Goal: Task Accomplishment & Management: Use online tool/utility

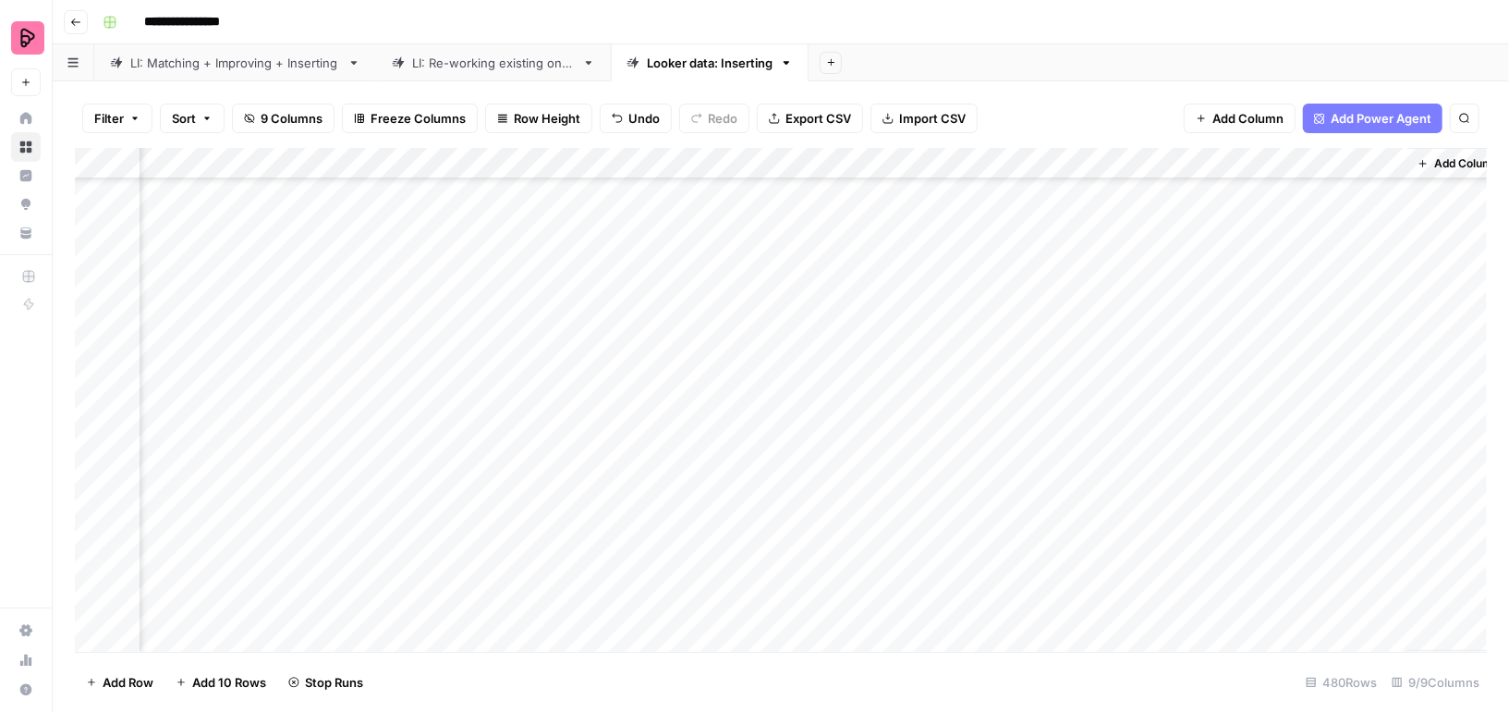
scroll to position [0, 456]
click at [1200, 566] on div "Add Column" at bounding box center [781, 400] width 1412 height 504
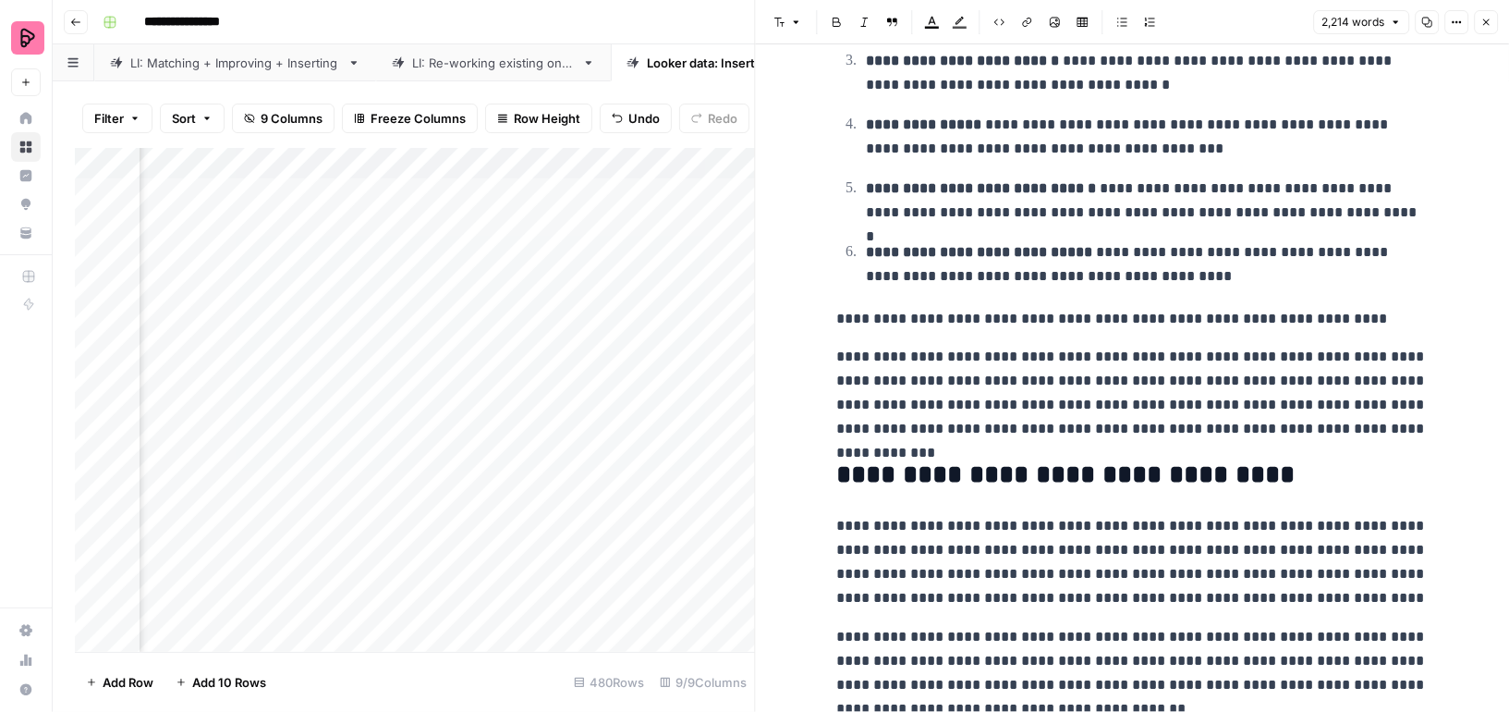
scroll to position [802, 0]
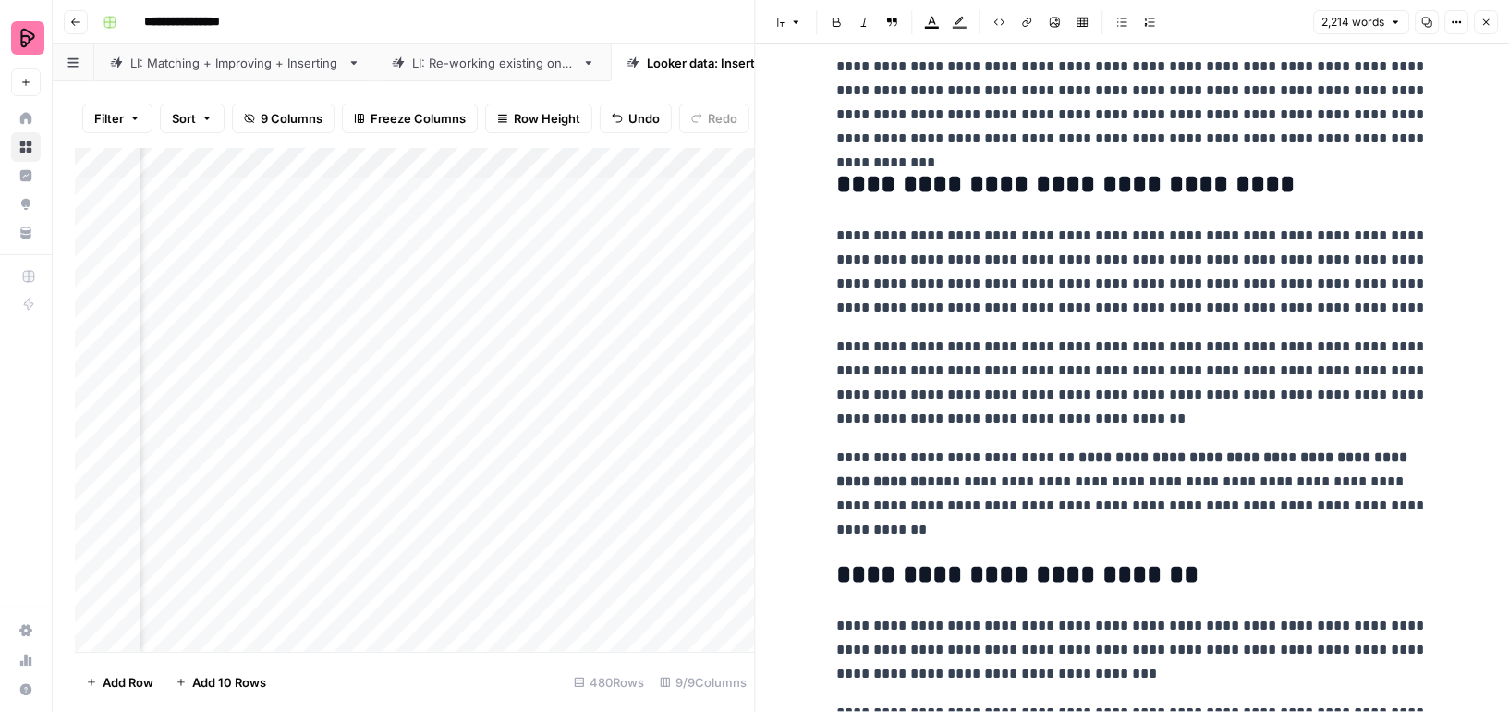
click at [1485, 19] on icon "button" at bounding box center [1486, 22] width 11 height 11
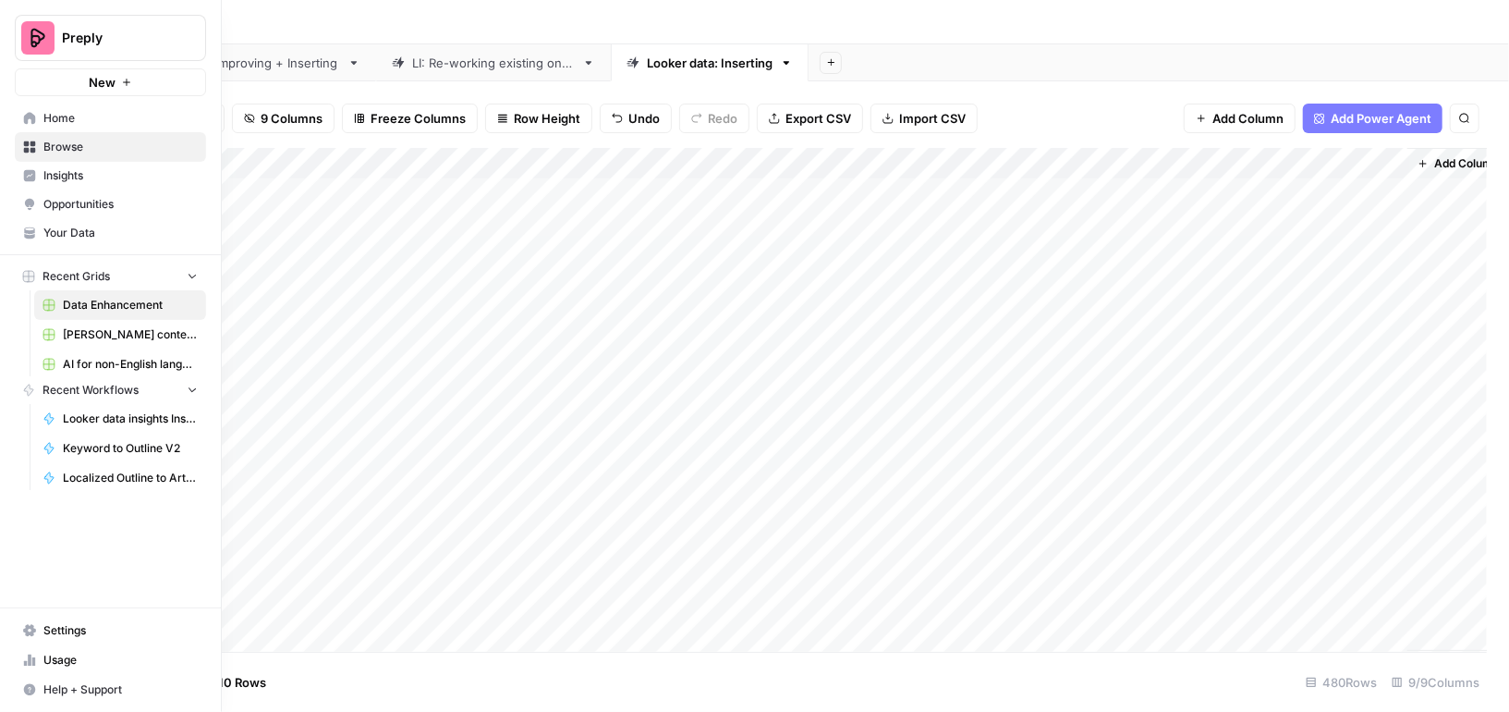
click at [26, 226] on icon at bounding box center [29, 232] width 13 height 13
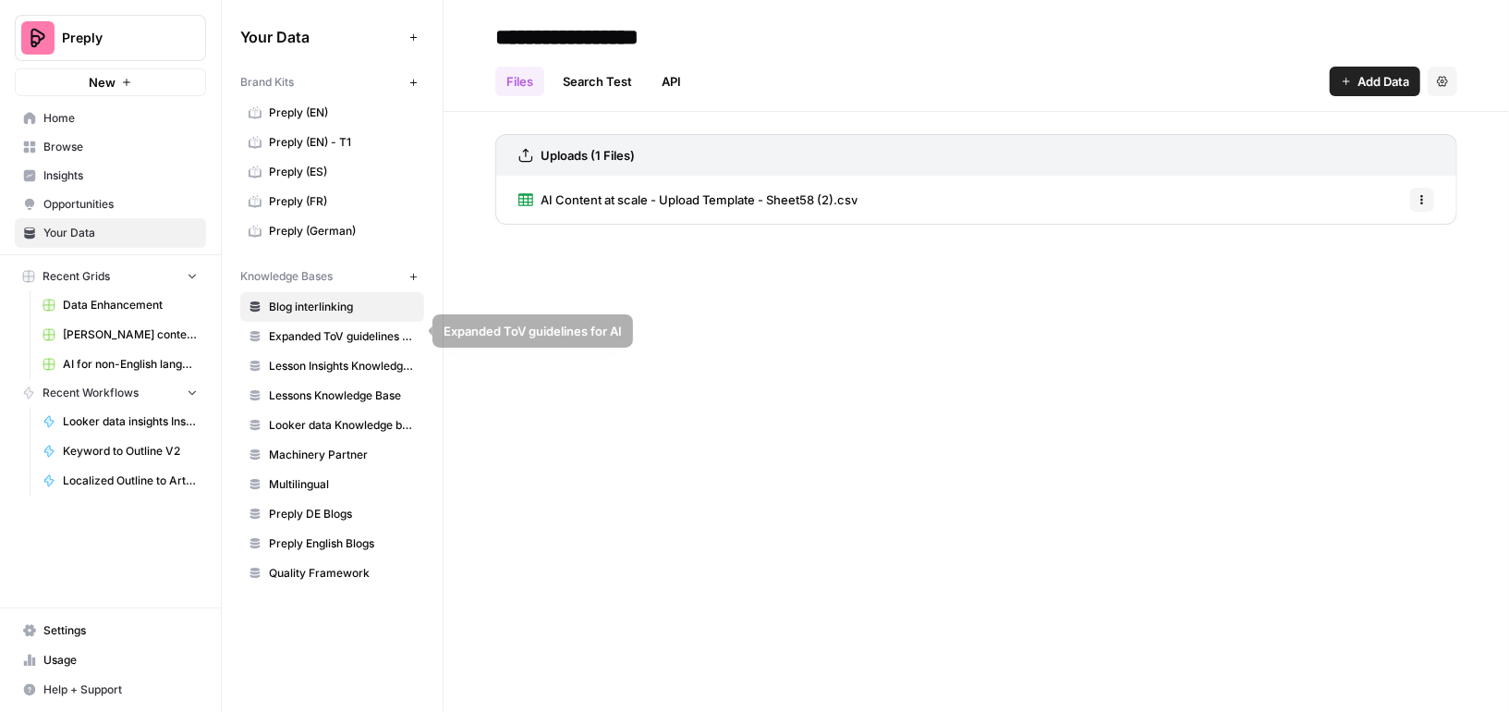
click at [313, 419] on span "Looker data Knowledge base (EN)" at bounding box center [342, 425] width 147 height 17
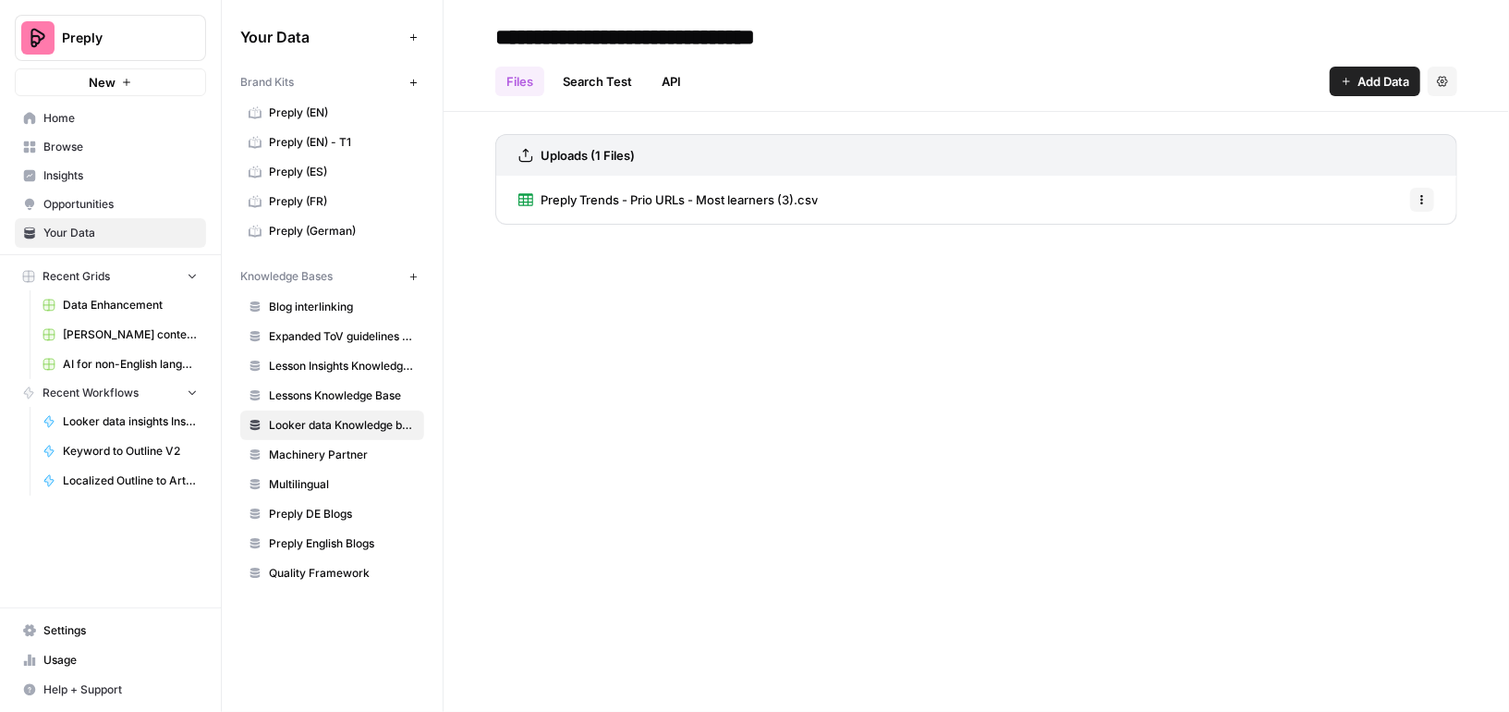
click at [1424, 195] on icon "button" at bounding box center [1422, 199] width 11 height 11
click at [1365, 245] on span "Delete File" at bounding box center [1382, 239] width 60 height 18
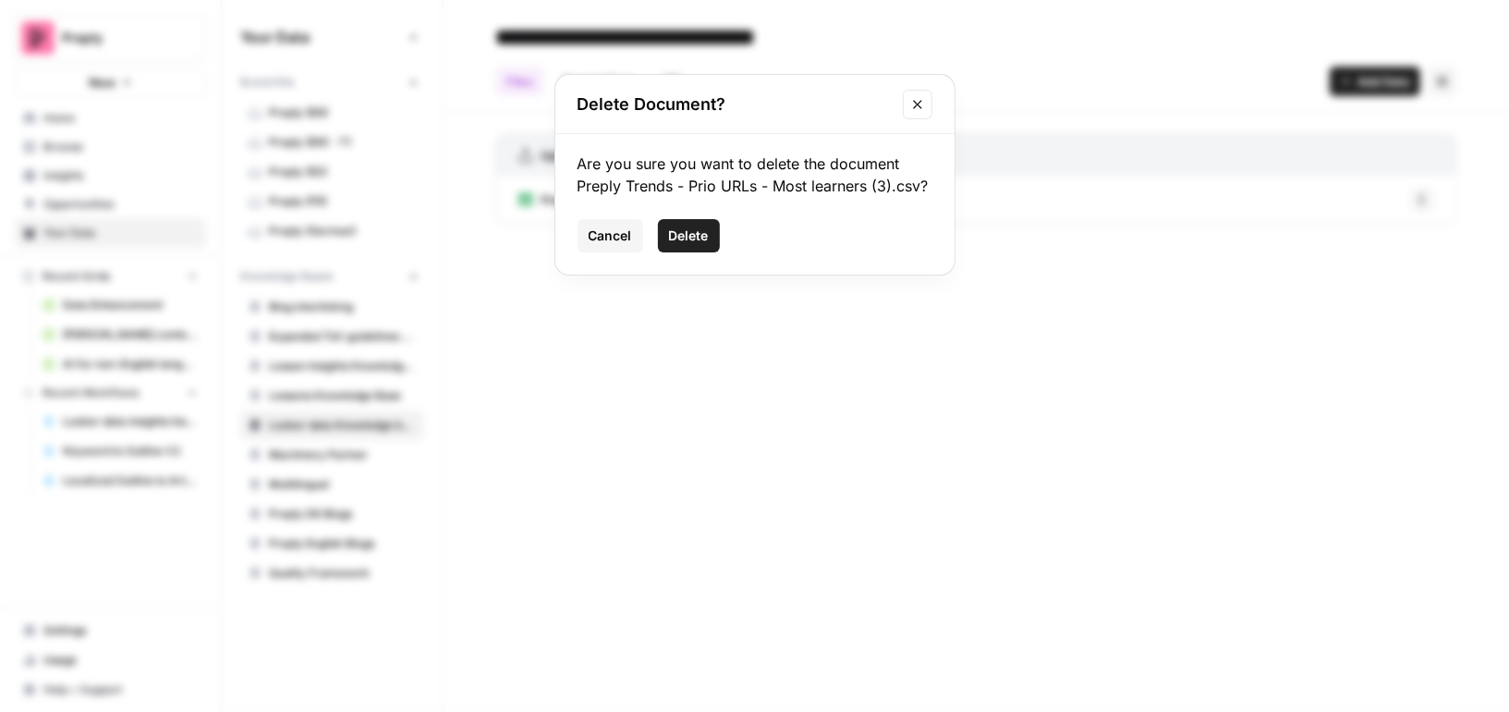
click at [682, 244] on span "Delete" at bounding box center [689, 235] width 40 height 18
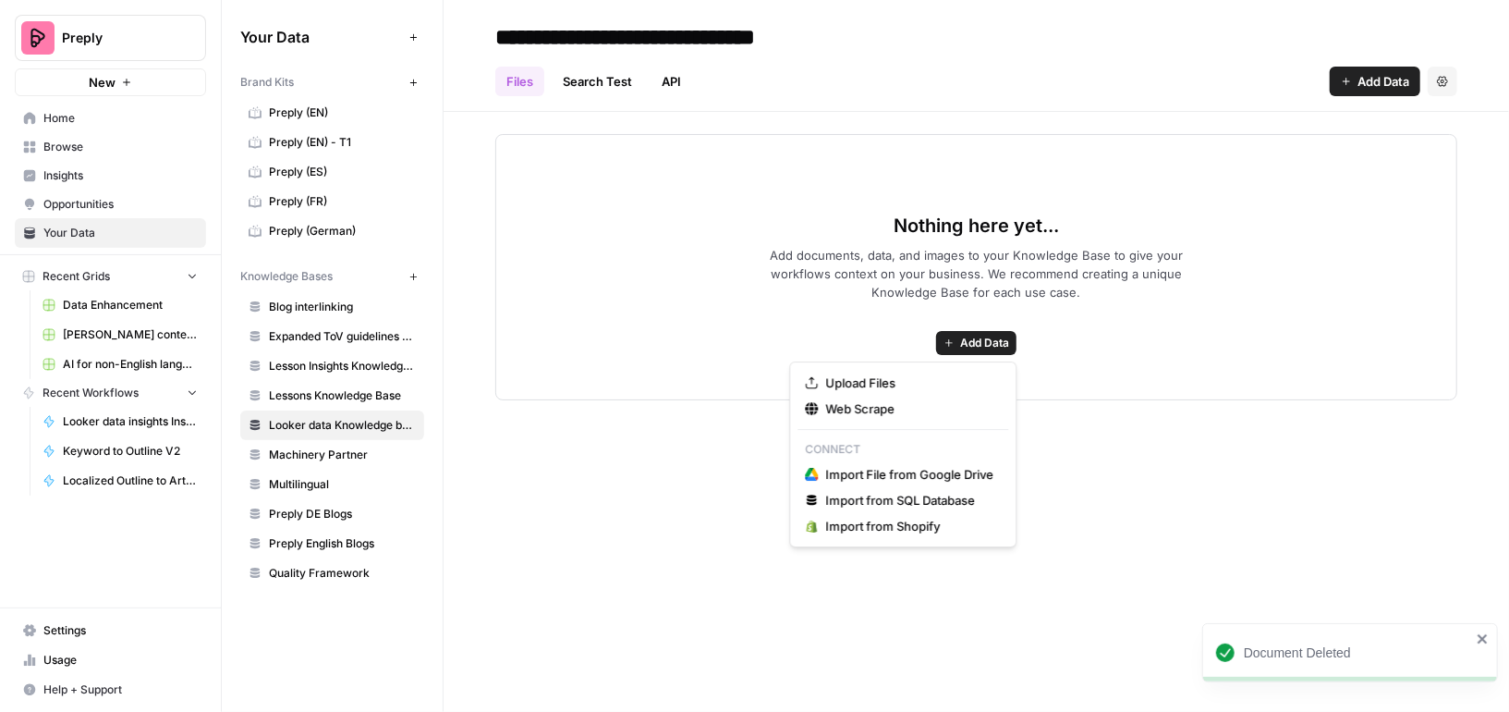
click at [991, 345] on span "Add Data" at bounding box center [984, 343] width 49 height 17
click at [827, 383] on span "Upload Files" at bounding box center [909, 382] width 168 height 18
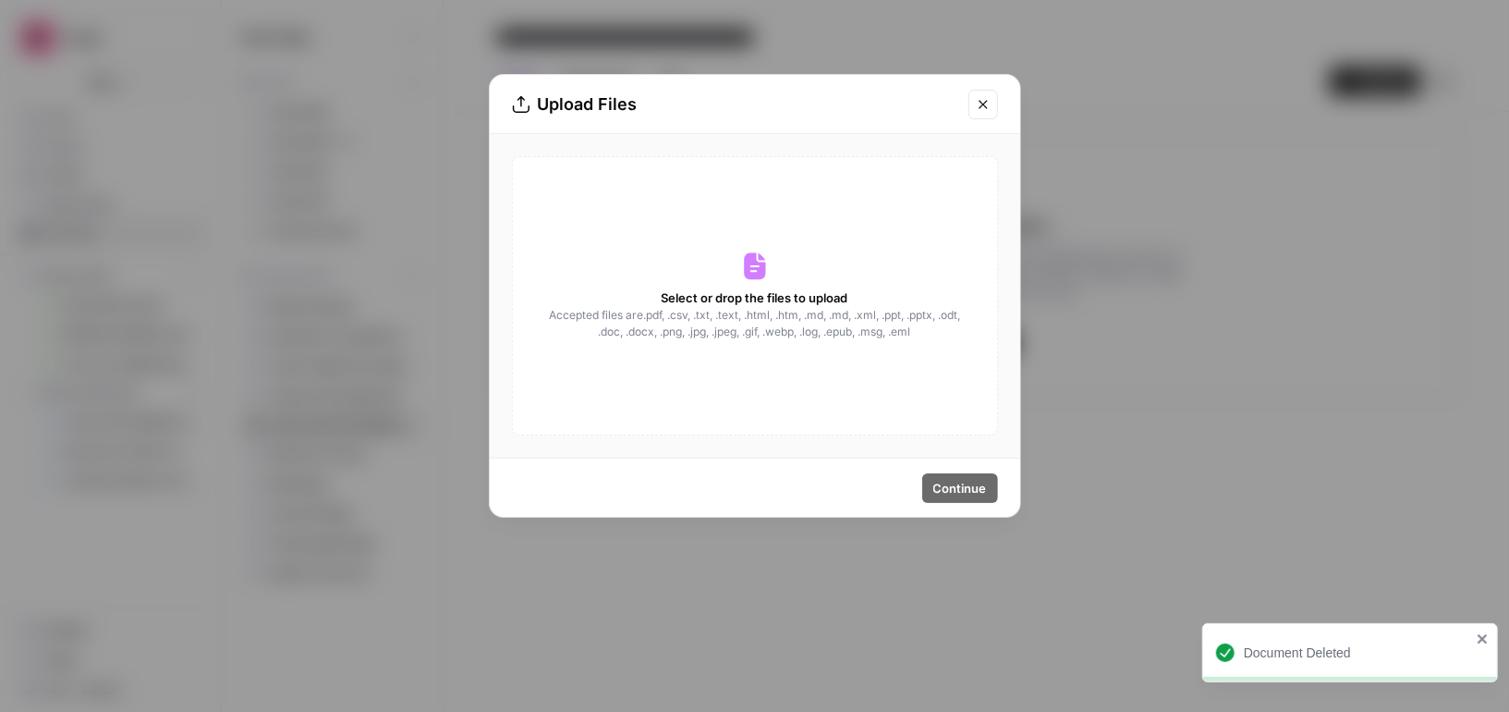
click at [770, 264] on div "Select or drop the files to upload Accepted files are .pdf, .csv, .txt, .text, …" at bounding box center [755, 295] width 486 height 279
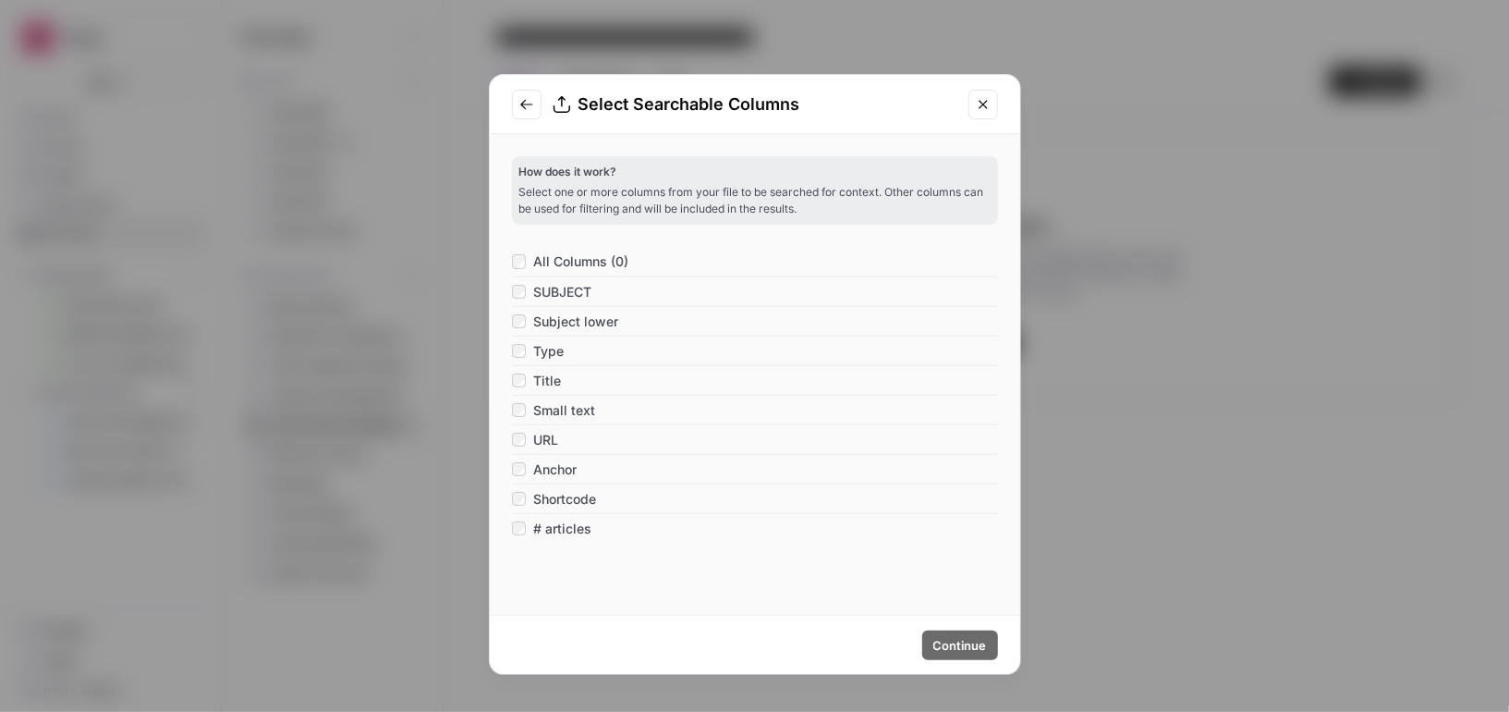
click at [641, 267] on div "All Columns (0)" at bounding box center [755, 262] width 486 height 30
click at [578, 262] on span "All Columns (0)" at bounding box center [580, 261] width 95 height 18
click at [577, 523] on span "# articles" at bounding box center [562, 528] width 58 height 18
click at [964, 646] on span "Continue" at bounding box center [961, 645] width 54 height 18
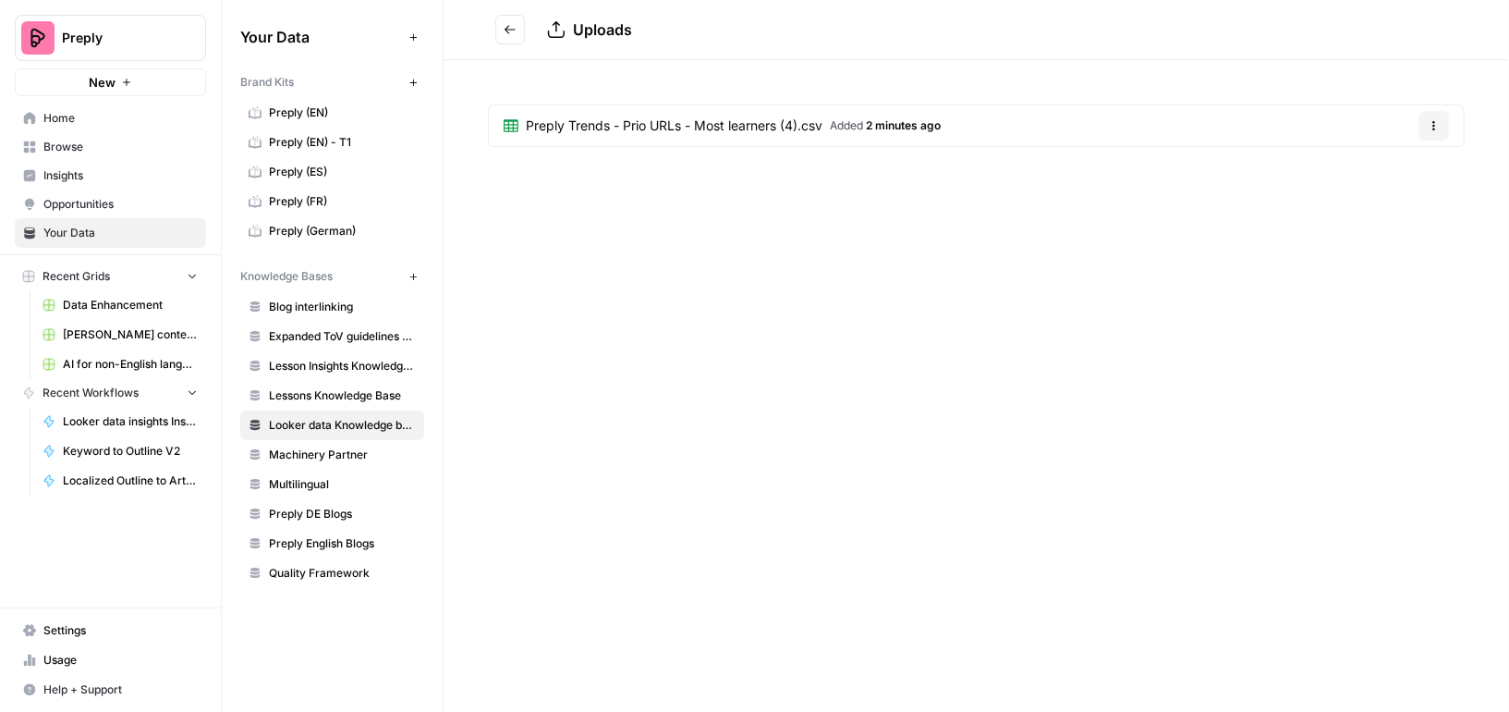
click at [100, 309] on span "Data Enhancement" at bounding box center [130, 305] width 135 height 17
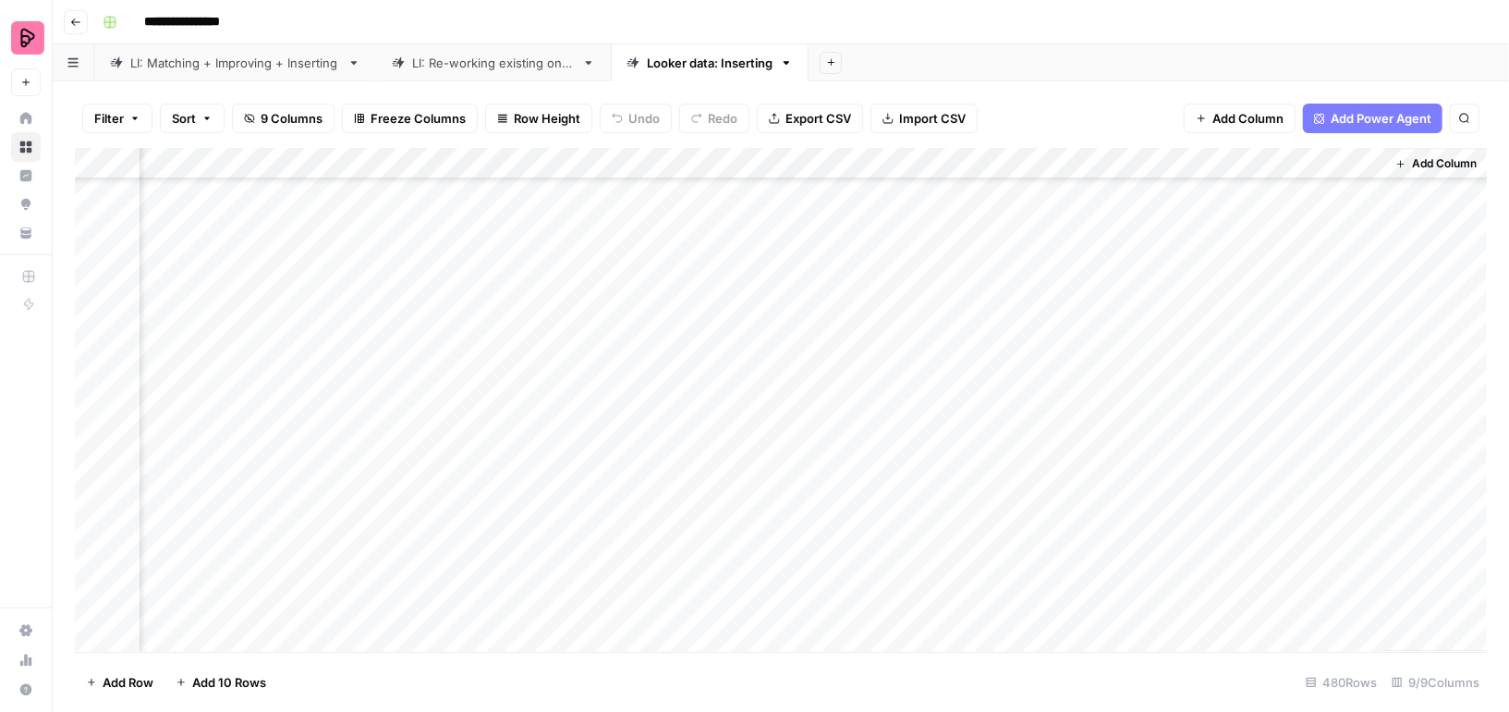
scroll to position [3235, 478]
click at [867, 323] on div "Add Column" at bounding box center [781, 400] width 1412 height 504
click at [870, 383] on div "Add Column" at bounding box center [781, 400] width 1412 height 504
click at [1193, 315] on div "Add Column" at bounding box center [781, 400] width 1412 height 504
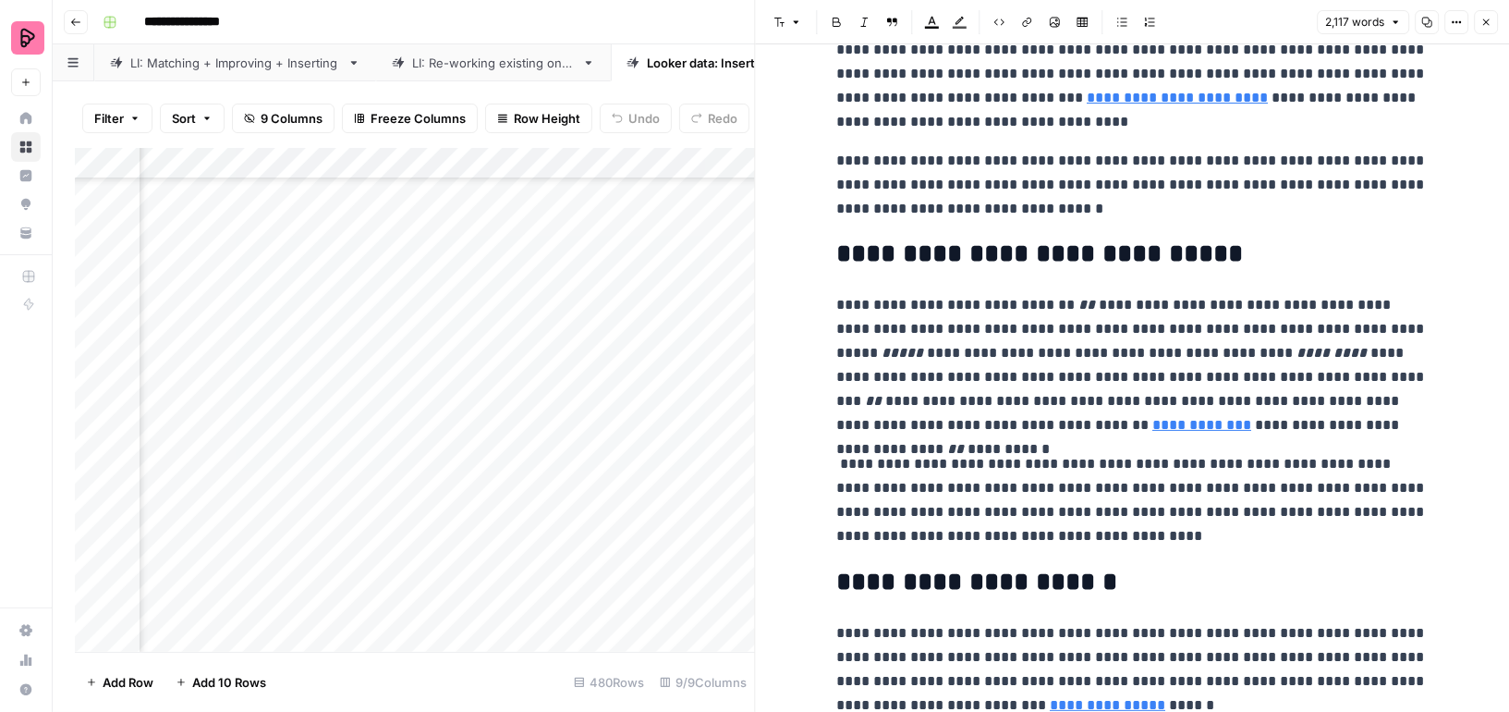
scroll to position [76, 0]
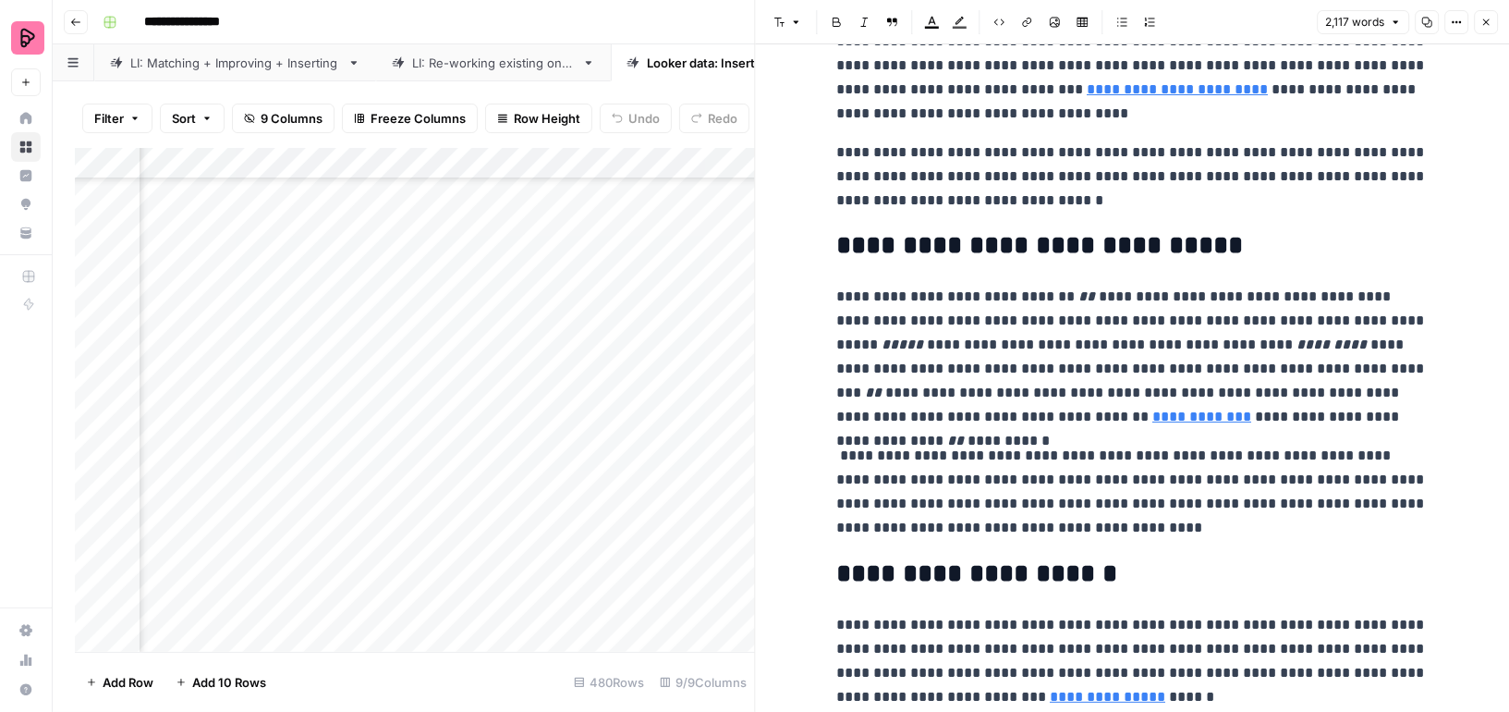
click at [1488, 21] on icon "button" at bounding box center [1486, 22] width 11 height 11
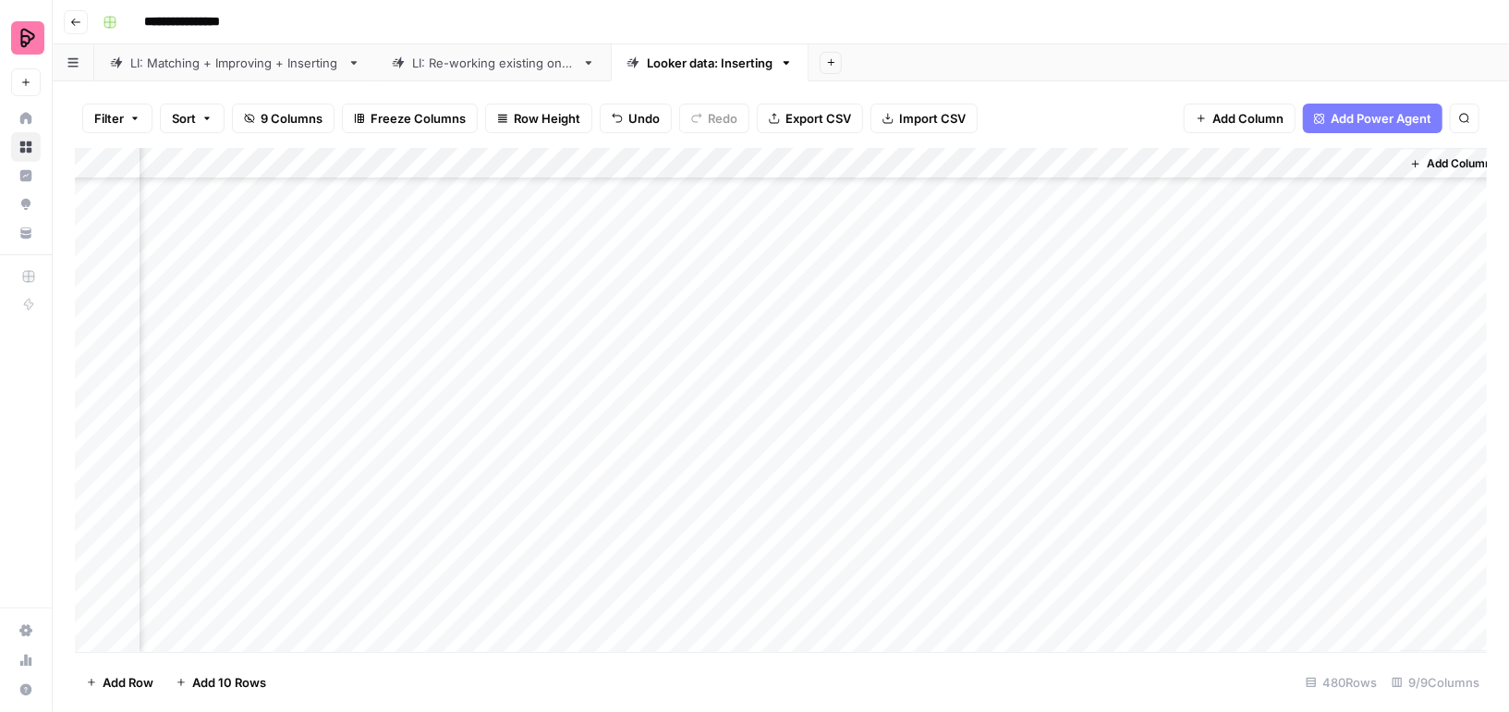
scroll to position [3235, 456]
click at [1222, 381] on div "Add Column" at bounding box center [781, 400] width 1412 height 504
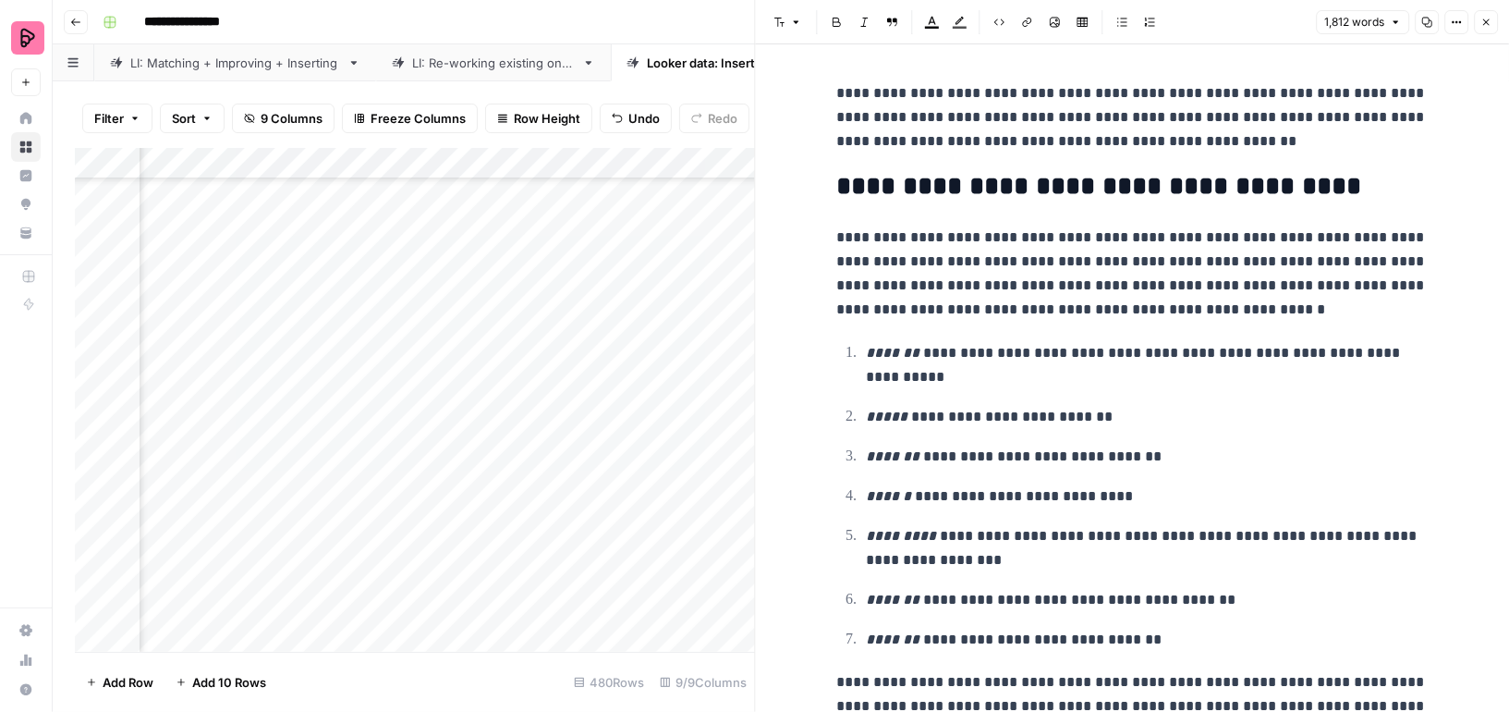
scroll to position [309, 0]
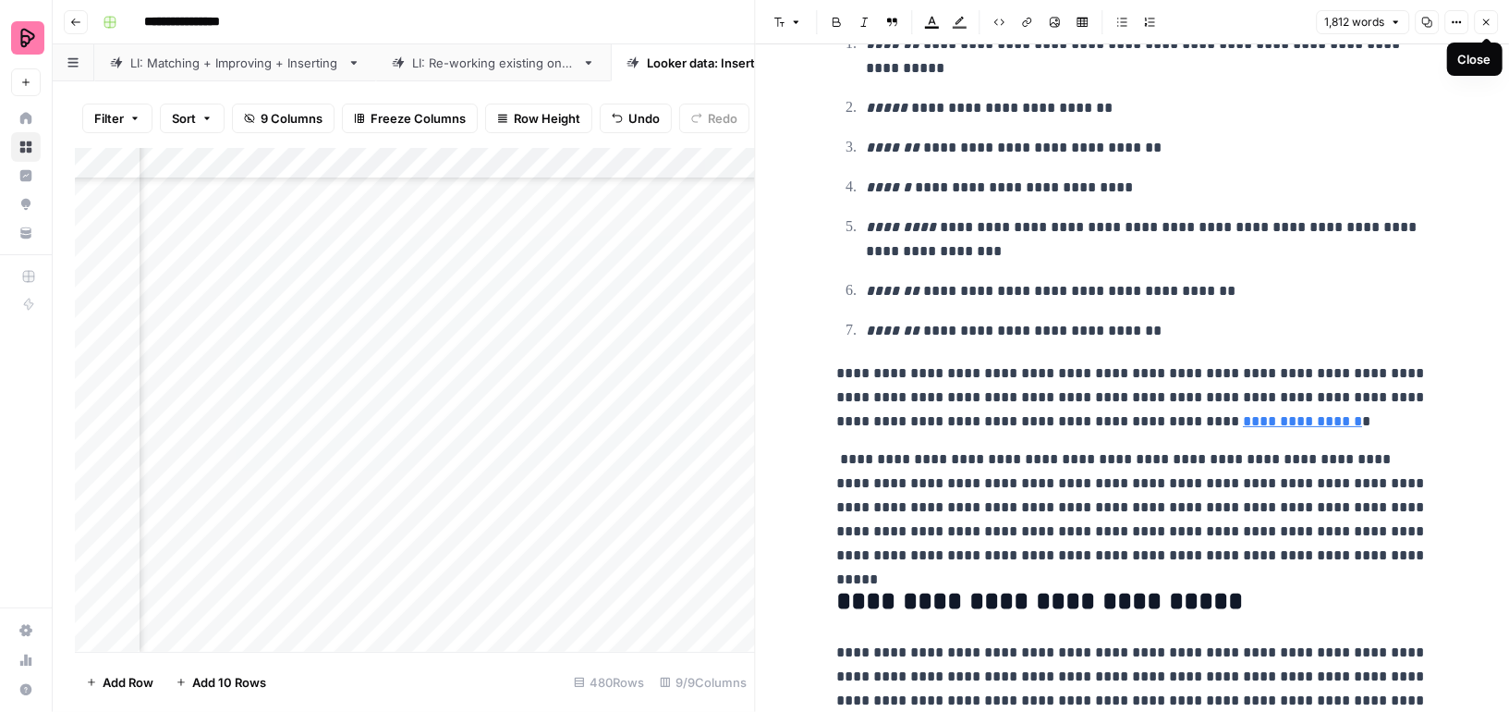
click at [1488, 22] on icon "button" at bounding box center [1486, 22] width 11 height 11
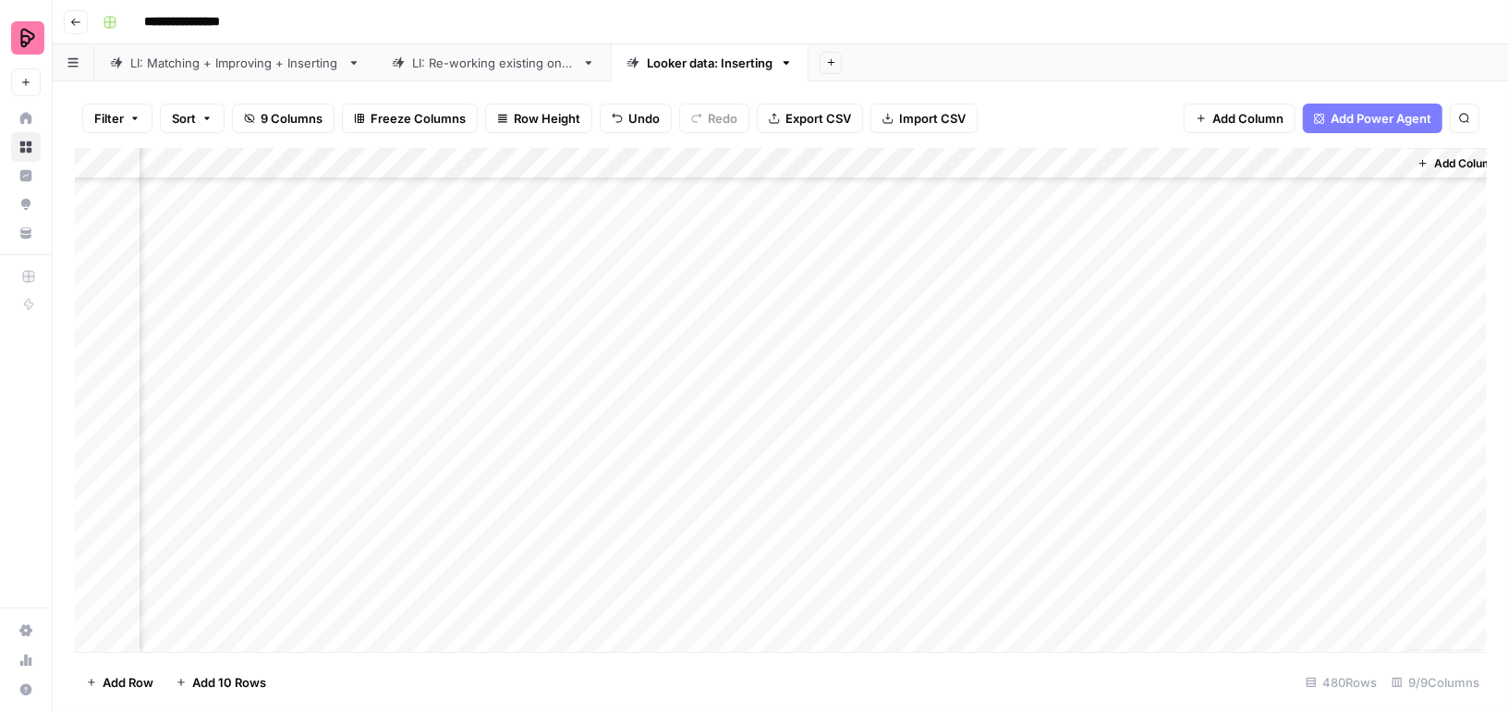
scroll to position [647, 456]
click at [869, 159] on div "Add Column" at bounding box center [781, 400] width 1412 height 504
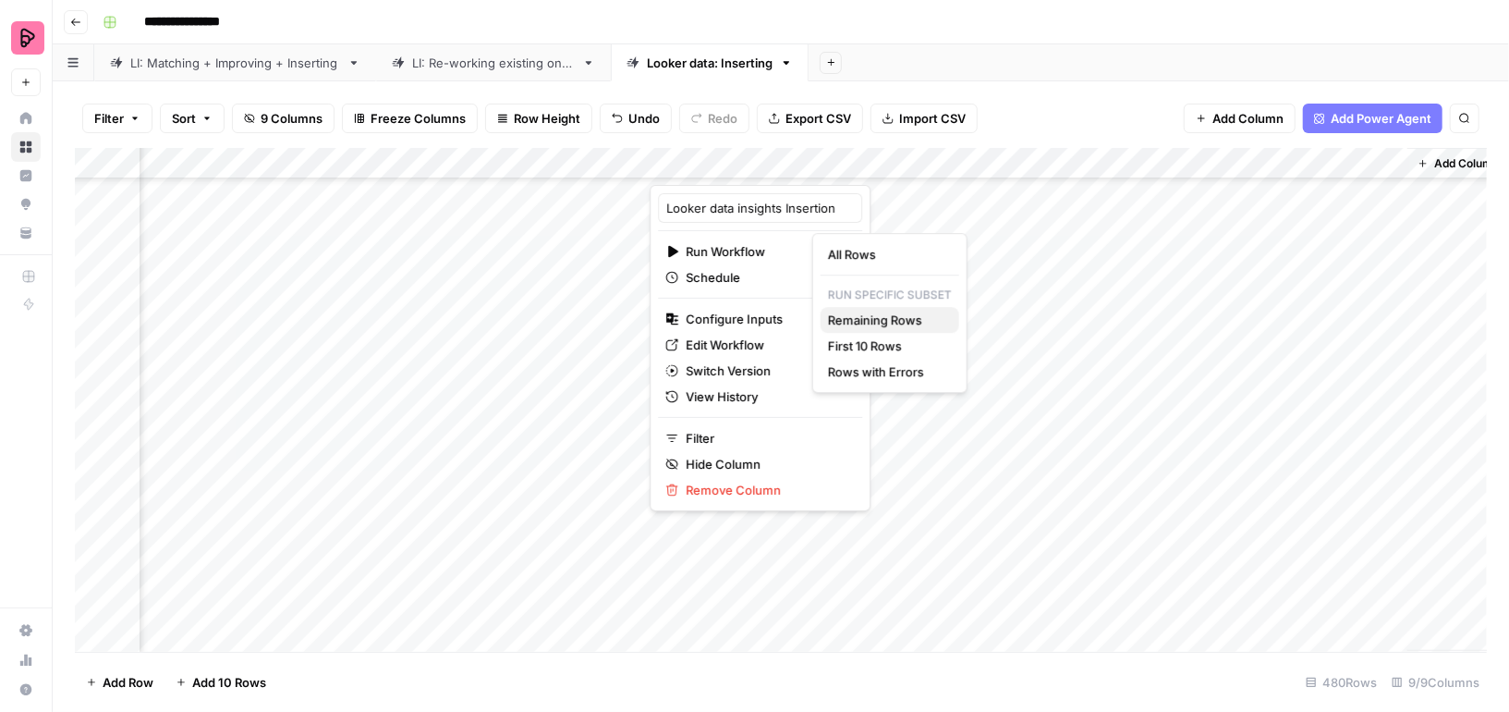
click at [849, 317] on span "Remaining Rows" at bounding box center [886, 320] width 116 height 18
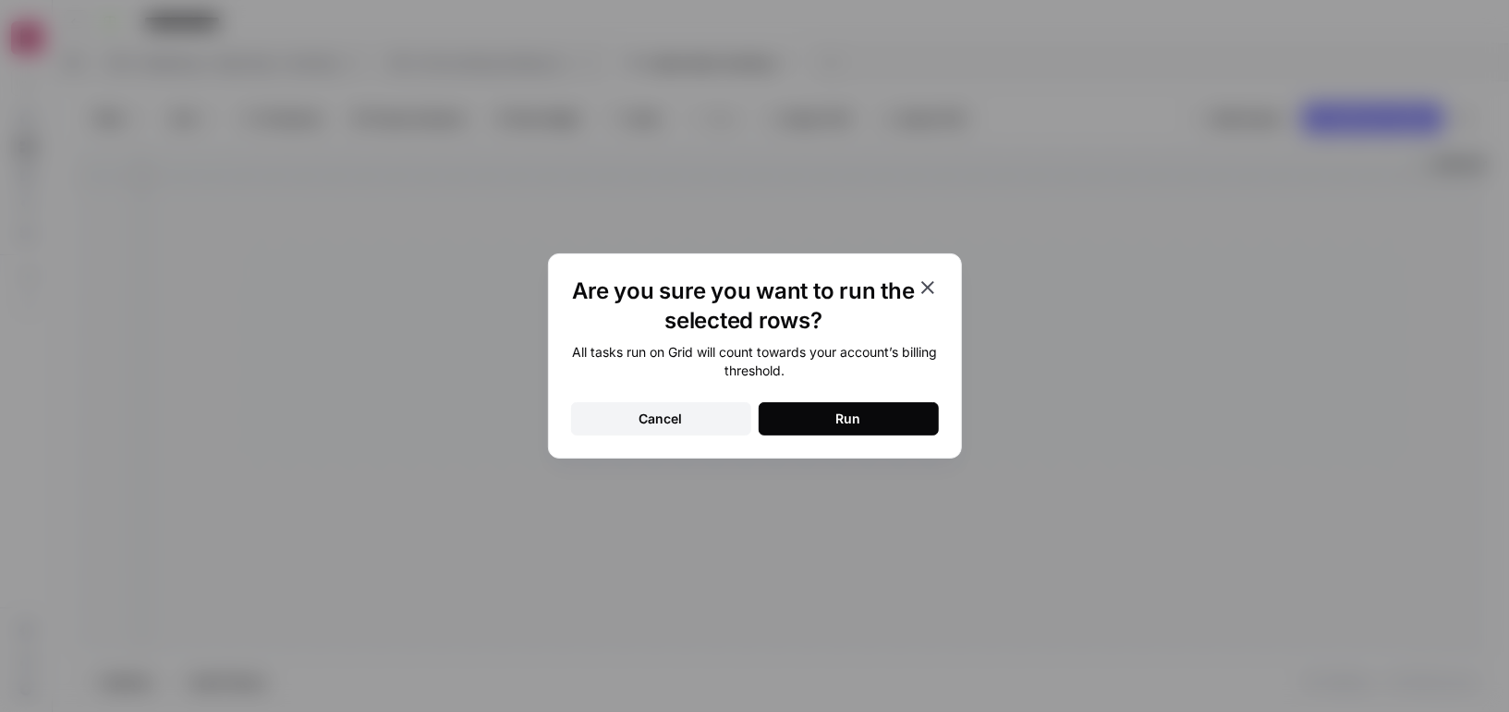
click at [824, 424] on button "Run" at bounding box center [849, 418] width 180 height 33
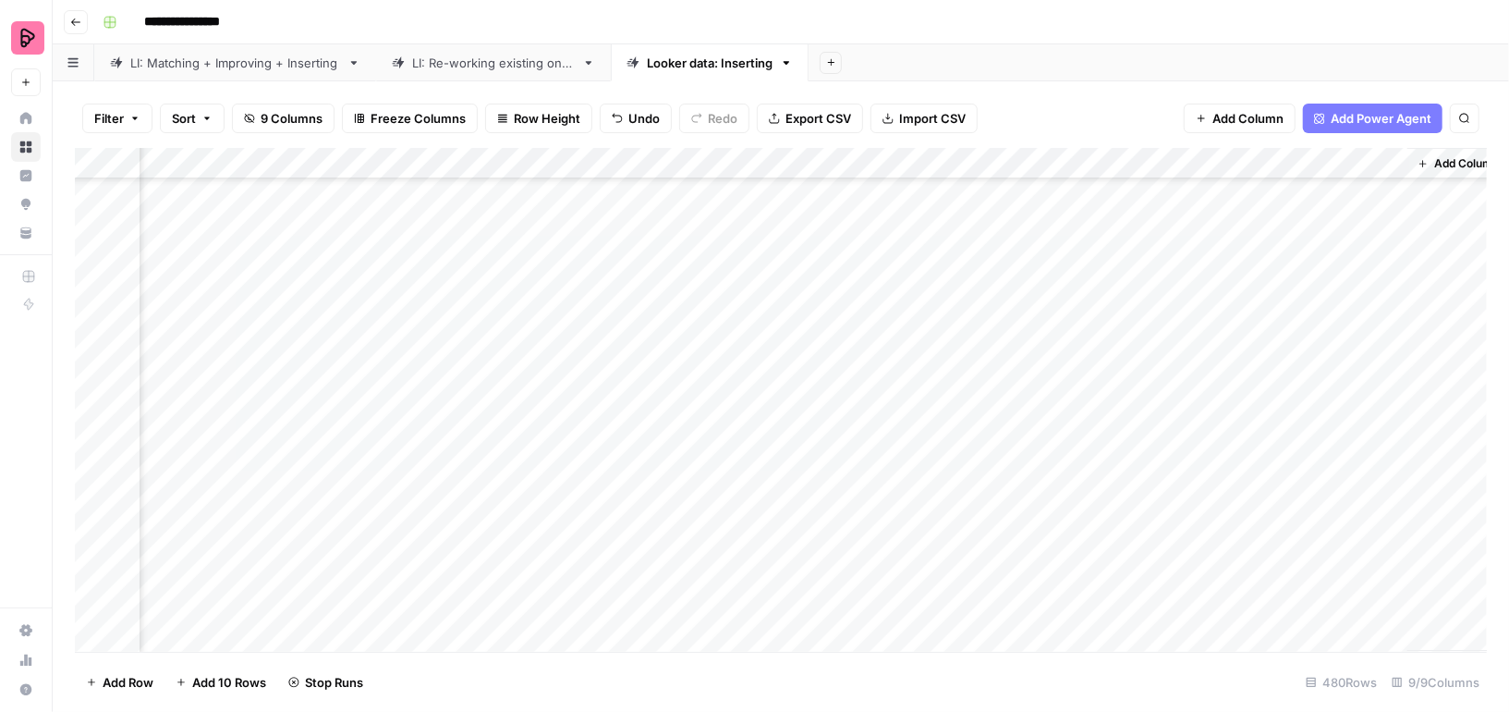
scroll to position [8781, 456]
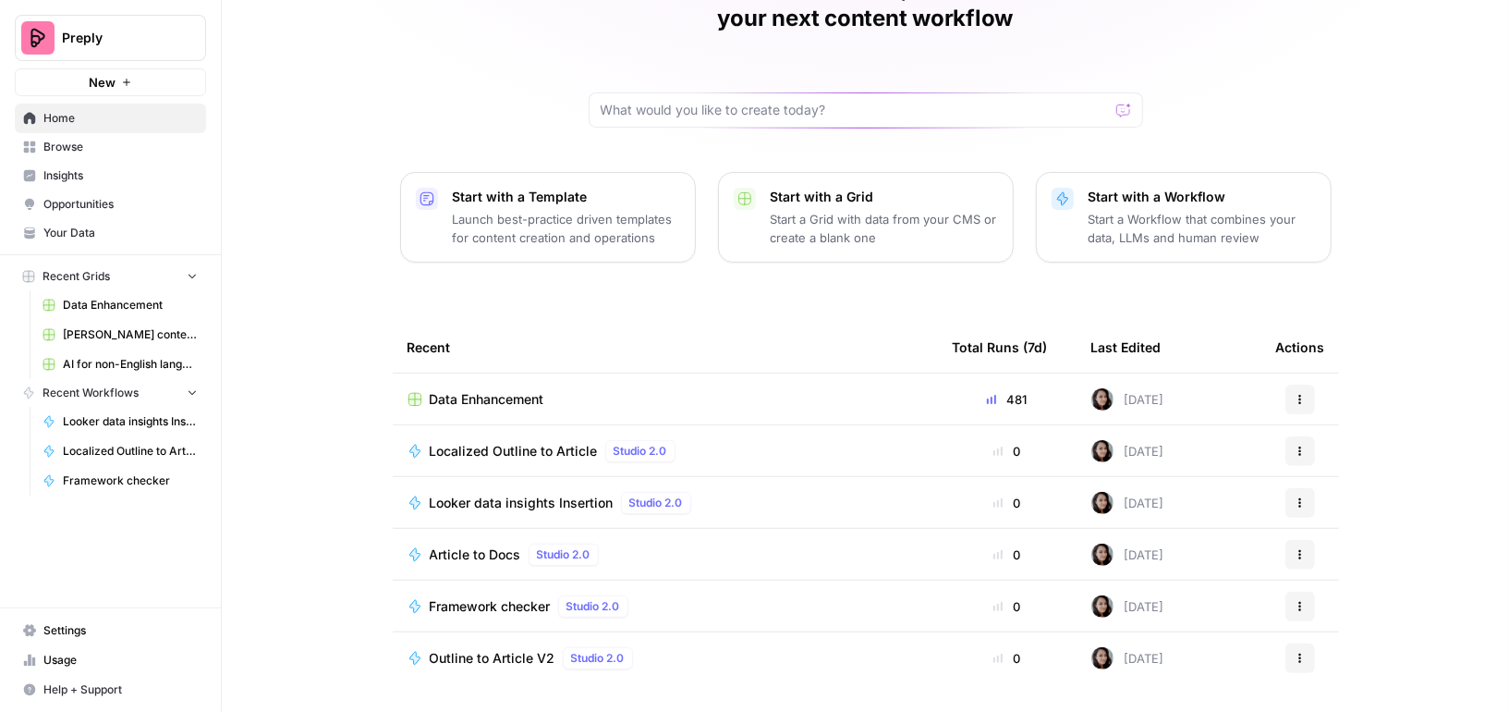
scroll to position [137, 0]
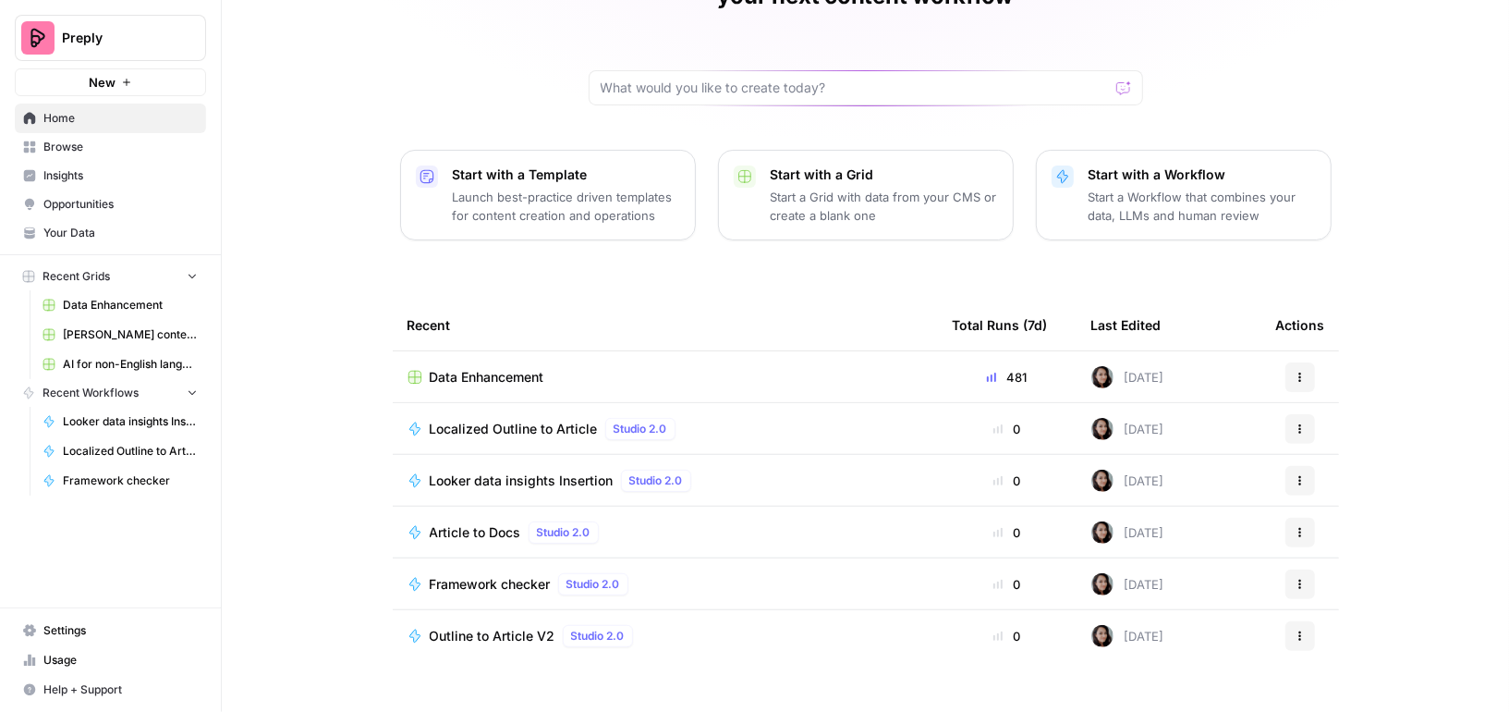
click at [97, 235] on span "Your Data" at bounding box center [120, 233] width 154 height 17
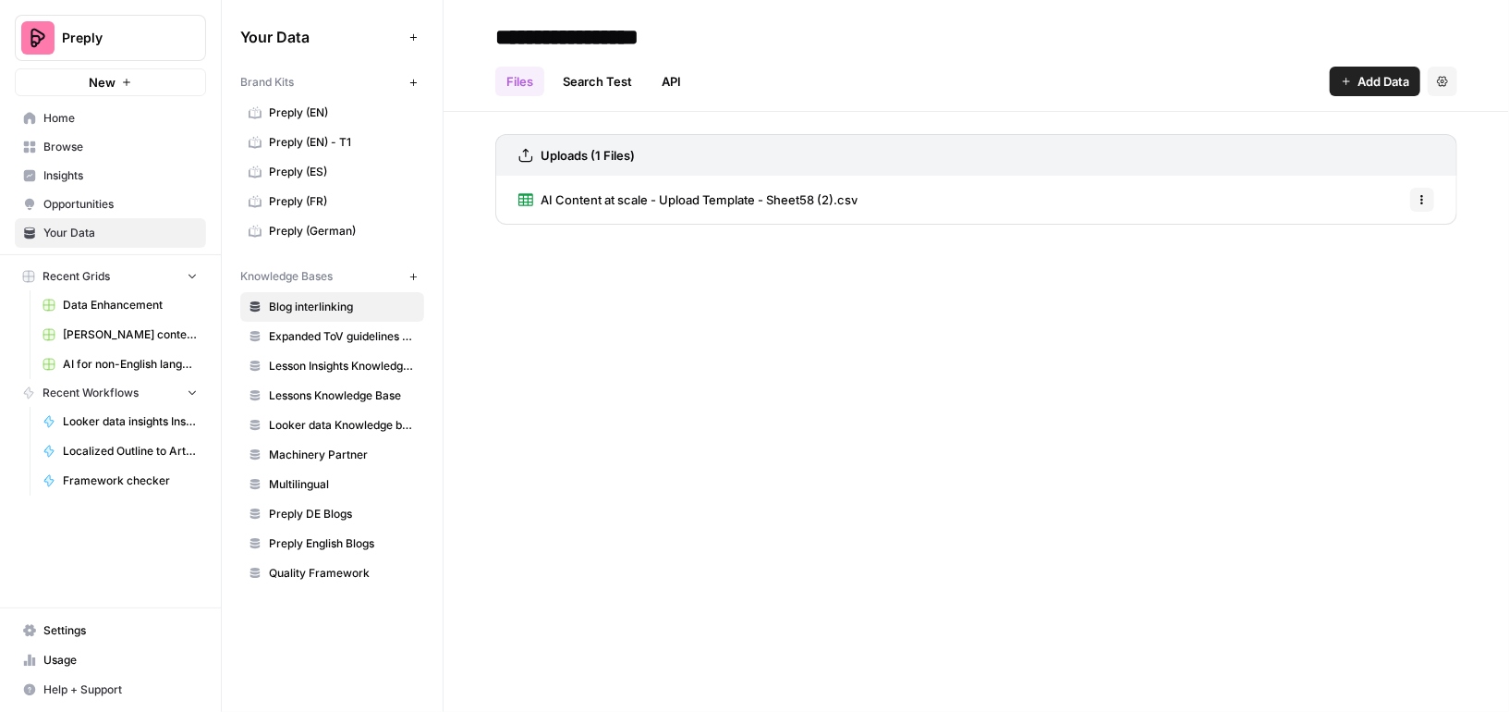
click at [620, 212] on link "AI Content at scale - Upload Template - Sheet58 (2).csv" at bounding box center [688, 200] width 339 height 48
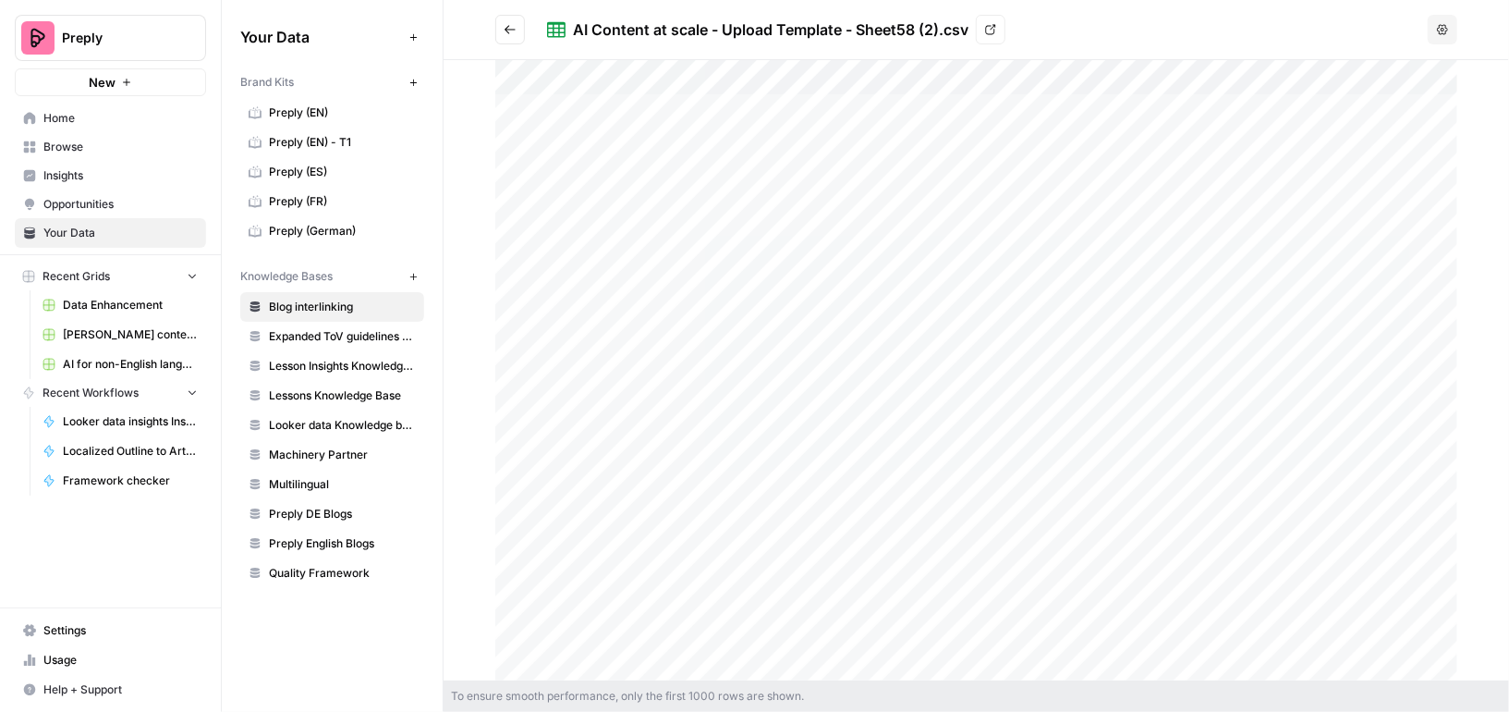
click at [493, 27] on header "AI Content at scale - Upload Template - Sheet58 (2).csv View Options" at bounding box center [977, 30] width 1066 height 60
click at [515, 29] on icon "Go back" at bounding box center [510, 29] width 13 height 13
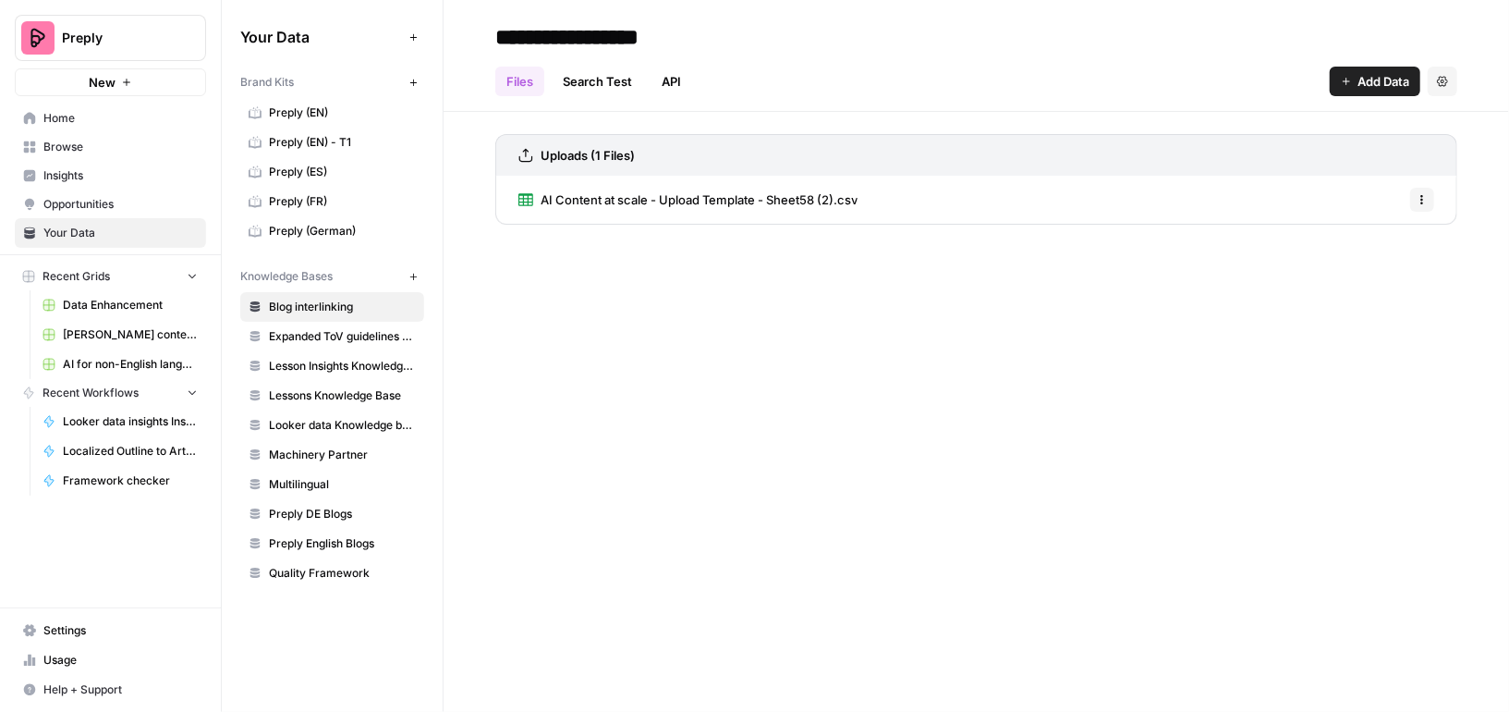
click at [84, 118] on span "Home" at bounding box center [120, 118] width 154 height 17
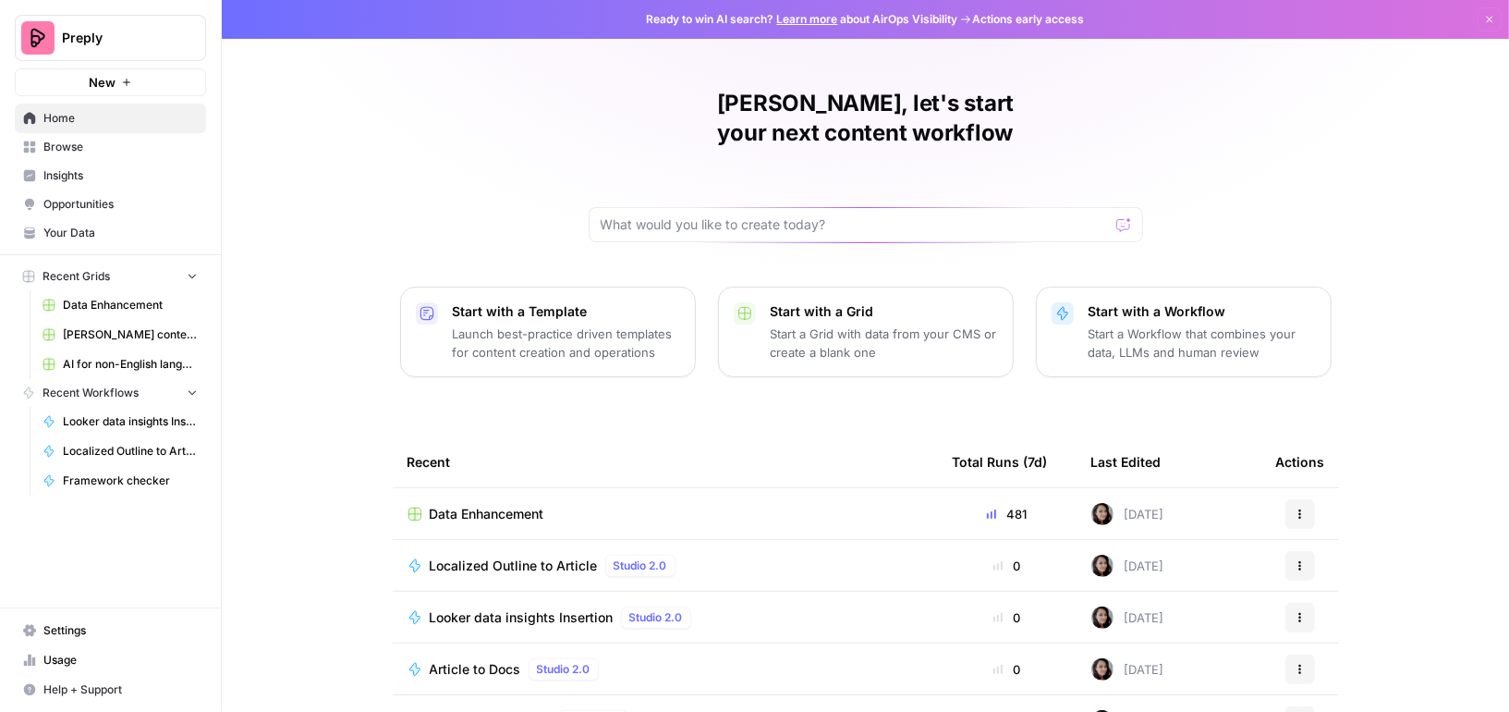
click at [115, 144] on span "Browse" at bounding box center [120, 147] width 154 height 17
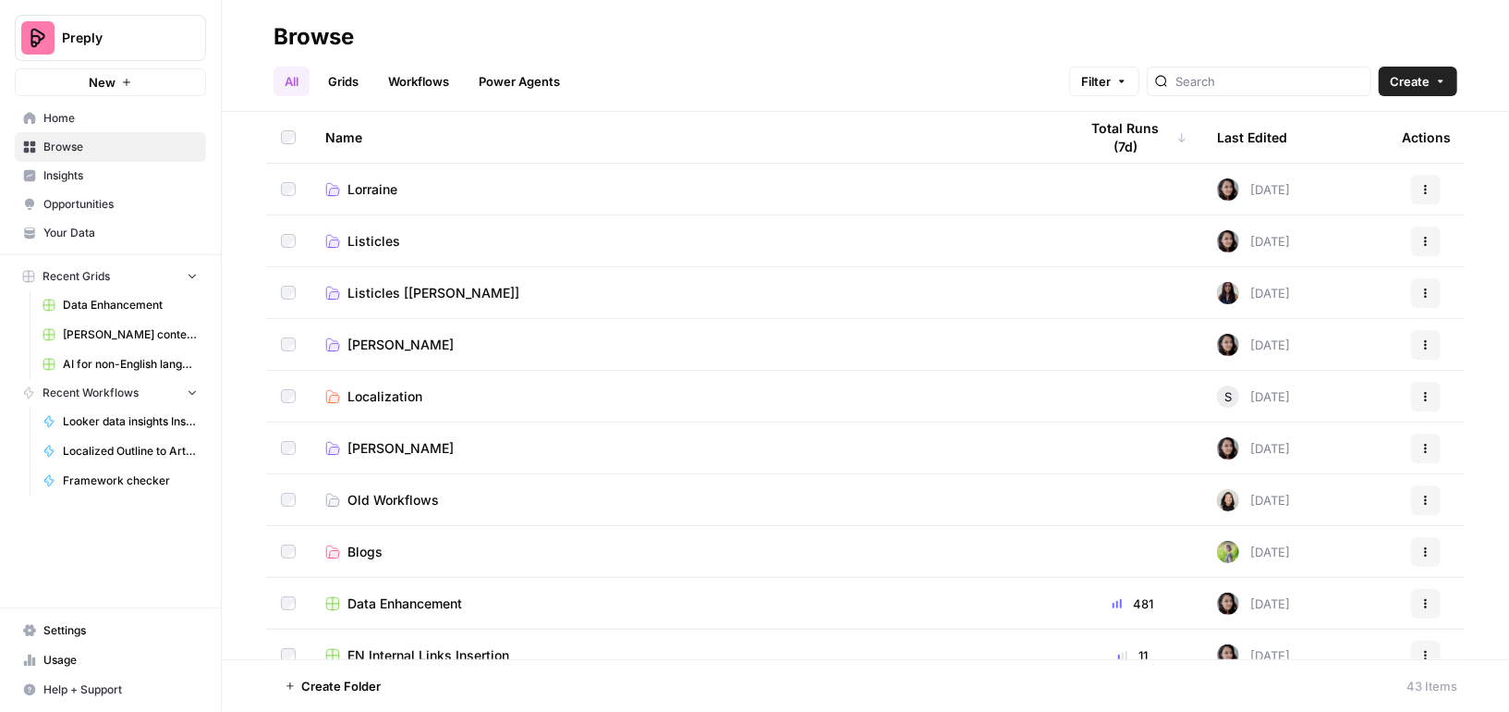
click at [350, 79] on link "Grids" at bounding box center [343, 82] width 53 height 30
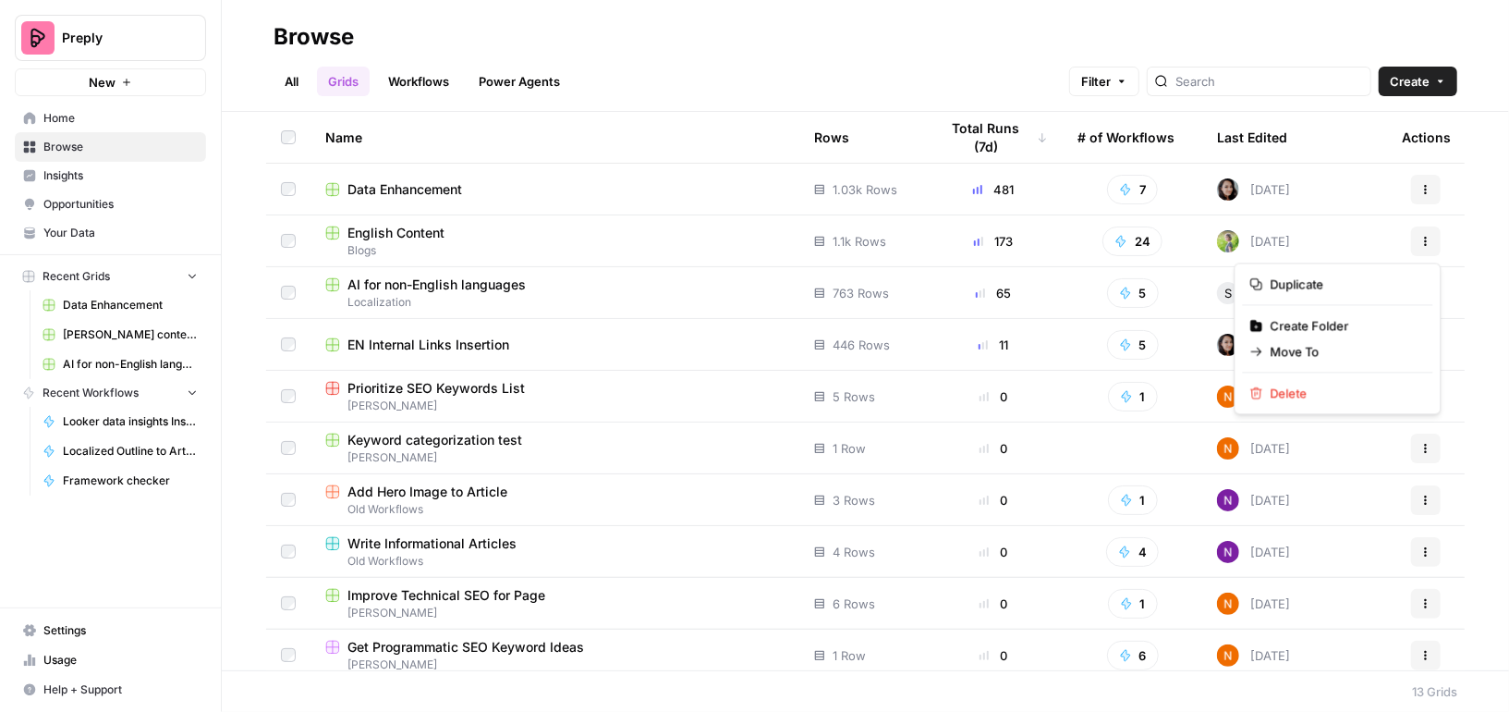
click at [1423, 238] on icon "button" at bounding box center [1426, 241] width 11 height 11
click at [414, 226] on span "English Content" at bounding box center [396, 233] width 97 height 18
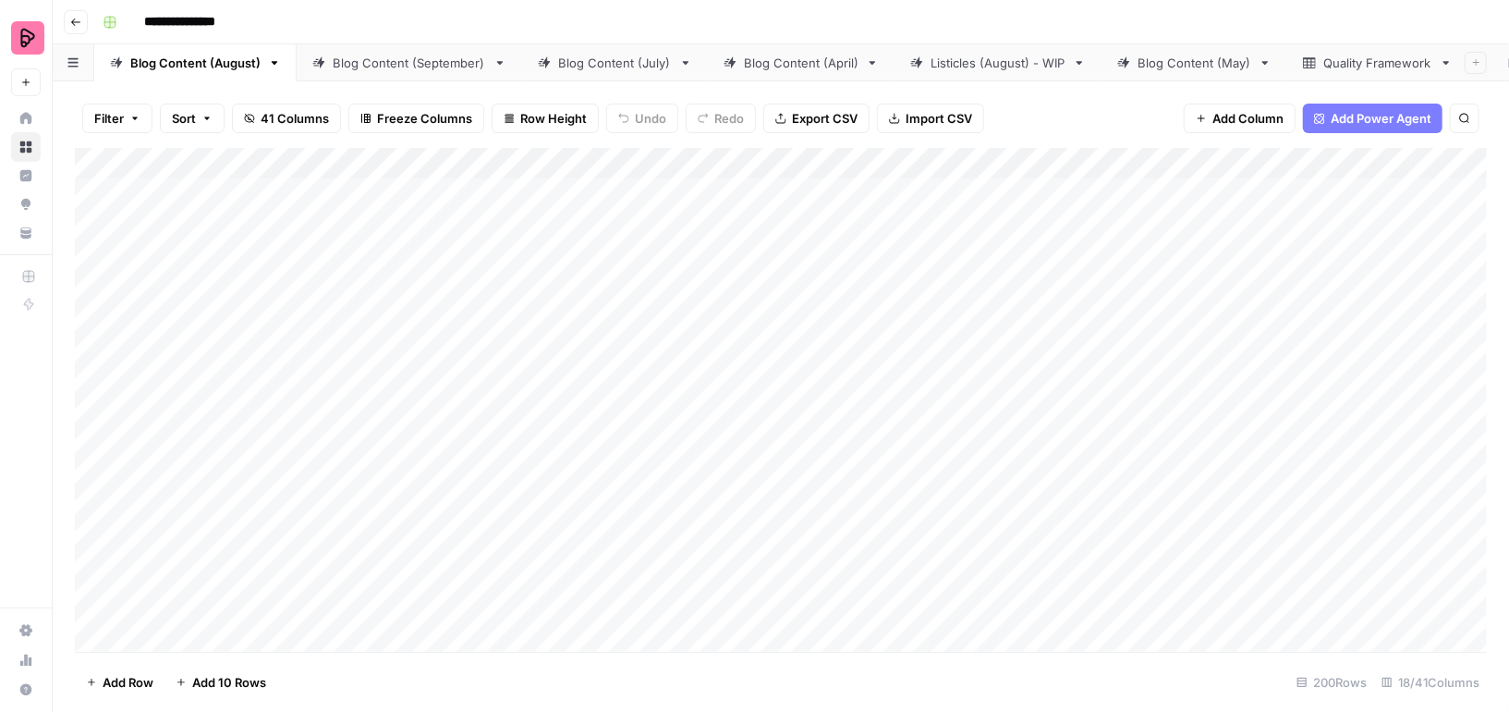
click at [26, 270] on icon "button" at bounding box center [28, 276] width 13 height 13
click at [1324, 64] on div "Quality Framework" at bounding box center [1378, 63] width 109 height 18
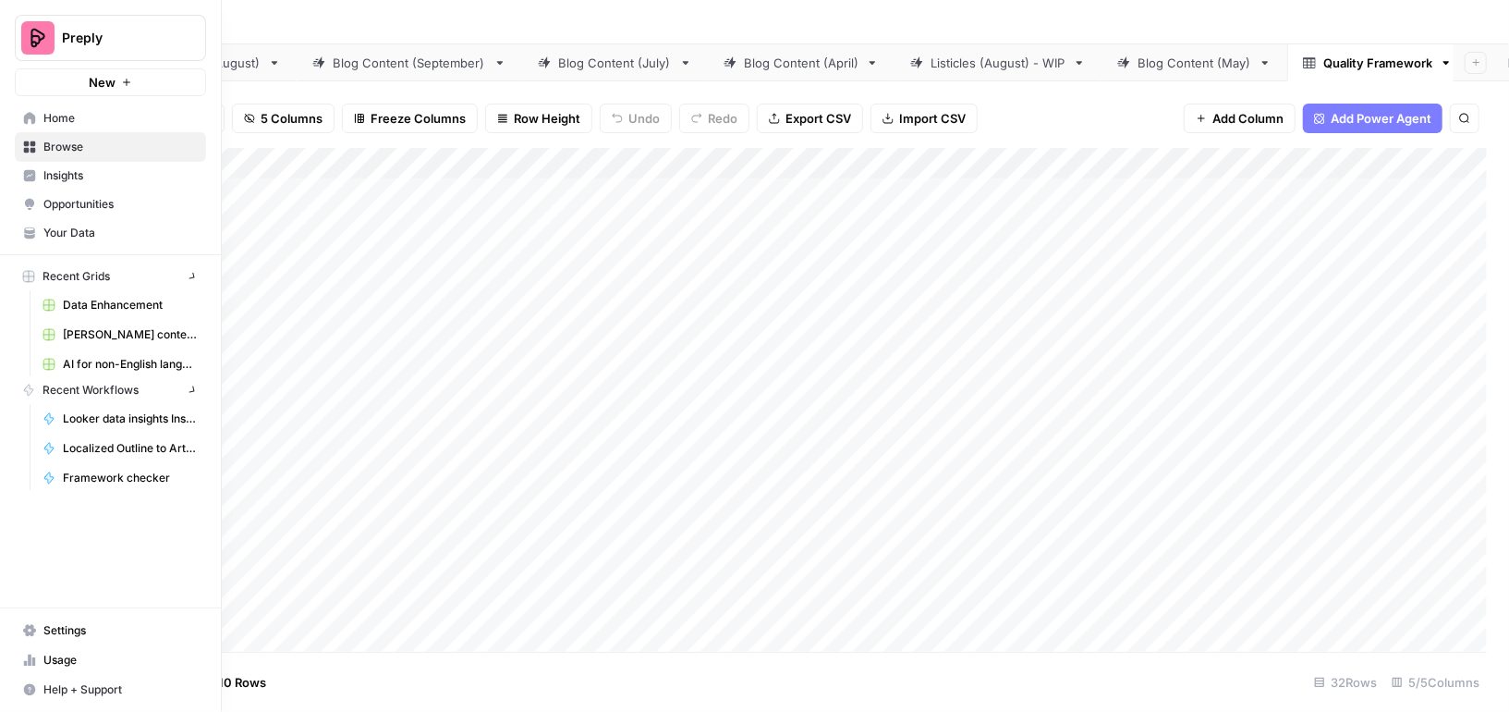
click at [26, 231] on icon at bounding box center [29, 230] width 10 height 7
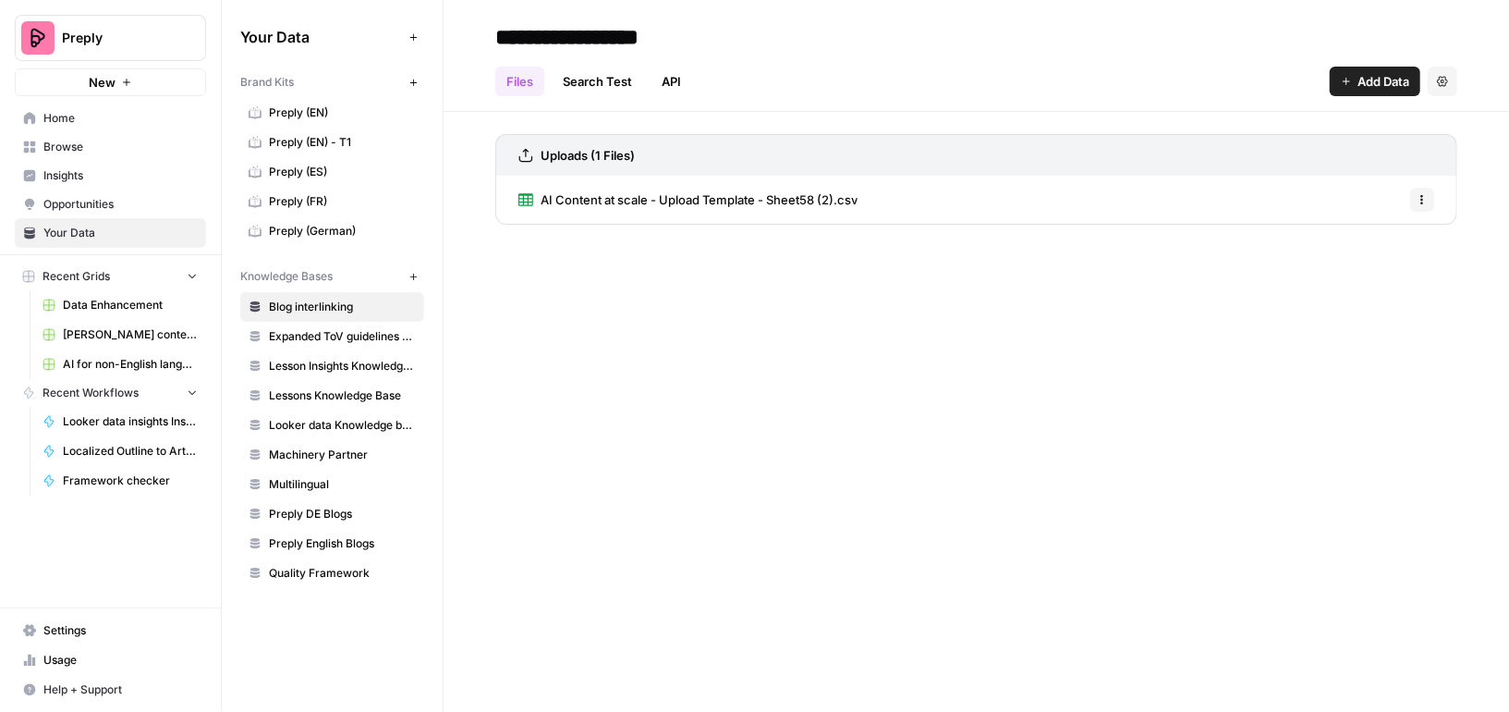
click at [319, 108] on span "Preply (EN)" at bounding box center [342, 112] width 147 height 17
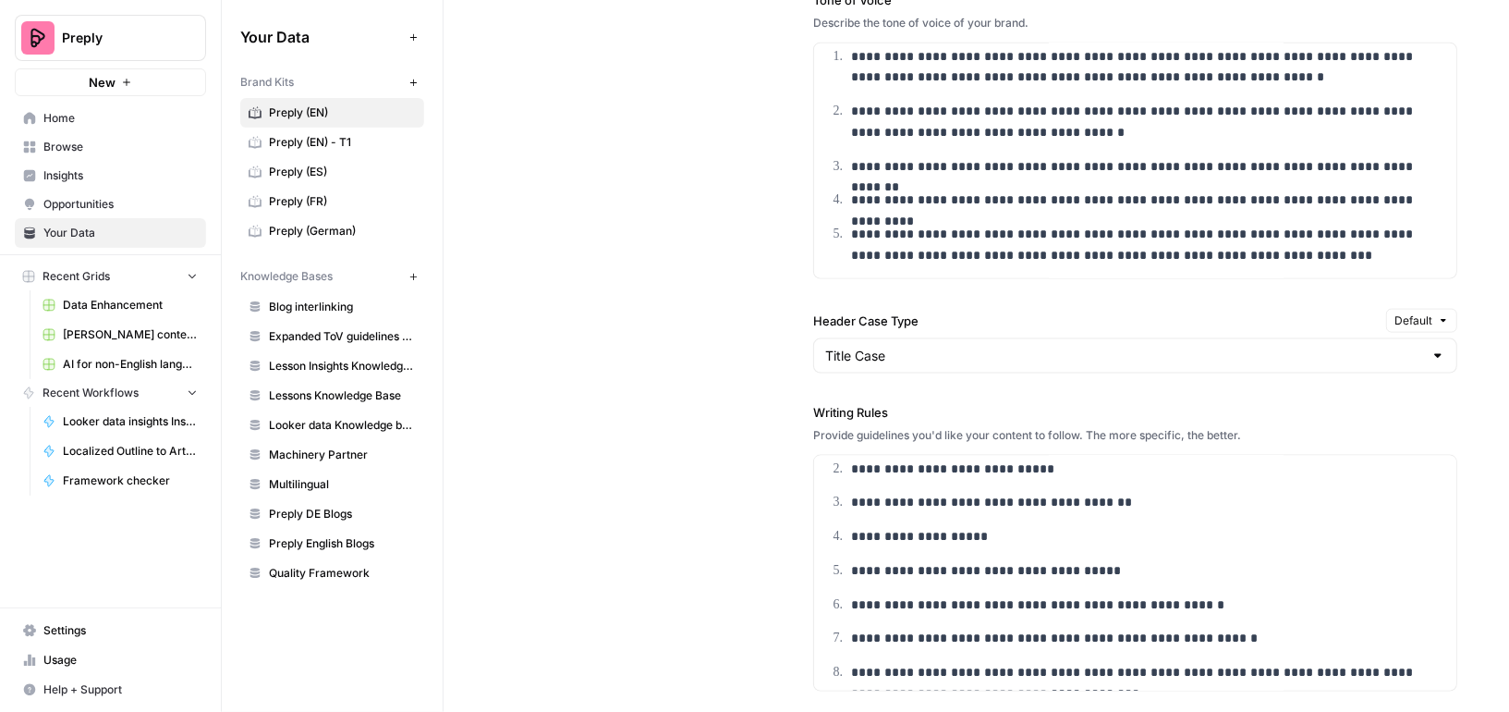
scroll to position [1484, 0]
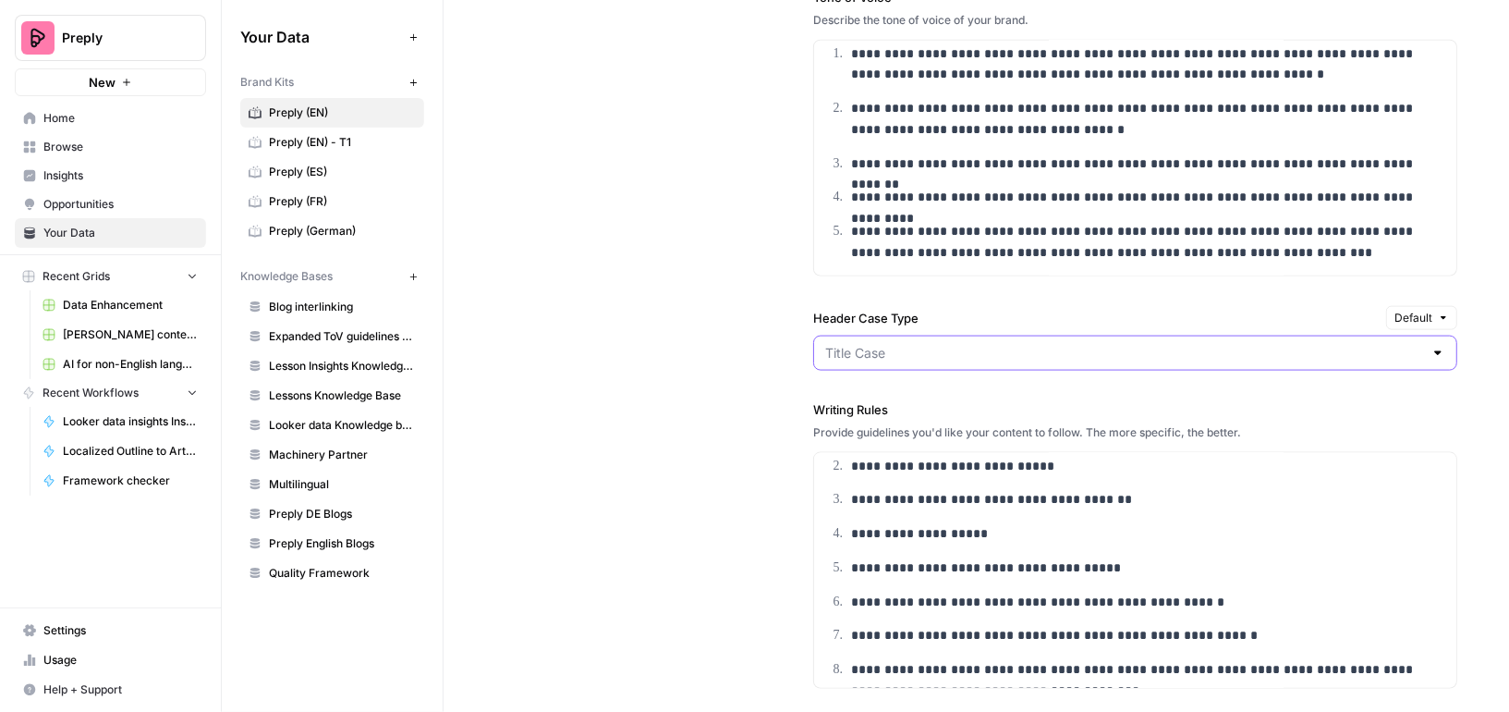
click at [867, 344] on input "Header Case Type" at bounding box center [1124, 353] width 598 height 18
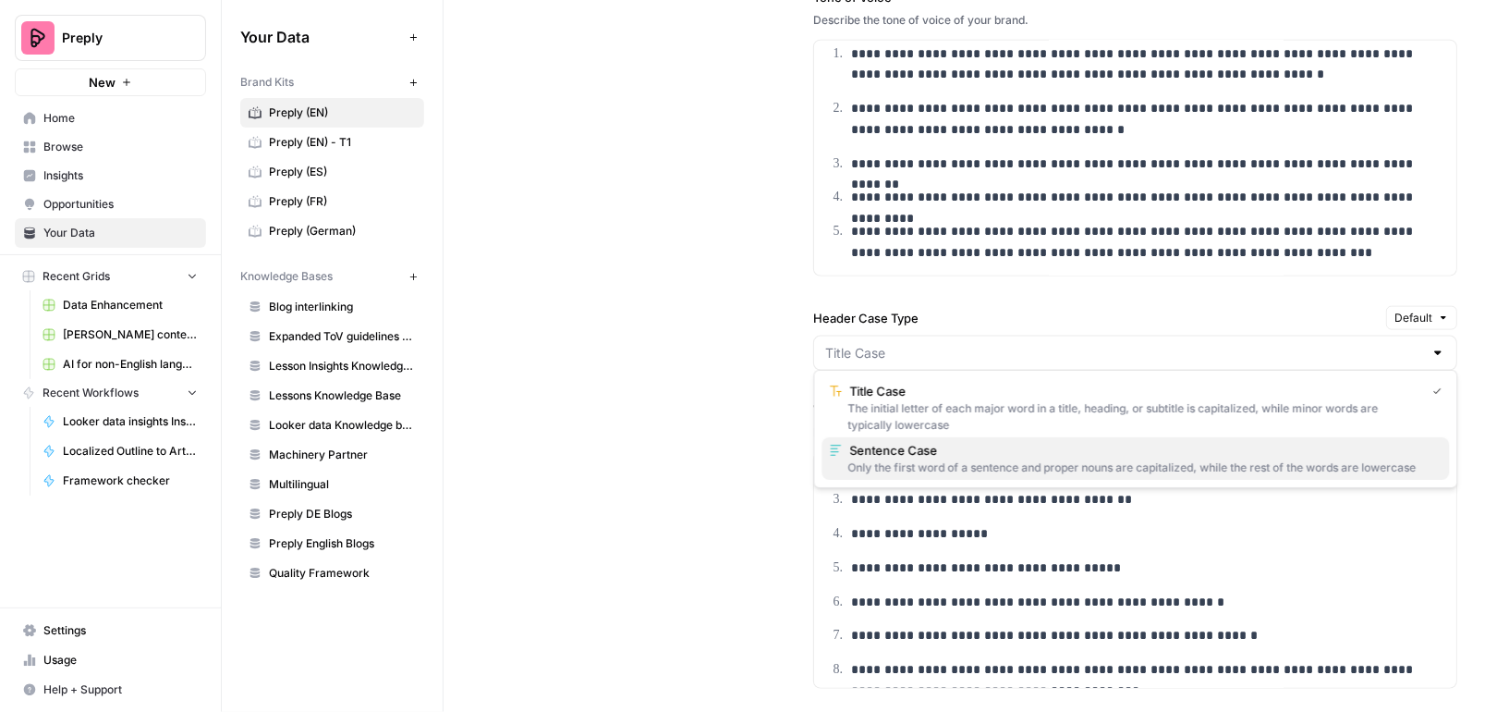
click at [930, 459] on div "Only the first word of a sentence and proper nouns are capitalized, while the r…" at bounding box center [1136, 467] width 613 height 17
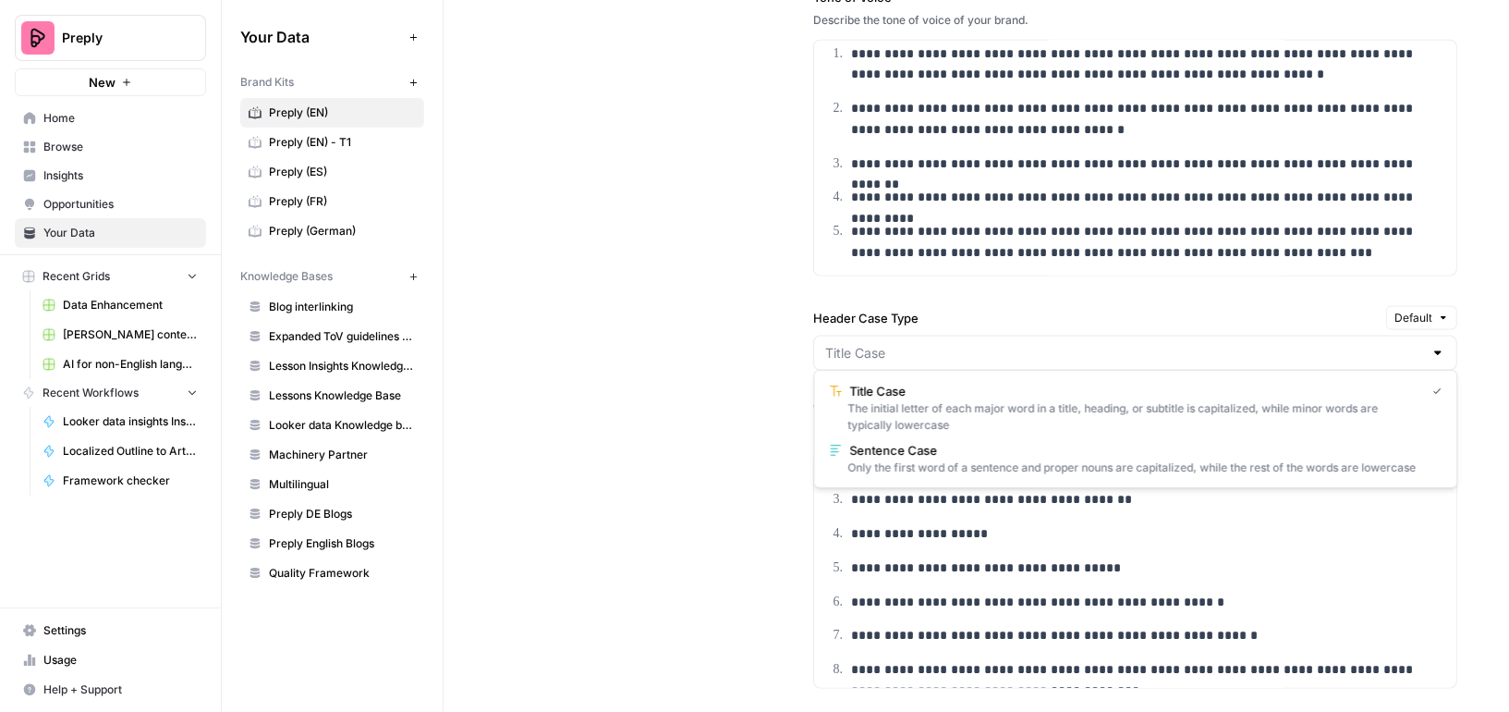
type input "Sentence Case"
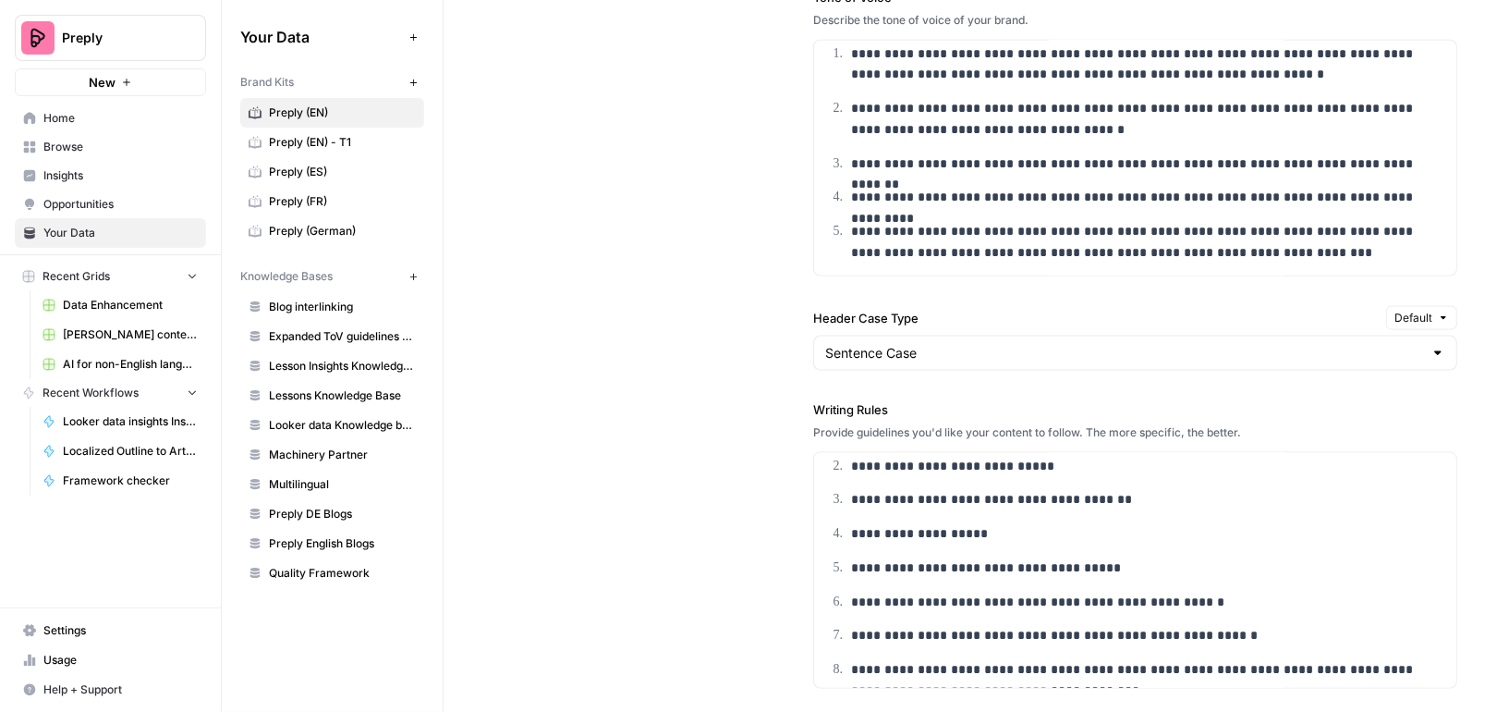
click at [730, 464] on div "**********" at bounding box center [976, 324] width 962 height 1270
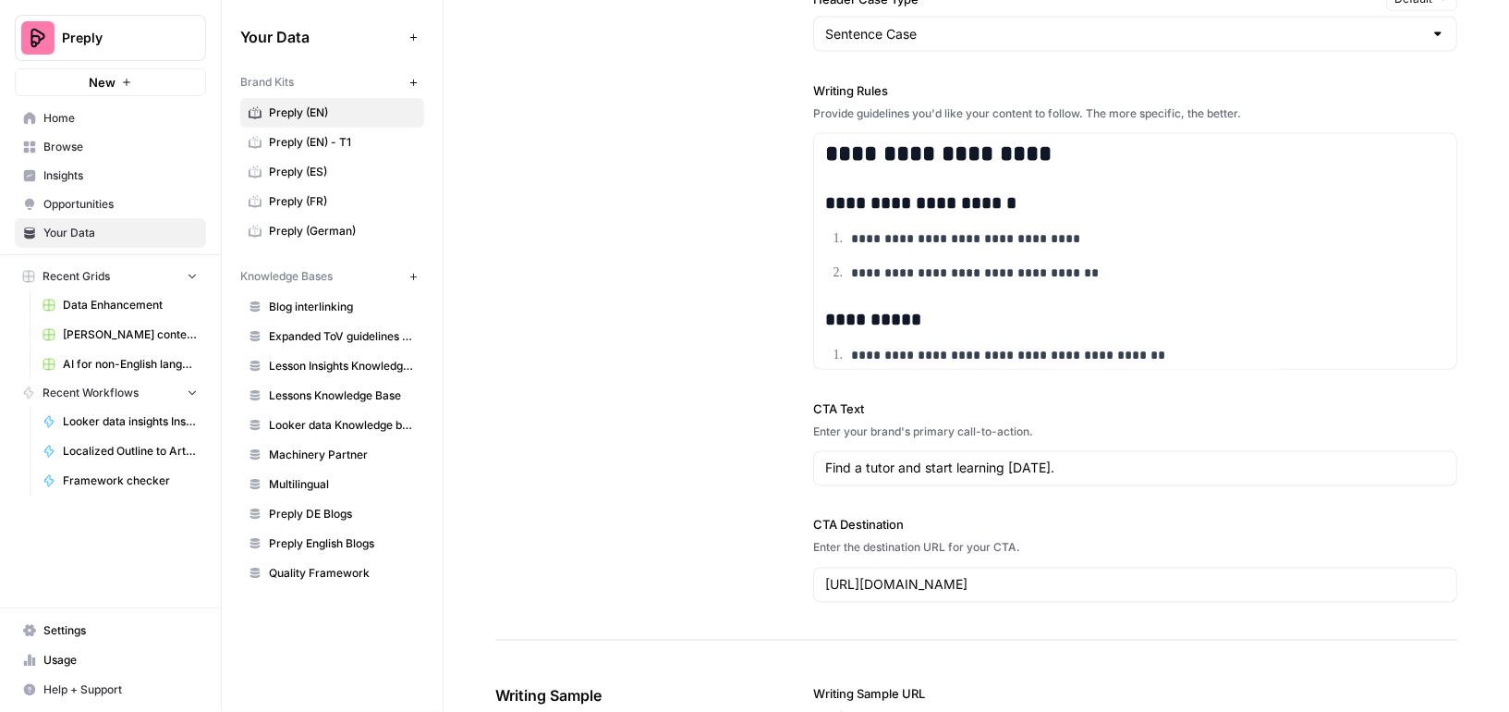
scroll to position [1724, 0]
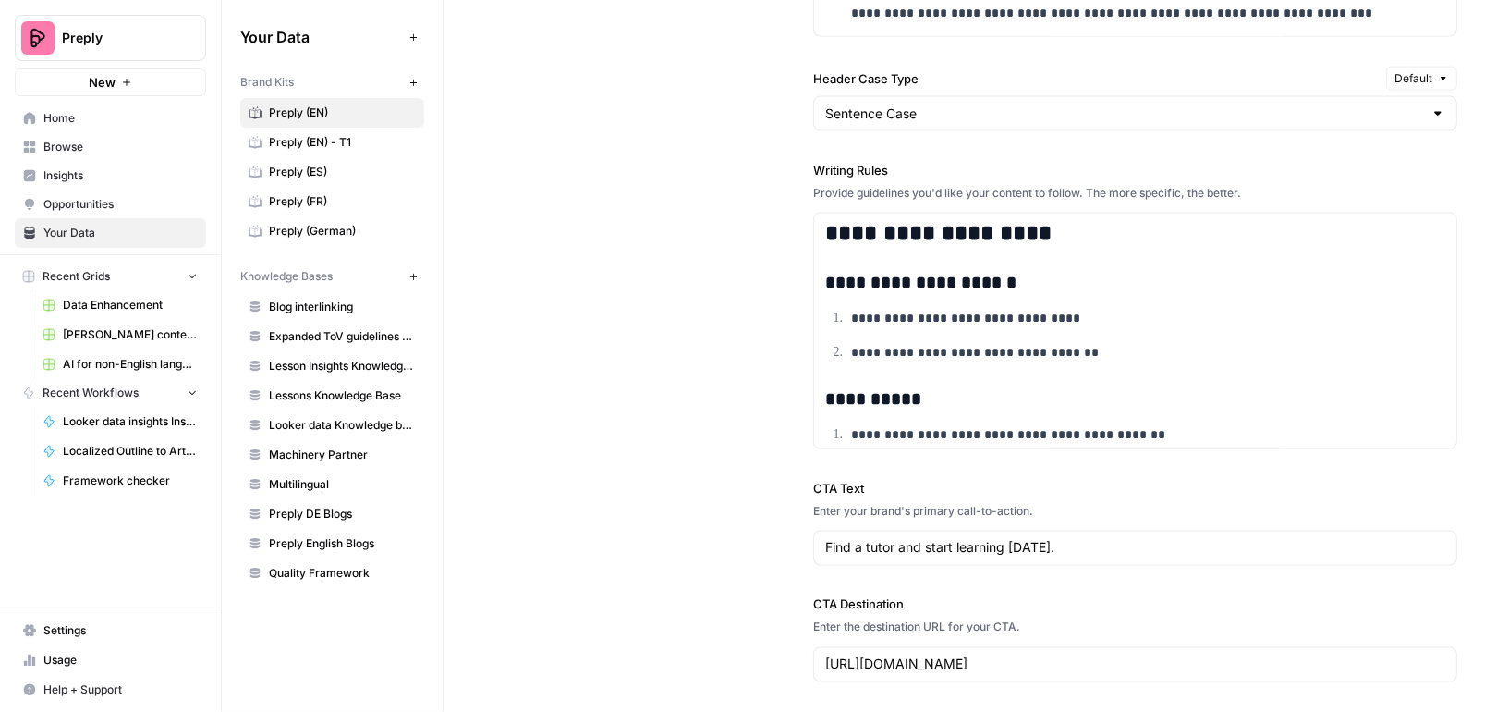
click at [851, 161] on label "Writing Rules" at bounding box center [1135, 170] width 644 height 18
copy label "Writing Rules"
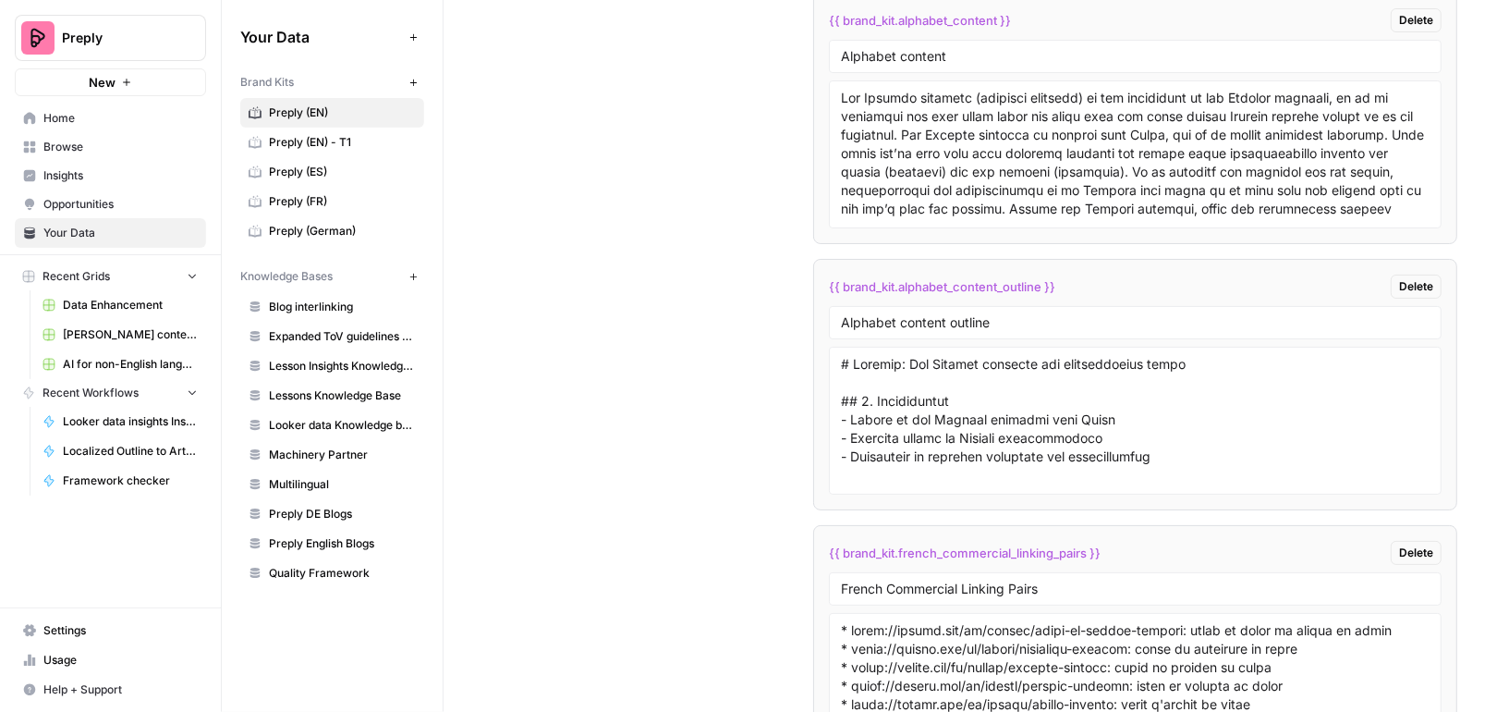
scroll to position [9366, 0]
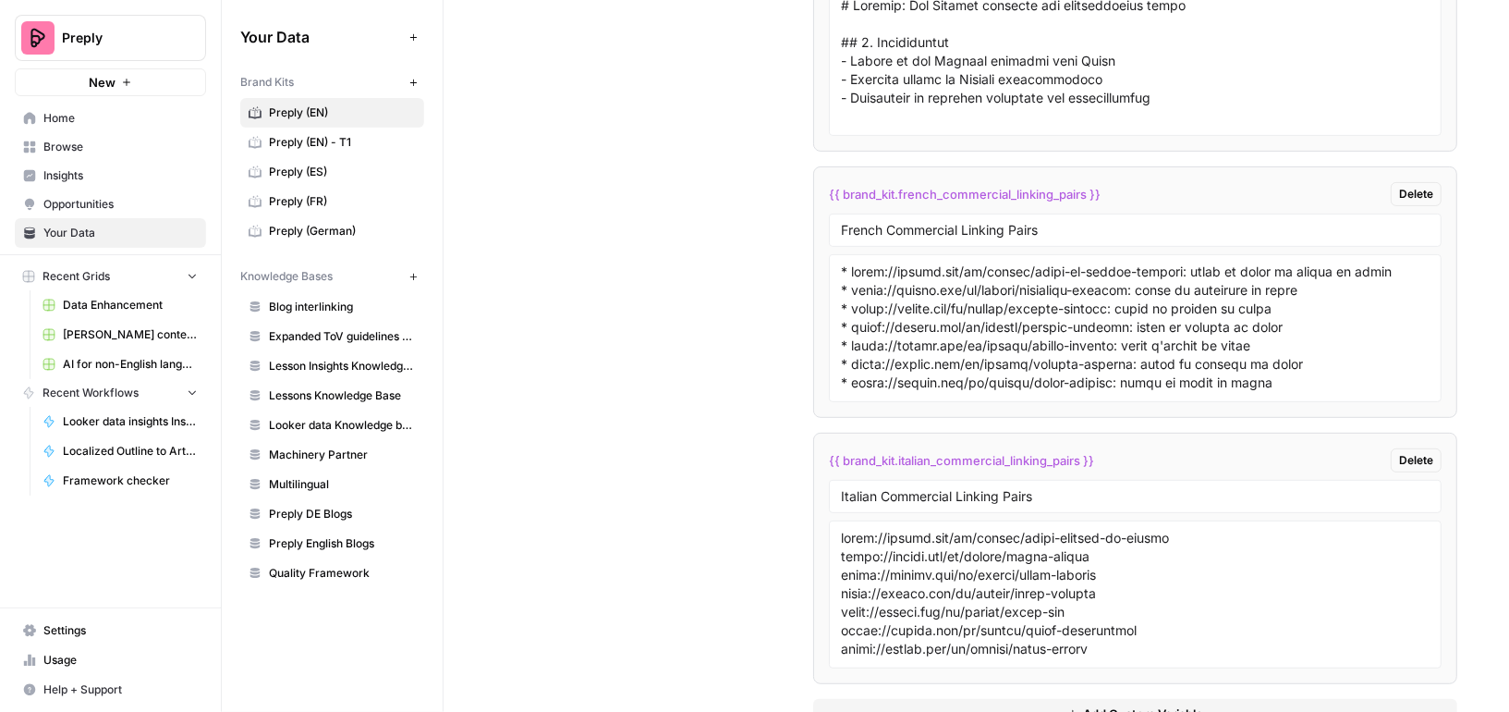
click at [1150, 704] on span "Add Custom Variable" at bounding box center [1144, 713] width 120 height 18
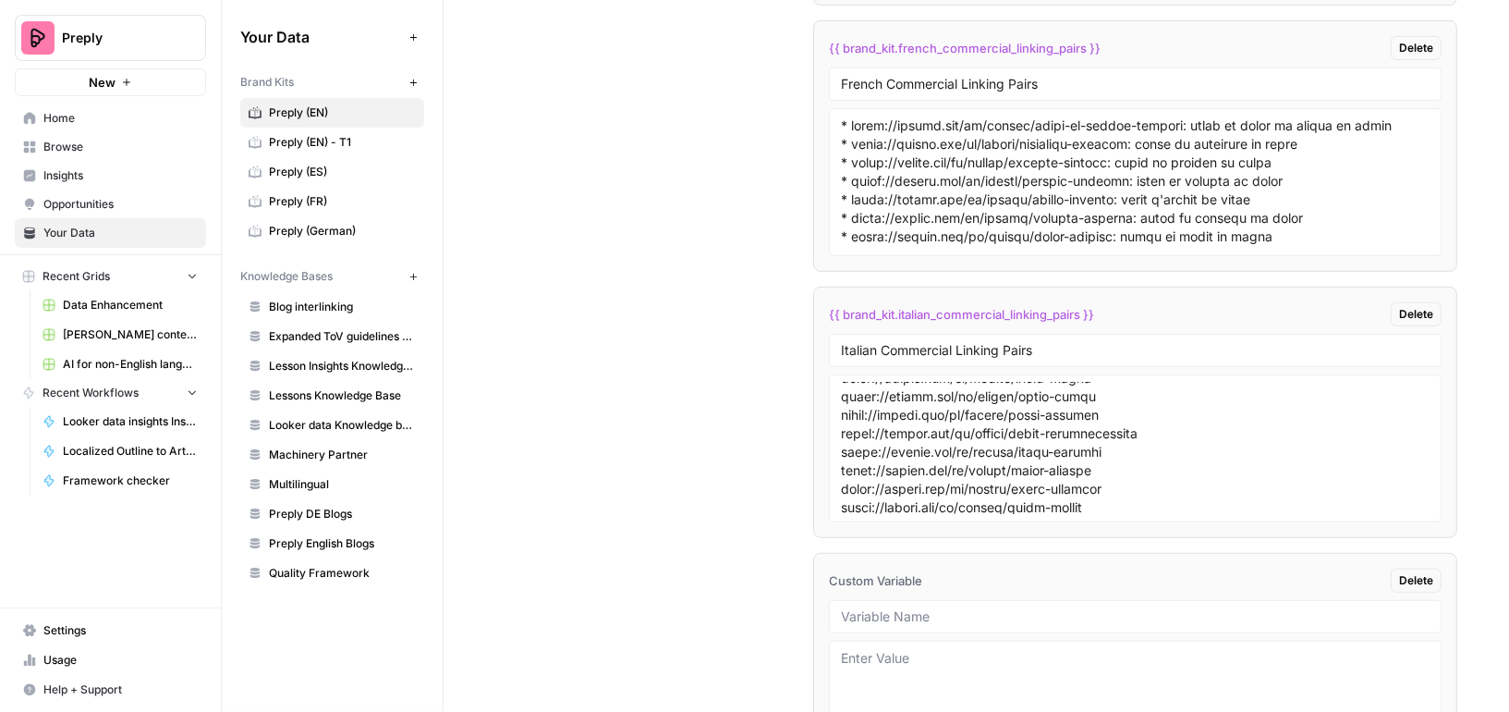
scroll to position [9578, 0]
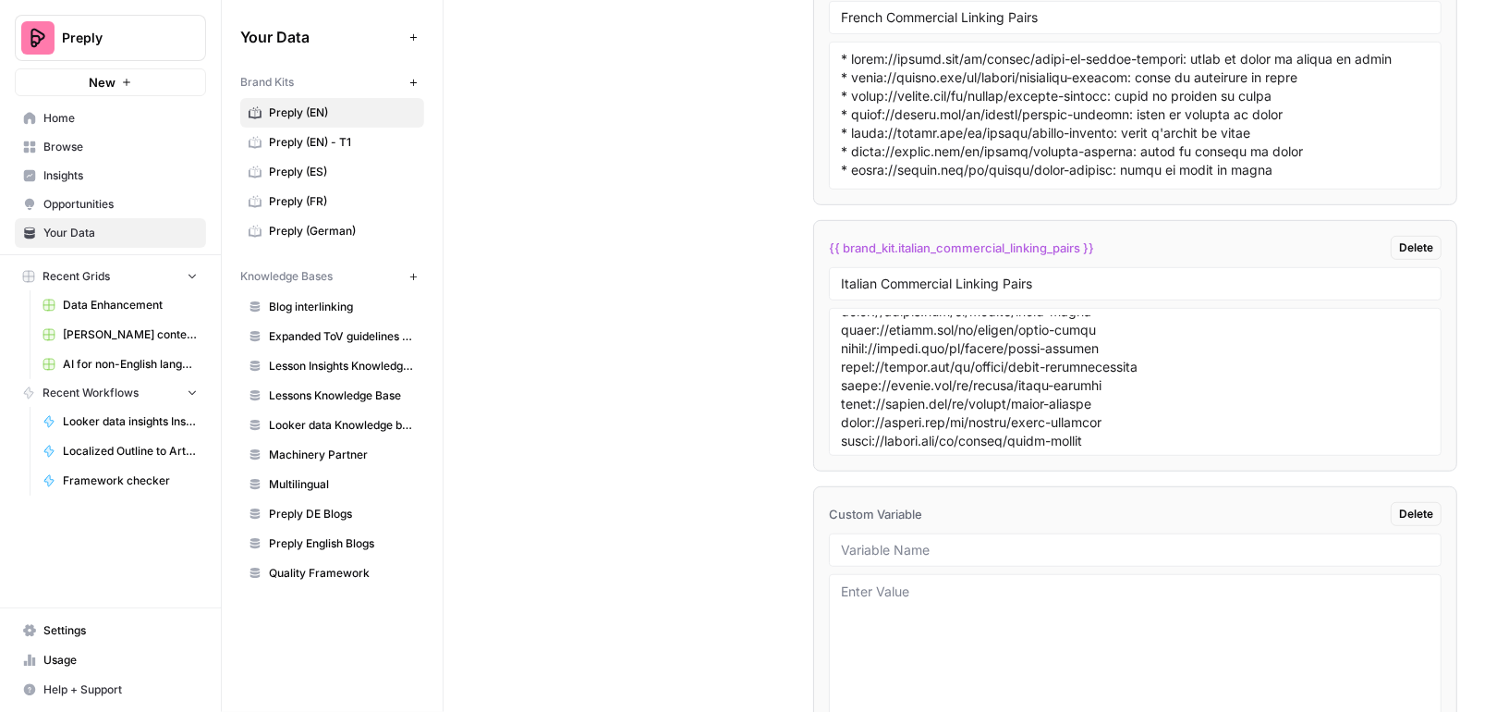
click at [906, 533] on div at bounding box center [1135, 549] width 613 height 33
click at [890, 542] on input "text" at bounding box center [1135, 550] width 589 height 17
click at [971, 542] on input "Quality Framework ENforcer" at bounding box center [1135, 550] width 589 height 17
type input "Quality Framework Enforcer"
click at [965, 582] on textarea at bounding box center [1135, 647] width 589 height 131
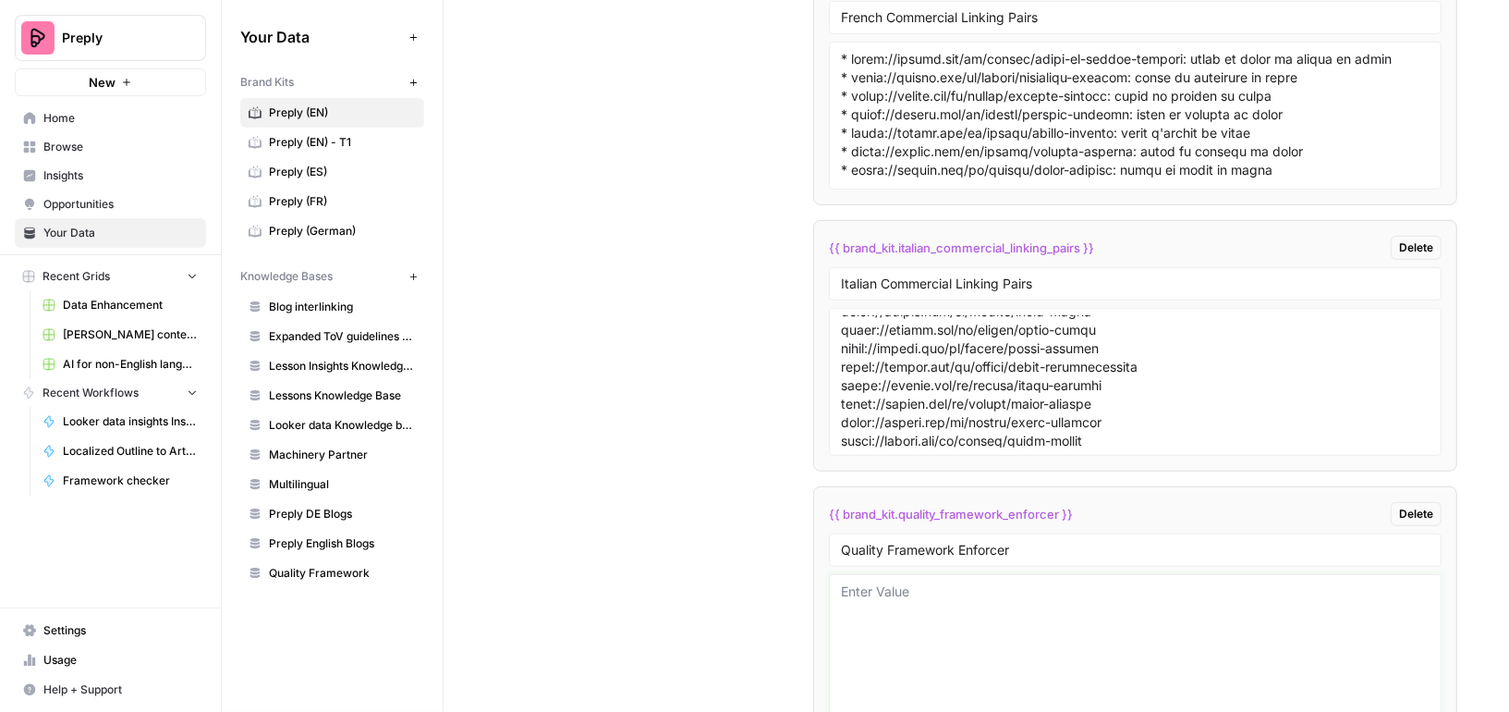
paste textarea ""Are all foreign words (and sentences) in languages that use transliteration fo…"
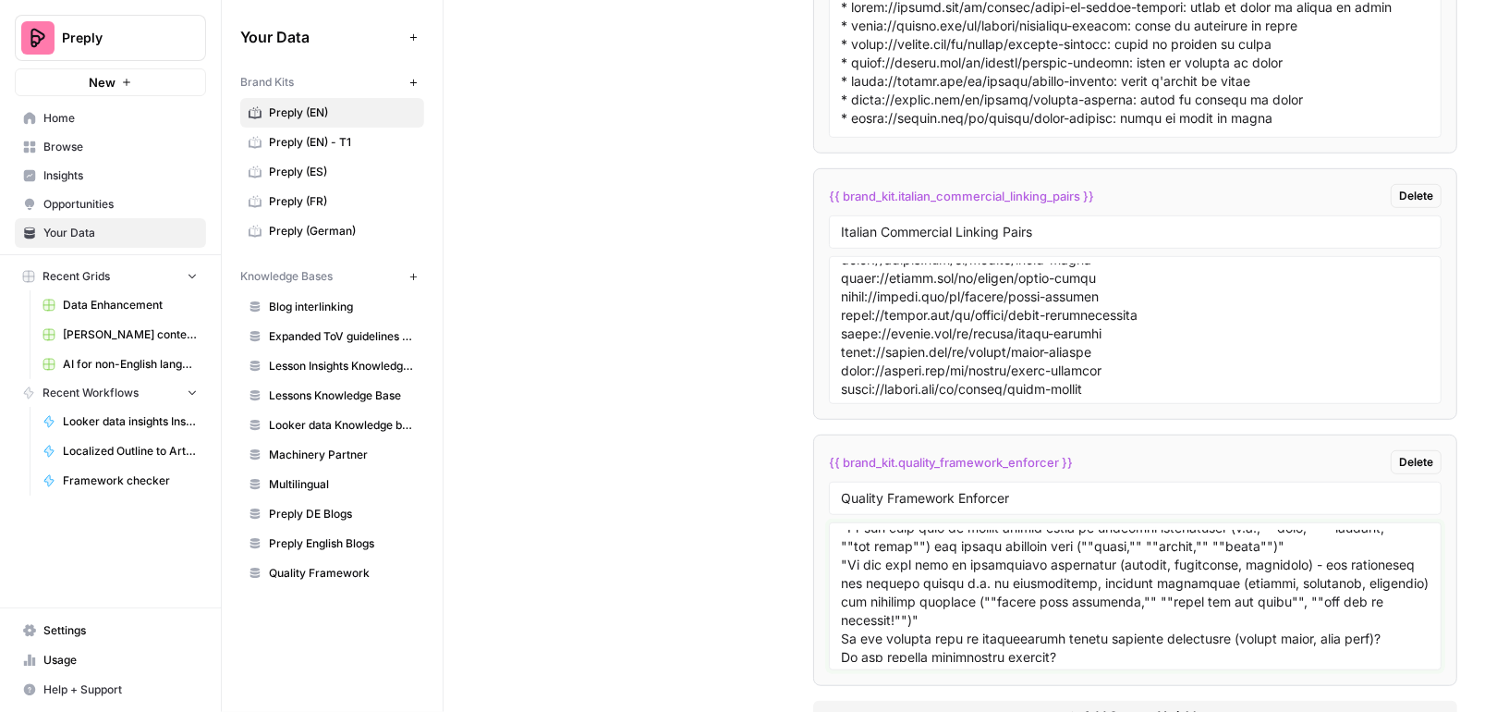
scroll to position [0, 0]
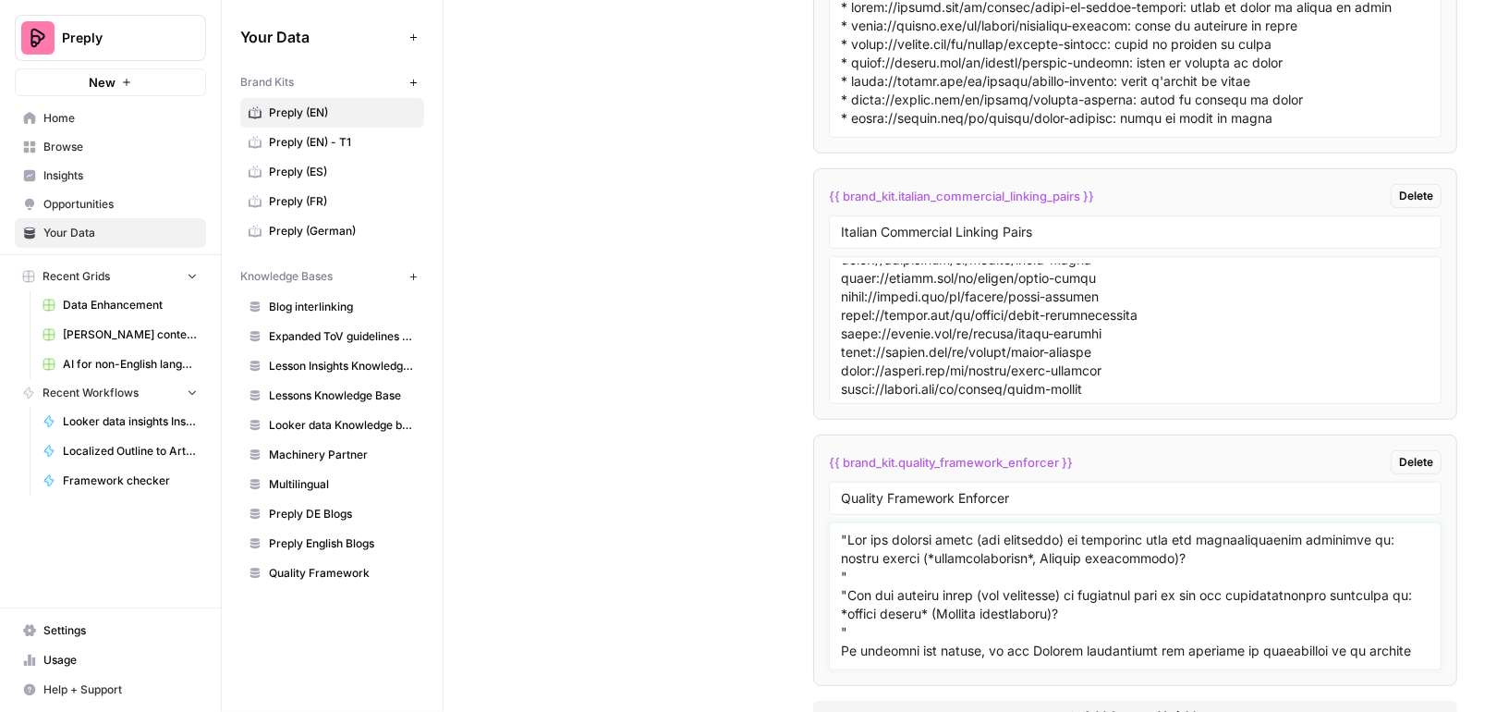
type textarea ""Are all foreign words (and sentences) in languages that use transliteration fo…"
drag, startPoint x: 838, startPoint y: 481, endPoint x: 909, endPoint y: 601, distance: 139.2
click at [909, 601] on div at bounding box center [1135, 596] width 613 height 148
click at [890, 565] on textarea at bounding box center [1135, 596] width 589 height 131
drag, startPoint x: 838, startPoint y: 483, endPoint x: 945, endPoint y: 726, distance: 265.3
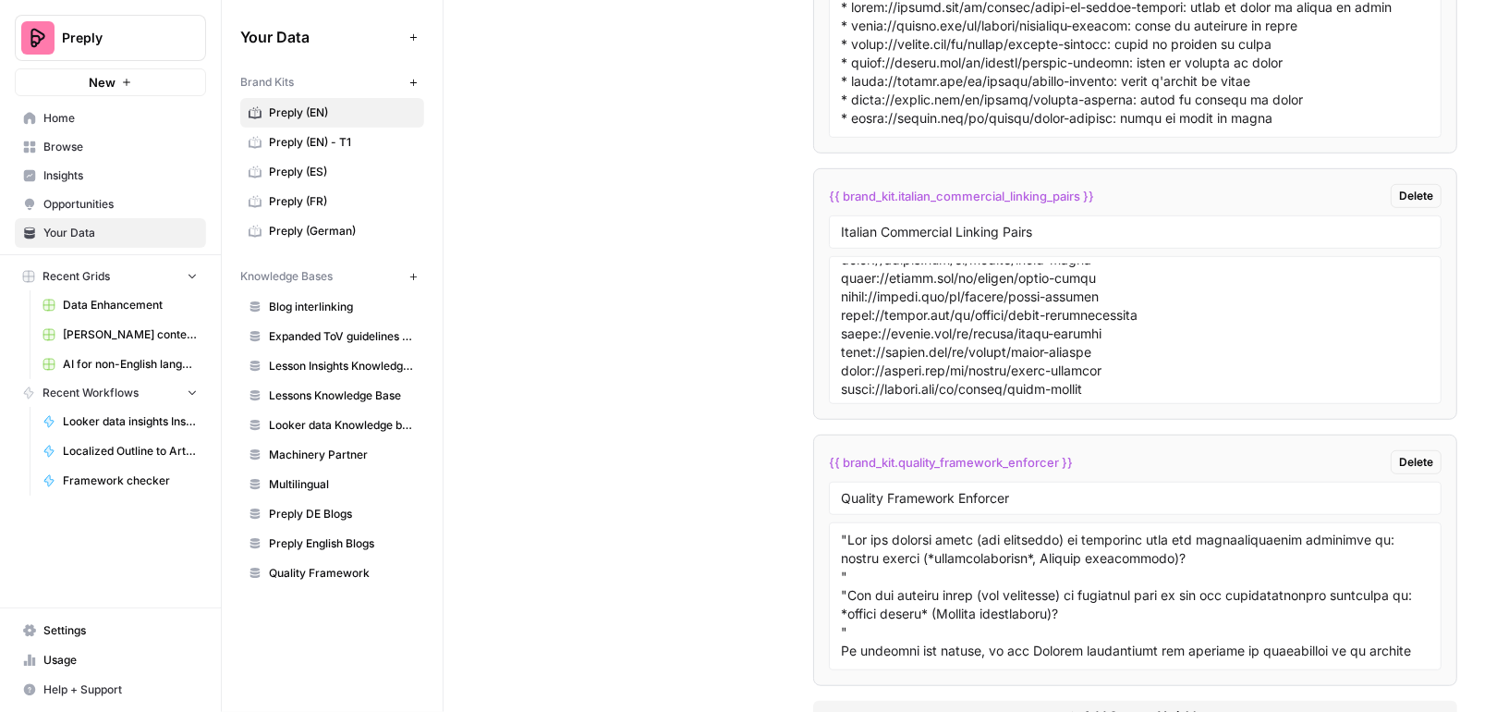
click at [945, 711] on html "**********" at bounding box center [754, 356] width 1509 height 712
click at [1006, 550] on textarea at bounding box center [1135, 596] width 589 height 131
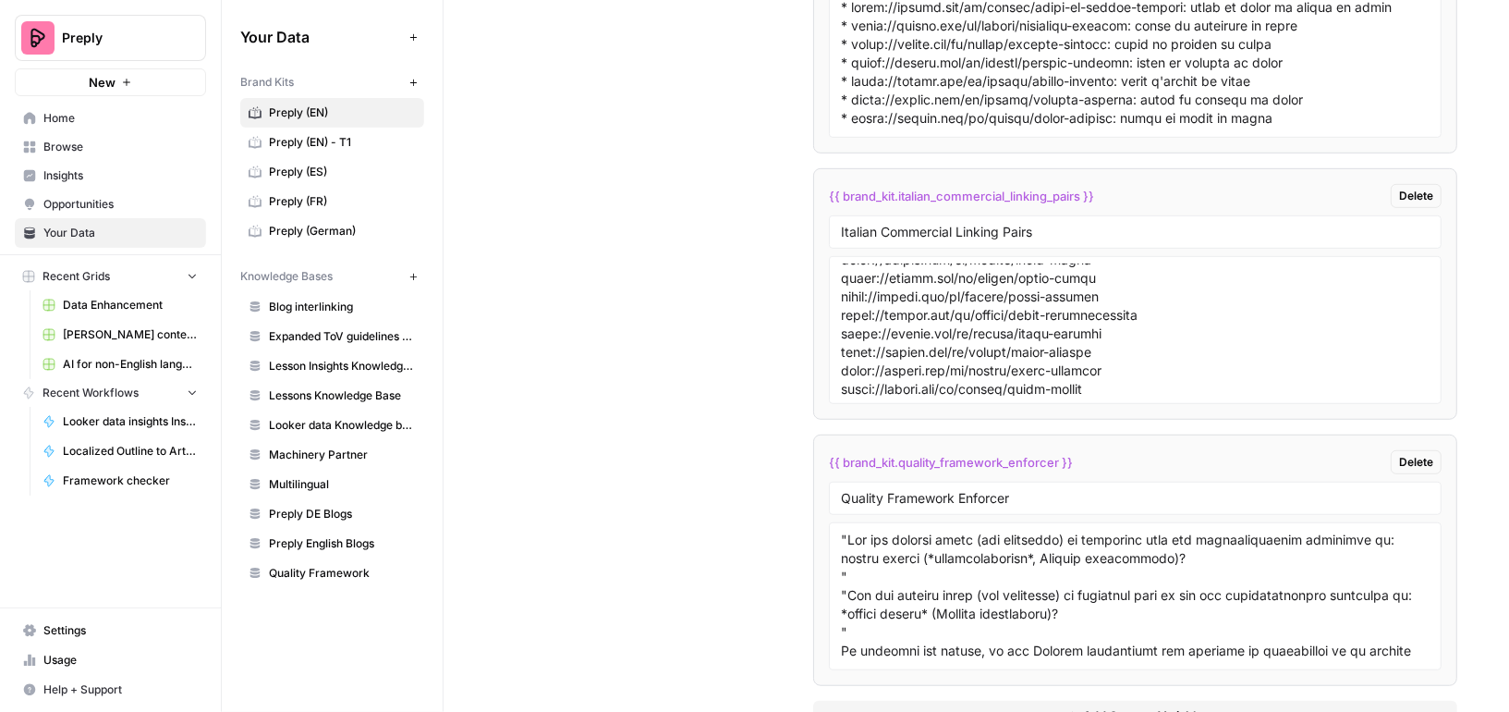
click at [1411, 454] on span "Delete" at bounding box center [1416, 462] width 34 height 17
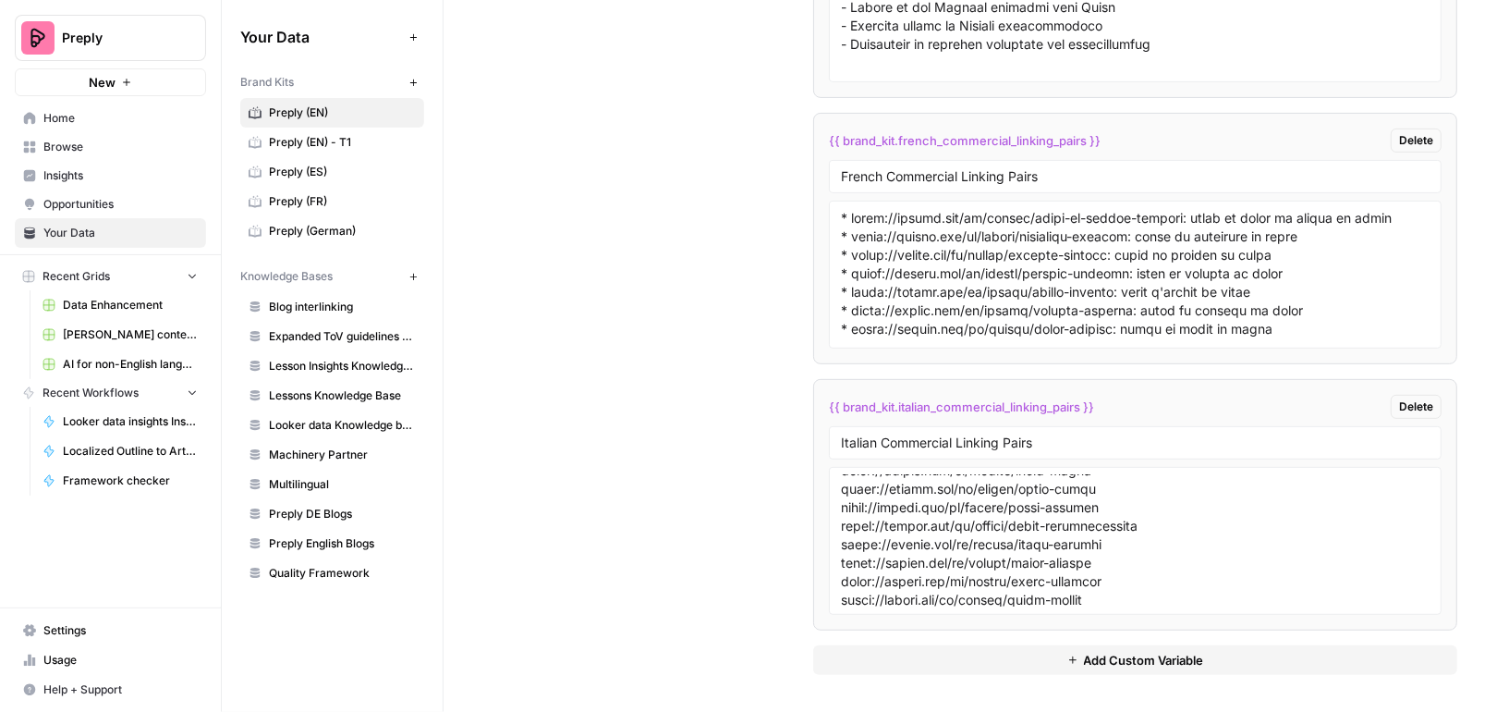
scroll to position [9366, 0]
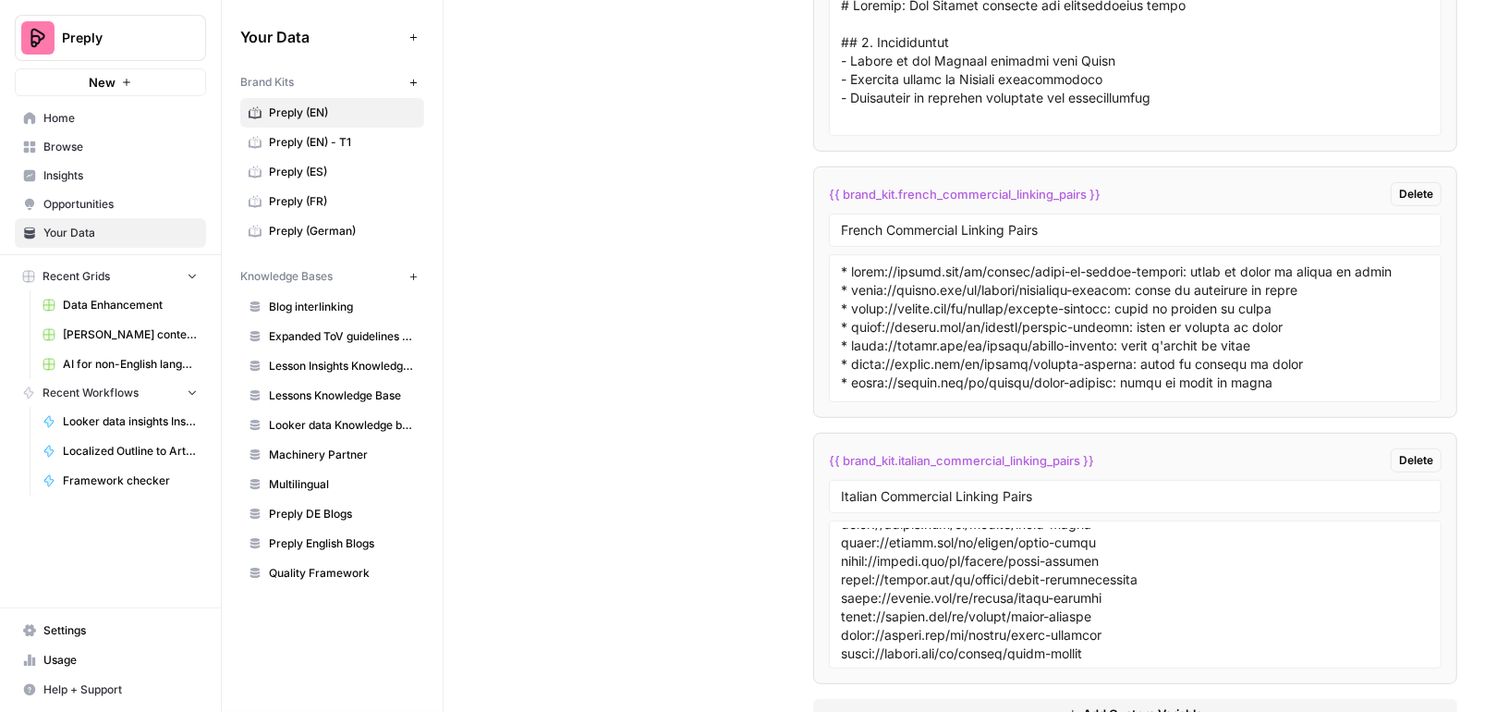
click at [1129, 704] on span "Add Custom Variable" at bounding box center [1144, 713] width 120 height 18
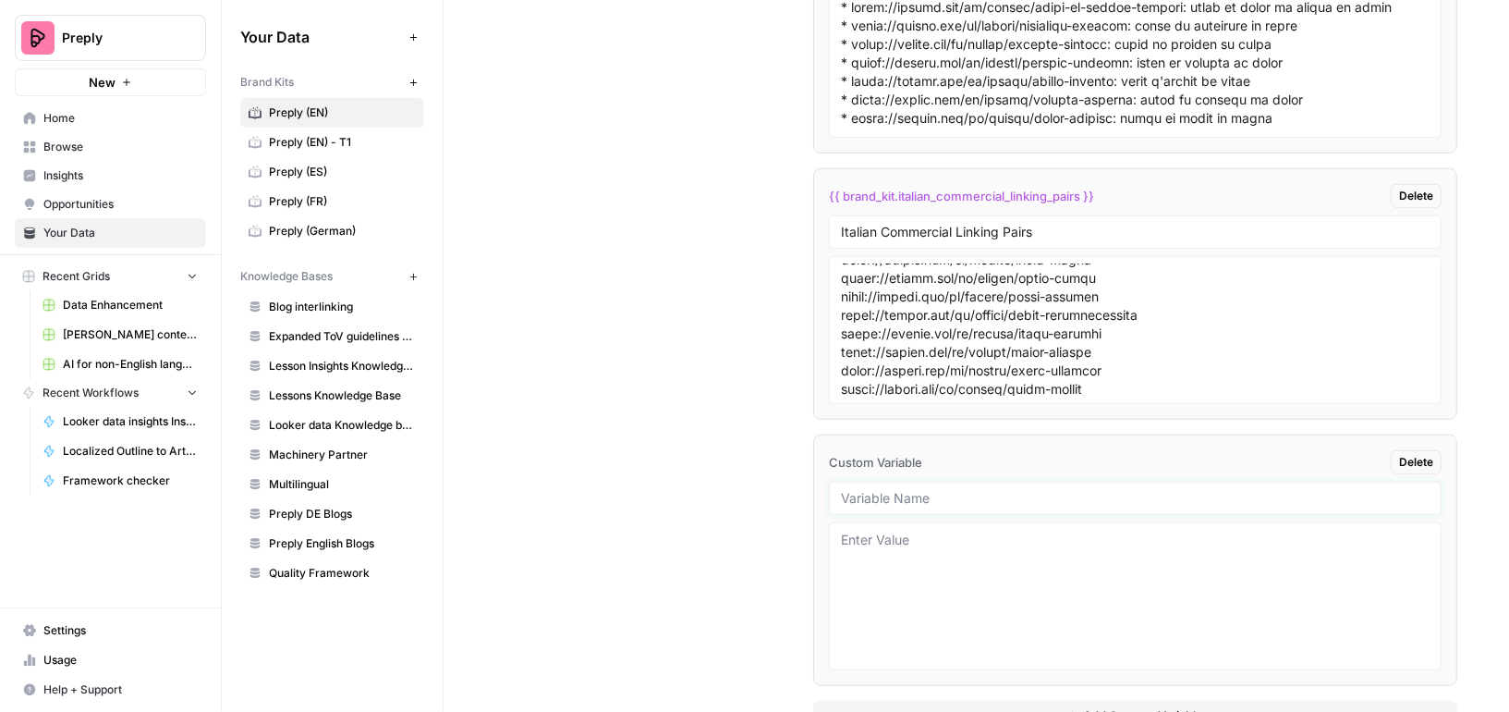
click at [904, 490] on input "text" at bounding box center [1135, 498] width 589 height 17
paste input "Language & Translation Formatting"
type input "Language & Translation Formatting"
click at [935, 538] on textarea at bounding box center [1135, 596] width 589 height 131
paste textarea "Language & Translation Formatting"
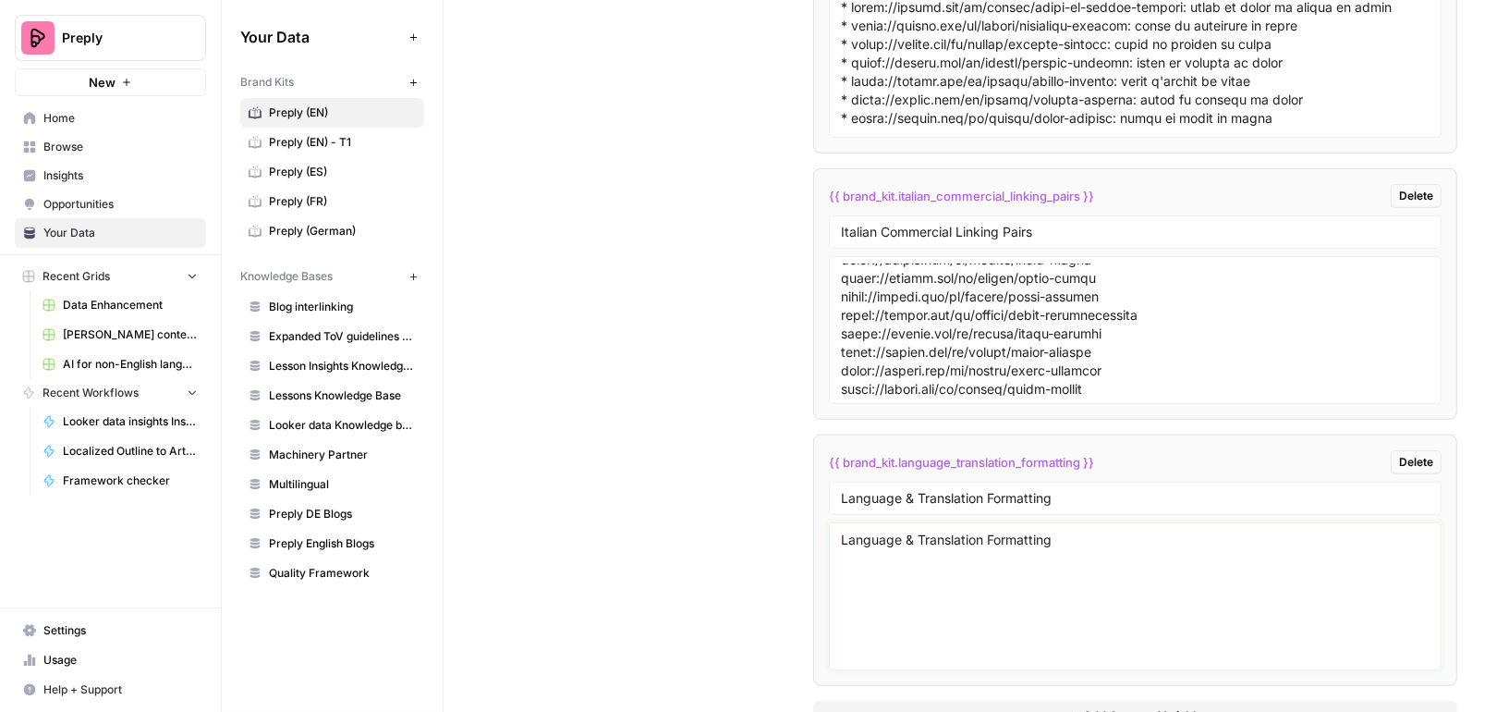
click at [919, 531] on textarea "Language & Translation Formatting" at bounding box center [1135, 596] width 589 height 131
paste textarea "Are all foreign words (and sentences) in languages that use transliteration for…"
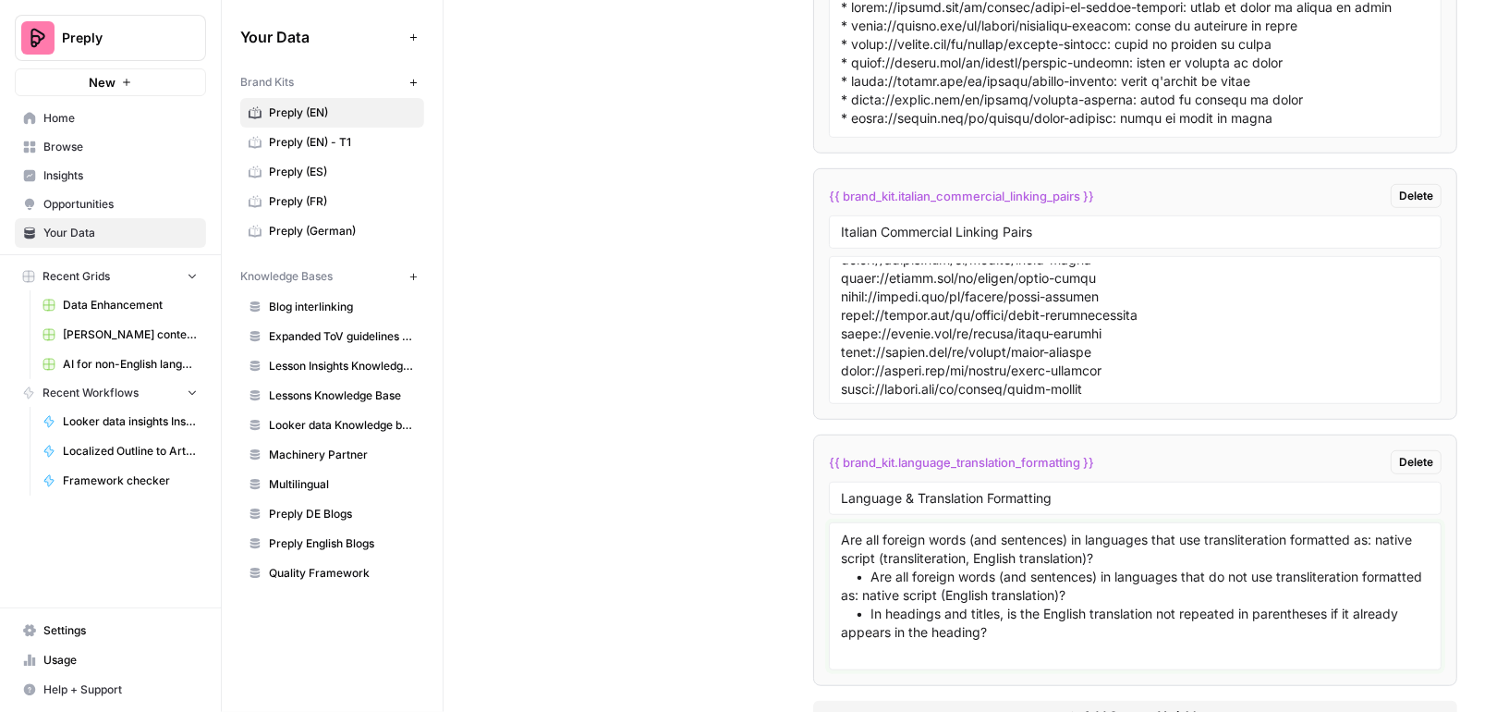
drag, startPoint x: 865, startPoint y: 529, endPoint x: 846, endPoint y: 529, distance: 19.4
click at [846, 531] on textarea "Are all foreign words (and sentences) in languages that use transliteration for…" at bounding box center [1135, 596] width 589 height 131
click at [841, 531] on textarea "Are all foreign words (and sentences) in languages that use transliteration for…" at bounding box center [1135, 596] width 589 height 131
drag, startPoint x: 871, startPoint y: 525, endPoint x: 765, endPoint y: 524, distance: 105.4
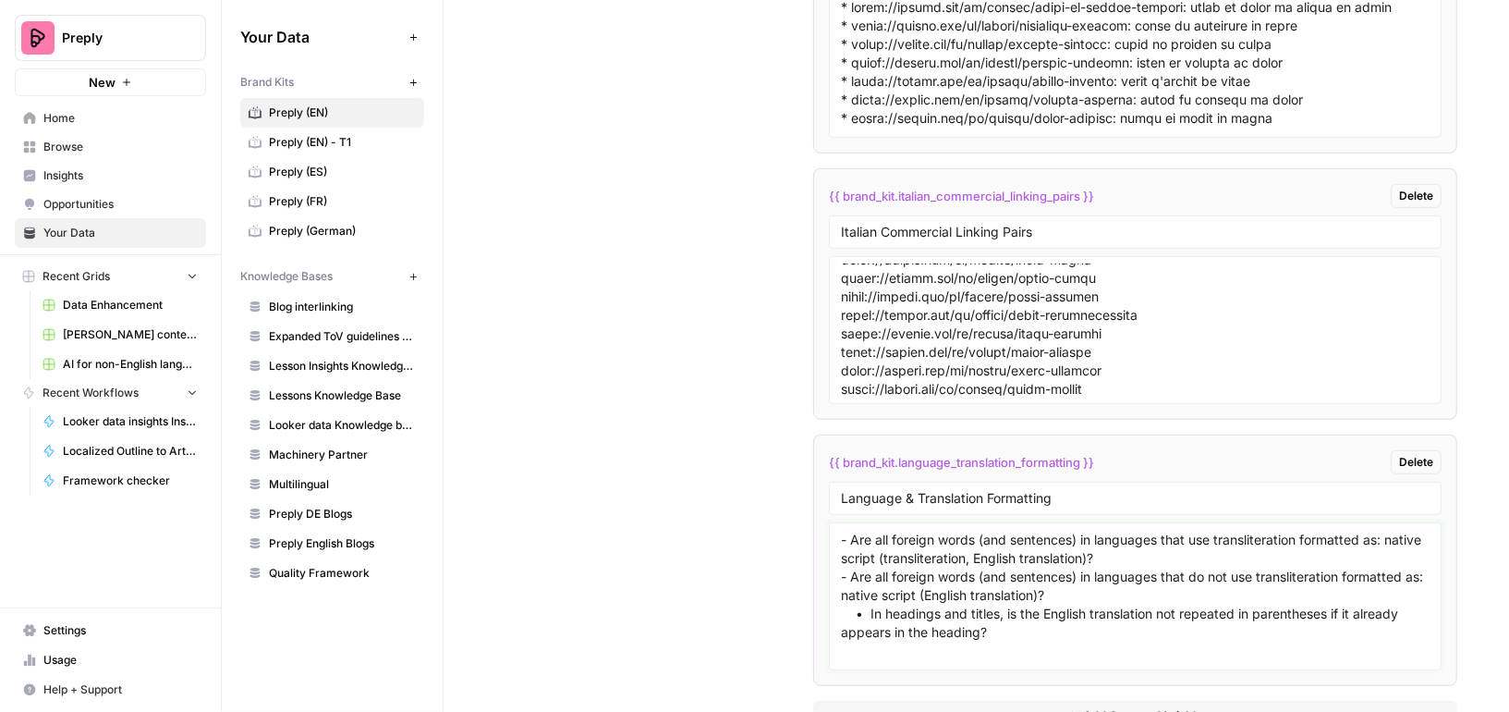
drag, startPoint x: 869, startPoint y: 559, endPoint x: 746, endPoint y: 559, distance: 122.9
type textarea "- Are all foreign words (and sentences) in languages that use transliteration f…"
click at [929, 701] on button "Add Custom Variable" at bounding box center [1135, 716] width 644 height 30
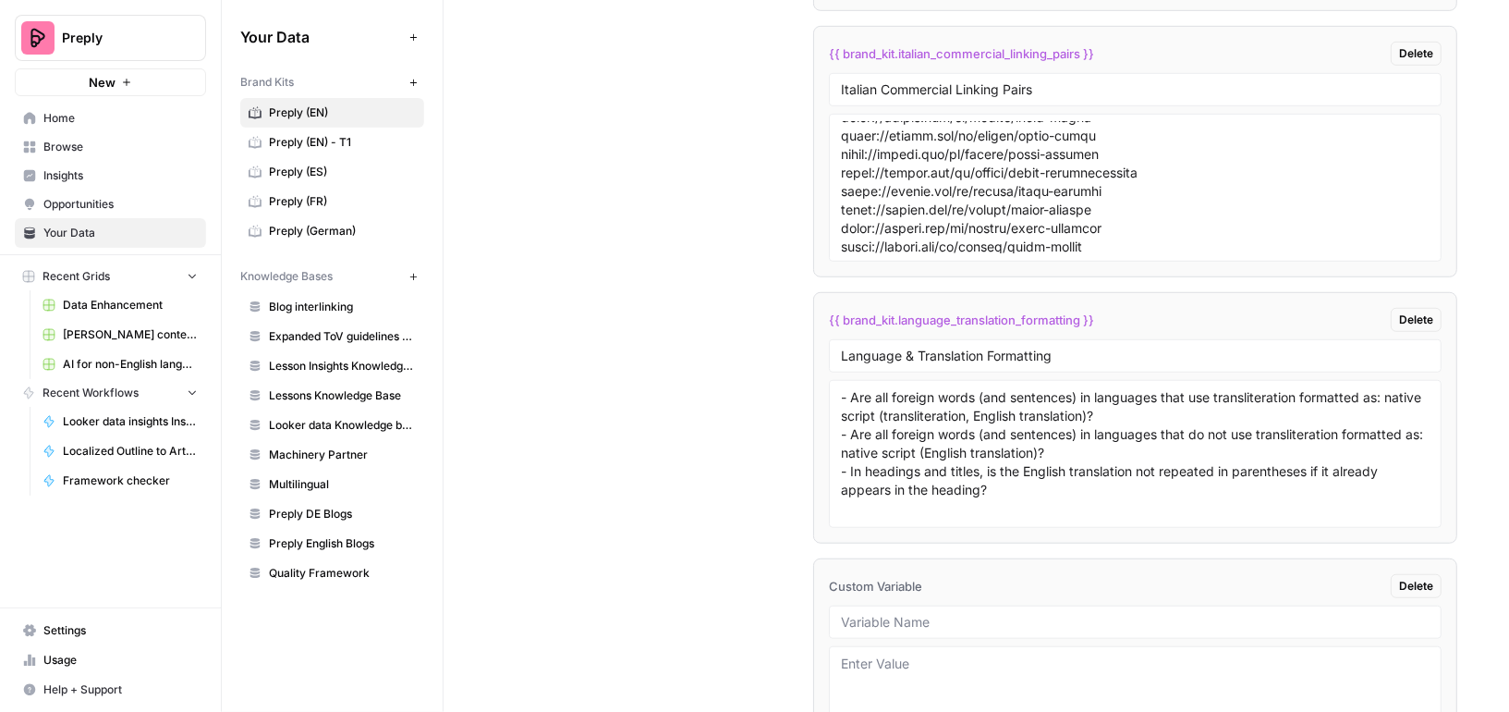
scroll to position [9877, 0]
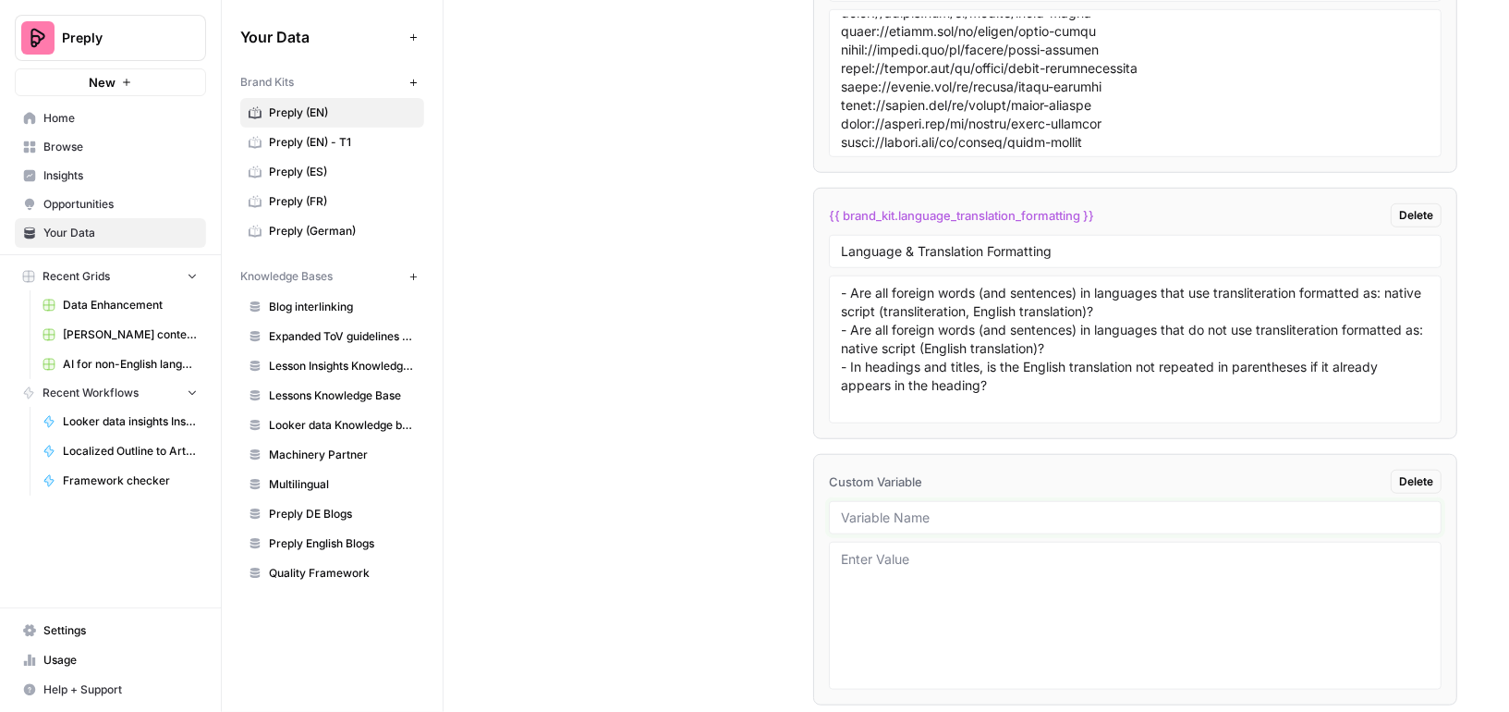
click at [897, 509] on input "text" at bounding box center [1135, 517] width 589 height 17
paste input "Lists & Structure"
type input "Lists & Structure"
click at [917, 557] on textarea at bounding box center [1135, 615] width 589 height 131
paste textarea "Are numbered lists used instead of bullet points when there are more than five …"
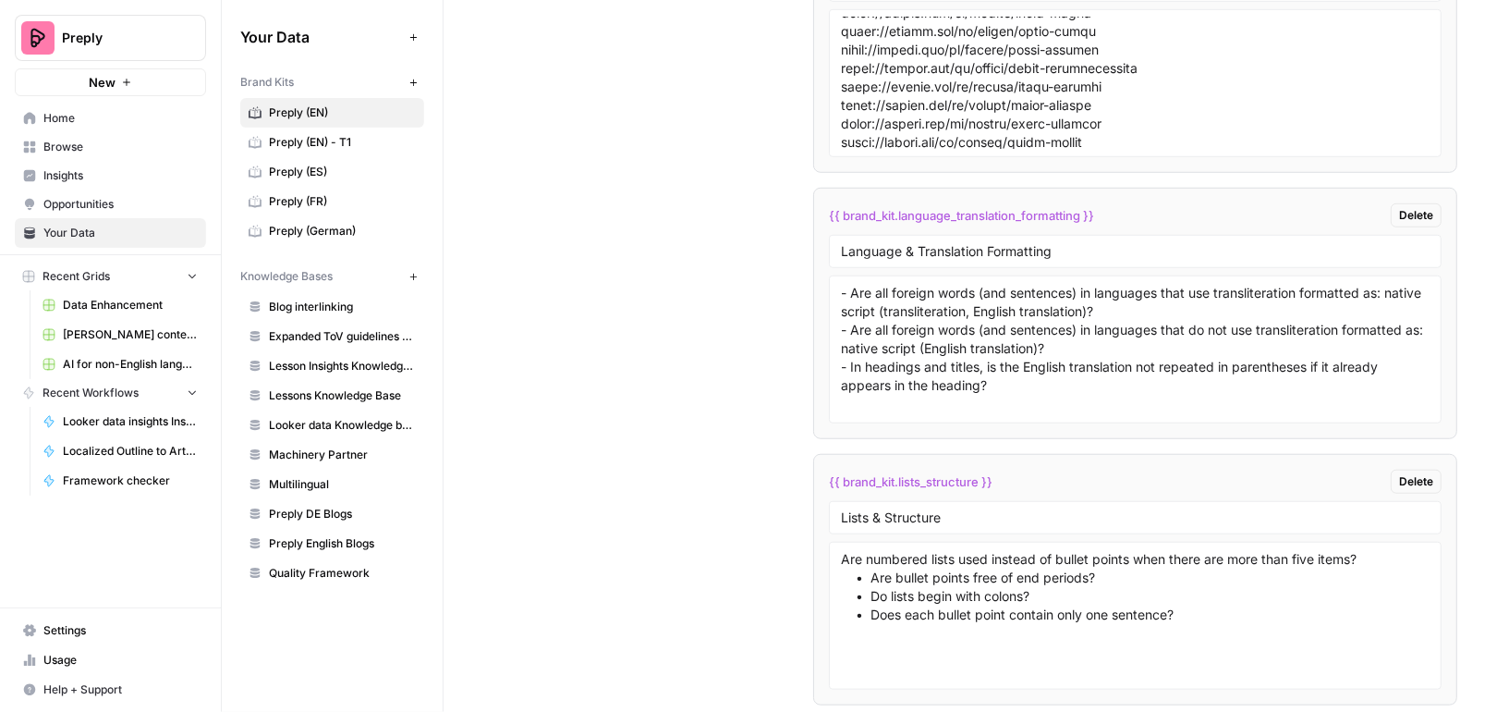
click at [837, 542] on div "Are numbered lists used instead of bullet points when there are more than five …" at bounding box center [1135, 616] width 613 height 148
click at [845, 550] on textarea "Are numbered lists used instead of bullet points when there are more than five …" at bounding box center [1135, 615] width 589 height 131
drag, startPoint x: 870, startPoint y: 521, endPoint x: 758, endPoint y: 520, distance: 111.8
drag, startPoint x: 870, startPoint y: 539, endPoint x: 759, endPoint y: 538, distance: 110.9
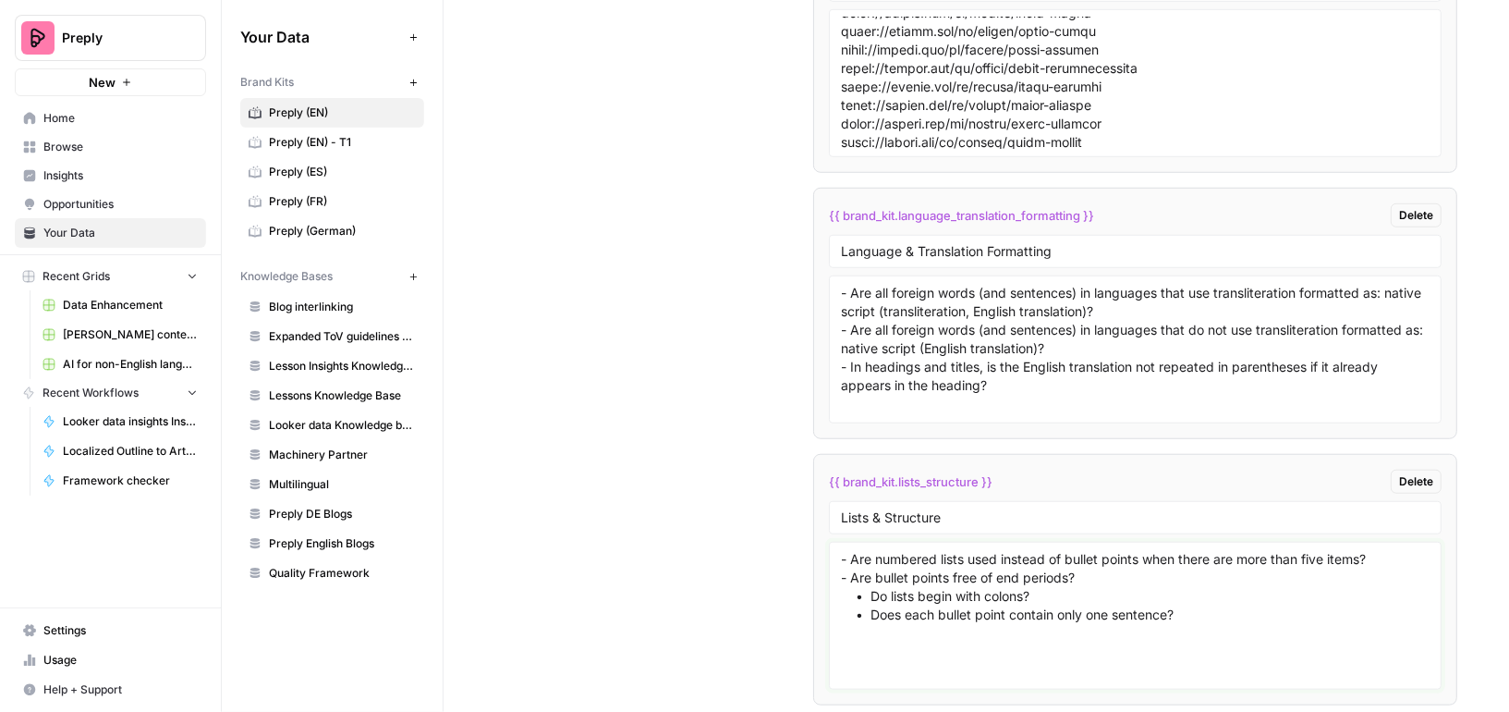
drag, startPoint x: 871, startPoint y: 558, endPoint x: 740, endPoint y: 556, distance: 130.3
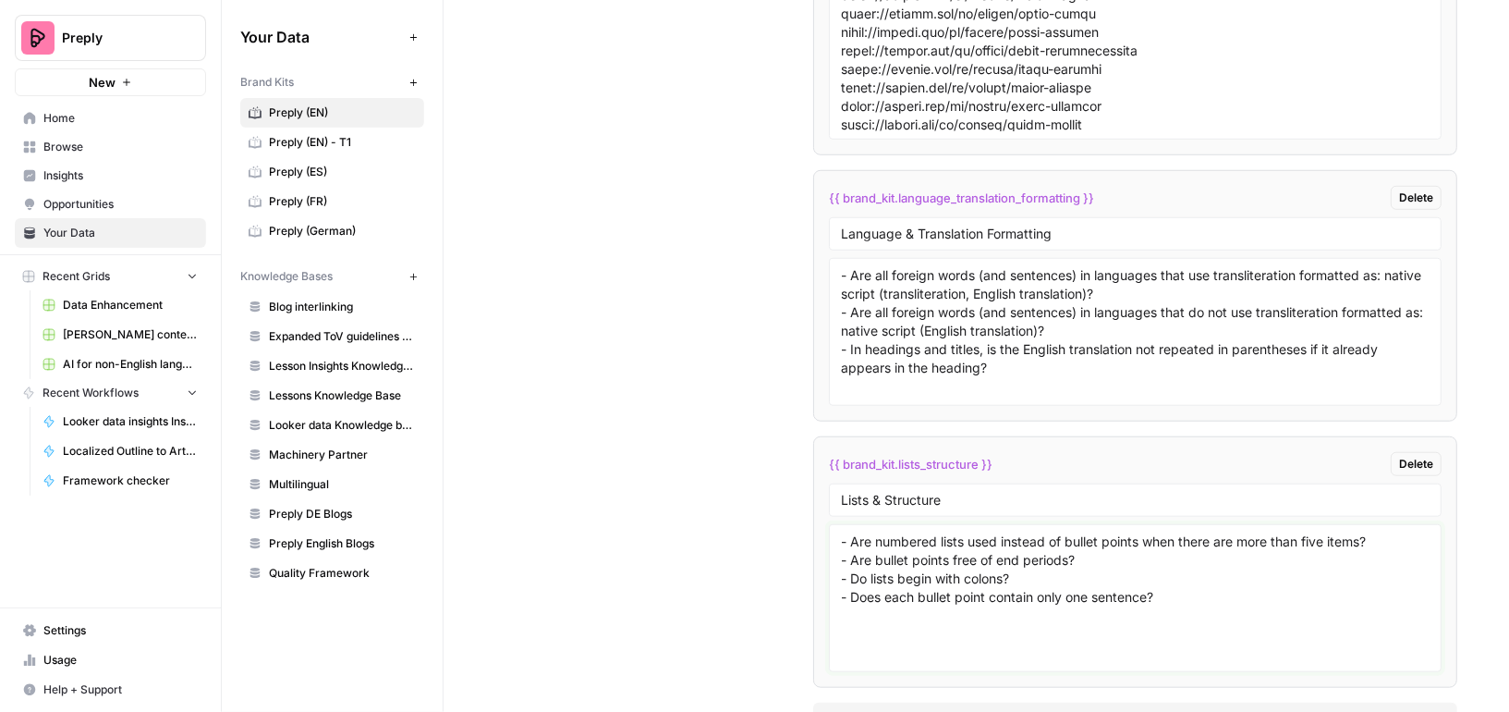
type textarea "- Are numbered lists used instead of bullet points when there are more than fiv…"
click at [1038, 702] on button "Add Custom Variable" at bounding box center [1135, 717] width 644 height 30
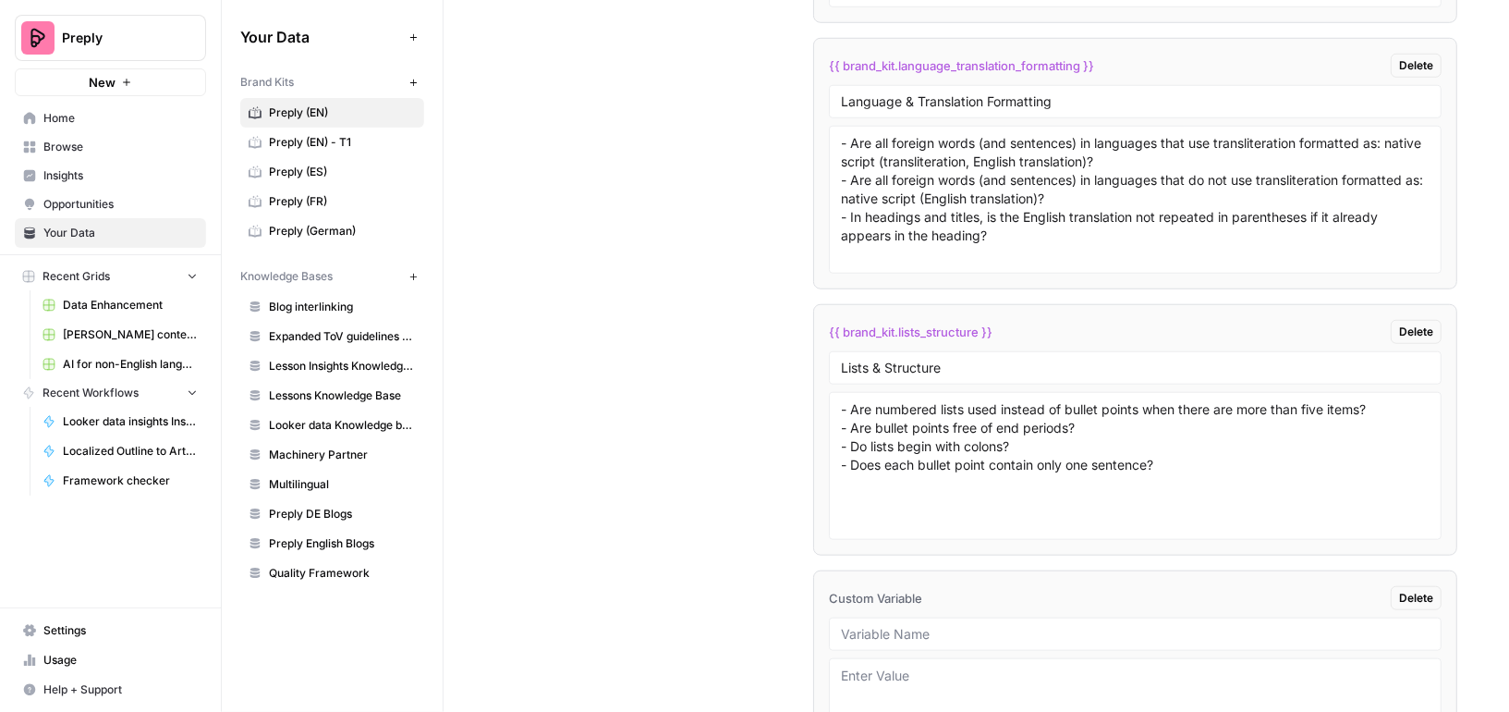
scroll to position [10159, 0]
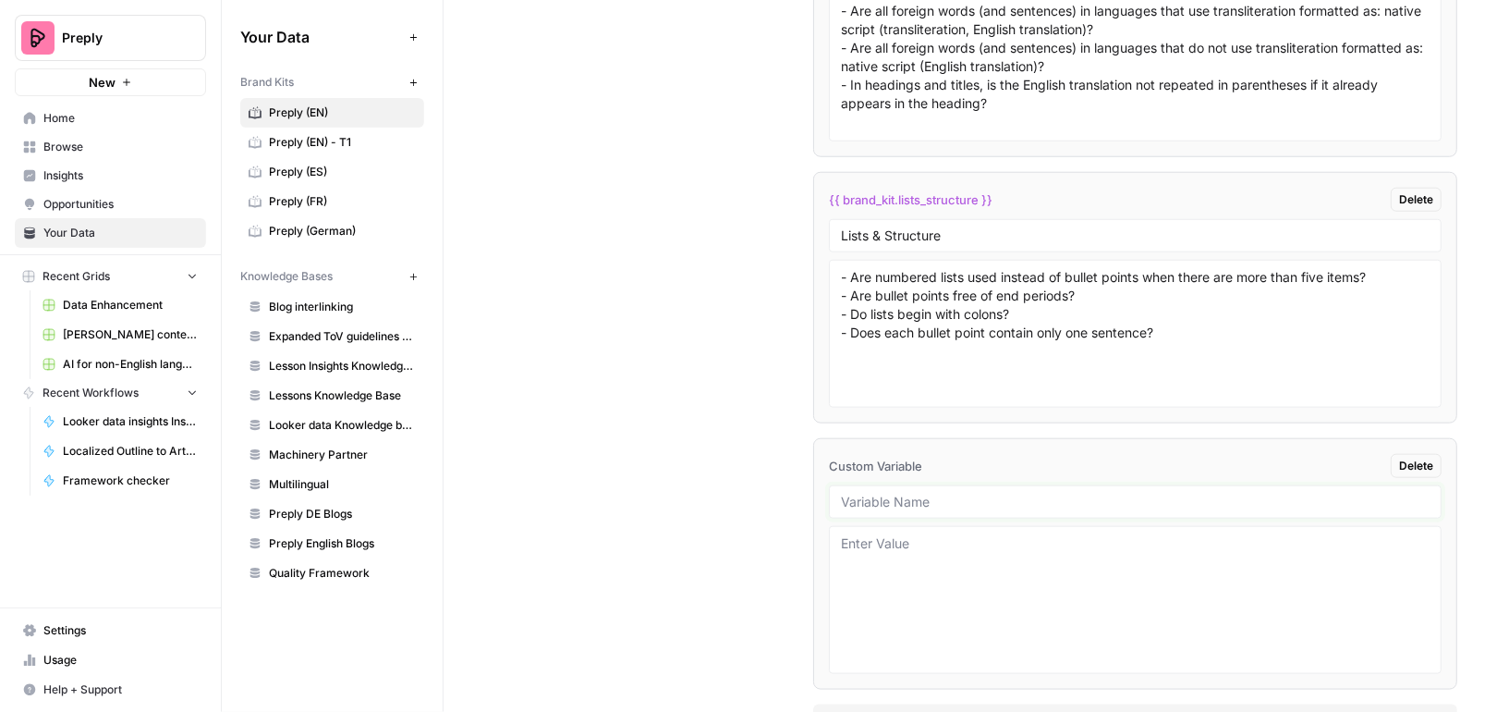
click at [941, 494] on input "text" at bounding box center [1135, 502] width 589 height 17
paste input "Headings & Paragraphs"
type input "Headings & Paragraphs"
click at [901, 537] on textarea at bounding box center [1135, 599] width 589 height 131
paste textarea "Are all headings in sentence case? • Does the first paragraph contain a questio…"
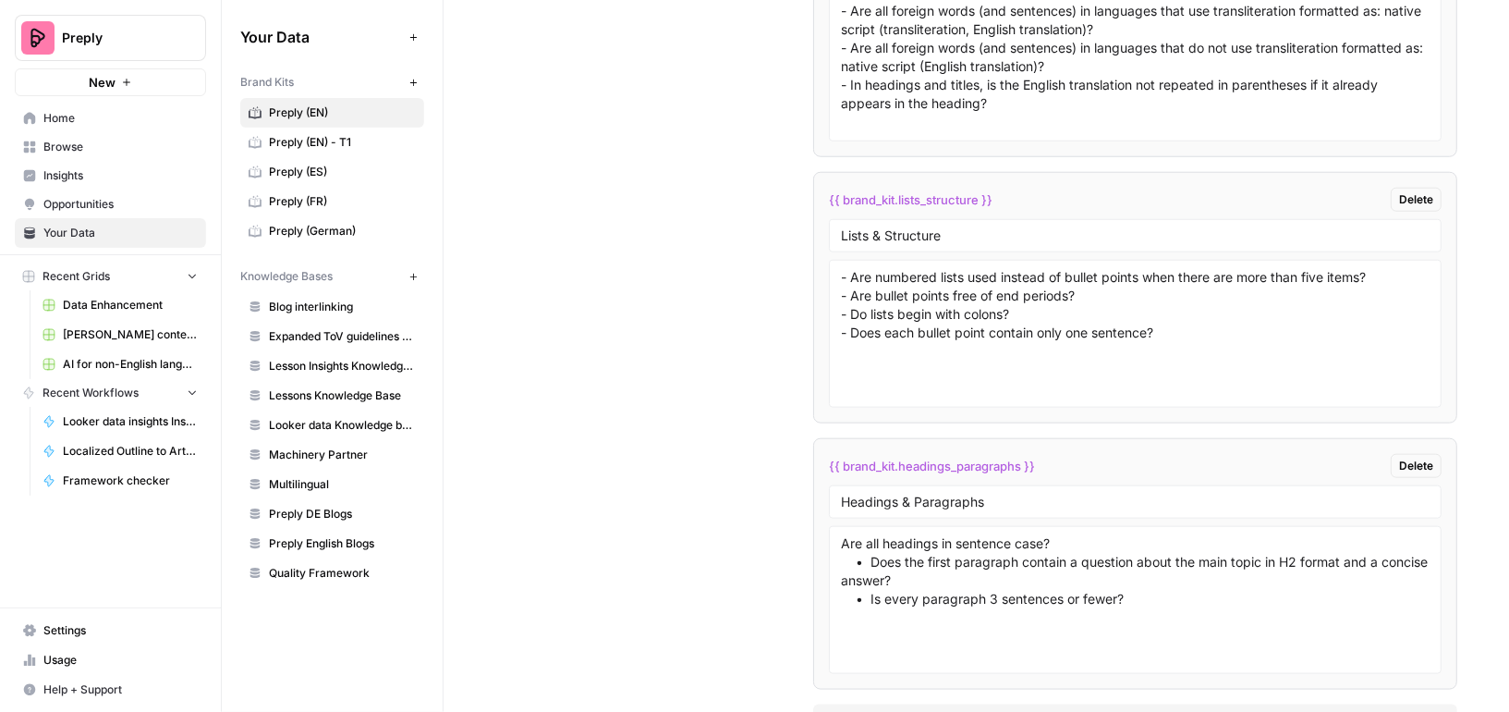
click at [839, 526] on div "Are all headings in sentence case? • Does the first paragraph contain a questio…" at bounding box center [1135, 600] width 613 height 148
click at [864, 534] on textarea "Are all headings in sentence case? • Does the first paragraph contain a questio…" at bounding box center [1135, 599] width 589 height 131
click at [843, 534] on textarea "Are all headings in sentence case? • Does the first paragraph contain a questio…" at bounding box center [1135, 599] width 589 height 131
drag, startPoint x: 870, startPoint y: 500, endPoint x: 778, endPoint y: 497, distance: 91.5
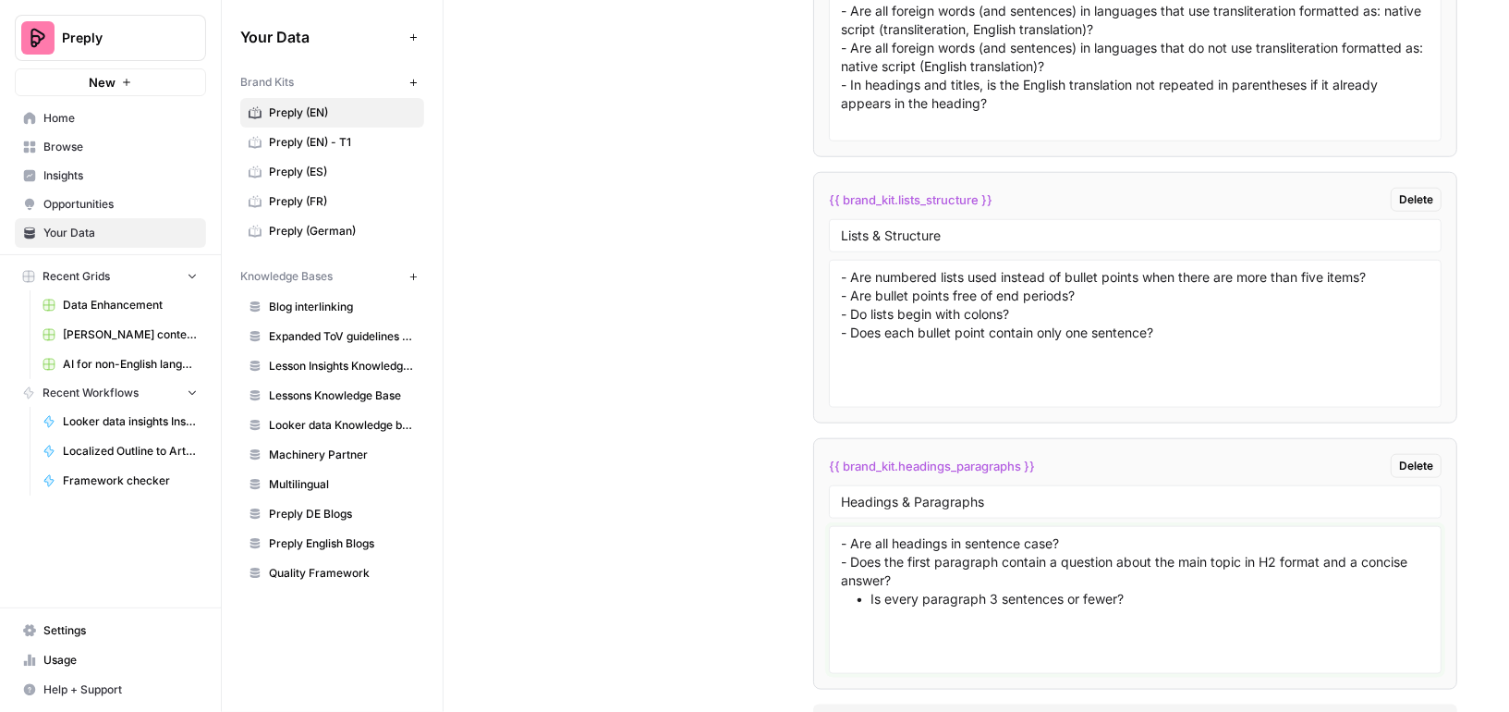
drag, startPoint x: 871, startPoint y: 538, endPoint x: 778, endPoint y: 536, distance: 92.4
type textarea "- Are all headings in sentence case? - Does the first paragraph contain a quest…"
click at [1089, 710] on span "Add Custom Variable" at bounding box center [1144, 719] width 120 height 18
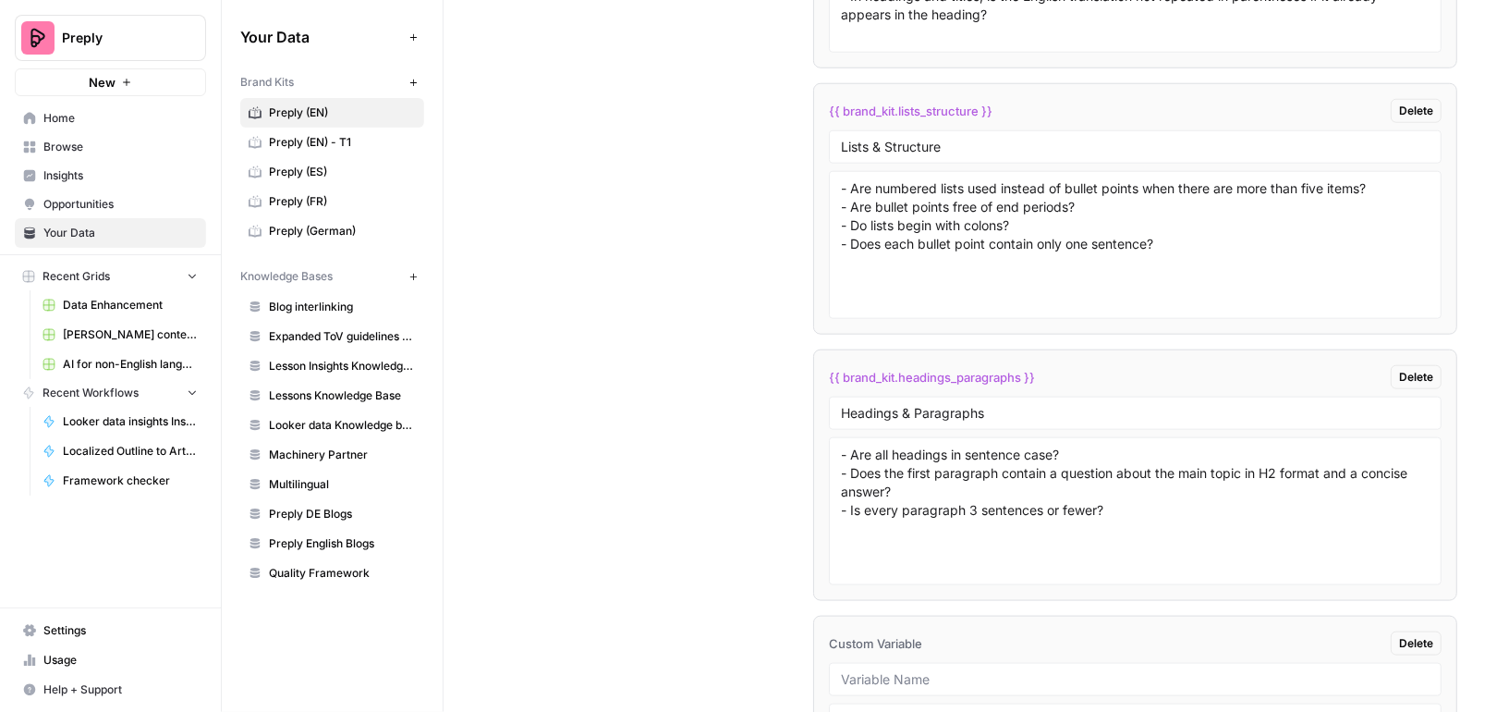
scroll to position [10406, 0]
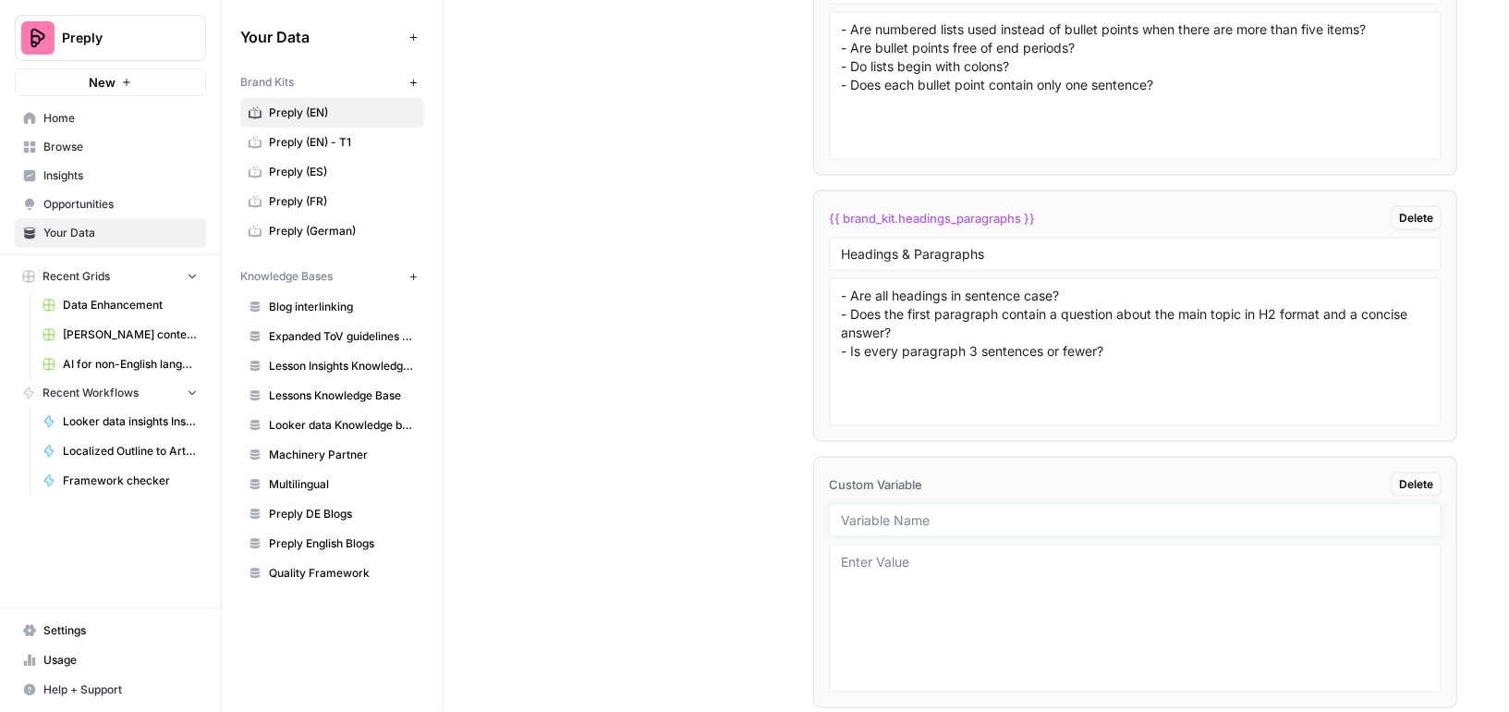
click at [925, 512] on input "text" at bounding box center [1135, 520] width 589 height 17
paste input "Grammar, Punctuation & Style Marks"
type input "Grammar, Punctuation & Style Marks"
click at [868, 559] on textarea at bounding box center [1135, 618] width 589 height 131
paste textarea "Is the first word after a colon capitalized? • Are emphasized words enclosed in…"
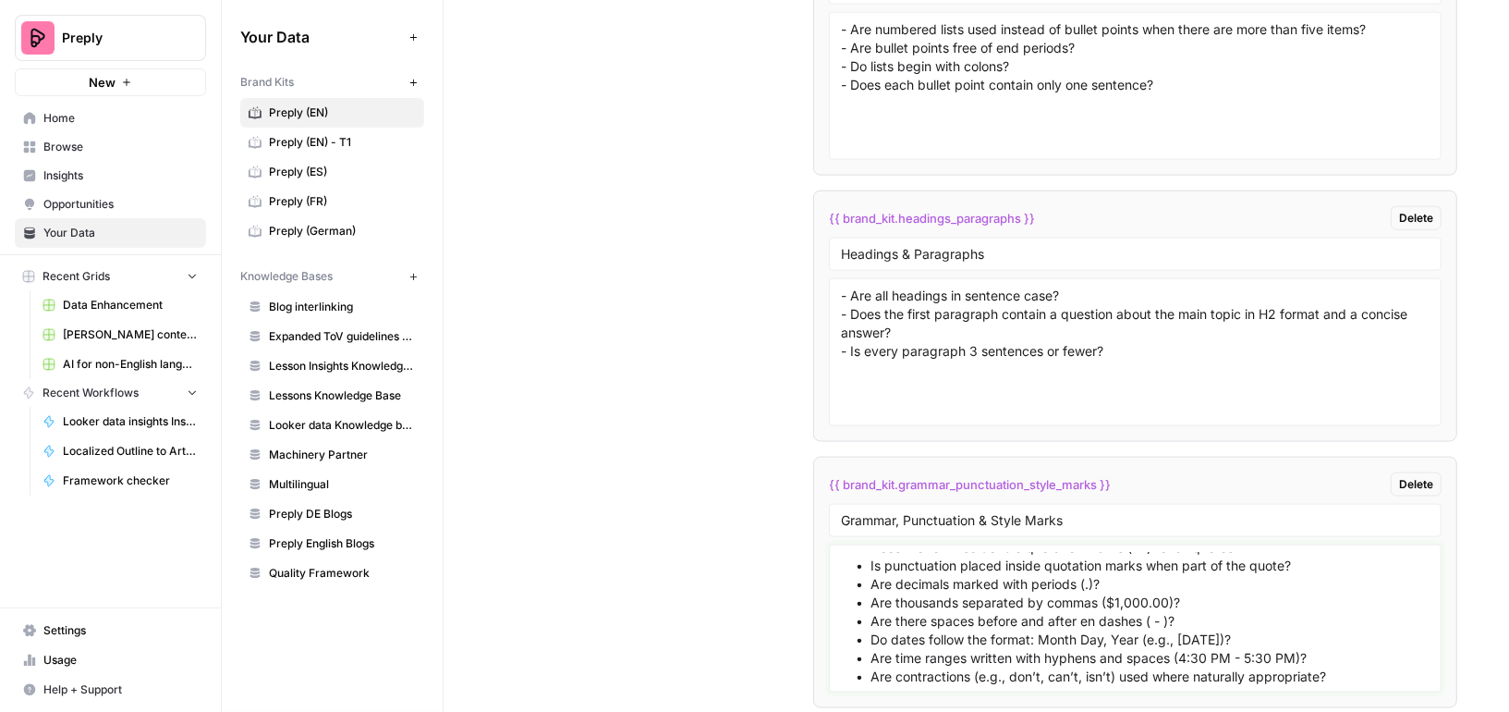
scroll to position [0, 0]
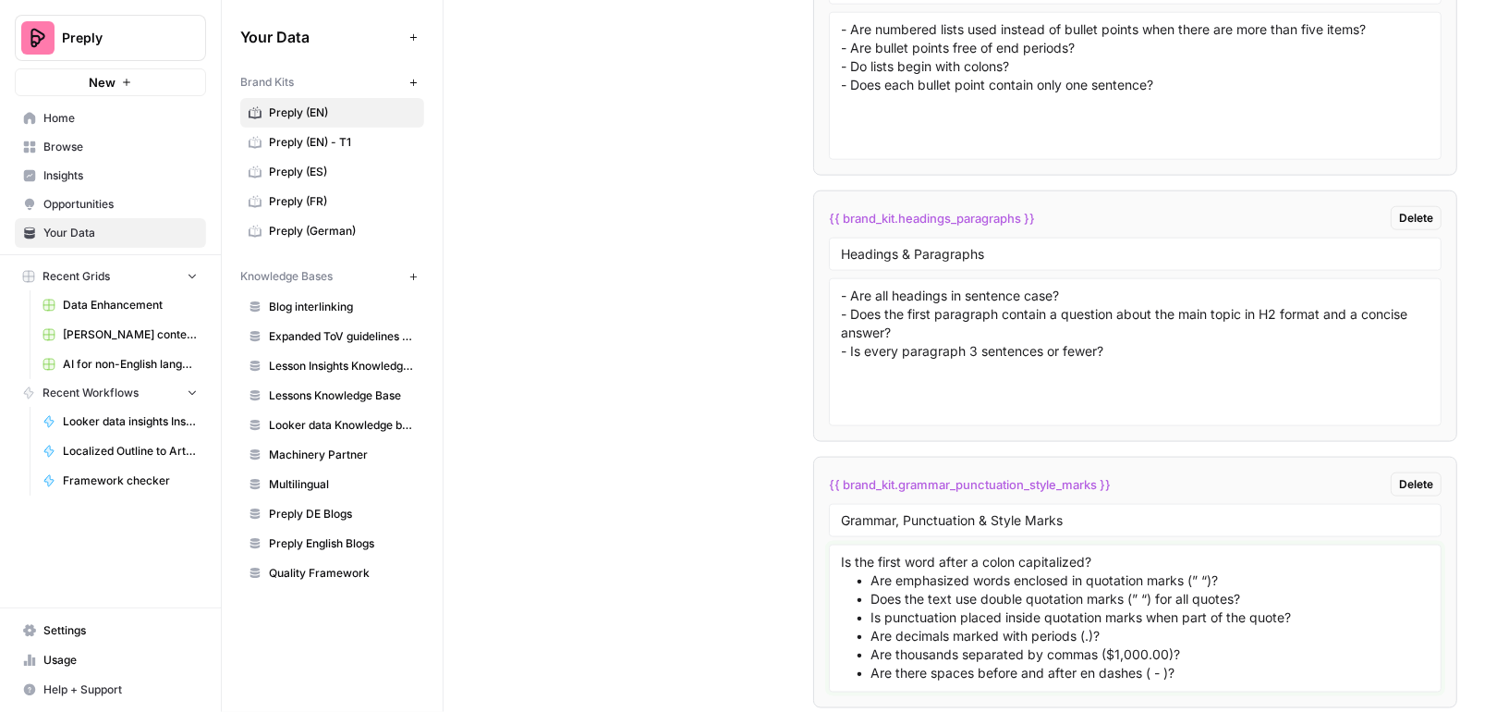
click at [841, 553] on textarea "Is the first word after a colon capitalized? • Are emphasized words enclosed in…" at bounding box center [1135, 618] width 589 height 131
drag, startPoint x: 872, startPoint y: 523, endPoint x: 763, endPoint y: 523, distance: 109.1
paste textarea "-"
drag, startPoint x: 870, startPoint y: 542, endPoint x: 764, endPoint y: 542, distance: 105.4
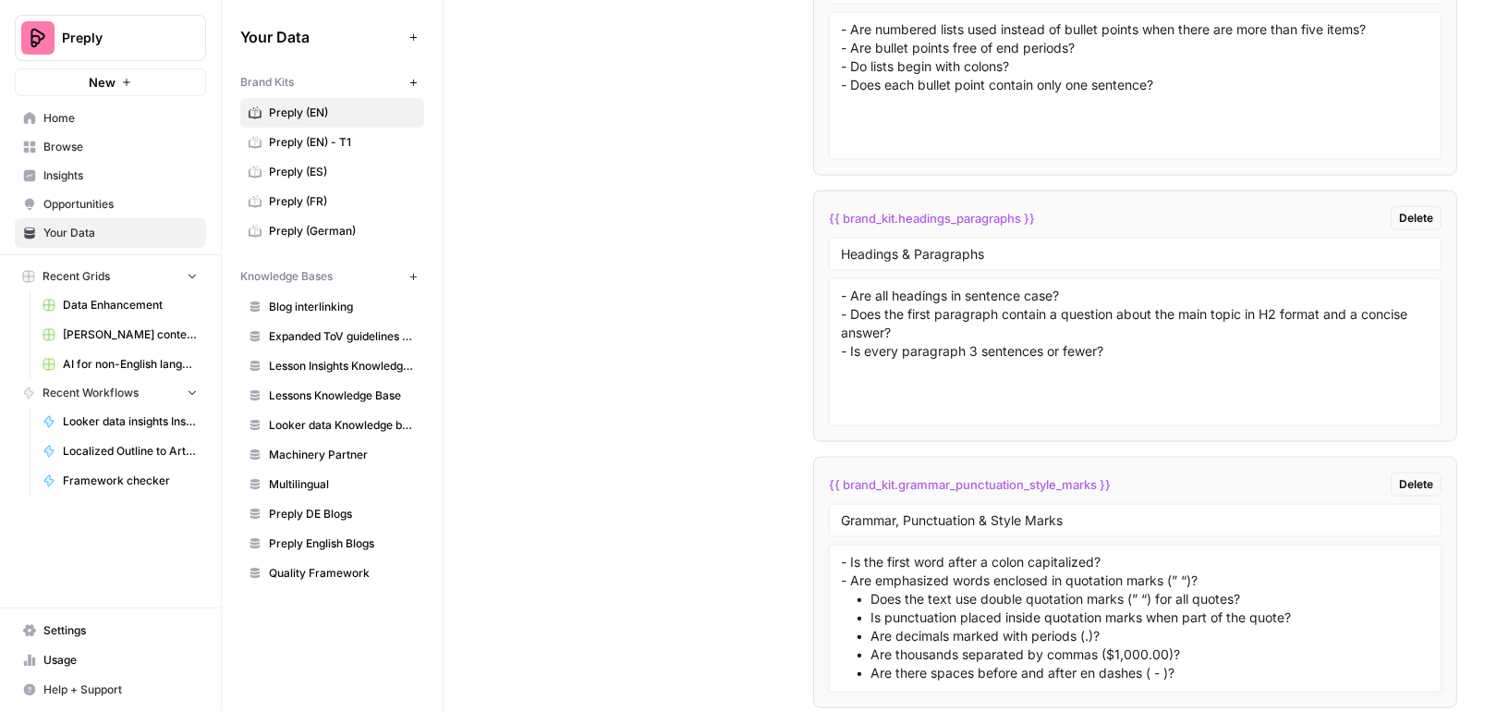
paste textarea "-"
drag, startPoint x: 868, startPoint y: 560, endPoint x: 788, endPoint y: 560, distance: 79.5
paste textarea "-"
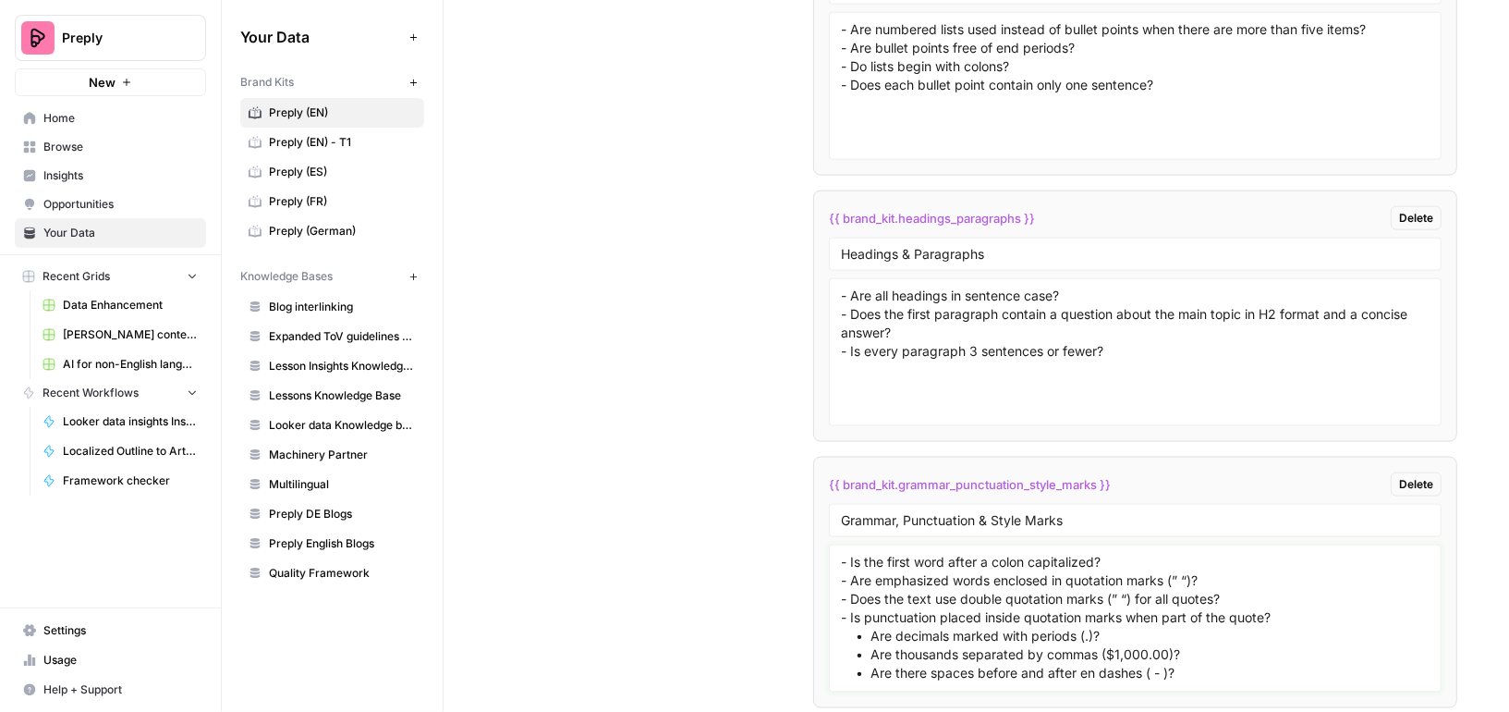
drag, startPoint x: 868, startPoint y: 576, endPoint x: 809, endPoint y: 576, distance: 59.2
paste textarea "-"
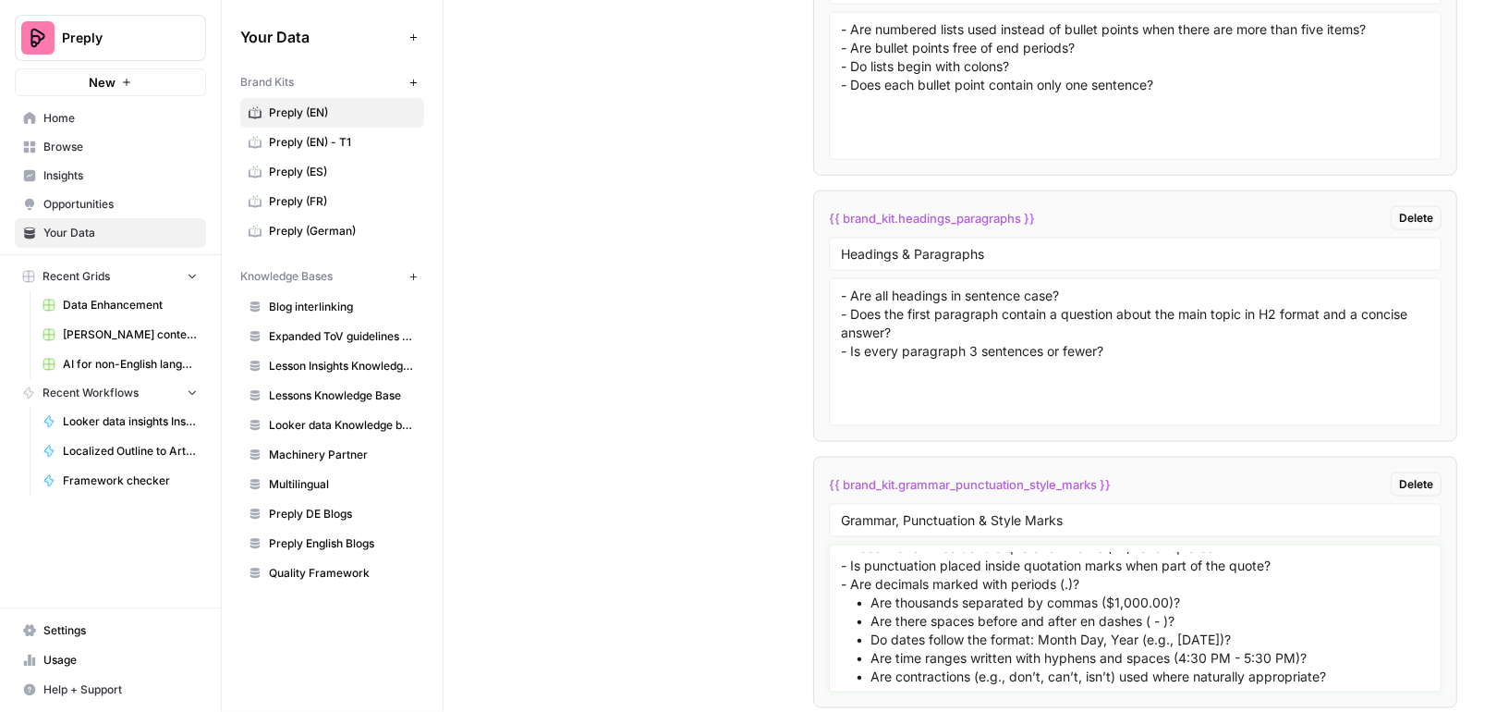
drag, startPoint x: 872, startPoint y: 541, endPoint x: 805, endPoint y: 541, distance: 66.5
paste textarea "-"
drag, startPoint x: 872, startPoint y: 559, endPoint x: 794, endPoint y: 559, distance: 77.6
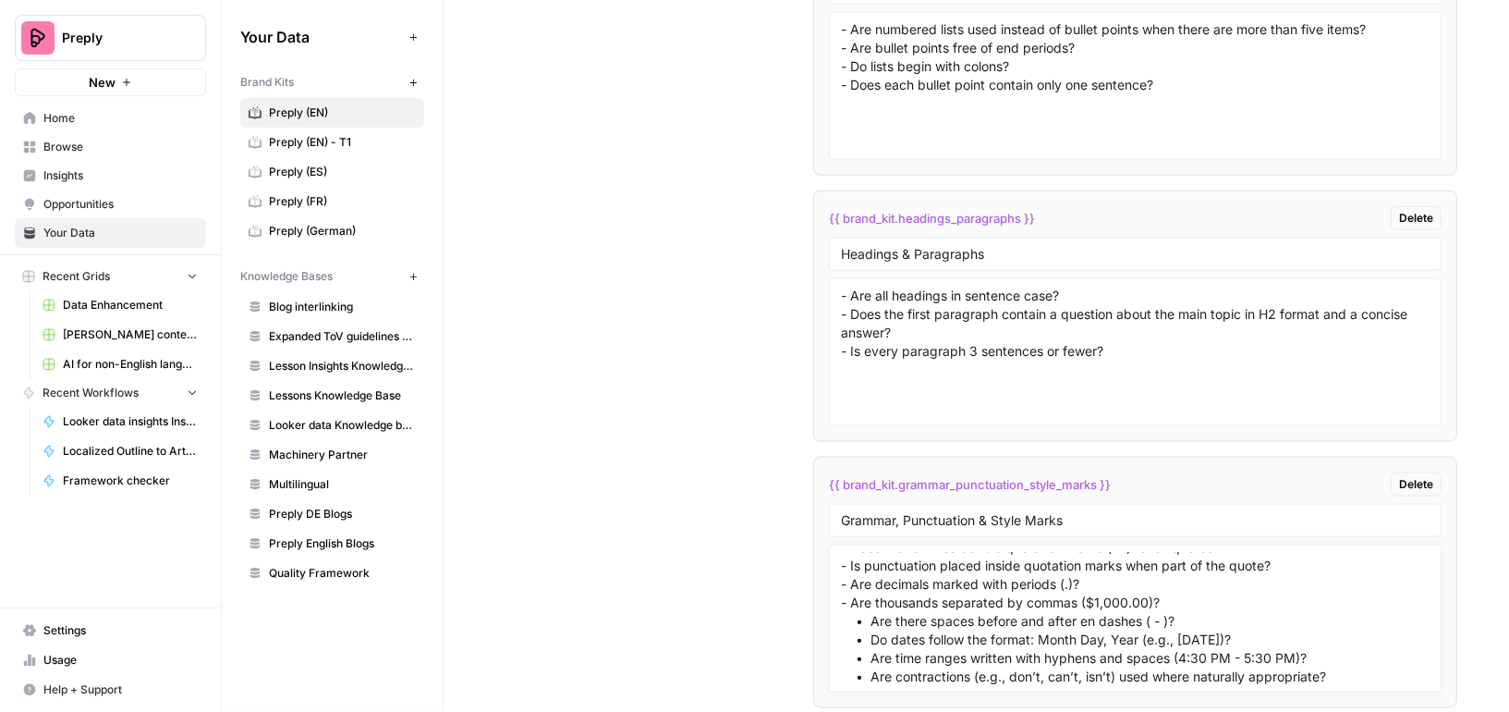
paste textarea "-"
drag, startPoint x: 870, startPoint y: 573, endPoint x: 797, endPoint y: 573, distance: 73.0
paste textarea "-"
drag, startPoint x: 869, startPoint y: 593, endPoint x: 789, endPoint y: 593, distance: 79.5
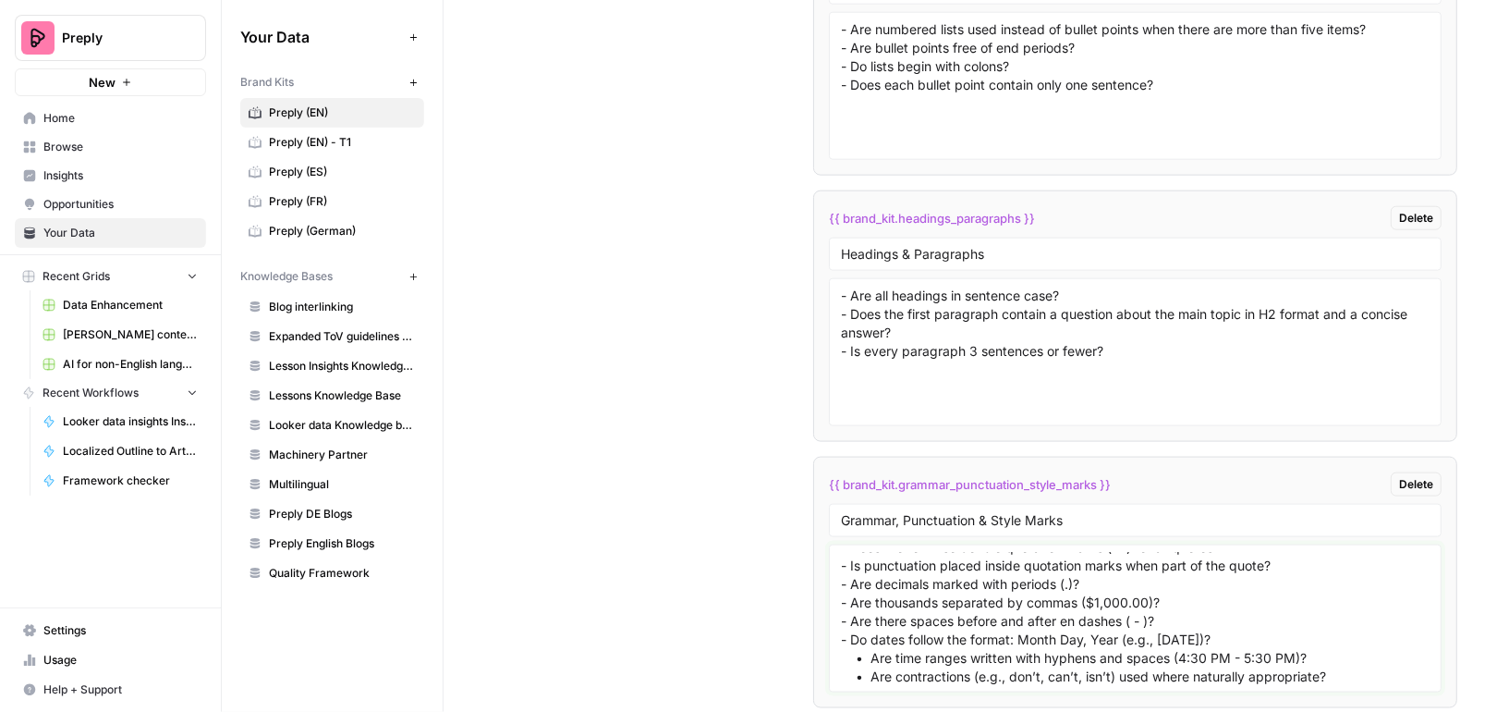
paste textarea "-"
drag, startPoint x: 872, startPoint y: 615, endPoint x: 753, endPoint y: 615, distance: 118.3
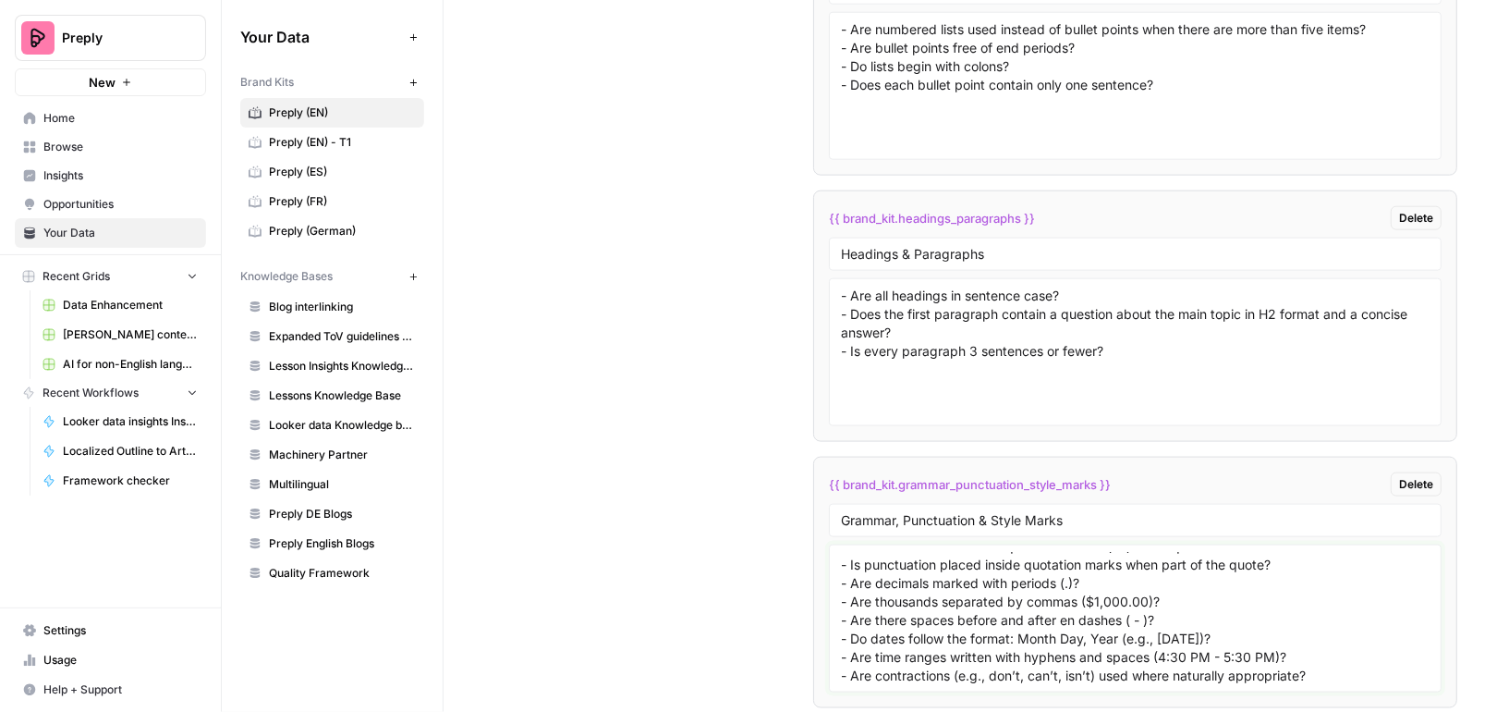
type textarea "- Is the first word after a colon capitalized? - Are emphasized words enclosed …"
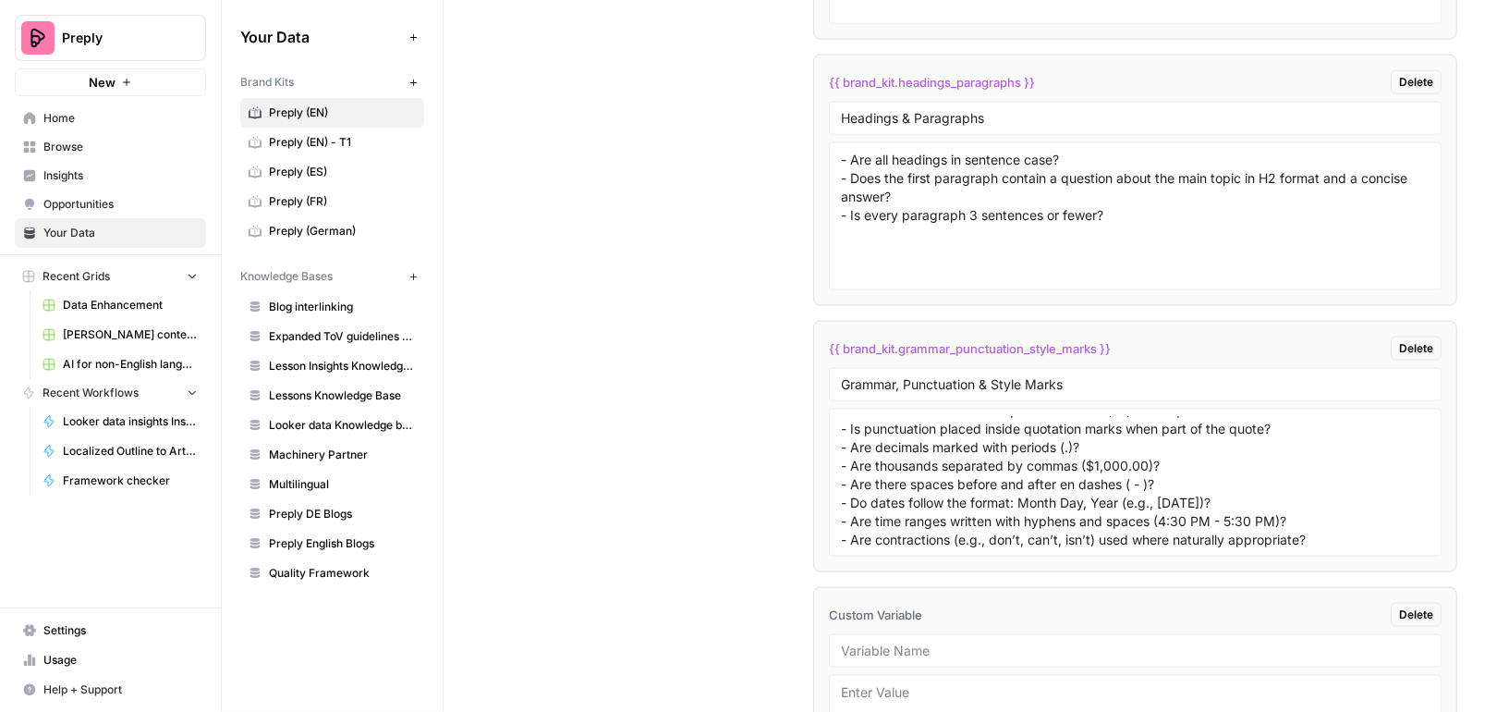
scroll to position [10687, 0]
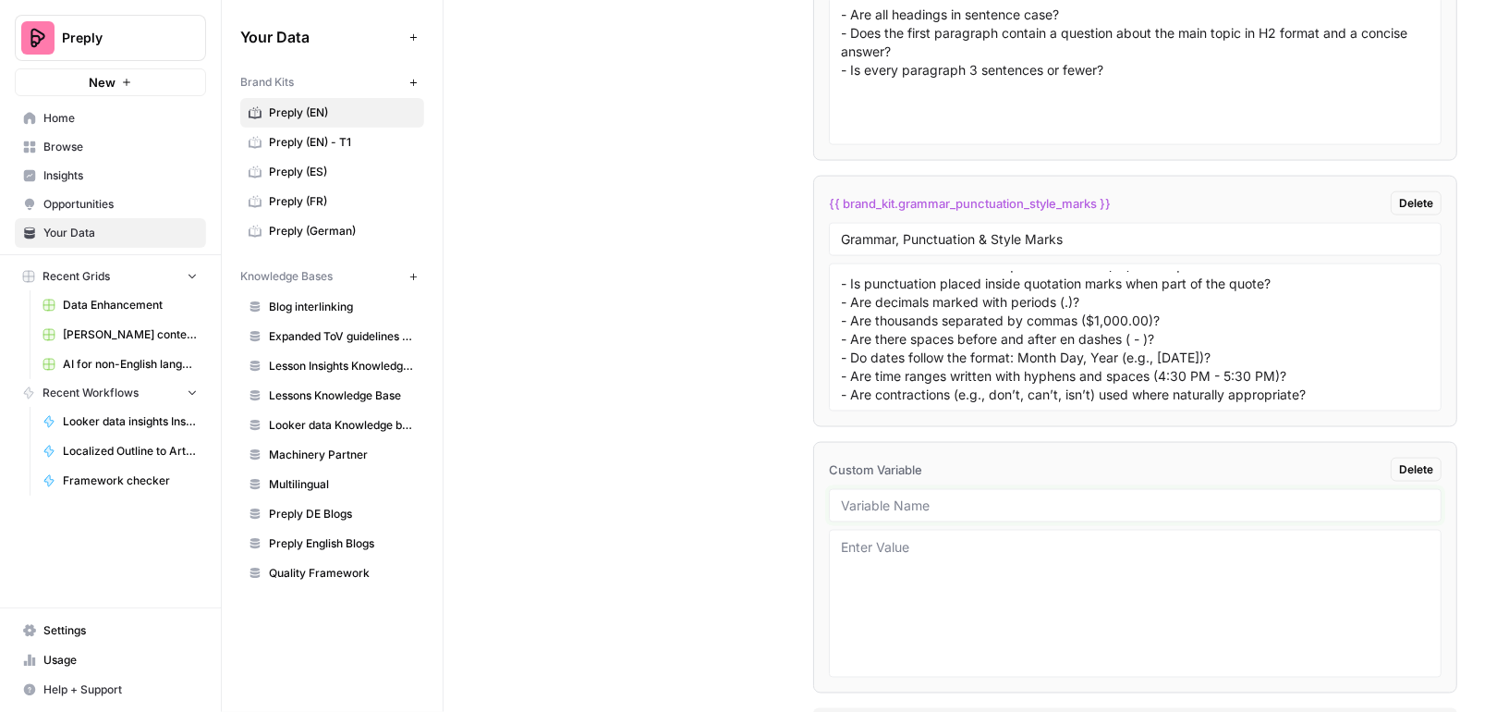
click at [895, 497] on input "text" at bounding box center [1135, 505] width 589 height 17
paste input "Tone & Voice"
type input "Tone & Voice"
click at [885, 538] on textarea at bounding box center [1135, 603] width 589 height 131
paste textarea "Is the text free of overly casual slang or informal expressions (e.g., “cool,” …"
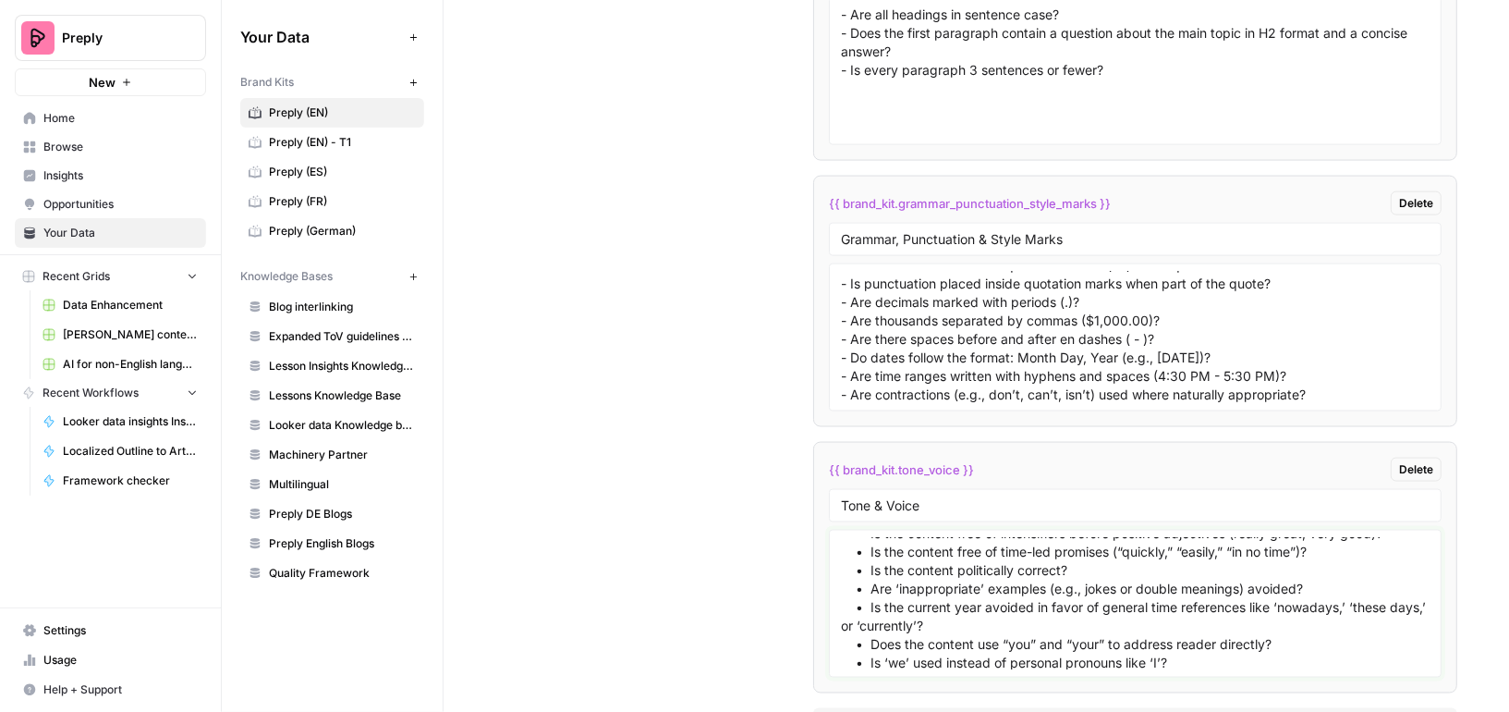
scroll to position [0, 0]
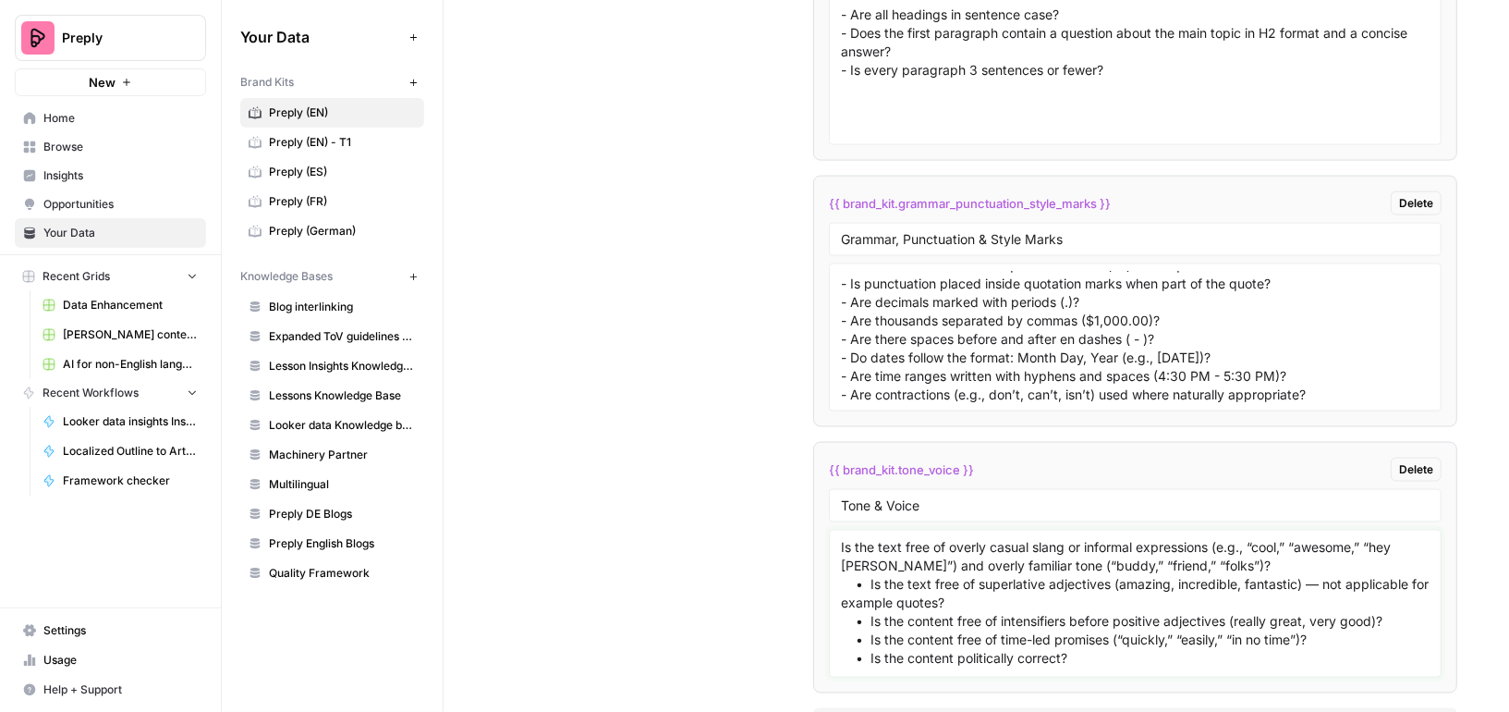
click at [841, 538] on textarea "Is the text free of overly casual slang or informal expressions (e.g., “cool,” …" at bounding box center [1135, 603] width 589 height 131
drag, startPoint x: 851, startPoint y: 221, endPoint x: 809, endPoint y: 221, distance: 42.5
click at [838, 530] on div "Is the text free of overly casual slang or informal expressions (e.g., “cool,” …" at bounding box center [1135, 604] width 613 height 148
click at [836, 530] on div "Is the text free of overly casual slang or informal expressions (e.g., “cool,” …" at bounding box center [1135, 604] width 613 height 148
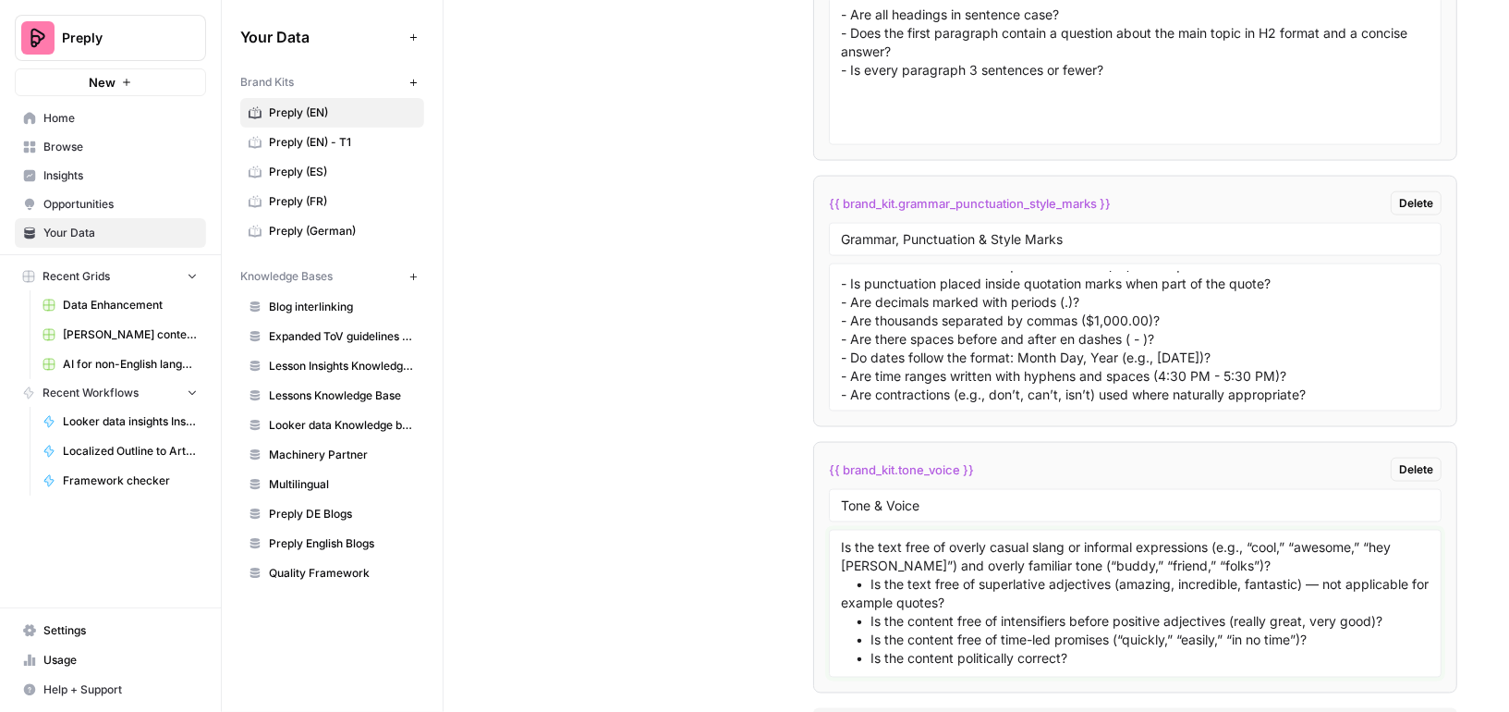
drag, startPoint x: 843, startPoint y: 482, endPoint x: 858, endPoint y: 482, distance: 14.8
click at [844, 538] on textarea "Is the text free of overly casual slang or informal expressions (e.g., “cool,” …" at bounding box center [1135, 603] width 589 height 131
paste textarea "-"
drag, startPoint x: 871, startPoint y: 523, endPoint x: 770, endPoint y: 523, distance: 100.7
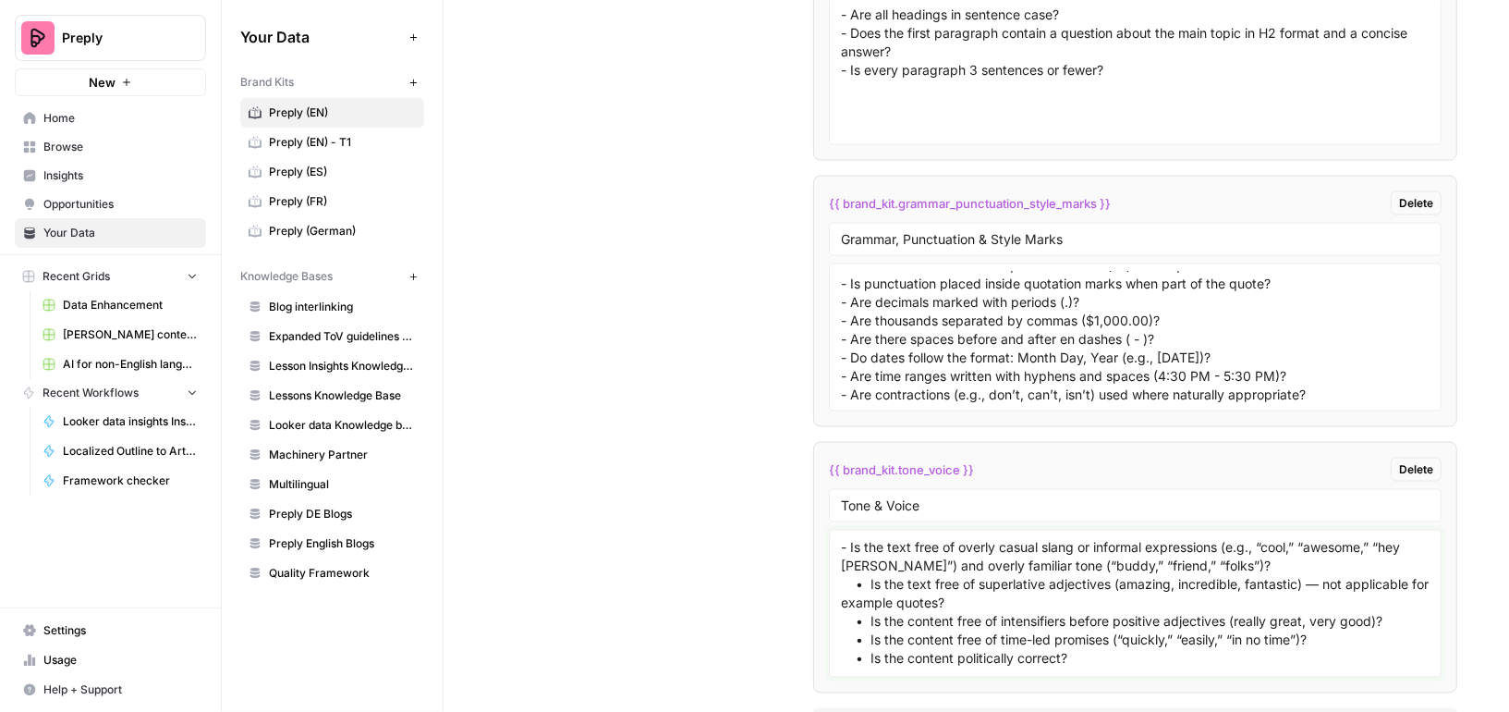
paste textarea "-"
drag, startPoint x: 867, startPoint y: 565, endPoint x: 802, endPoint y: 563, distance: 64.7
paste textarea "-"
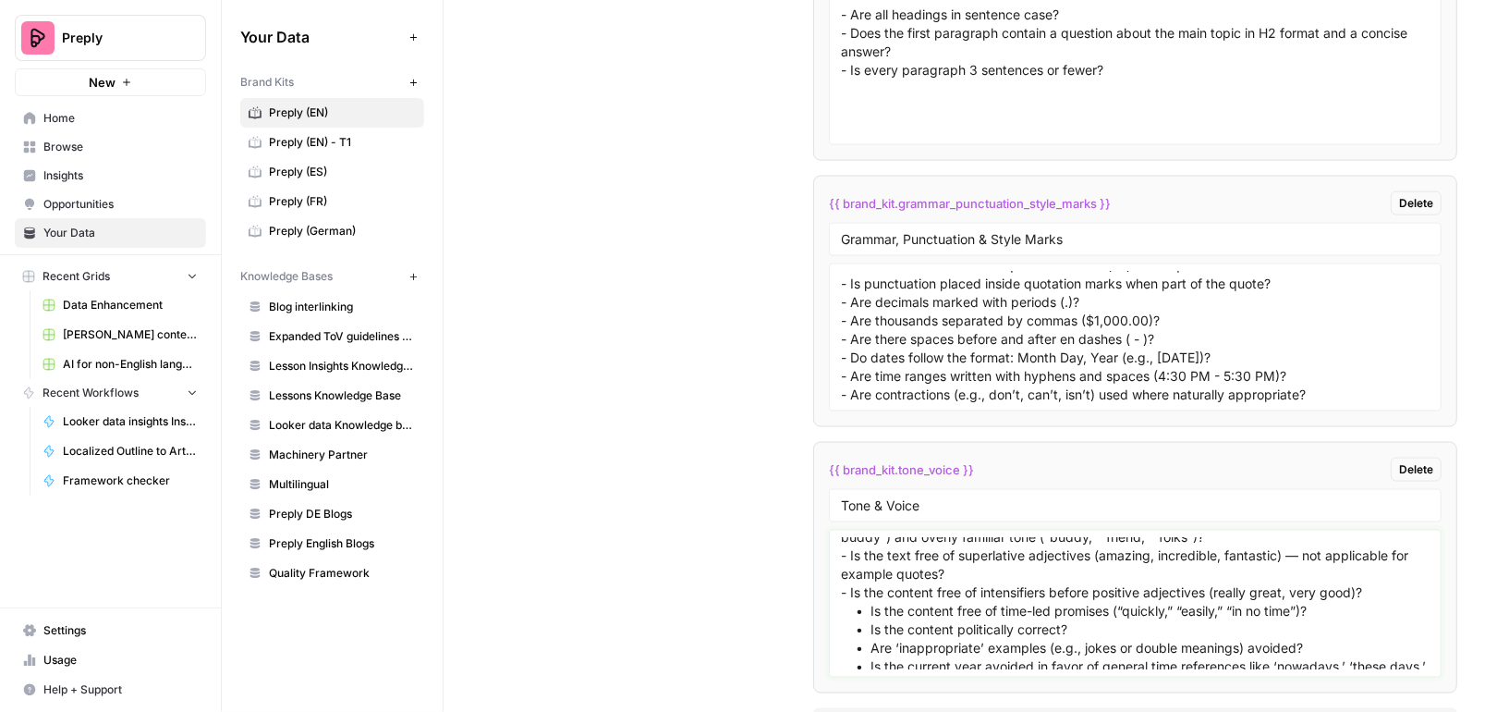
scroll to position [39, 0]
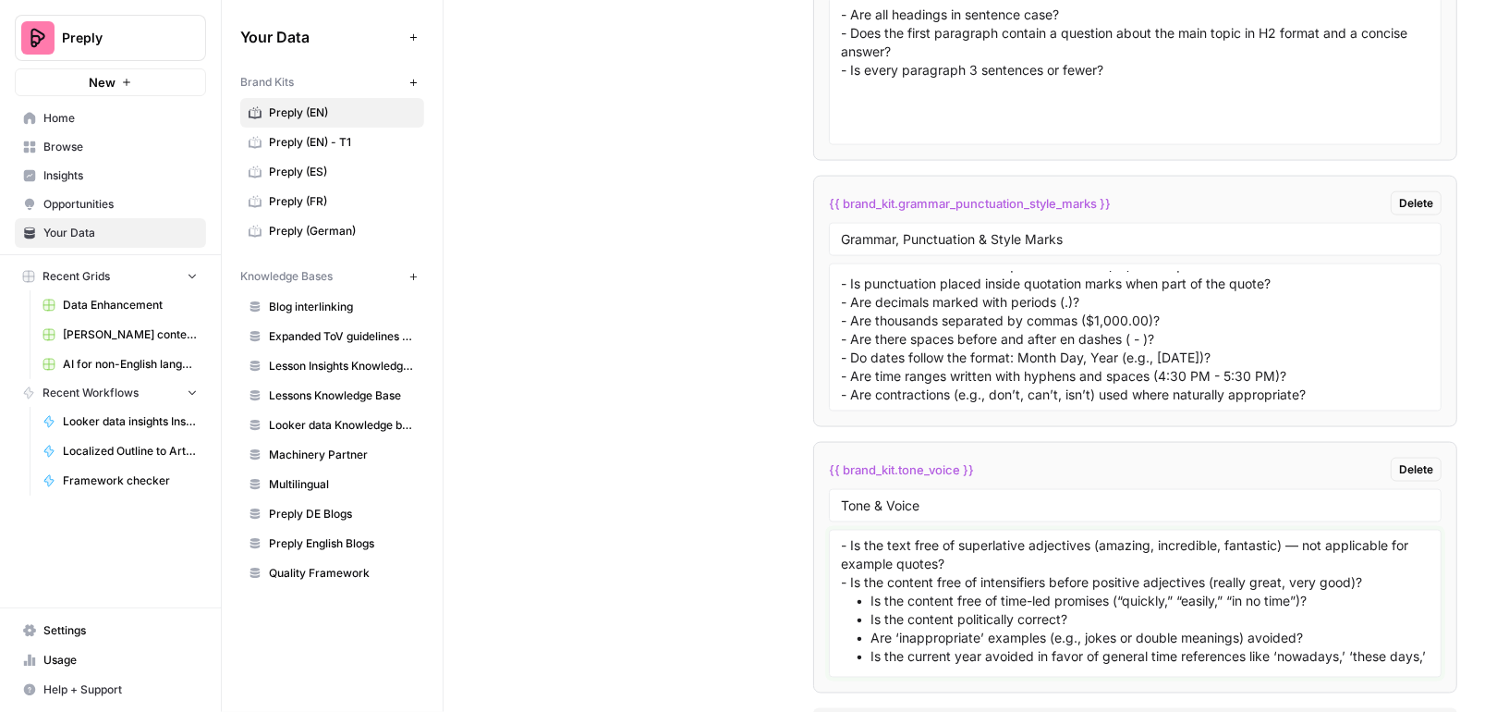
drag, startPoint x: 869, startPoint y: 537, endPoint x: 806, endPoint y: 537, distance: 62.8
paste textarea "-"
drag, startPoint x: 870, startPoint y: 555, endPoint x: 793, endPoint y: 555, distance: 76.7
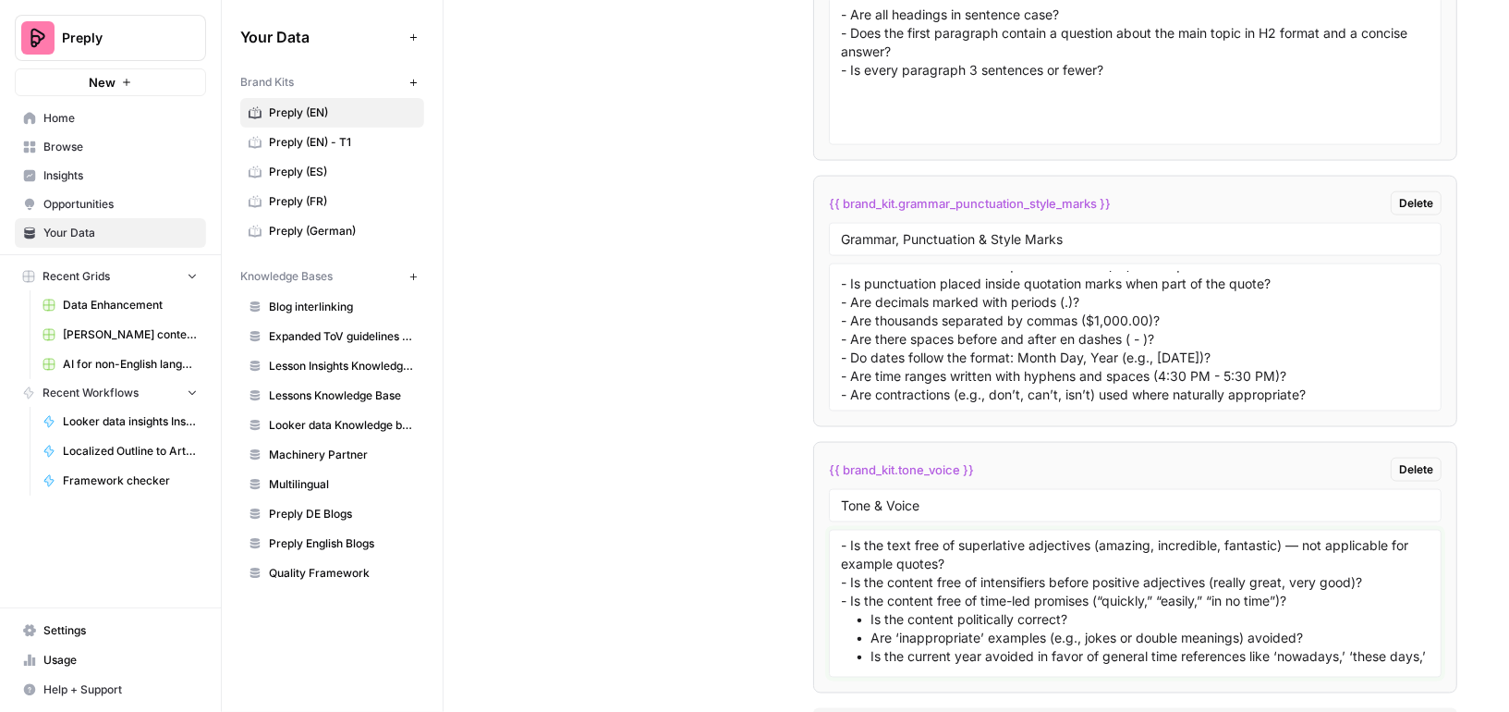
paste textarea "-"
drag, startPoint x: 870, startPoint y: 574, endPoint x: 808, endPoint y: 574, distance: 61.9
paste textarea "-"
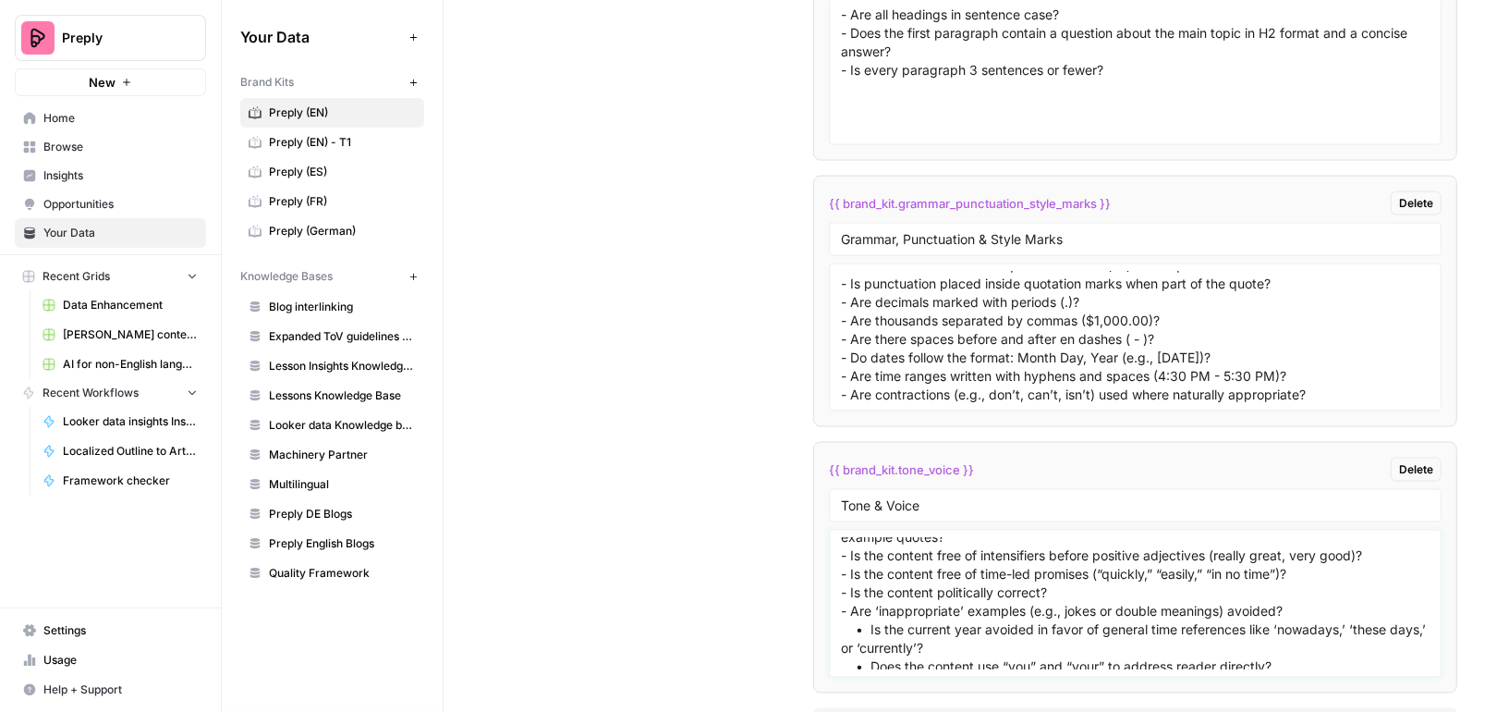
scroll to position [90, 0]
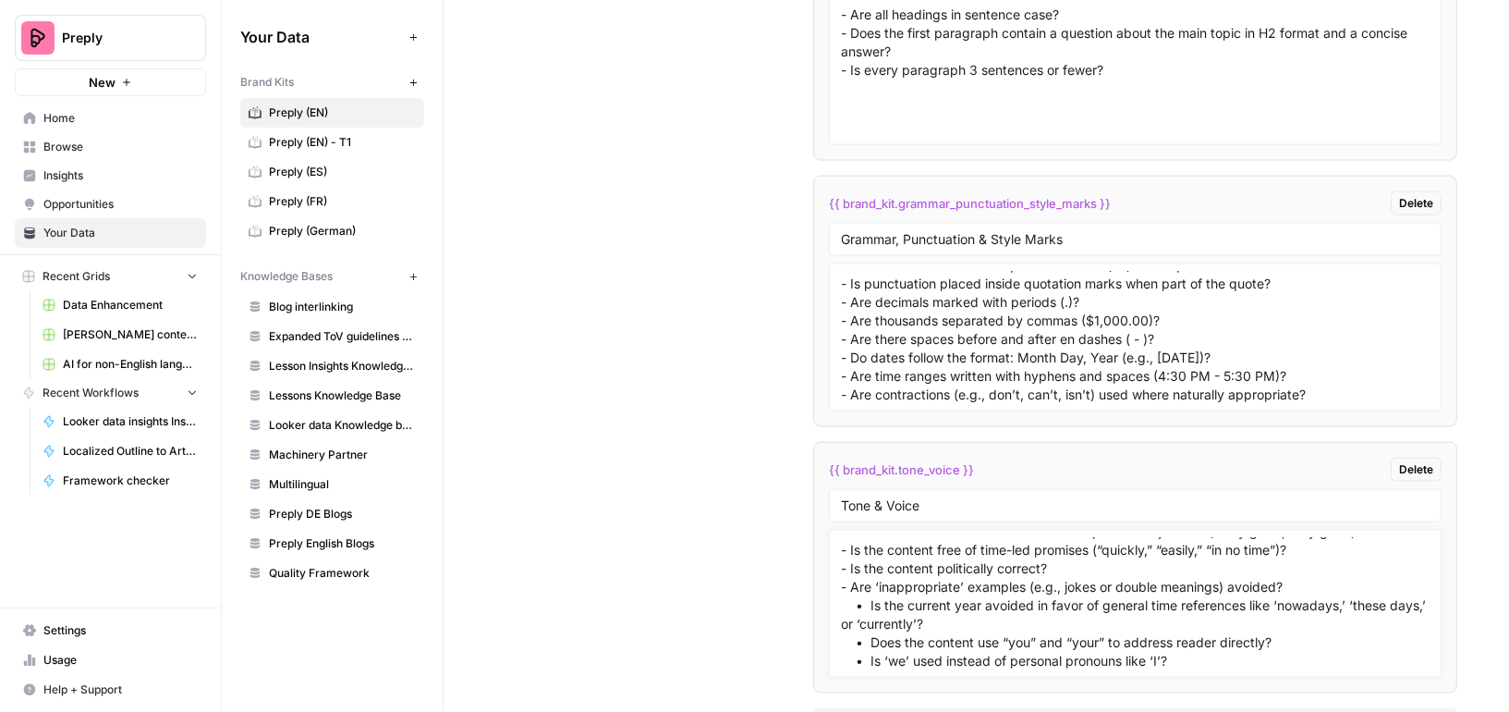
drag, startPoint x: 869, startPoint y: 544, endPoint x: 803, endPoint y: 544, distance: 65.6
paste textarea "-"
drag, startPoint x: 870, startPoint y: 577, endPoint x: 813, endPoint y: 577, distance: 56.4
click at [813, 577] on li "{{ brand_kit.tone_voice }} Delete Tone & Voice - Is the text free of overly cas…" at bounding box center [1135, 567] width 644 height 251
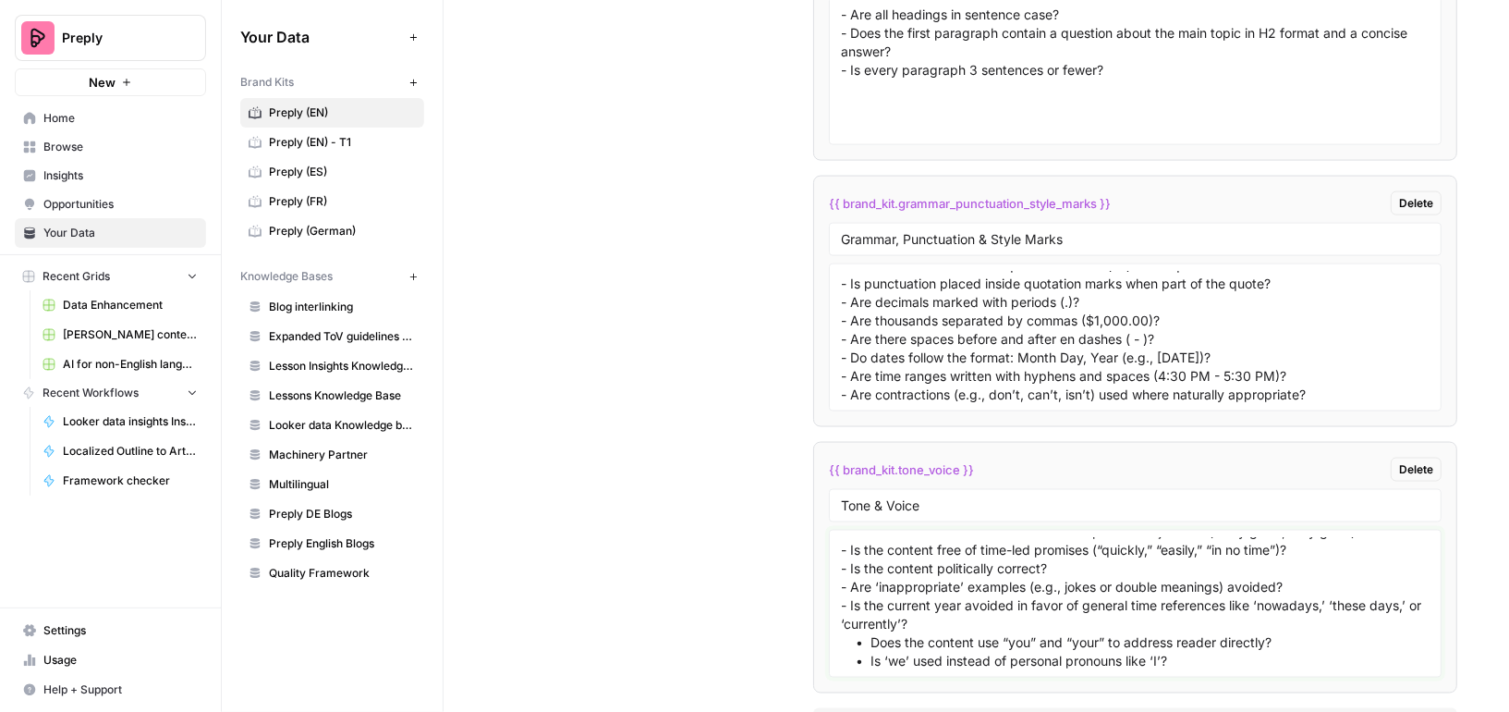
paste textarea "-"
drag, startPoint x: 871, startPoint y: 601, endPoint x: 798, endPoint y: 599, distance: 73.0
paste textarea "-"
type textarea "- Is the text free of overly casual slang or informal expressions (e.g., “cool,…"
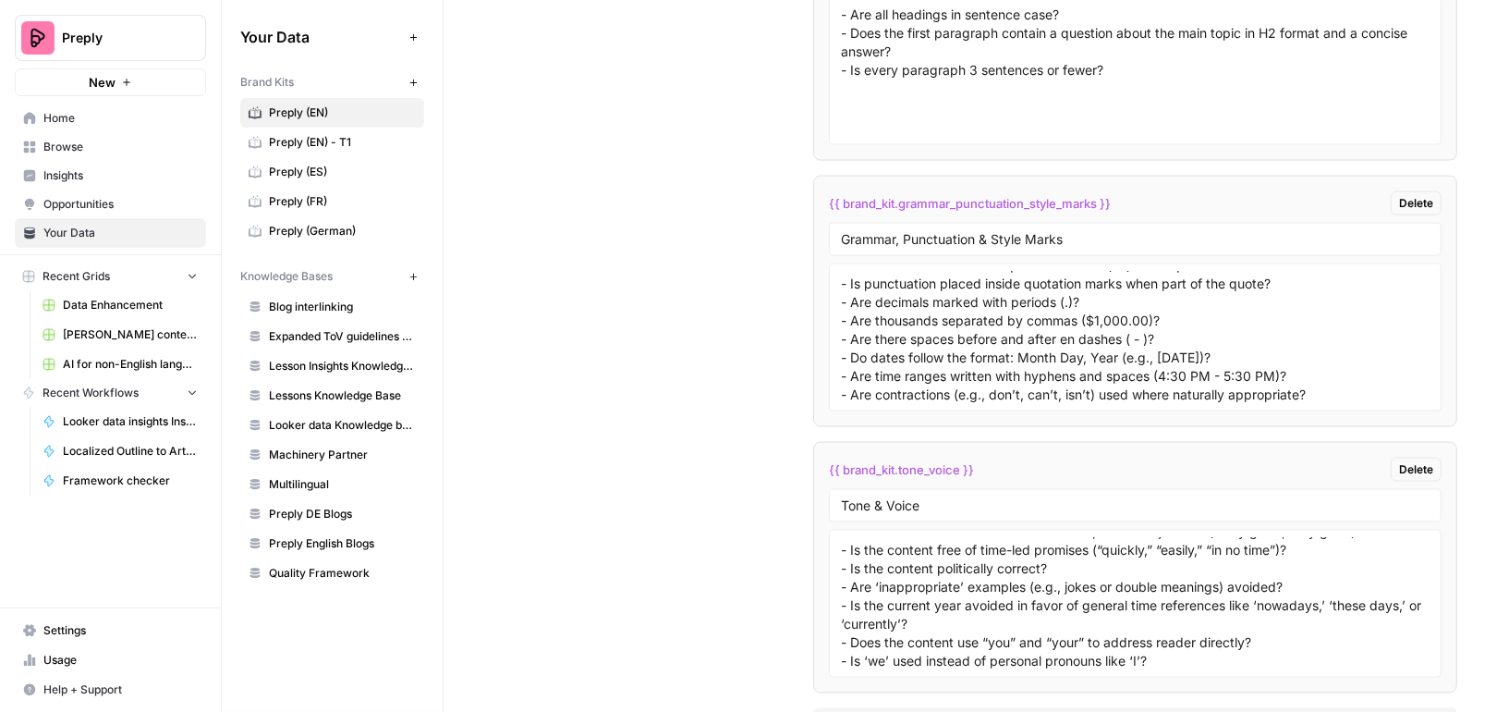
click at [949, 708] on button "Add Custom Variable" at bounding box center [1135, 723] width 644 height 30
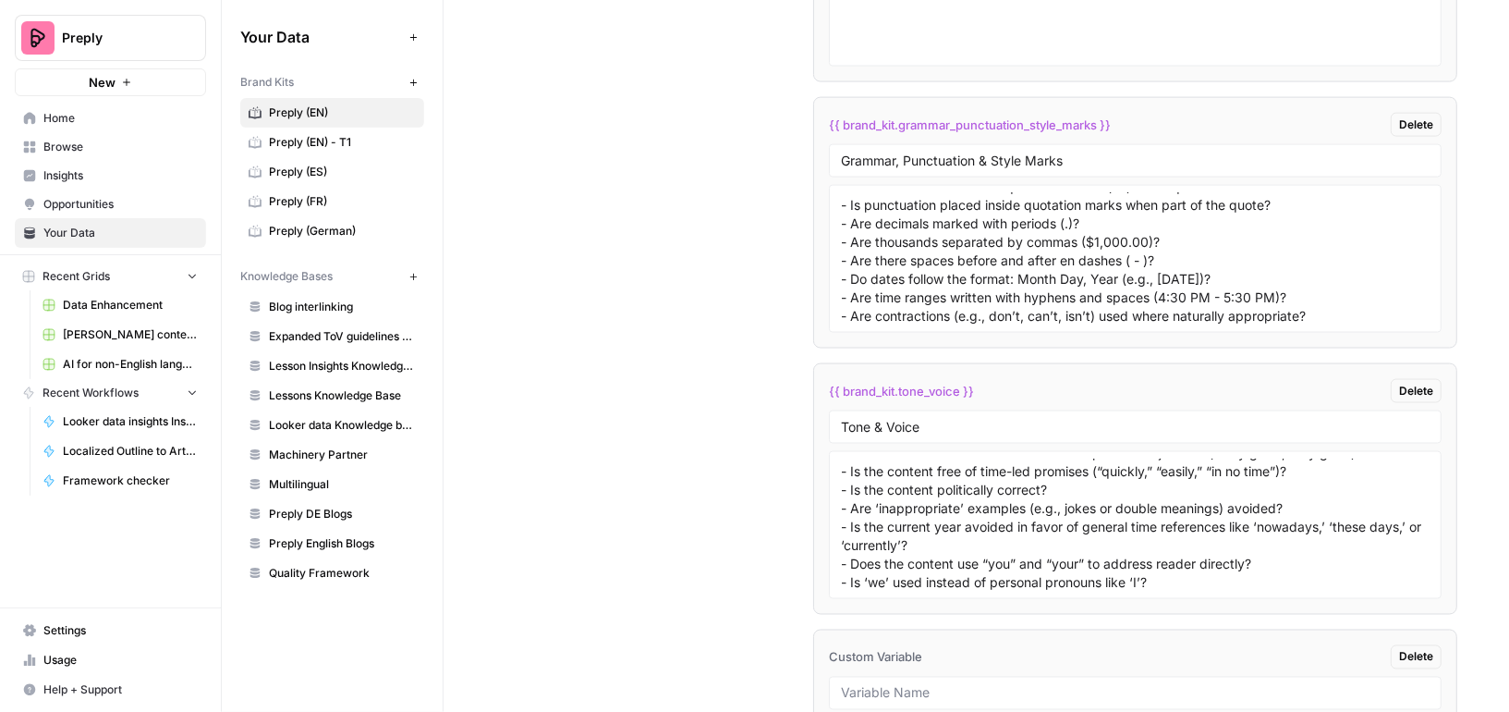
scroll to position [10865, 0]
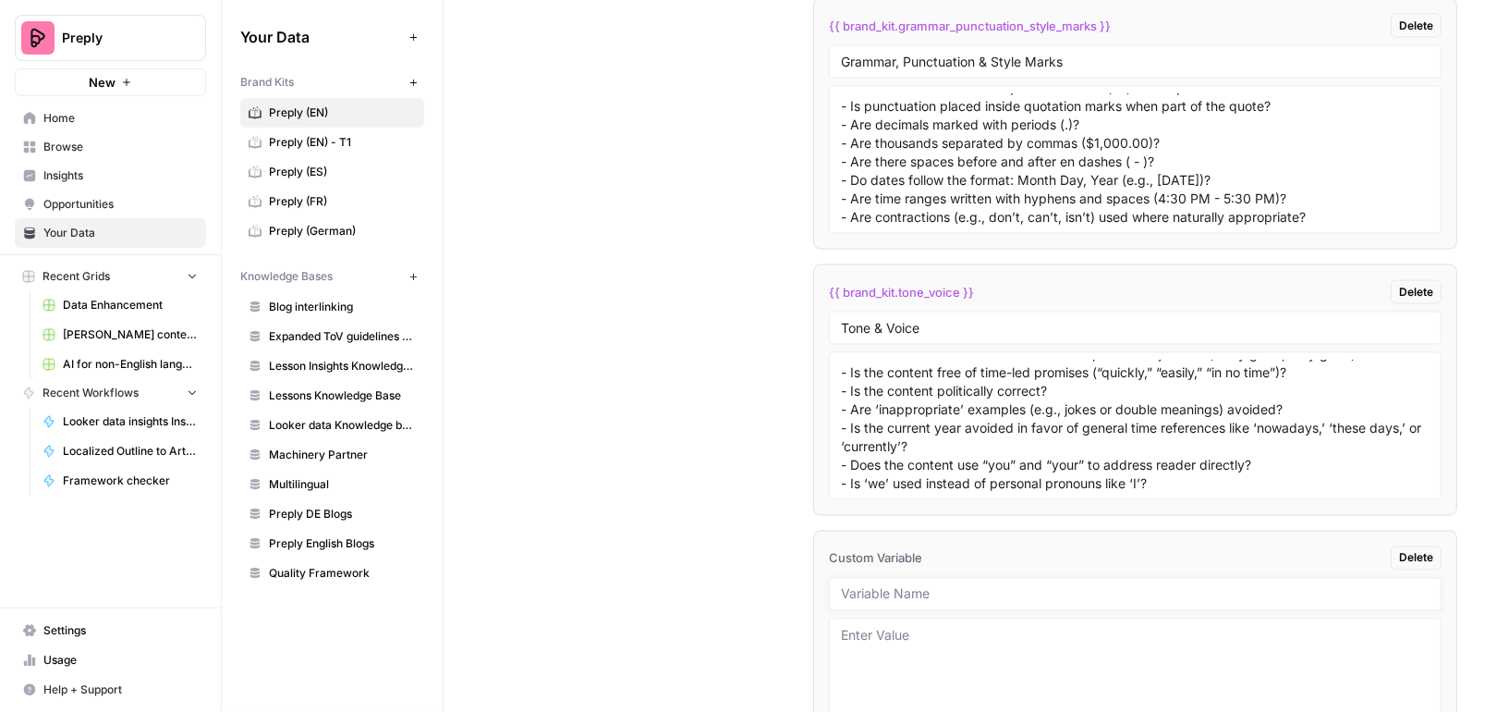
click at [902, 586] on input "text" at bounding box center [1135, 594] width 589 height 17
paste input "Content Requirements"
type input "Content Requirements"
click at [901, 627] on textarea at bounding box center [1135, 692] width 589 height 131
paste textarea "Are exercise answers provided at the end of the article? • Is Preply mentioned …"
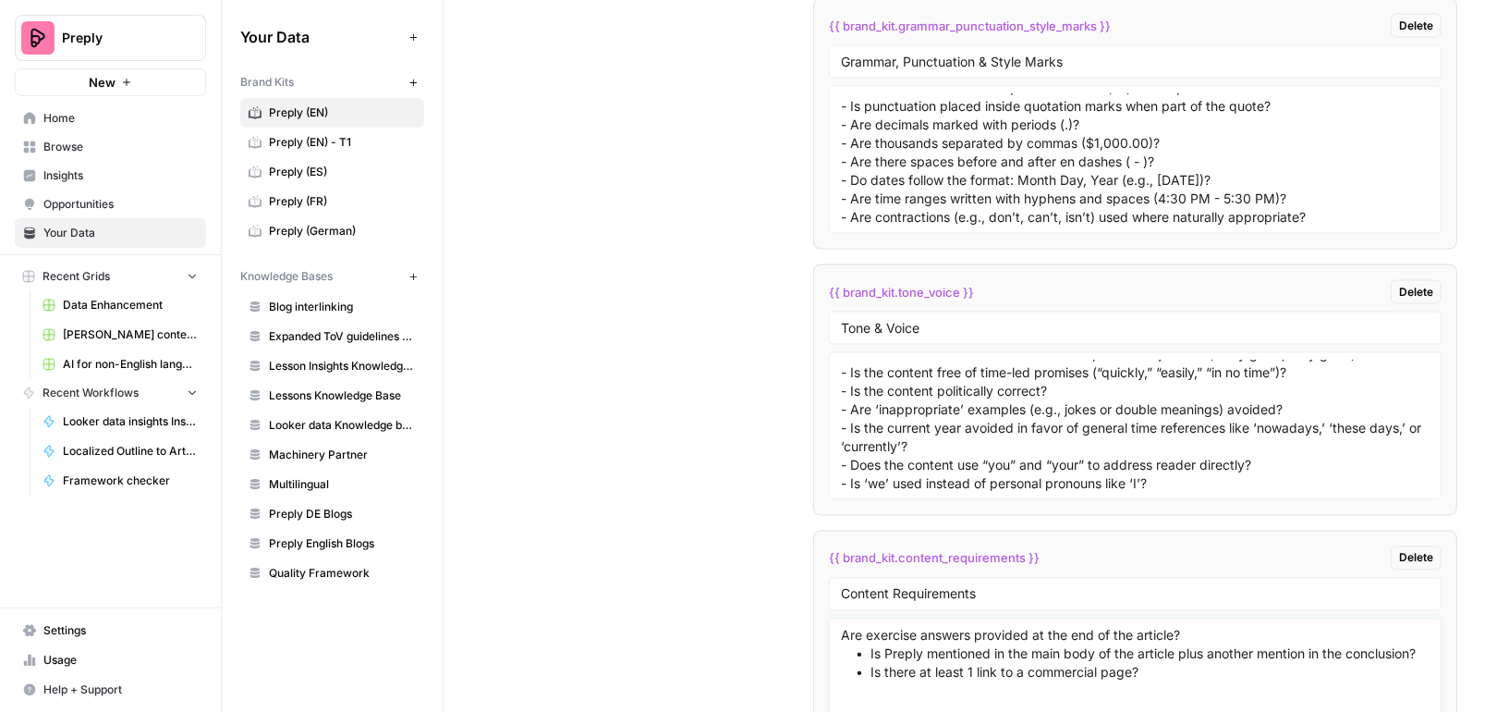
click at [841, 627] on textarea "Are exercise answers provided at the end of the article? • Is Preply mentioned …" at bounding box center [1135, 692] width 589 height 131
drag, startPoint x: 853, startPoint y: 574, endPoint x: 807, endPoint y: 574, distance: 46.2
drag, startPoint x: 868, startPoint y: 597, endPoint x: 818, endPoint y: 597, distance: 49.9
click at [818, 597] on li "{{ brand_kit.content_requirements }} Delete Content Requirements - Are exercise…" at bounding box center [1135, 656] width 644 height 251
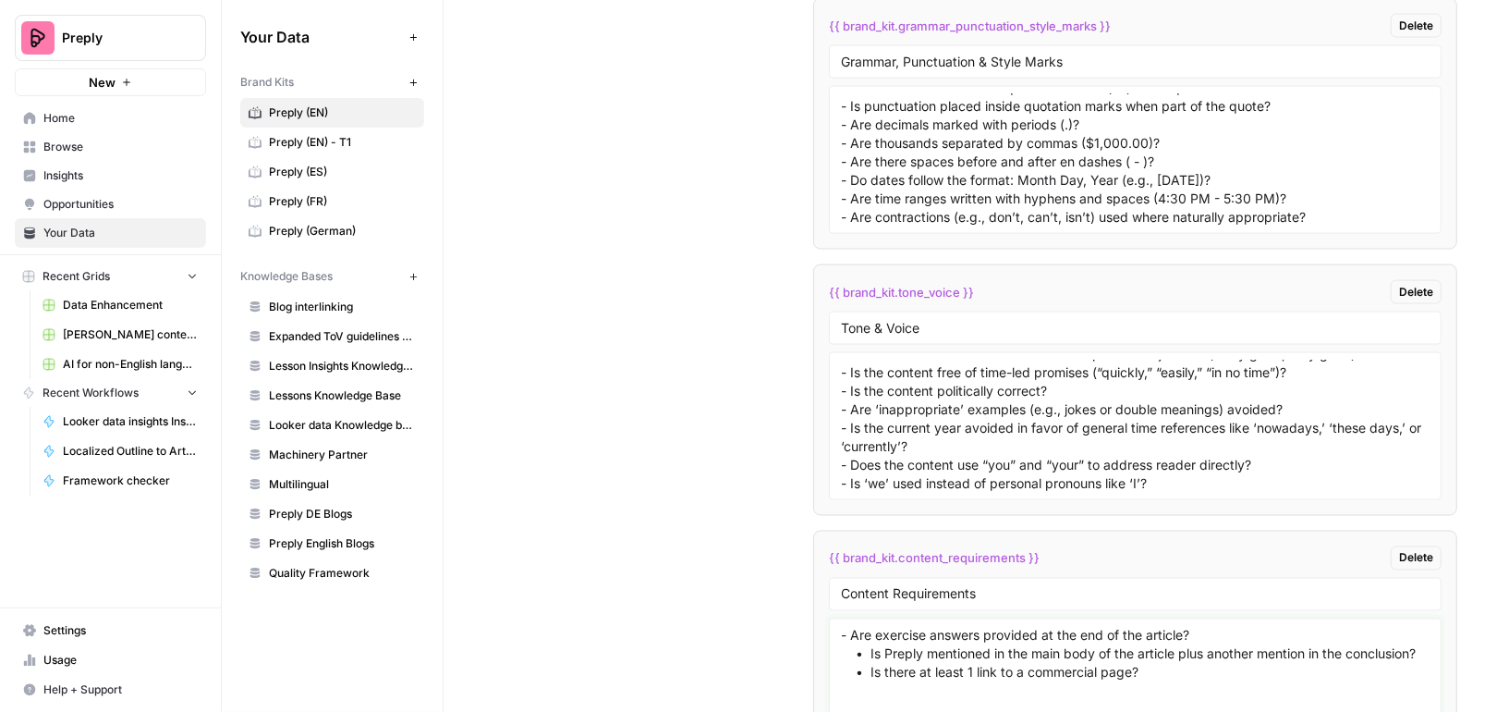
paste textarea "-"
drag, startPoint x: 870, startPoint y: 608, endPoint x: 803, endPoint y: 608, distance: 66.5
paste textarea "-"
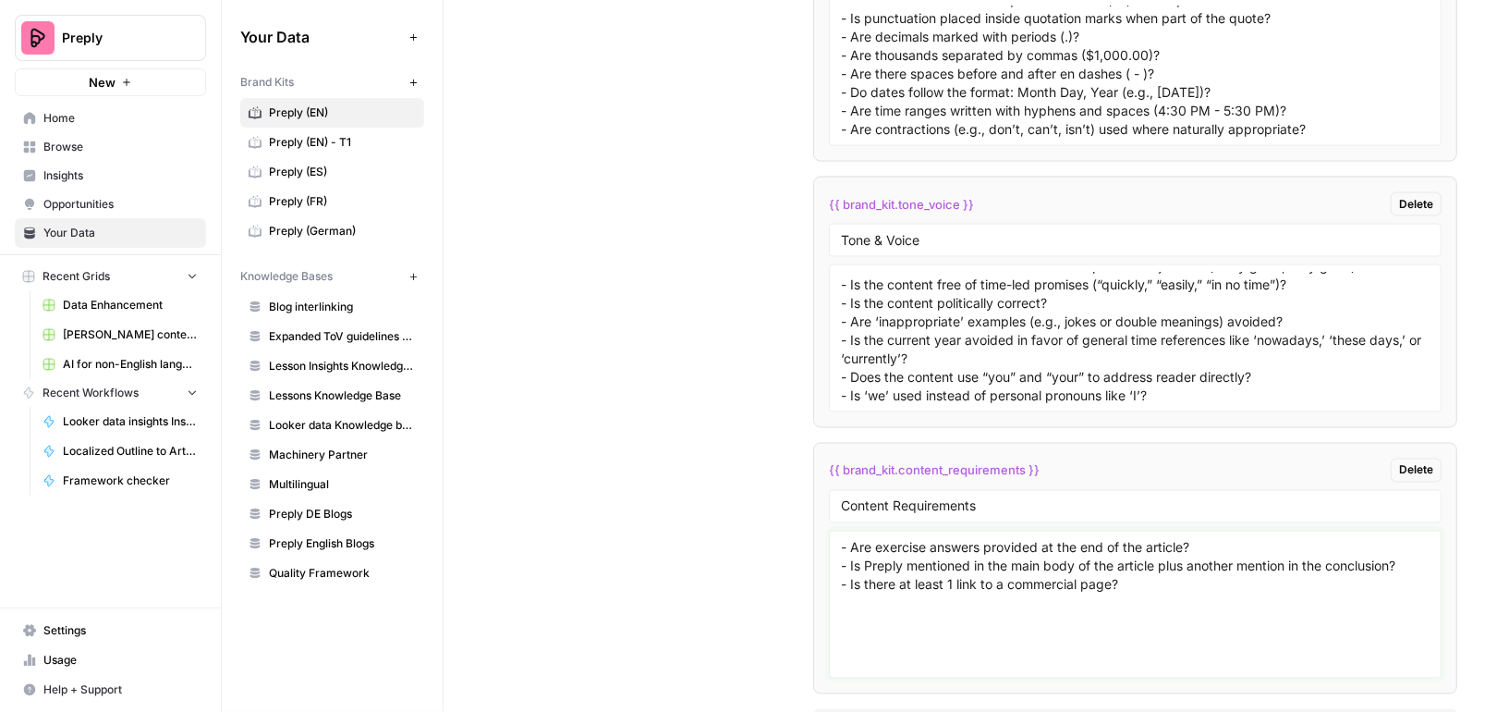
type textarea "- Are exercise answers provided at the end of the article? - Is Preply mentione…"
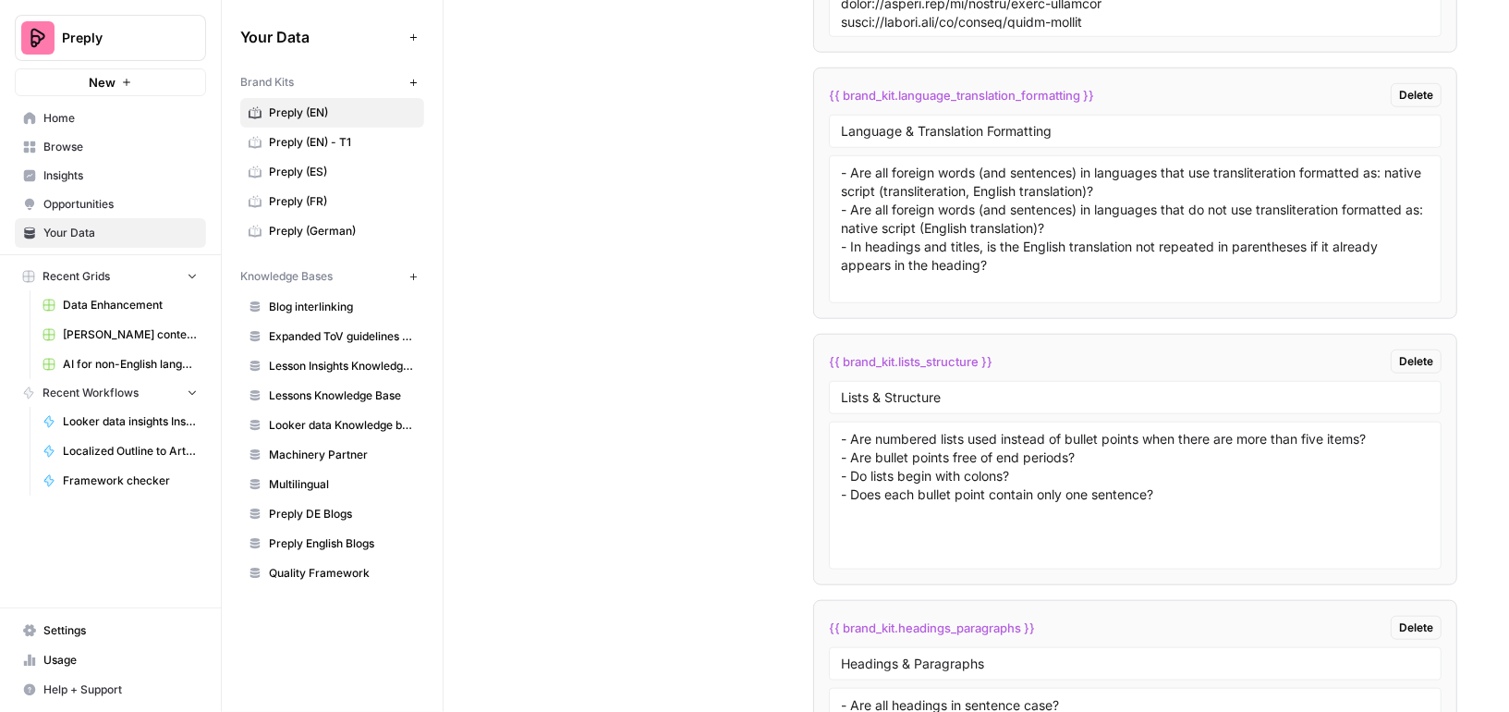
scroll to position [9934, 0]
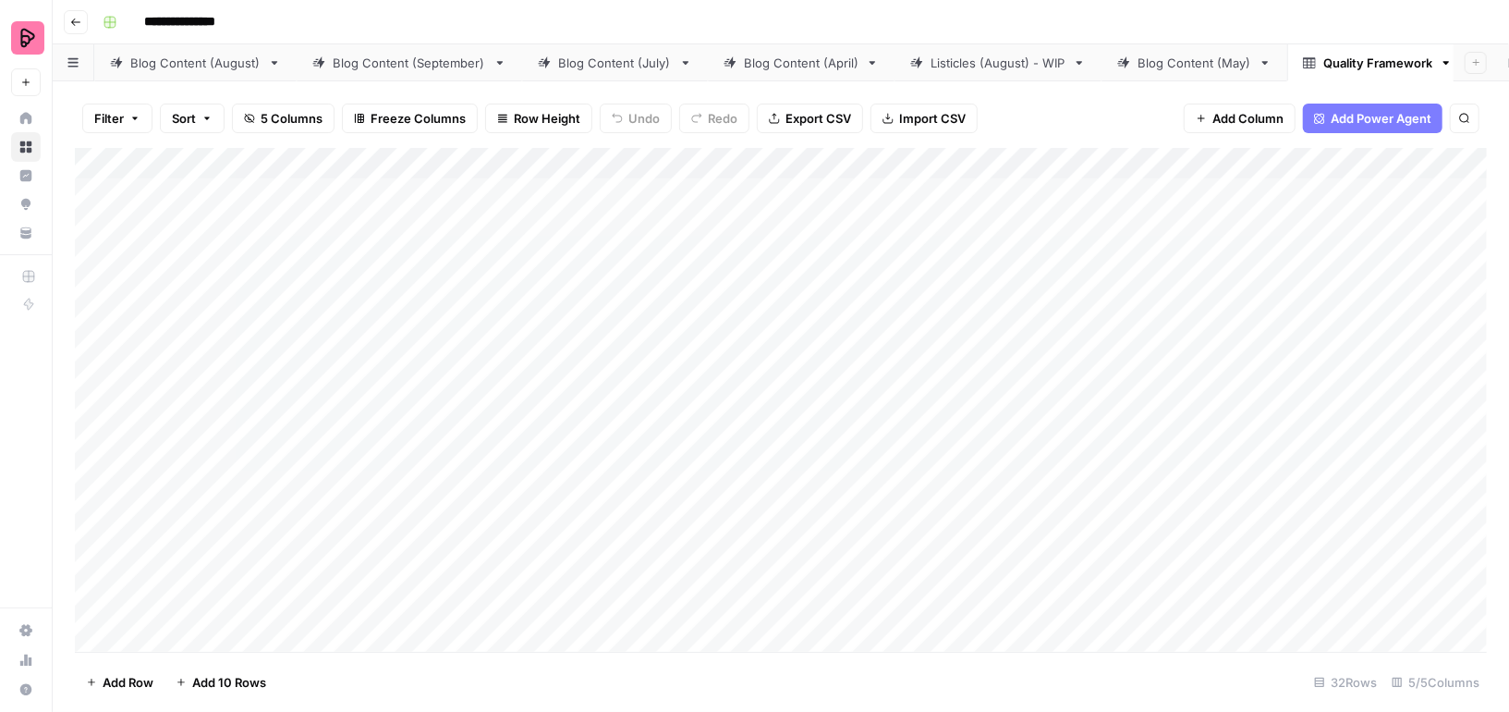
click at [212, 66] on div "Blog Content (August)" at bounding box center [195, 63] width 130 height 18
click at [1119, 159] on div "Add Column" at bounding box center [781, 400] width 1412 height 504
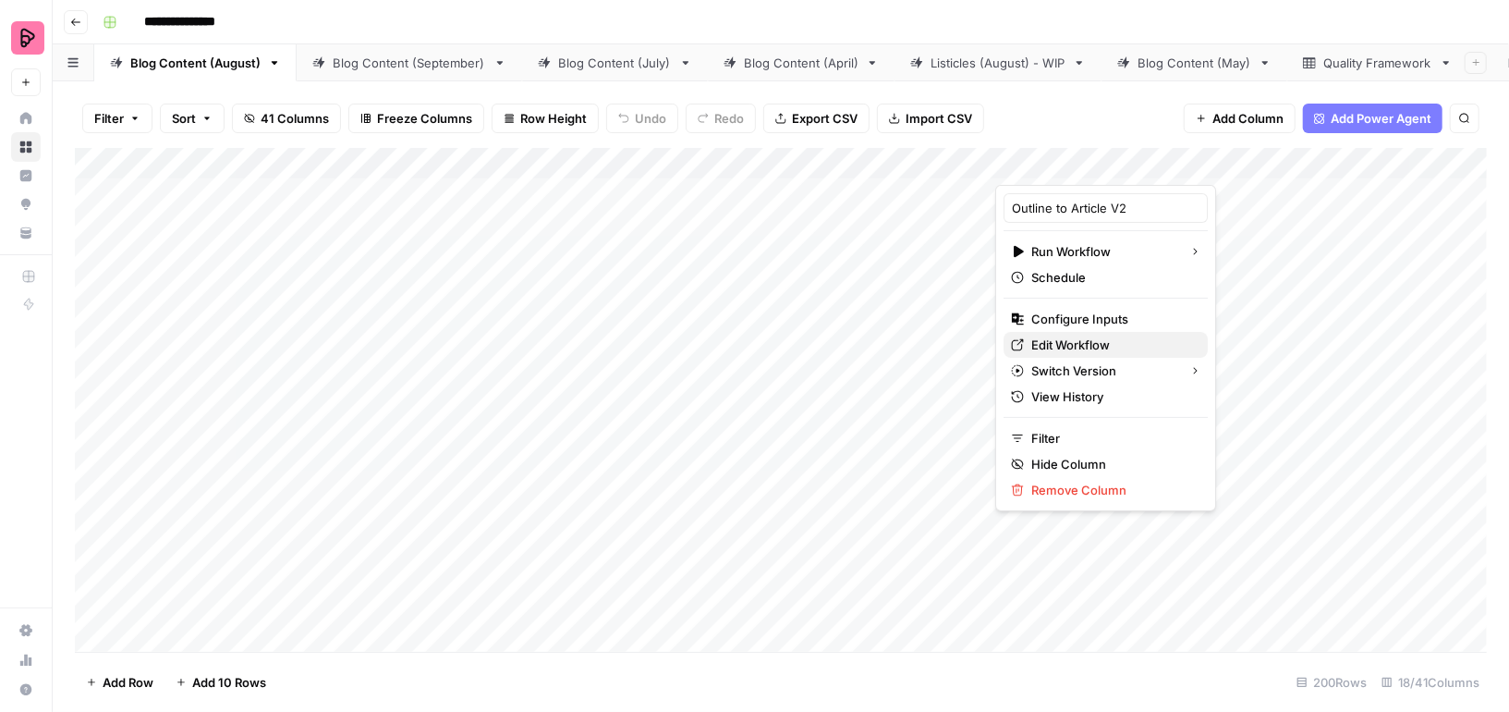
click at [1041, 336] on span "Edit Workflow" at bounding box center [1112, 345] width 162 height 18
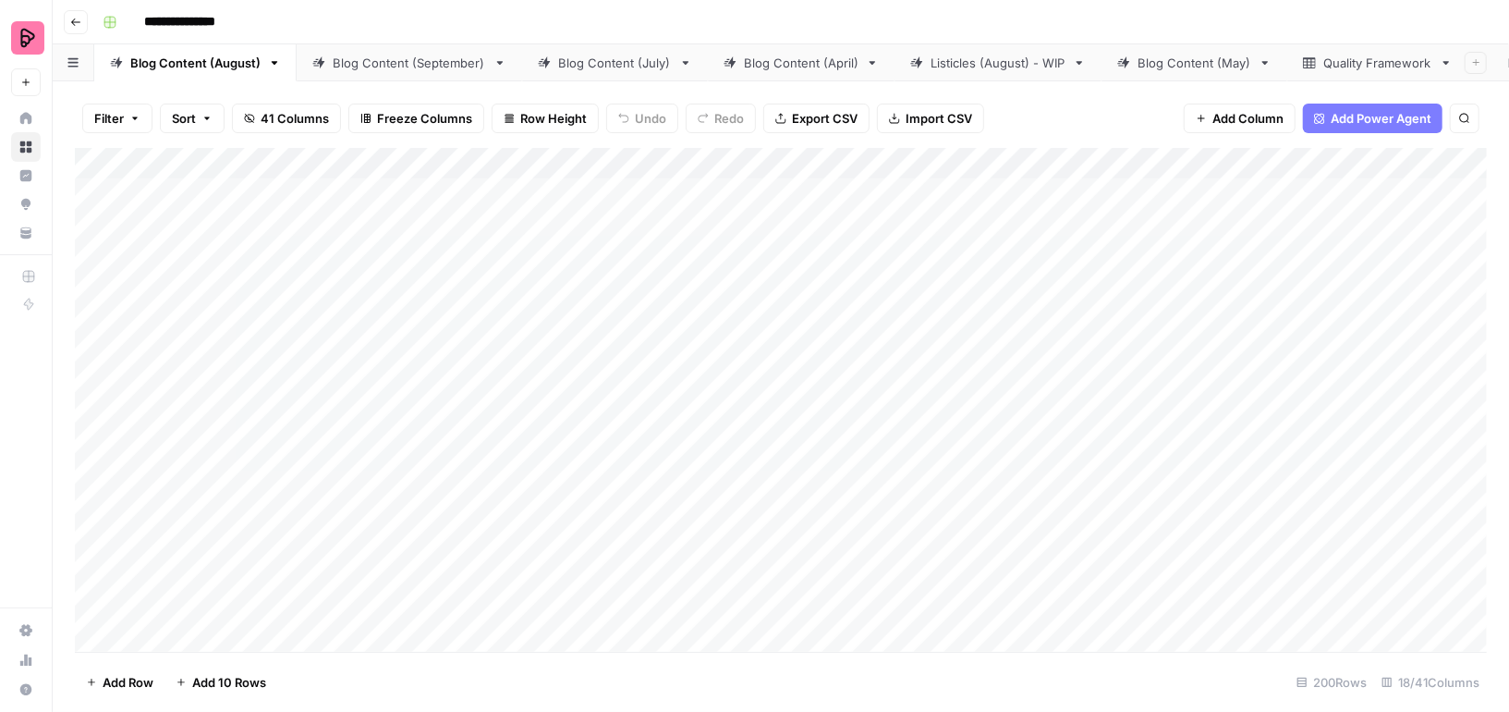
click at [1328, 75] on link "Quality Framework" at bounding box center [1377, 62] width 181 height 37
click at [504, 215] on div "Add Column" at bounding box center [781, 400] width 1412 height 504
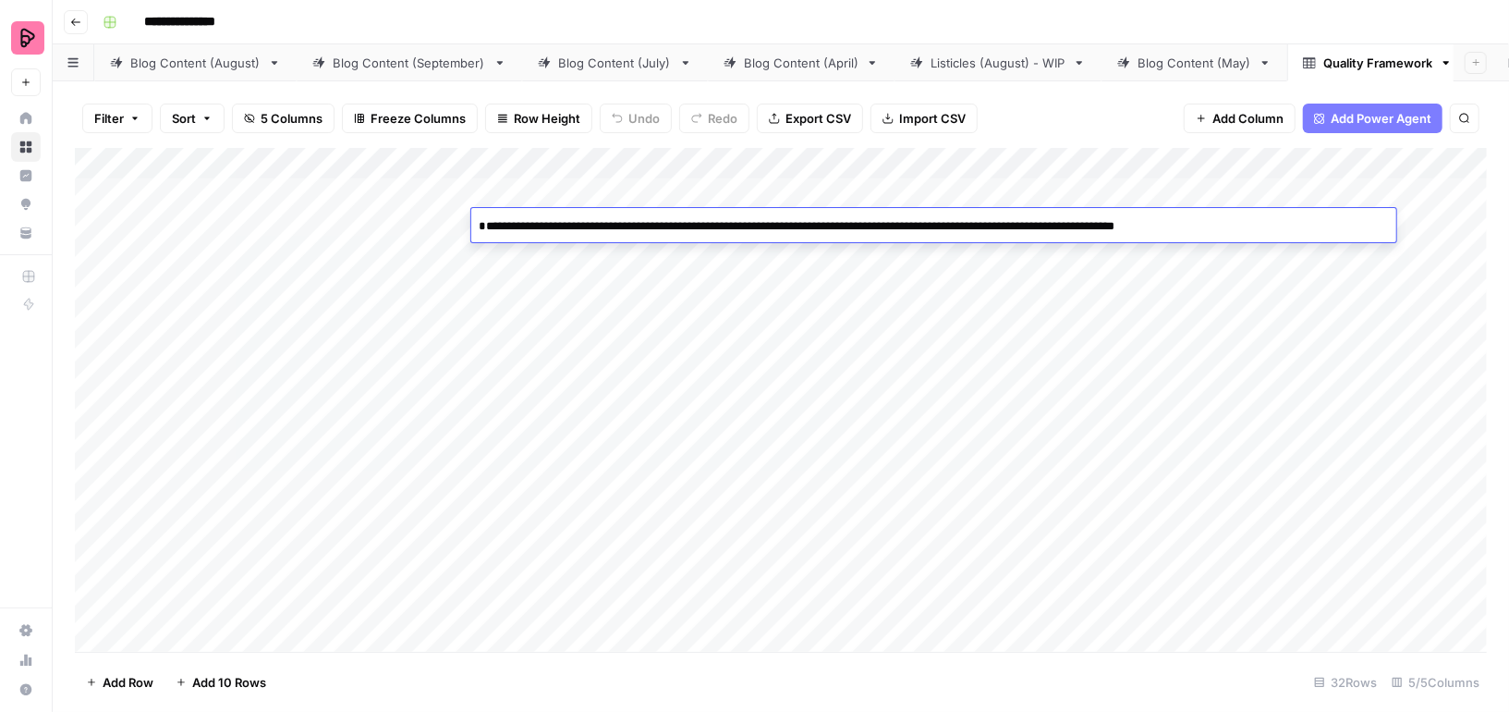
click at [496, 223] on textarea "**********" at bounding box center [933, 236] width 925 height 44
type textarea "**********"
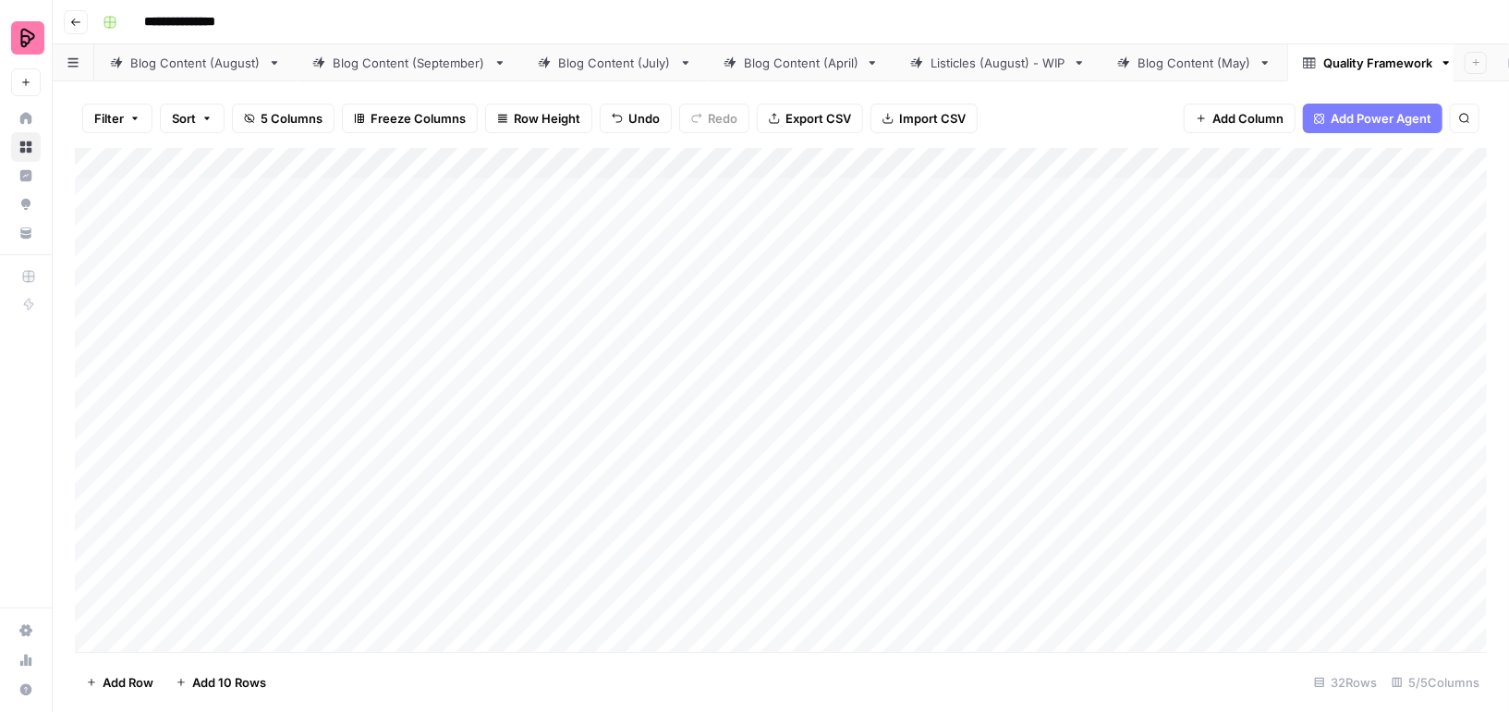
drag, startPoint x: 624, startPoint y: 192, endPoint x: 639, endPoint y: 513, distance: 321.1
click at [639, 513] on div "Add Column" at bounding box center [781, 400] width 1412 height 504
click at [620, 609] on div "Add Column" at bounding box center [781, 400] width 1412 height 504
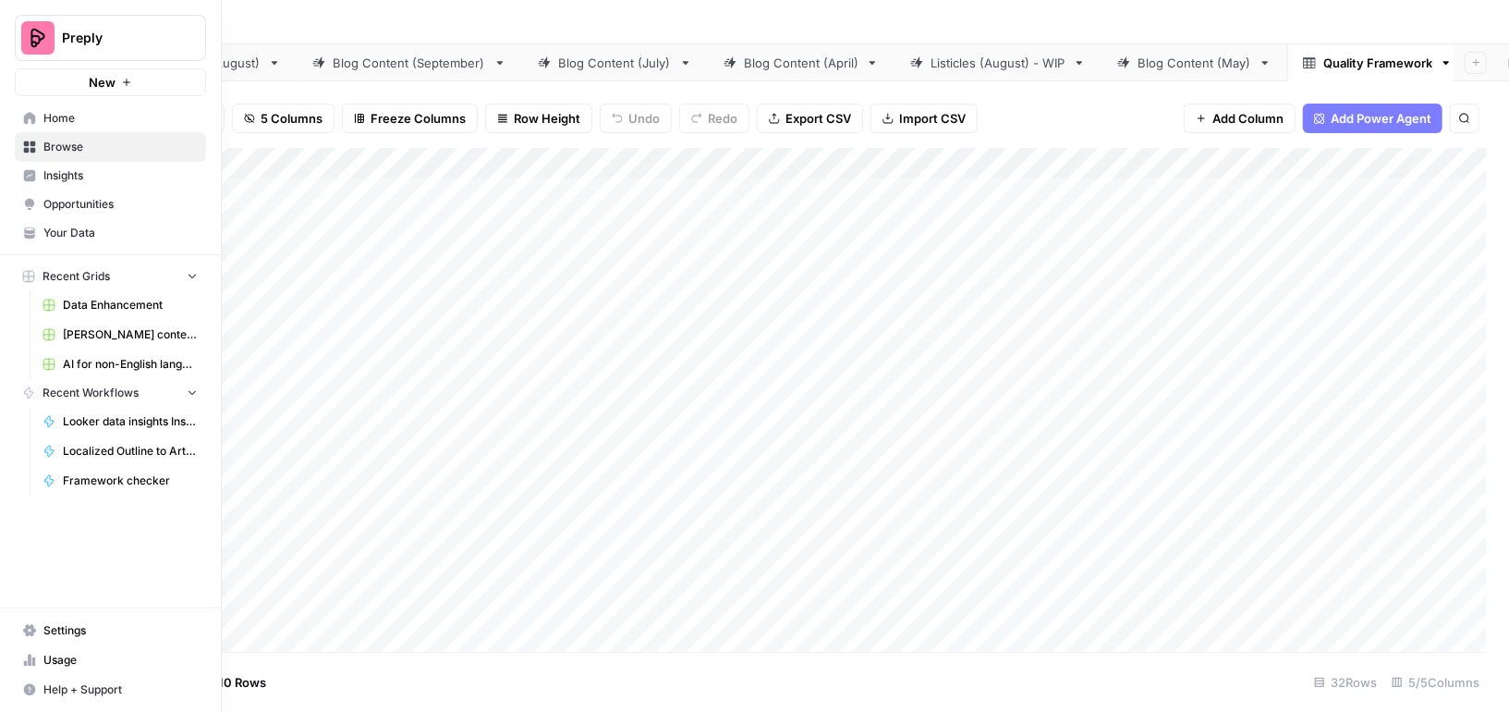
click at [85, 356] on span "AI for non-English languages" at bounding box center [130, 364] width 135 height 17
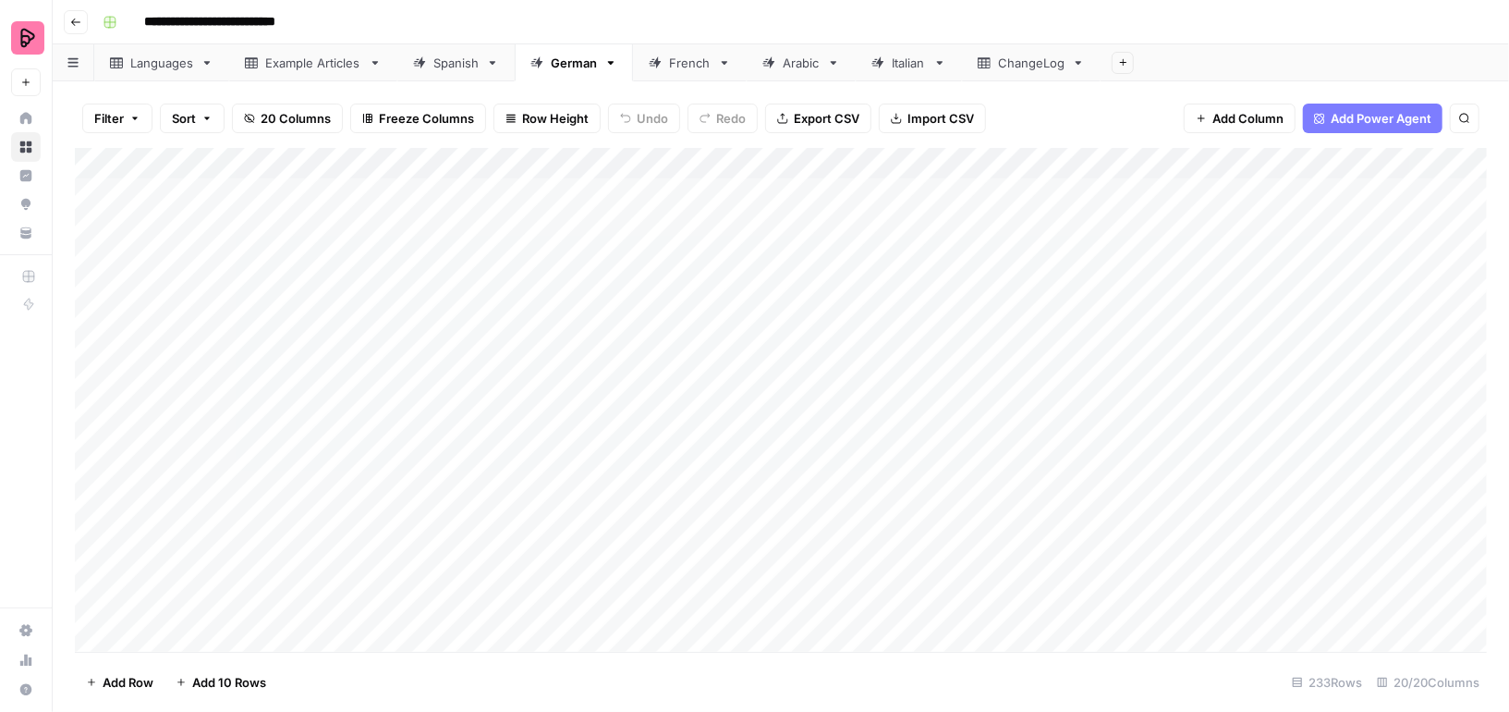
click at [456, 65] on div "Spanish" at bounding box center [455, 63] width 45 height 18
click at [1129, 164] on div "Add Column" at bounding box center [781, 400] width 1412 height 504
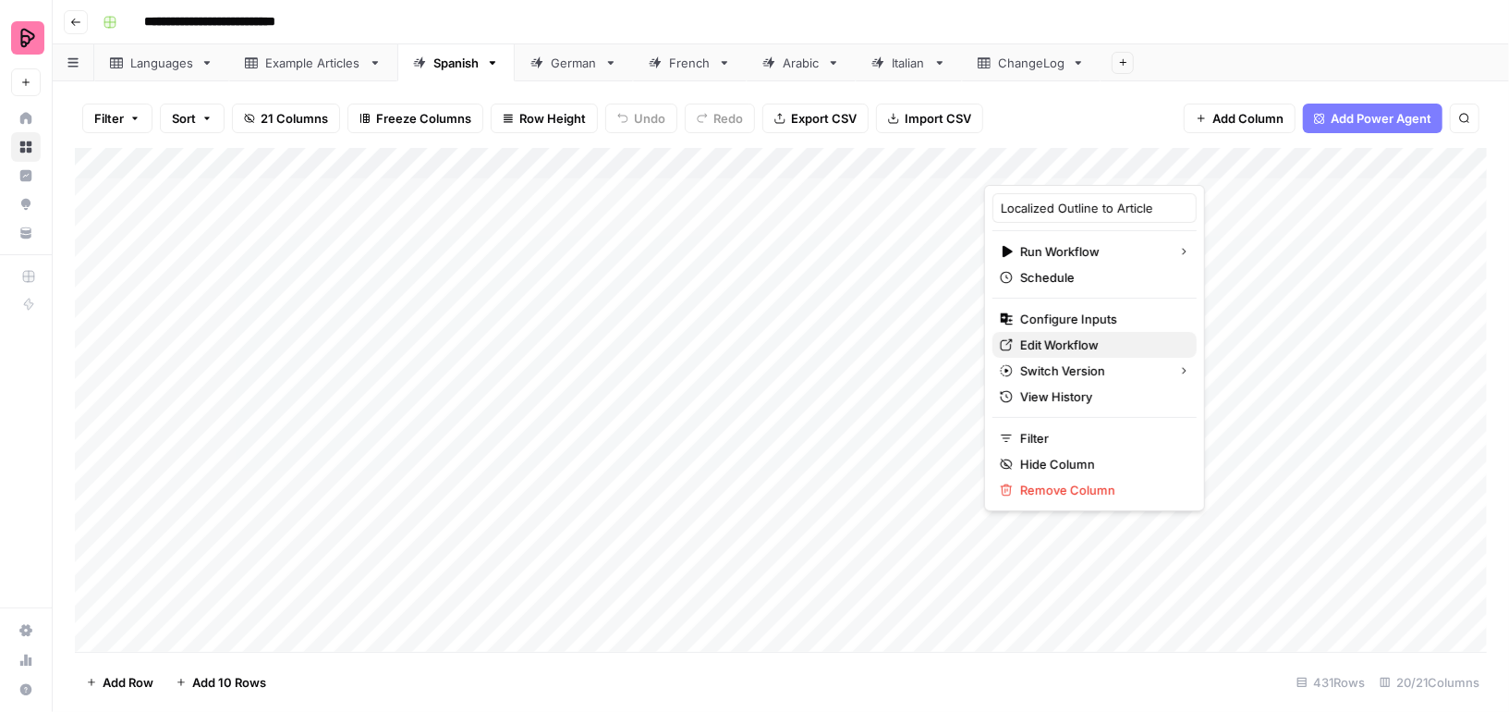
click at [1038, 339] on span "Edit Workflow" at bounding box center [1101, 345] width 162 height 18
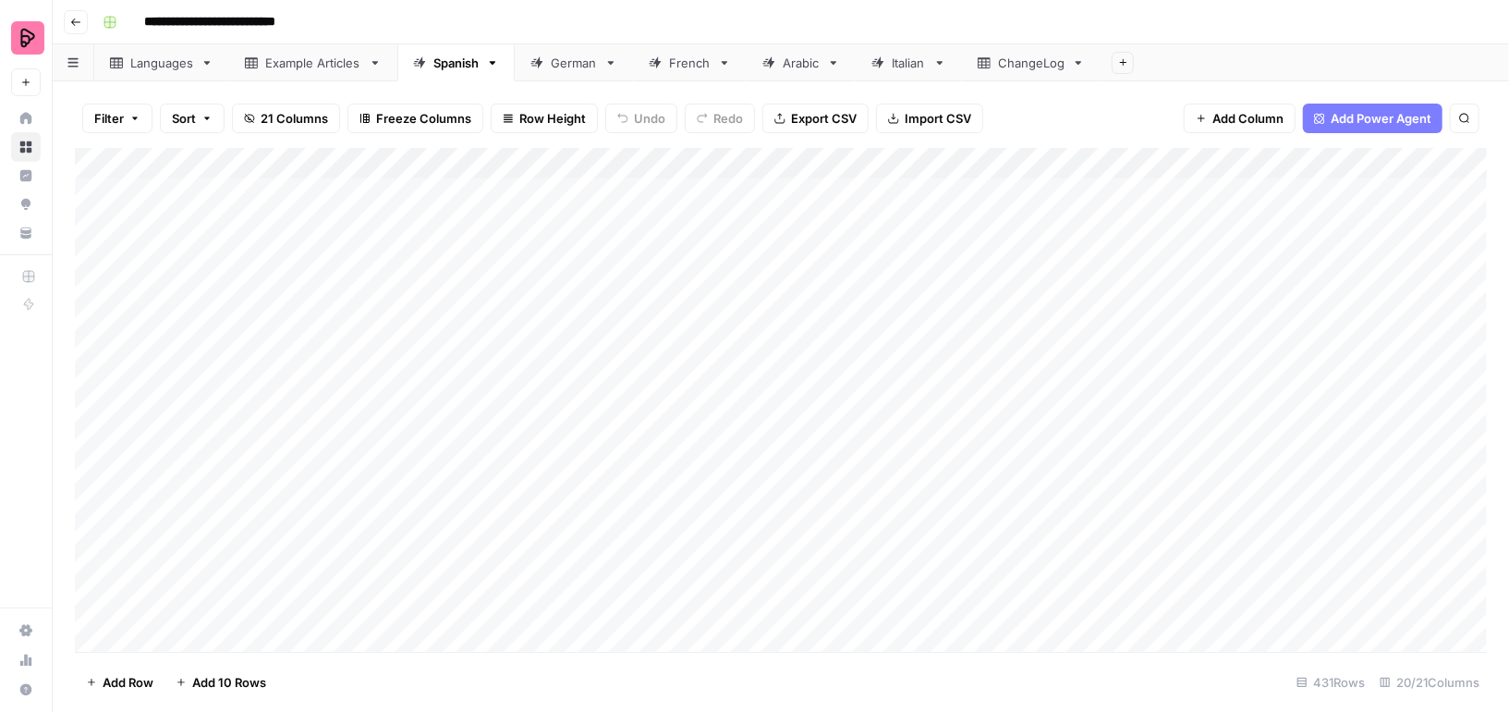
click at [1126, 165] on div "Add Column" at bounding box center [781, 400] width 1412 height 504
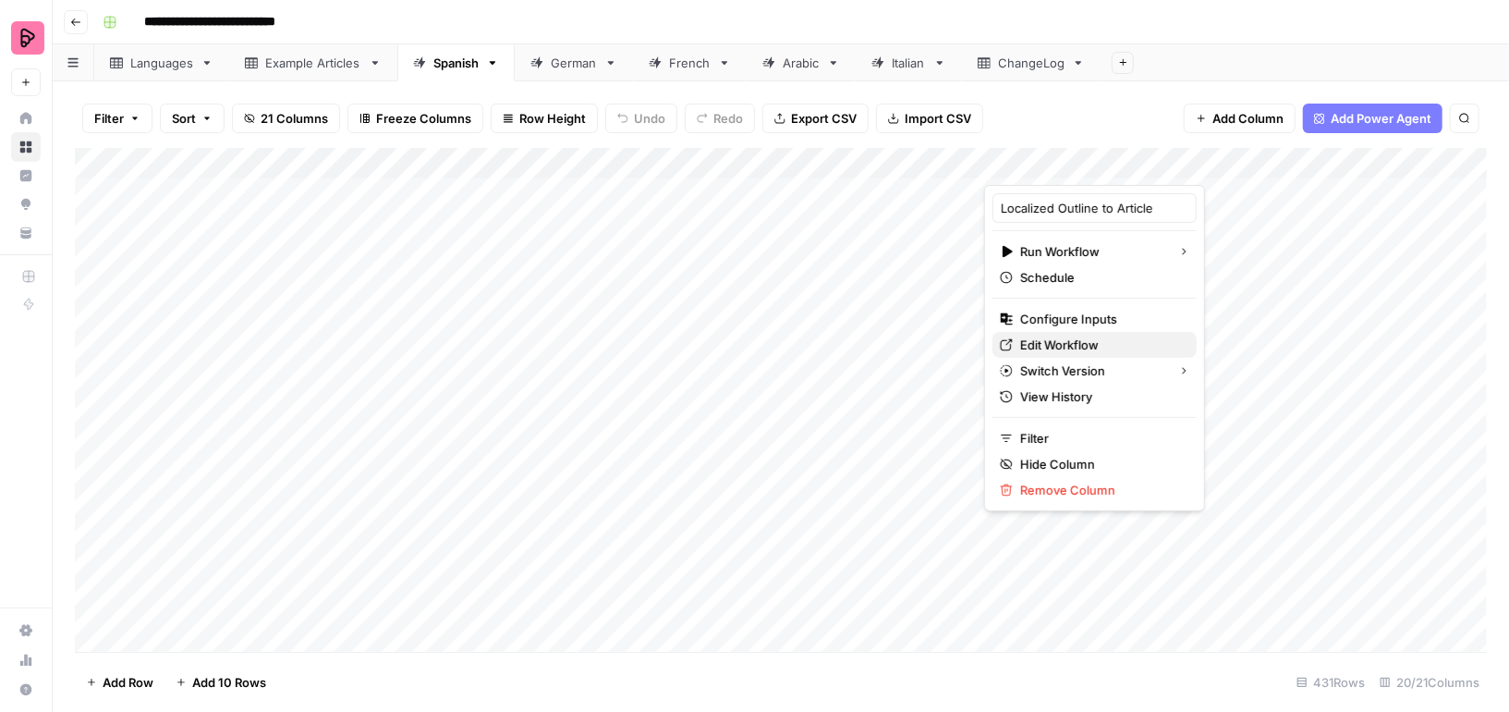
click at [1035, 345] on span "Edit Workflow" at bounding box center [1101, 345] width 162 height 18
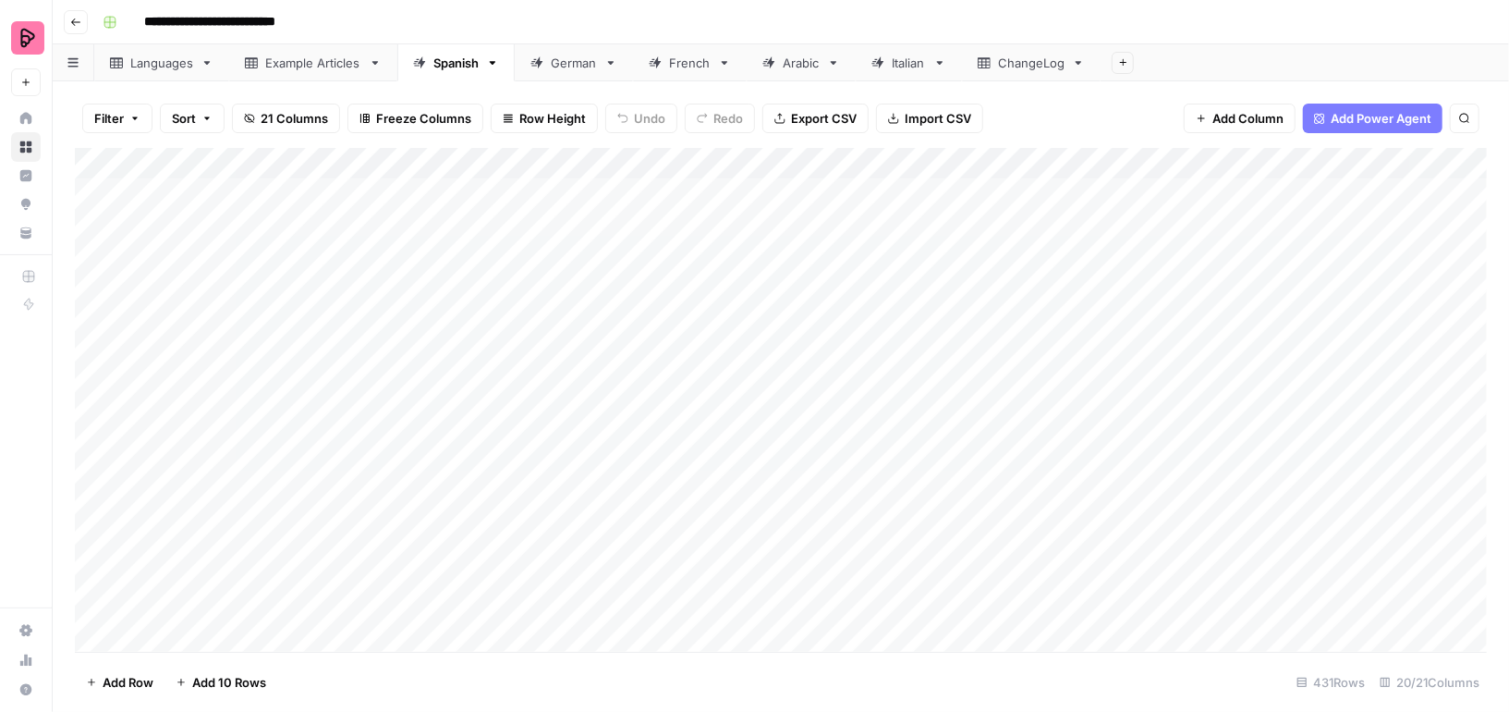
click at [1124, 161] on div "Add Column" at bounding box center [781, 400] width 1412 height 504
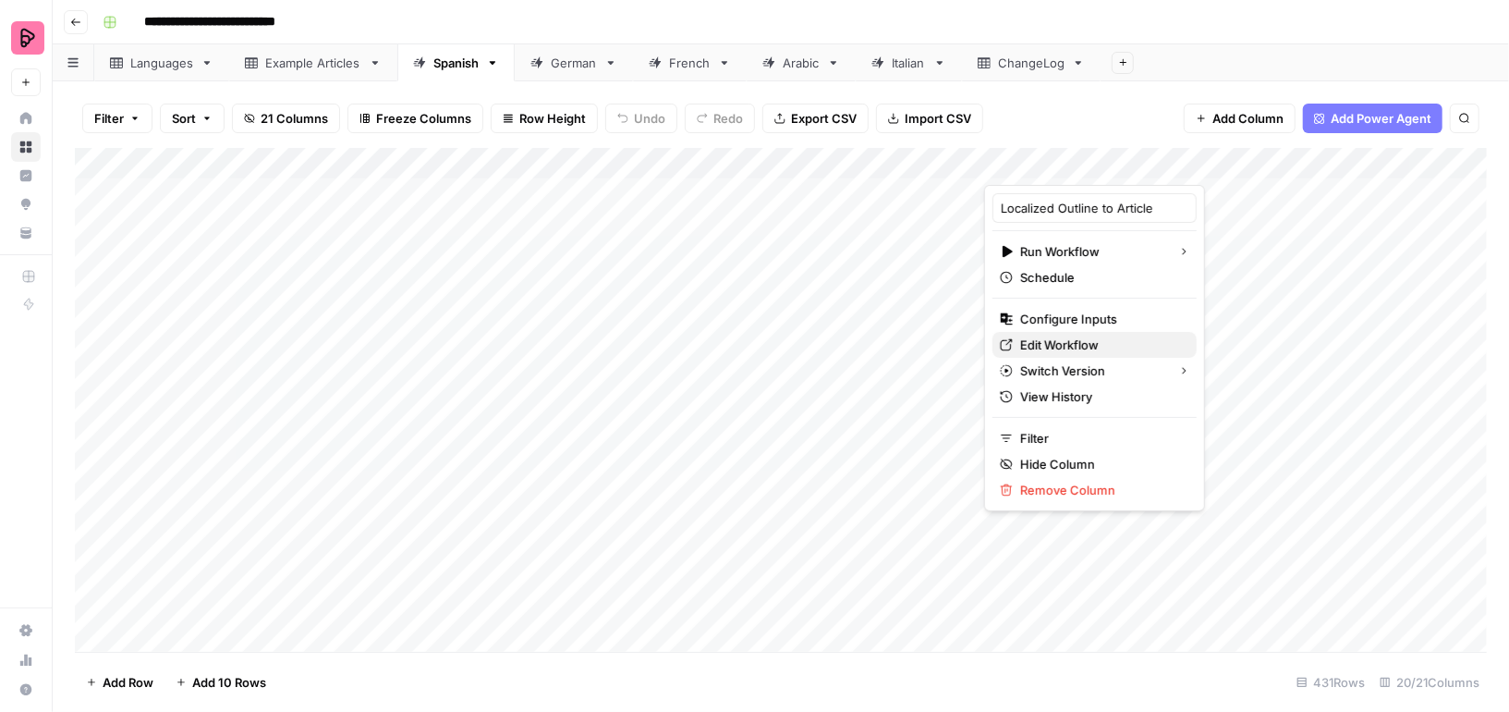
click at [1043, 342] on span "Edit Workflow" at bounding box center [1101, 345] width 162 height 18
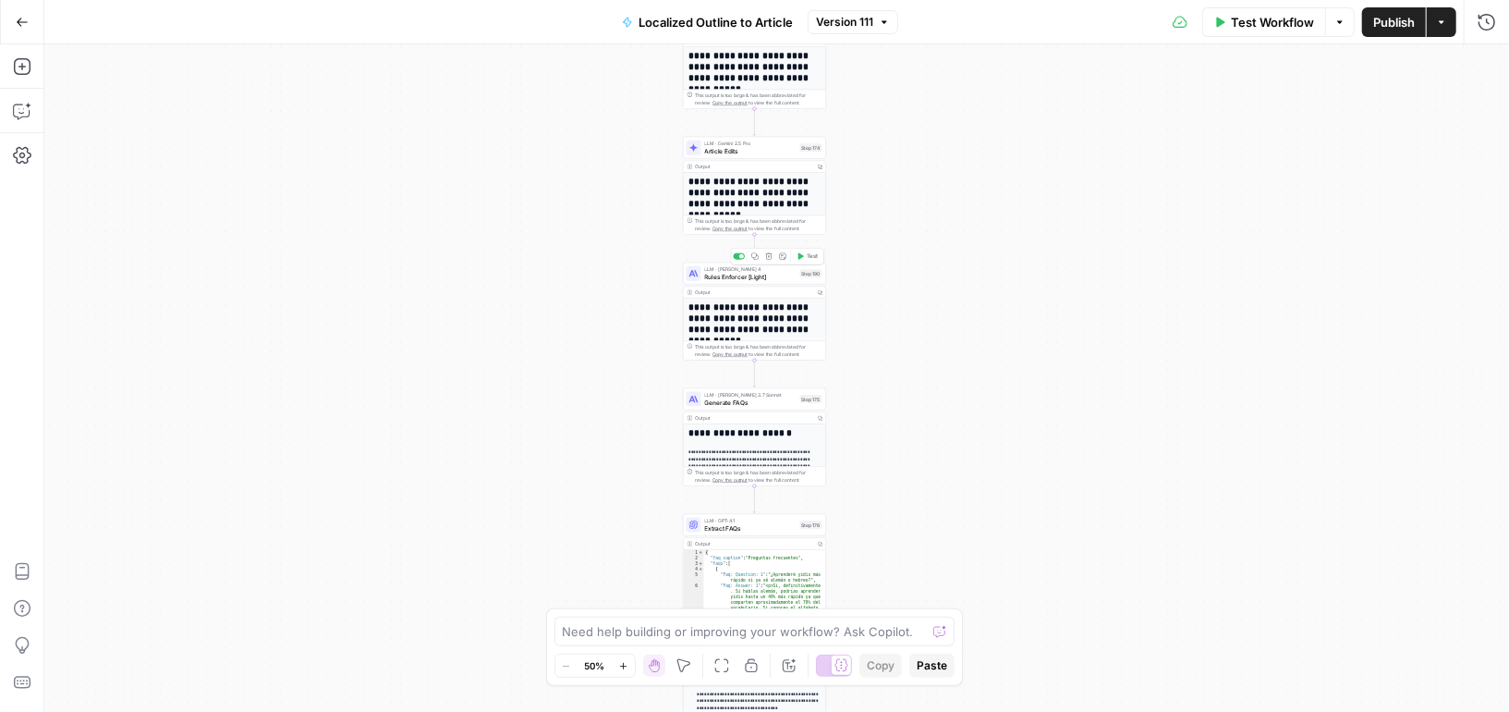
click at [778, 277] on span "Rules Enforcer [Light]" at bounding box center [751, 276] width 92 height 9
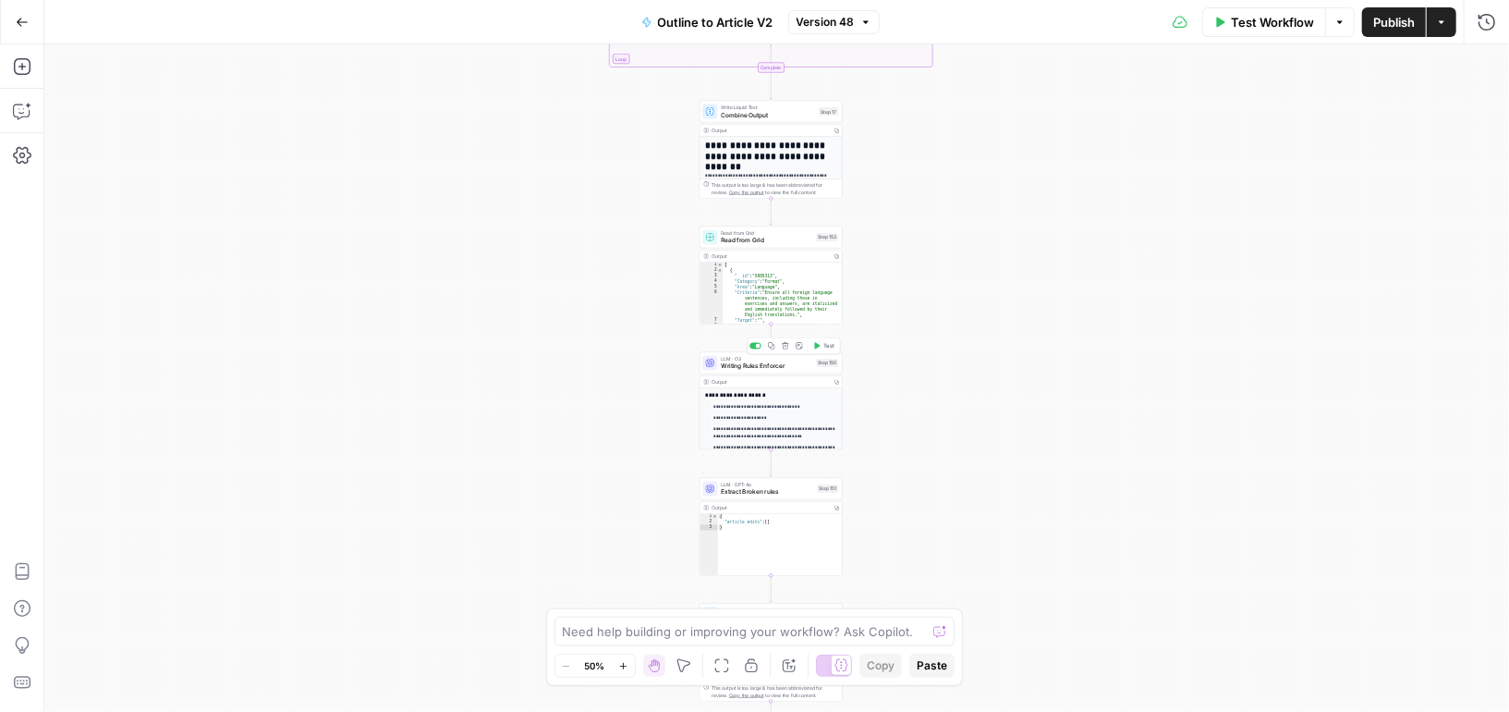
click at [801, 364] on span "Writing Rules Enforcer" at bounding box center [767, 365] width 92 height 9
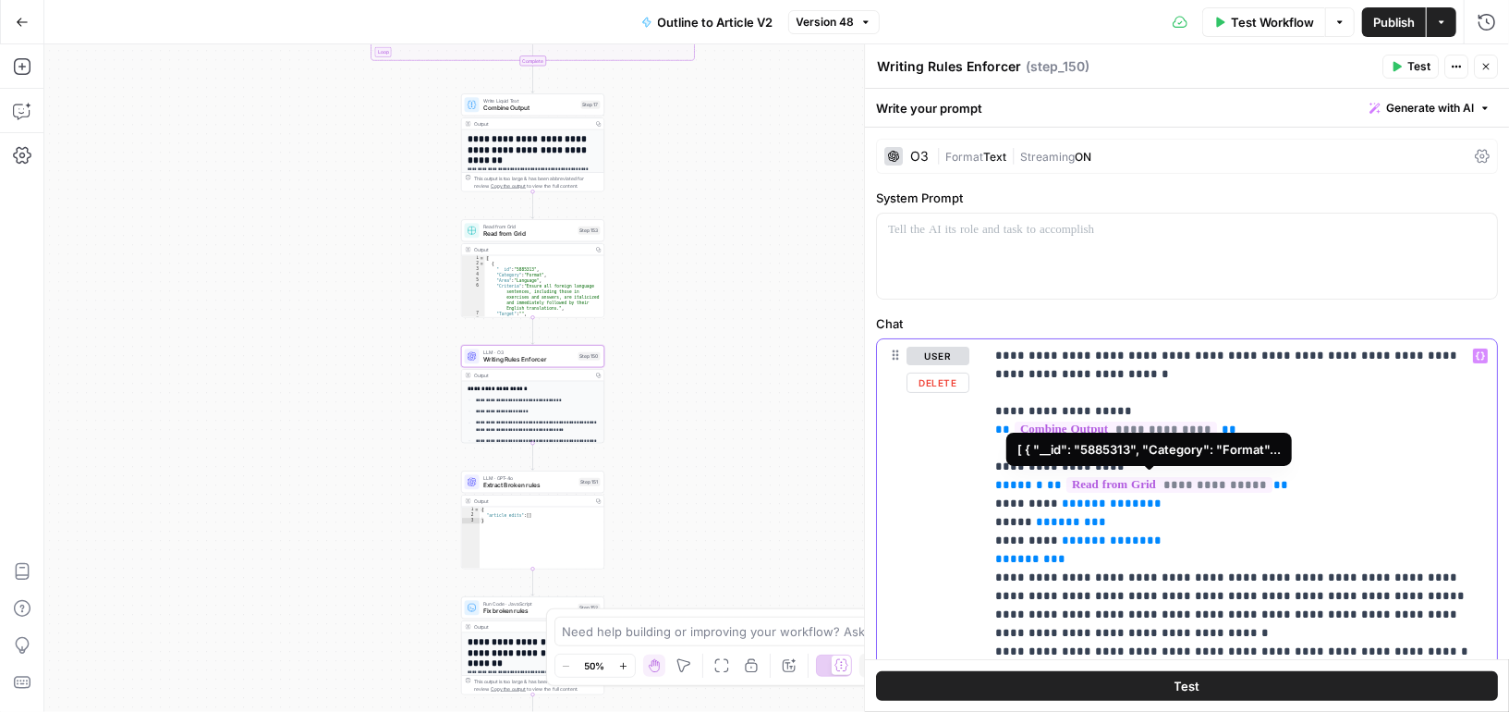
click at [1106, 482] on span "**********" at bounding box center [1170, 485] width 206 height 16
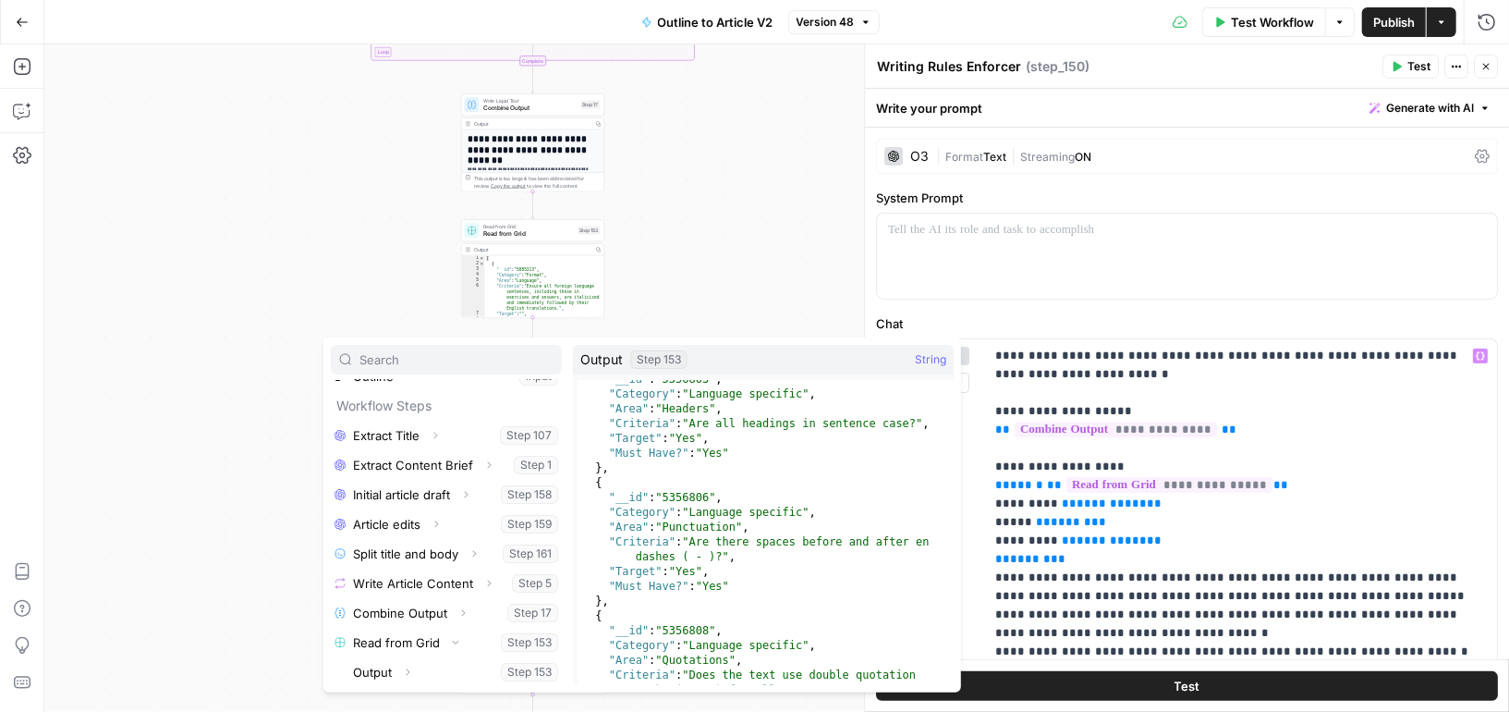
scroll to position [1678, 0]
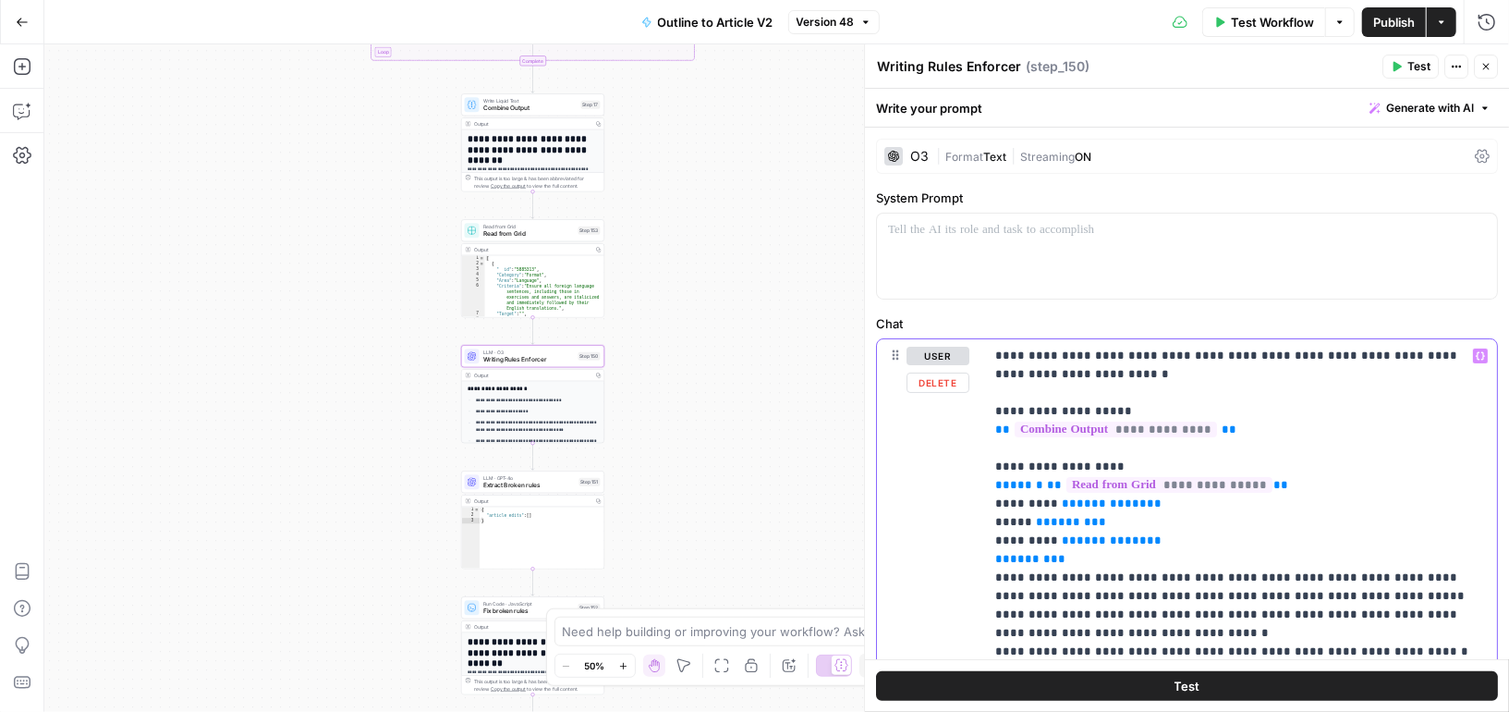
click at [1285, 546] on p "**********" at bounding box center [1241, 661] width 492 height 628
click at [1112, 504] on span "**********" at bounding box center [1112, 503] width 70 height 12
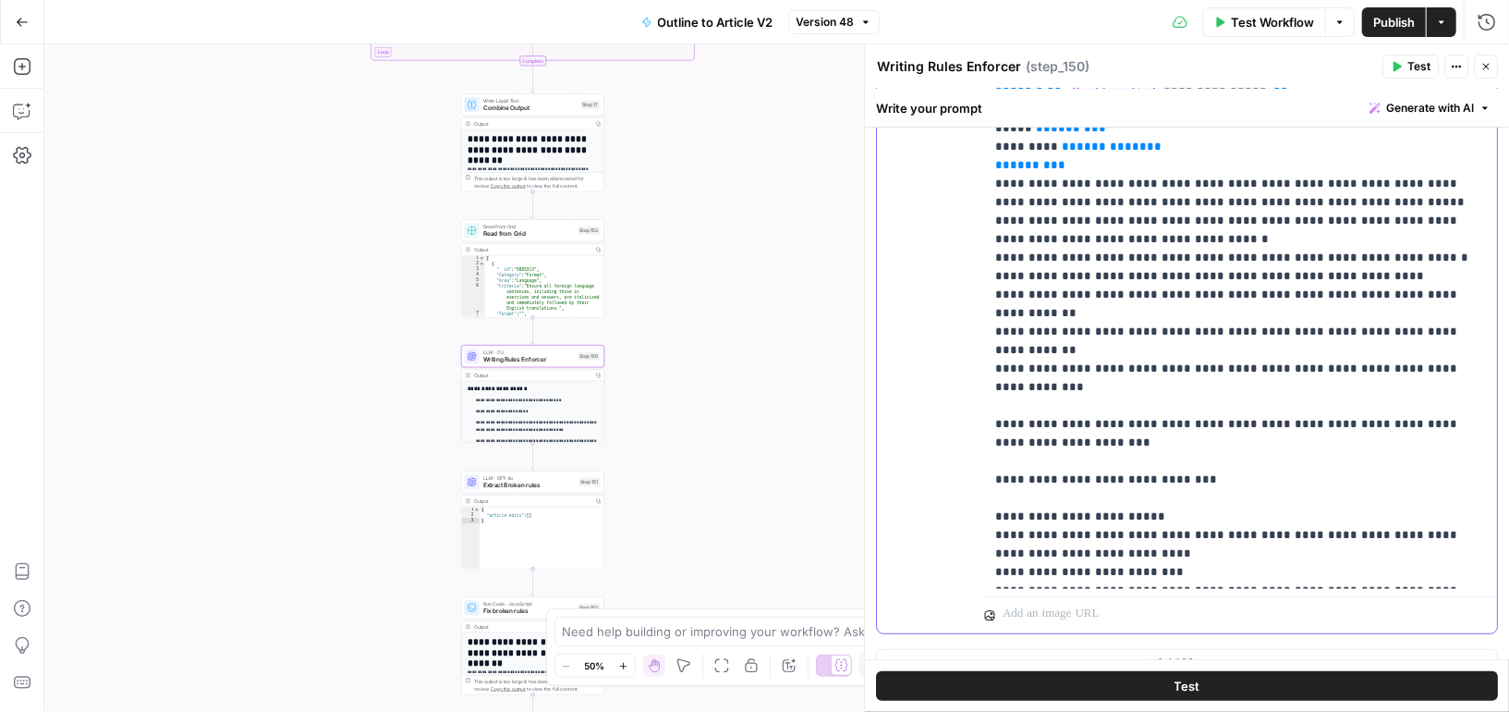
scroll to position [419, 0]
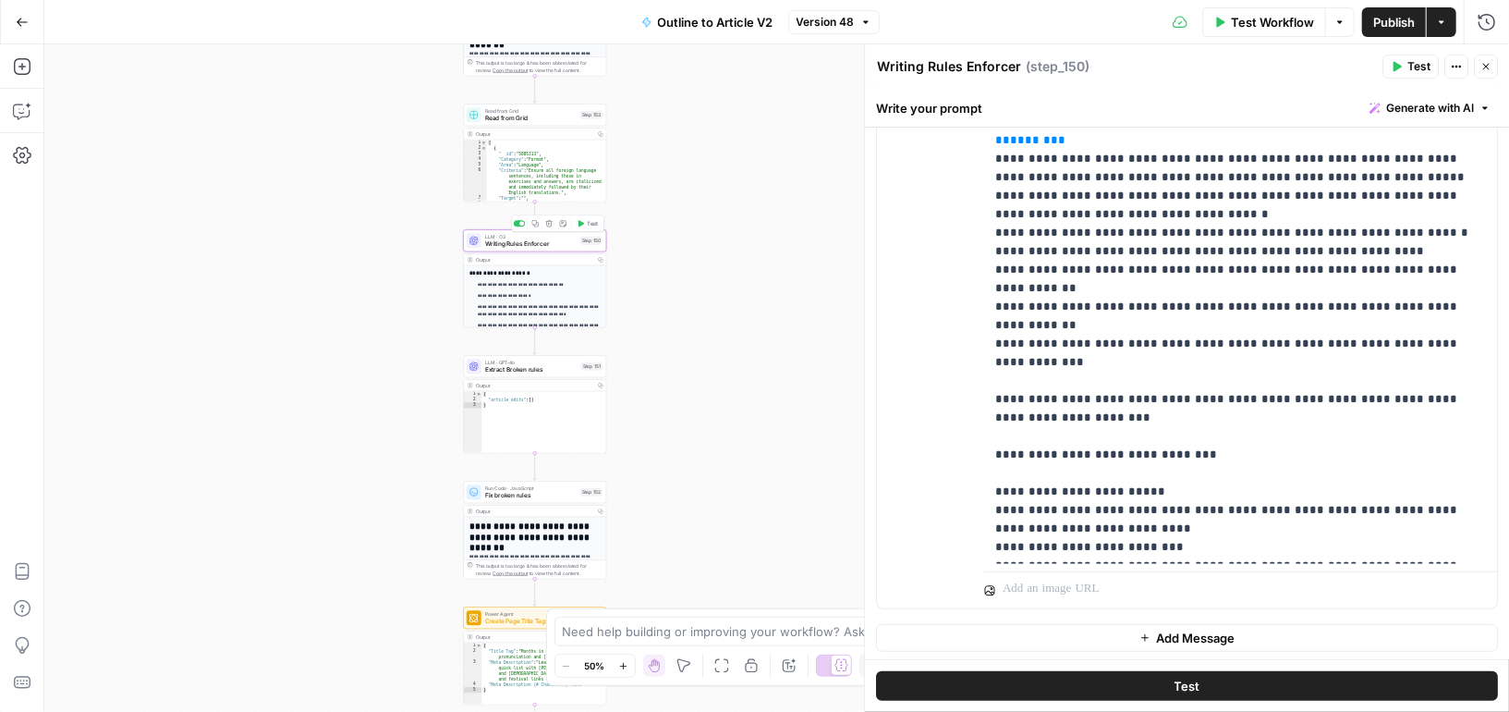
click at [563, 245] on span "Writing Rules Enforcer" at bounding box center [531, 243] width 92 height 9
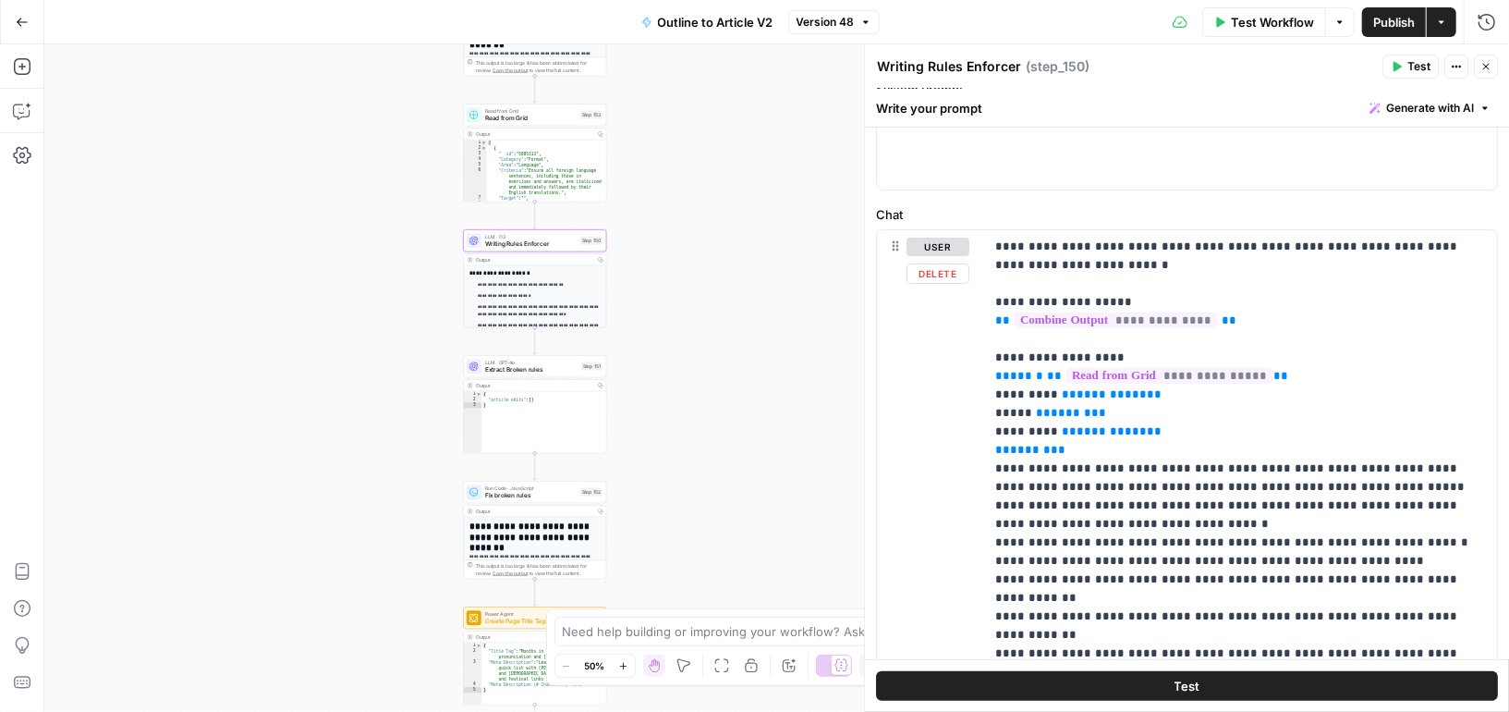
scroll to position [0, 0]
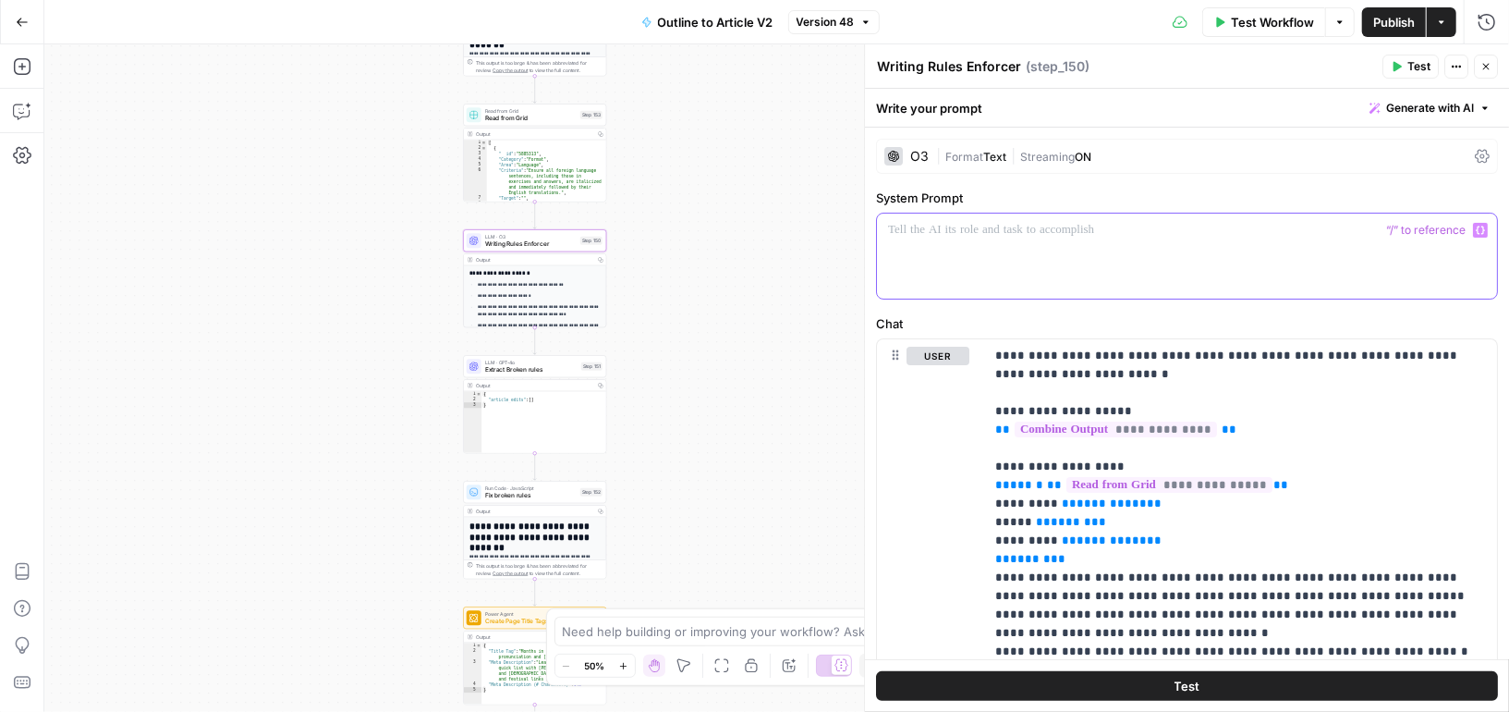
click at [984, 270] on div at bounding box center [1187, 256] width 620 height 85
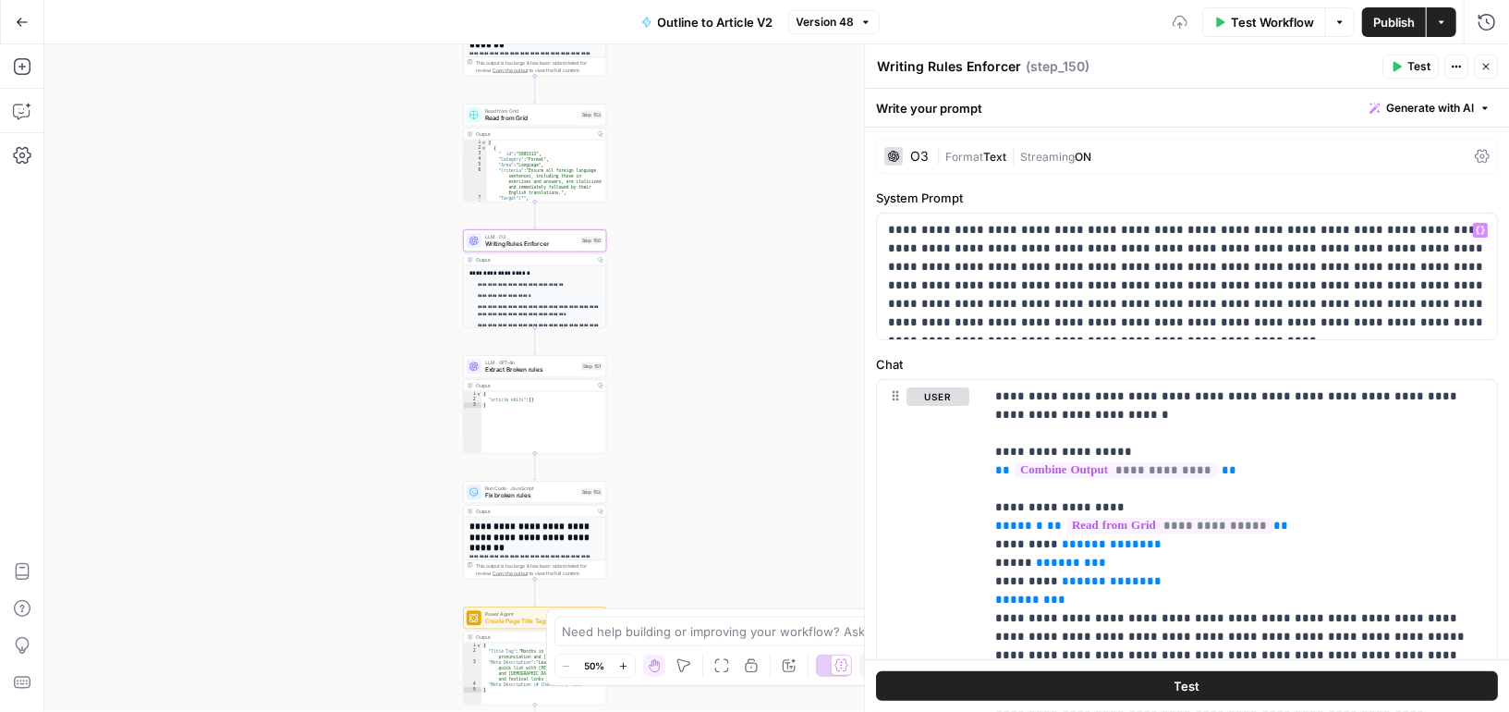
click at [910, 153] on div "O3" at bounding box center [919, 156] width 18 height 13
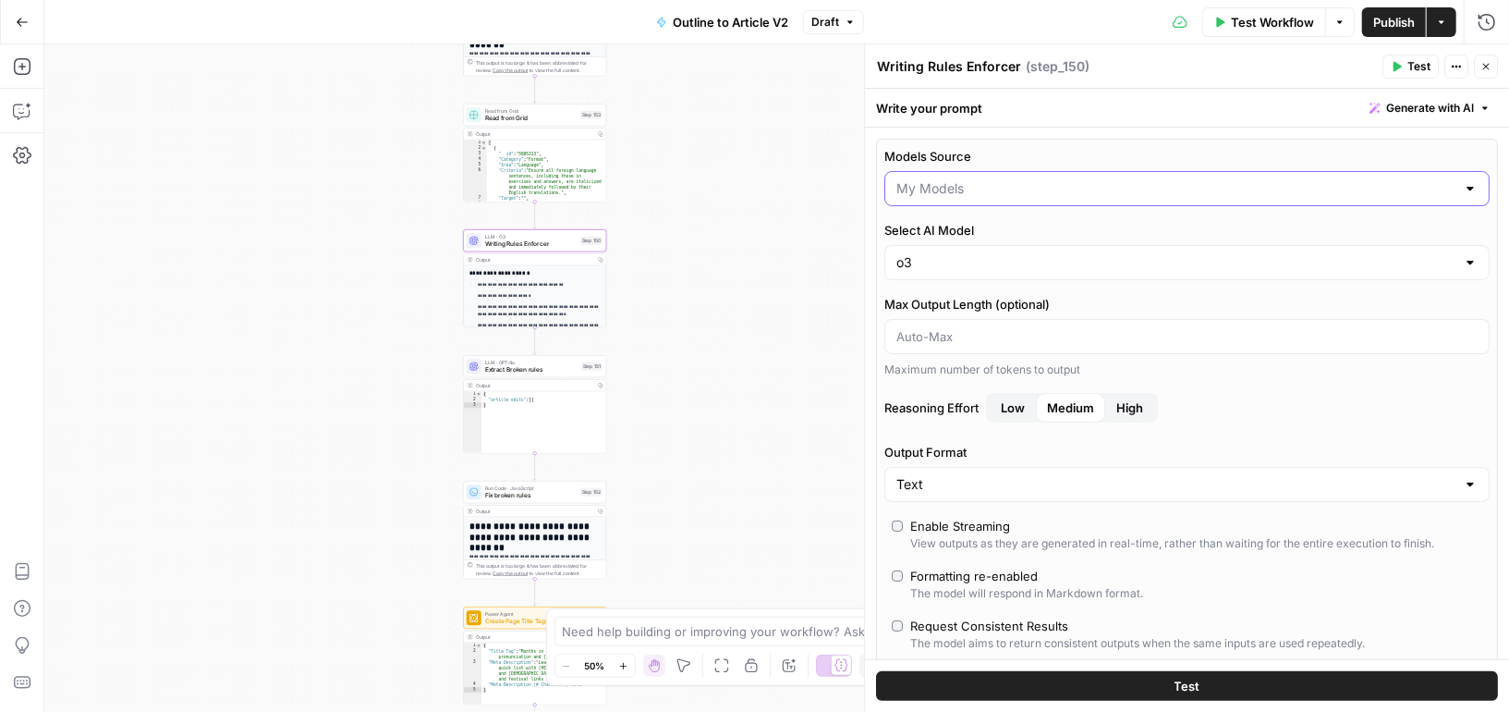
click at [956, 186] on input "Models Source" at bounding box center [1176, 188] width 559 height 18
click at [949, 238] on span "AirOps Models" at bounding box center [1183, 233] width 567 height 18
type input "AirOps Models"
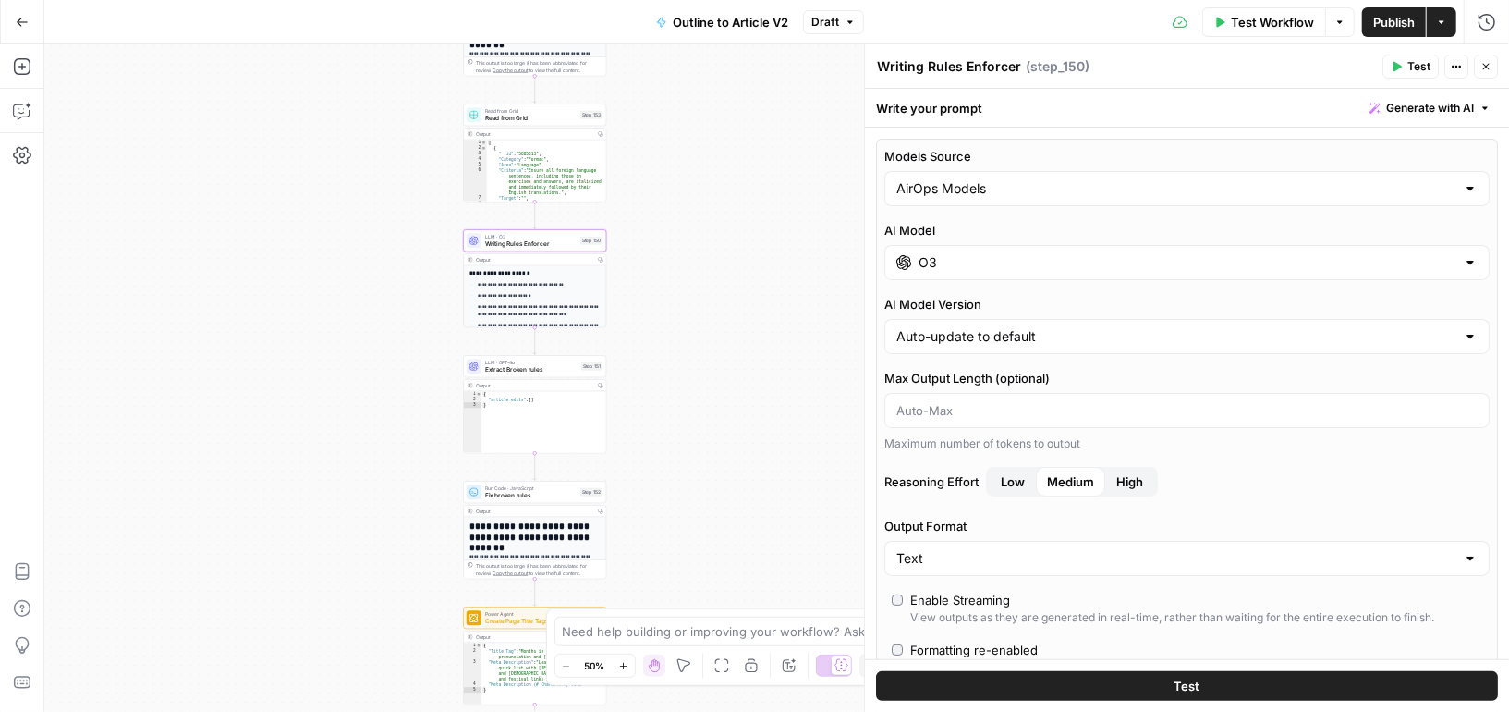
click at [957, 259] on input "O3" at bounding box center [1187, 262] width 537 height 18
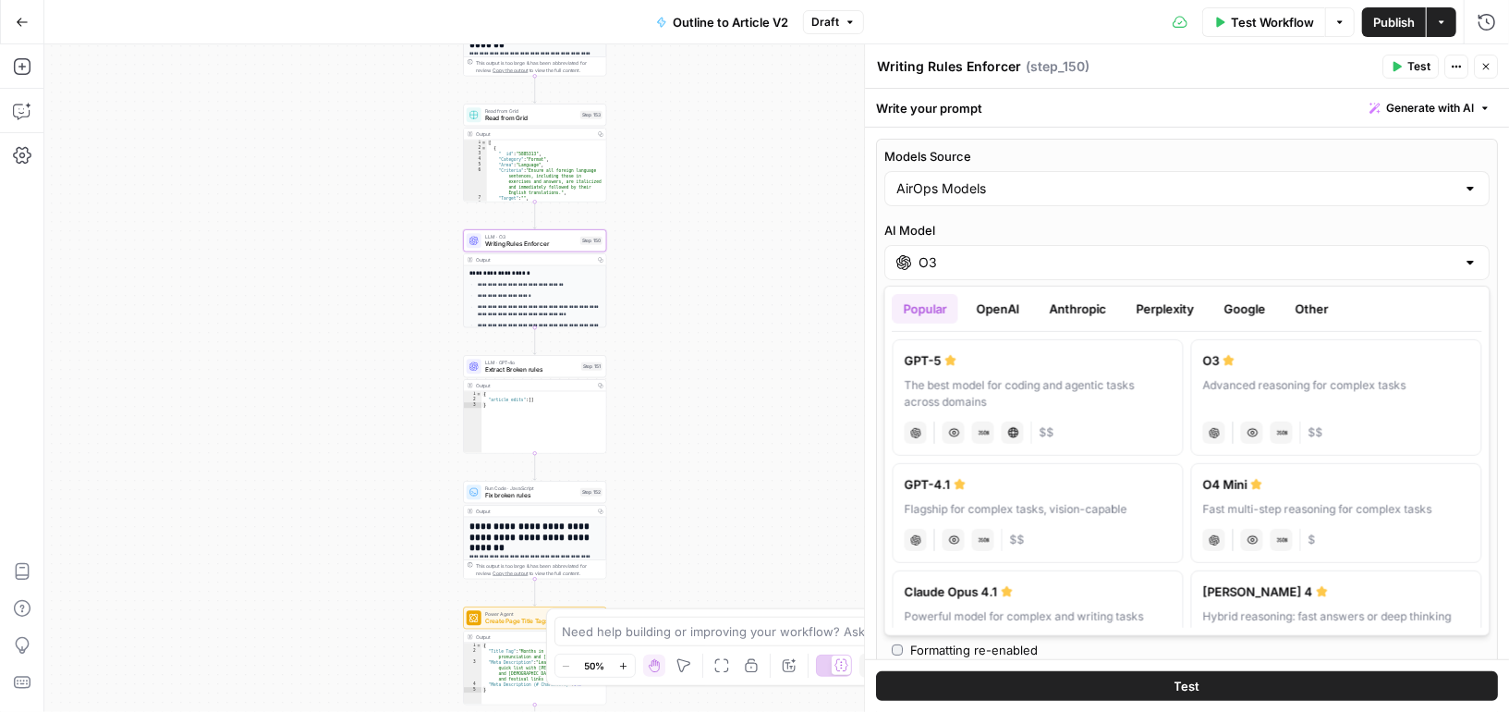
click at [1055, 310] on button "Anthropic" at bounding box center [1078, 309] width 79 height 30
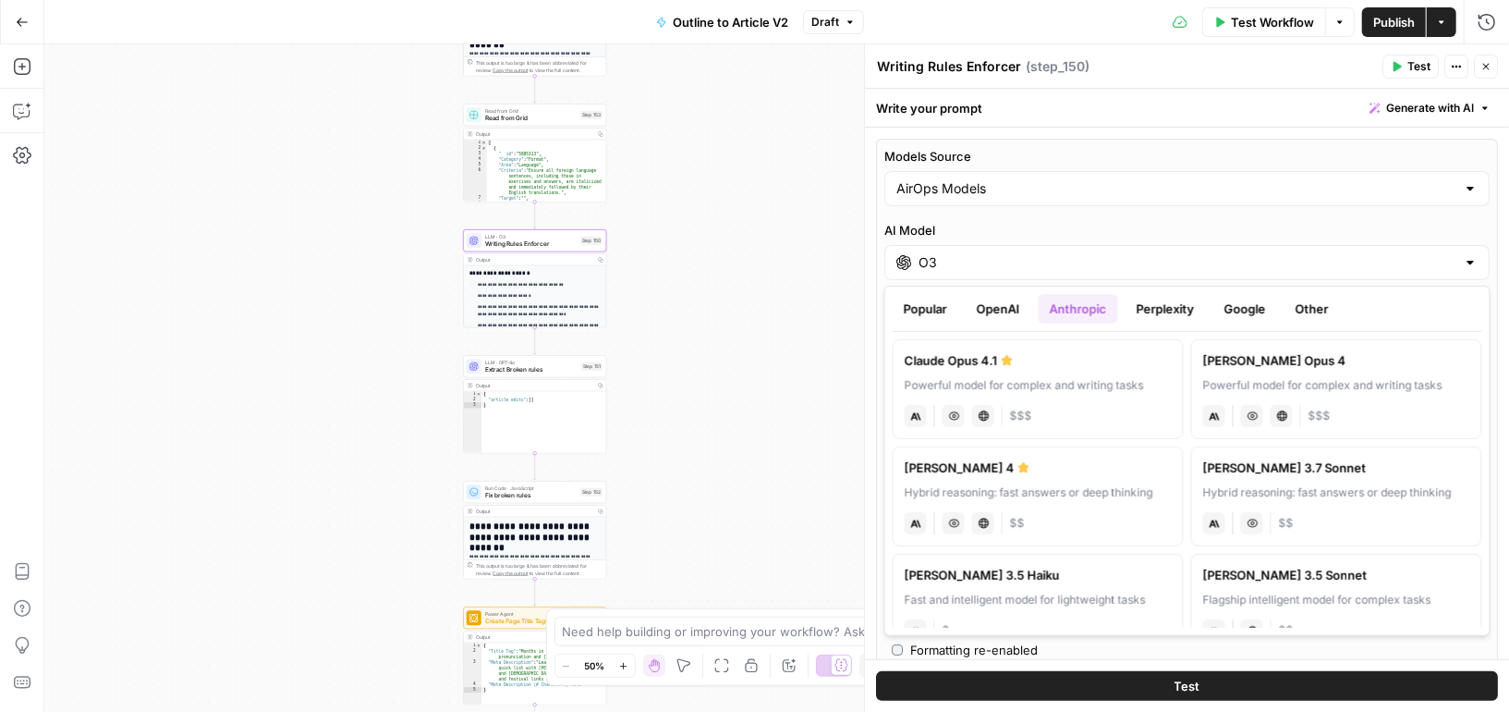
click at [1055, 466] on div "[PERSON_NAME] 4" at bounding box center [1038, 467] width 267 height 18
type input "[PERSON_NAME] 4"
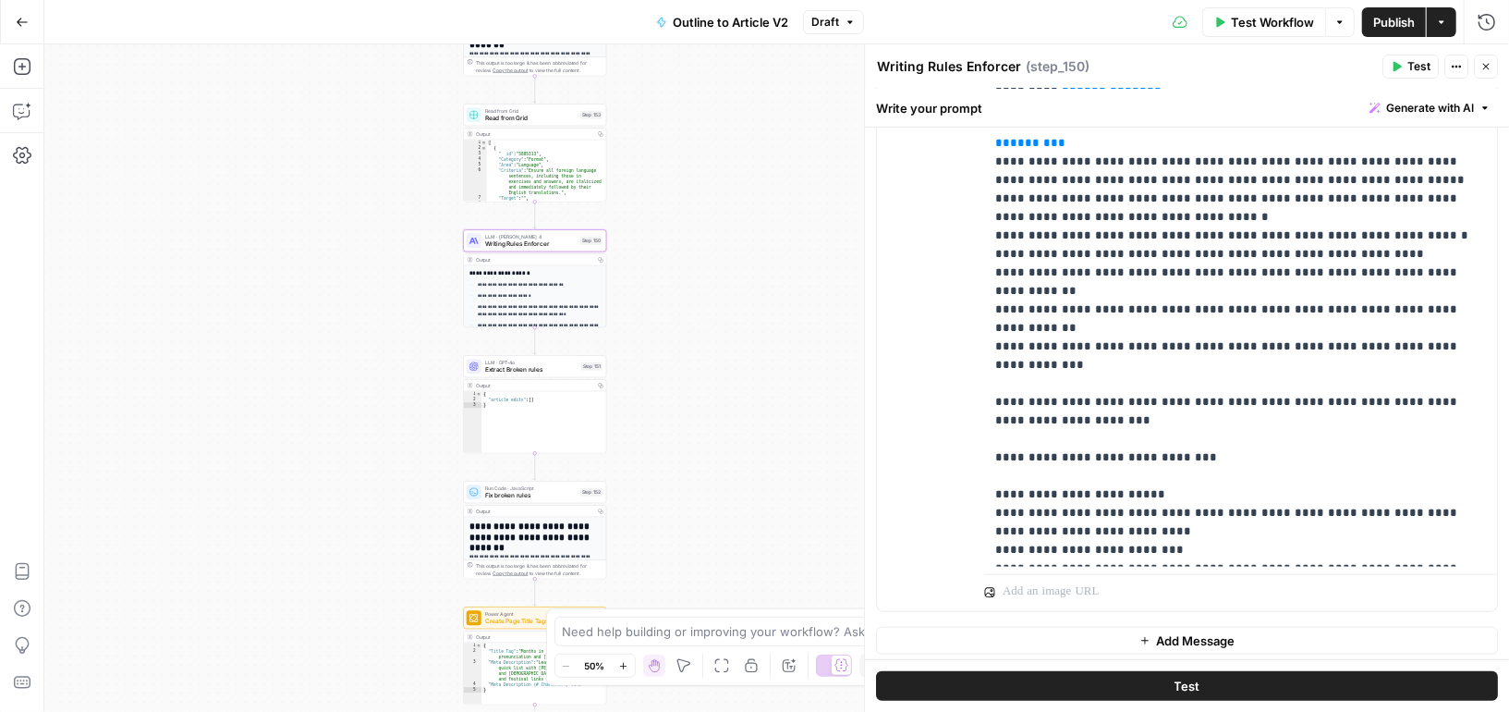
scroll to position [778, 0]
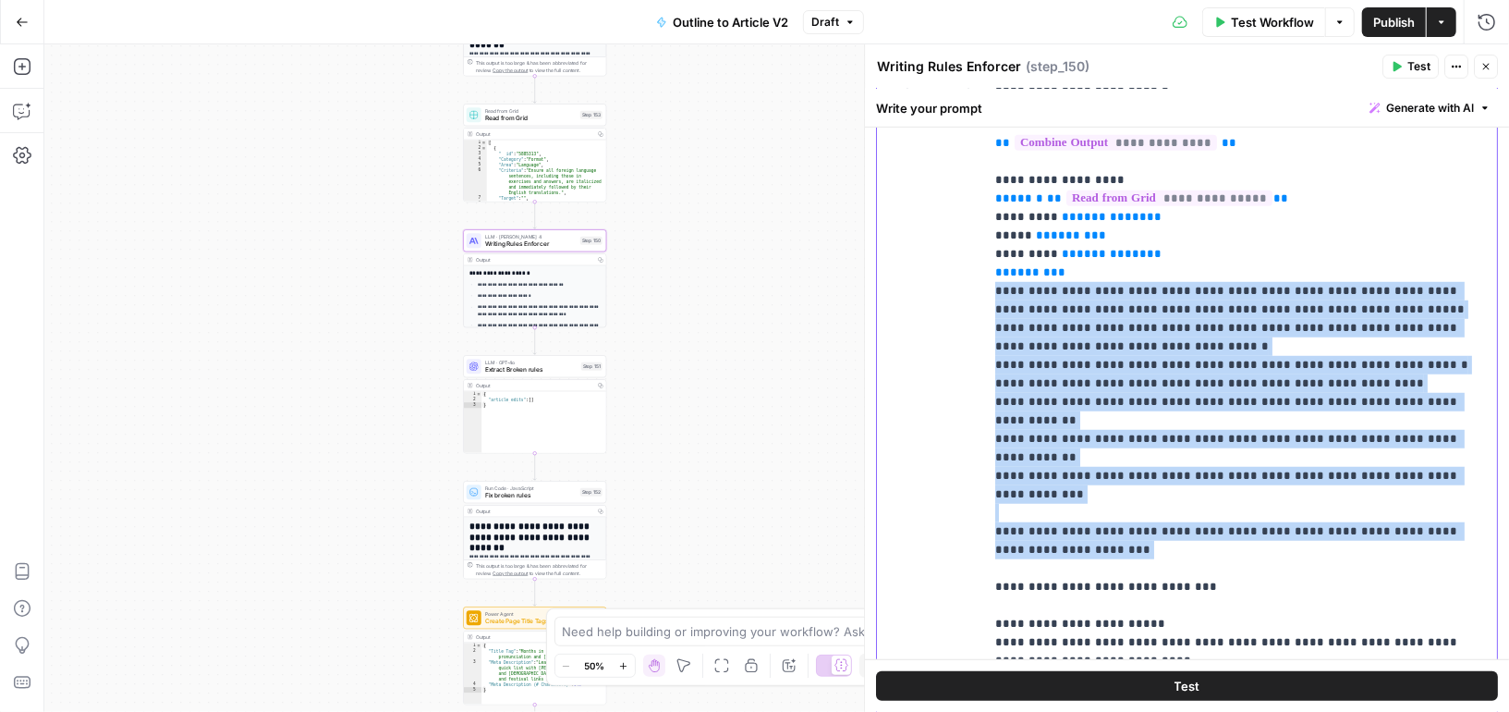
drag, startPoint x: 991, startPoint y: 286, endPoint x: 1052, endPoint y: 506, distance: 229.2
click at [1053, 506] on div "**********" at bounding box center [1240, 374] width 513 height 643
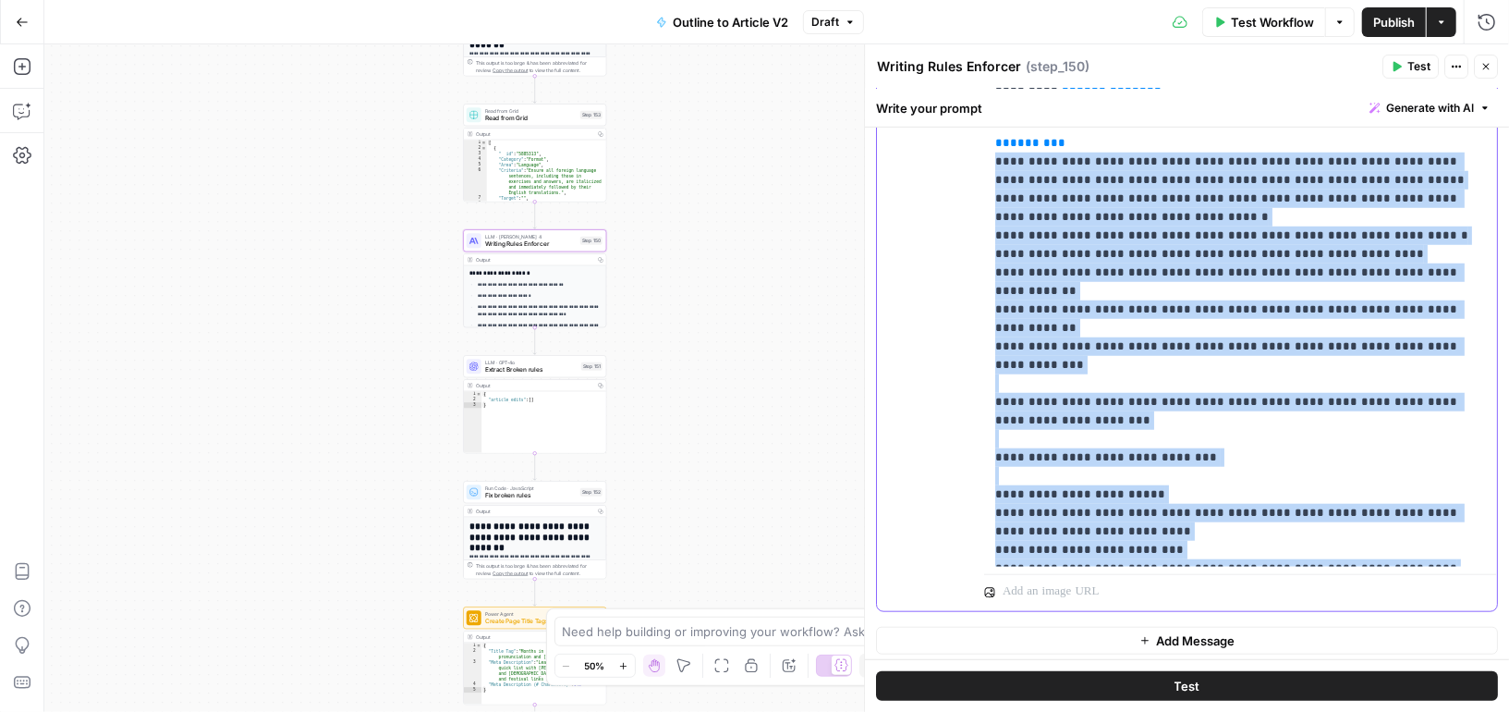
click at [1252, 556] on div "**********" at bounding box center [1240, 244] width 513 height 643
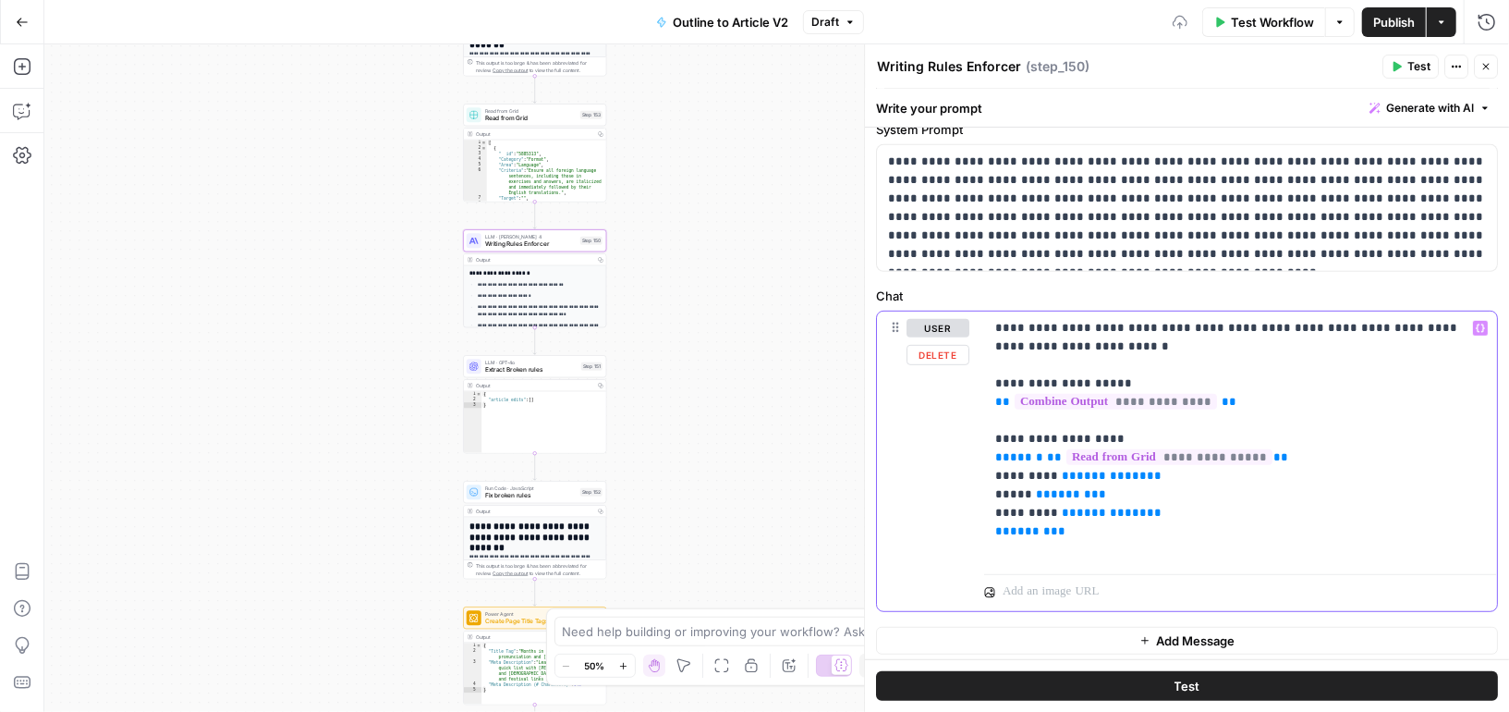
scroll to position [501, 0]
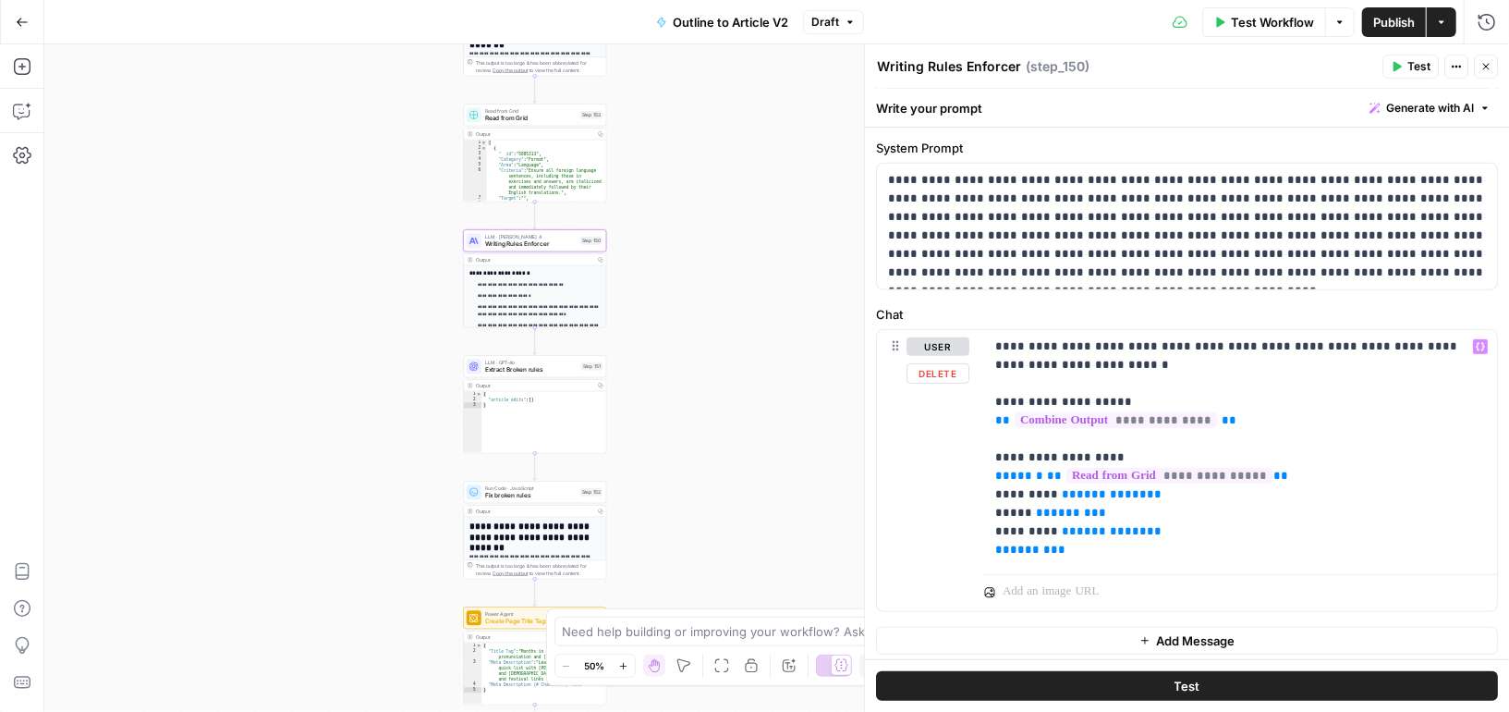
click at [1153, 633] on button "Add Message" at bounding box center [1187, 641] width 622 height 28
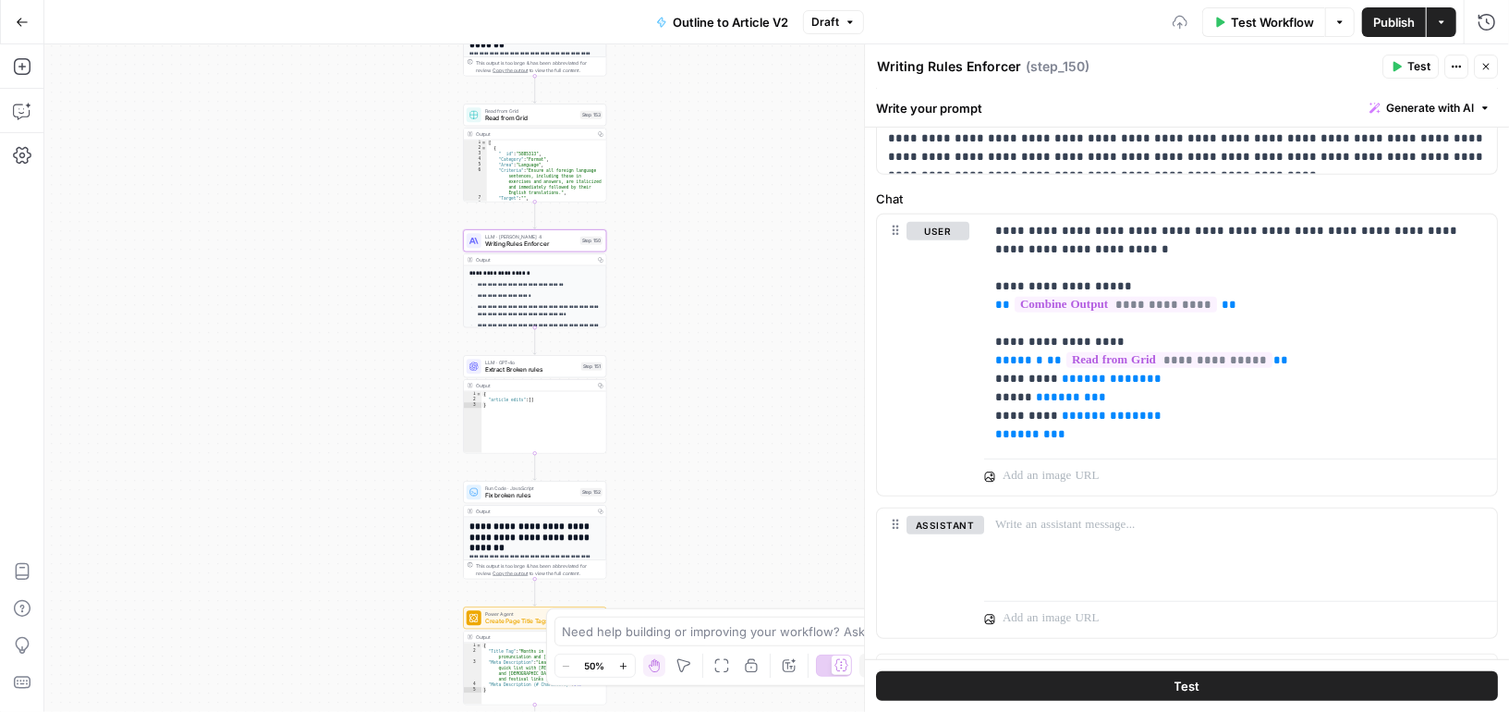
scroll to position [642, 0]
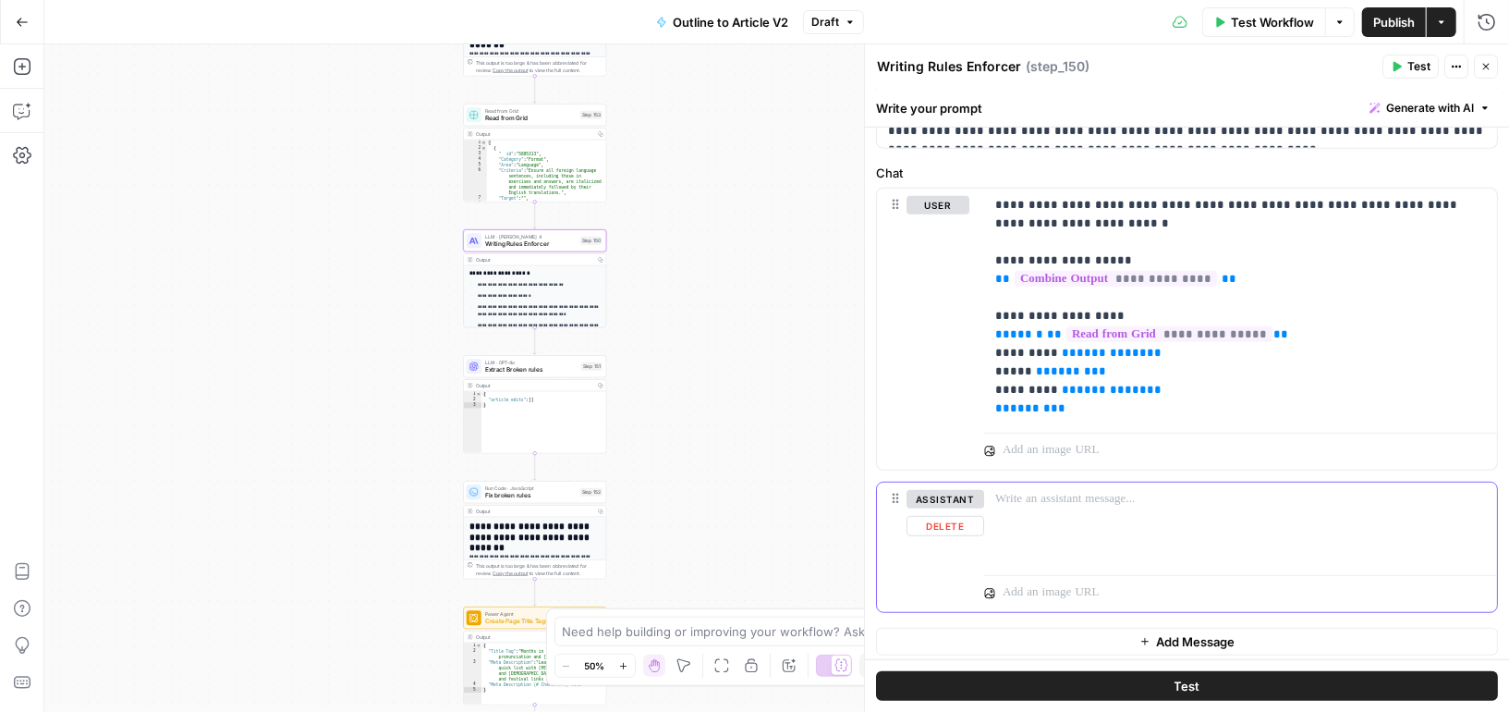
click at [960, 490] on button "assistant" at bounding box center [946, 499] width 78 height 18
click at [1028, 503] on div at bounding box center [1240, 524] width 513 height 85
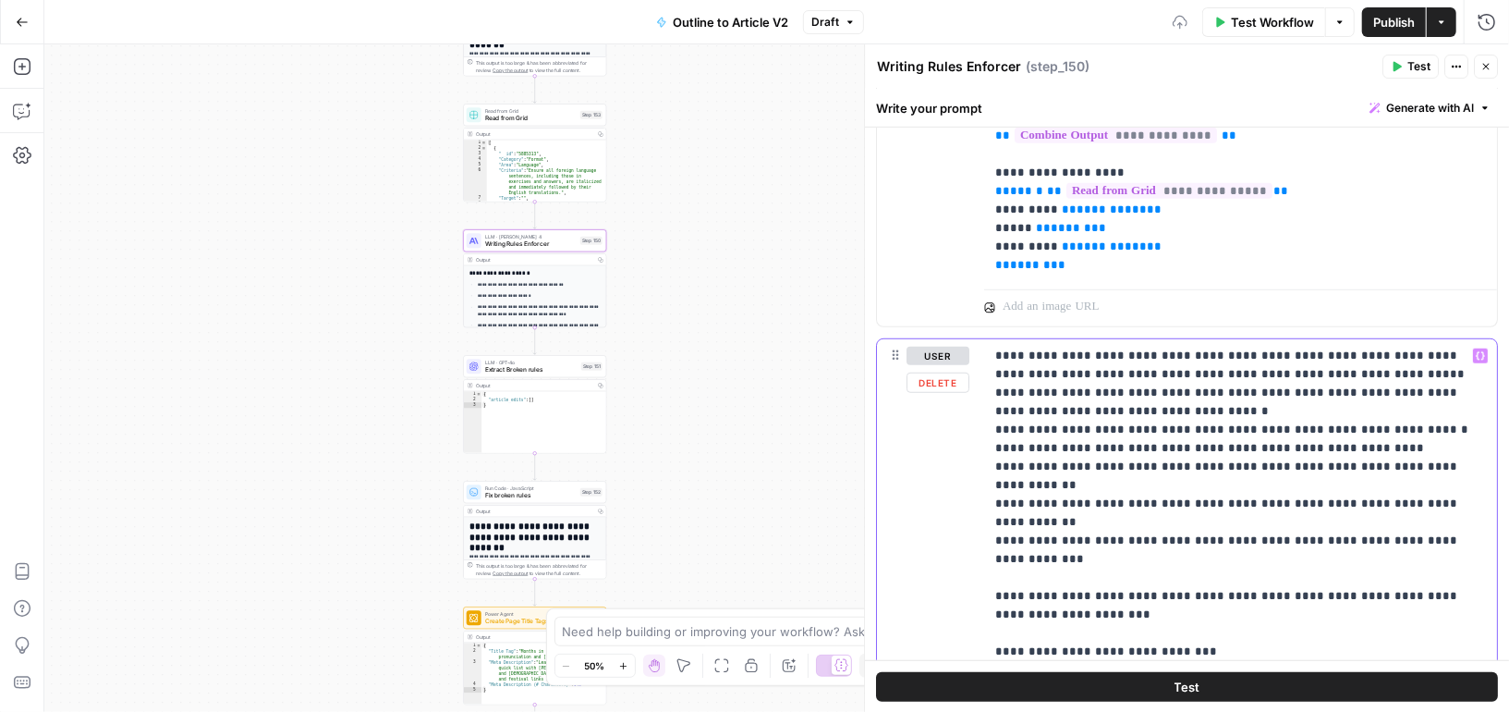
scroll to position [978, 0]
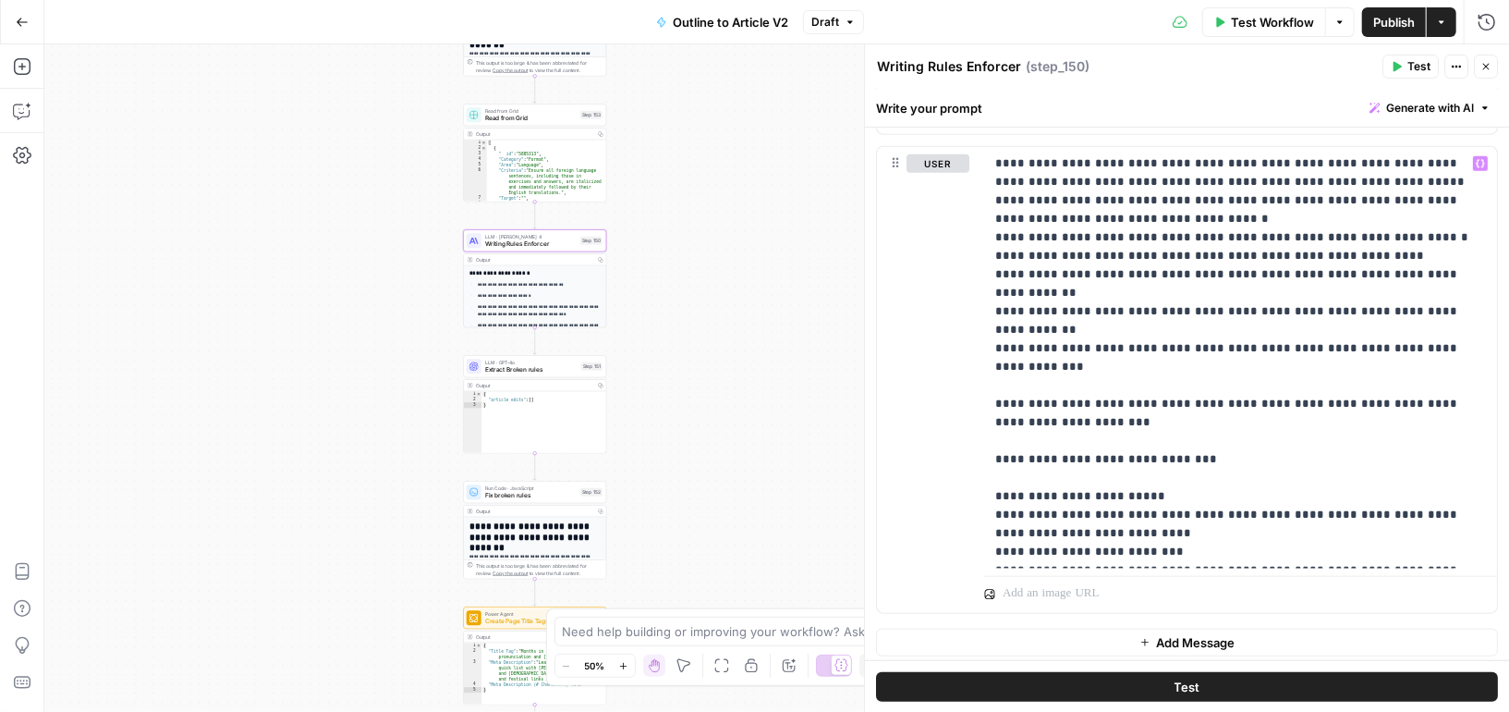
click at [1246, 13] on span "Test Workflow" at bounding box center [1272, 22] width 83 height 18
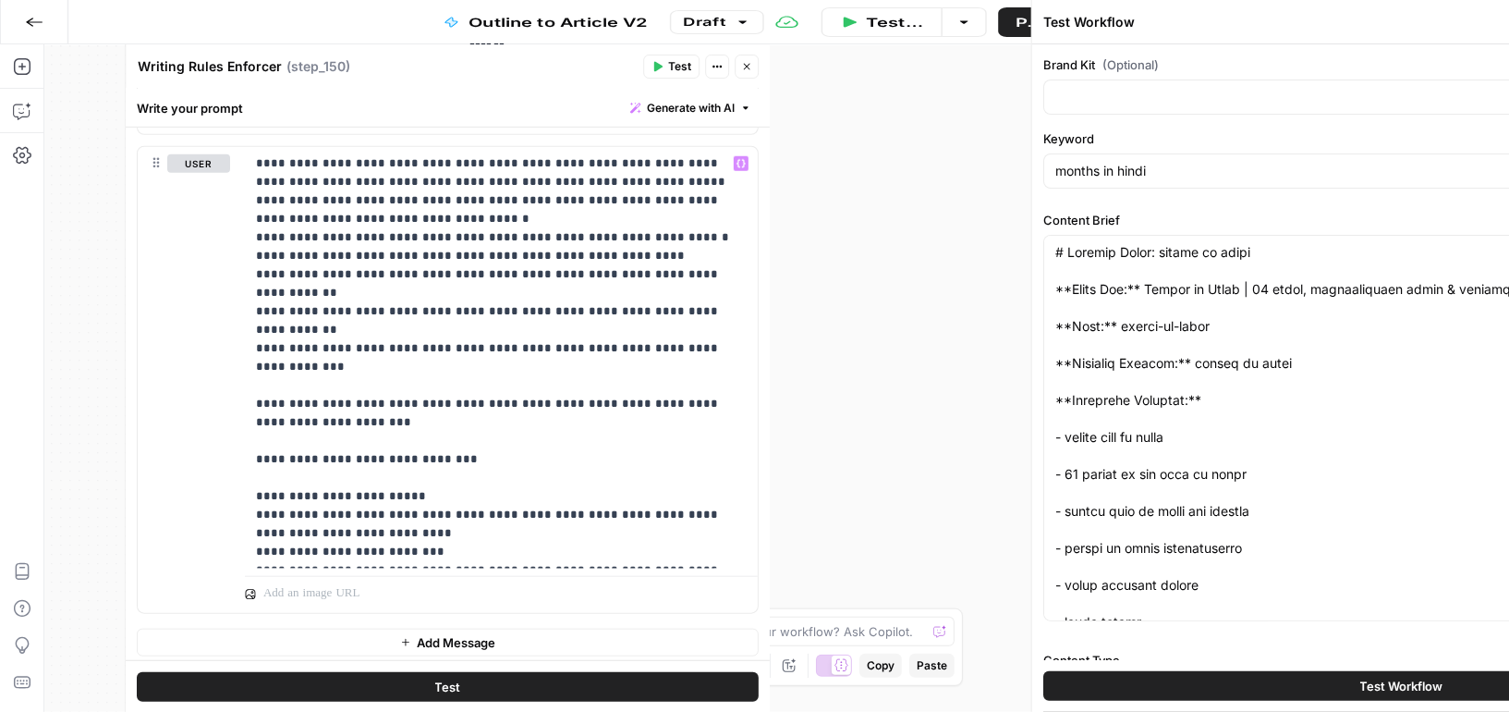
type input "Preply (EN)"
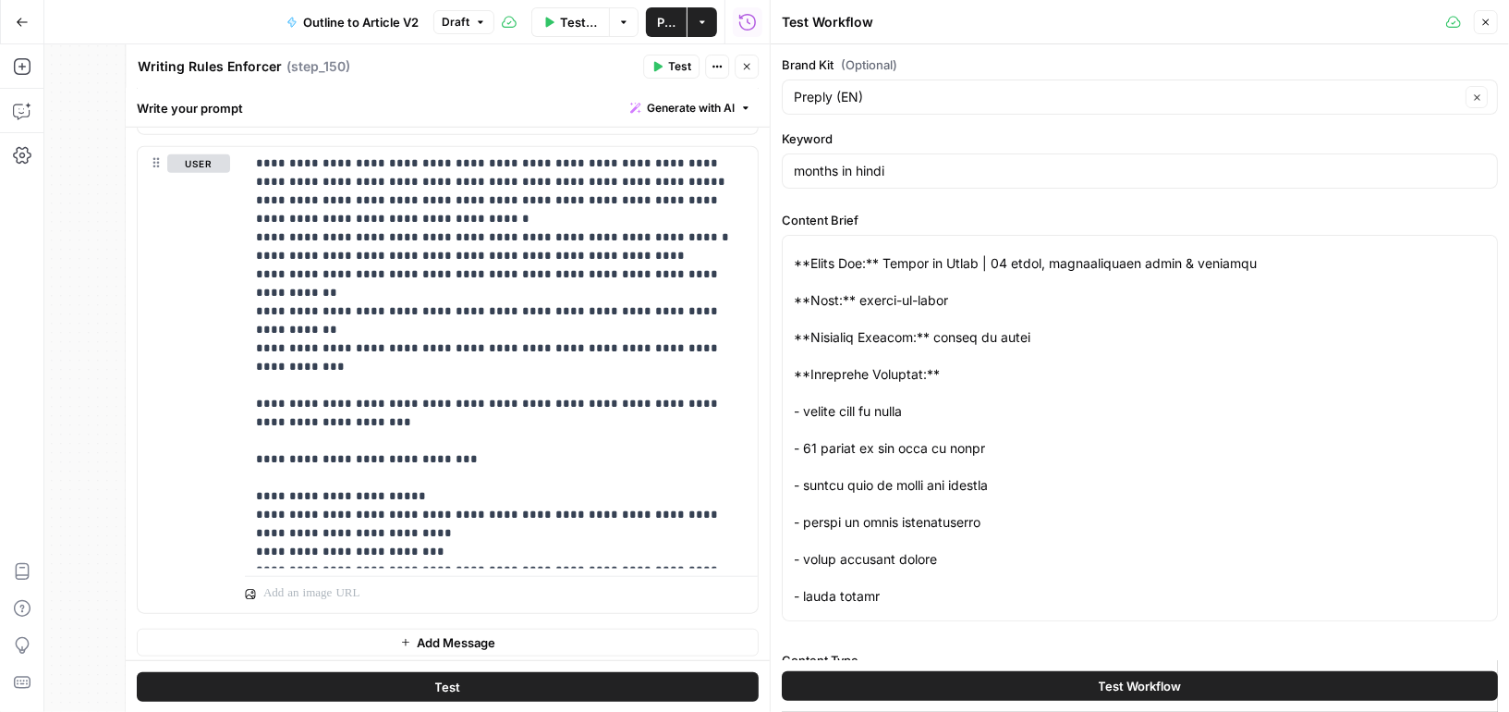
scroll to position [11, 0]
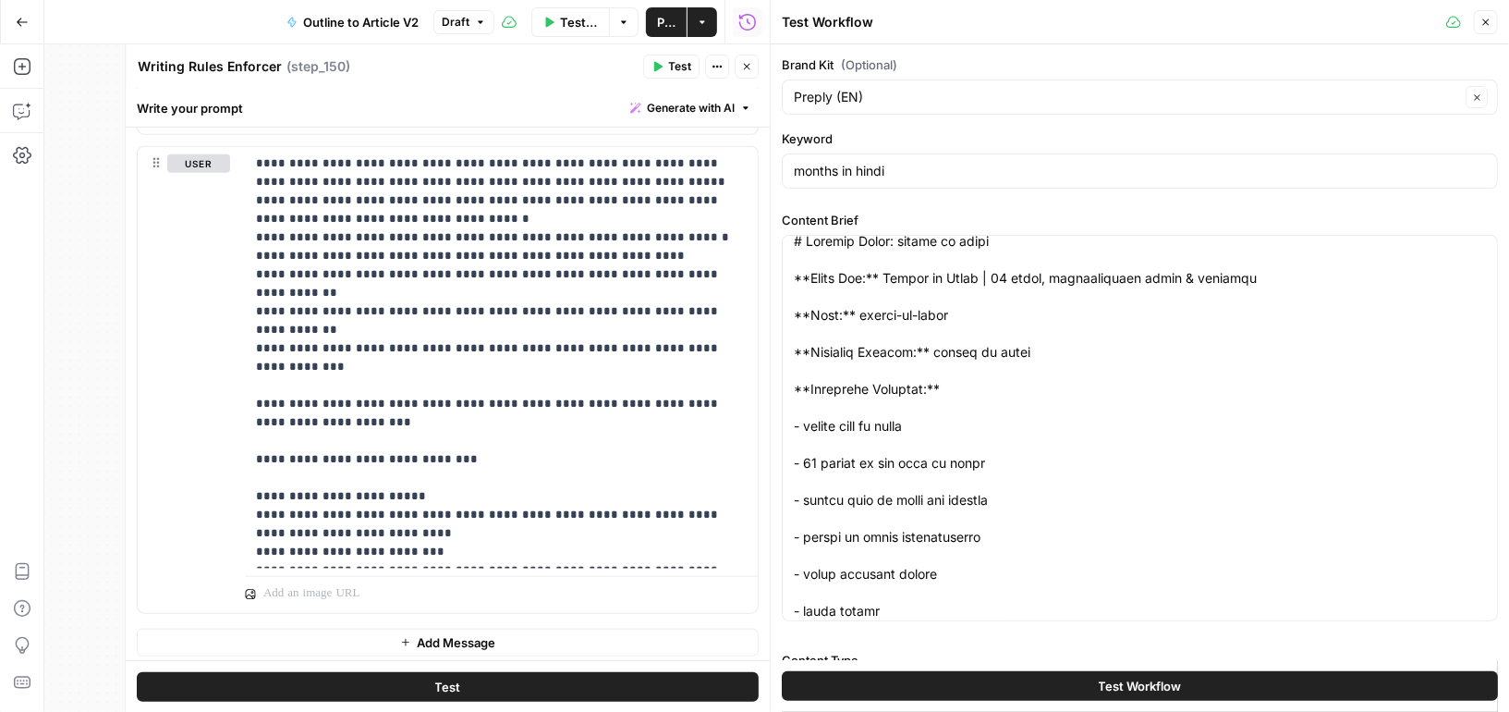
click at [1078, 678] on button "Test Workflow" at bounding box center [1140, 686] width 716 height 30
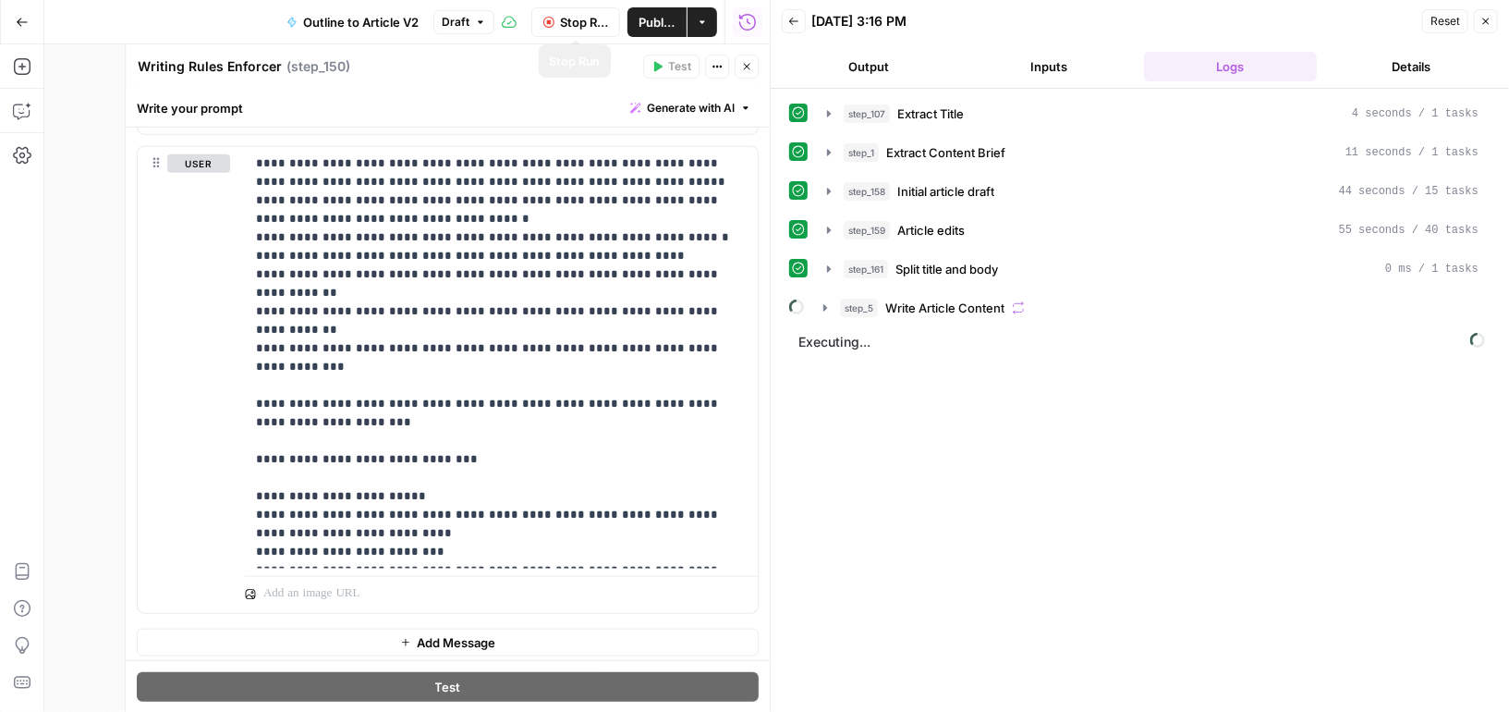
click at [576, 13] on span "Stop Run" at bounding box center [584, 22] width 48 height 18
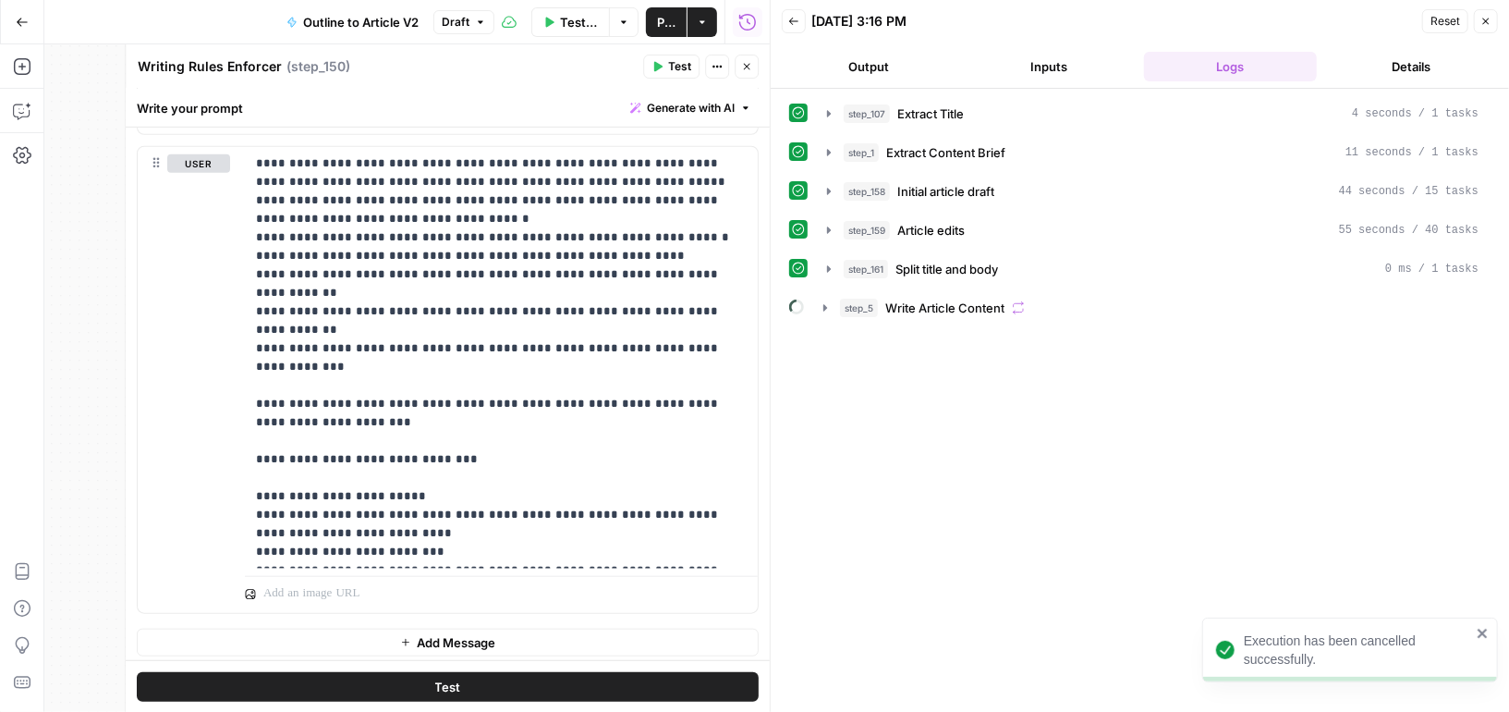
click at [1483, 18] on icon "button" at bounding box center [1486, 21] width 11 height 11
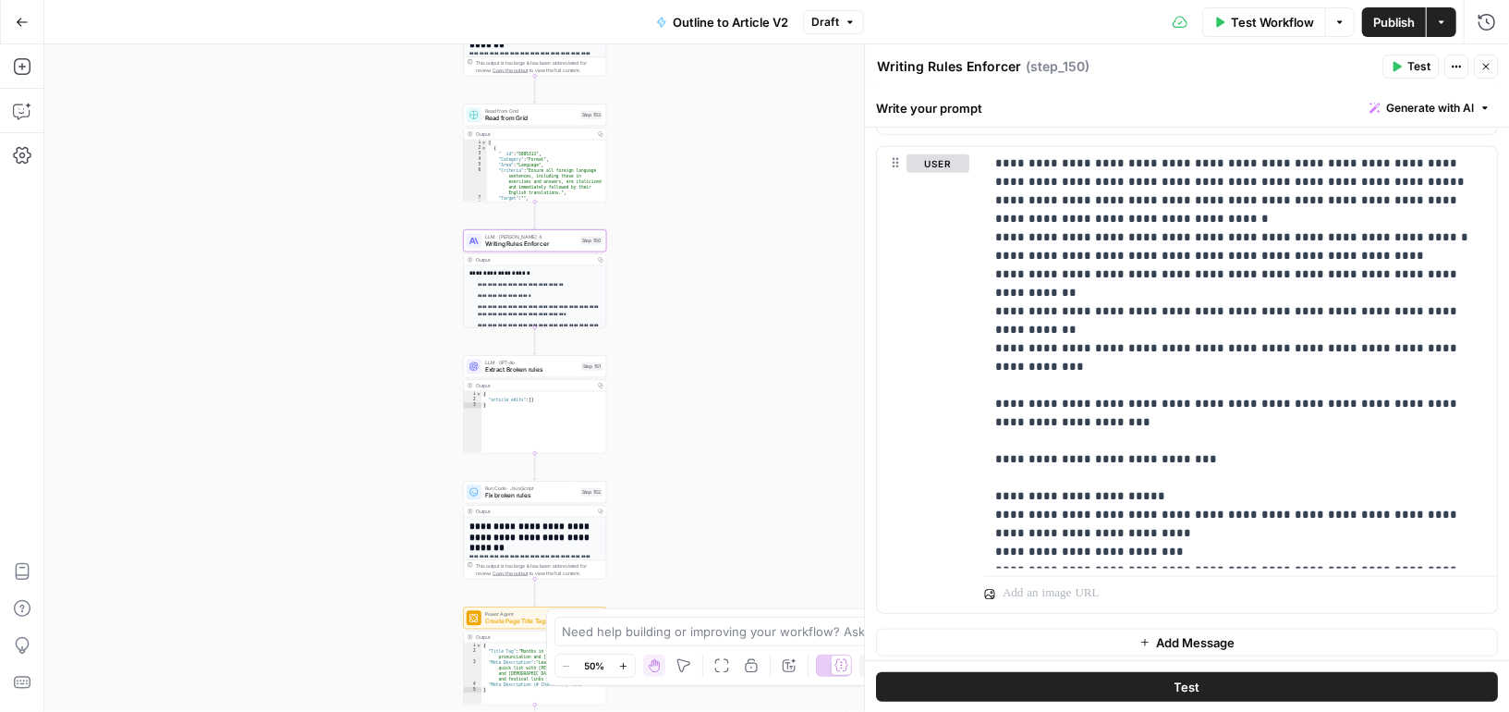
click at [569, 239] on span "Writing Rules Enforcer" at bounding box center [531, 243] width 92 height 9
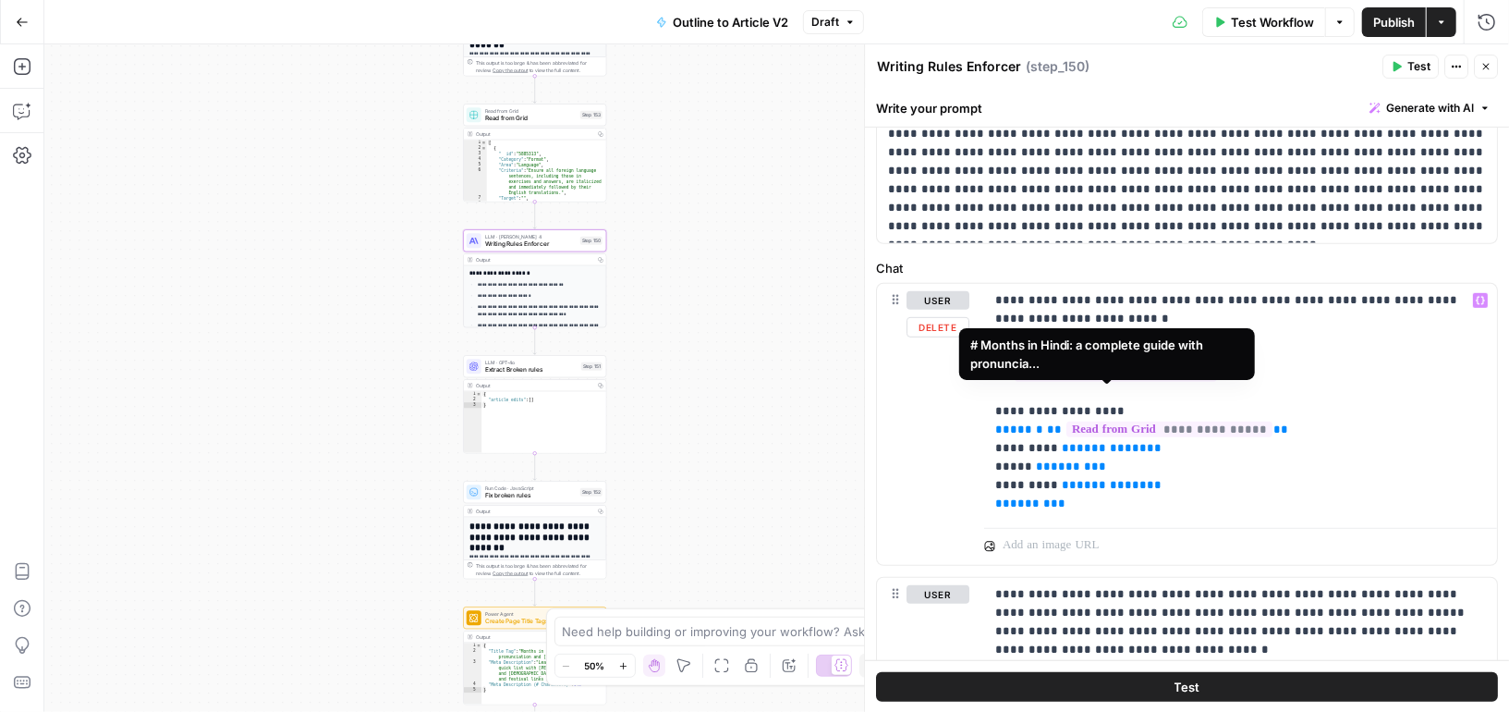
scroll to position [552, 0]
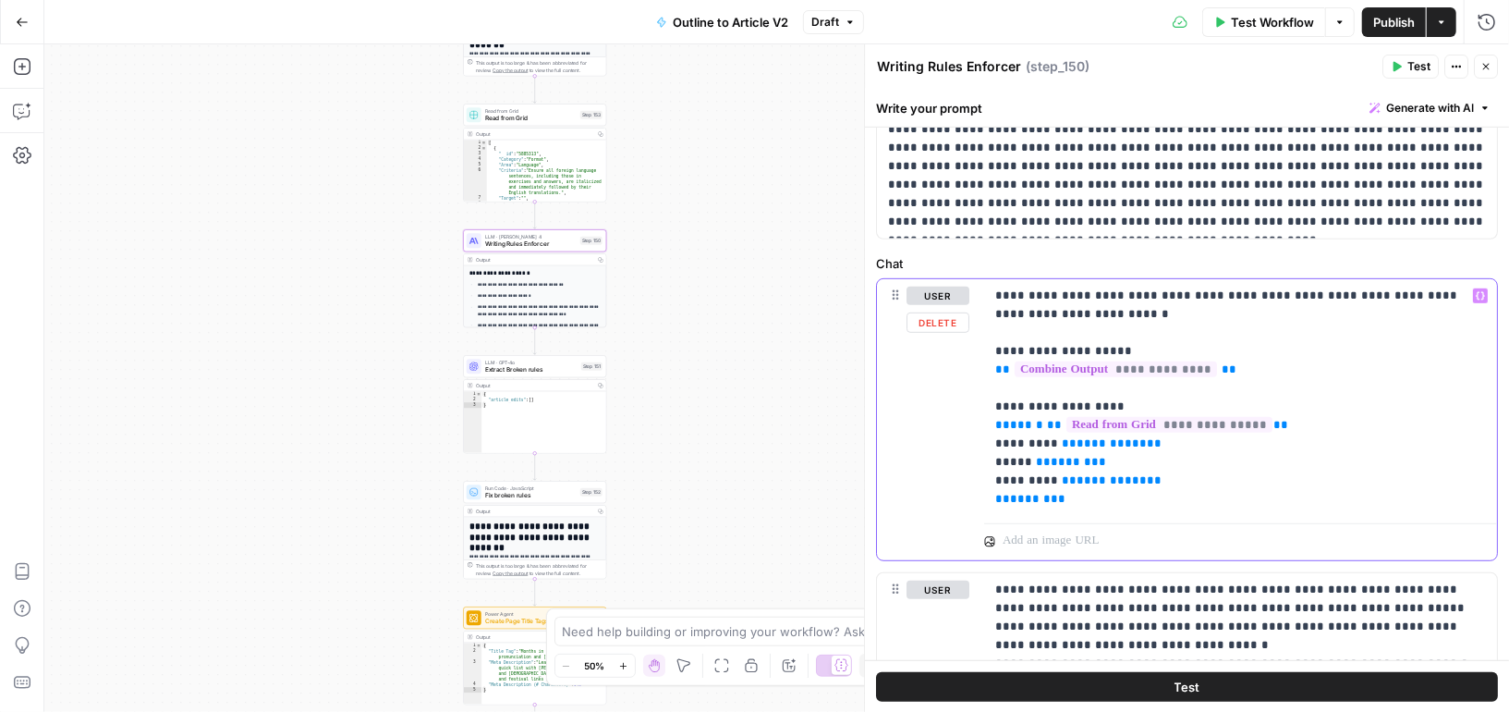
drag, startPoint x: 1083, startPoint y: 496, endPoint x: 967, endPoint y: 418, distance: 140.5
click at [967, 418] on div "**********" at bounding box center [1187, 419] width 620 height 281
click at [1098, 503] on p "**********" at bounding box center [1241, 398] width 492 height 222
drag, startPoint x: 1101, startPoint y: 504, endPoint x: 986, endPoint y: 401, distance: 153.8
click at [986, 400] on div "**********" at bounding box center [1240, 397] width 513 height 237
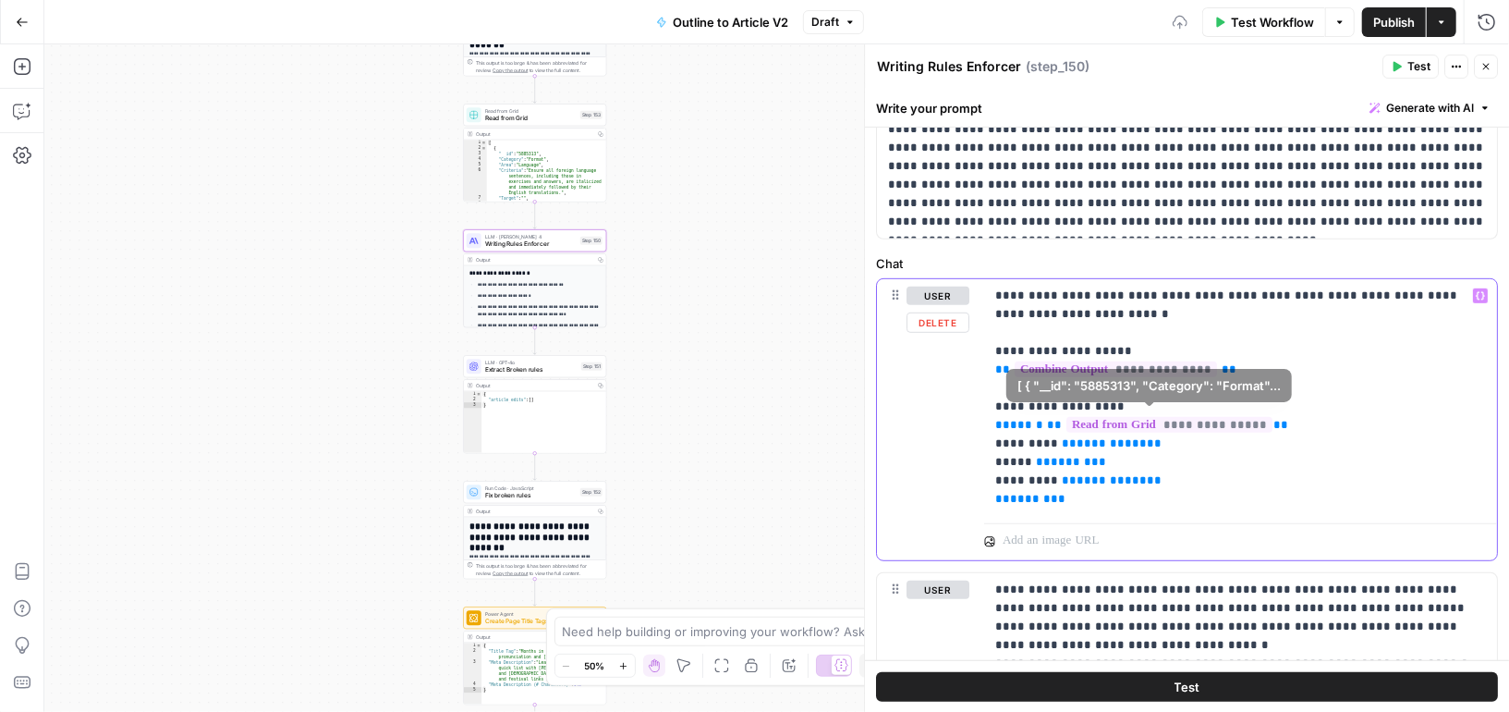
click at [1123, 482] on p "**********" at bounding box center [1241, 398] width 492 height 222
drag, startPoint x: 1089, startPoint y: 495, endPoint x: 966, endPoint y: 423, distance: 142.5
click at [966, 423] on div "**********" at bounding box center [1187, 419] width 620 height 281
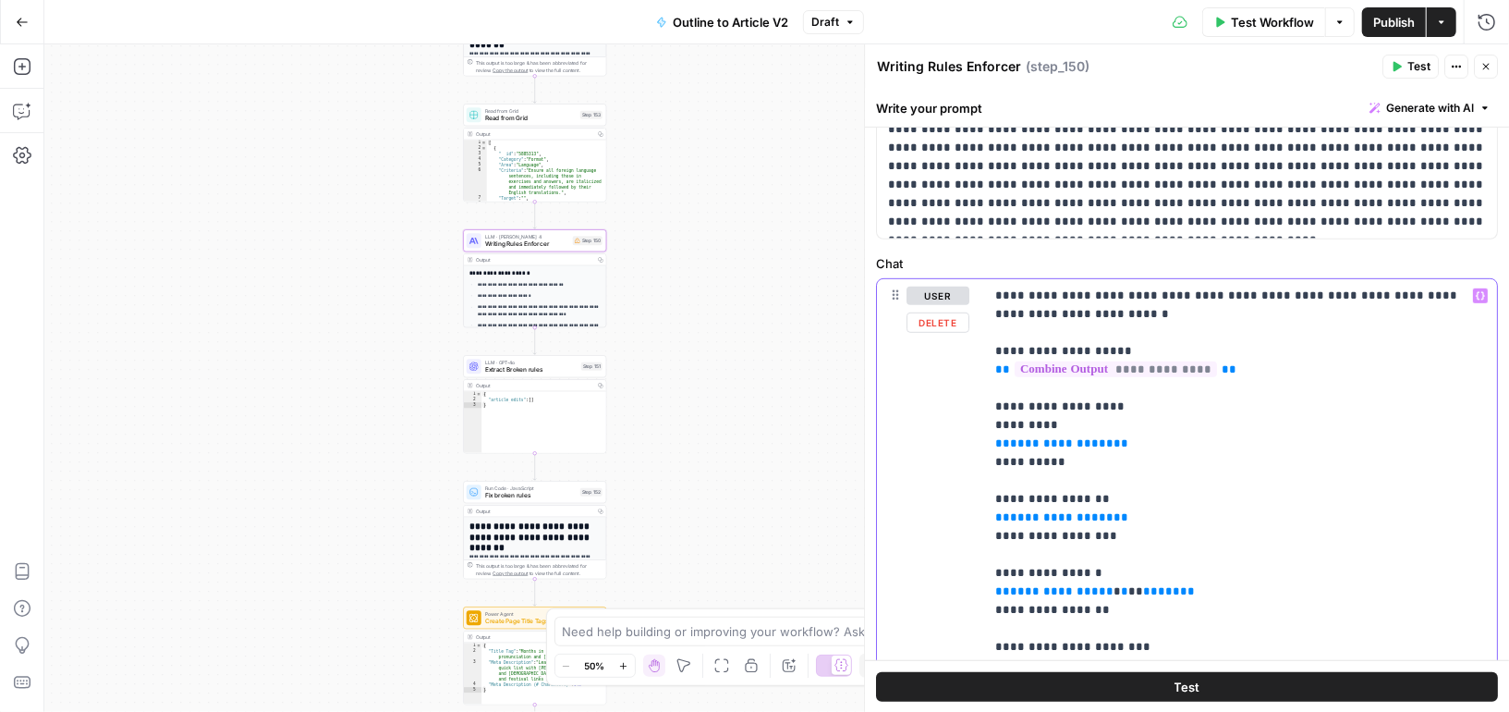
scroll to position [555, 0]
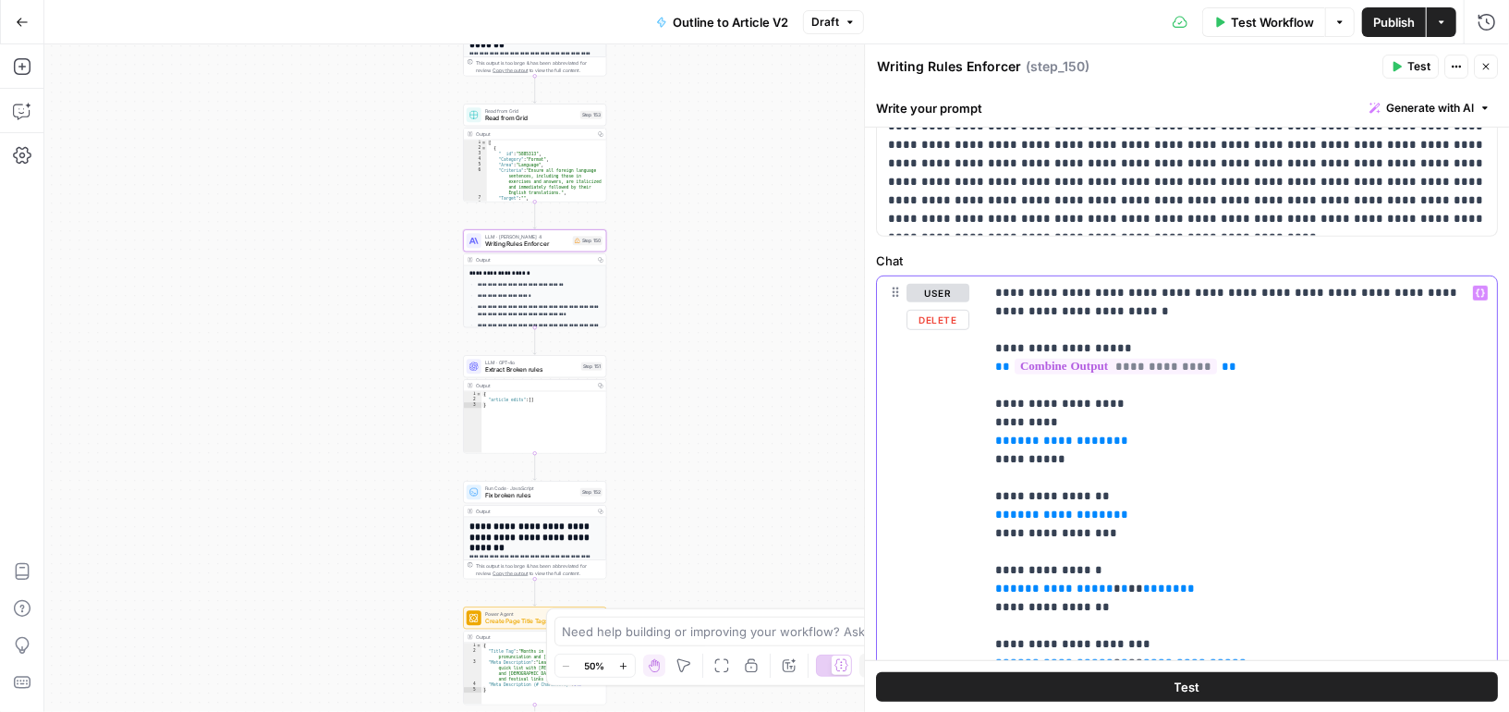
drag, startPoint x: 991, startPoint y: 420, endPoint x: 1136, endPoint y: 531, distance: 182.6
click at [1136, 531] on div "**********" at bounding box center [1240, 560] width 513 height 569
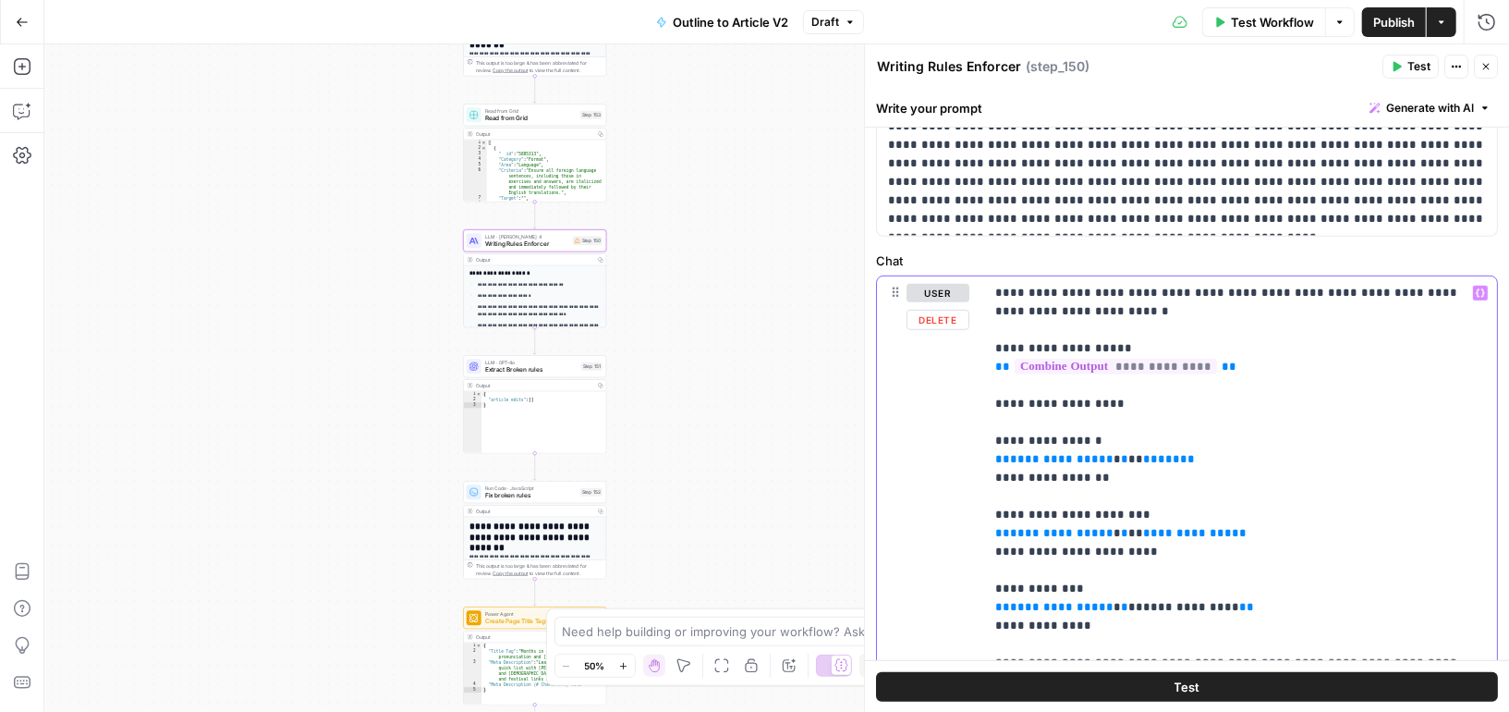
drag, startPoint x: 1172, startPoint y: 457, endPoint x: 949, endPoint y: 455, distance: 222.8
click at [947, 455] on div "**********" at bounding box center [1187, 518] width 620 height 484
drag, startPoint x: 1011, startPoint y: 455, endPoint x: 958, endPoint y: 455, distance: 52.7
click at [958, 455] on div "**********" at bounding box center [1187, 518] width 620 height 484
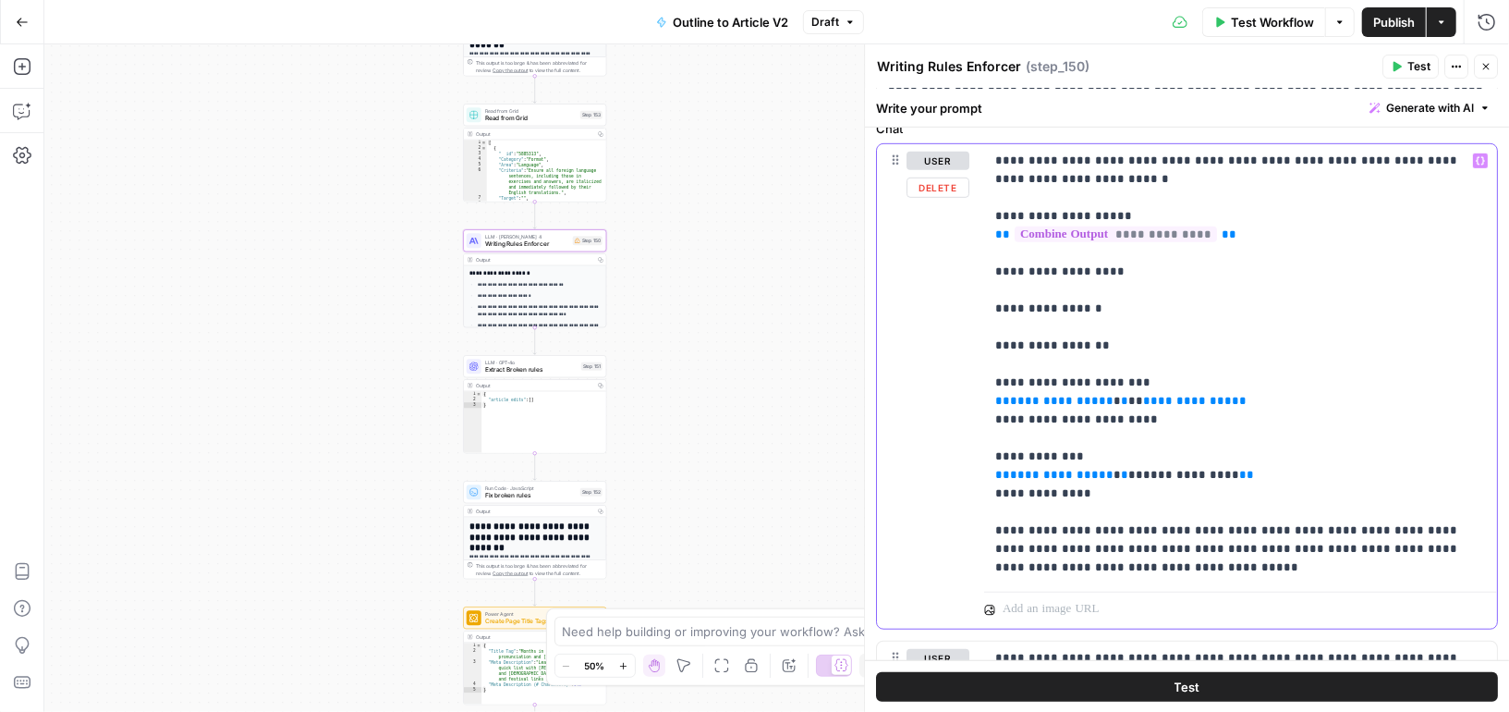
scroll to position [666, 0]
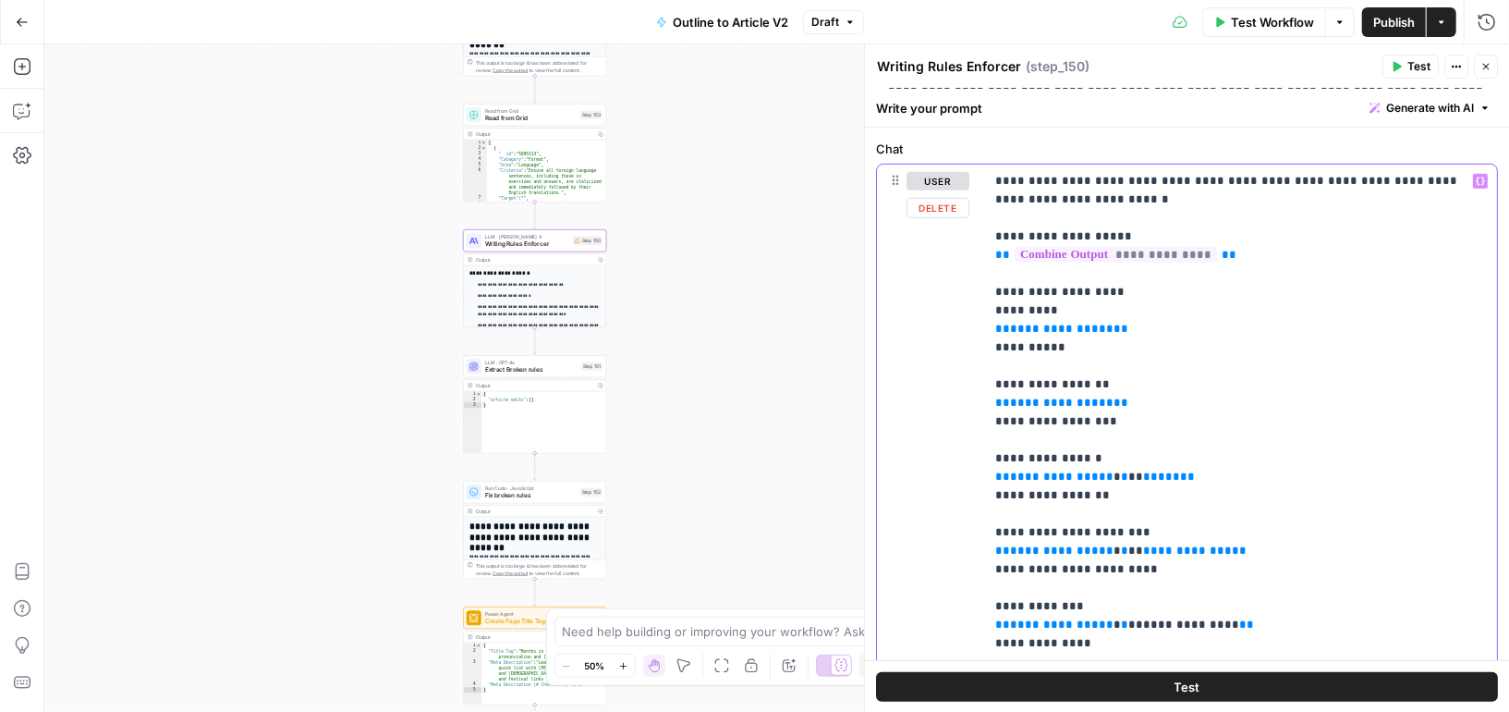
drag, startPoint x: 1147, startPoint y: 430, endPoint x: 970, endPoint y: 312, distance: 212.0
click at [970, 312] on div "**********" at bounding box center [1187, 472] width 620 height 614
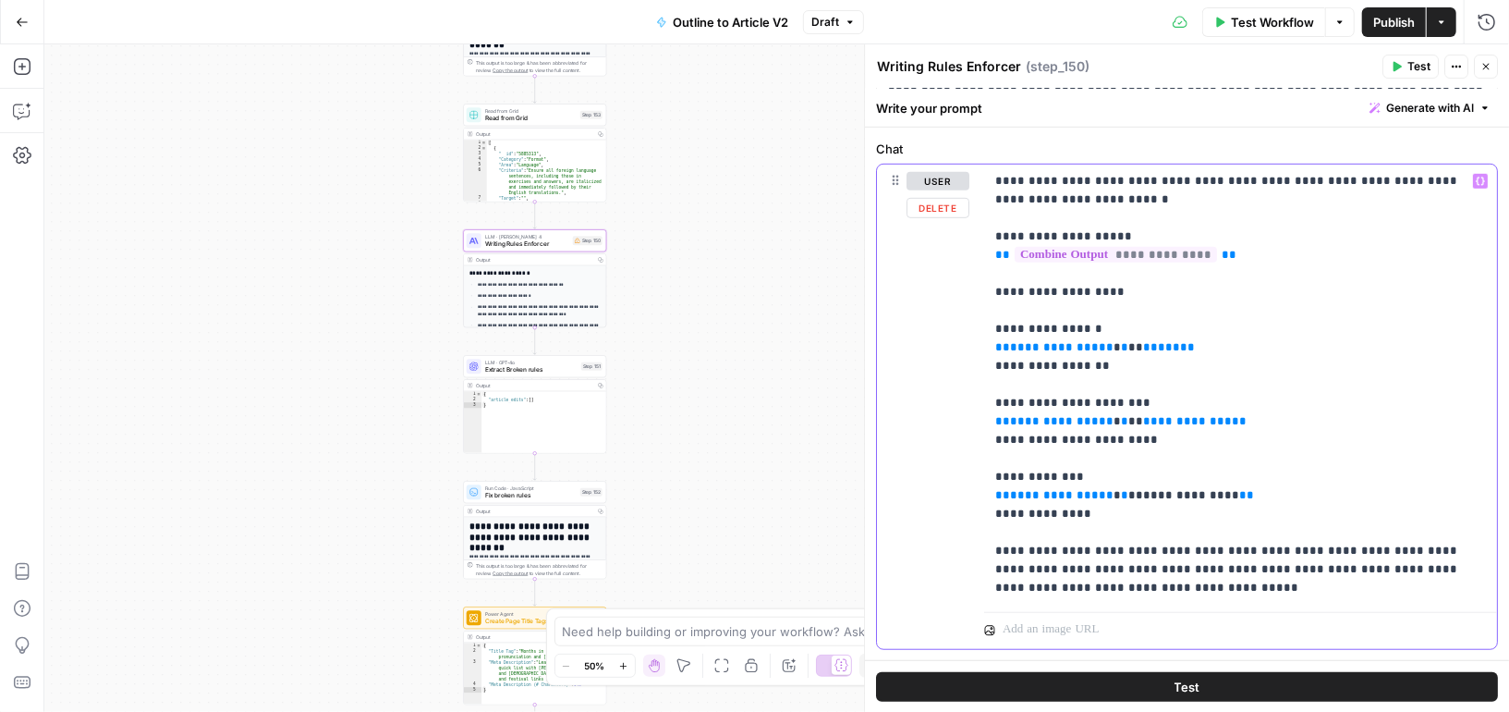
click at [1143, 342] on span "*****" at bounding box center [1161, 347] width 37 height 12
drag, startPoint x: 1168, startPoint y: 344, endPoint x: 908, endPoint y: 341, distance: 260.7
click at [908, 342] on div "**********" at bounding box center [1187, 407] width 620 height 484
drag, startPoint x: 939, startPoint y: 416, endPoint x: 924, endPoint y: 416, distance: 14.8
click at [924, 416] on div "**********" at bounding box center [1187, 407] width 620 height 484
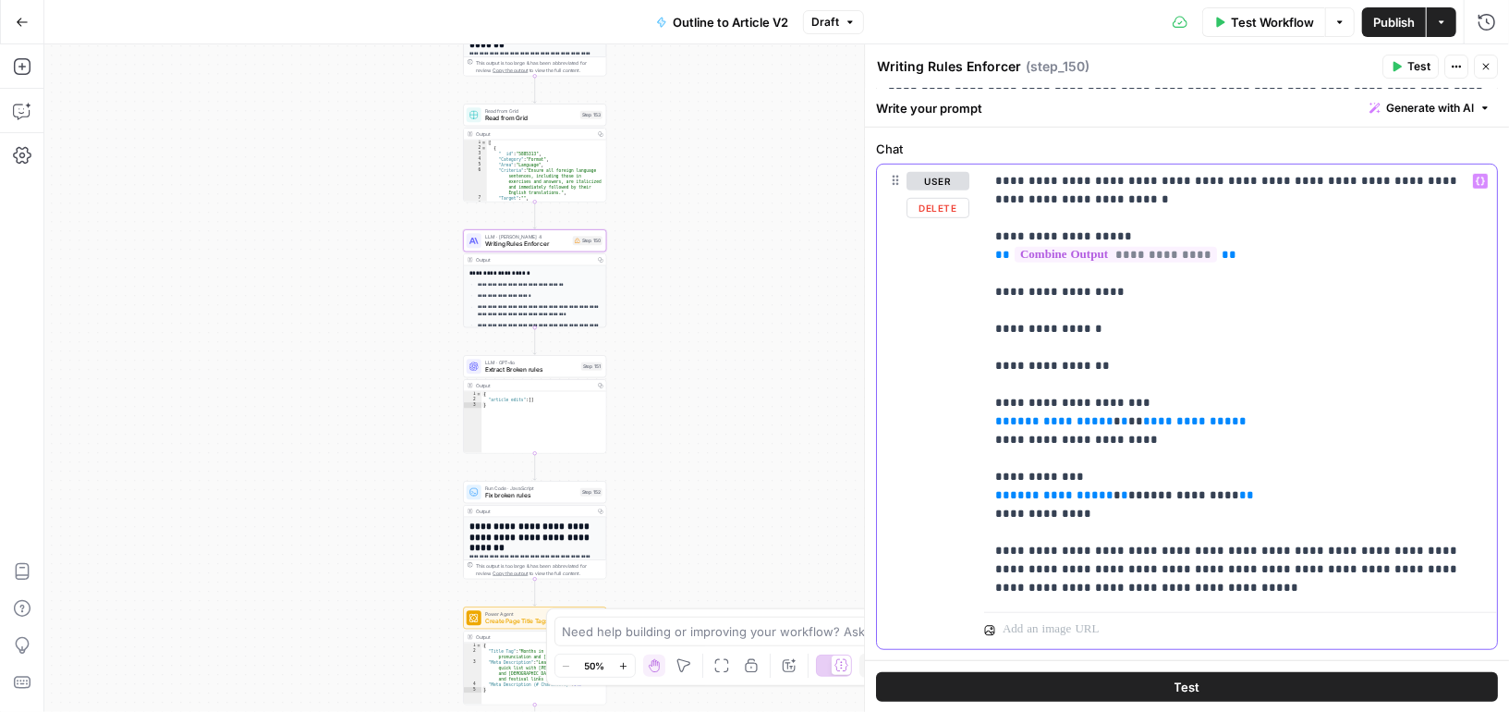
drag, startPoint x: 1245, startPoint y: 417, endPoint x: 869, endPoint y: 417, distance: 376.2
click at [869, 417] on div "**********" at bounding box center [1186, 377] width 645 height 667
drag, startPoint x: 1213, startPoint y: 493, endPoint x: 882, endPoint y: 493, distance: 330.9
click at [882, 493] on div "**********" at bounding box center [1187, 407] width 620 height 484
click at [1084, 397] on p "**********" at bounding box center [1241, 384] width 492 height 425
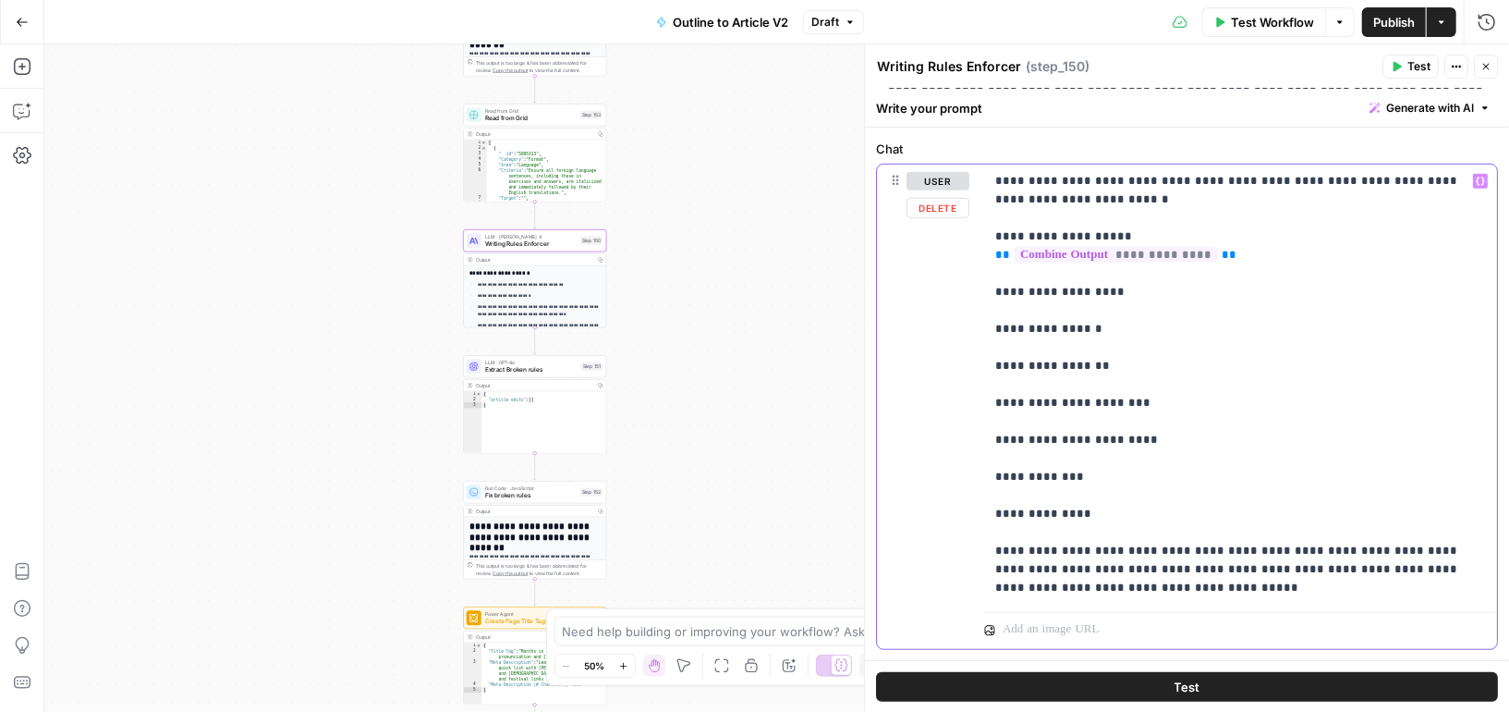
click at [1084, 397] on p "**********" at bounding box center [1241, 384] width 492 height 425
click at [1090, 425] on p "**********" at bounding box center [1241, 384] width 492 height 425
drag, startPoint x: 1107, startPoint y: 363, endPoint x: 970, endPoint y: 325, distance: 141.9
click at [970, 325] on div "**********" at bounding box center [1187, 407] width 620 height 484
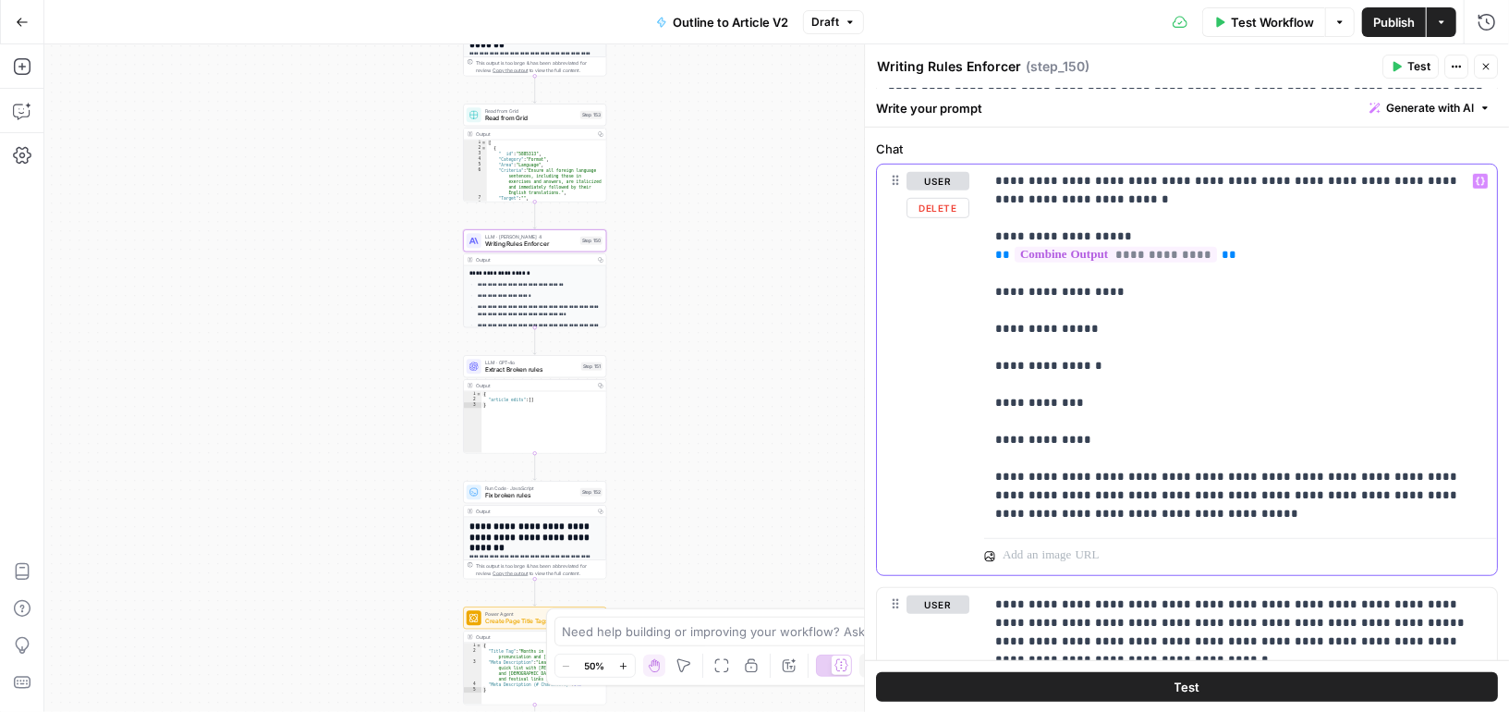
click at [1033, 344] on p "**********" at bounding box center [1241, 347] width 492 height 351
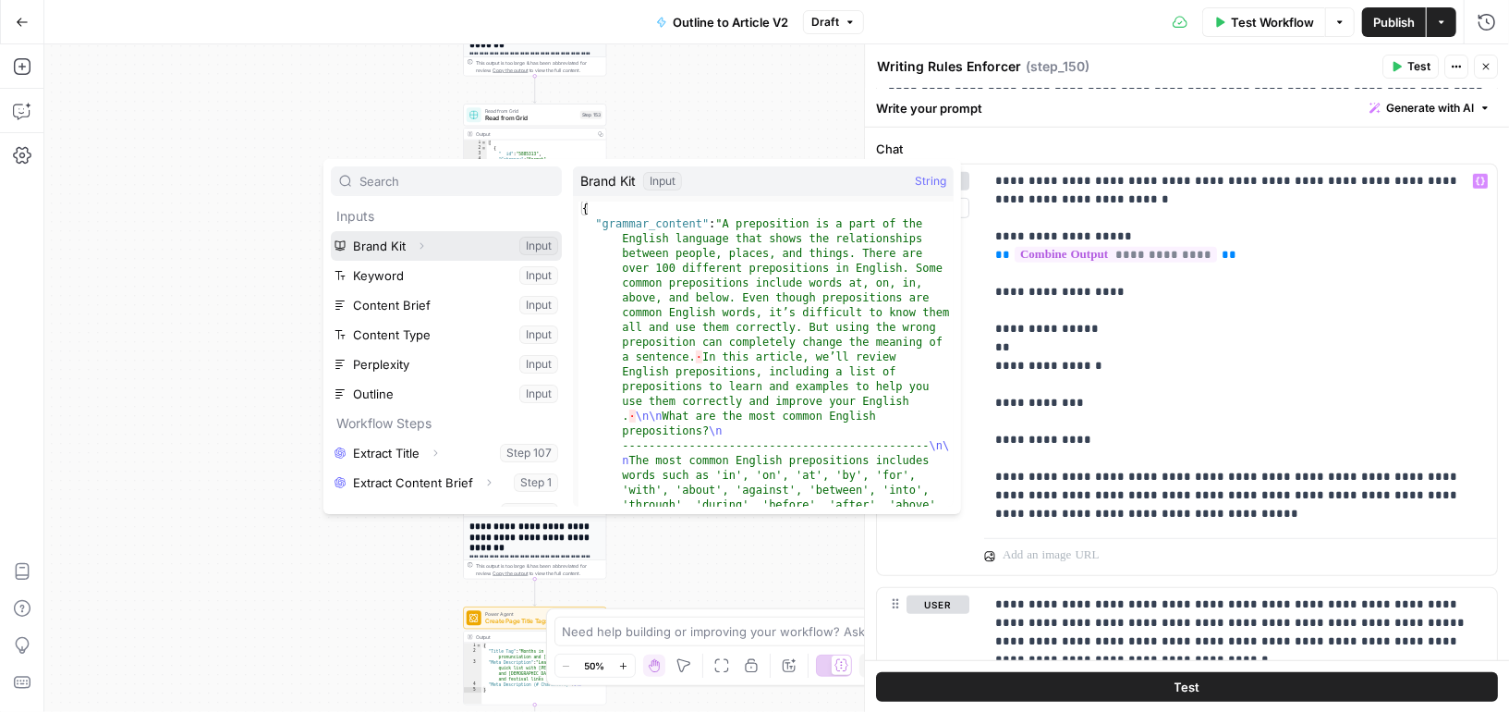
click at [423, 246] on icon "button" at bounding box center [421, 245] width 11 height 11
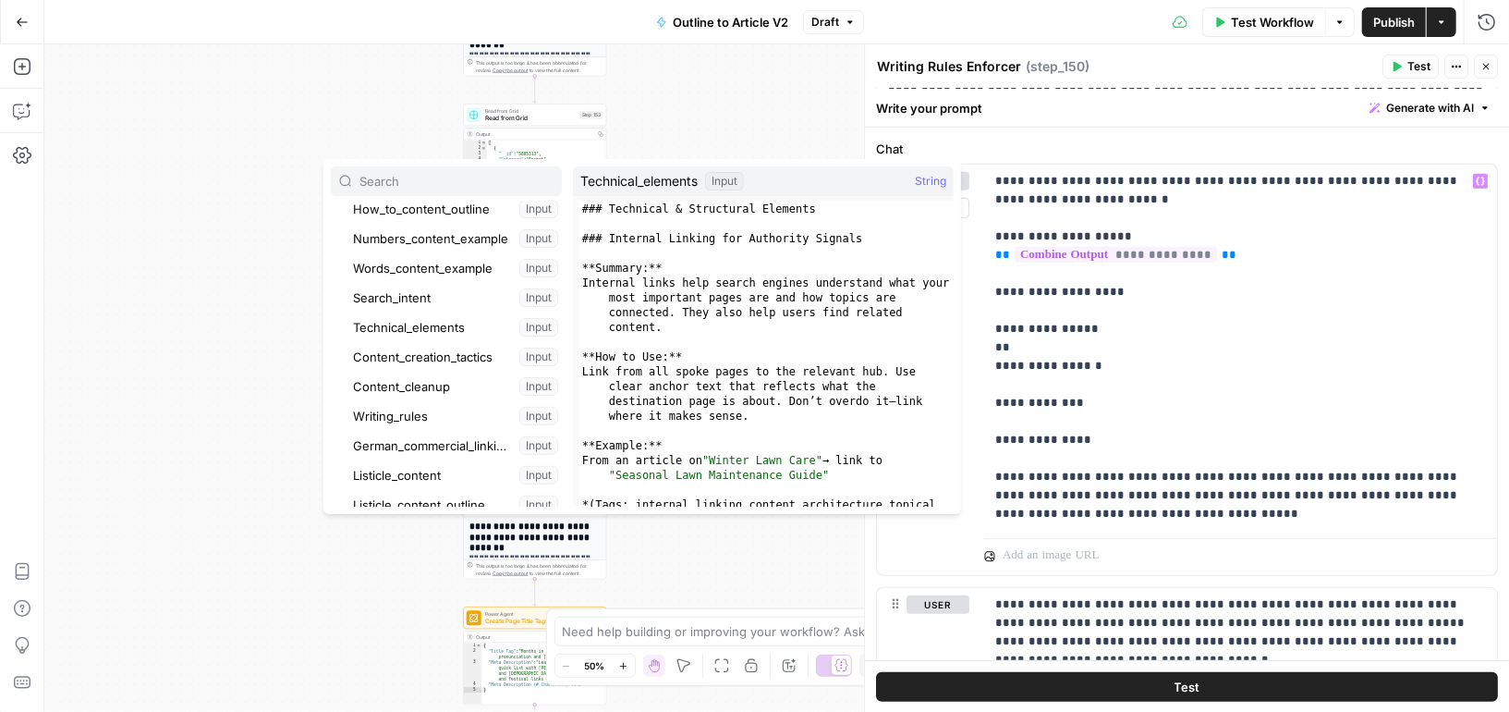
scroll to position [444, 0]
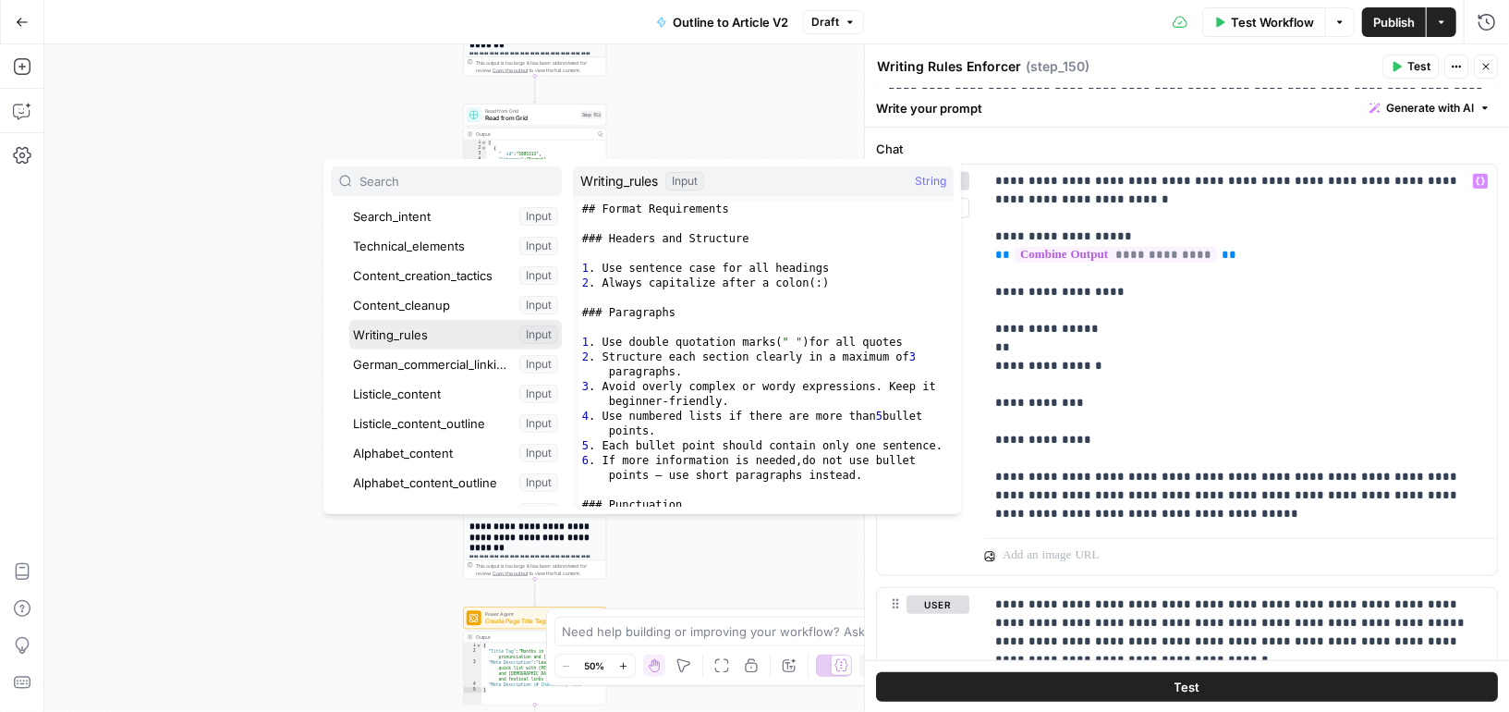
click at [420, 335] on button "Select variable Writing_rules" at bounding box center [455, 335] width 213 height 30
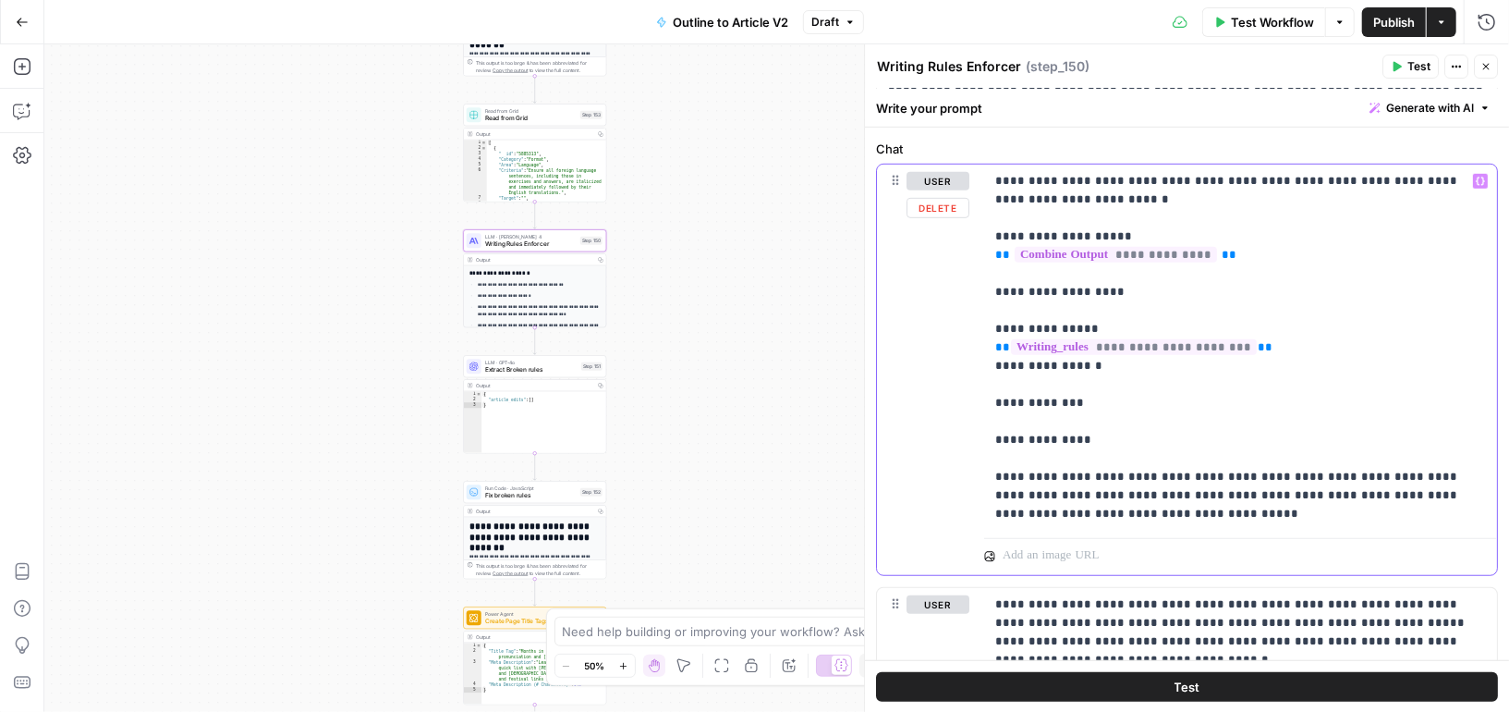
drag, startPoint x: 1094, startPoint y: 435, endPoint x: 980, endPoint y: 399, distance: 120.1
click at [980, 399] on div "**********" at bounding box center [1187, 370] width 620 height 410
click at [1095, 395] on p "**********" at bounding box center [1241, 347] width 492 height 351
drag, startPoint x: 1094, startPoint y: 433, endPoint x: 970, endPoint y: 392, distance: 130.6
click at [970, 392] on div "**********" at bounding box center [1187, 370] width 620 height 410
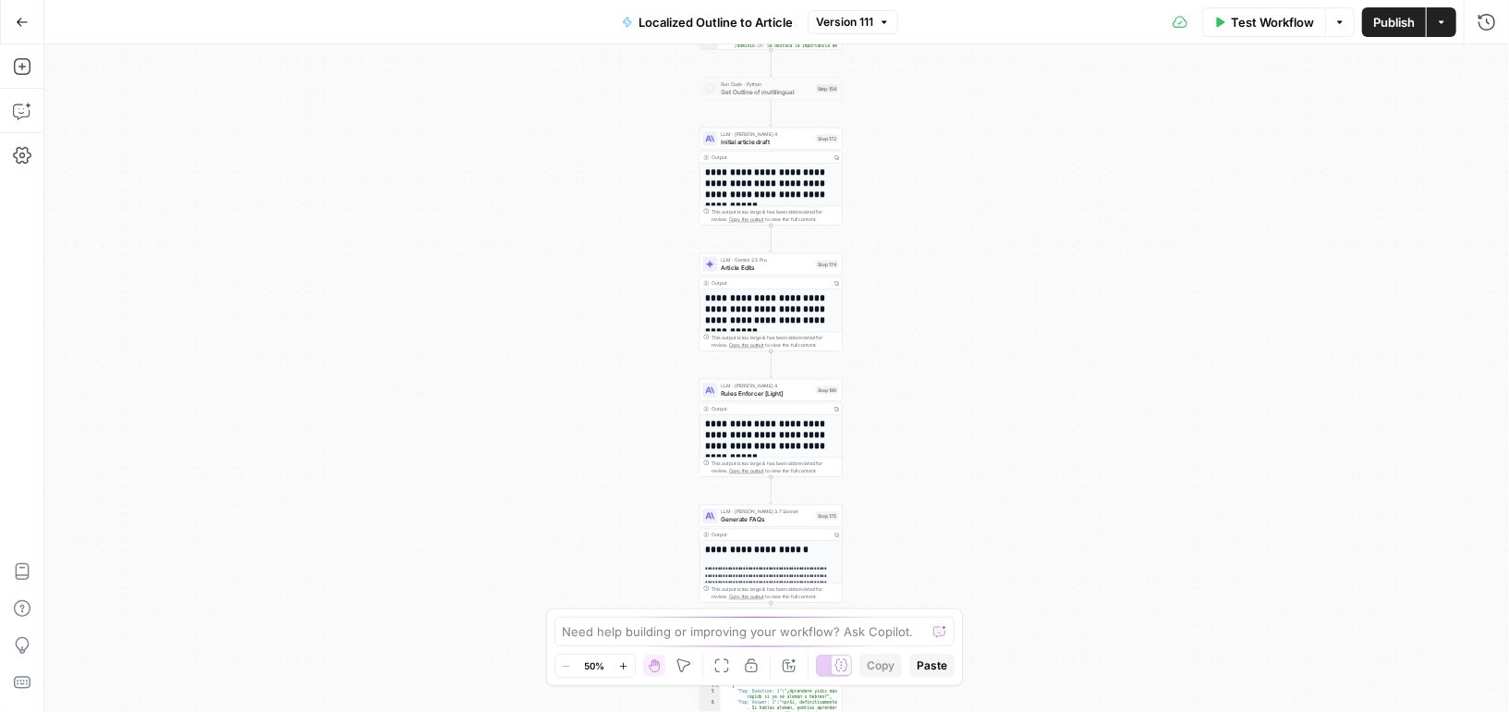
click at [801, 389] on span "Rules Enforcer [Light]" at bounding box center [767, 392] width 92 height 9
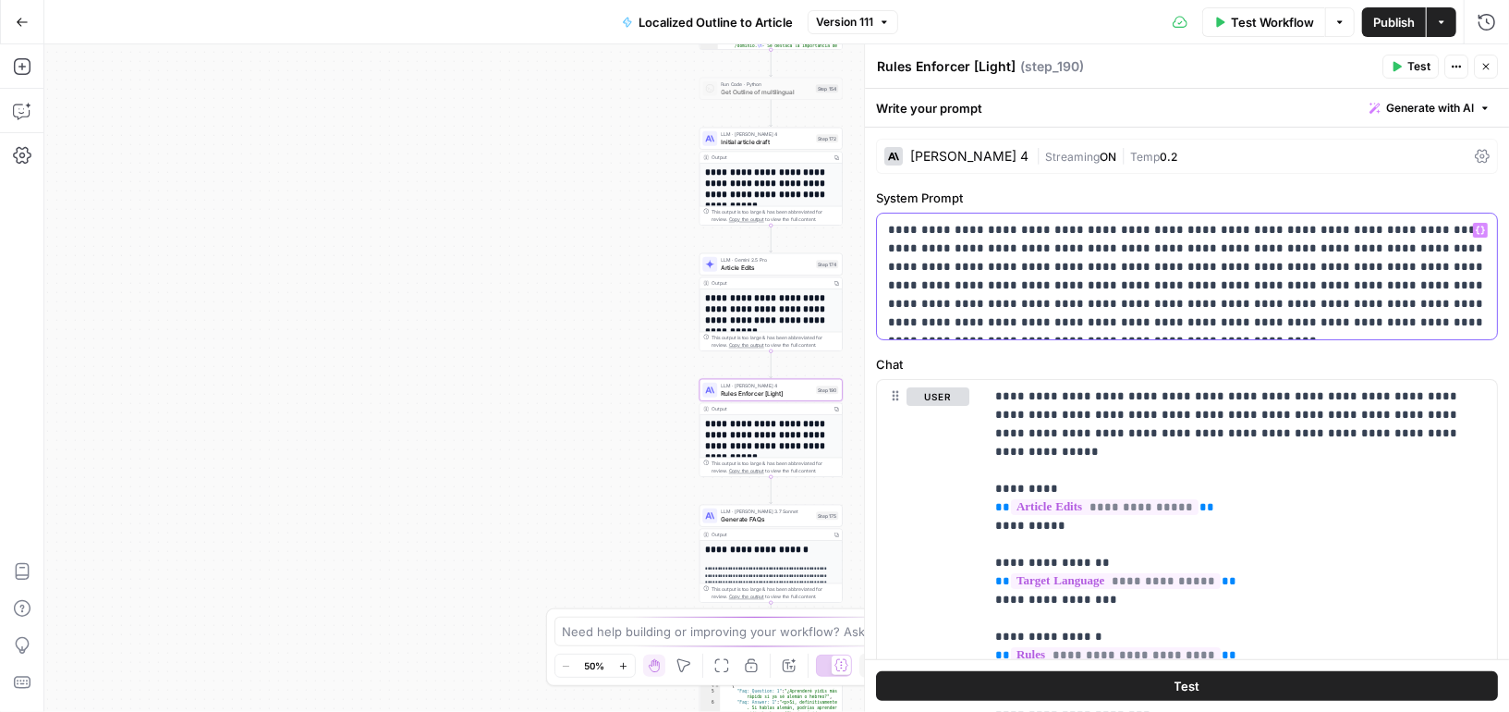
click at [1079, 294] on p "**********" at bounding box center [1187, 276] width 599 height 111
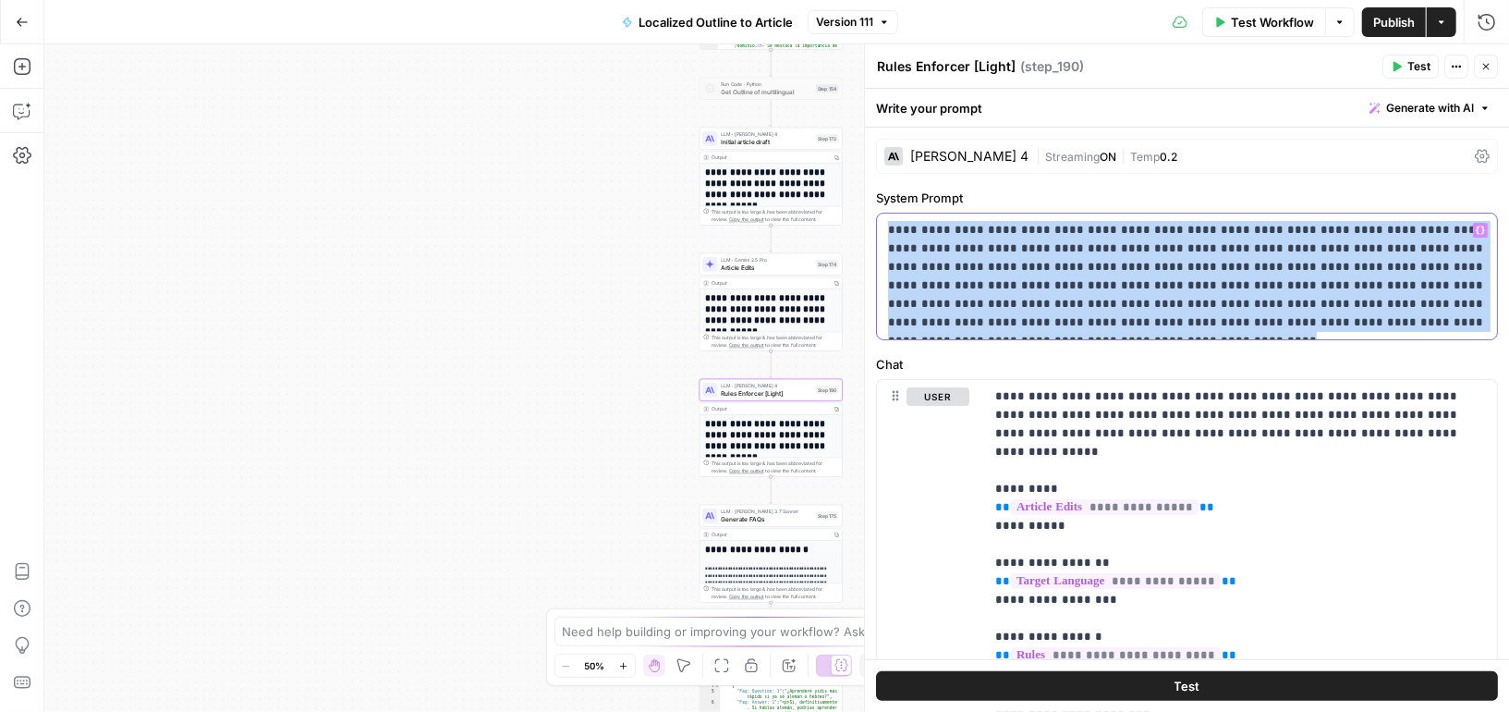
click at [1079, 294] on p "**********" at bounding box center [1187, 276] width 599 height 111
copy p "**********"
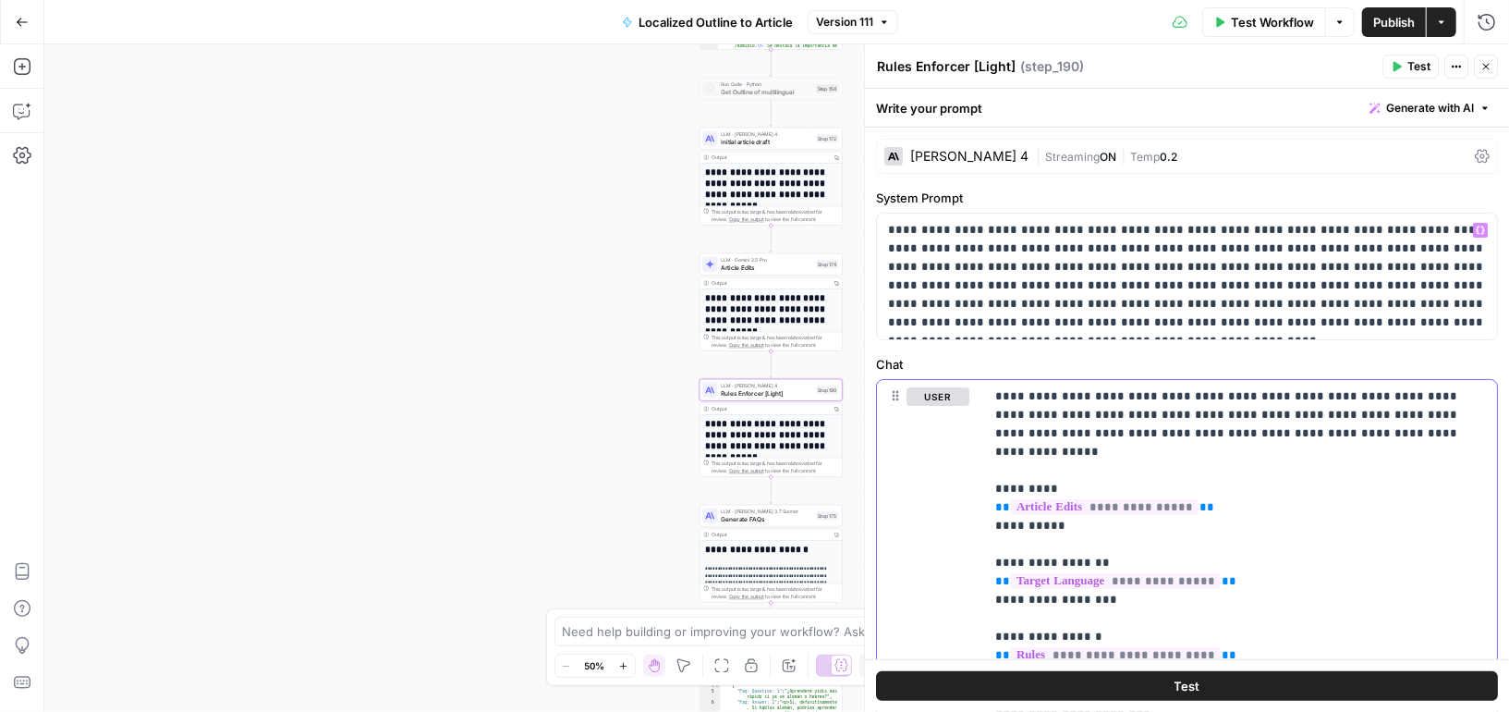
click at [1068, 397] on p "**********" at bounding box center [1241, 636] width 492 height 499
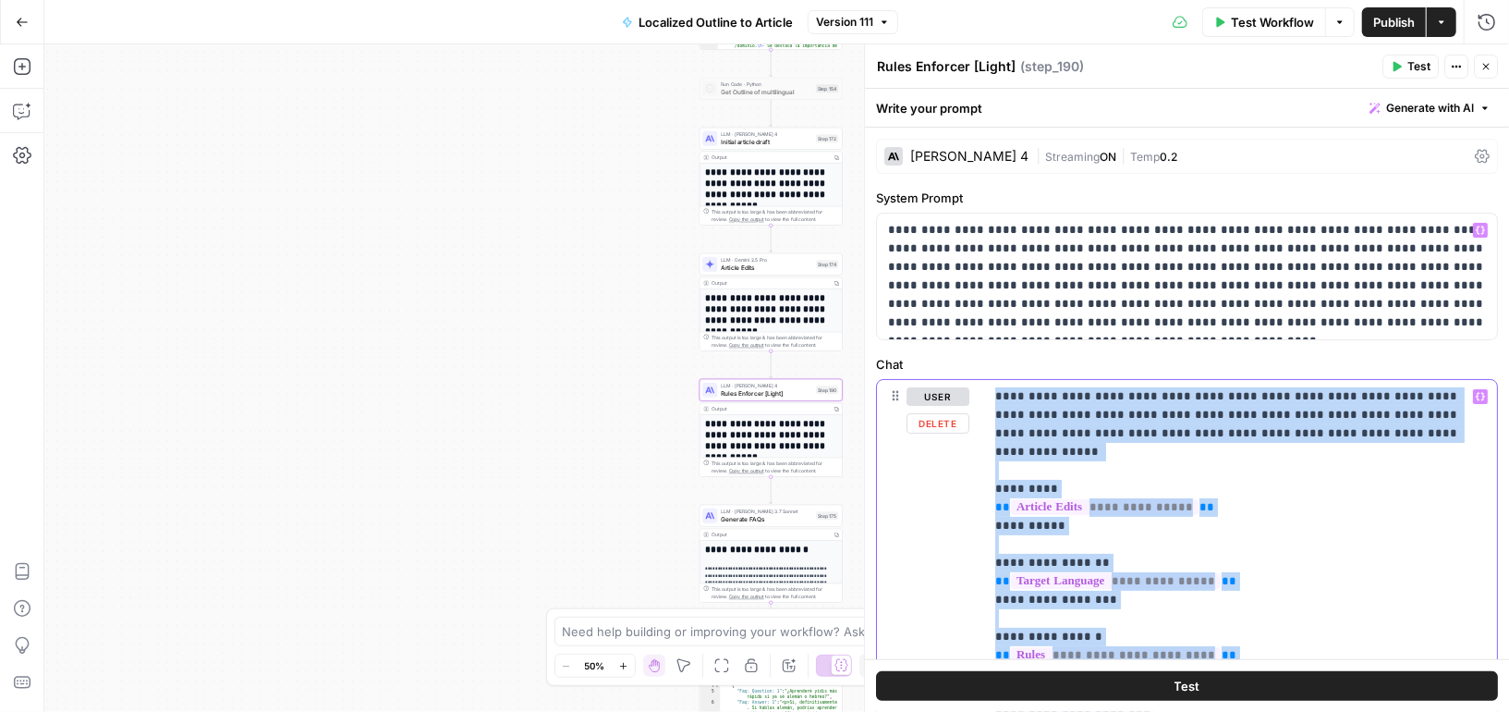
click at [1068, 397] on p "**********" at bounding box center [1241, 636] width 492 height 499
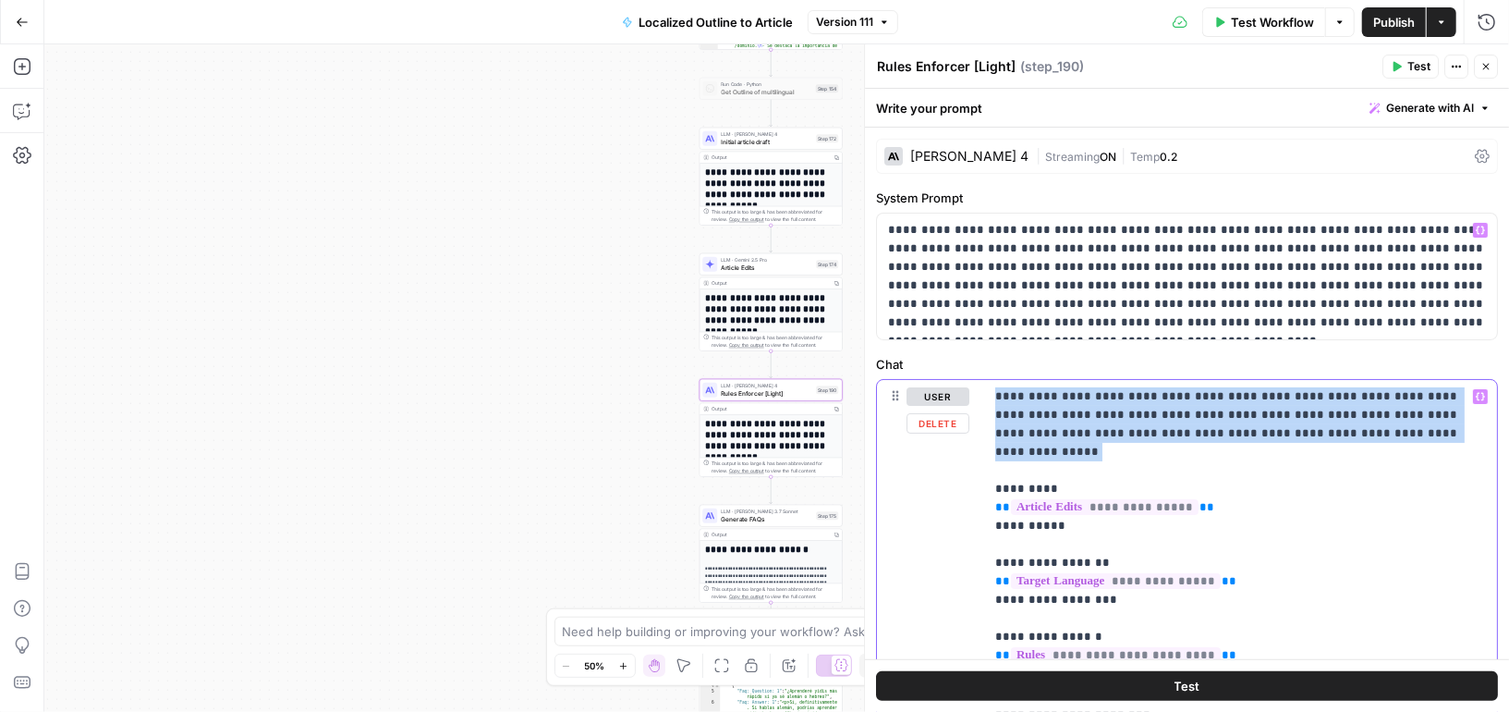
drag, startPoint x: 1370, startPoint y: 432, endPoint x: 964, endPoint y: 396, distance: 407.3
click at [964, 395] on div "**********" at bounding box center [1187, 659] width 620 height 558
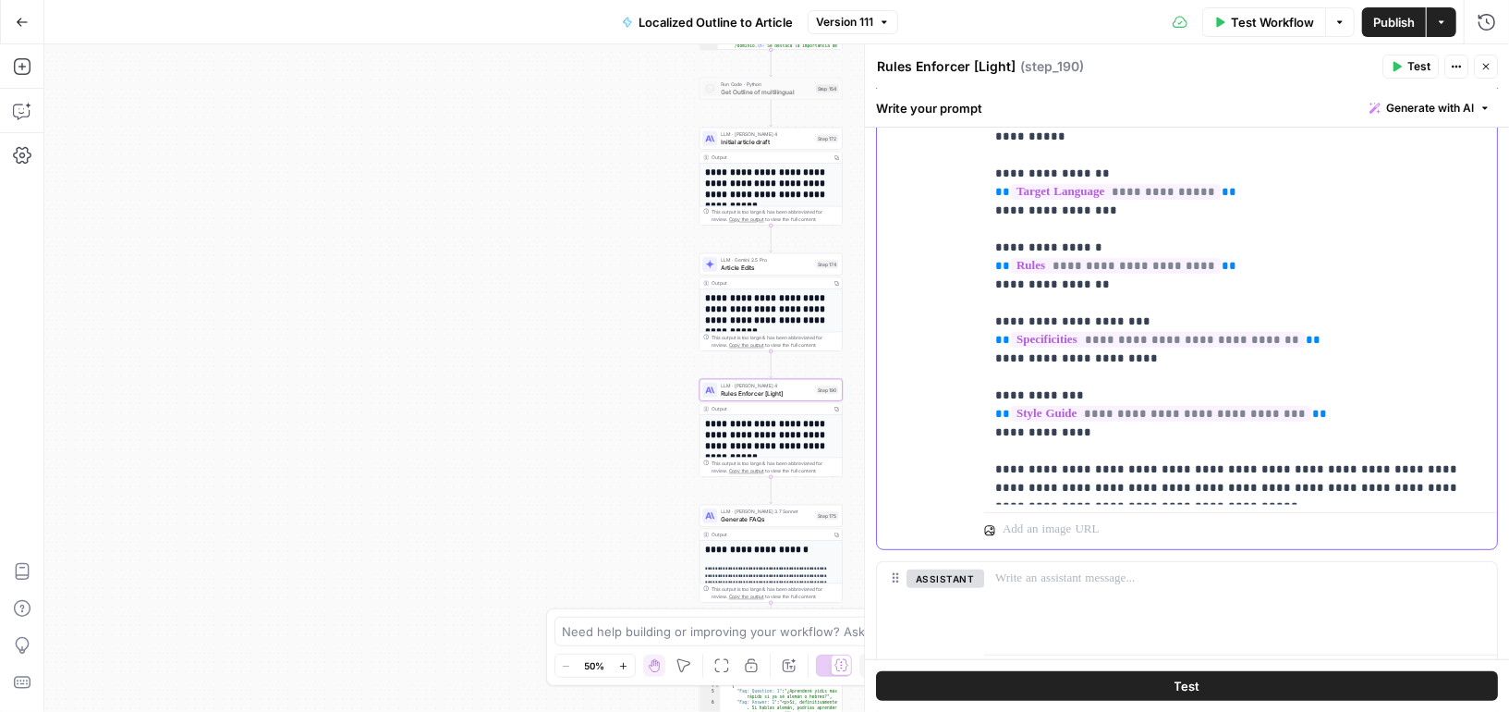
scroll to position [470, 0]
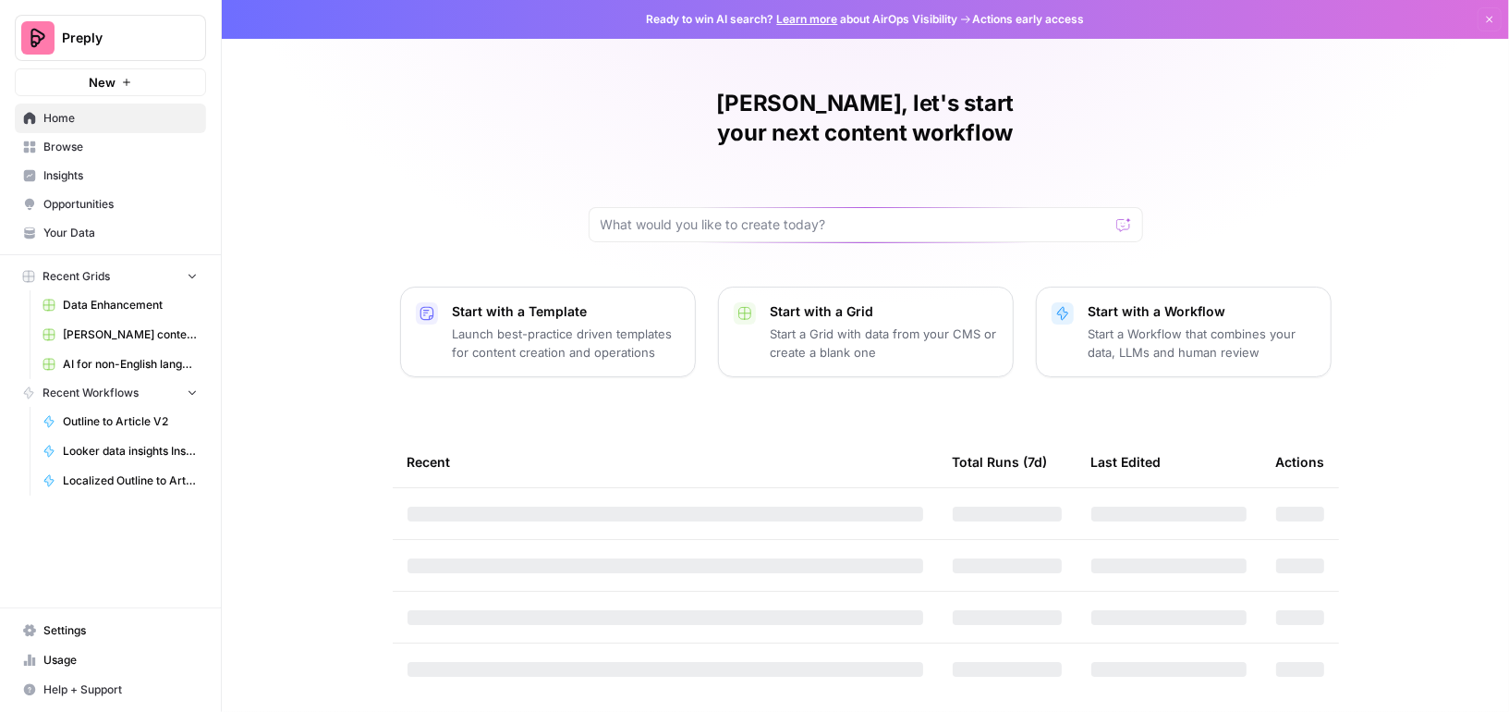
click at [116, 360] on span "AI for non-English languages" at bounding box center [130, 364] width 135 height 17
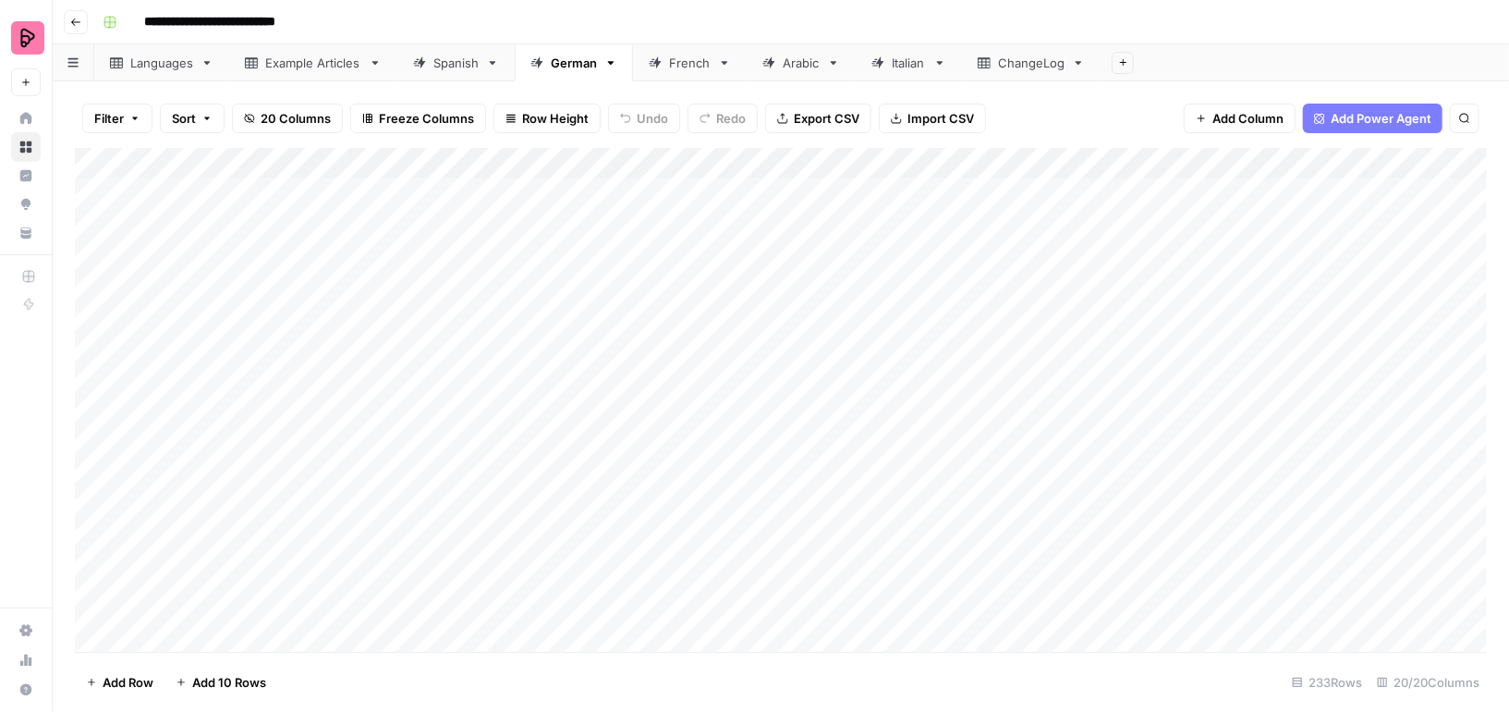
click at [433, 67] on div "Spanish" at bounding box center [446, 63] width 66 height 18
click at [1127, 164] on div "Add Column" at bounding box center [781, 400] width 1412 height 504
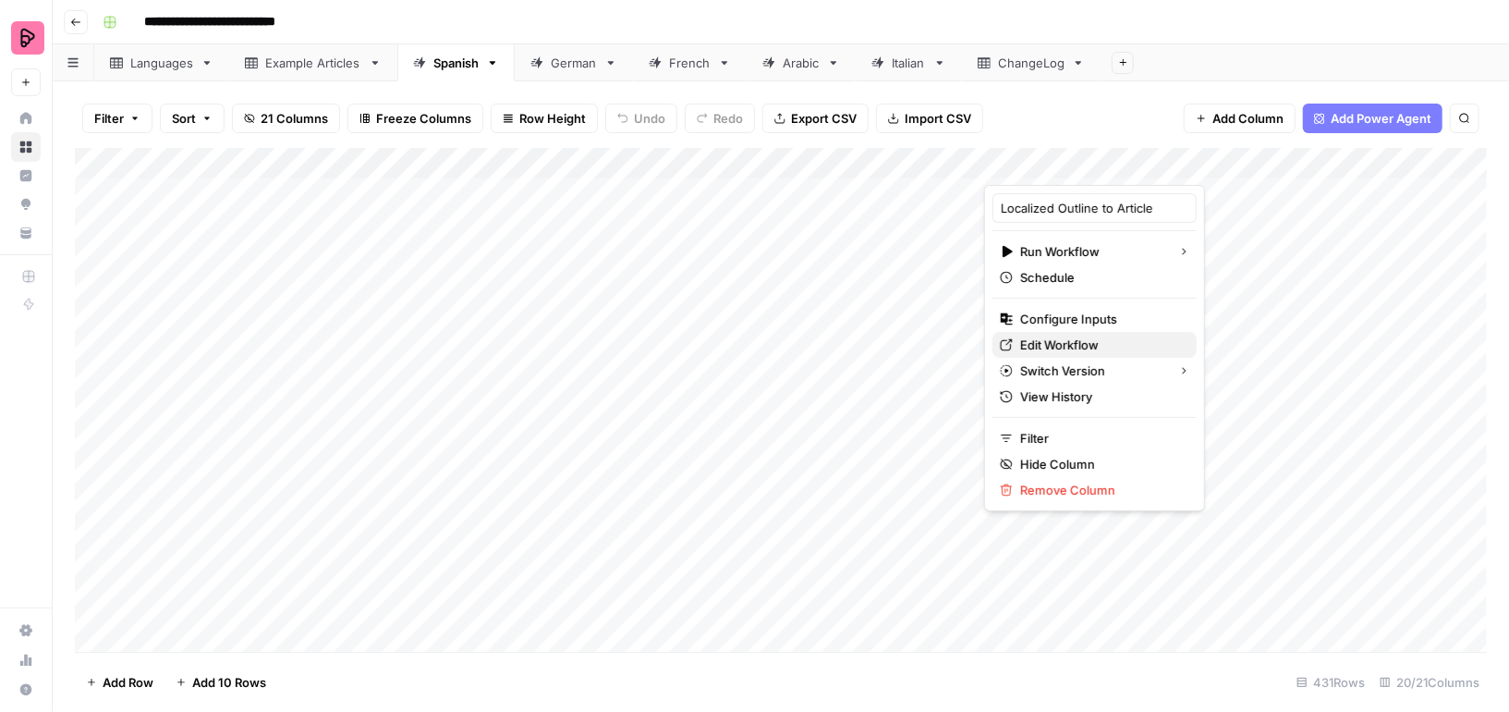
click at [1040, 336] on span "Edit Workflow" at bounding box center [1101, 345] width 162 height 18
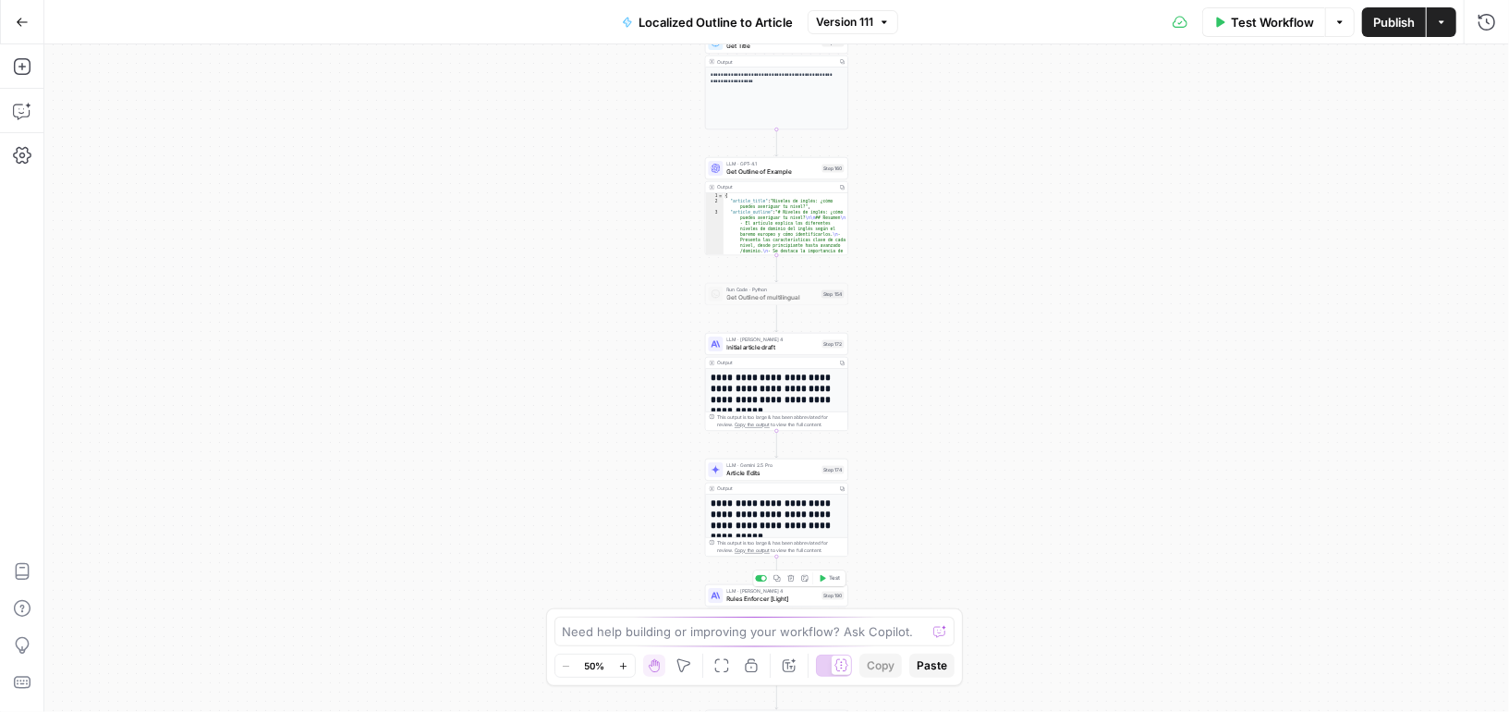
click at [800, 598] on span "Rules Enforcer [Light]" at bounding box center [773, 598] width 92 height 9
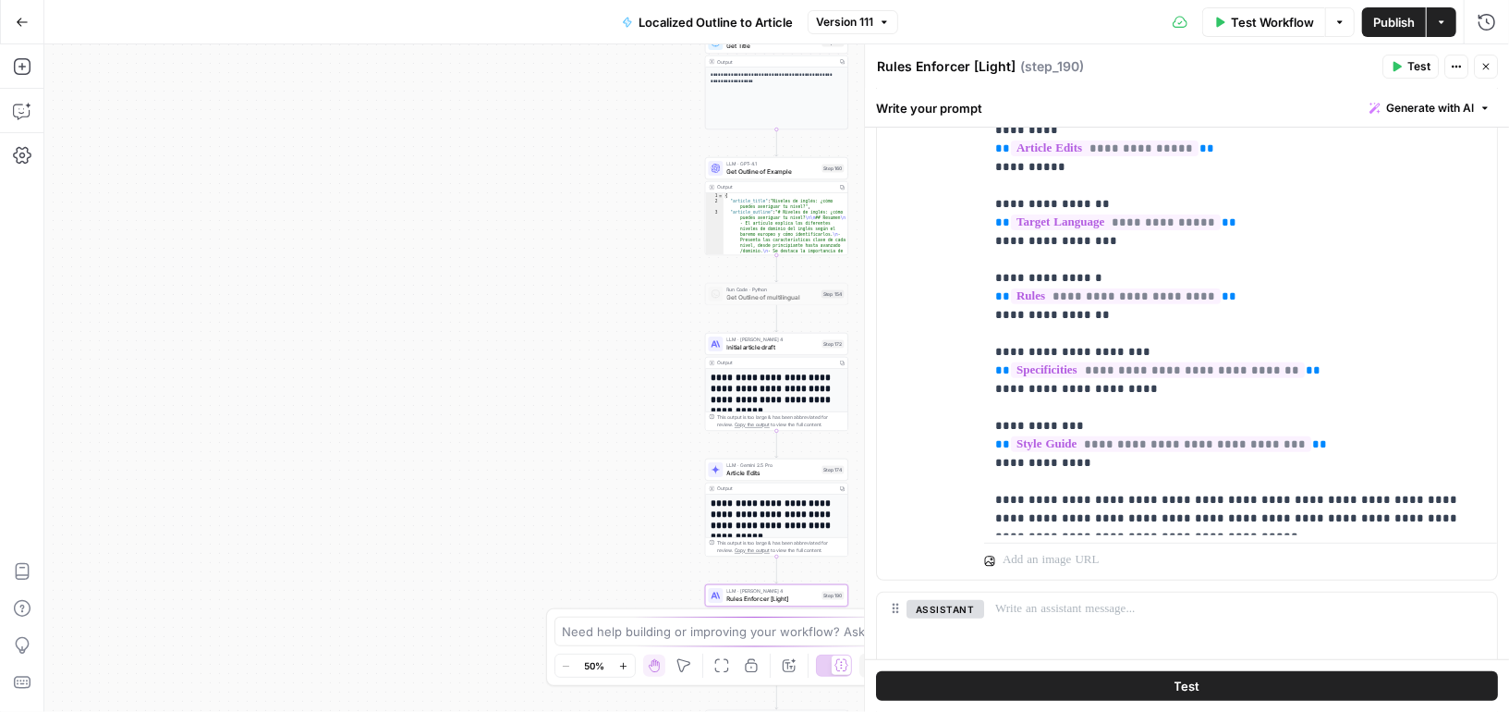
scroll to position [330, 0]
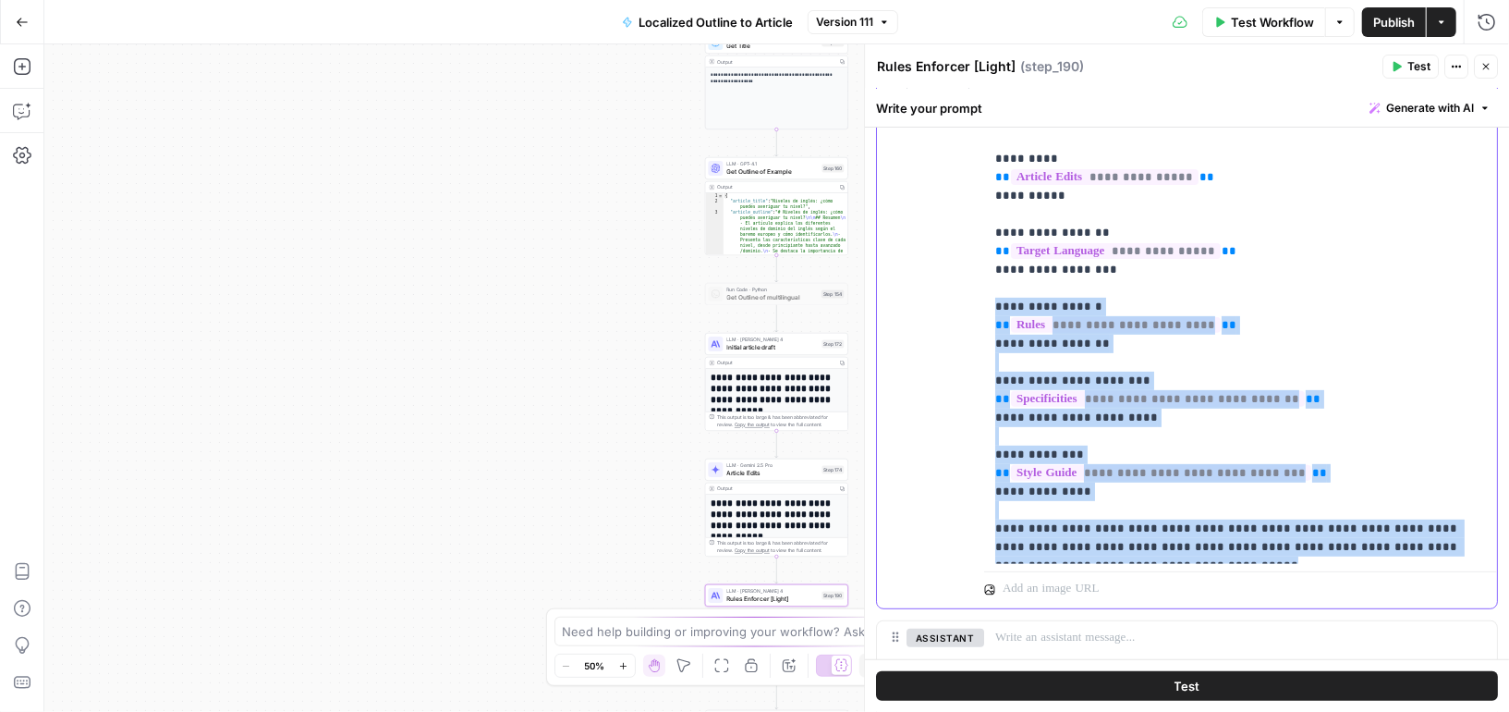
drag, startPoint x: 1150, startPoint y: 547, endPoint x: 932, endPoint y: 287, distance: 339.2
click at [932, 287] on div "**********" at bounding box center [1187, 329] width 620 height 558
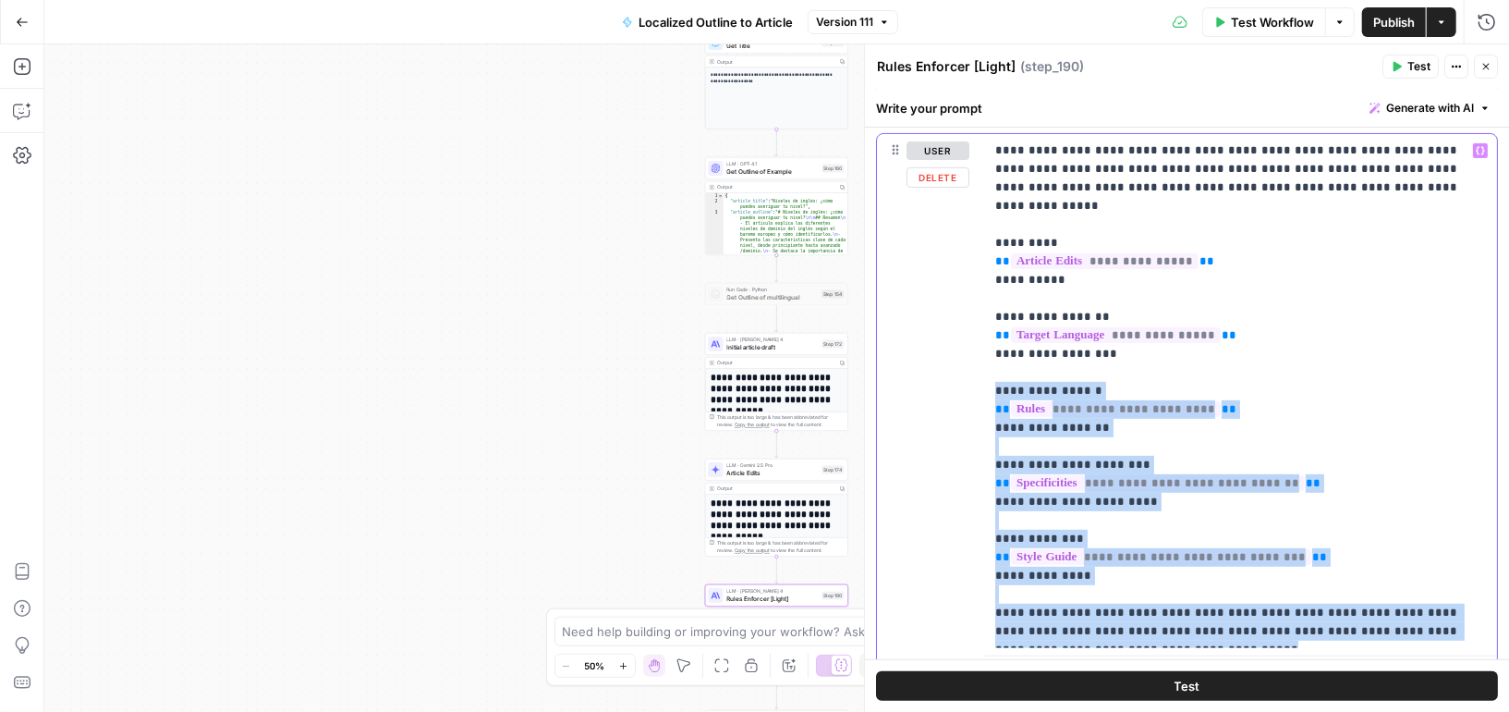
scroll to position [140, 0]
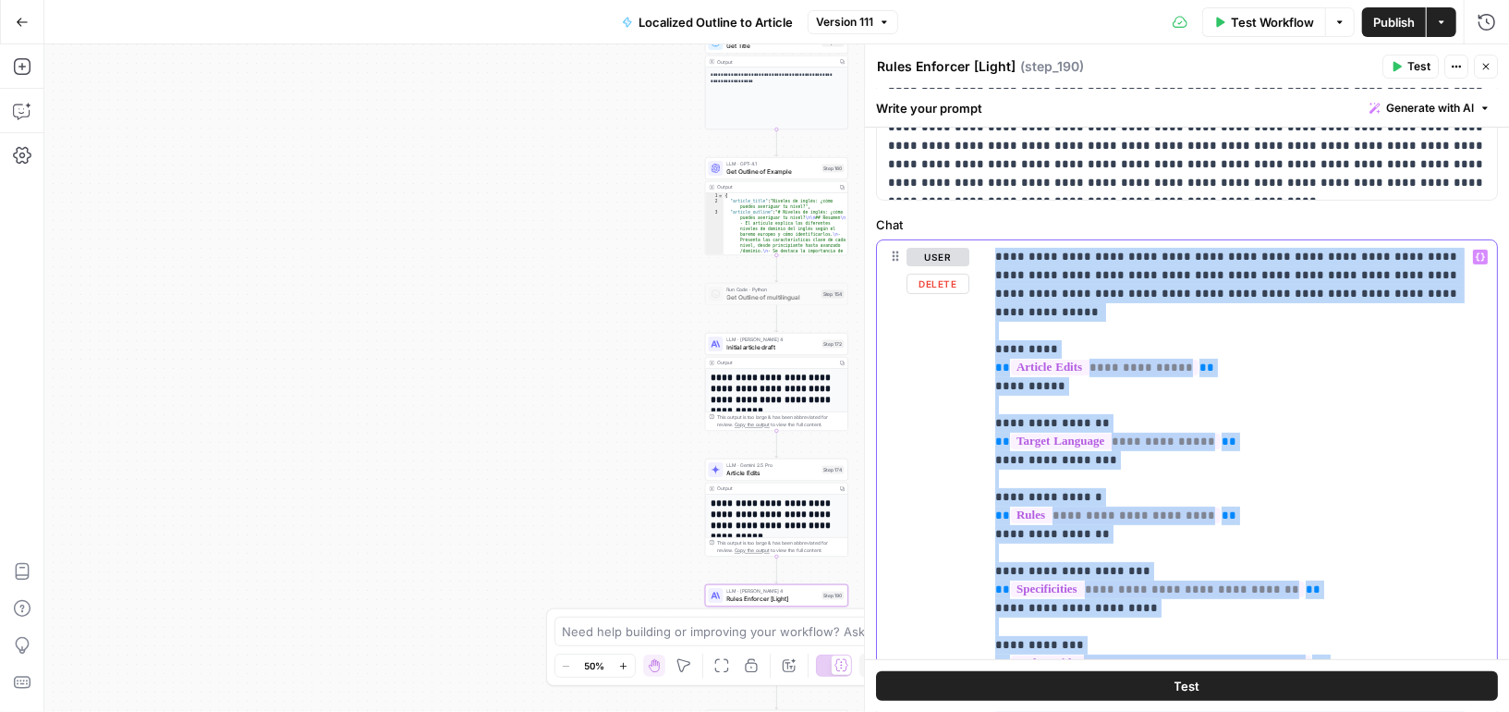
click at [974, 332] on div "**********" at bounding box center [1187, 519] width 620 height 558
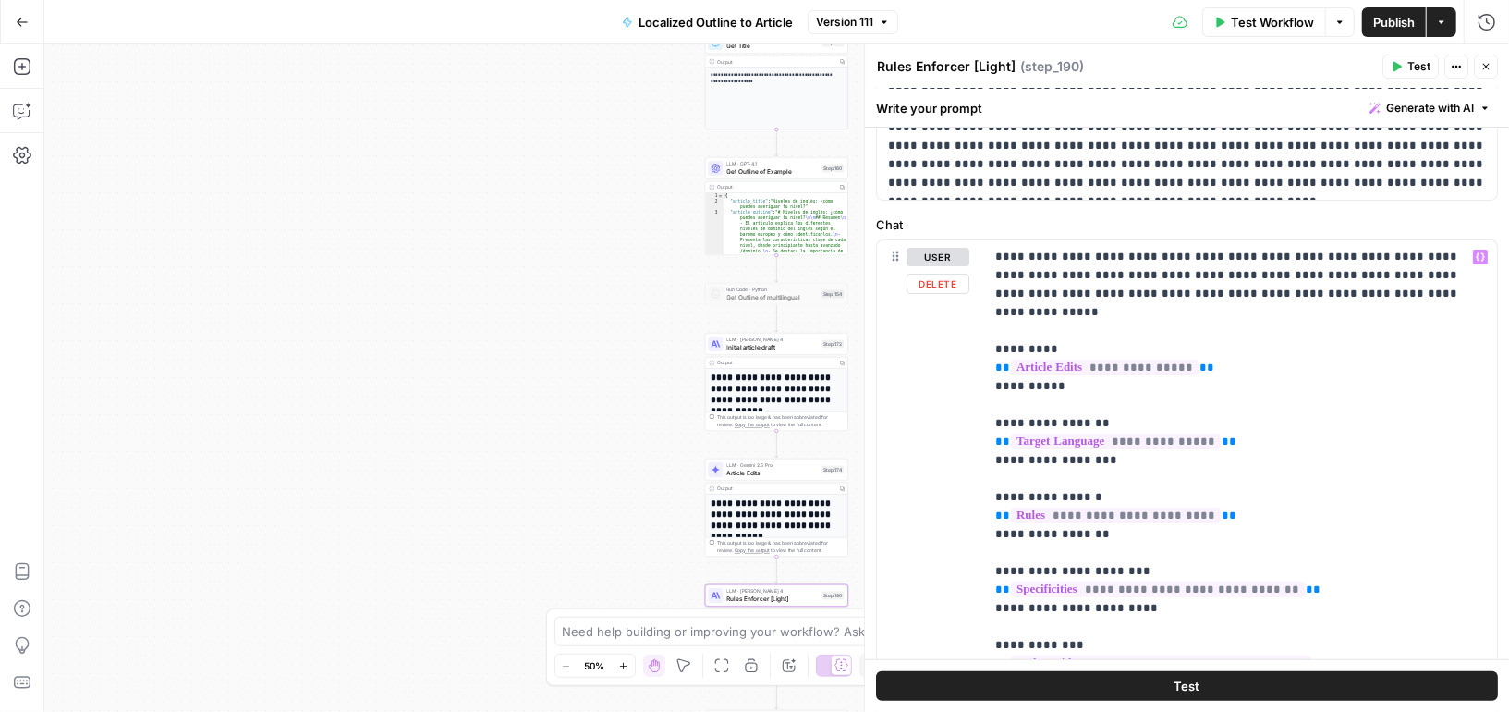
click at [974, 332] on div "**********" at bounding box center [1187, 519] width 620 height 558
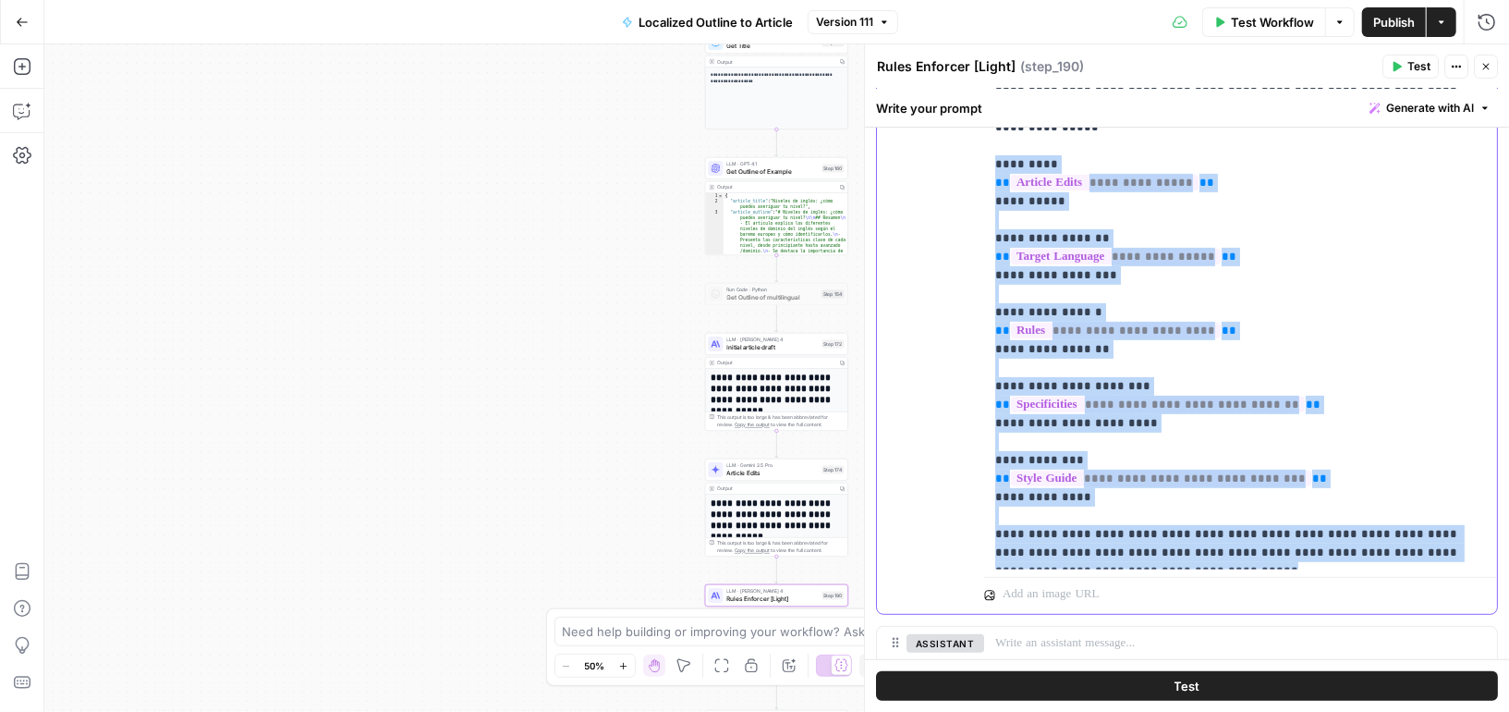
scroll to position [461, 0]
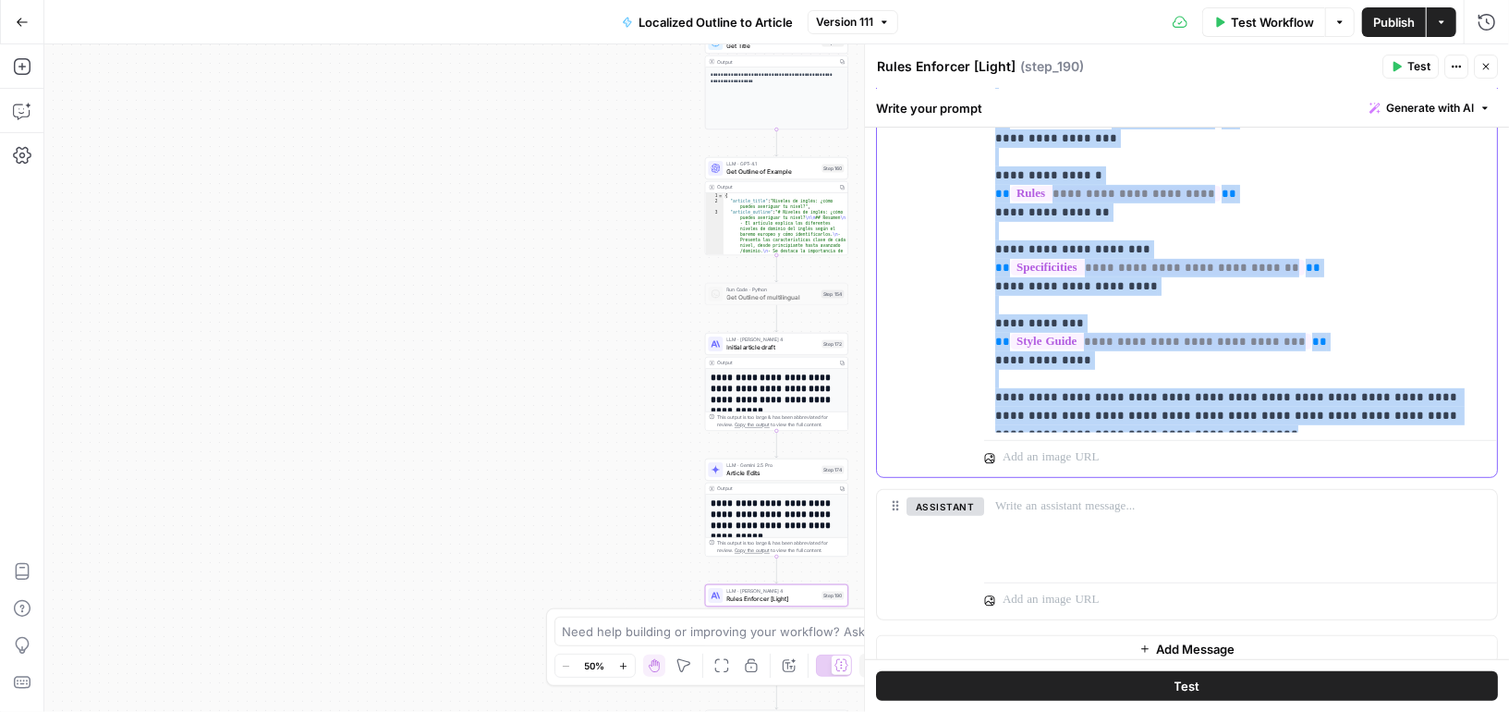
drag, startPoint x: 988, startPoint y: 329, endPoint x: 1188, endPoint y: 415, distance: 217.4
click at [1189, 416] on div "**********" at bounding box center [1240, 176] width 513 height 514
copy p "**********"
click at [611, 460] on div "true false Workflow Set Inputs Inputs Condition Condition Step 183 Output Copy …" at bounding box center [776, 377] width 1465 height 667
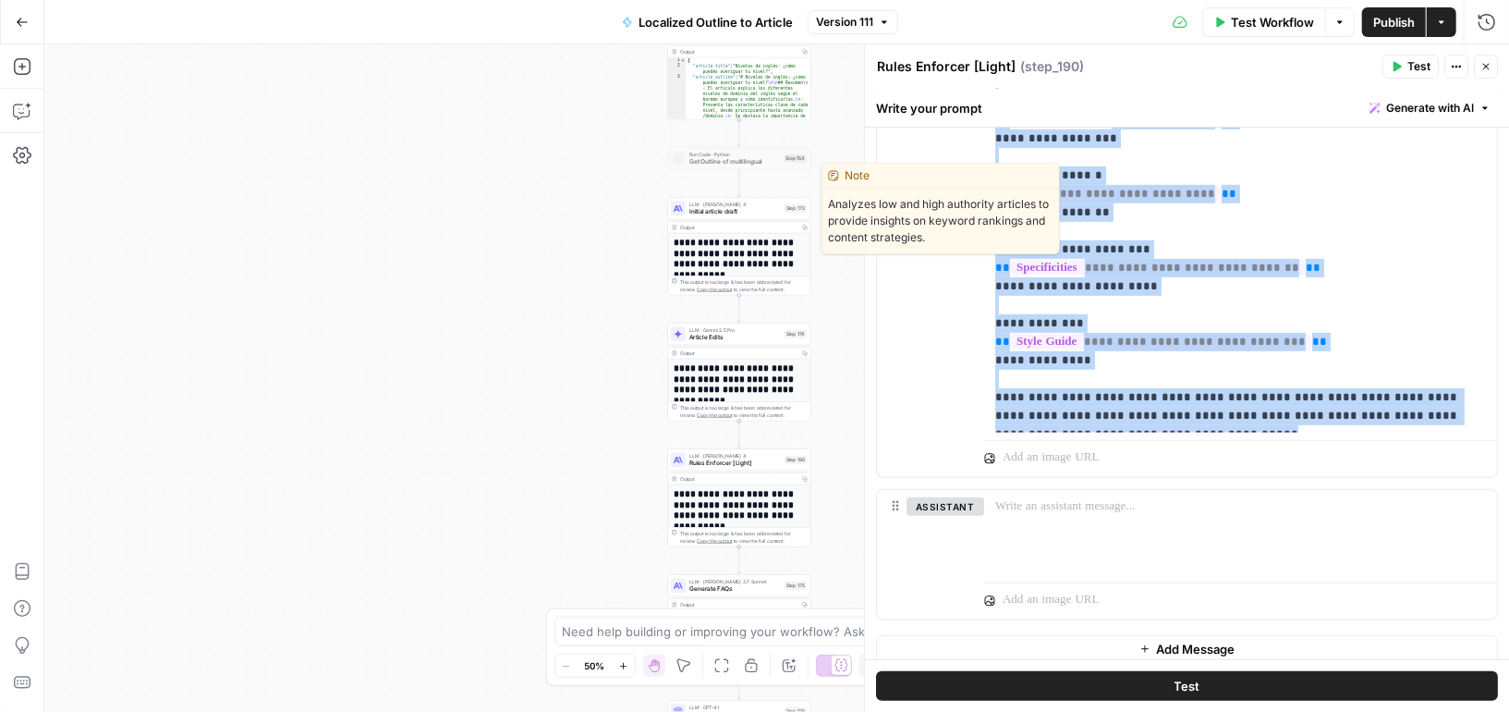
click at [766, 210] on span "Initial article draft" at bounding box center [736, 211] width 92 height 9
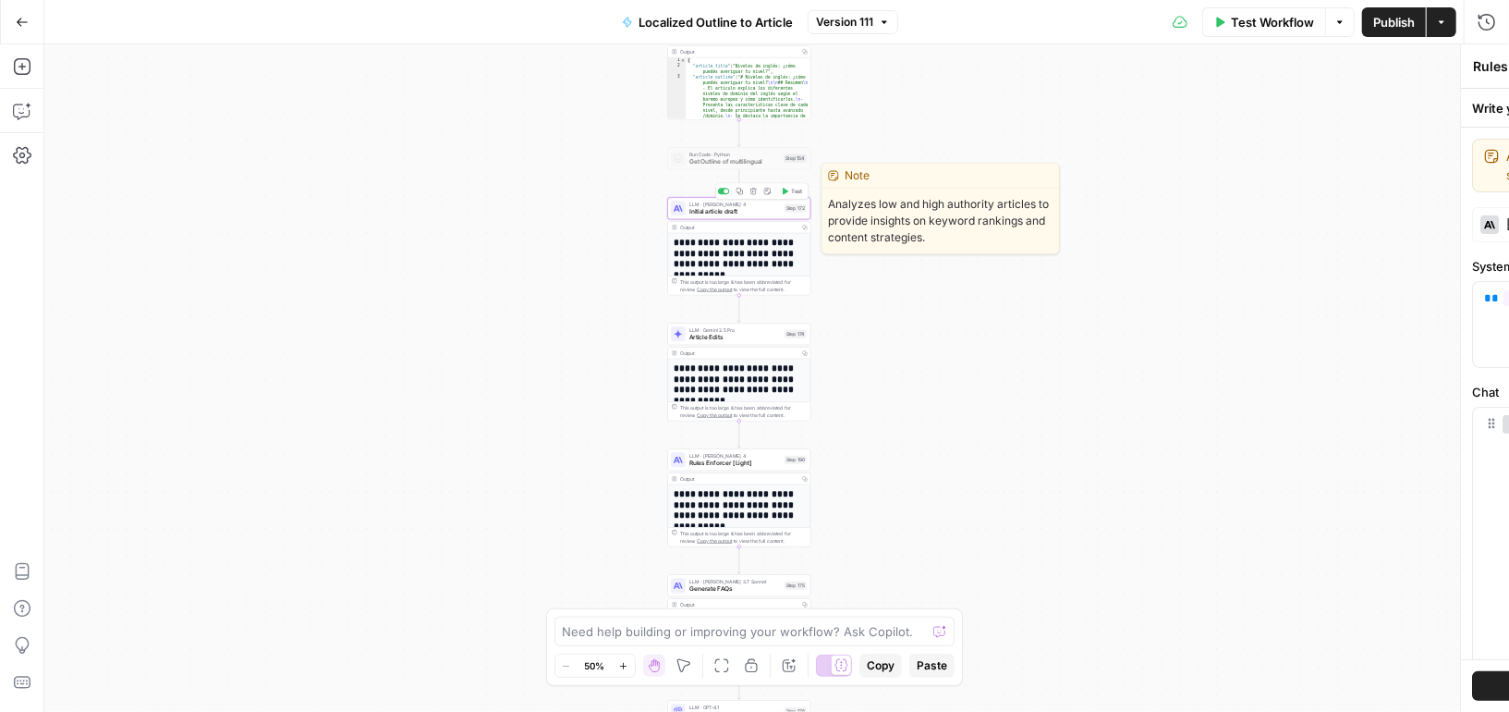
type textarea "Initial article draft"
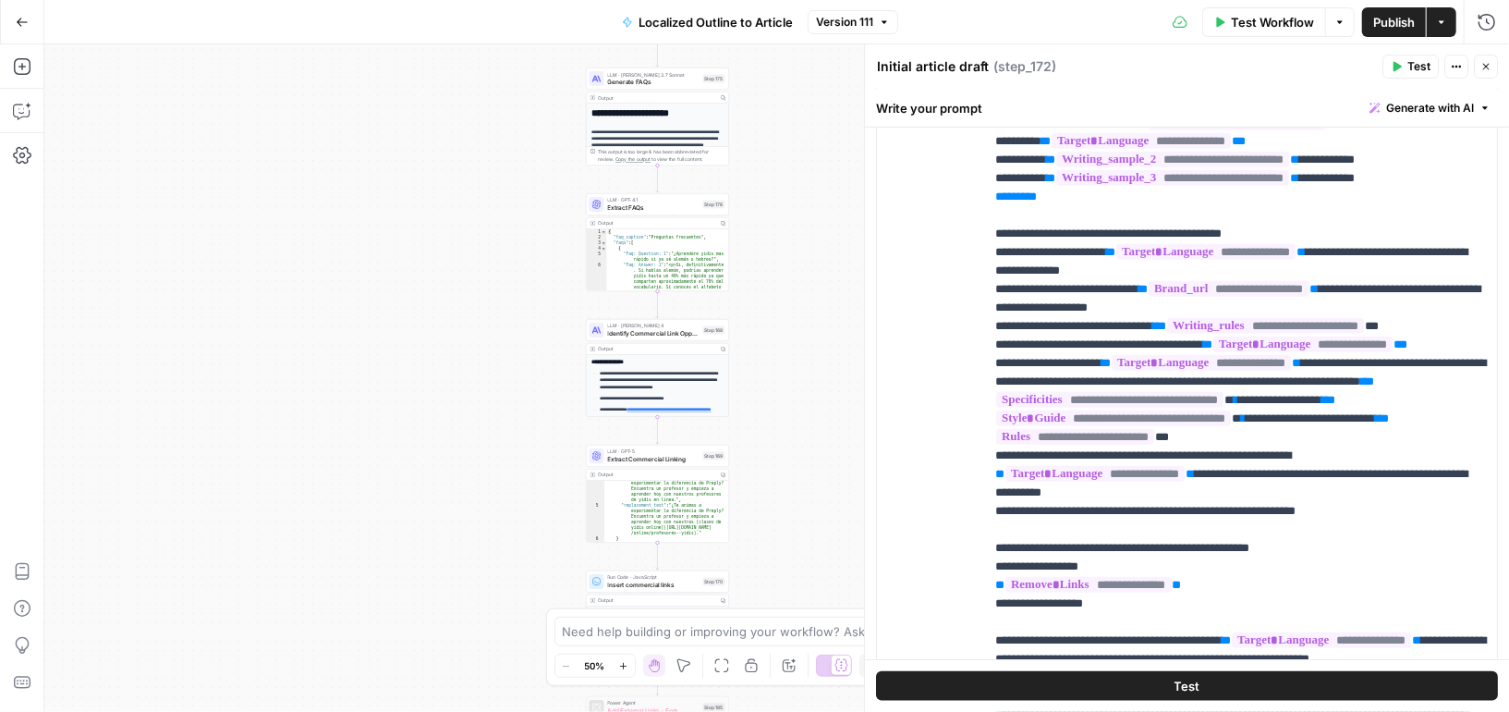
scroll to position [65, 0]
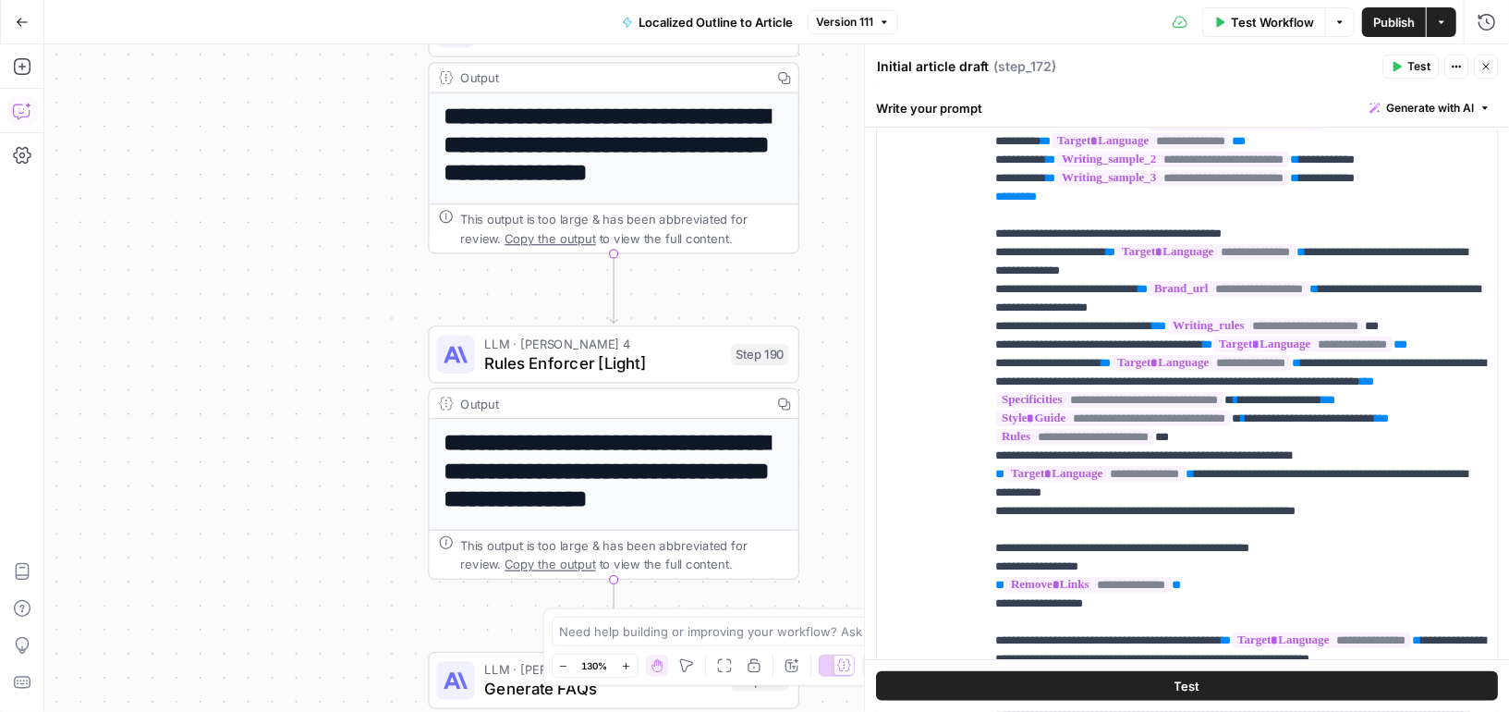
click at [22, 111] on icon "button" at bounding box center [22, 111] width 18 height 18
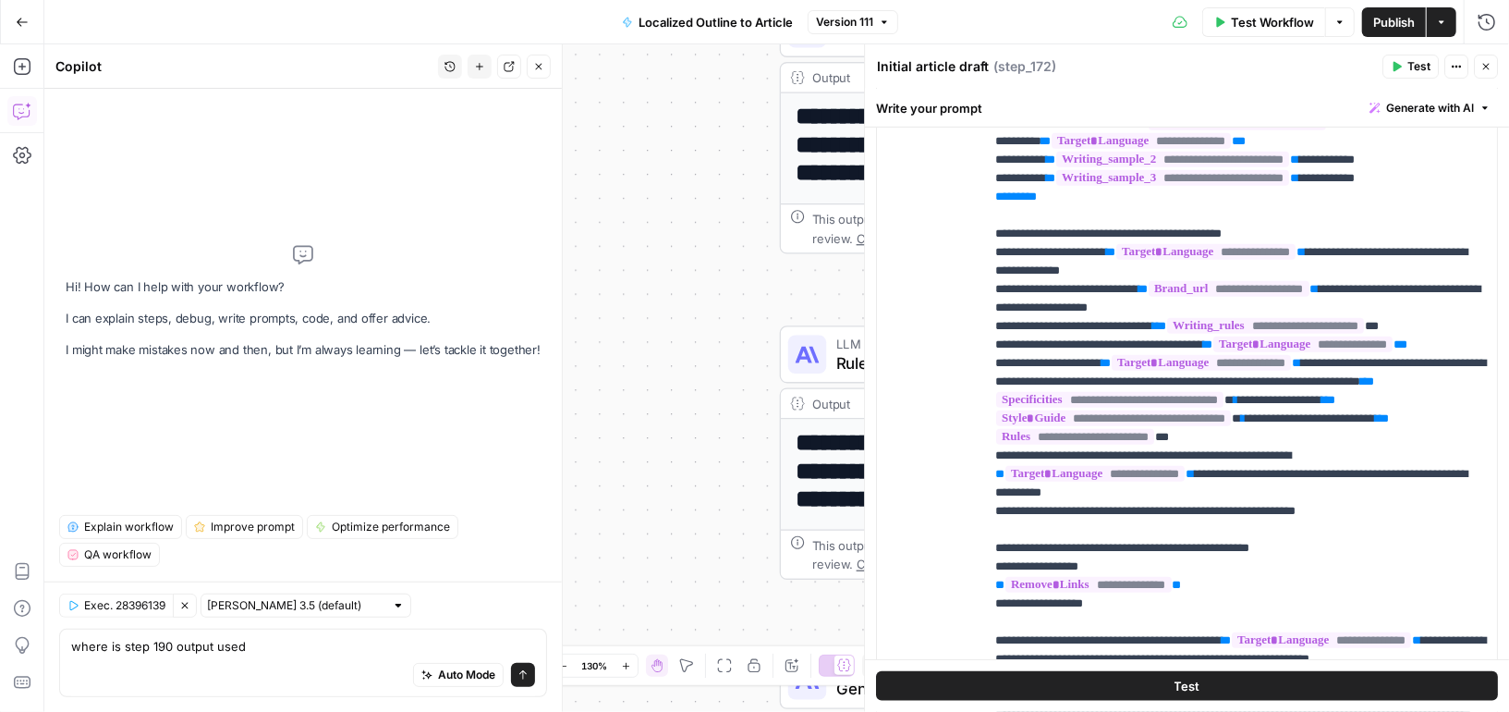
type textarea "where is step 190 output used?"
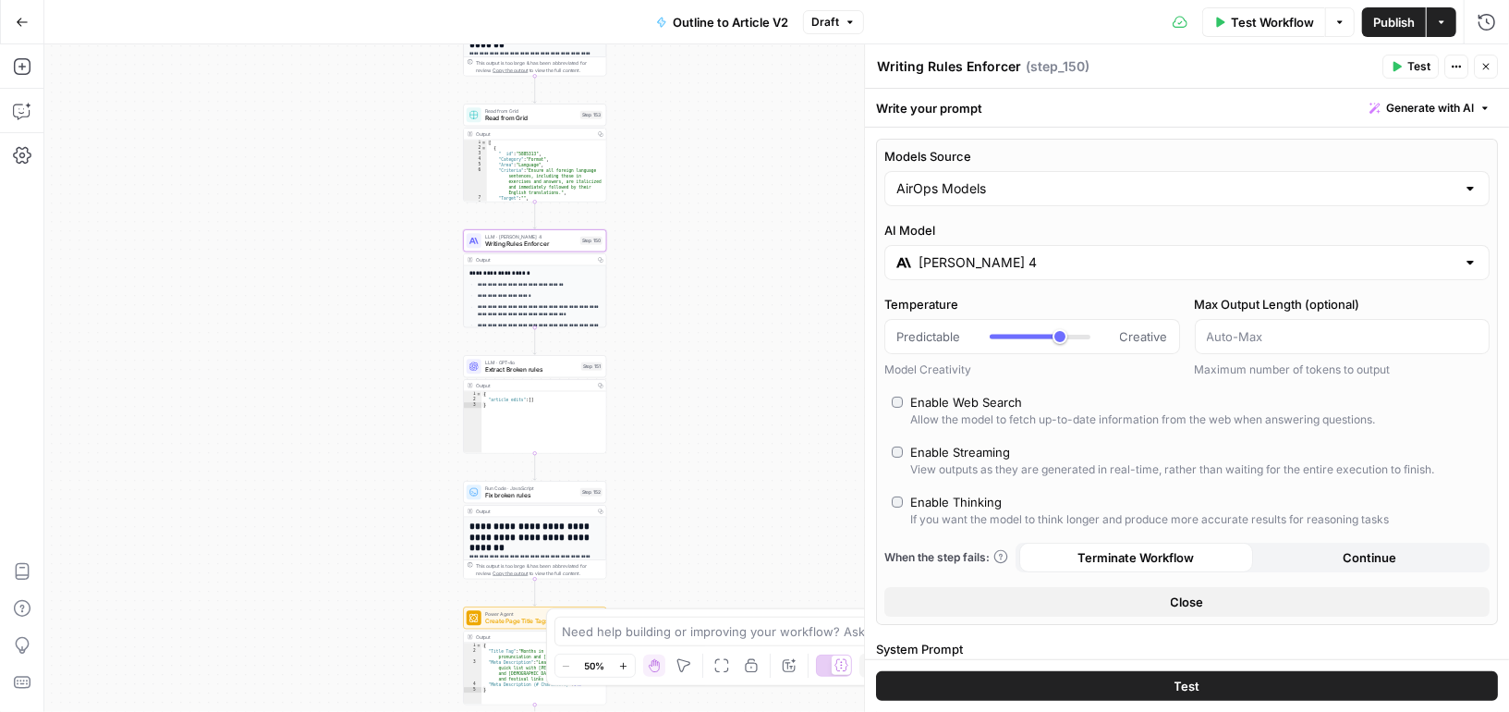
scroll to position [666, 0]
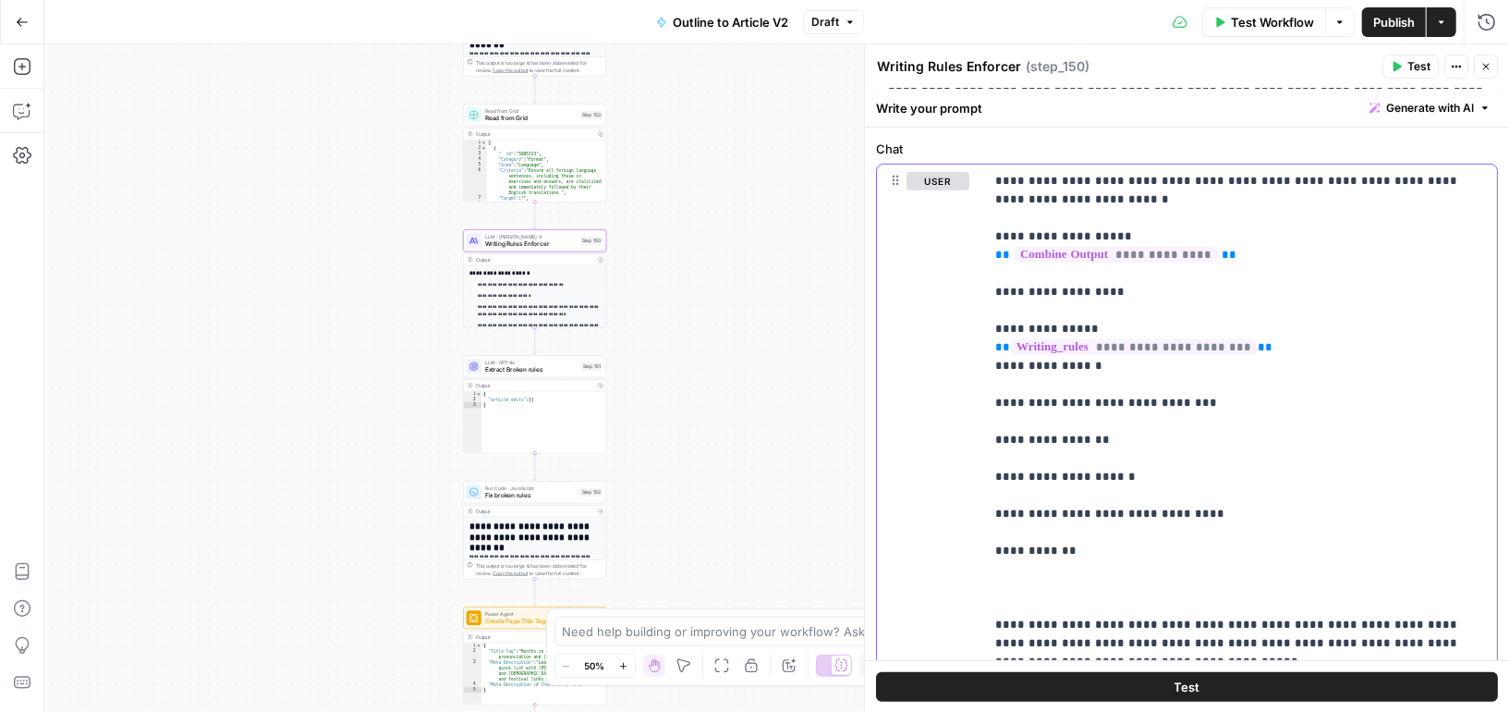
paste div
copy p "*****"
click at [1084, 543] on p "**********" at bounding box center [1241, 421] width 492 height 499
click at [1225, 507] on p "**********" at bounding box center [1241, 421] width 492 height 499
click at [1158, 472] on p "**********" at bounding box center [1241, 421] width 492 height 499
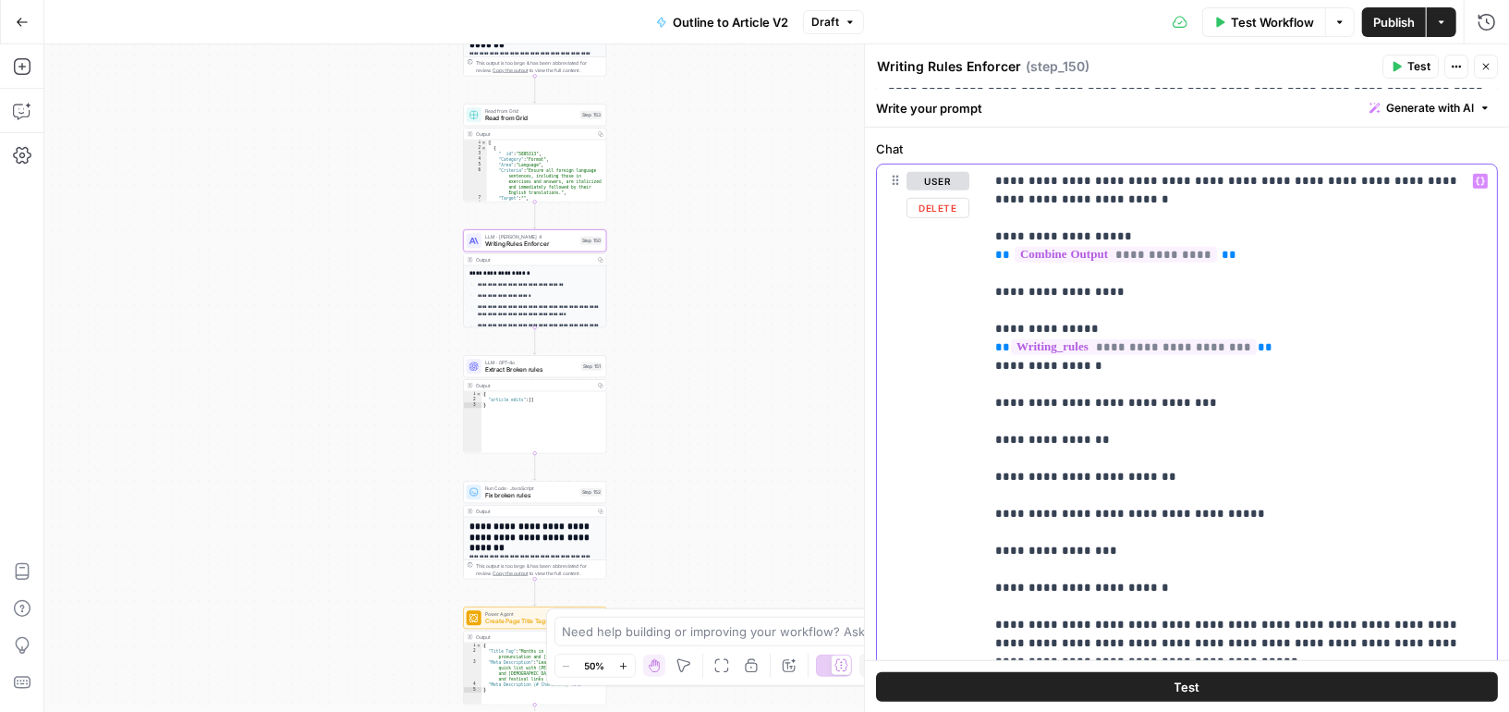
click at [1114, 437] on p "**********" at bounding box center [1241, 421] width 492 height 499
click at [1215, 402] on p "**********" at bounding box center [1241, 421] width 492 height 499
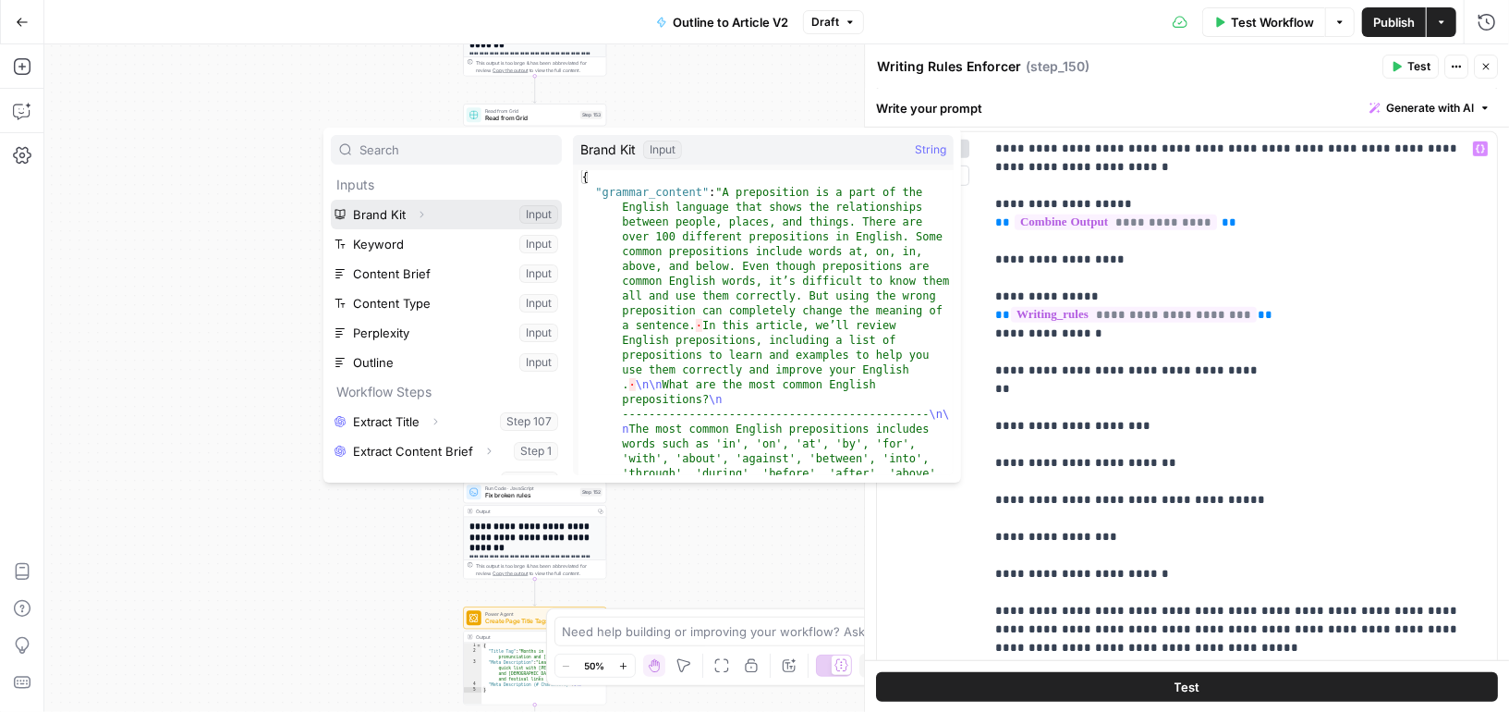
click at [422, 214] on icon "button" at bounding box center [421, 214] width 11 height 11
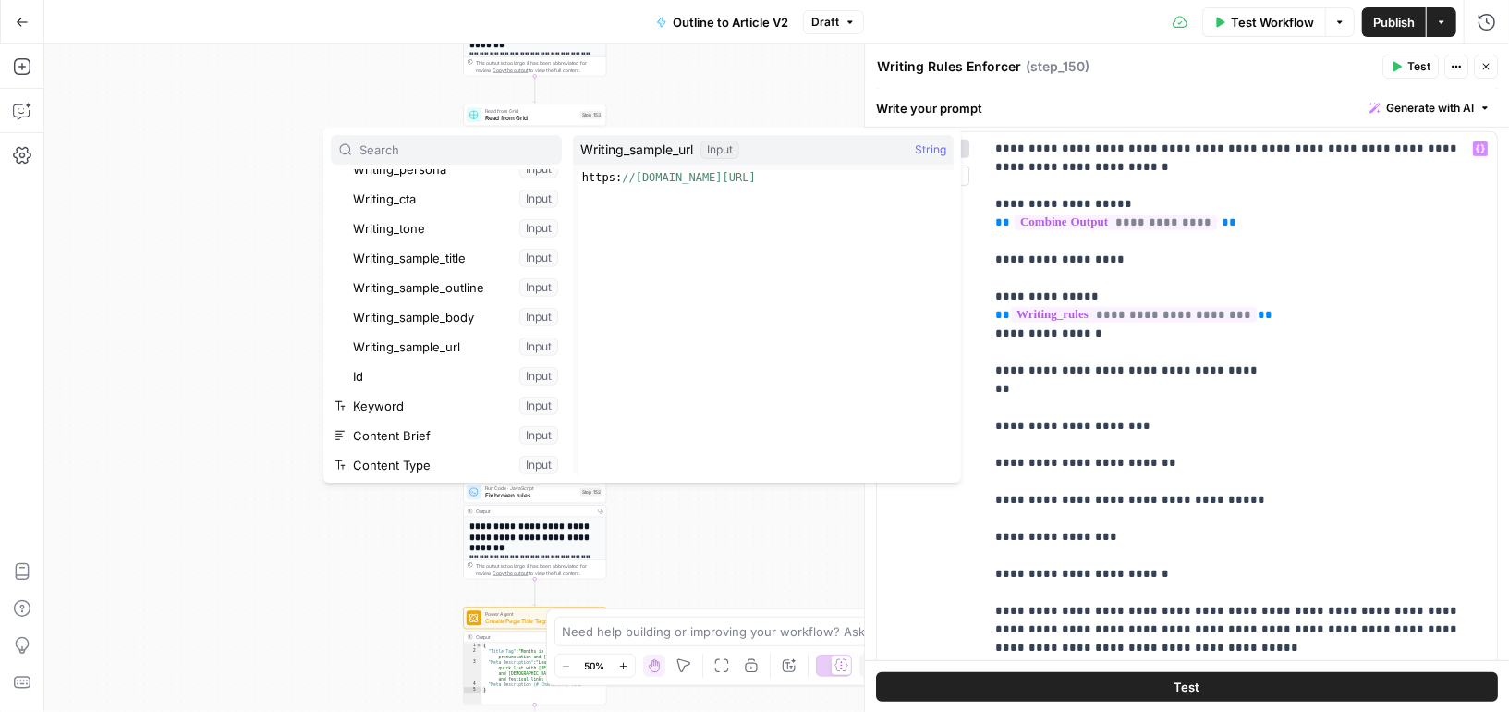
scroll to position [1074, 0]
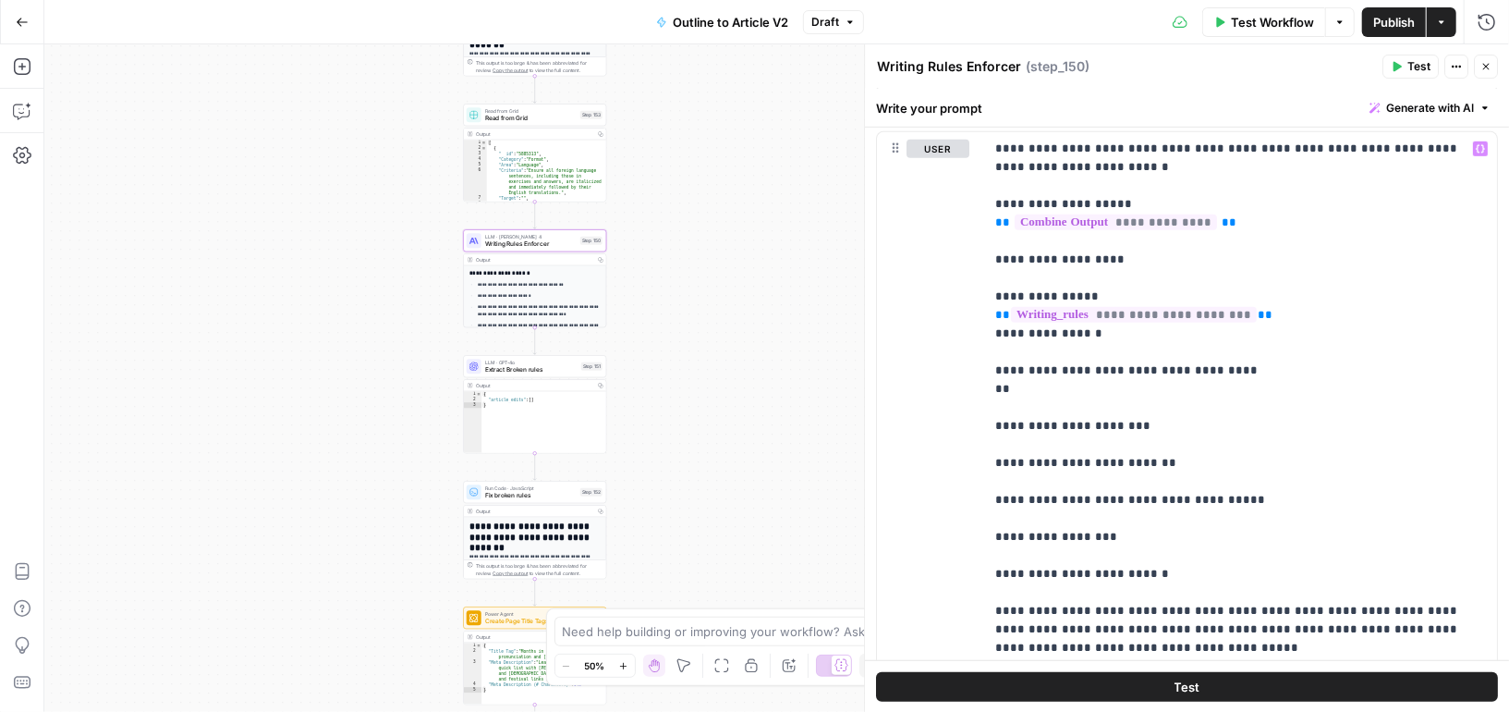
click at [250, 348] on div "true false Workflow Set Inputs Inputs LLM · GPT-5 Extract Title Step 107 Output…" at bounding box center [776, 377] width 1465 height 667
click at [1403, 18] on span "Publish" at bounding box center [1394, 22] width 42 height 18
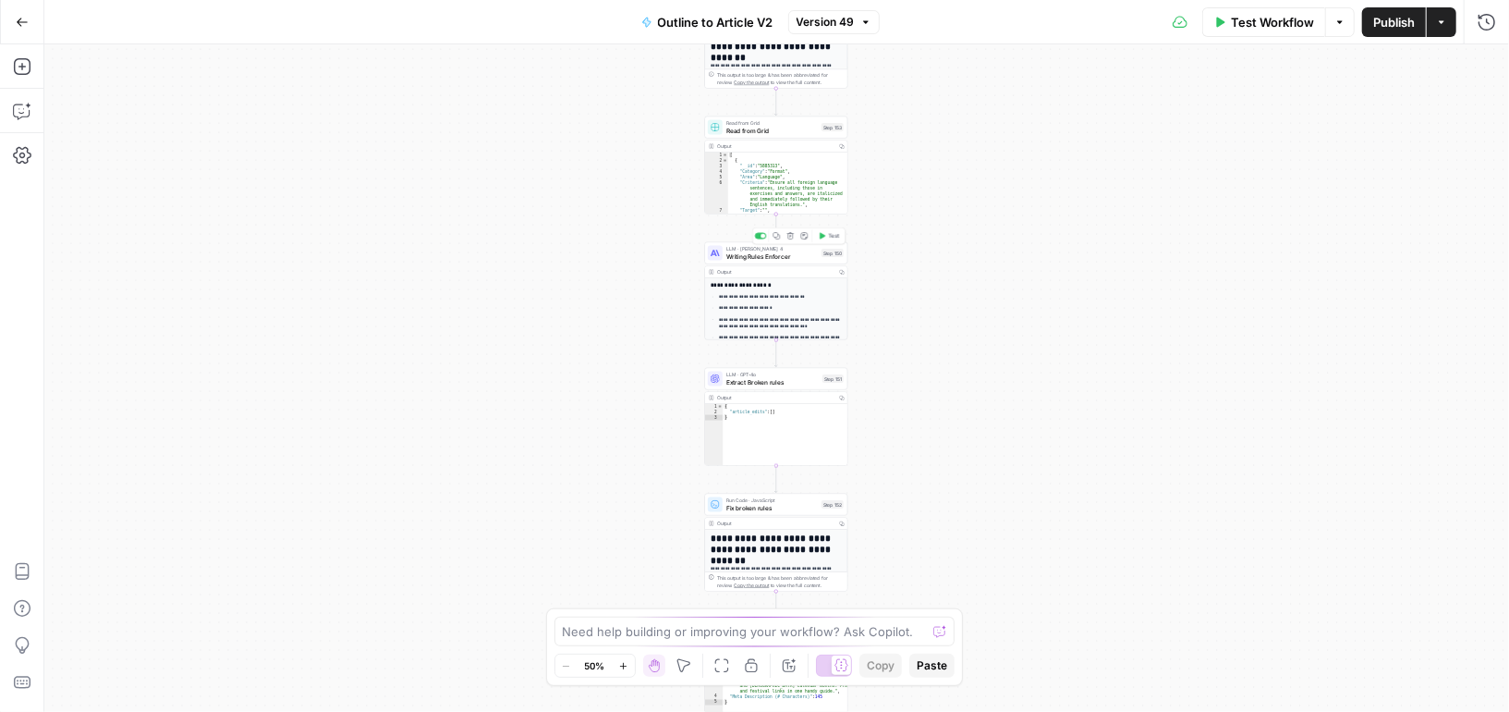
click at [797, 252] on span "Writing Rules Enforcer" at bounding box center [772, 255] width 92 height 9
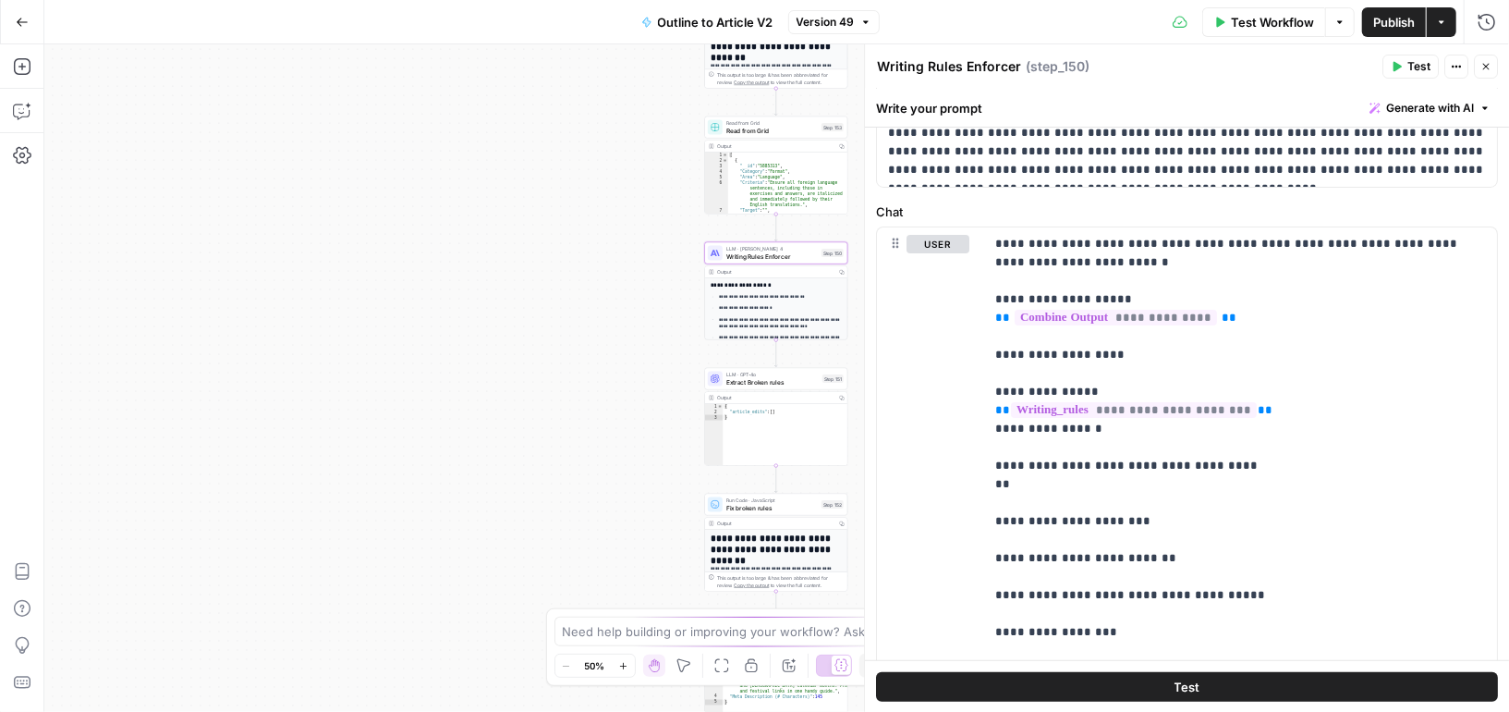
scroll to position [207, 0]
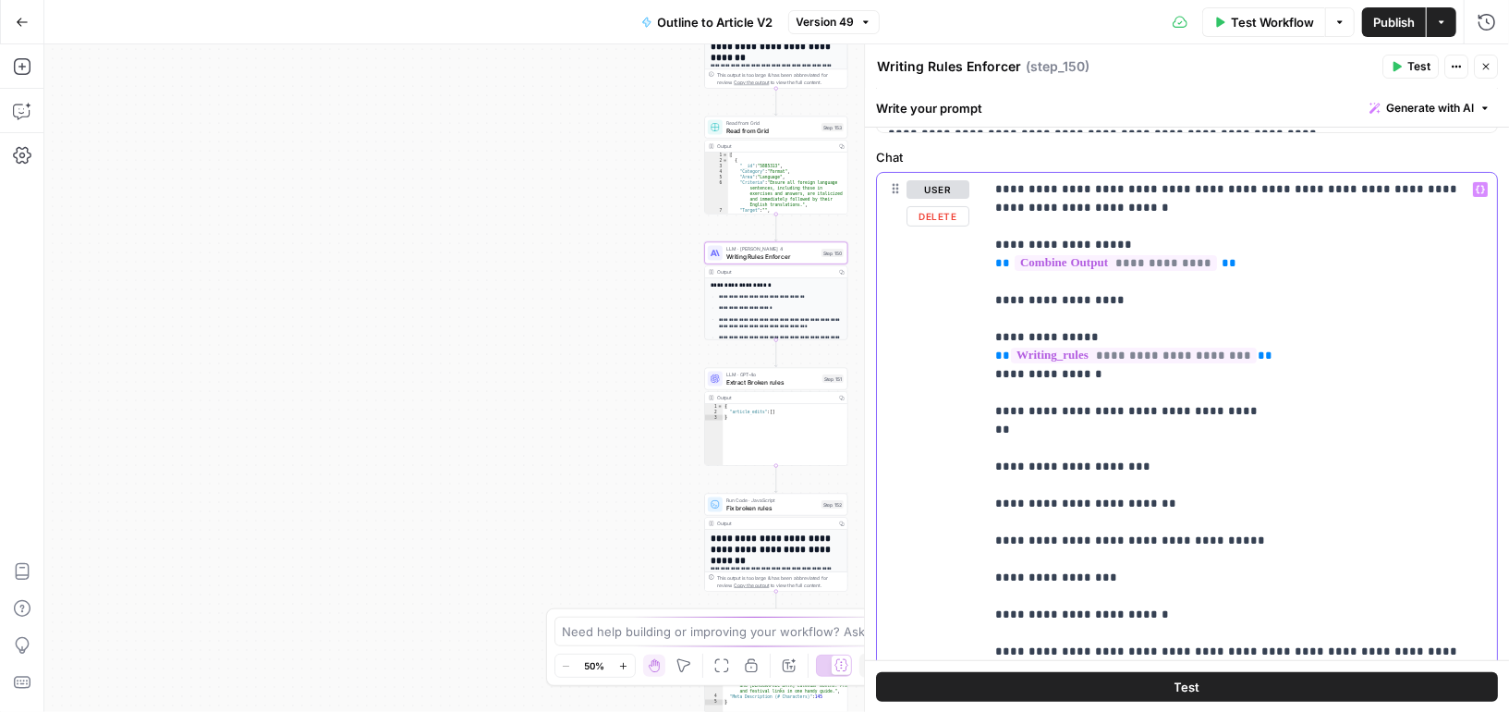
click at [1104, 380] on p "**********" at bounding box center [1241, 439] width 492 height 518
click at [1044, 421] on p "**********" at bounding box center [1241, 439] width 492 height 518
drag, startPoint x: 1019, startPoint y: 433, endPoint x: 969, endPoint y: 433, distance: 49.9
click at [969, 433] on div "**********" at bounding box center [1187, 461] width 620 height 577
drag, startPoint x: 1055, startPoint y: 432, endPoint x: 949, endPoint y: 428, distance: 105.4
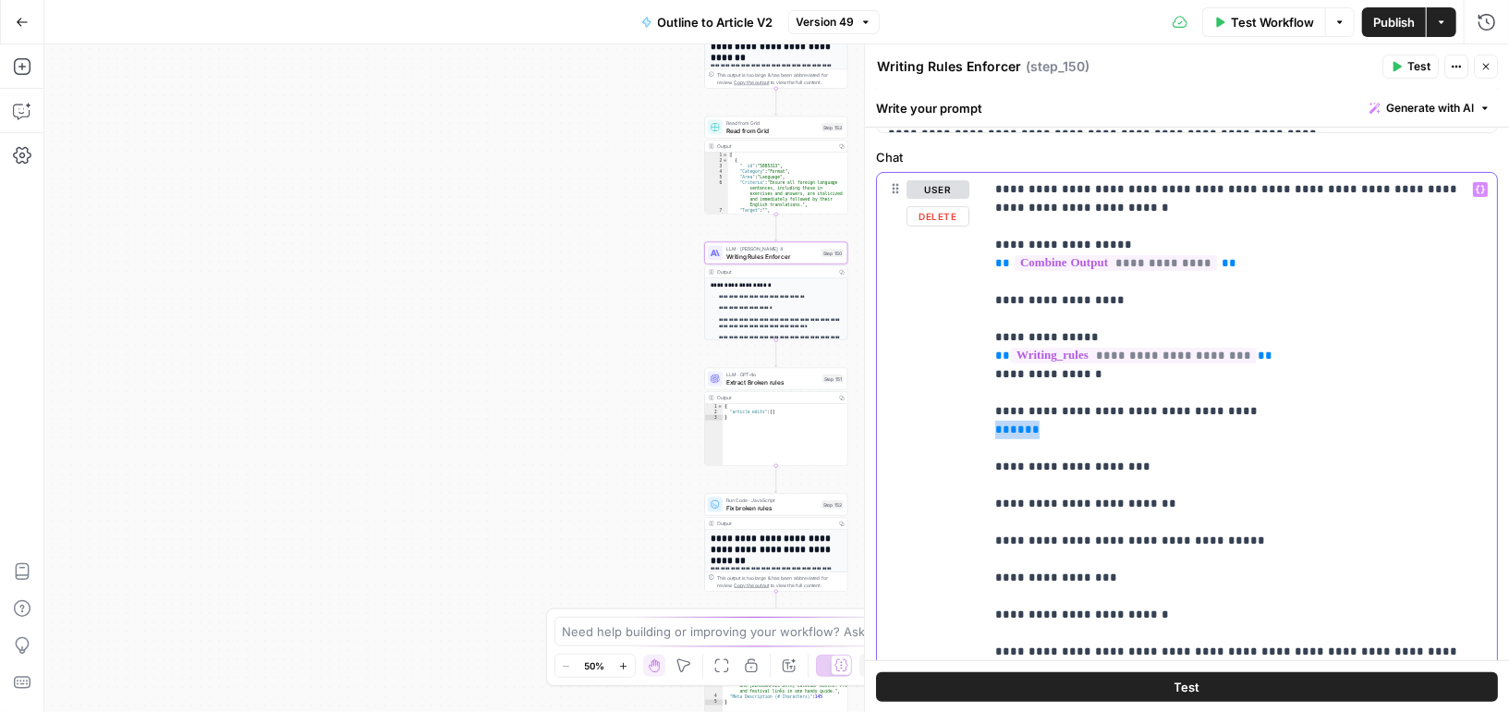
click at [950, 429] on div "**********" at bounding box center [1187, 461] width 620 height 577
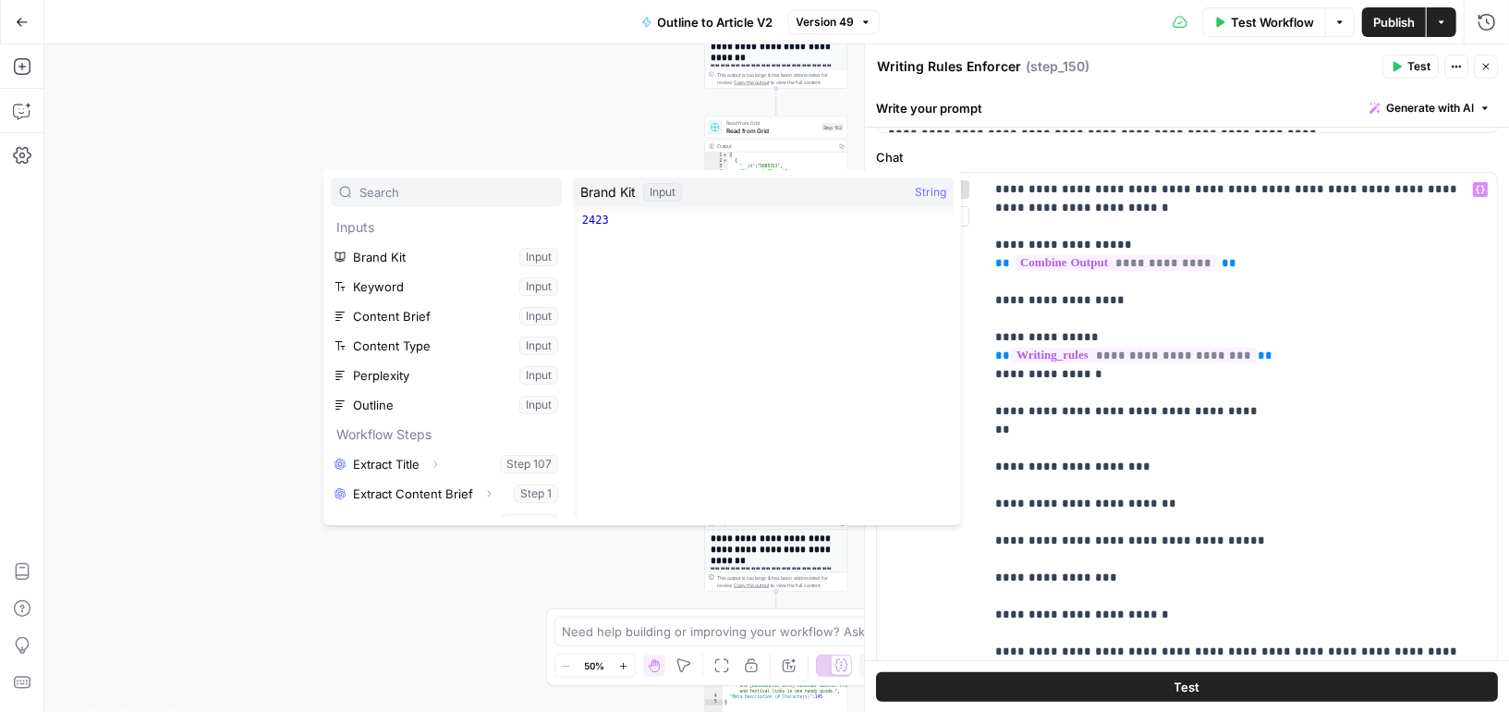
type textarea "****"
click at [596, 217] on div "2423" at bounding box center [766, 380] width 375 height 335
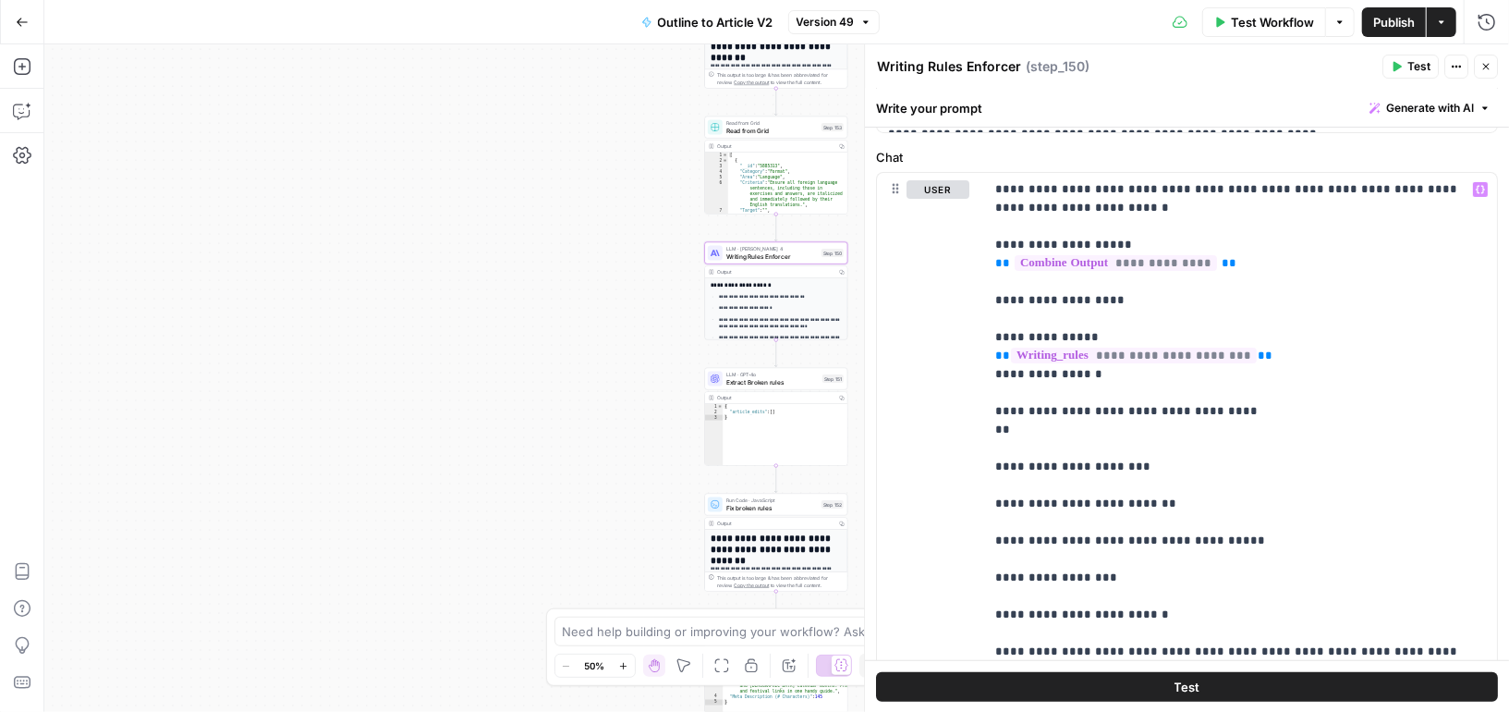
click at [1249, 23] on span "Test Workflow" at bounding box center [1272, 22] width 83 height 18
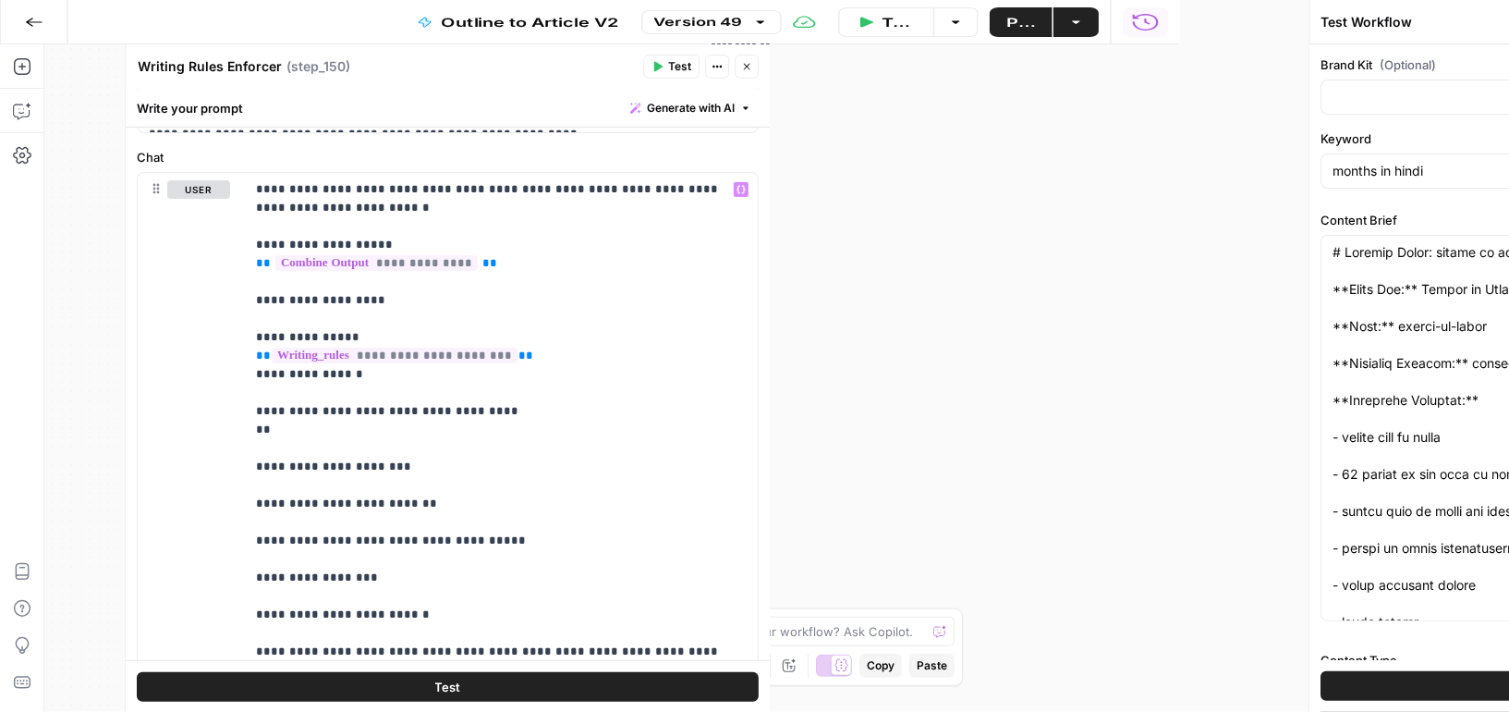
type input "Preply (EN)"
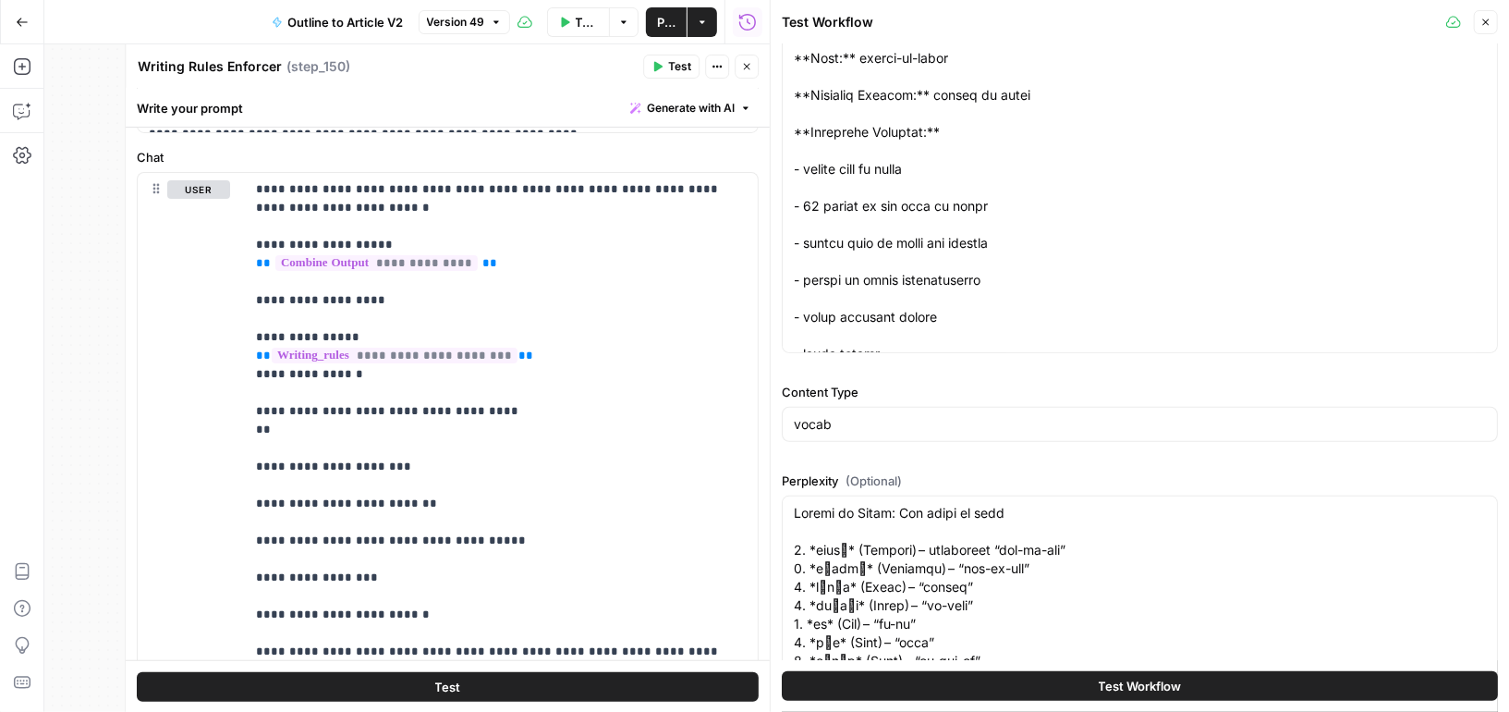
scroll to position [716, 0]
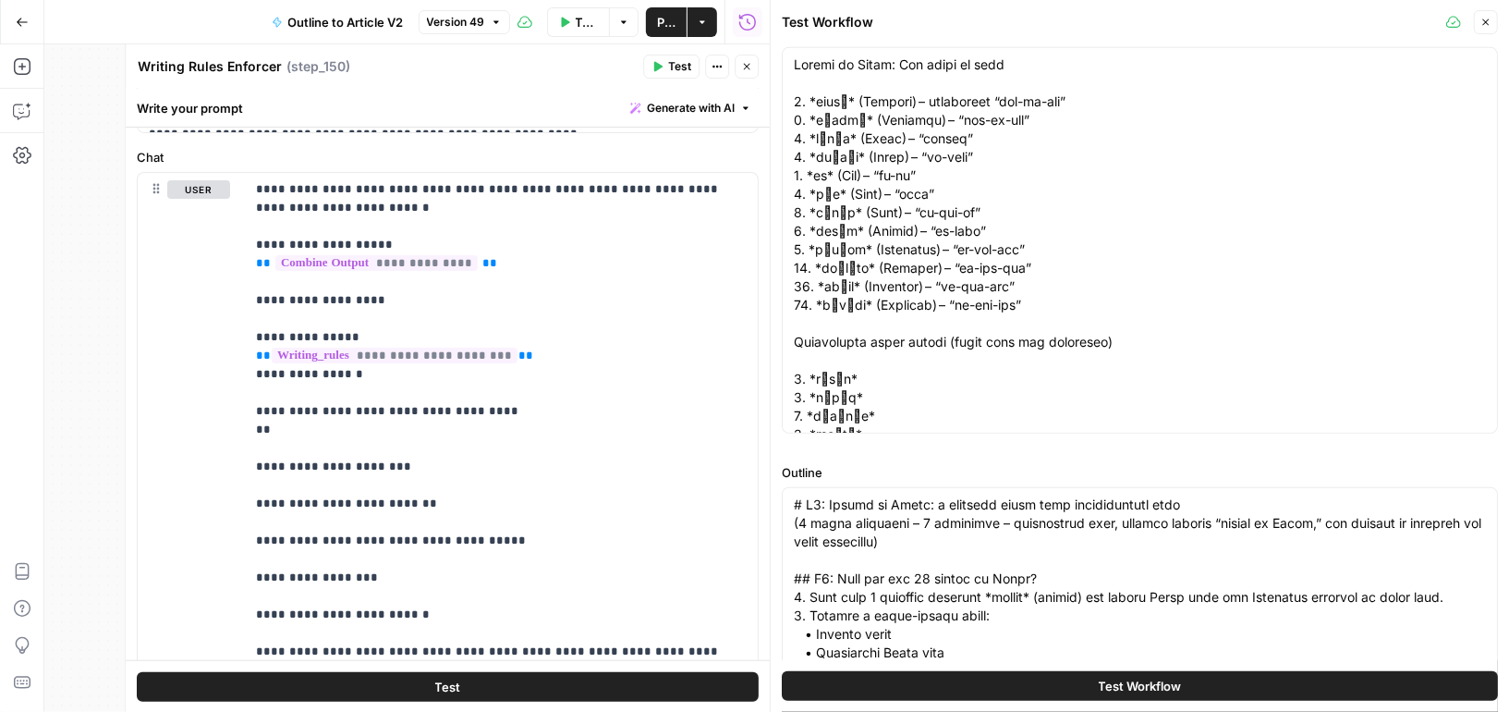
click at [1140, 681] on span "Test Workflow" at bounding box center [1140, 686] width 83 height 18
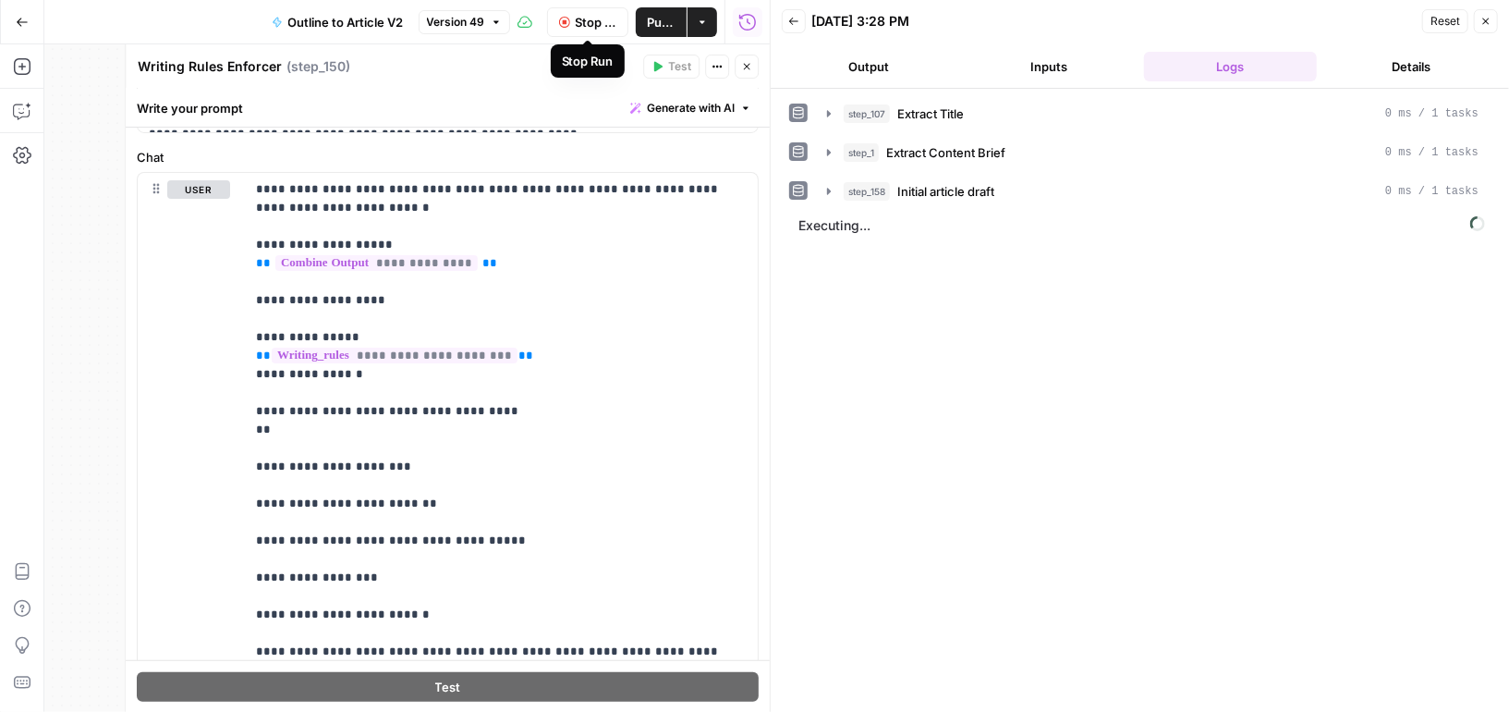
click at [576, 17] on span "Stop Run" at bounding box center [597, 22] width 42 height 18
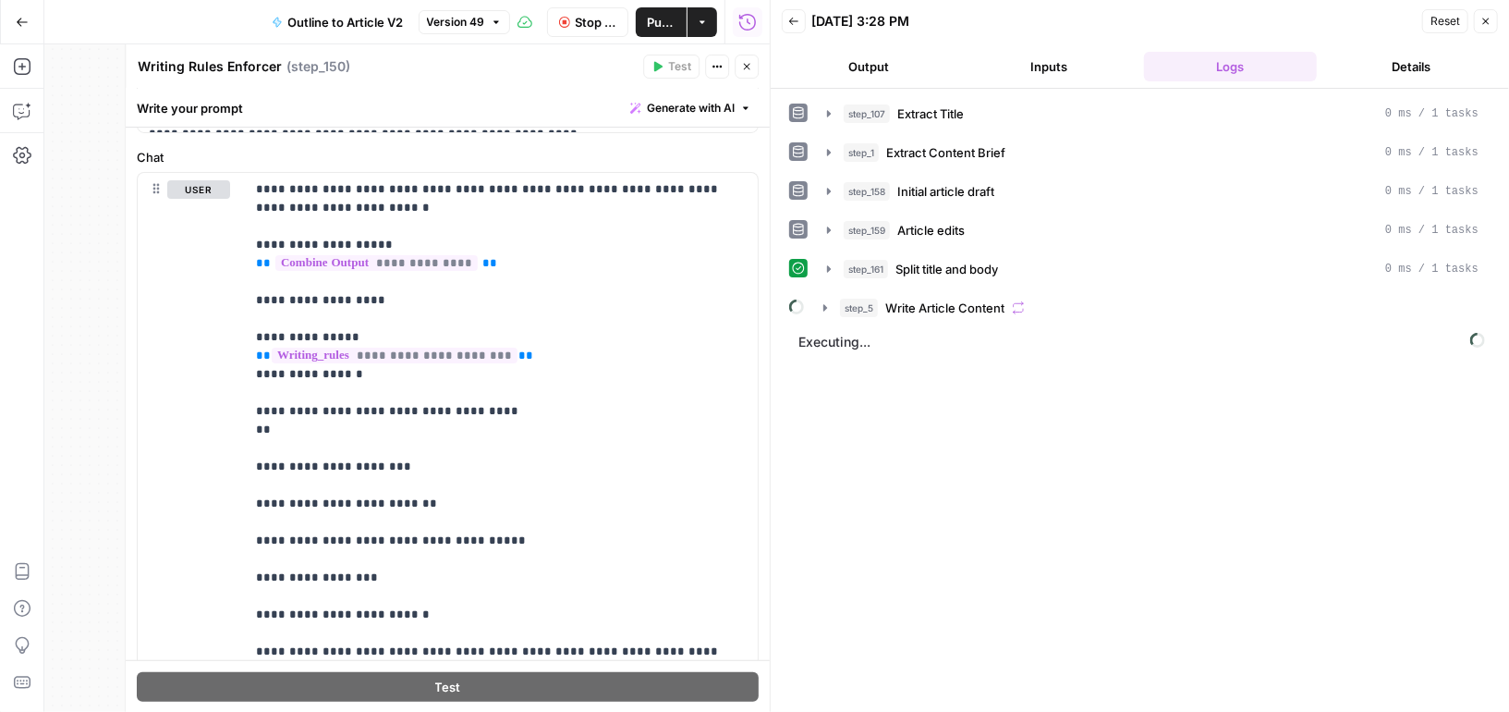
click at [1483, 24] on icon "button" at bounding box center [1486, 21] width 11 height 11
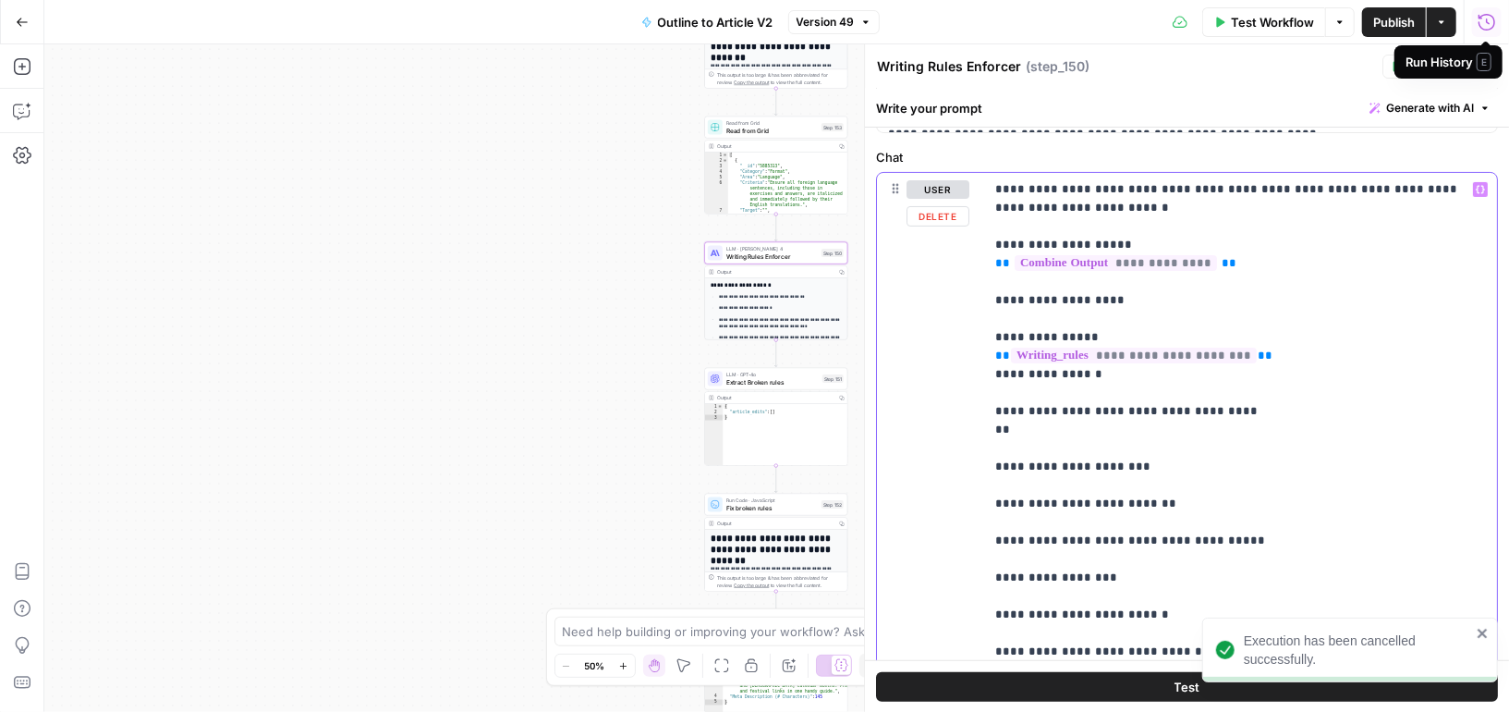
drag, startPoint x: 1048, startPoint y: 431, endPoint x: 969, endPoint y: 418, distance: 80.5
click at [969, 418] on div "**********" at bounding box center [1187, 461] width 620 height 577
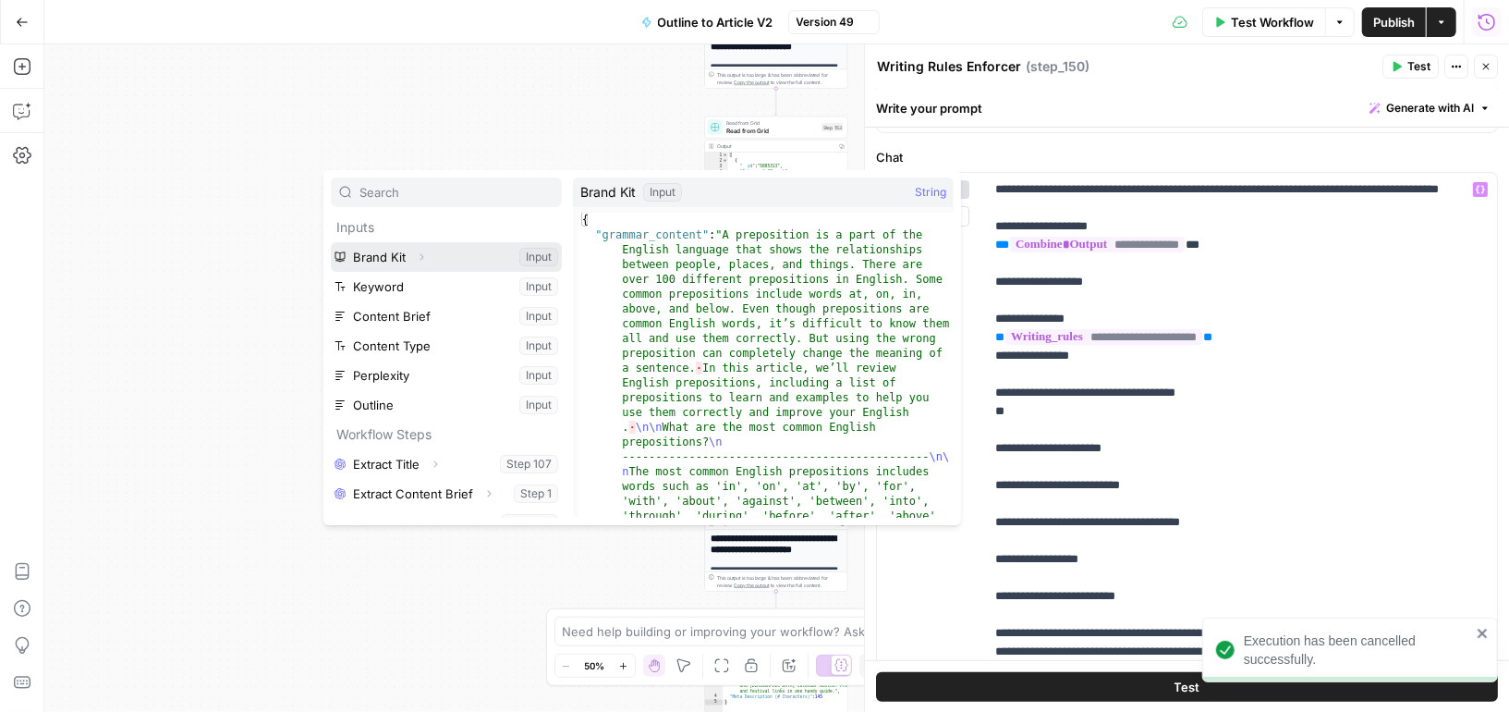
click at [422, 253] on icon "button" at bounding box center [421, 256] width 11 height 11
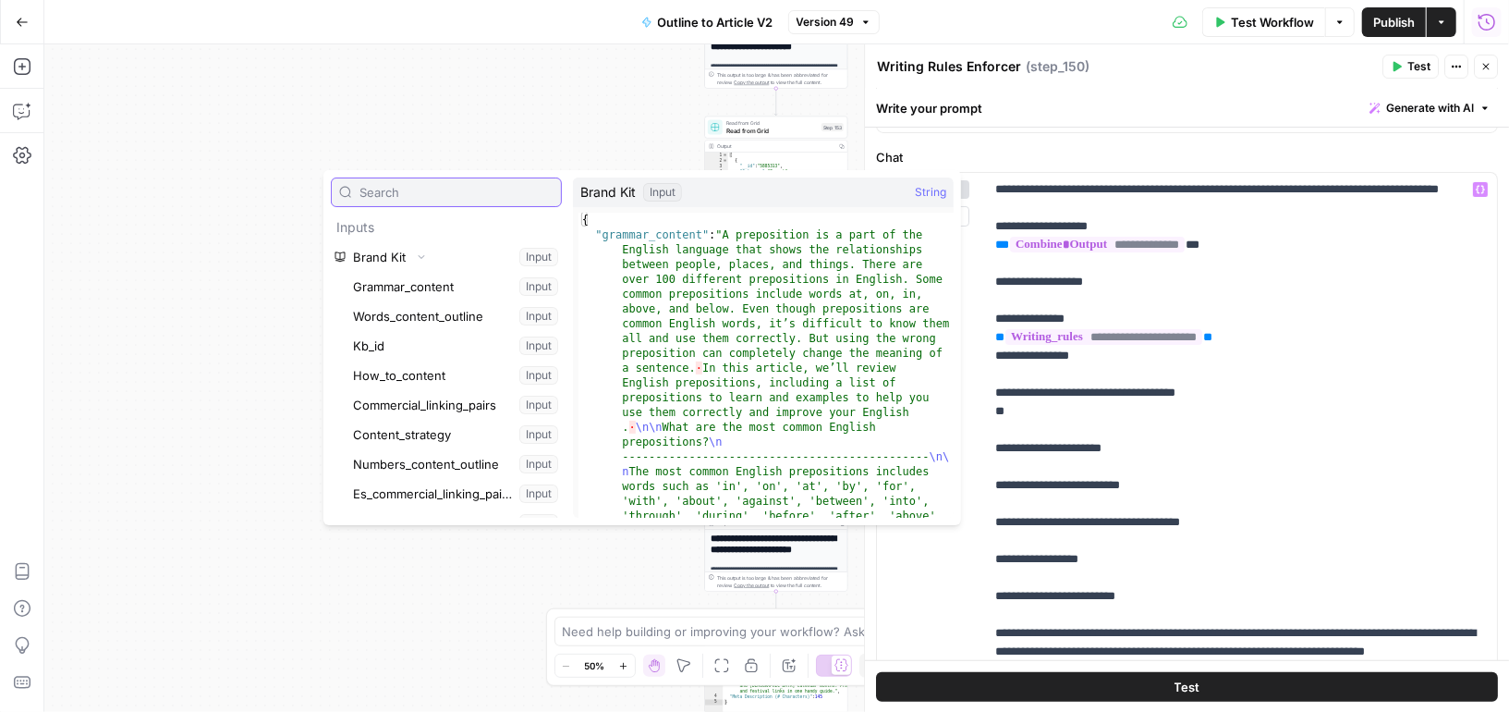
click at [445, 196] on input "text" at bounding box center [457, 192] width 194 height 18
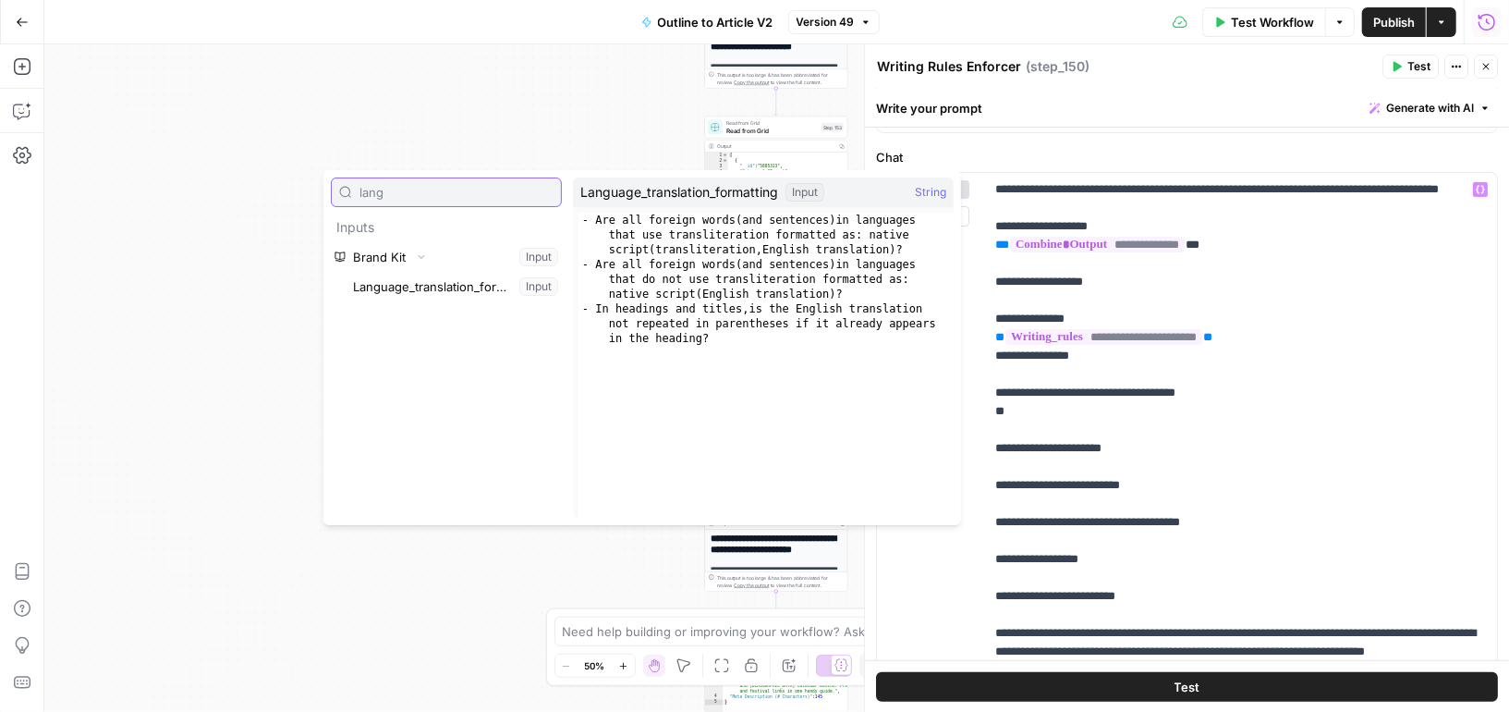
type input "lang"
click at [444, 283] on button "Select variable Language_translation_formatting" at bounding box center [455, 287] width 213 height 30
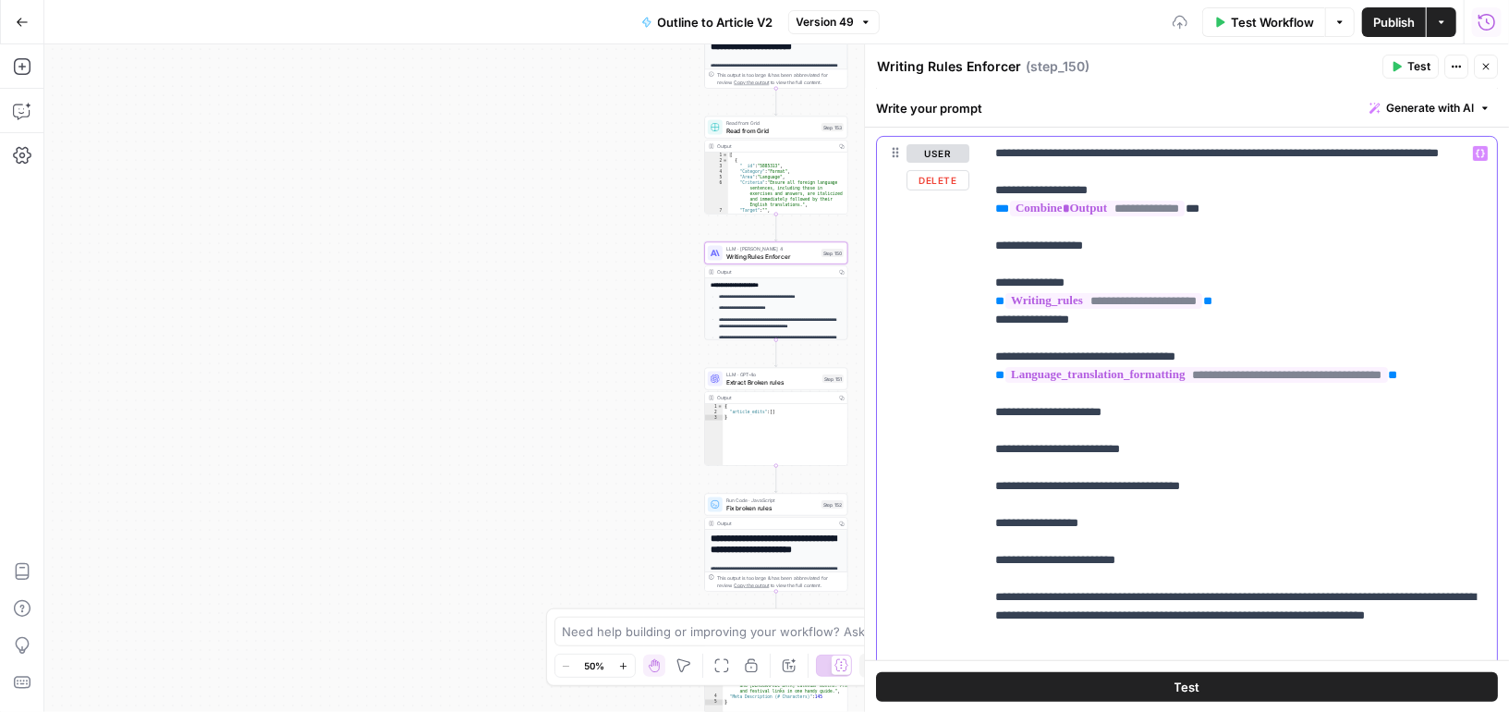
scroll to position [250, 0]
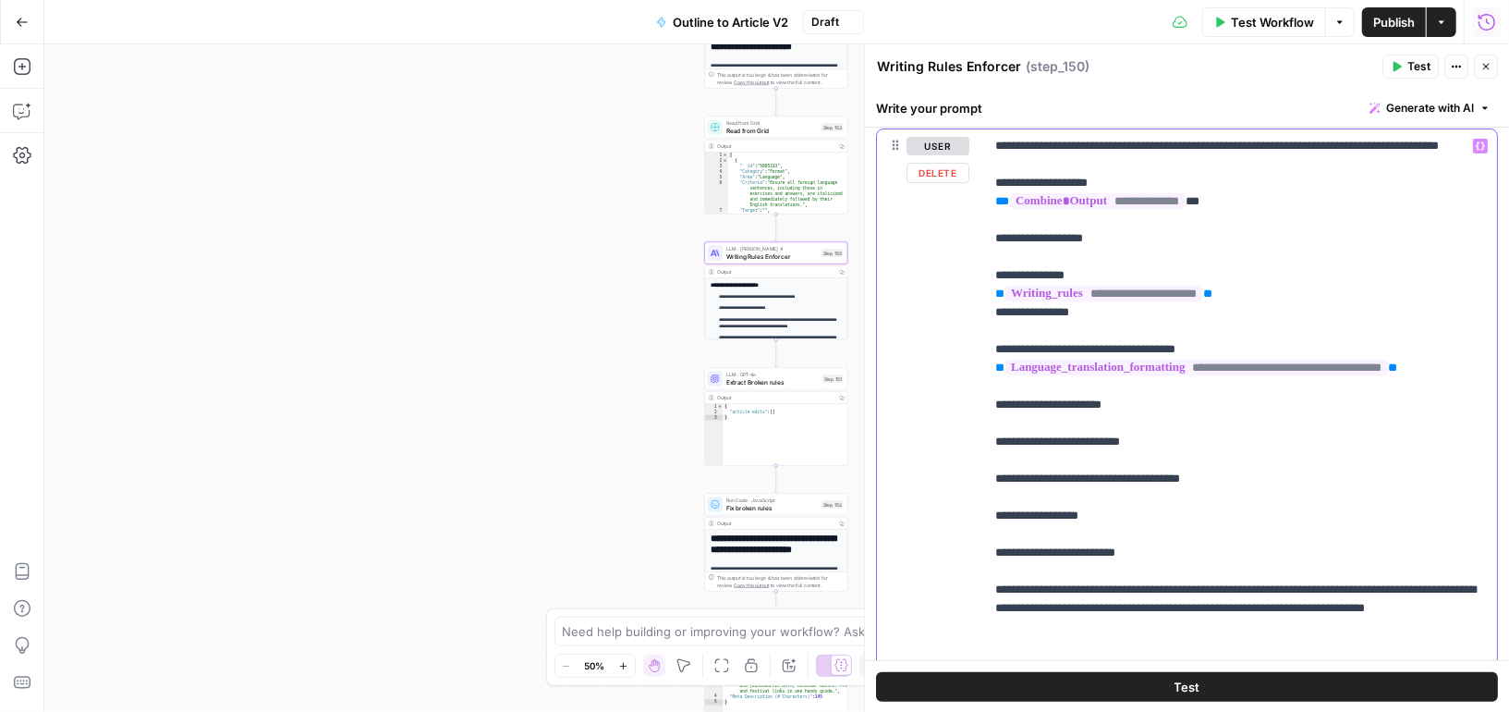
click at [1153, 433] on p "**********" at bounding box center [1241, 396] width 492 height 518
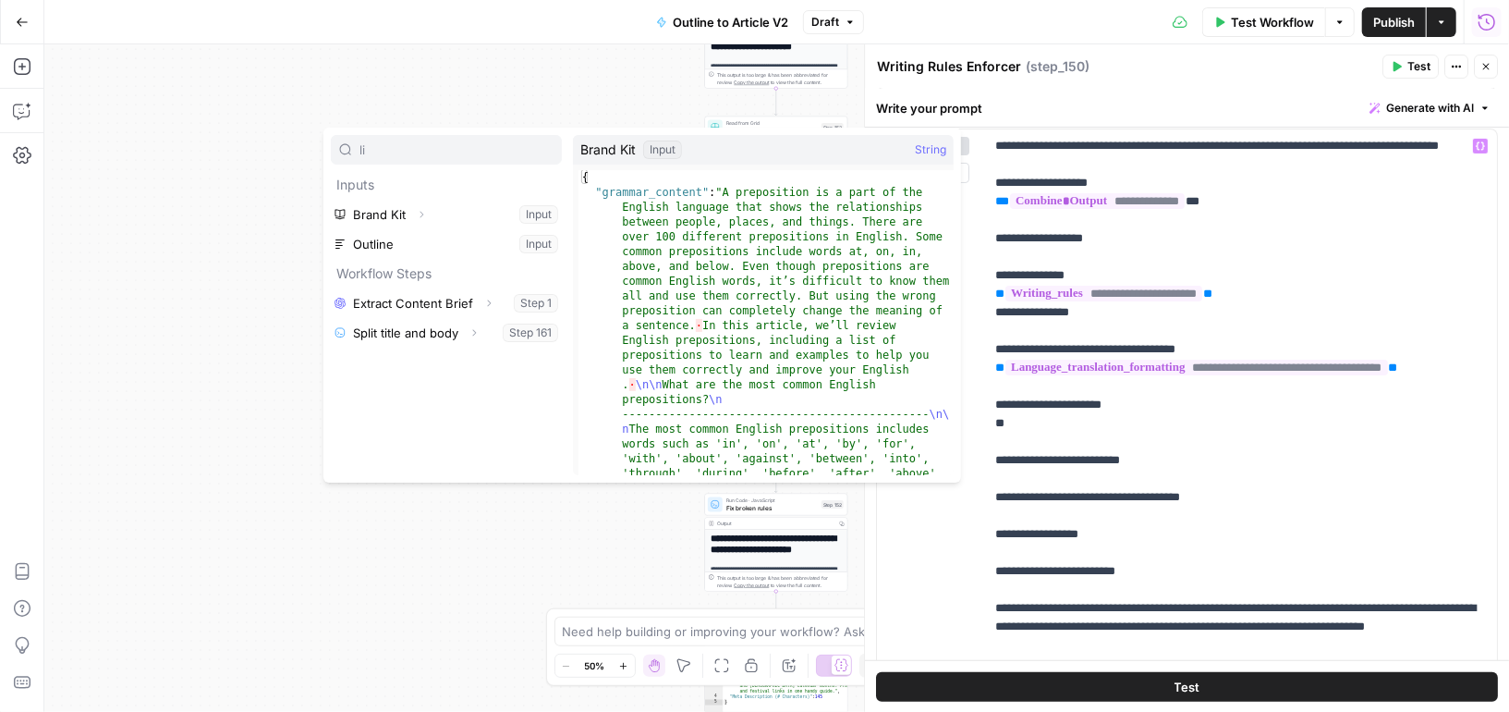
type input "l"
type input "lists"
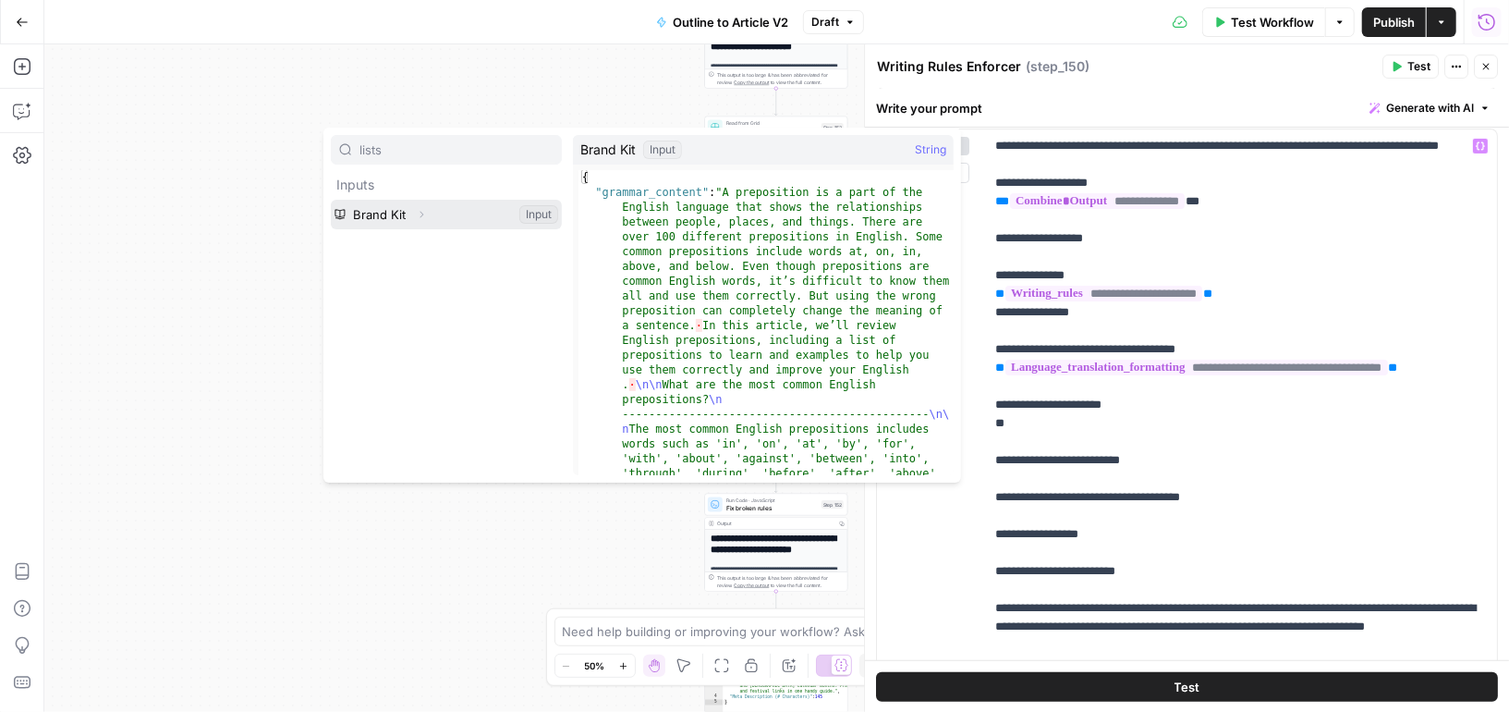
click at [422, 209] on icon "button" at bounding box center [421, 214] width 11 height 11
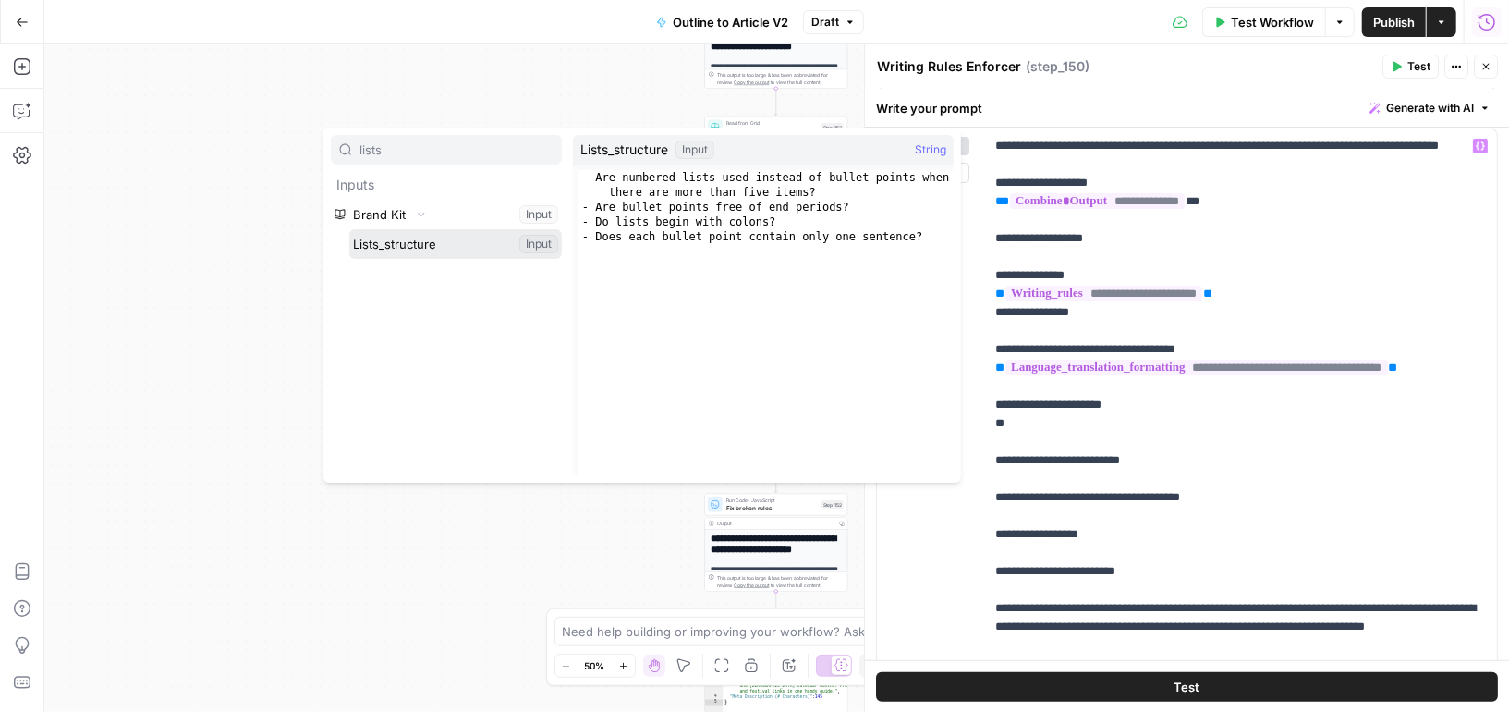
click at [412, 241] on button "Select variable Lists_structure" at bounding box center [455, 244] width 213 height 30
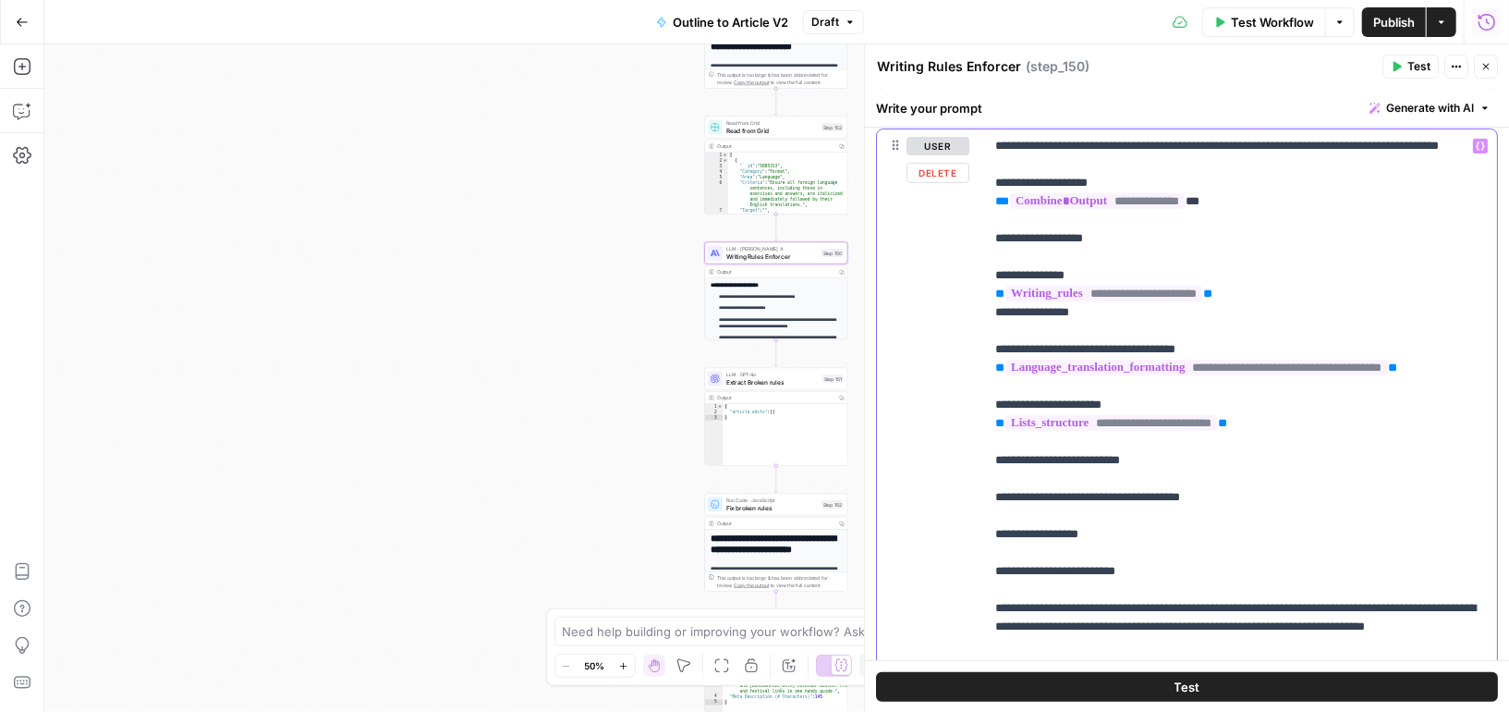
click at [1180, 480] on p "**********" at bounding box center [1241, 405] width 492 height 536
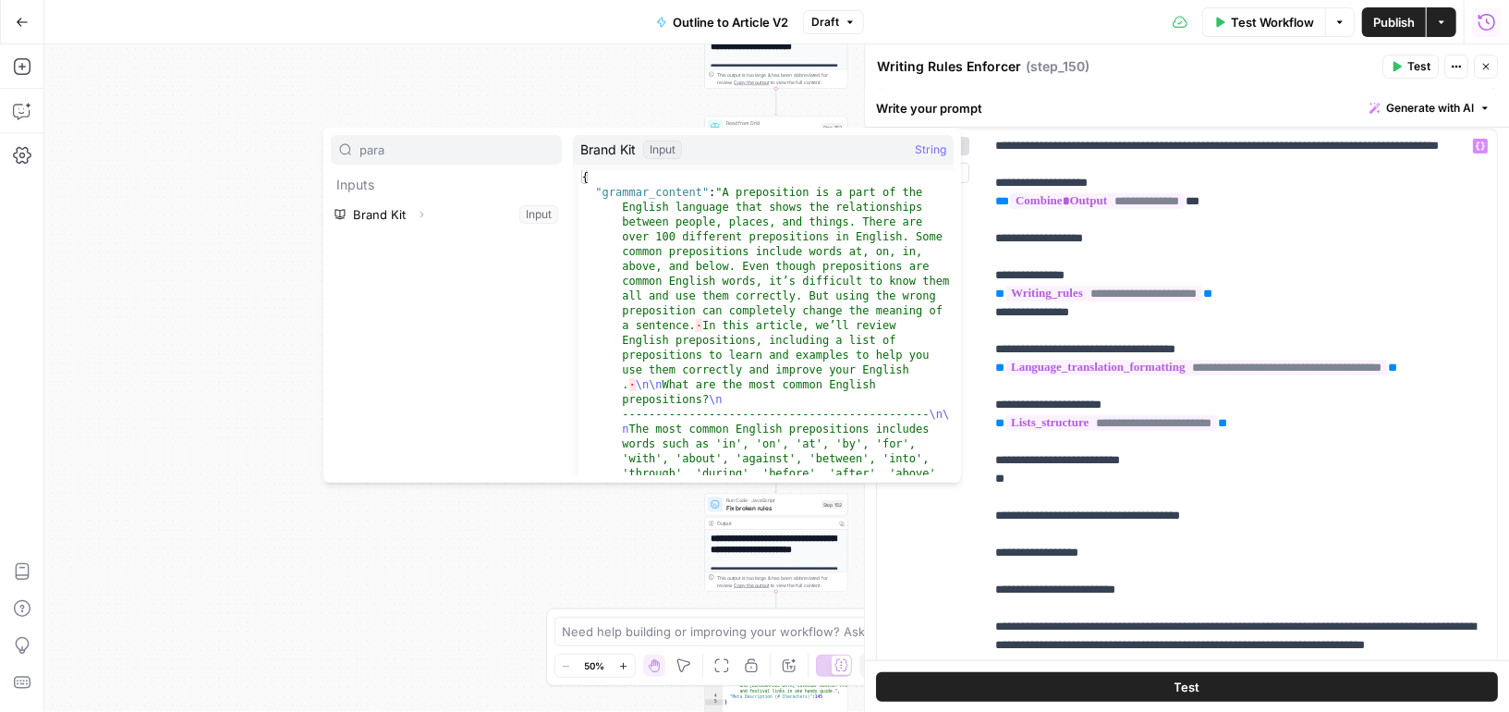
type input "para"
click at [410, 217] on button "Expand" at bounding box center [421, 214] width 24 height 24
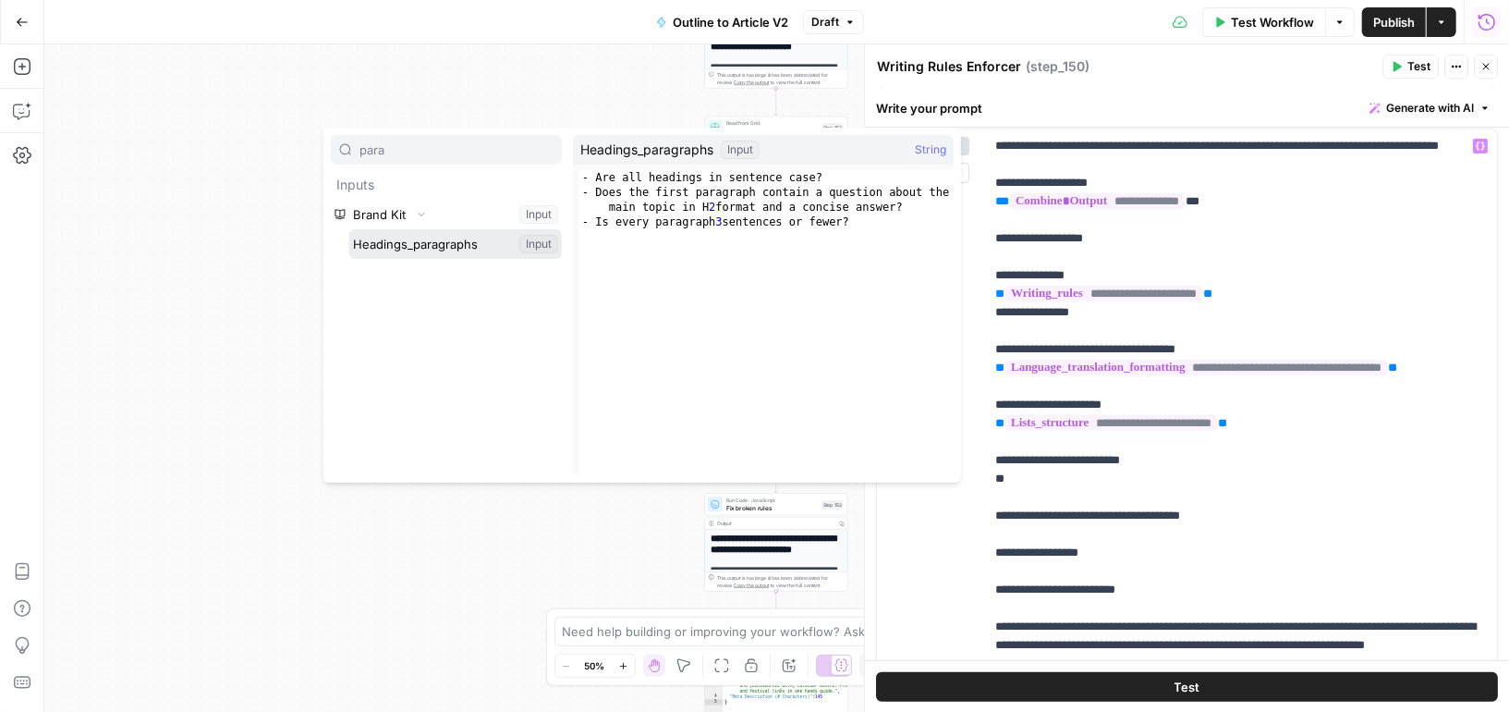
click at [407, 240] on button "Select variable Headings_paragraphs" at bounding box center [455, 244] width 213 height 30
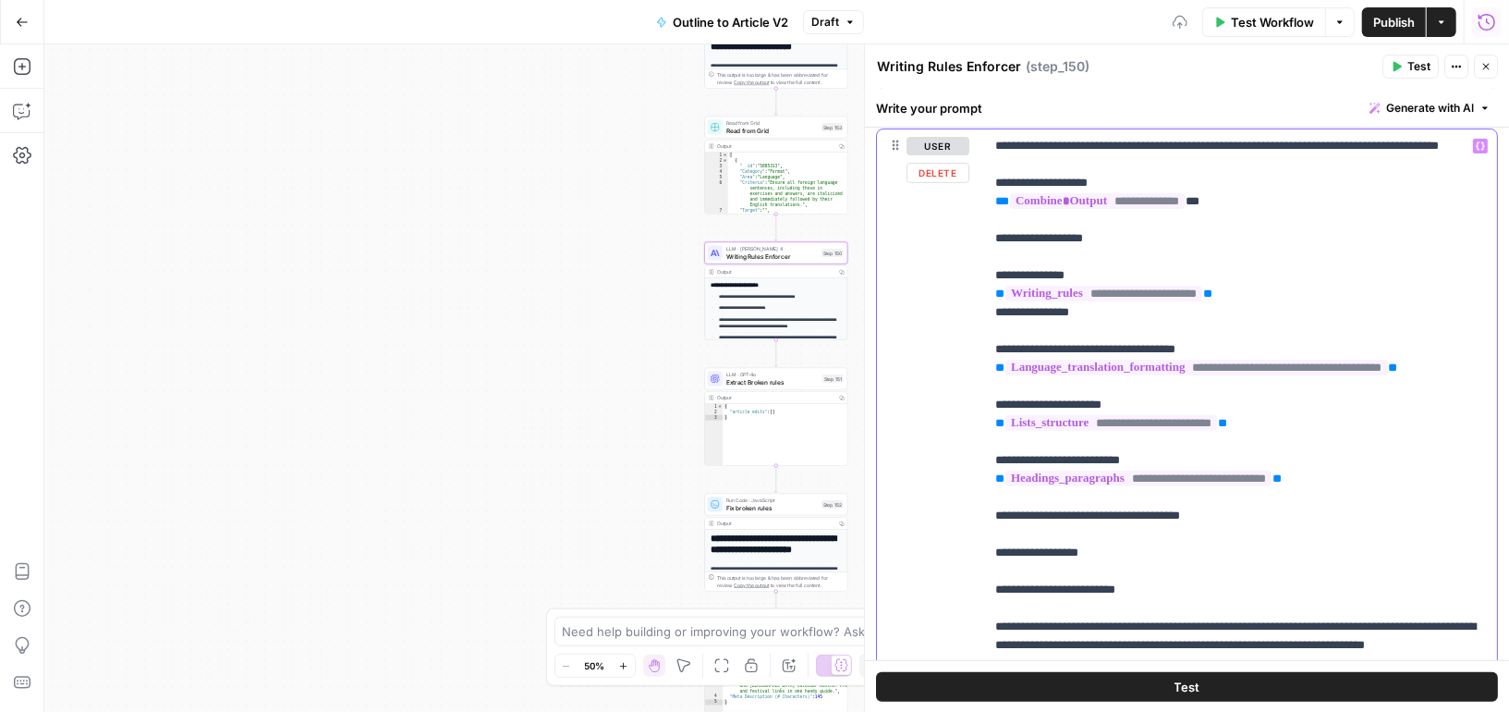
click at [1251, 539] on p "**********" at bounding box center [1241, 414] width 492 height 555
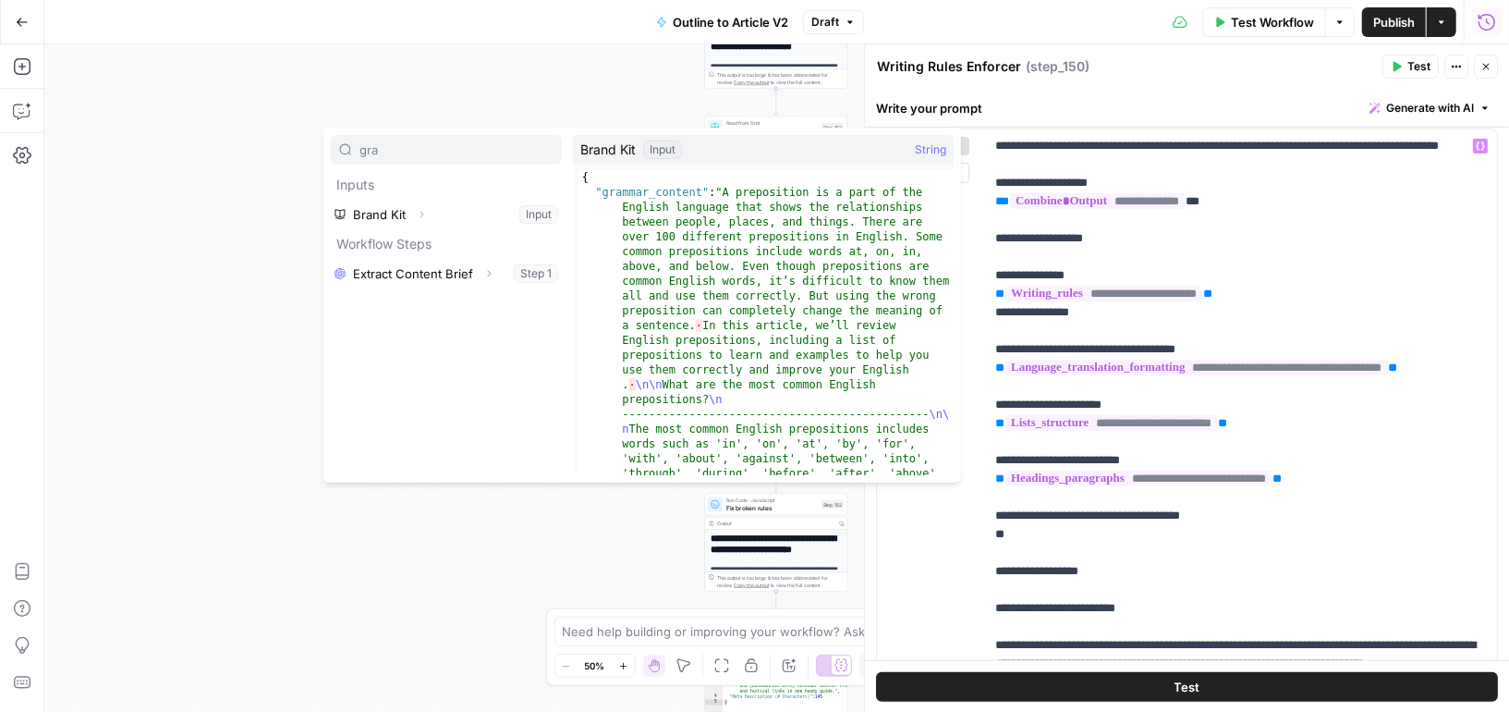
type input "gra"
click at [425, 209] on icon "button" at bounding box center [421, 214] width 11 height 11
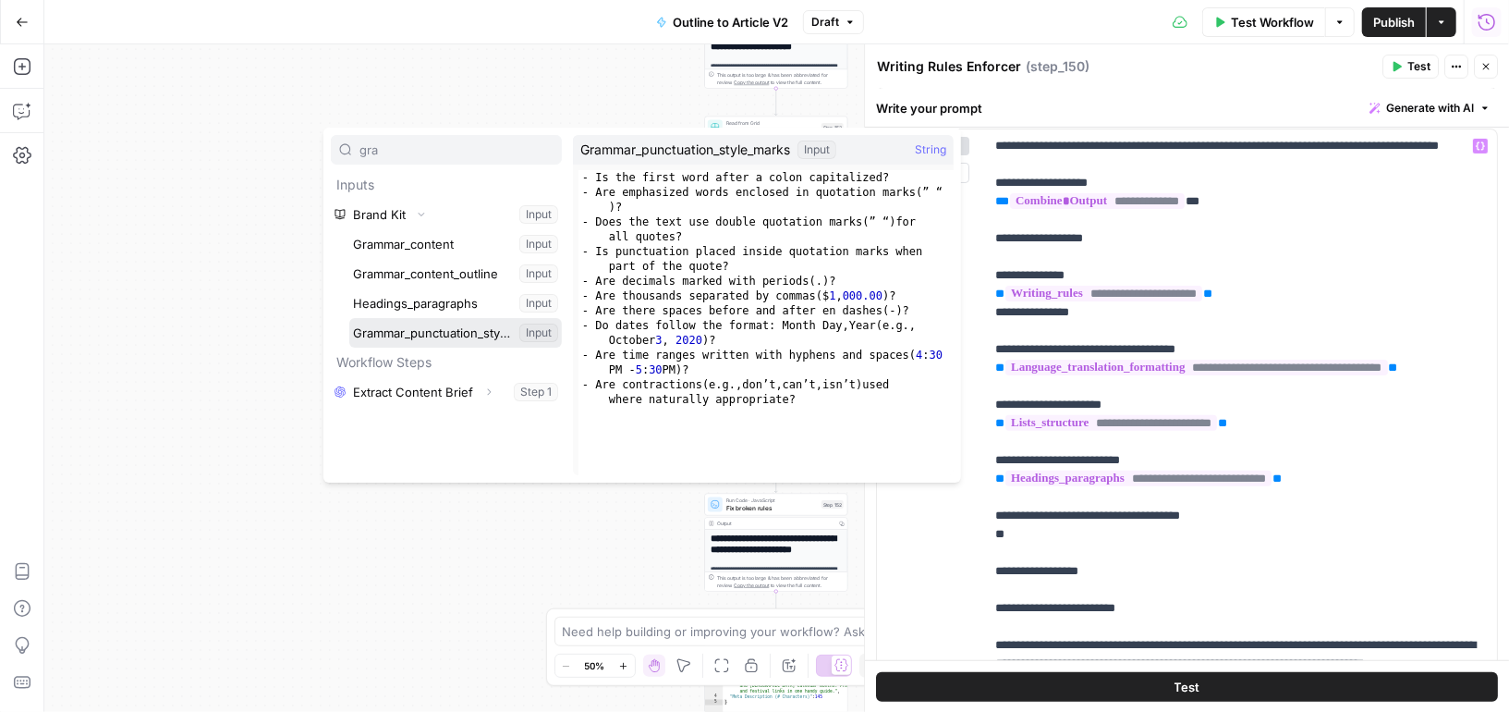
click at [437, 323] on button "Select variable Grammar_punctuation_style_marks" at bounding box center [455, 333] width 213 height 30
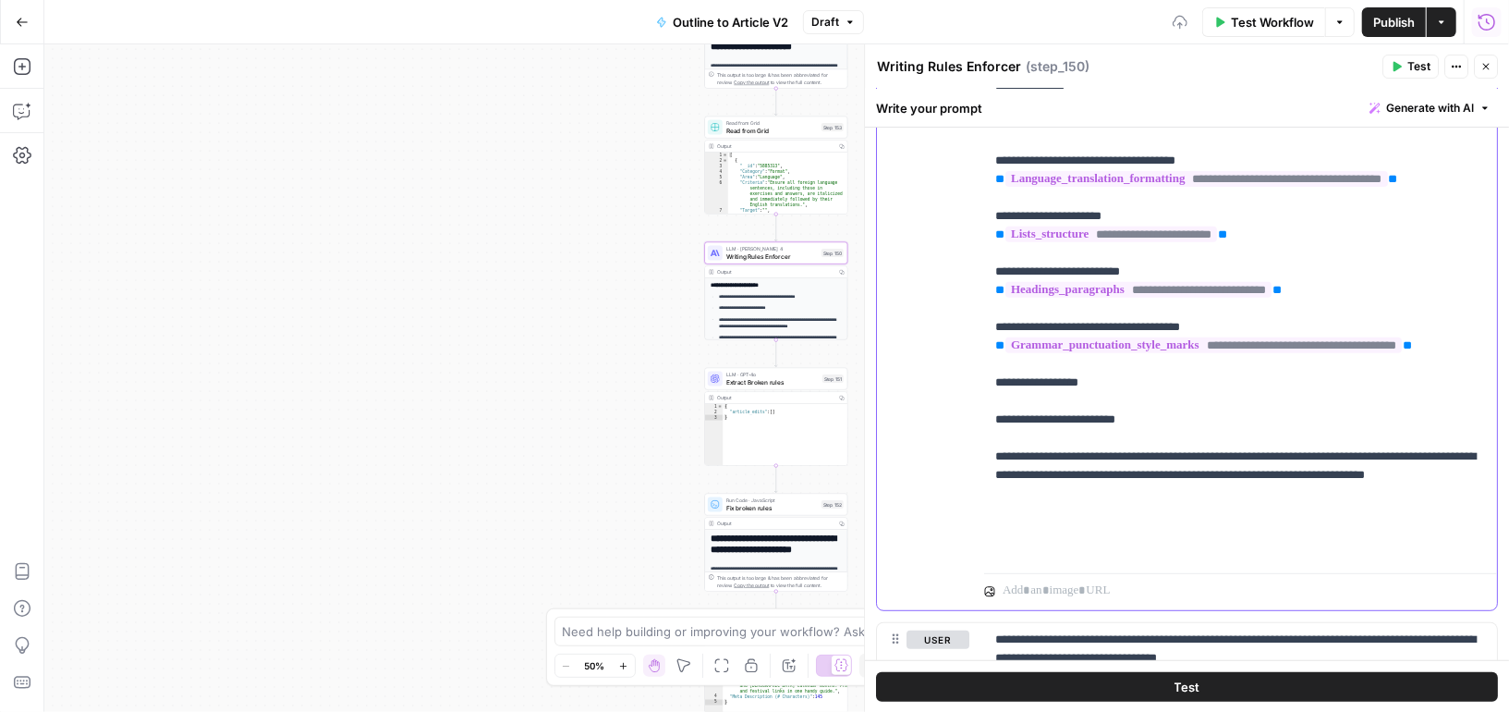
scroll to position [463, 0]
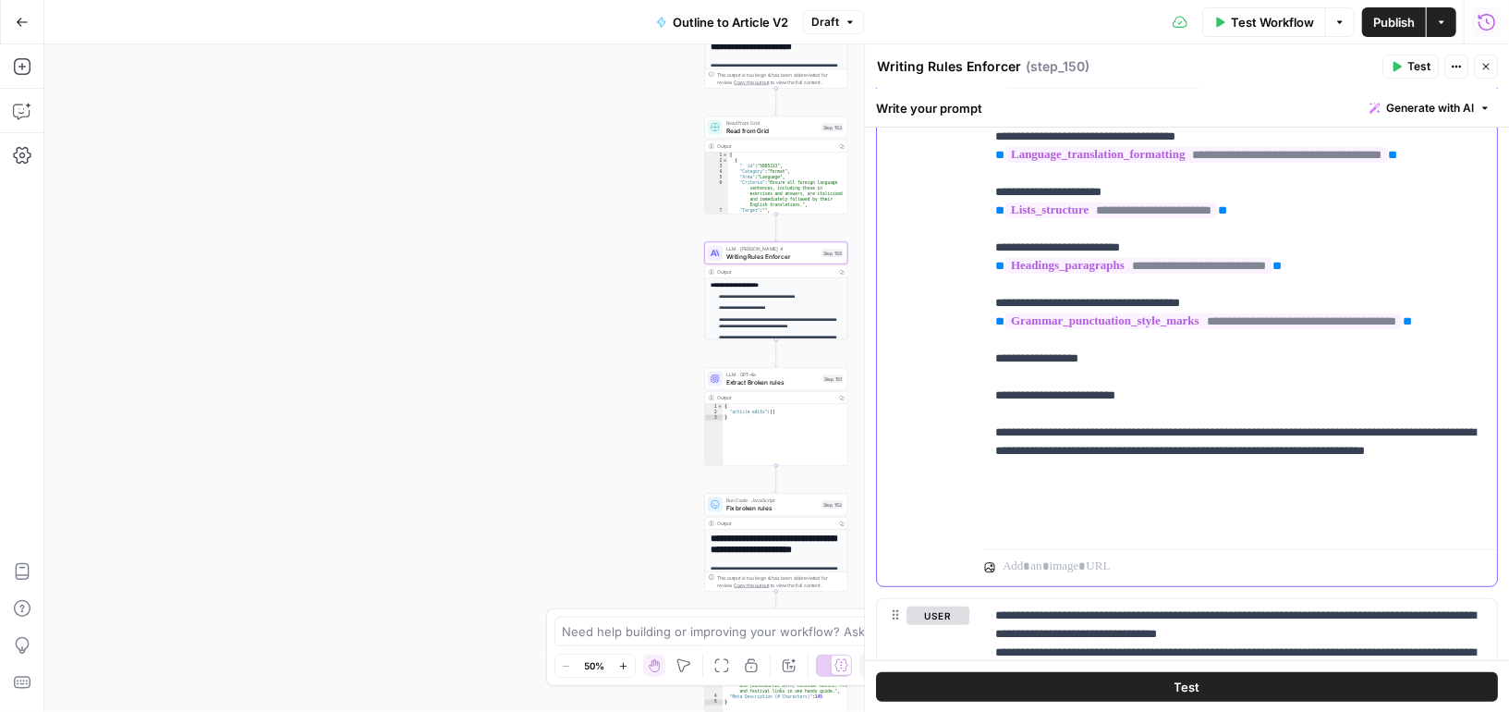
click at [1171, 410] on p "**********" at bounding box center [1241, 229] width 492 height 610
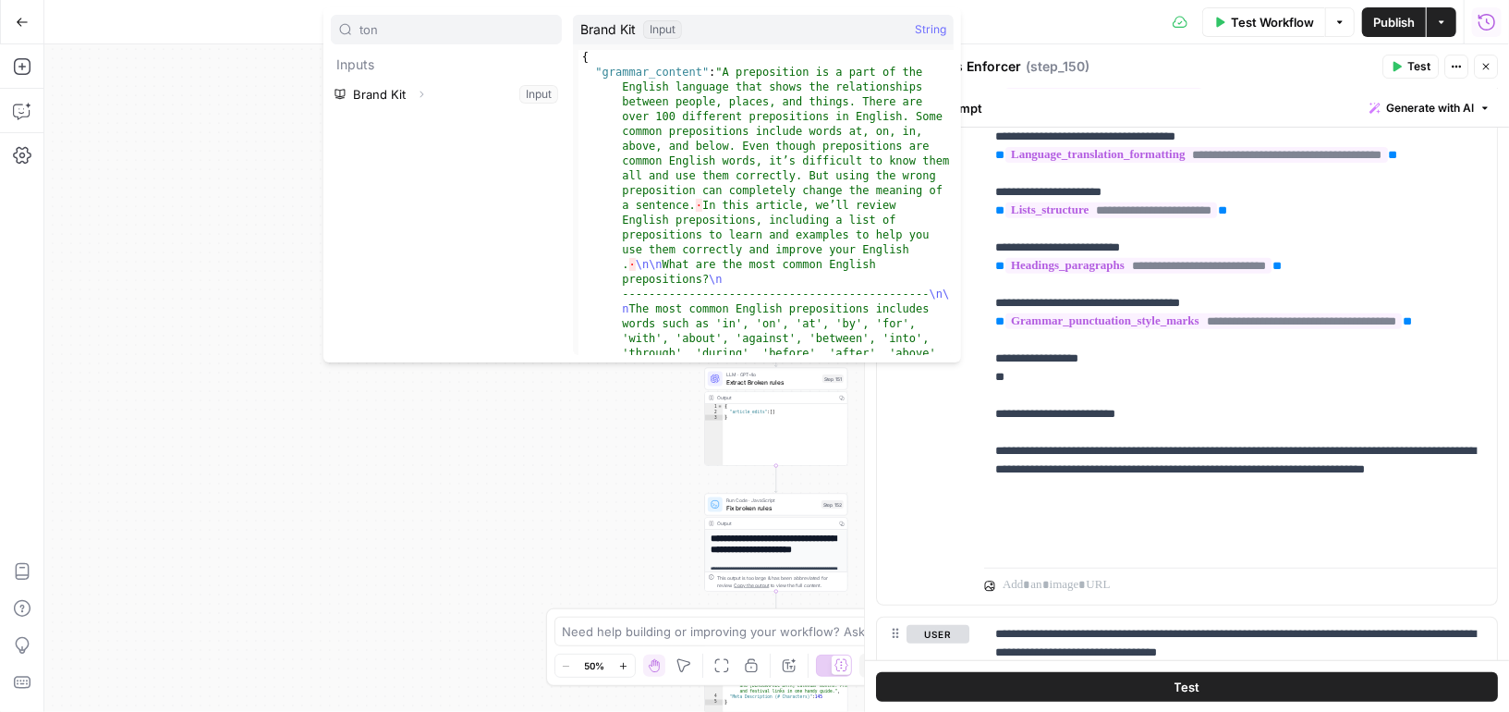
type input "ton"
click at [414, 96] on button "Expand" at bounding box center [421, 94] width 24 height 24
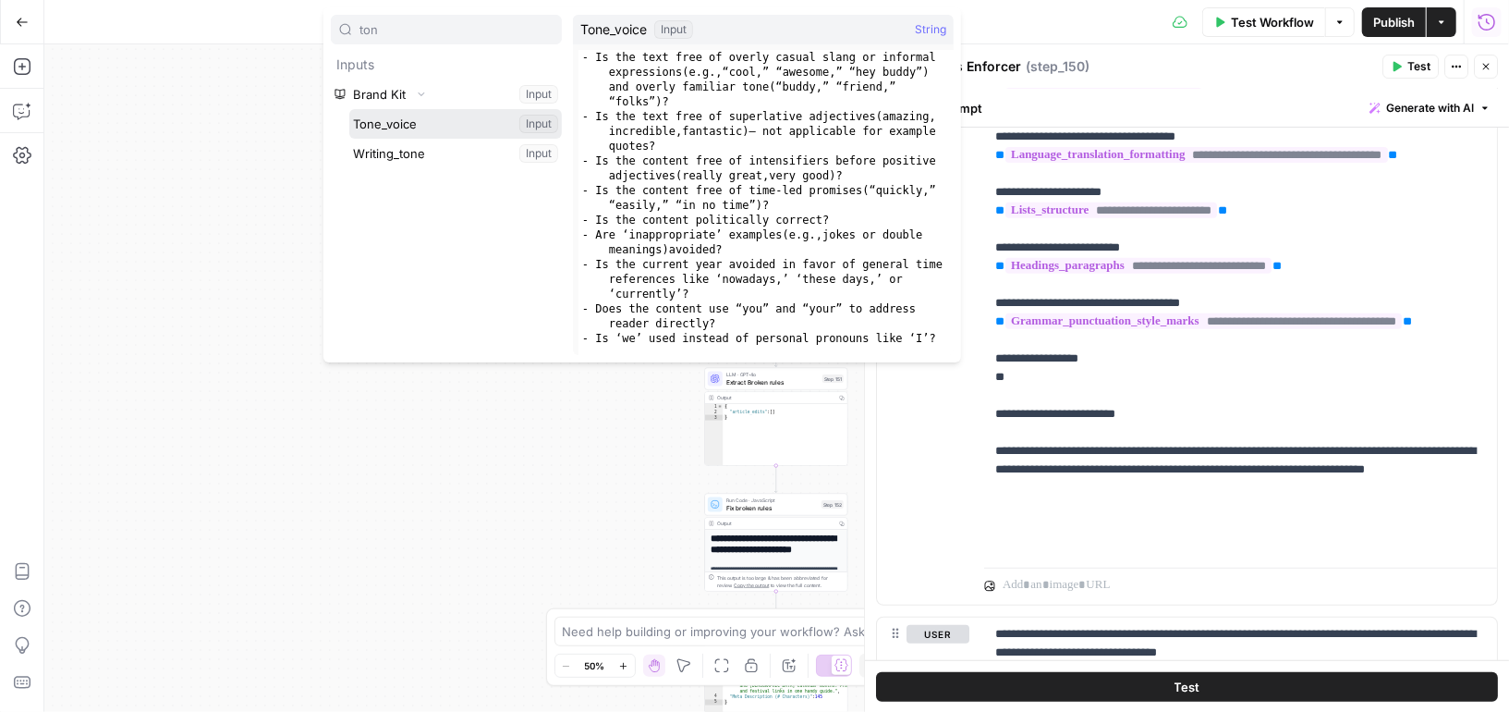
click at [421, 128] on button "Select variable Tone_voice" at bounding box center [455, 124] width 213 height 30
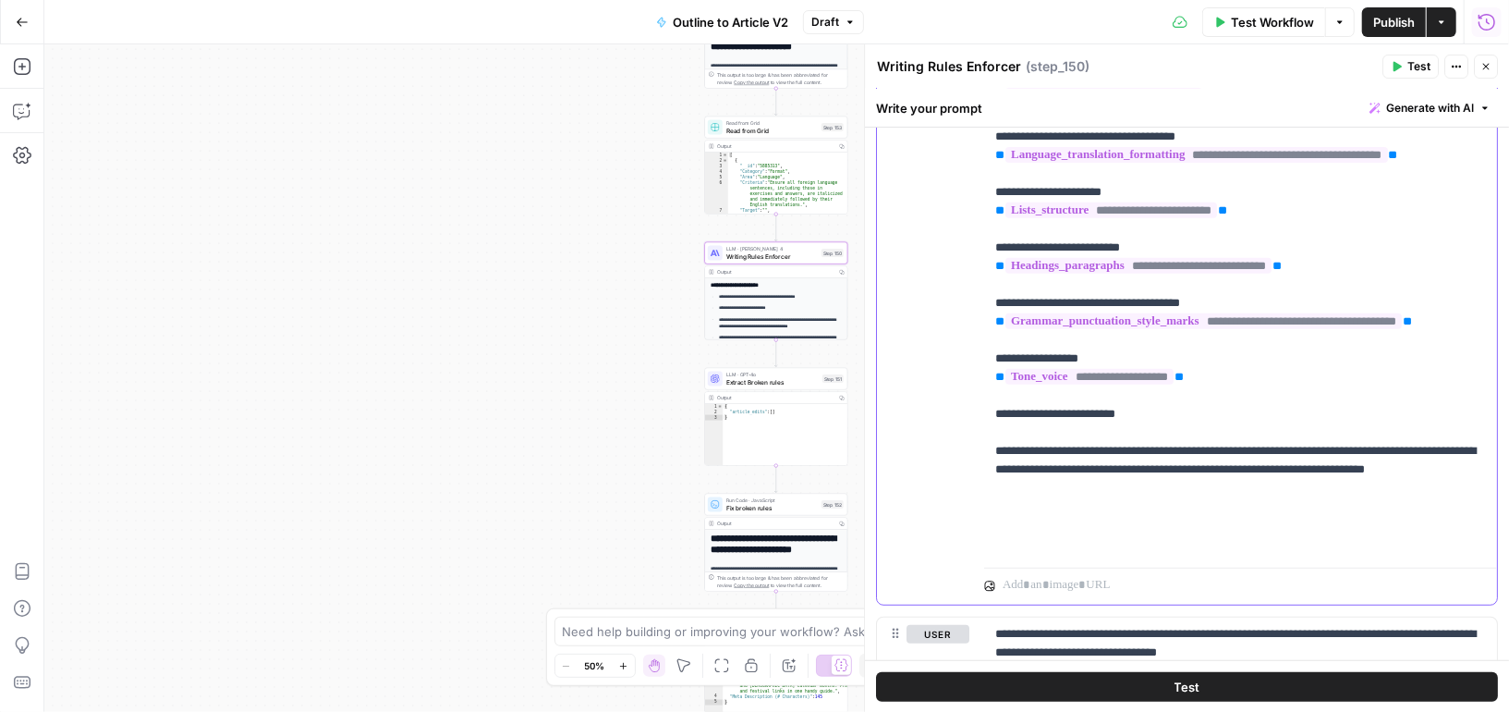
scroll to position [467, 0]
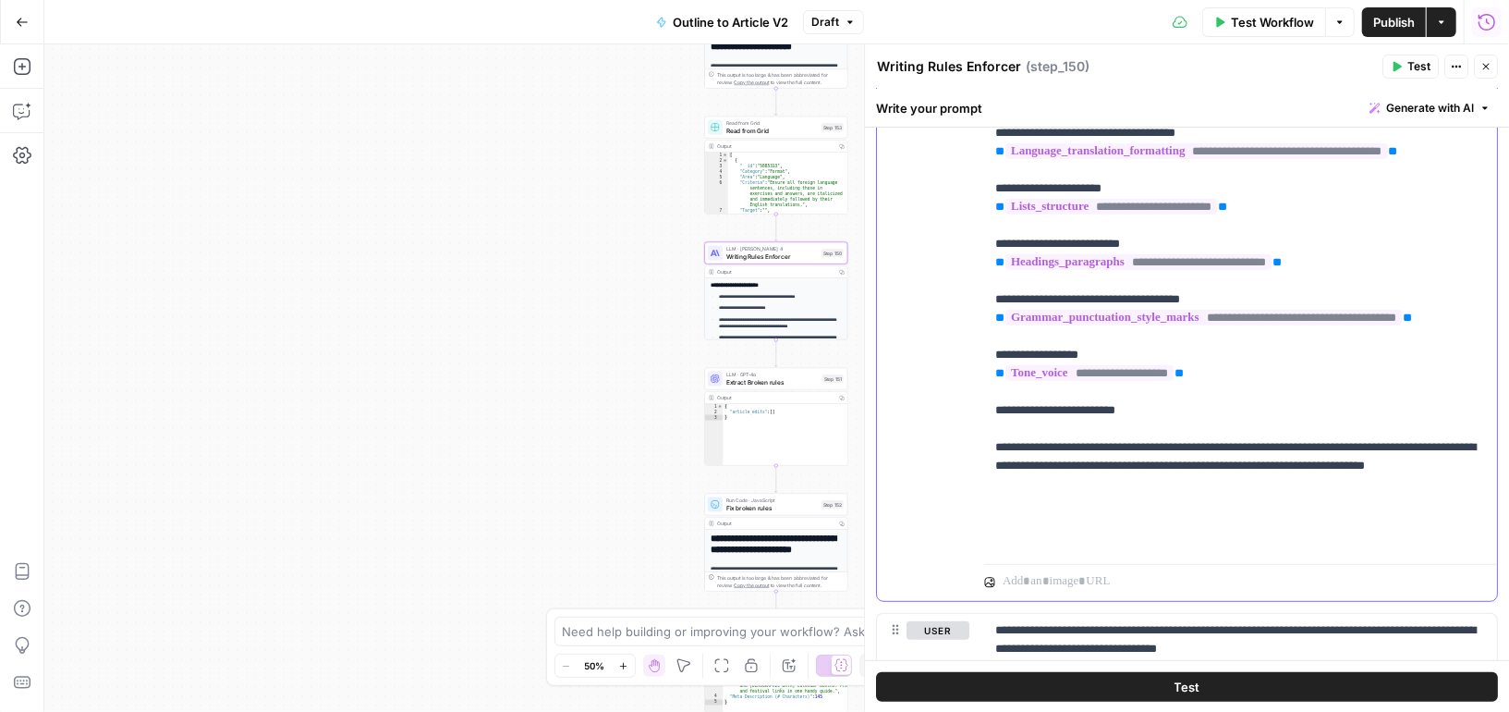
click at [1195, 455] on p "**********" at bounding box center [1241, 235] width 492 height 628
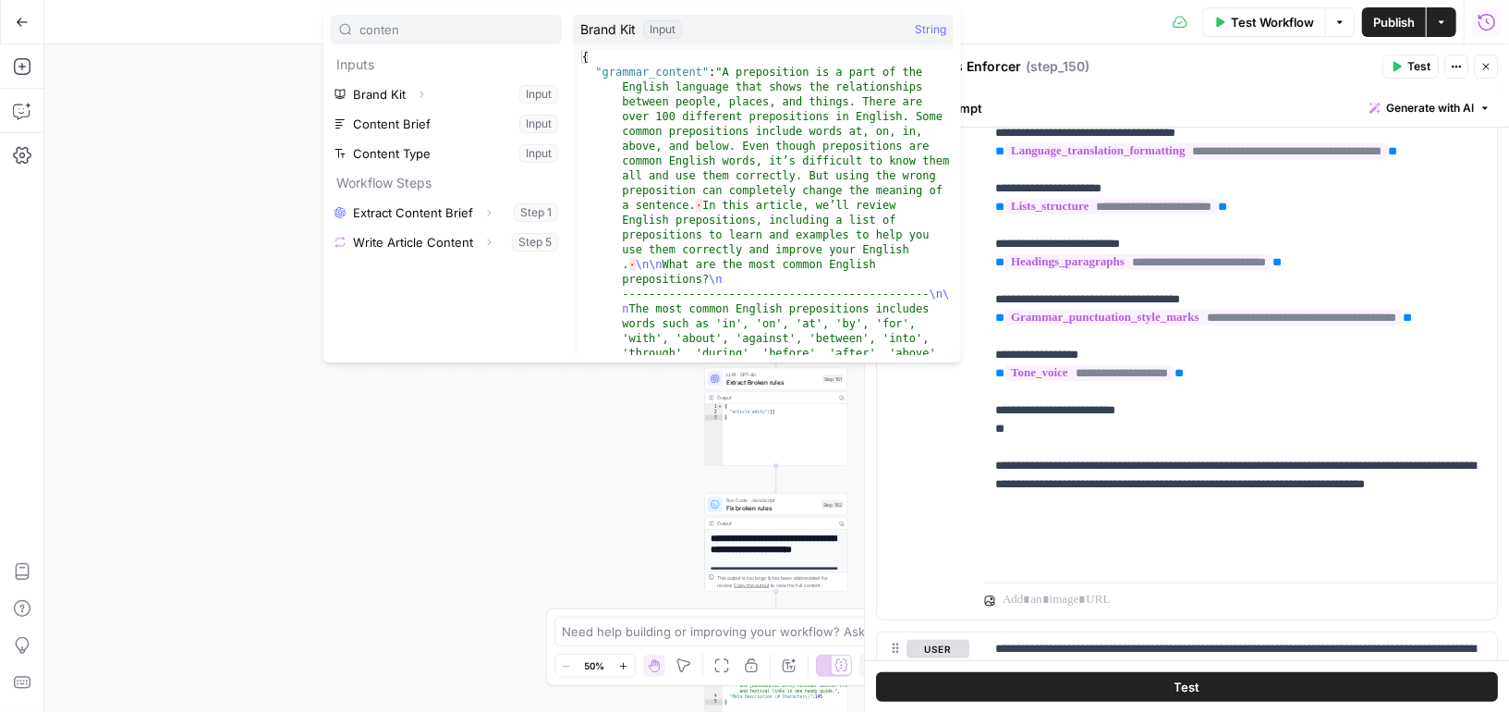
type input "conten"
click at [429, 93] on button "Expand" at bounding box center [421, 94] width 24 height 24
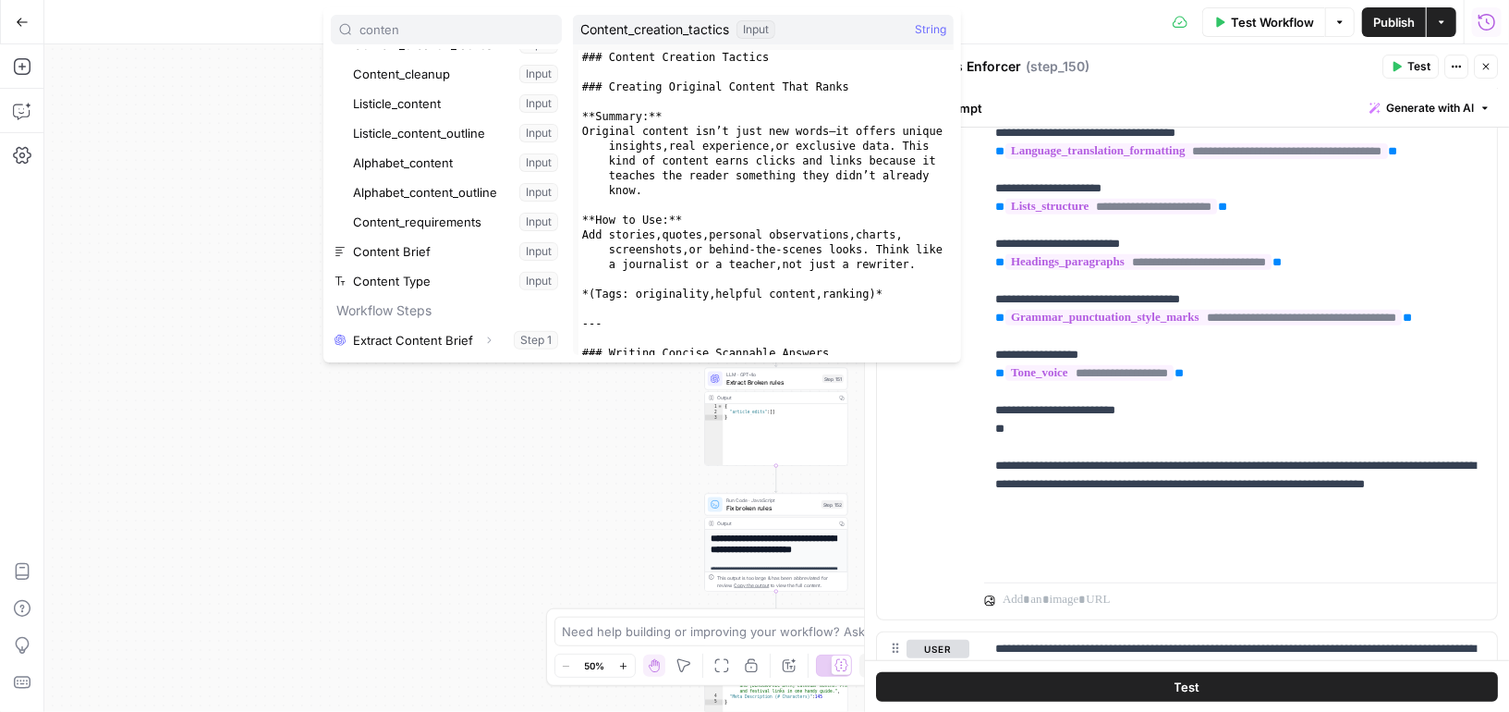
scroll to position [374, 0]
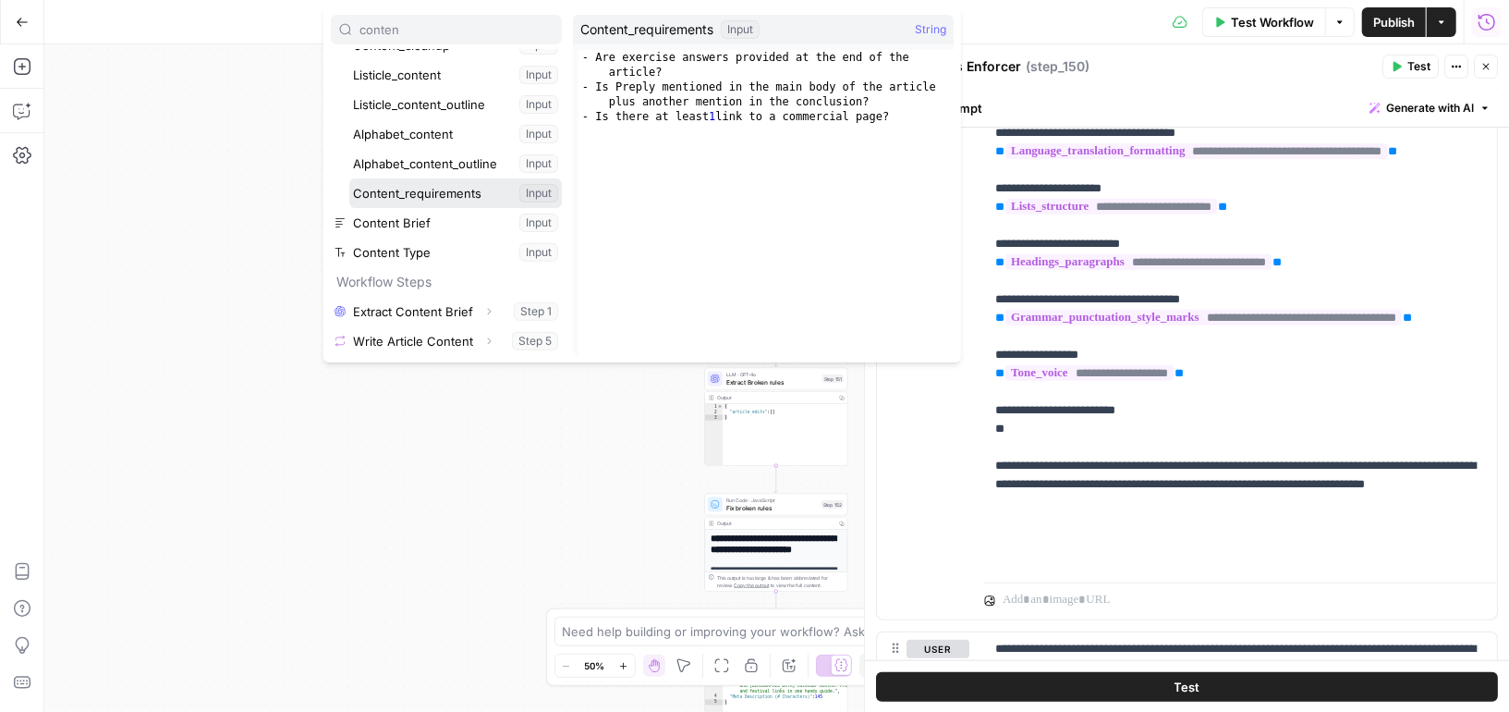
click at [428, 192] on button "Select variable Content_requirements" at bounding box center [455, 193] width 213 height 30
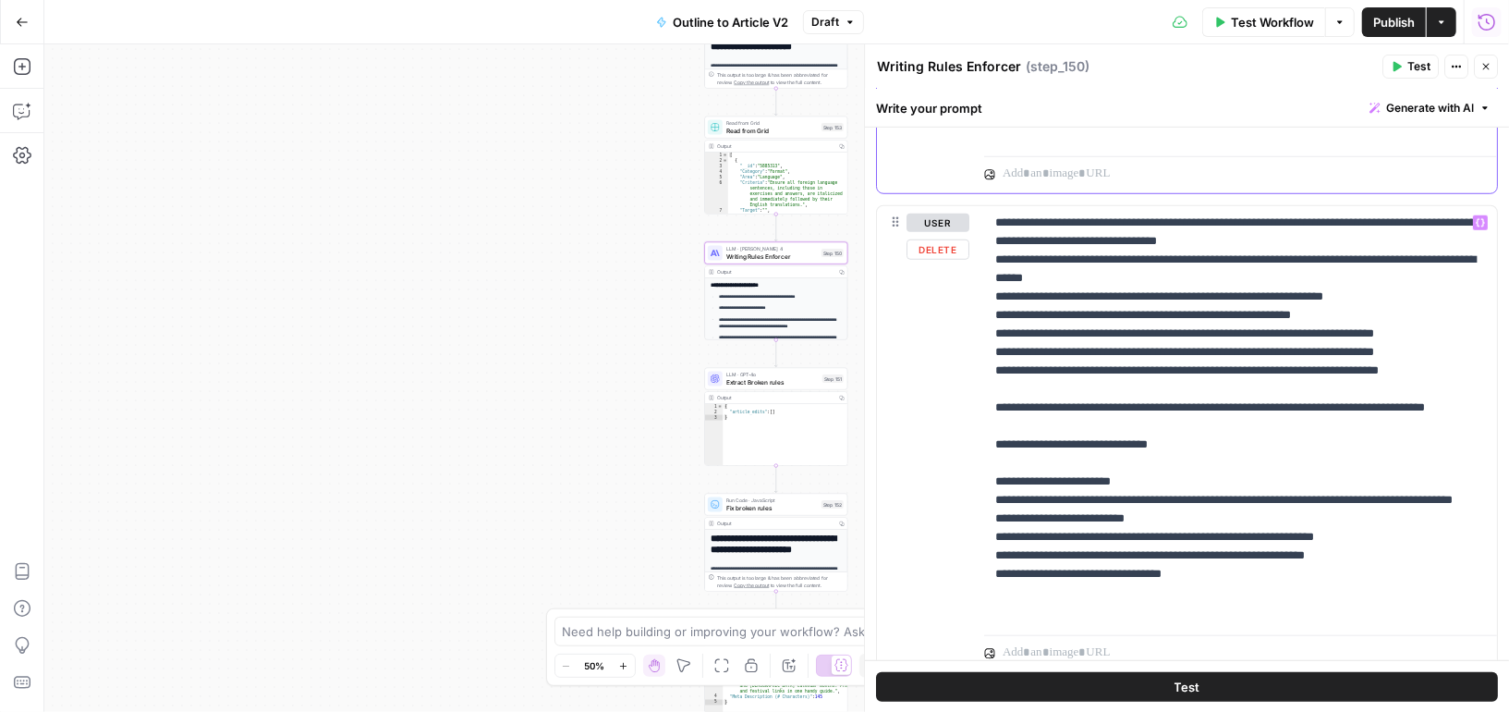
scroll to position [955, 0]
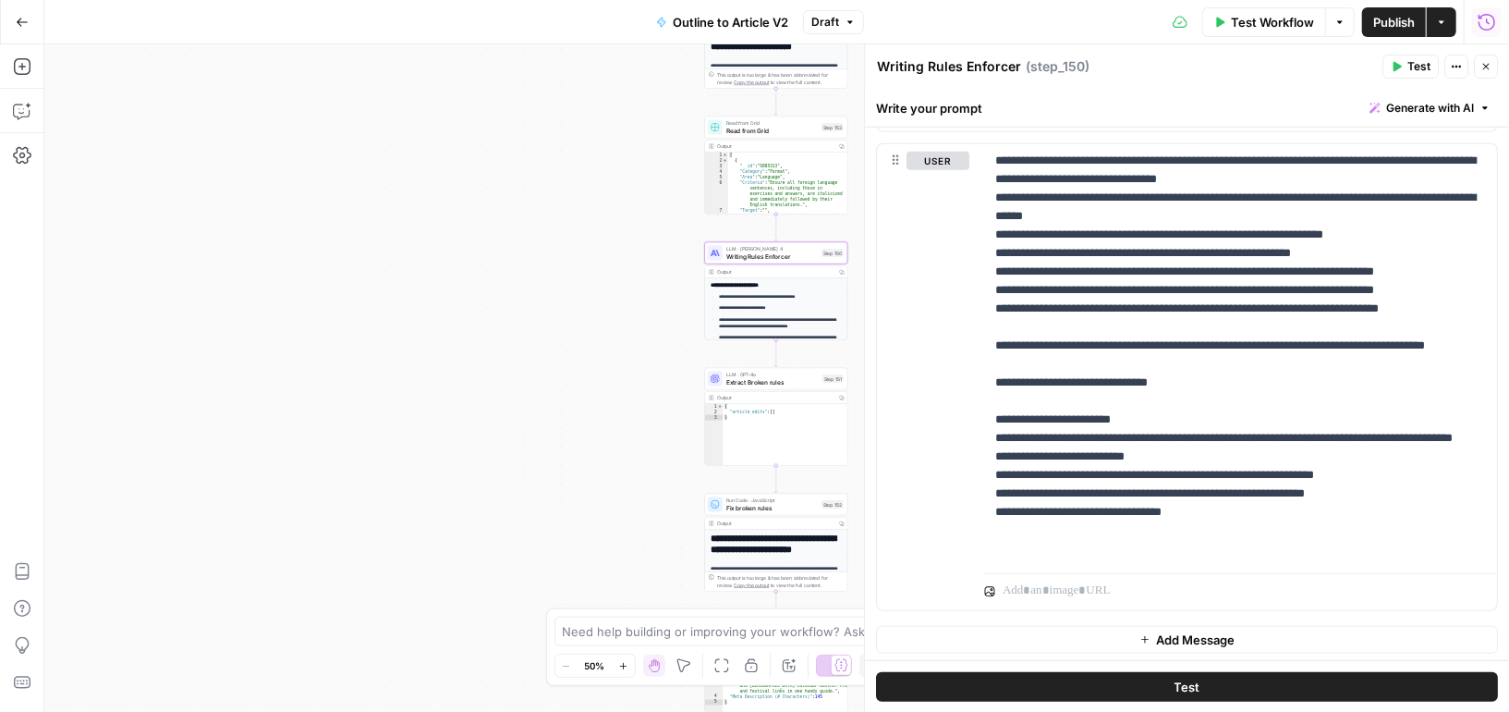
click at [1391, 30] on span "Publish" at bounding box center [1394, 22] width 42 height 18
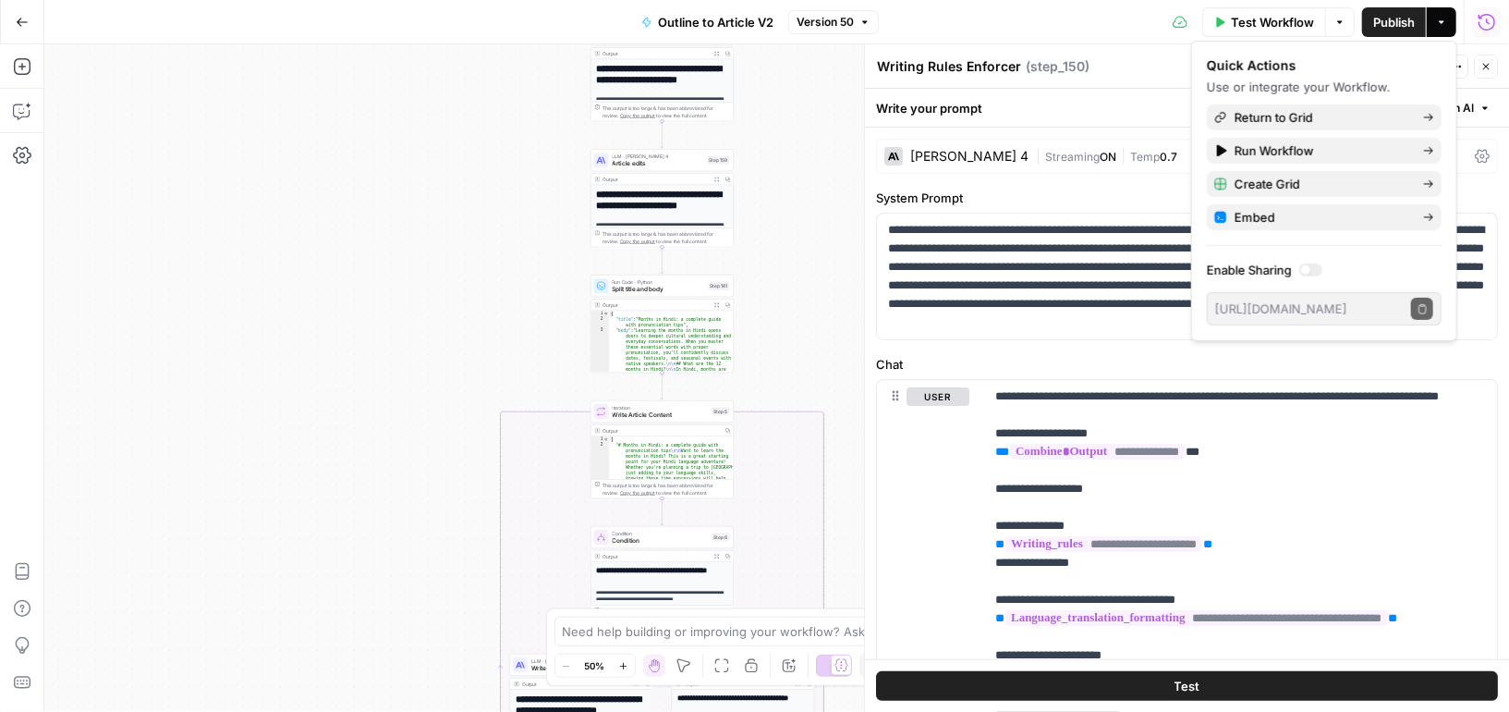
click at [12, 30] on button "Go Back" at bounding box center [22, 22] width 33 height 33
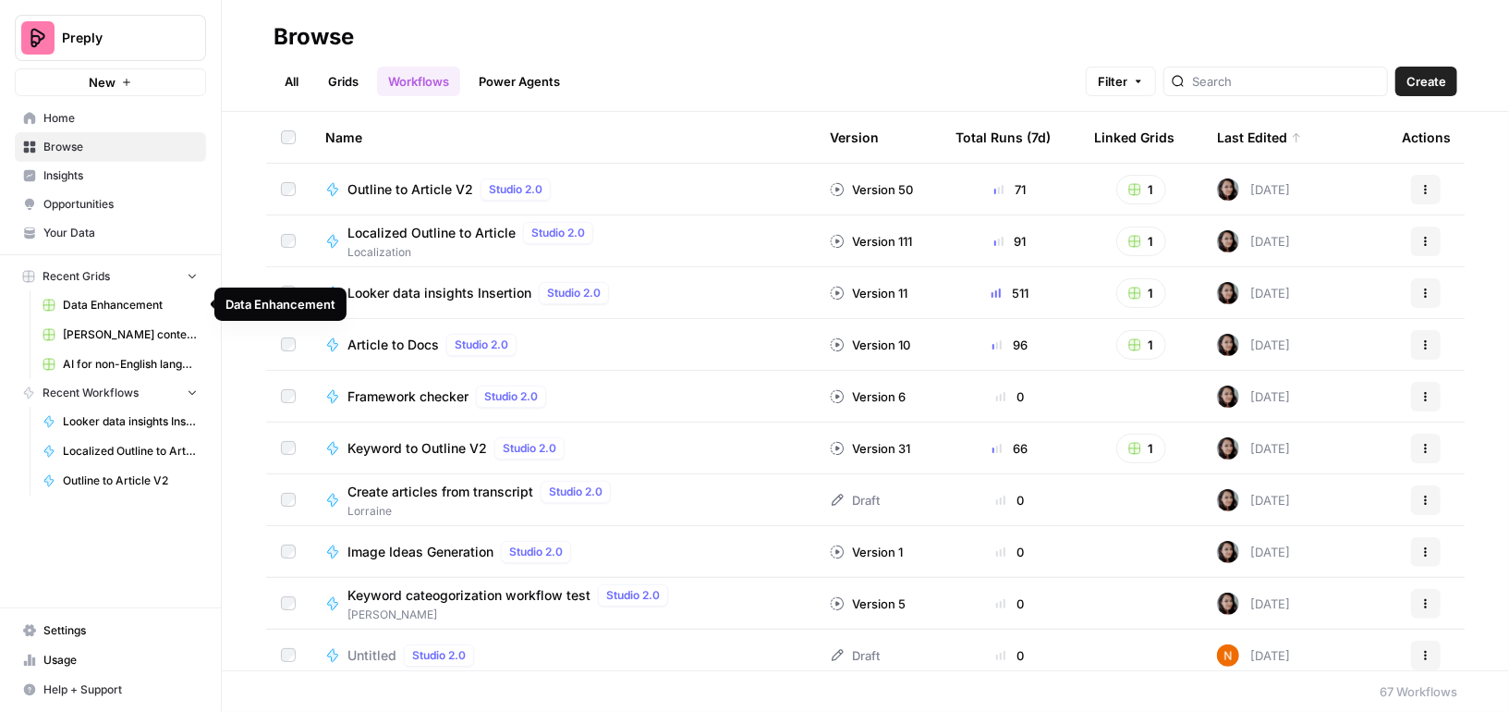
click at [92, 314] on link "Data Enhancement" at bounding box center [120, 305] width 172 height 30
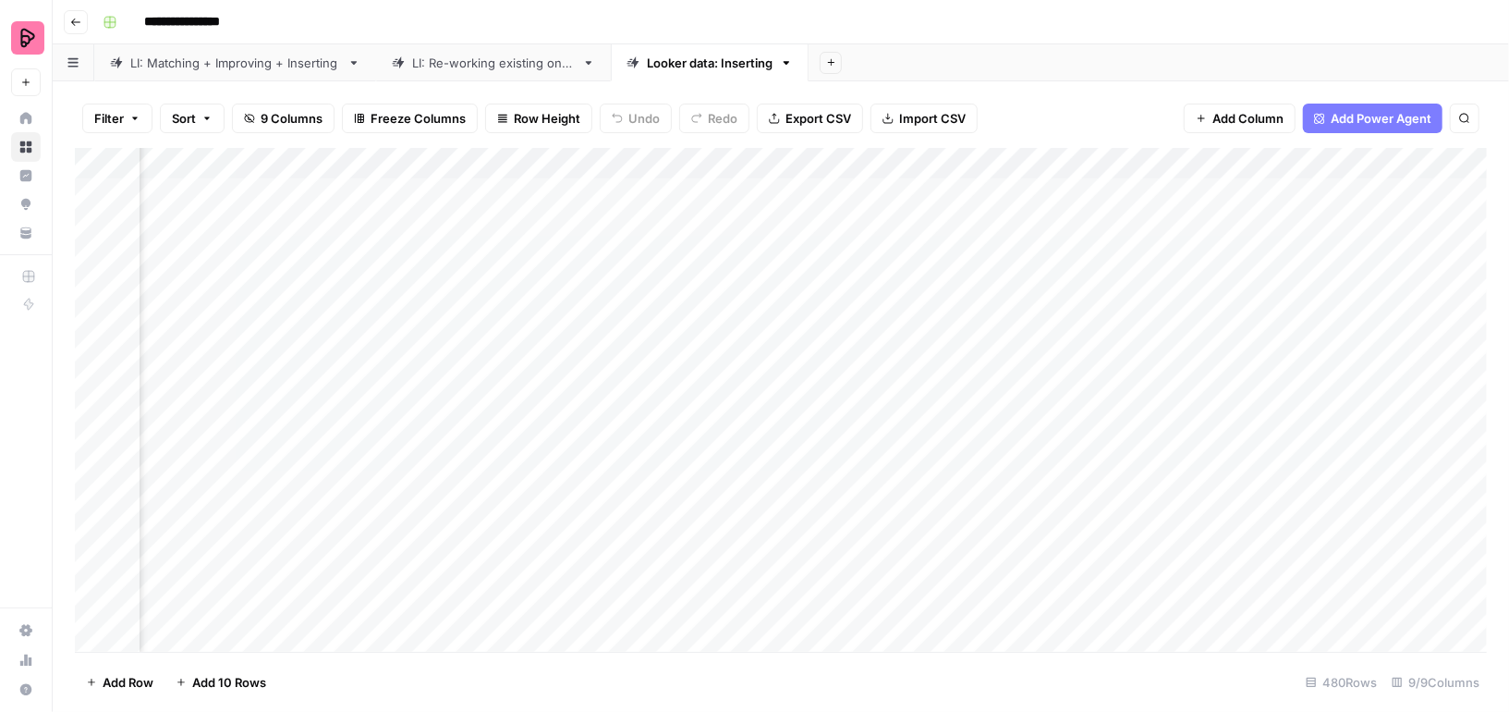
scroll to position [0, 163]
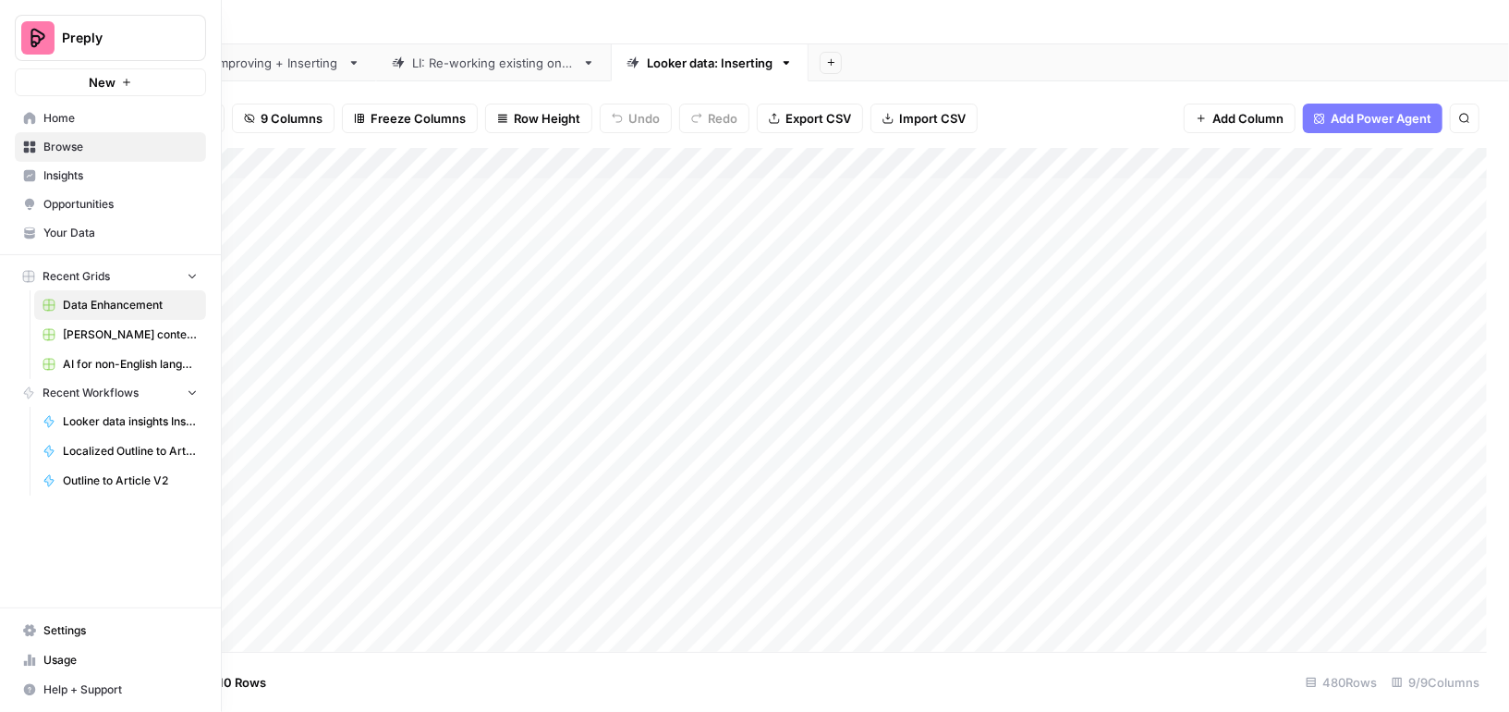
click at [67, 632] on span "Settings" at bounding box center [120, 630] width 154 height 17
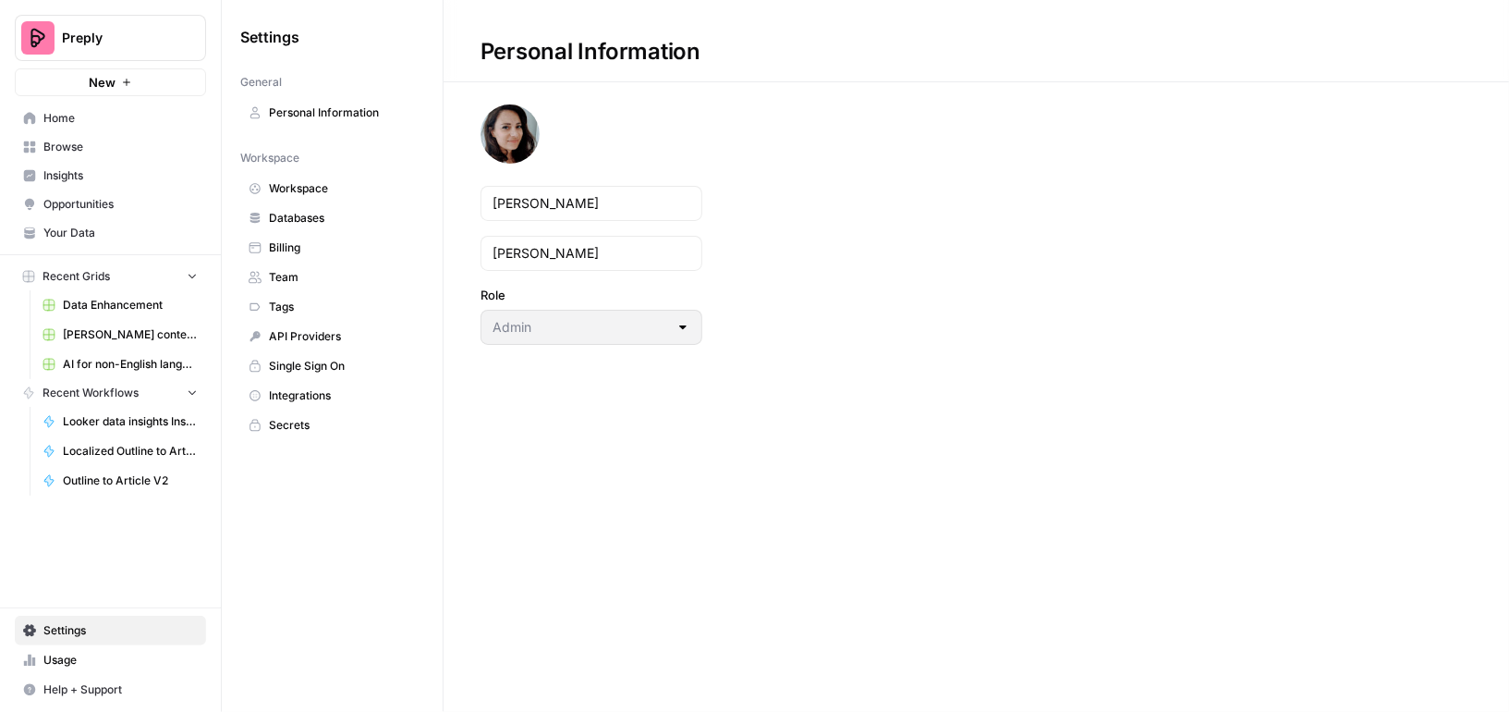
click at [297, 330] on span "API Providers" at bounding box center [342, 336] width 147 height 17
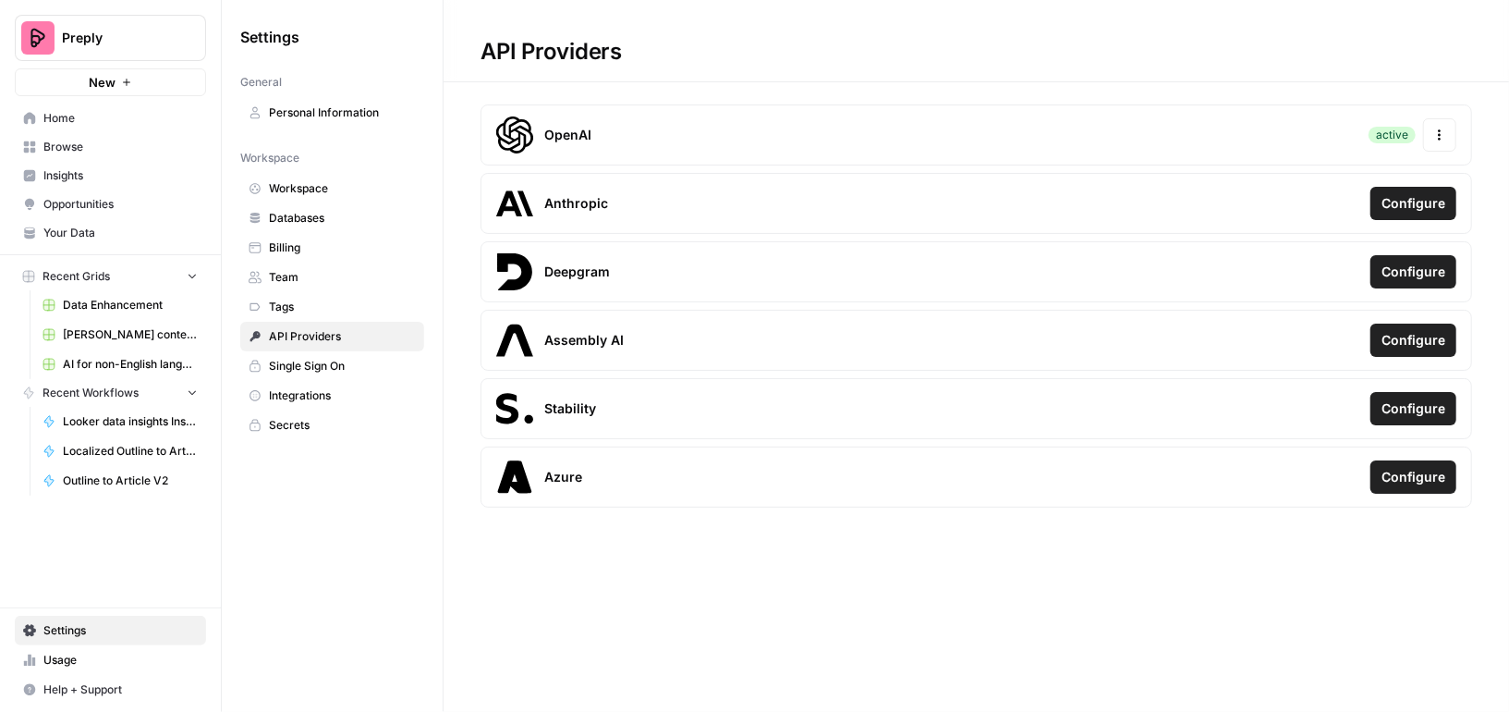
click at [276, 389] on span "Integrations" at bounding box center [342, 395] width 147 height 17
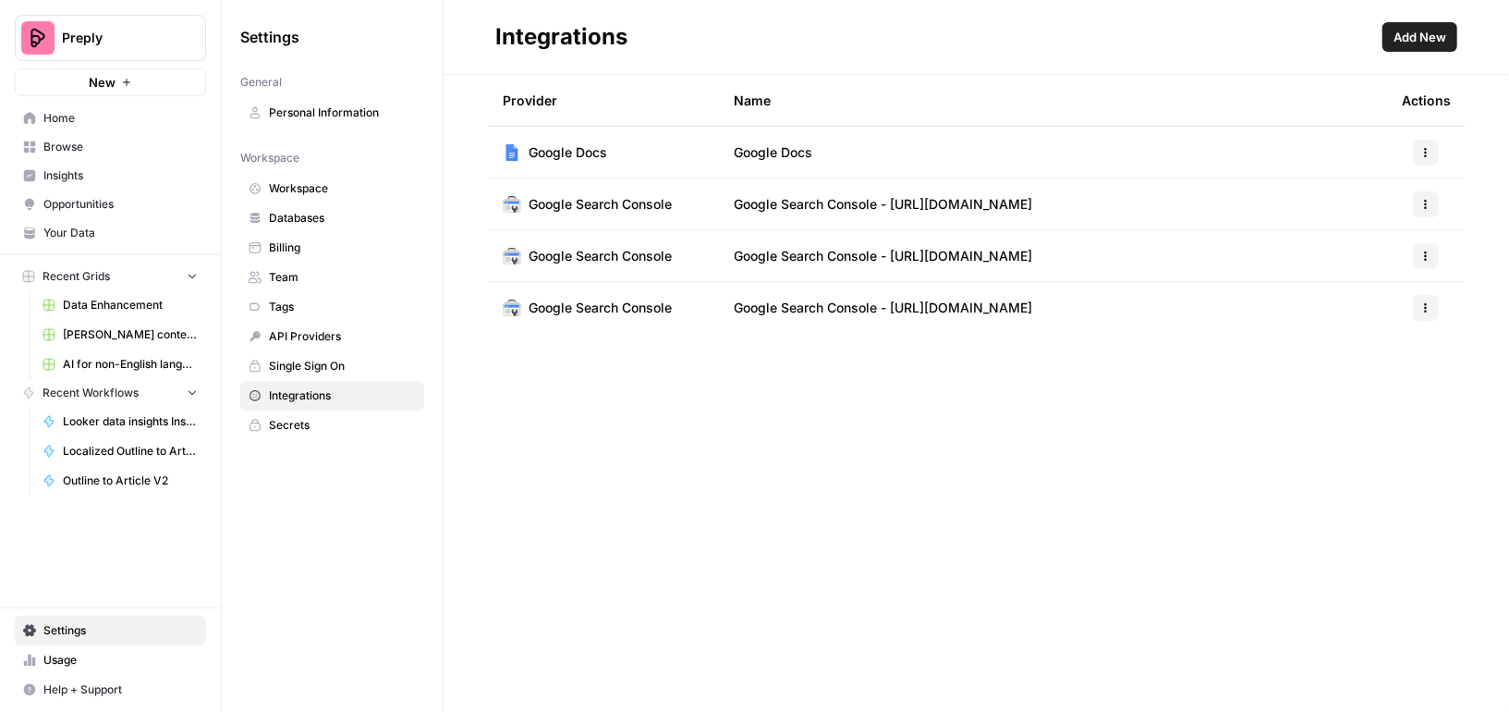
click at [1422, 34] on span "Add New" at bounding box center [1420, 37] width 53 height 18
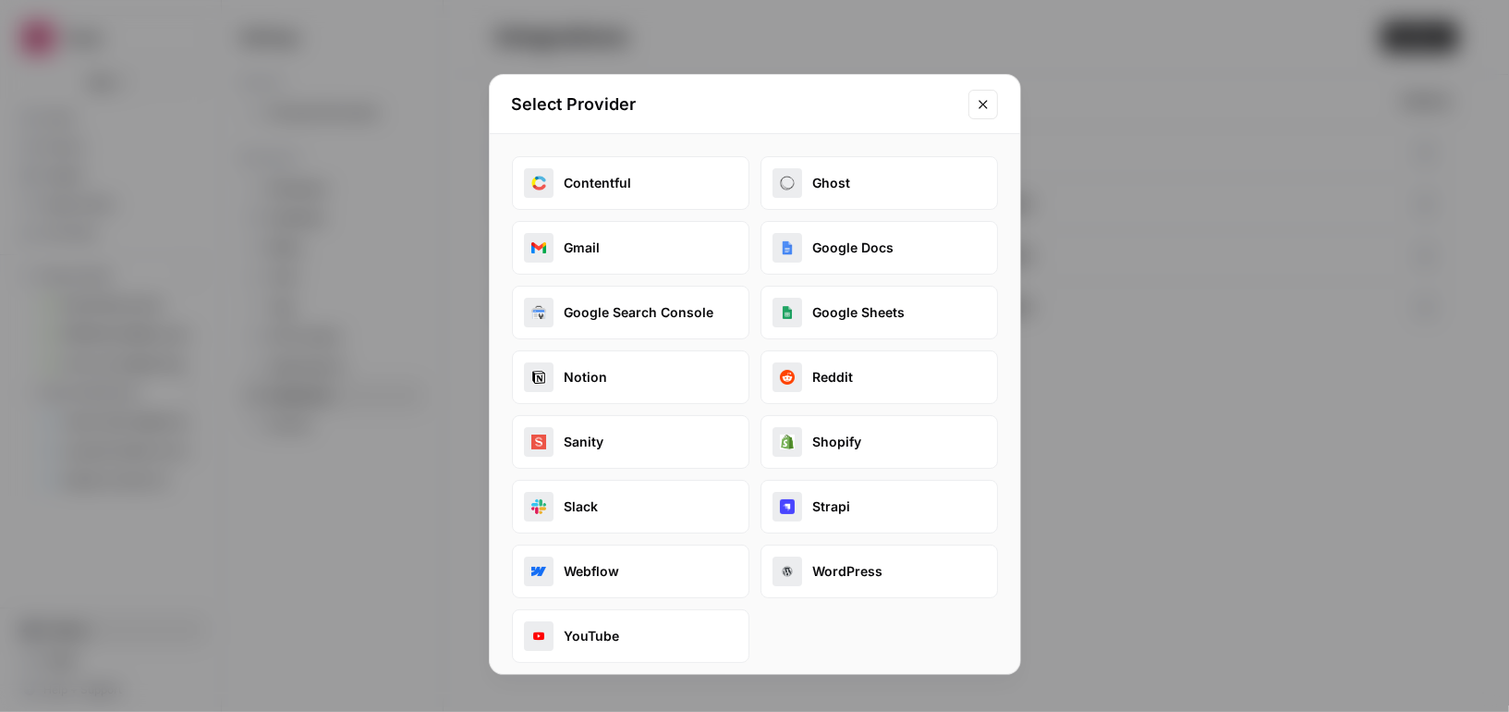
scroll to position [3, 0]
drag, startPoint x: 830, startPoint y: 111, endPoint x: 1085, endPoint y: 91, distance: 255.9
click at [1089, 92] on div "Select Provider Contentful Ghost Gmail Google Docs Google Search Console Google…" at bounding box center [754, 356] width 1509 height 712
click at [994, 99] on button "Close modal" at bounding box center [984, 105] width 30 height 30
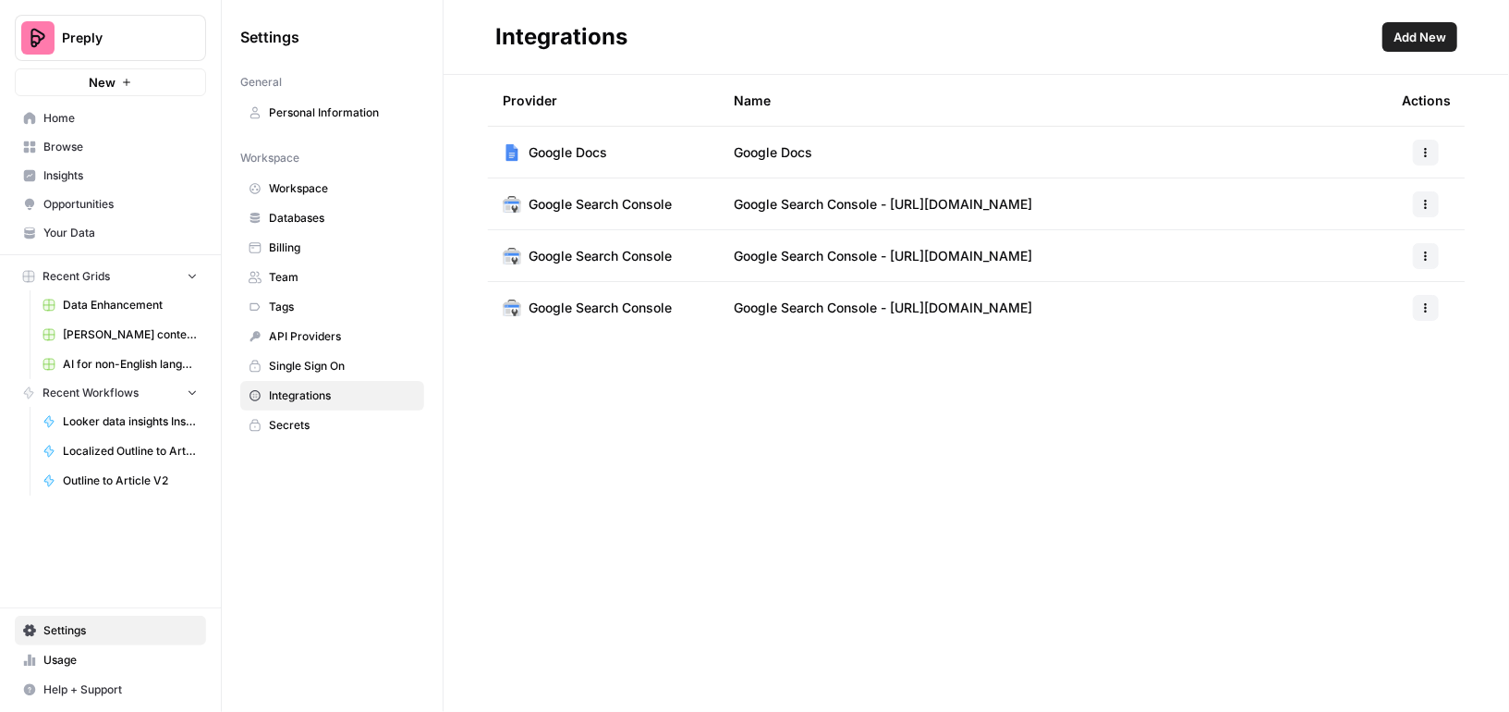
click at [98, 655] on span "Usage" at bounding box center [120, 660] width 154 height 17
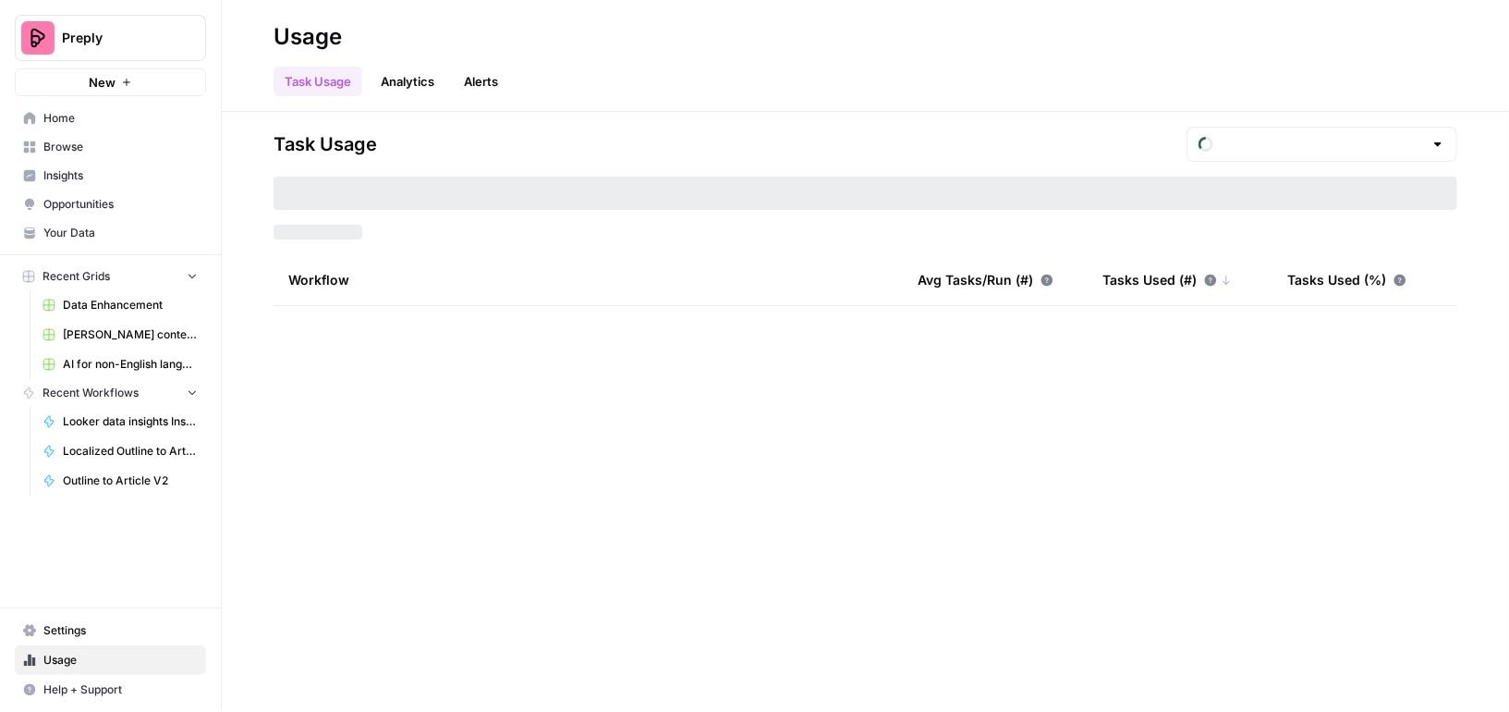
type input "September Tasks"
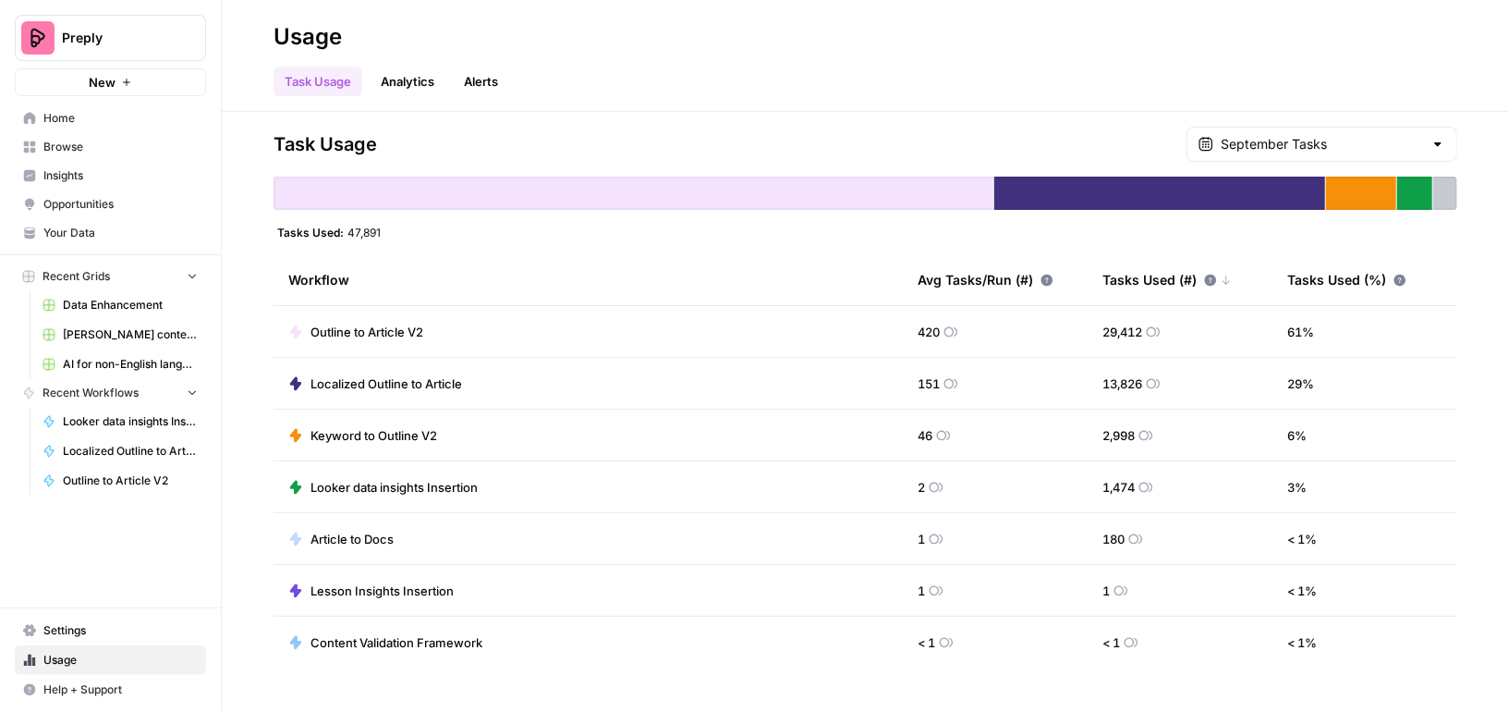
click at [100, 310] on span "Data Enhancement" at bounding box center [130, 305] width 135 height 17
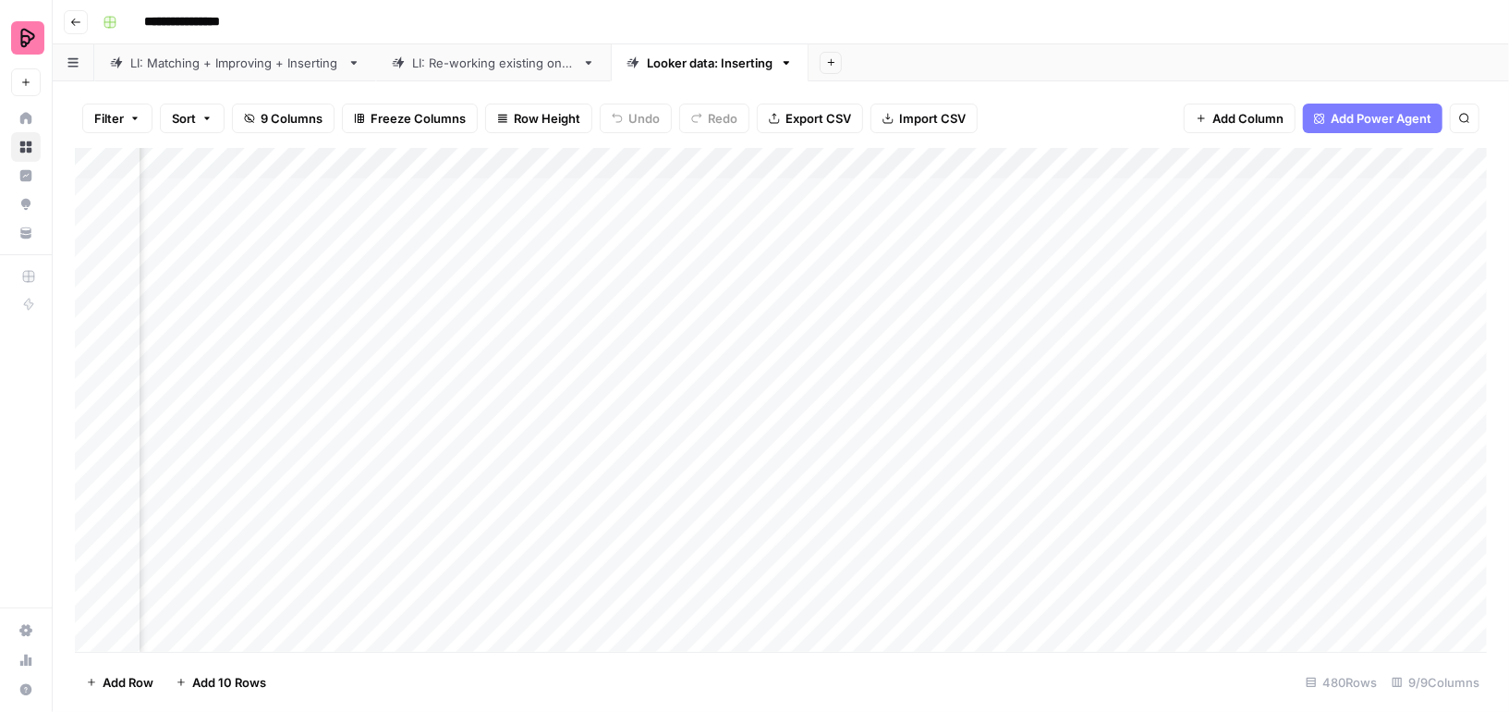
scroll to position [0, 394]
click at [928, 195] on div "Add Column" at bounding box center [781, 400] width 1412 height 504
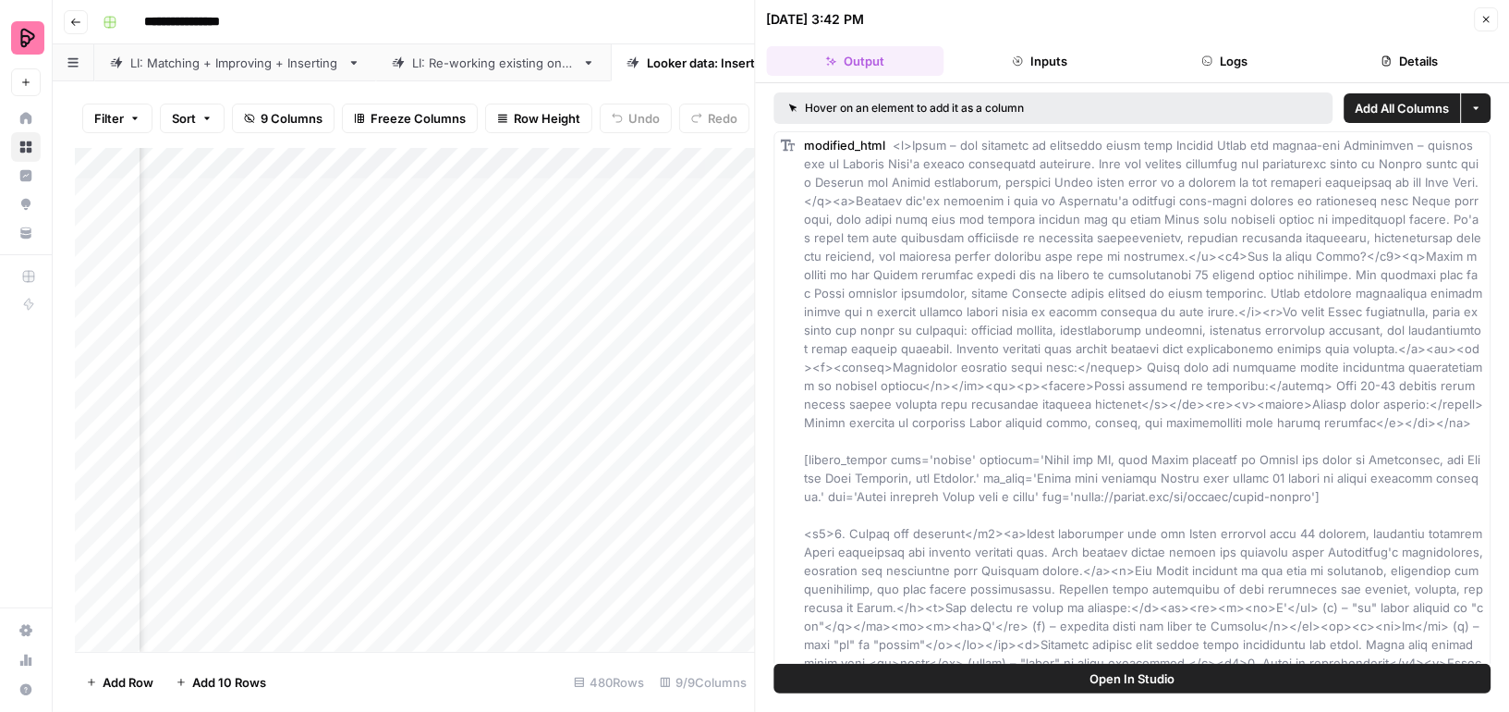
click at [1388, 57] on icon "button" at bounding box center [1387, 61] width 8 height 10
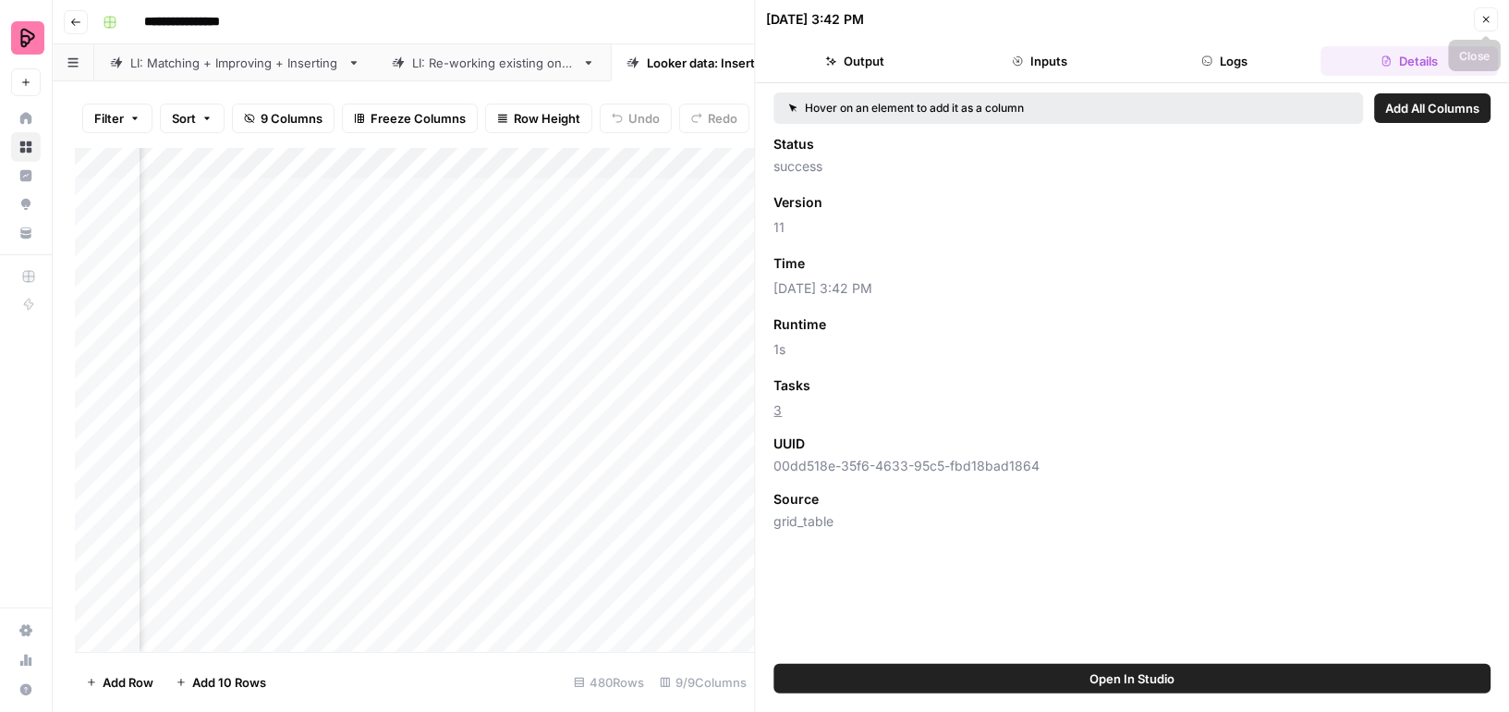
click at [1485, 18] on icon "button" at bounding box center [1486, 20] width 6 height 6
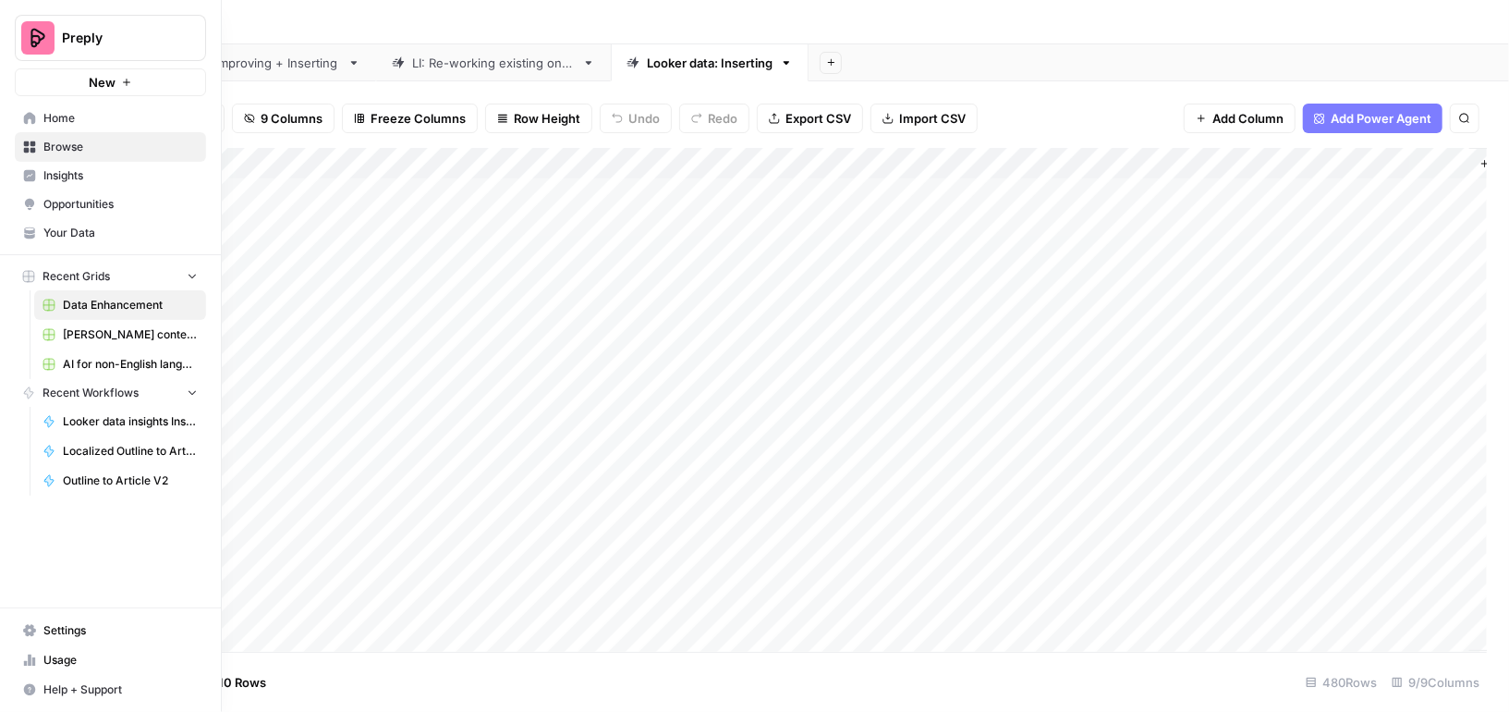
click at [65, 146] on span "Browse" at bounding box center [120, 147] width 154 height 17
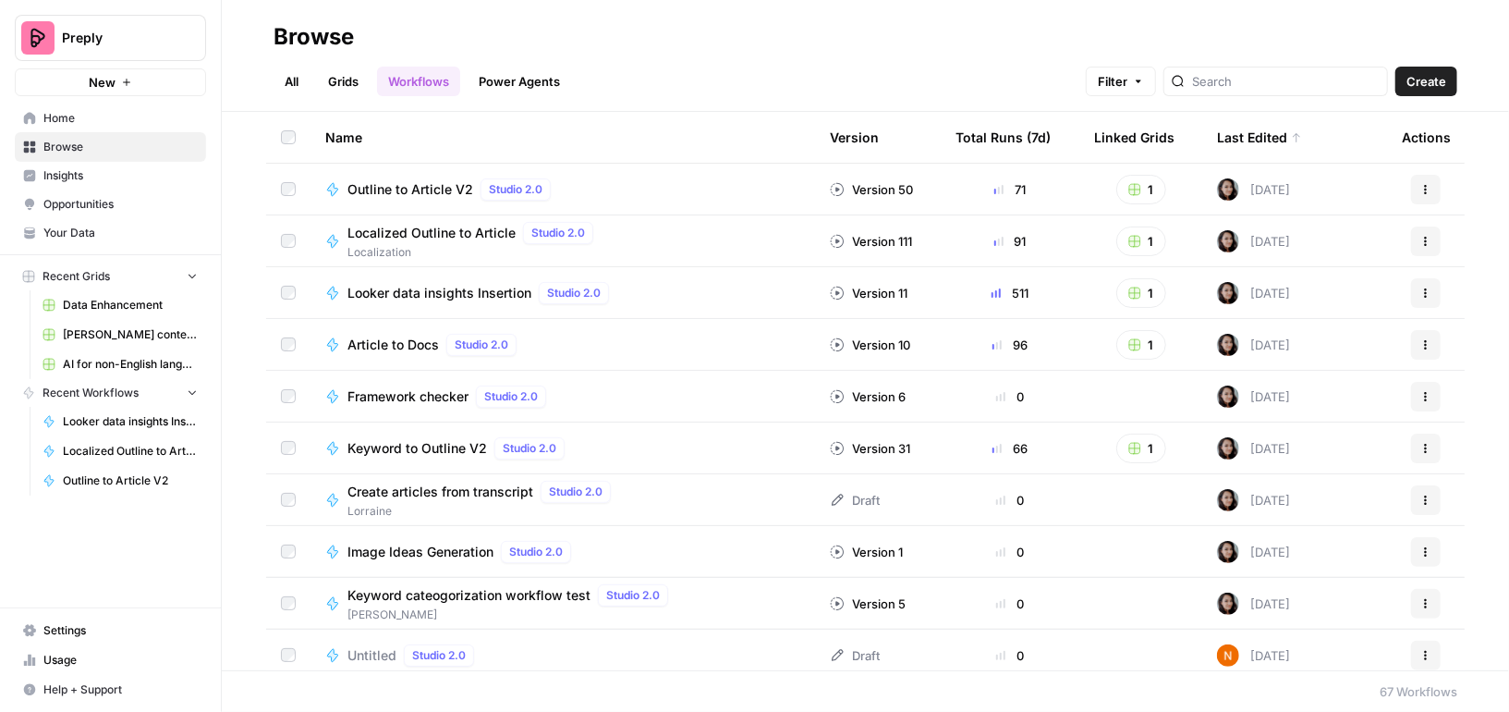
click at [286, 75] on link "All" at bounding box center [292, 82] width 36 height 30
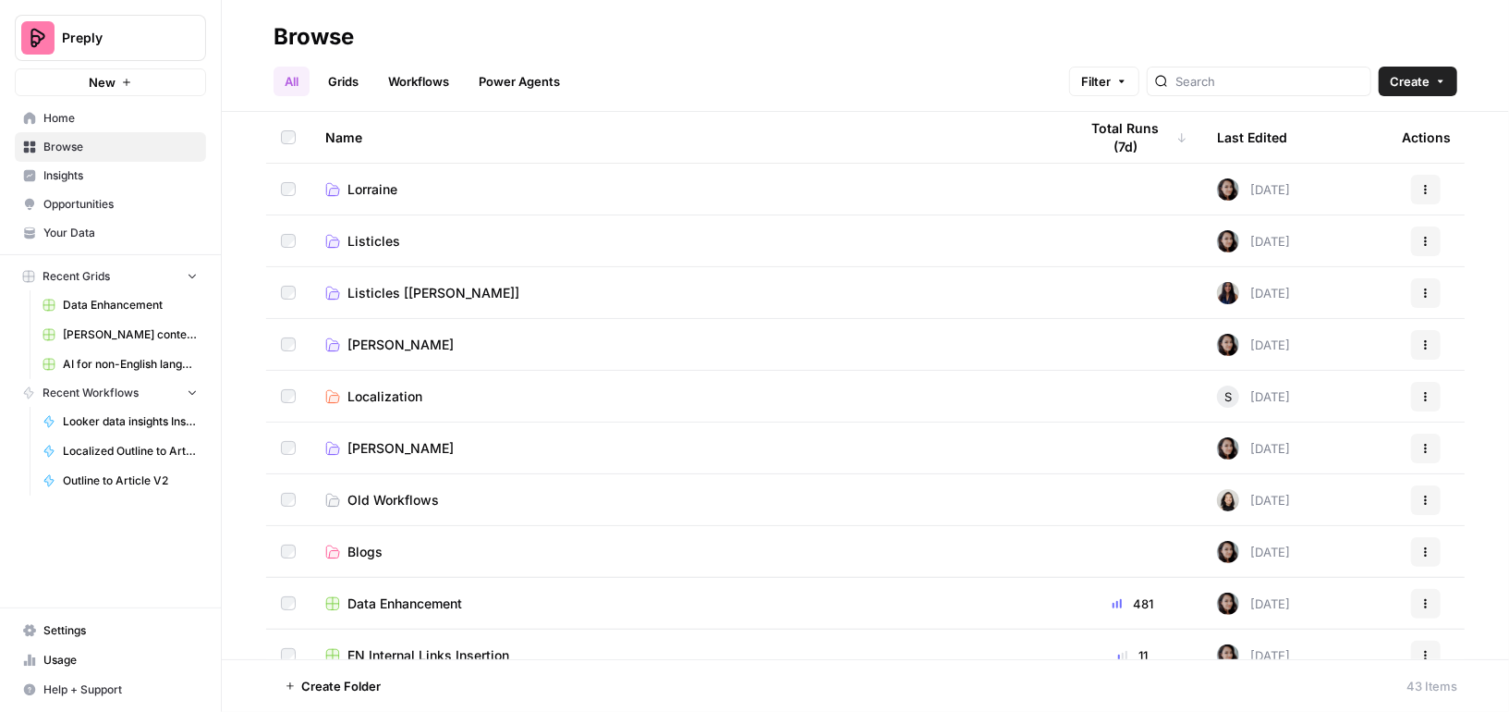
click at [111, 148] on span "Browse" at bounding box center [120, 147] width 154 height 17
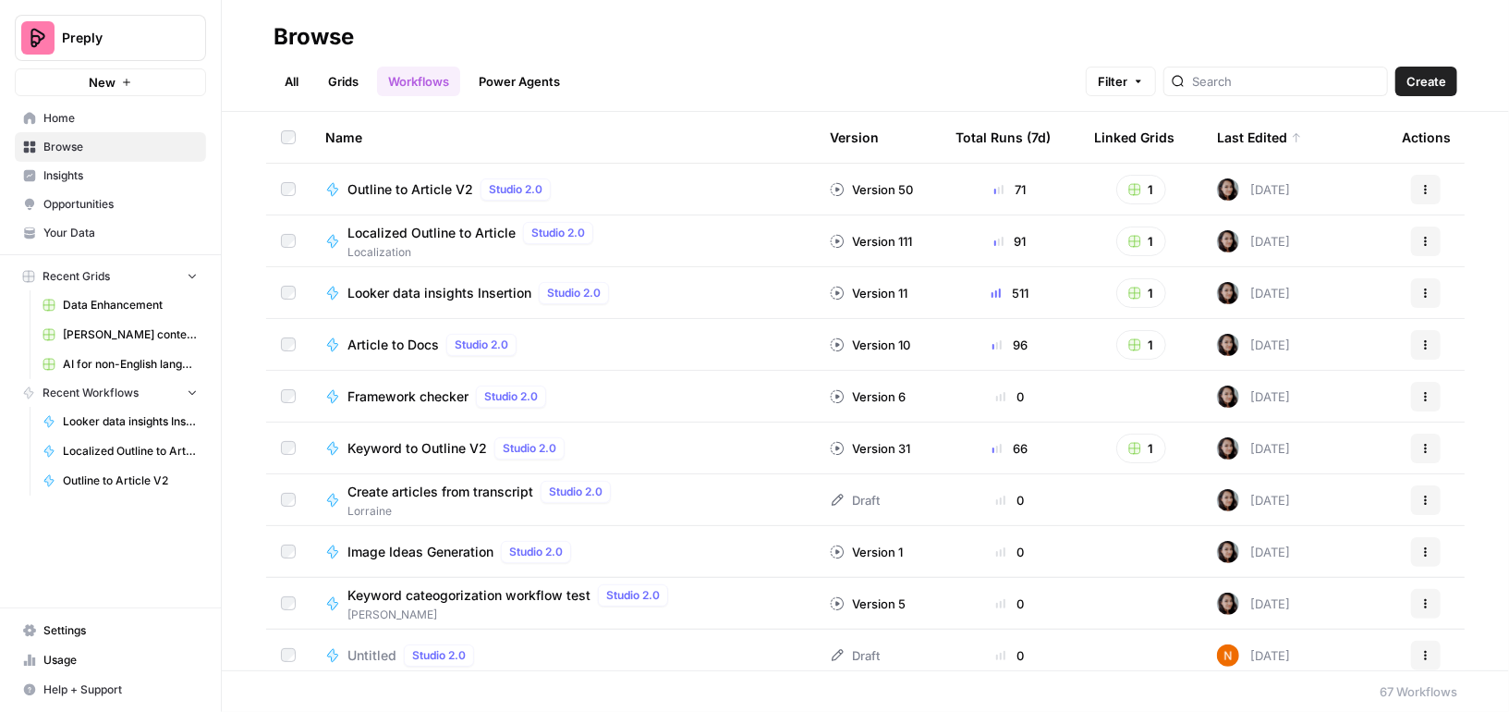
click at [329, 81] on link "Grids" at bounding box center [343, 82] width 53 height 30
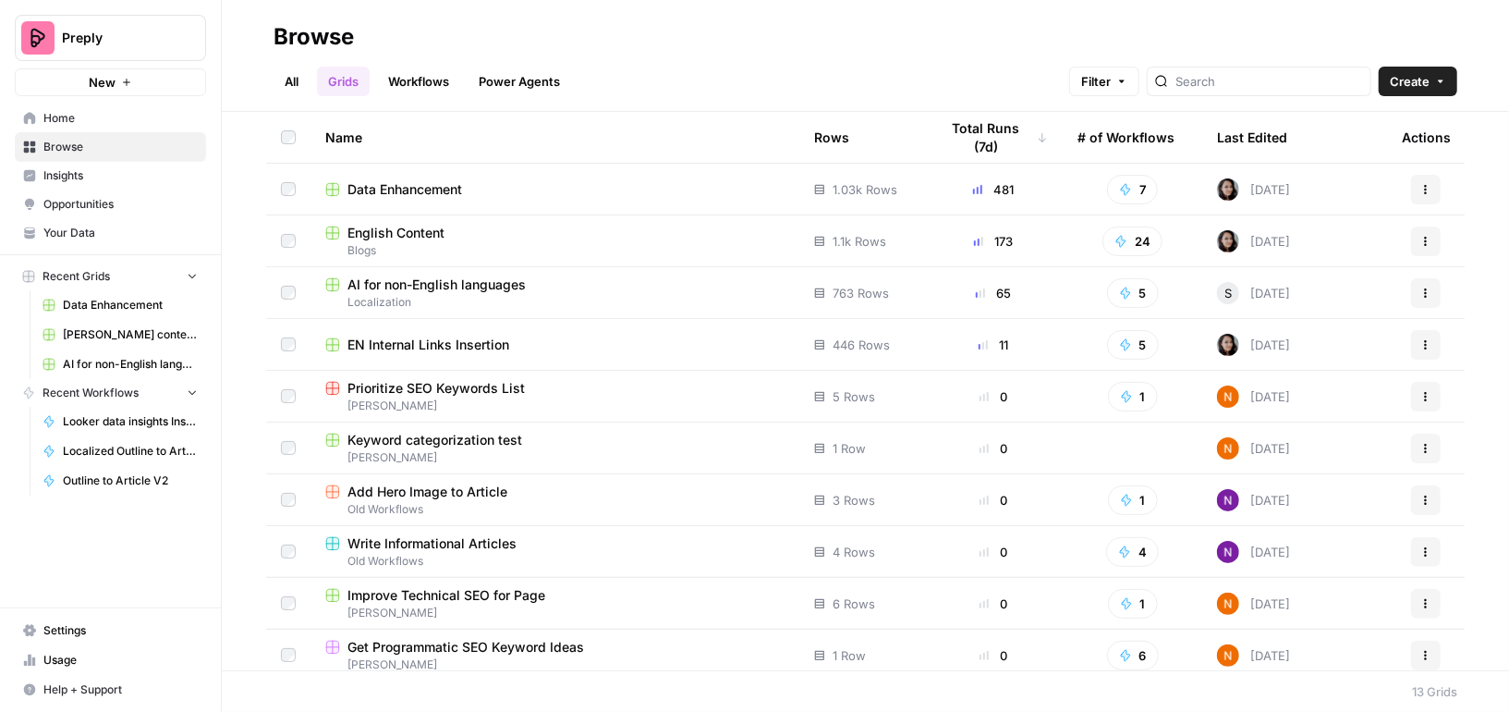
click at [394, 239] on span "English Content" at bounding box center [396, 233] width 97 height 18
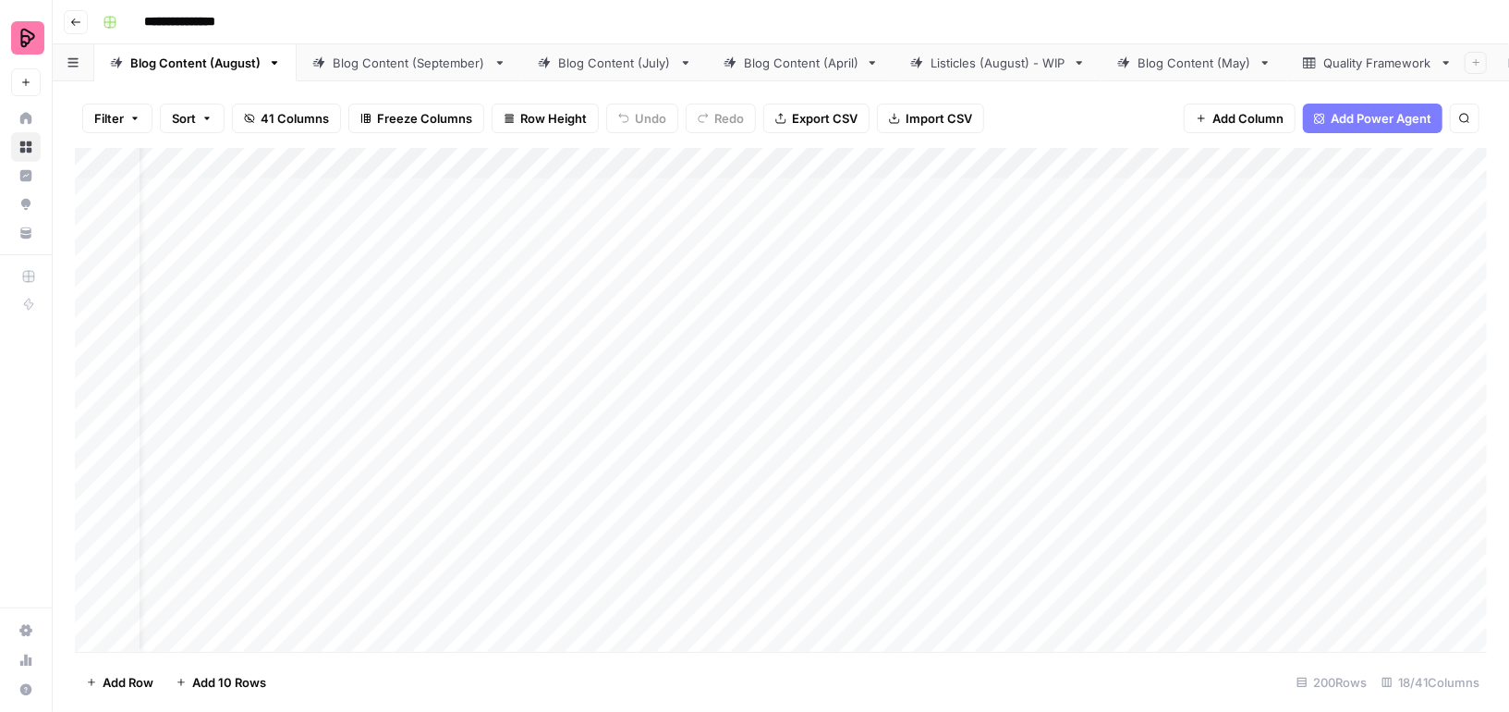
scroll to position [0, 136]
click at [842, 239] on div "Add Column" at bounding box center [781, 400] width 1412 height 504
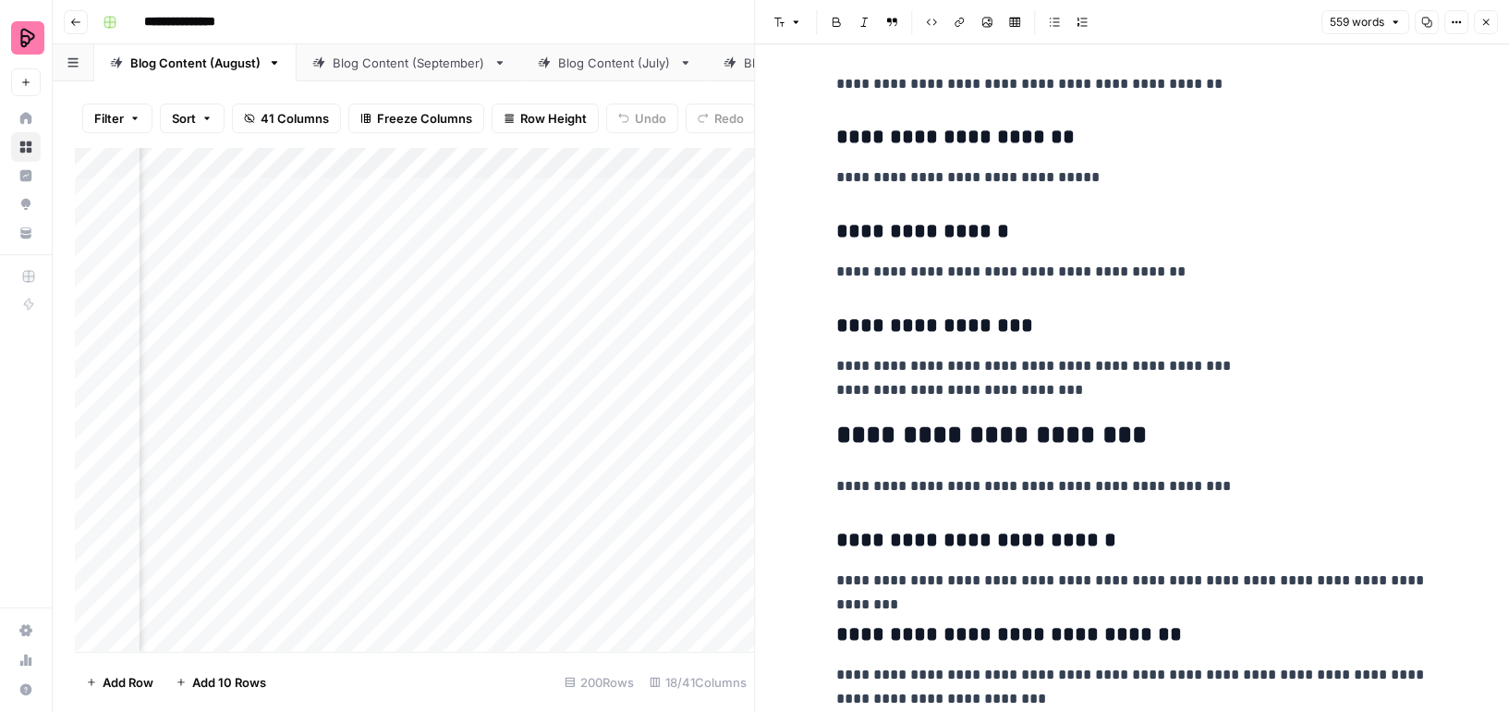
scroll to position [1915, 0]
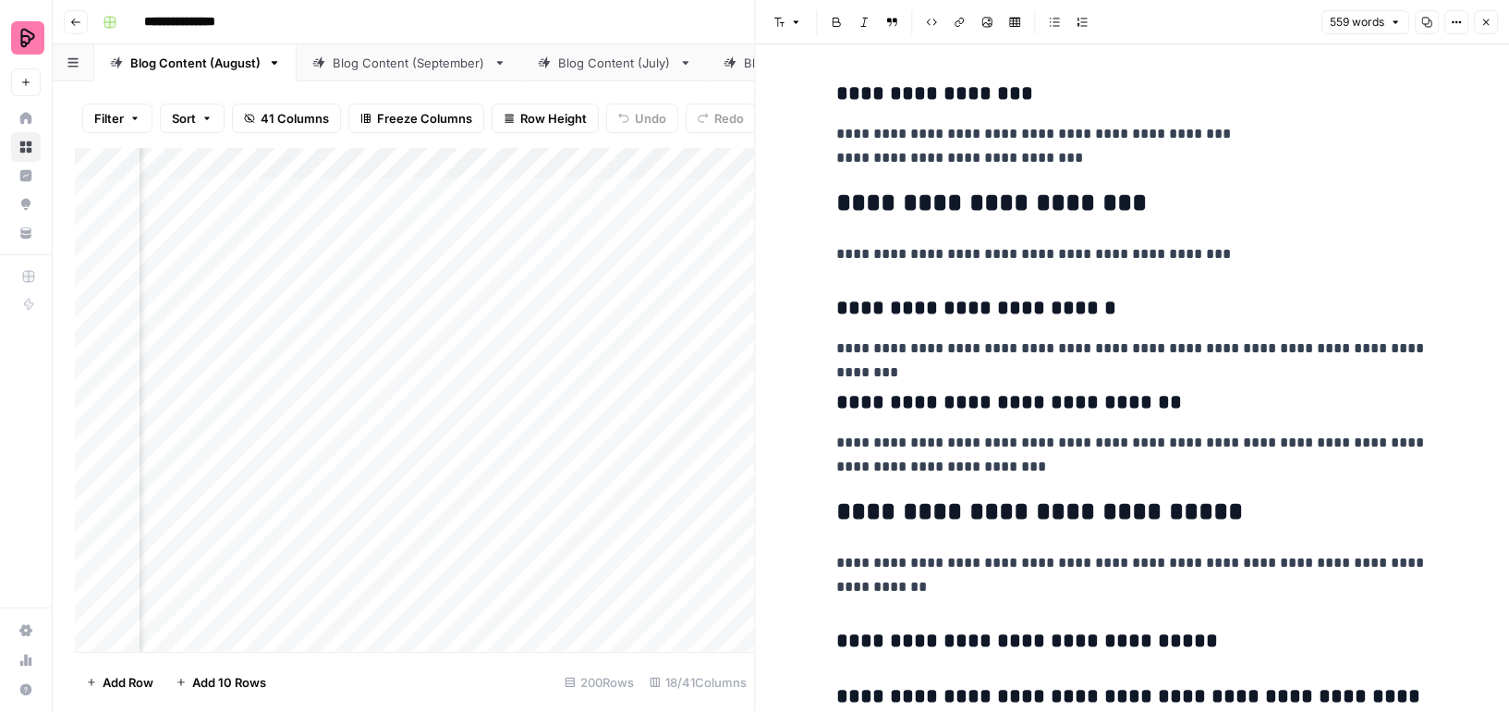
click at [1490, 19] on icon "button" at bounding box center [1486, 22] width 11 height 11
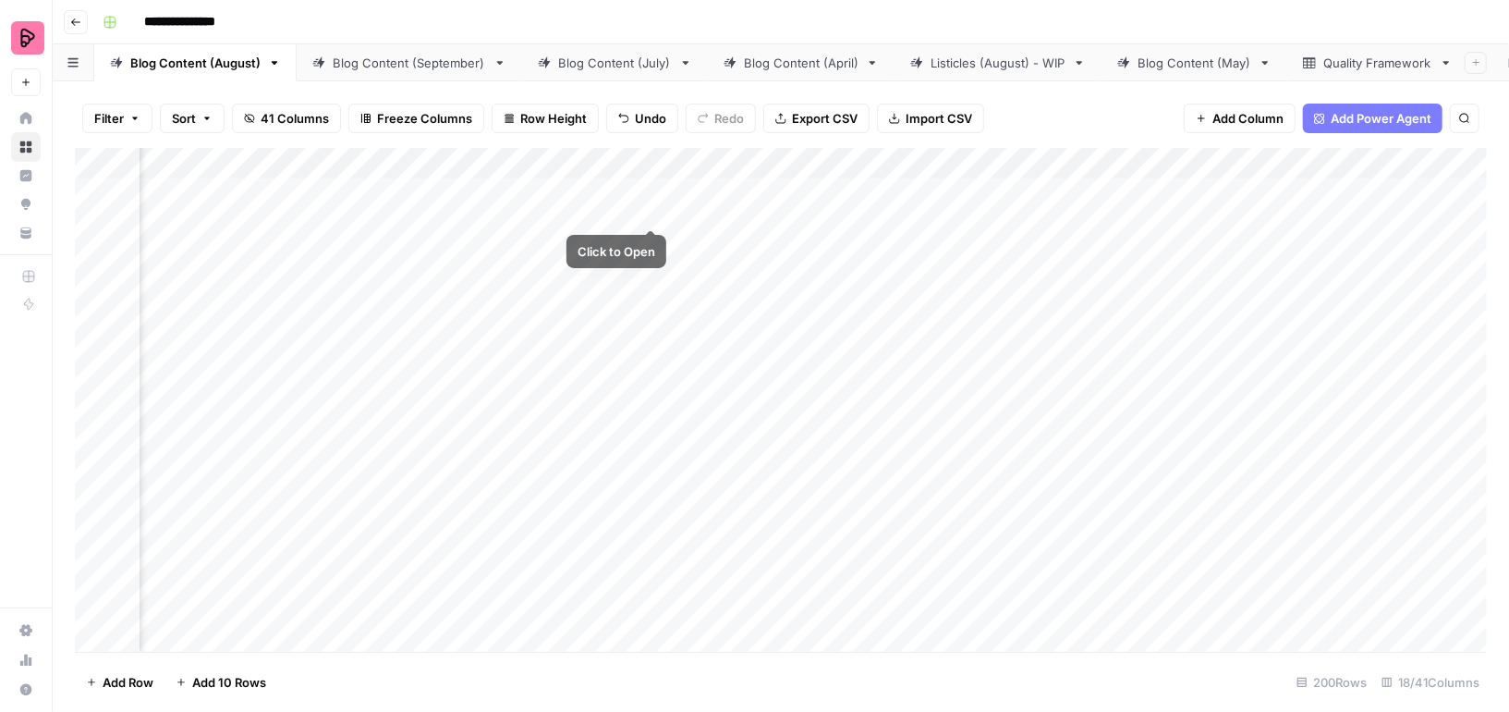
click at [646, 190] on div "Add Column" at bounding box center [781, 400] width 1412 height 504
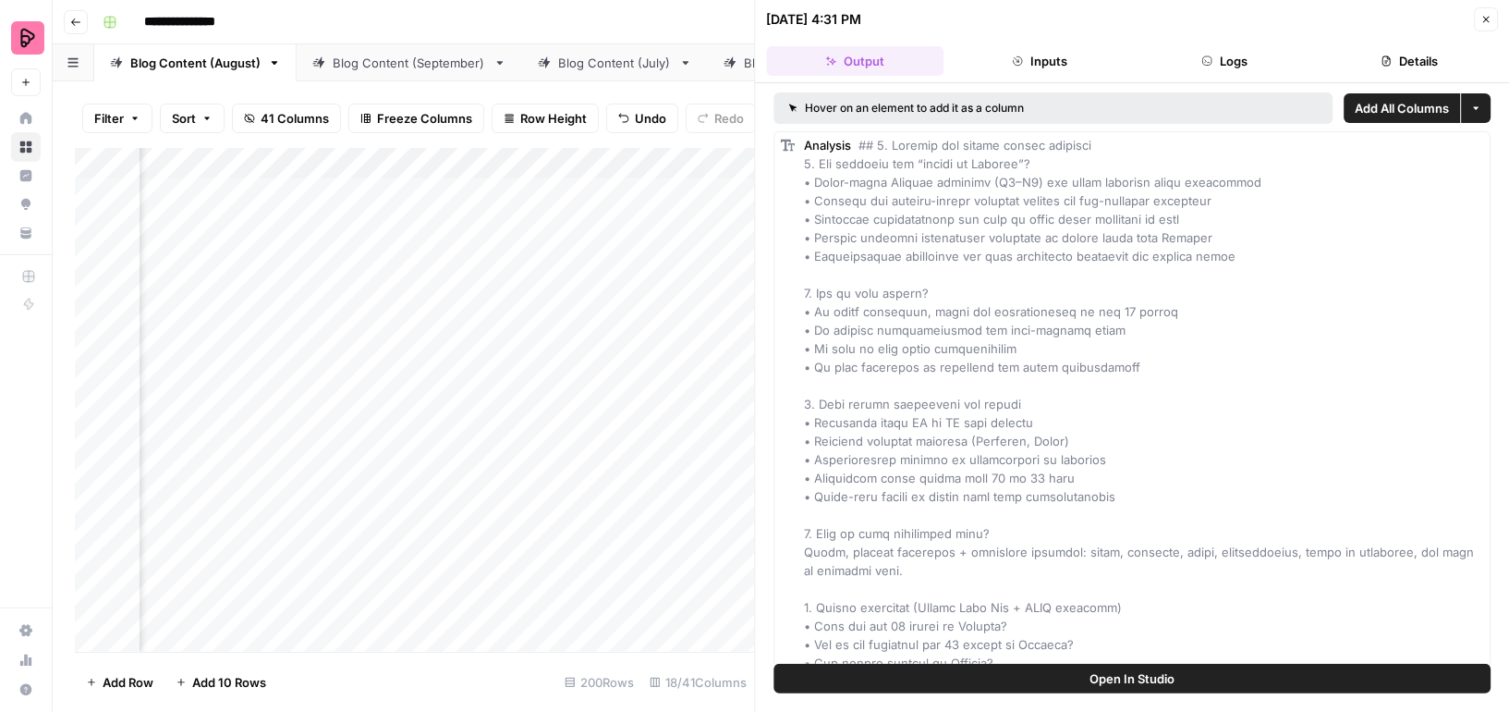
click at [1397, 61] on button "Details" at bounding box center [1409, 61] width 177 height 30
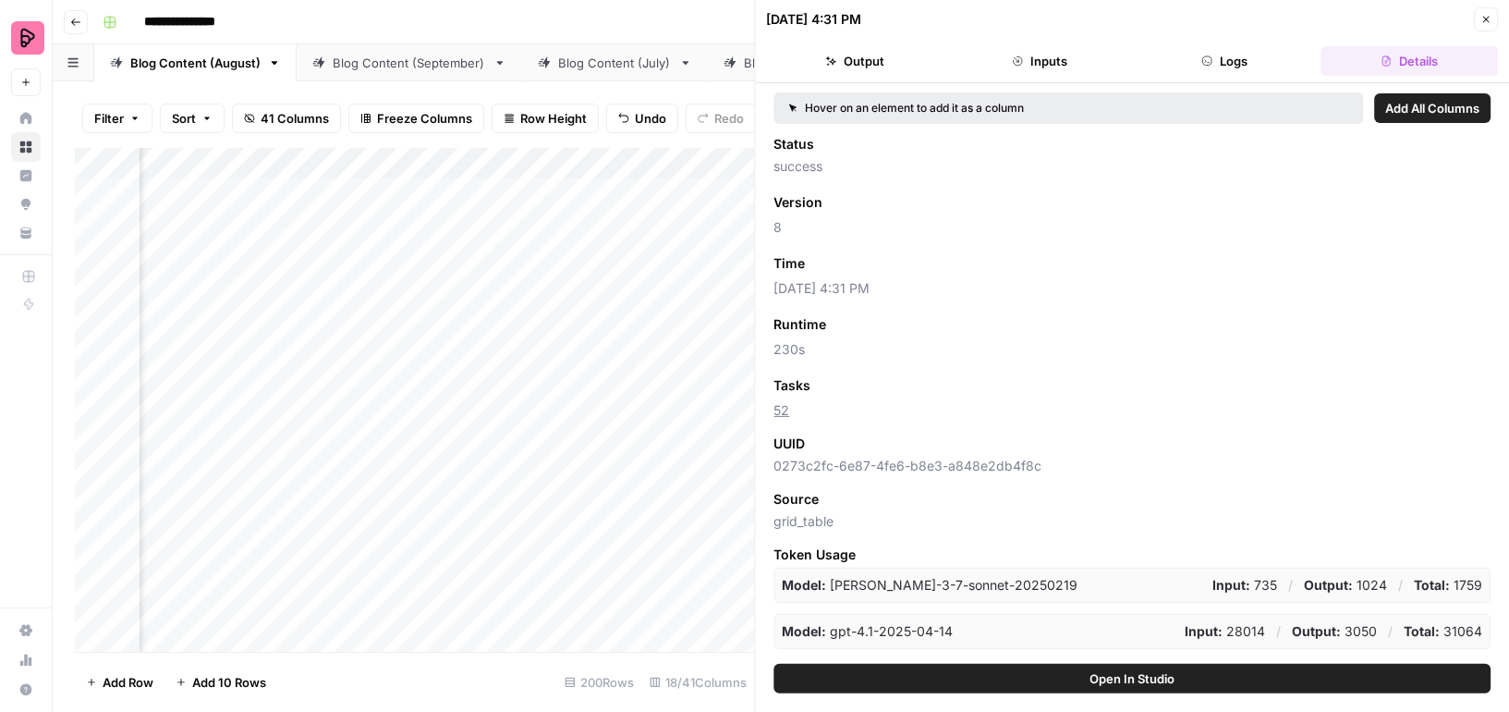
click at [1492, 18] on button "Close" at bounding box center [1486, 19] width 24 height 24
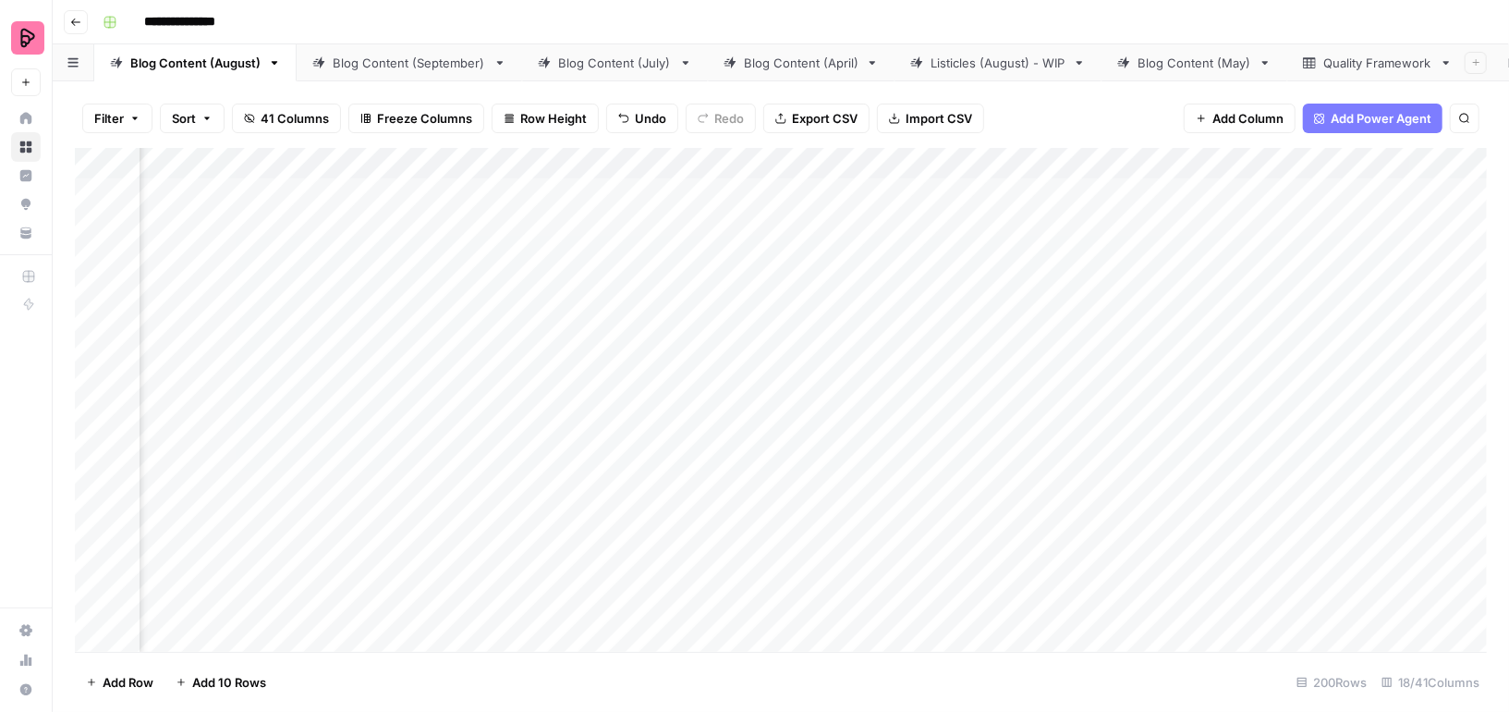
click at [988, 159] on div "Add Column" at bounding box center [781, 400] width 1412 height 504
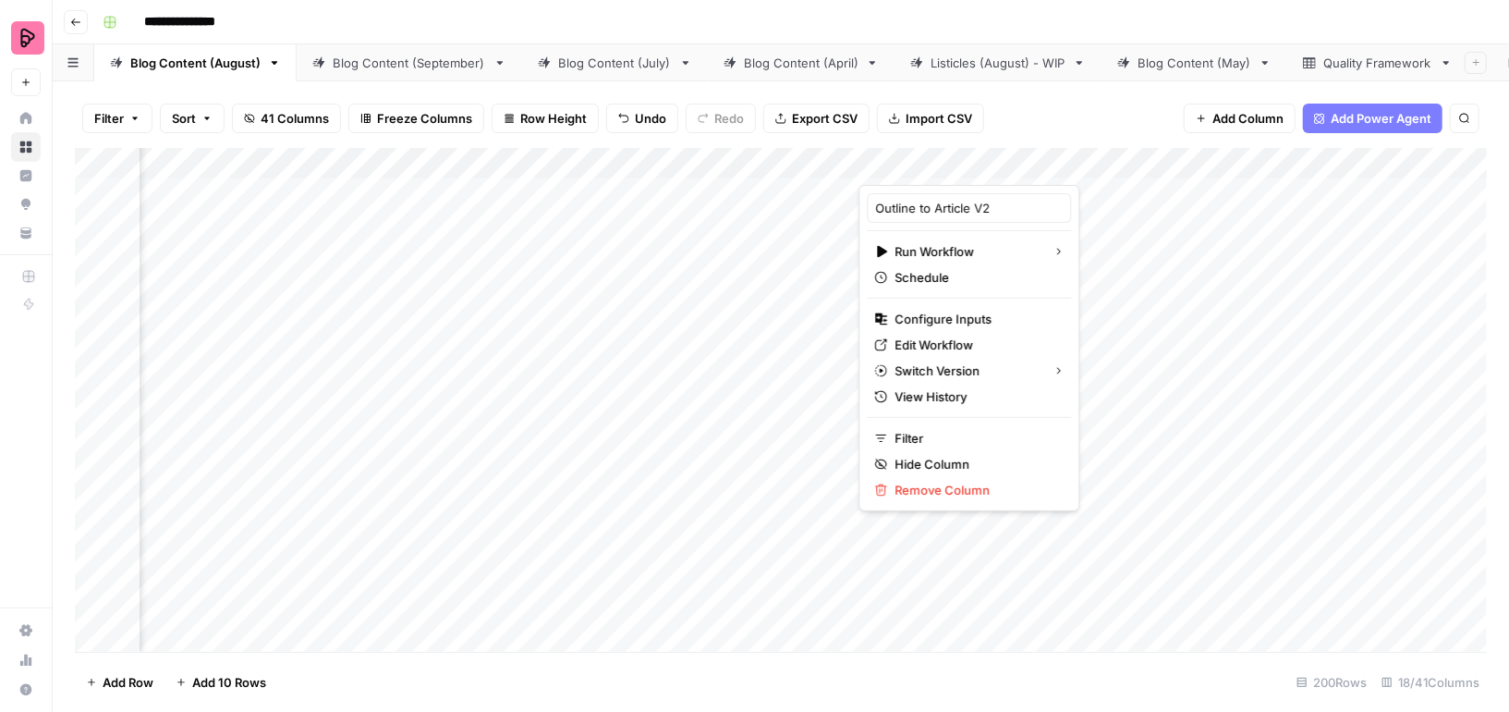
click at [1066, 85] on div "Filter Sort 41 Columns Freeze Columns Row Height Undo Redo Export CSV Import CS…" at bounding box center [781, 396] width 1457 height 630
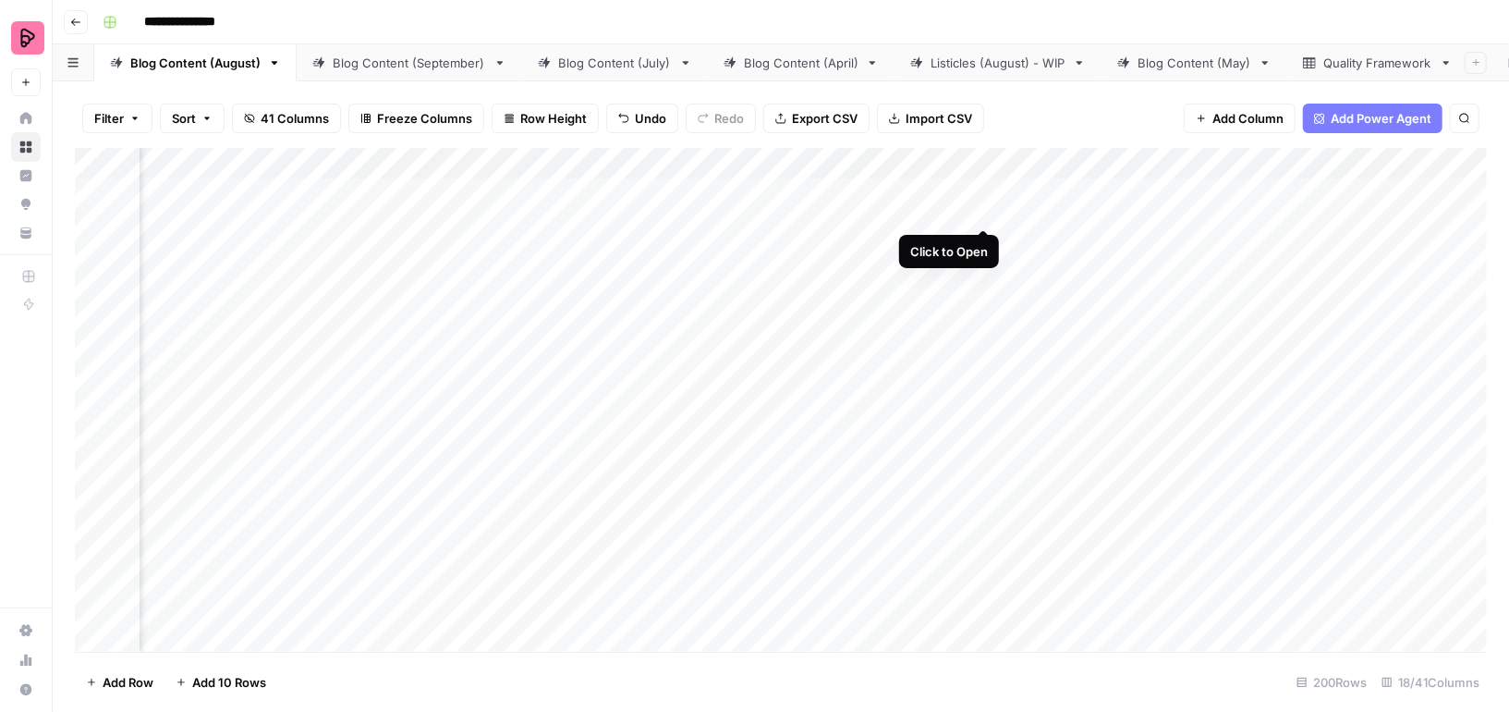
click at [983, 189] on div "Add Column" at bounding box center [781, 400] width 1412 height 504
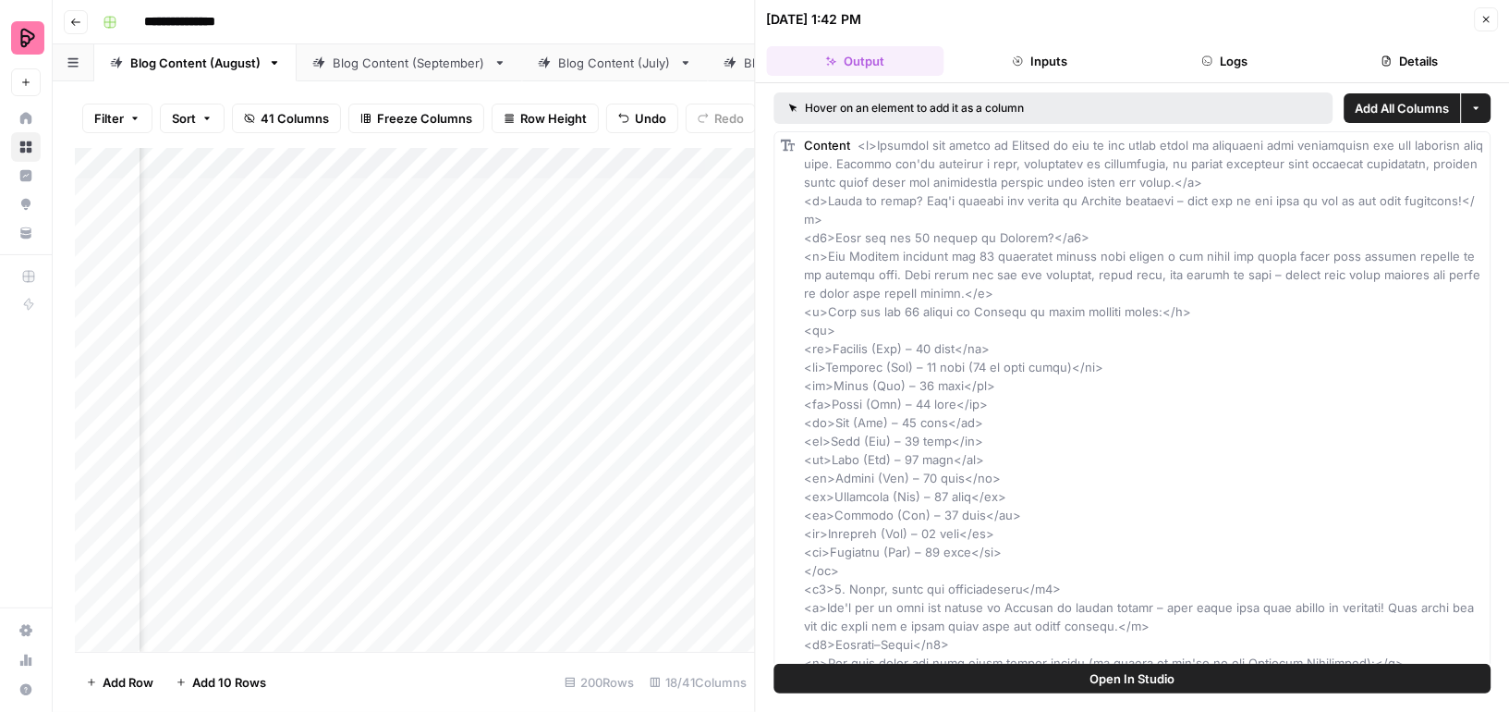
click at [1397, 60] on button "Details" at bounding box center [1409, 61] width 177 height 30
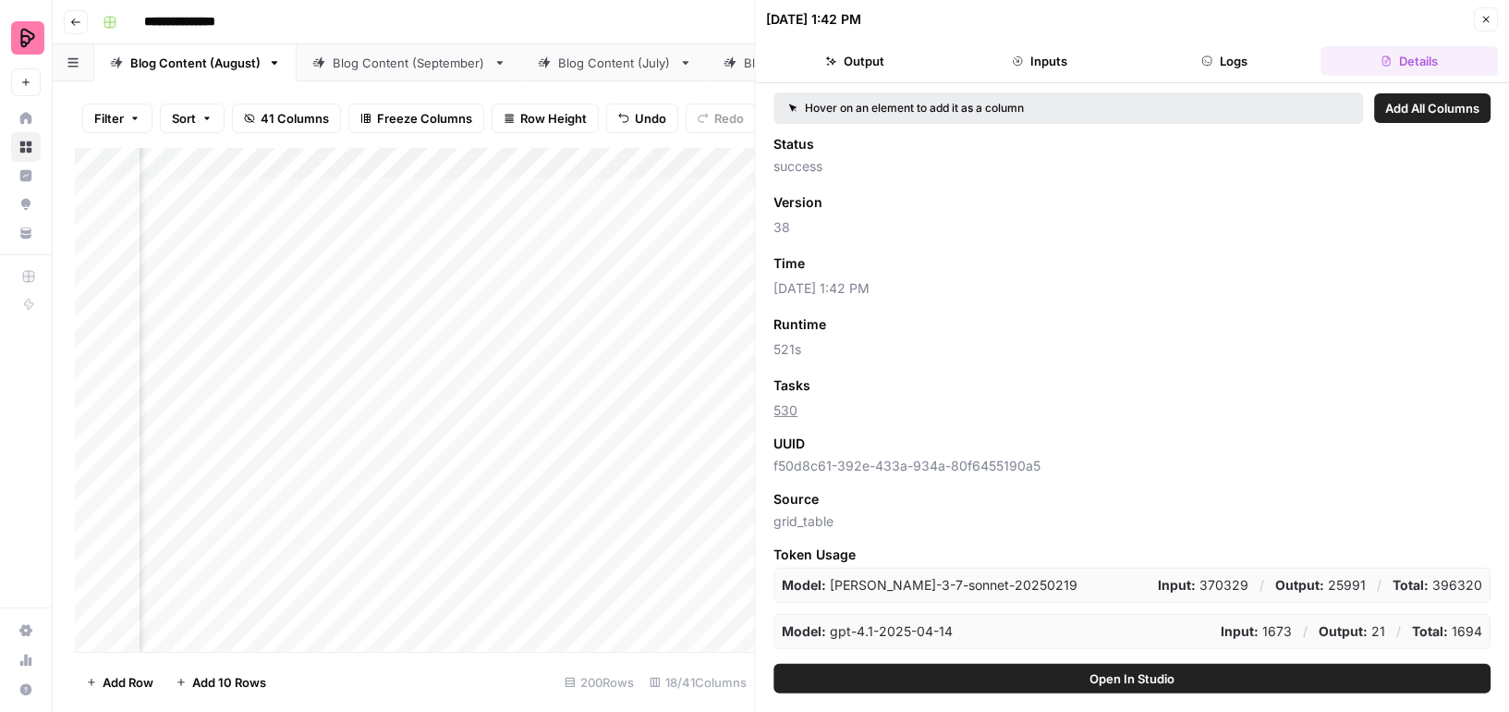
click at [1490, 7] on button "Close" at bounding box center [1486, 19] width 24 height 24
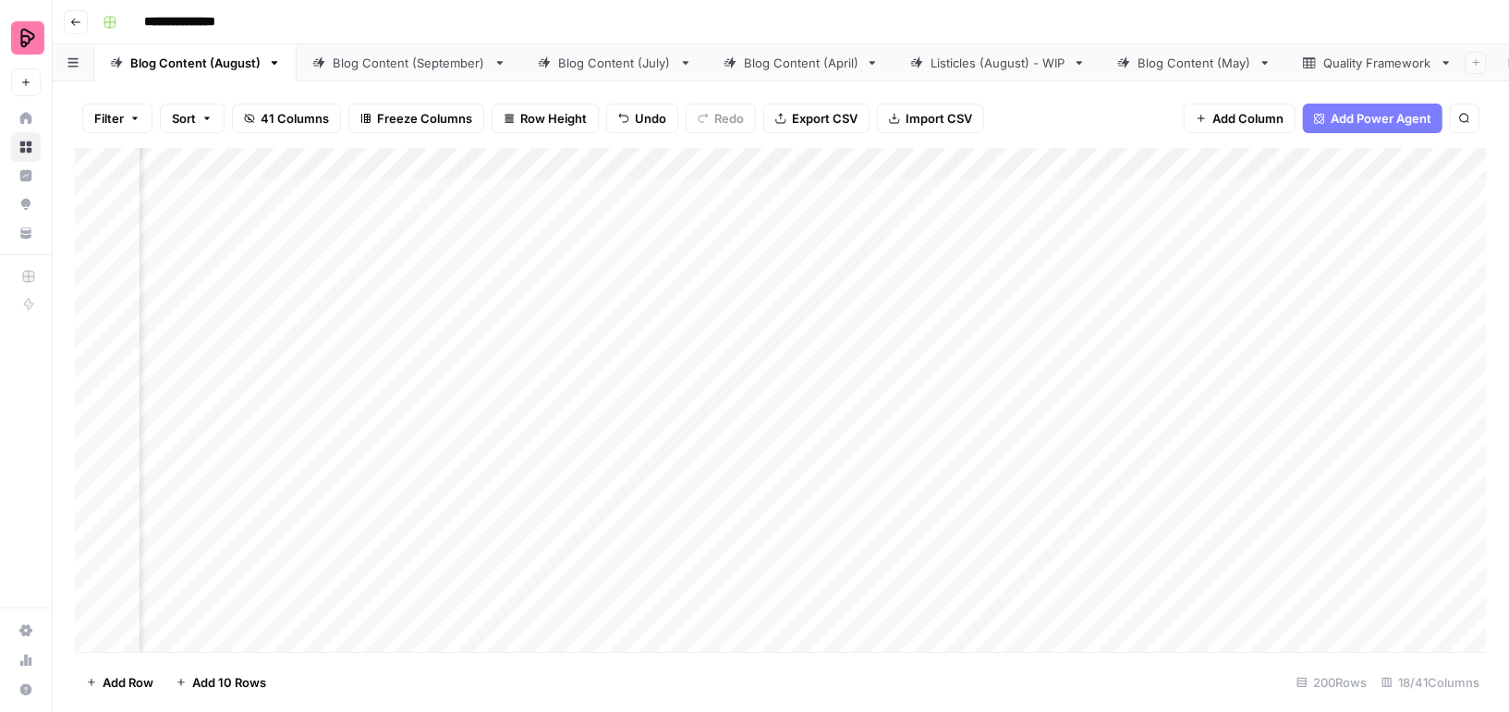
click at [25, 117] on icon at bounding box center [26, 118] width 12 height 12
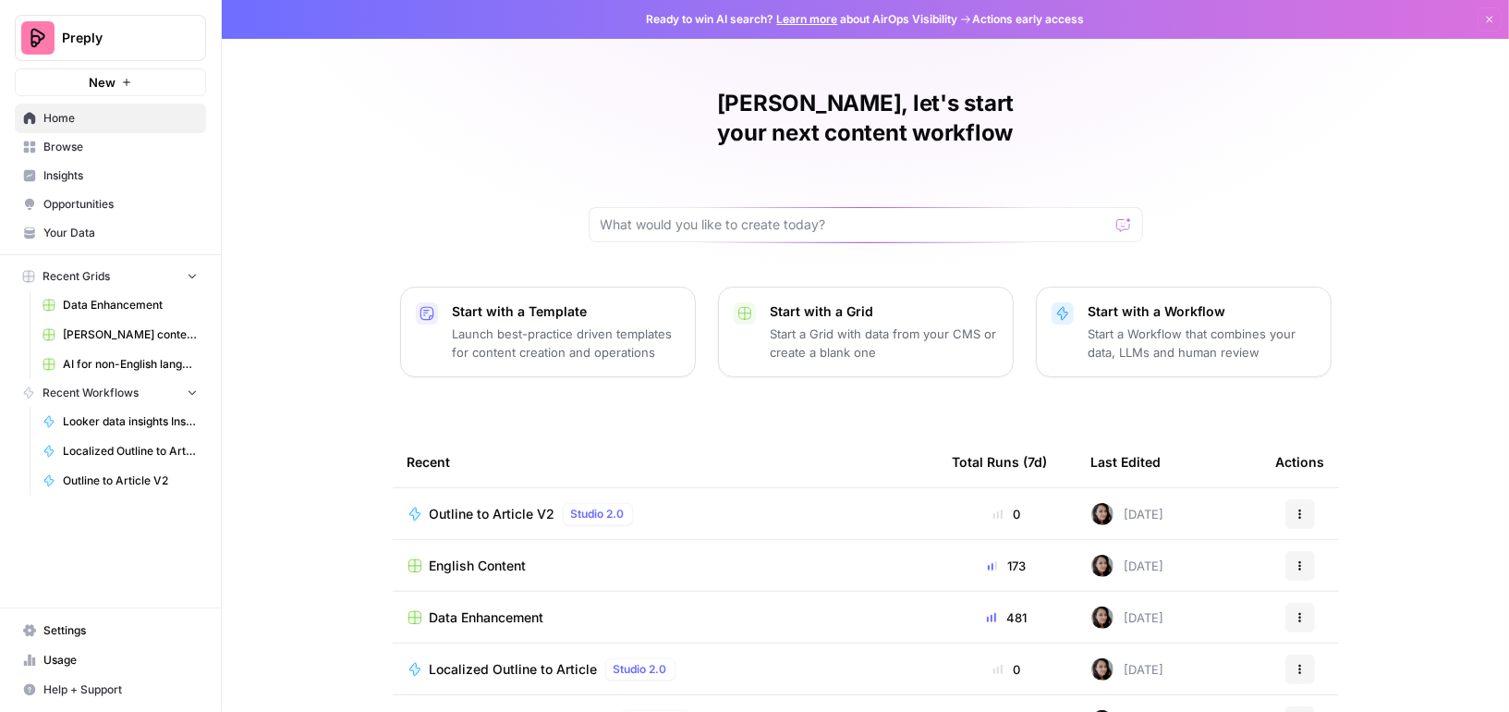
click at [72, 149] on span "Browse" at bounding box center [120, 147] width 154 height 17
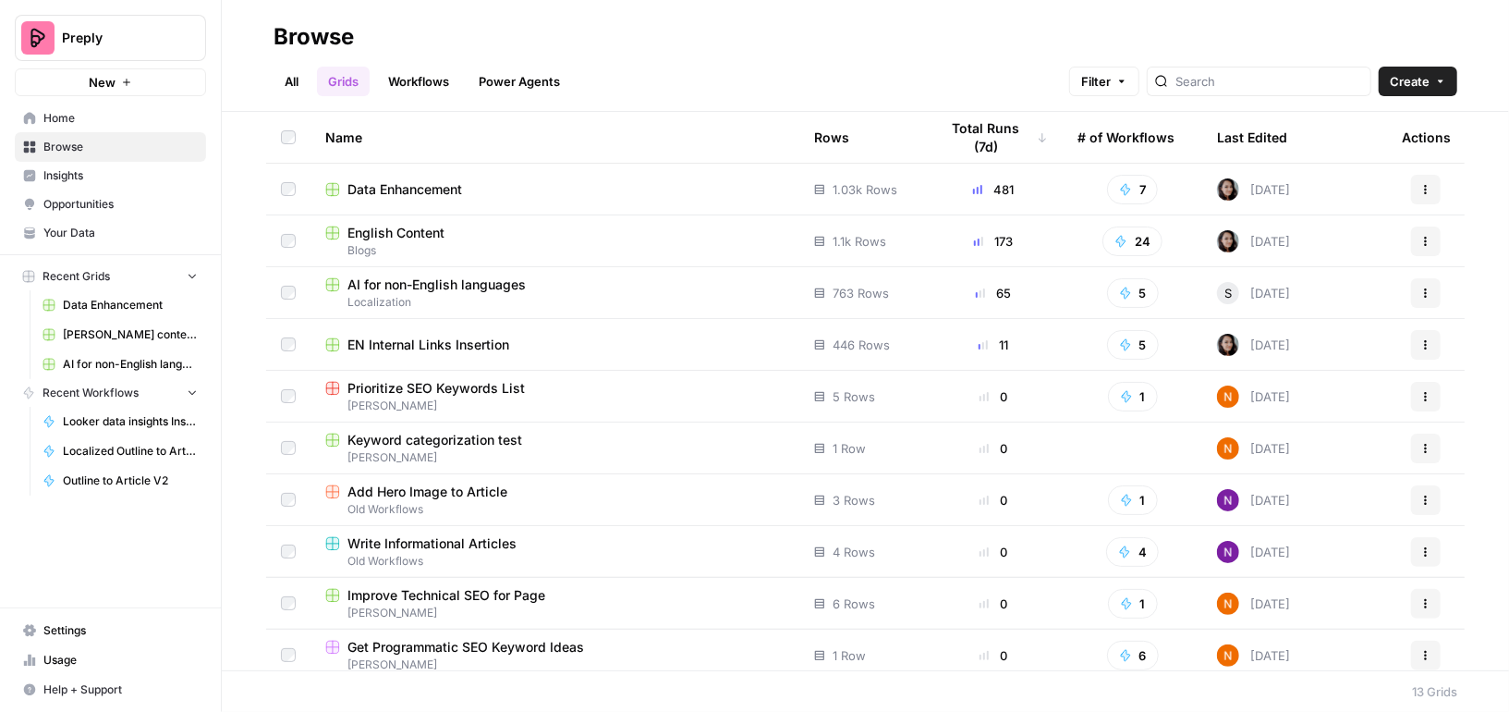
click at [428, 197] on span "Data Enhancement" at bounding box center [405, 189] width 115 height 18
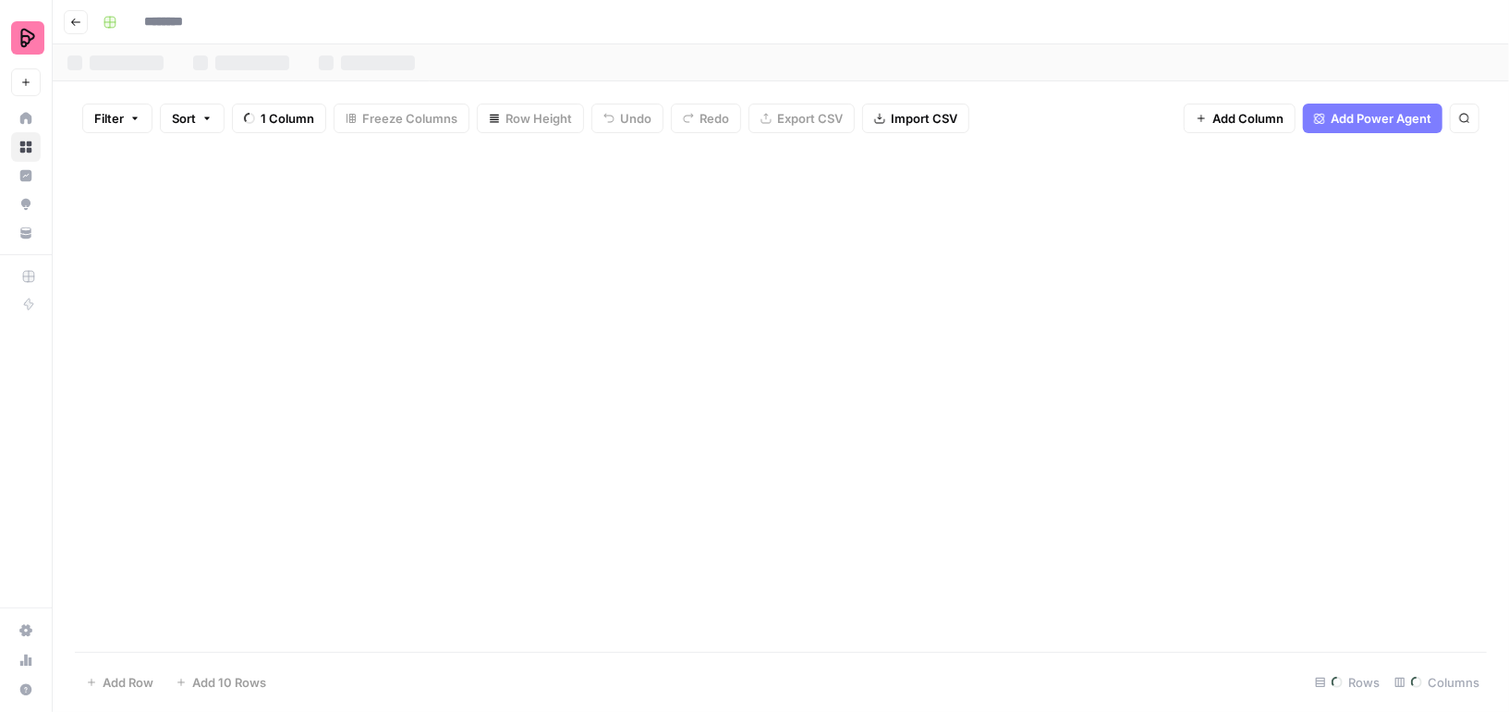
type input "**********"
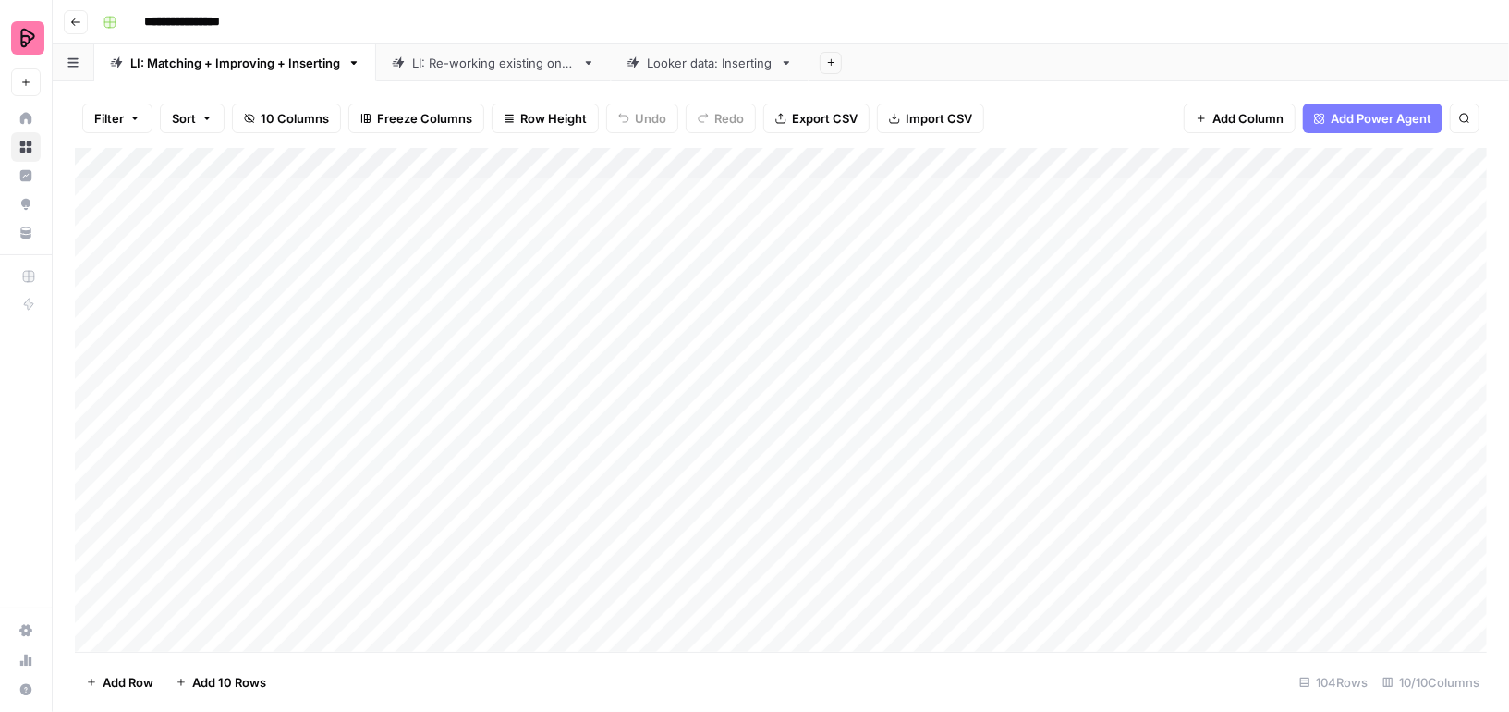
click at [649, 68] on div "Looker data: Inserting" at bounding box center [710, 63] width 126 height 18
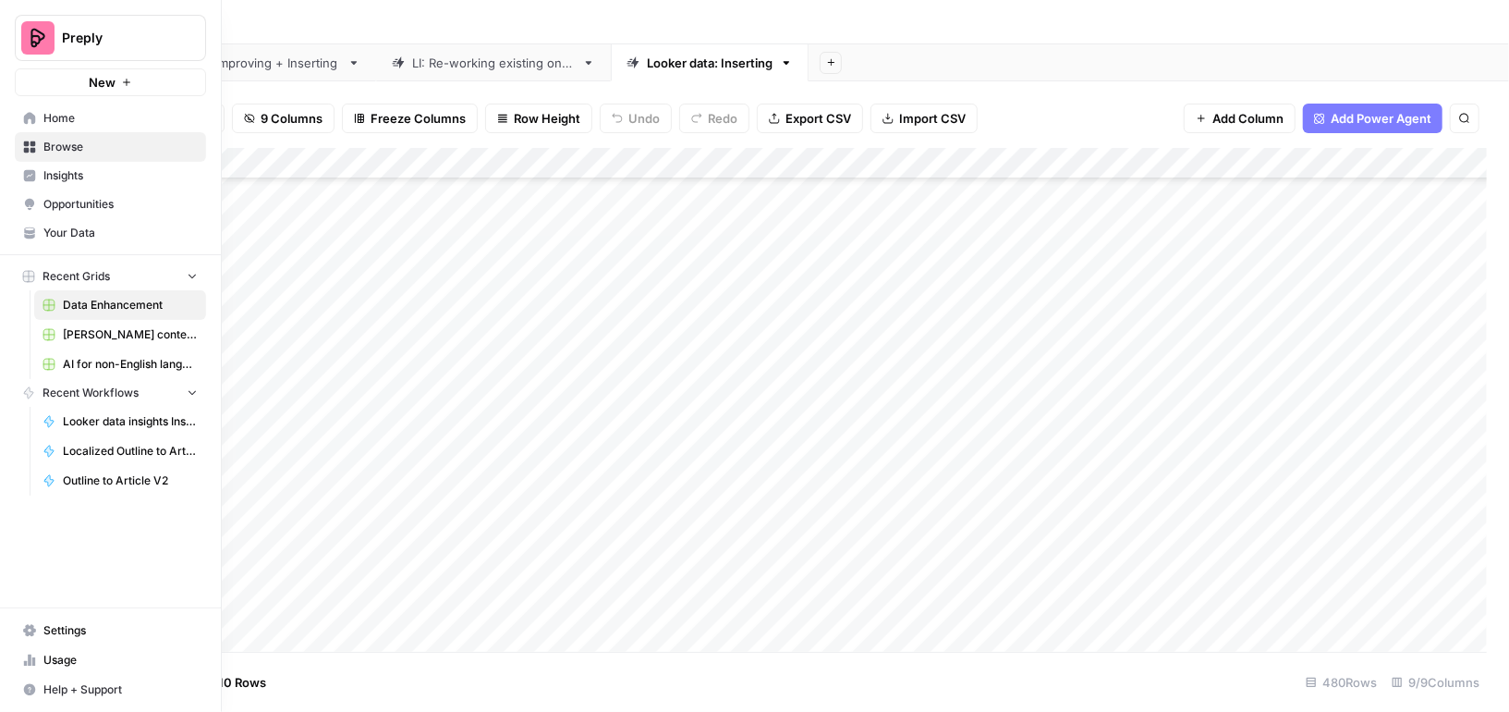
click at [58, 143] on span "Browse" at bounding box center [120, 147] width 154 height 17
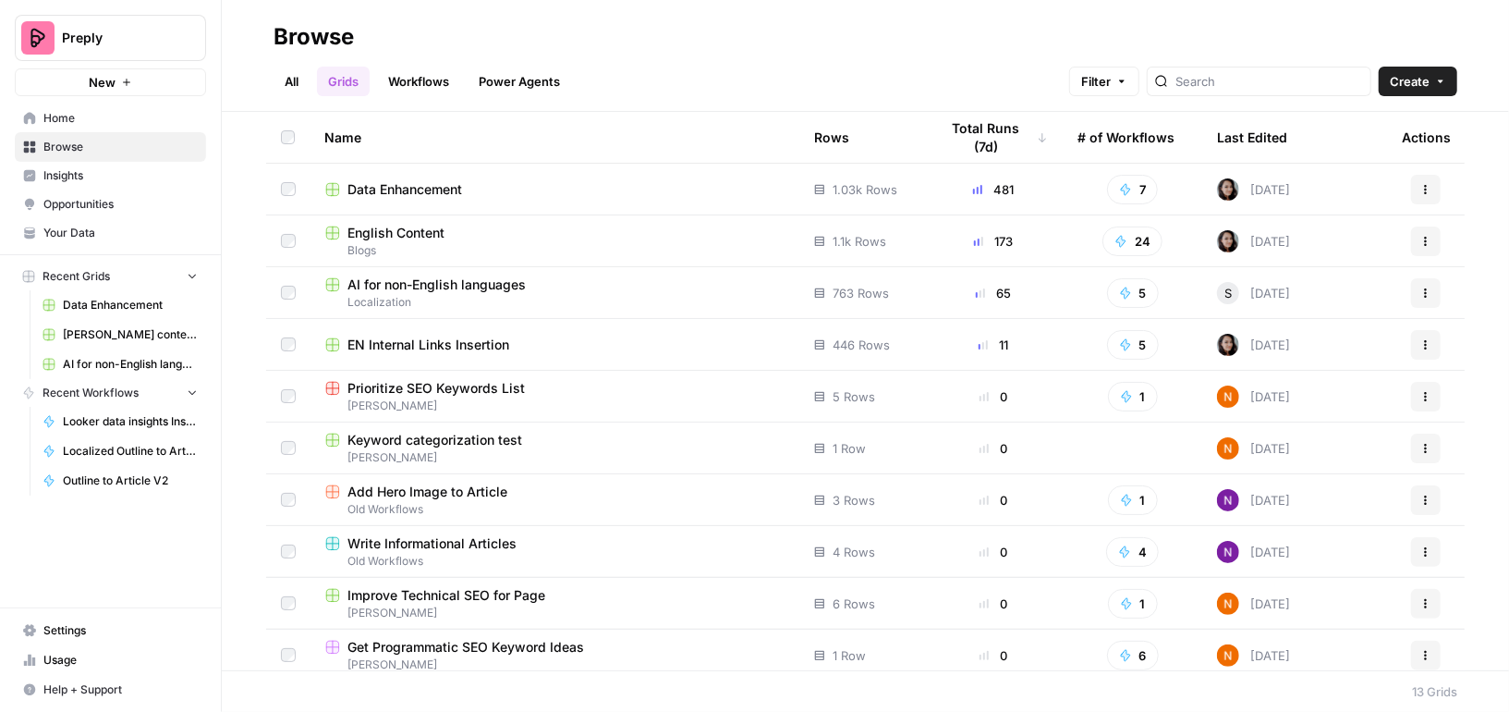
click at [379, 341] on span "EN Internal Links Insertion" at bounding box center [429, 345] width 162 height 18
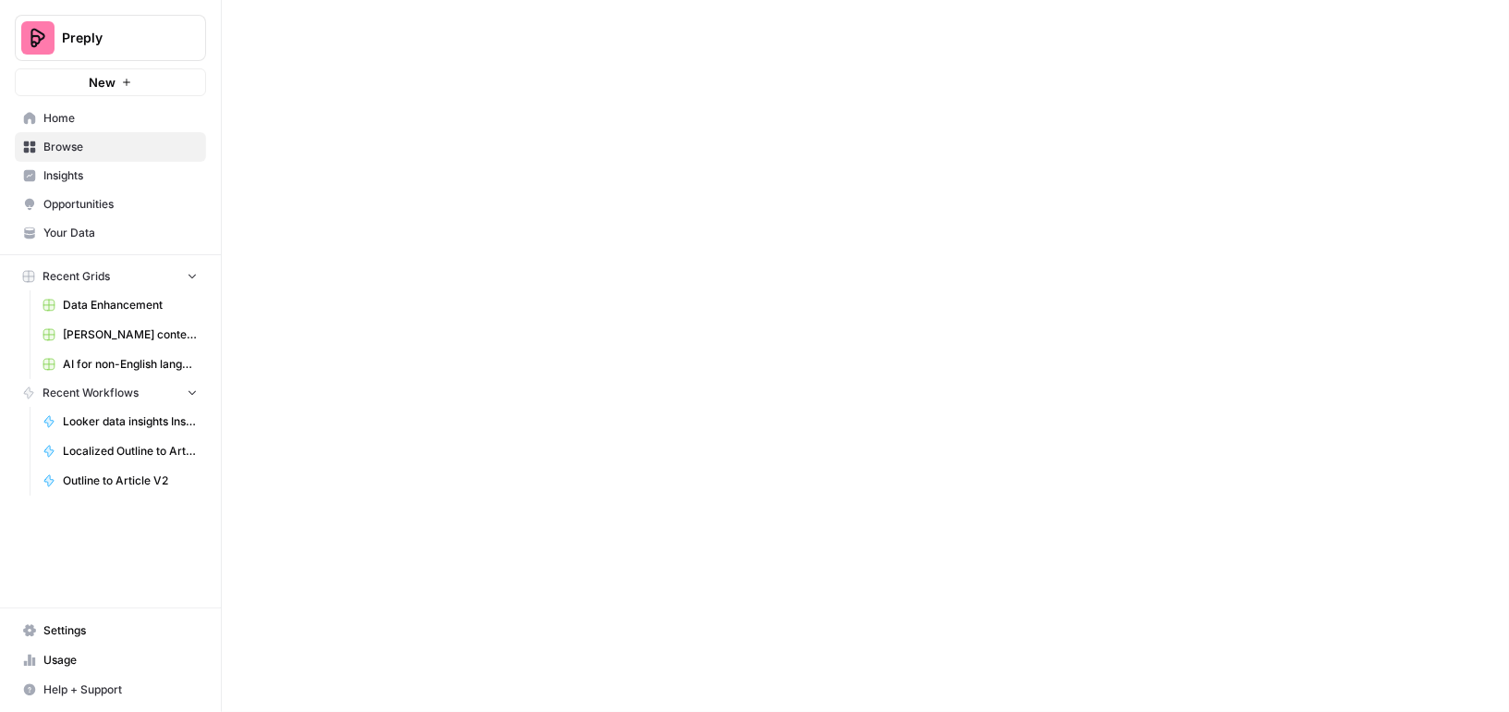
click at [379, 341] on div at bounding box center [865, 356] width 1287 height 712
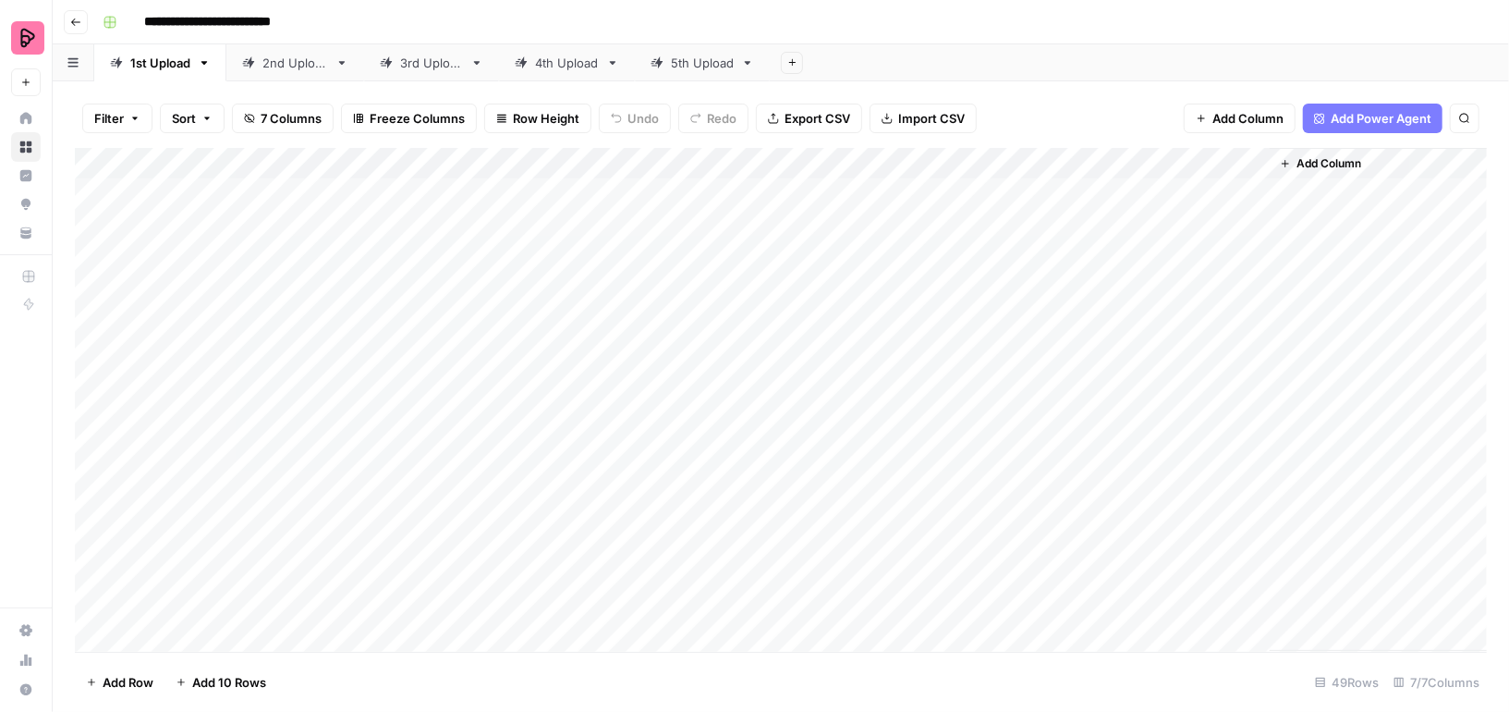
click at [1231, 192] on div "Add Column" at bounding box center [781, 400] width 1412 height 504
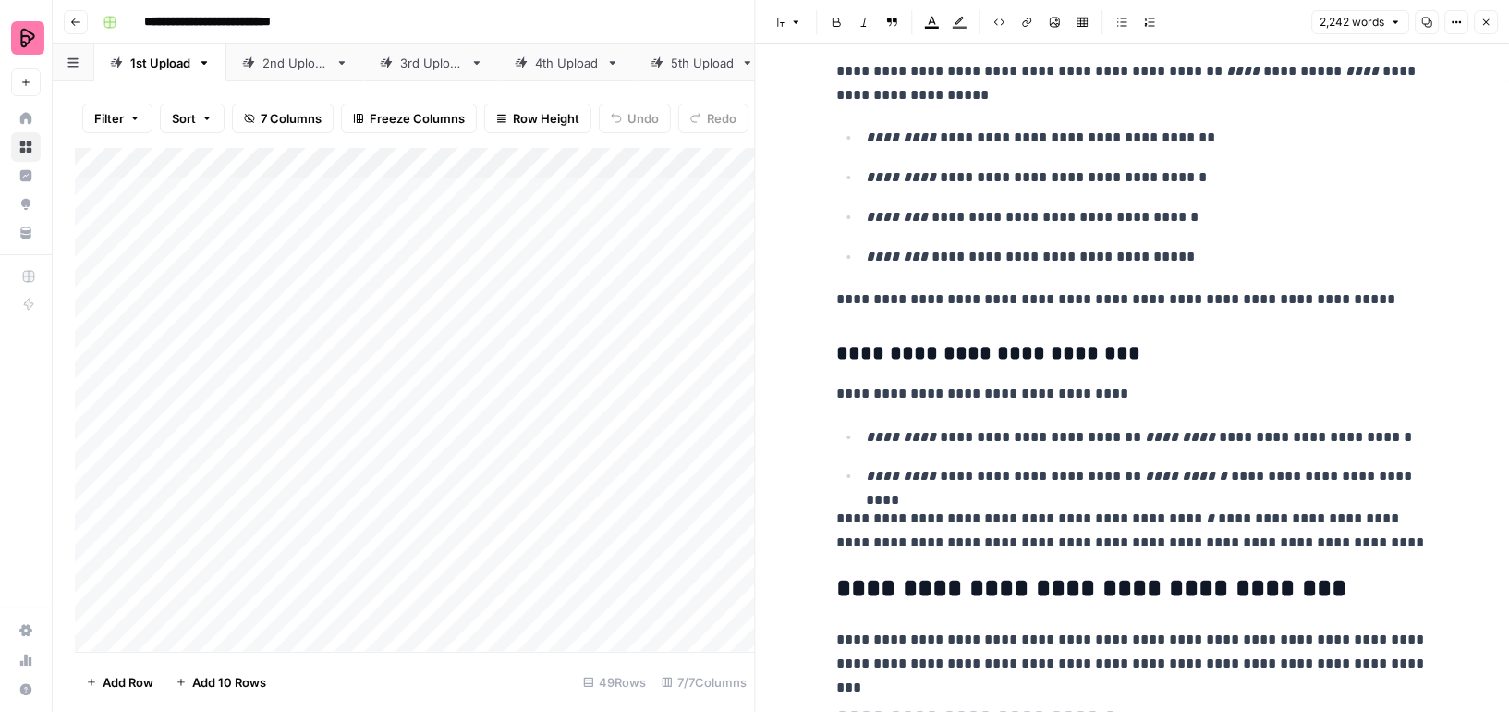
scroll to position [2876, 0]
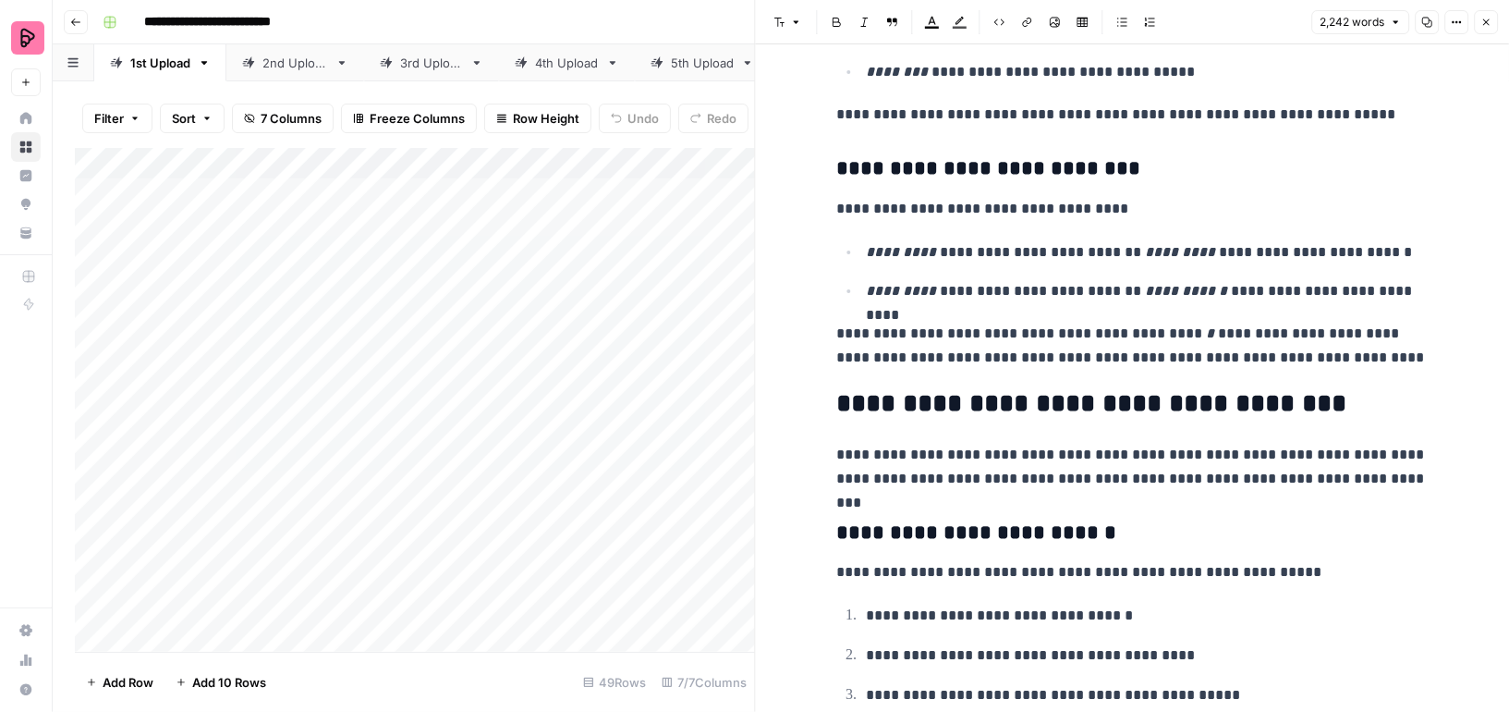
click at [1485, 18] on icon "button" at bounding box center [1486, 22] width 11 height 11
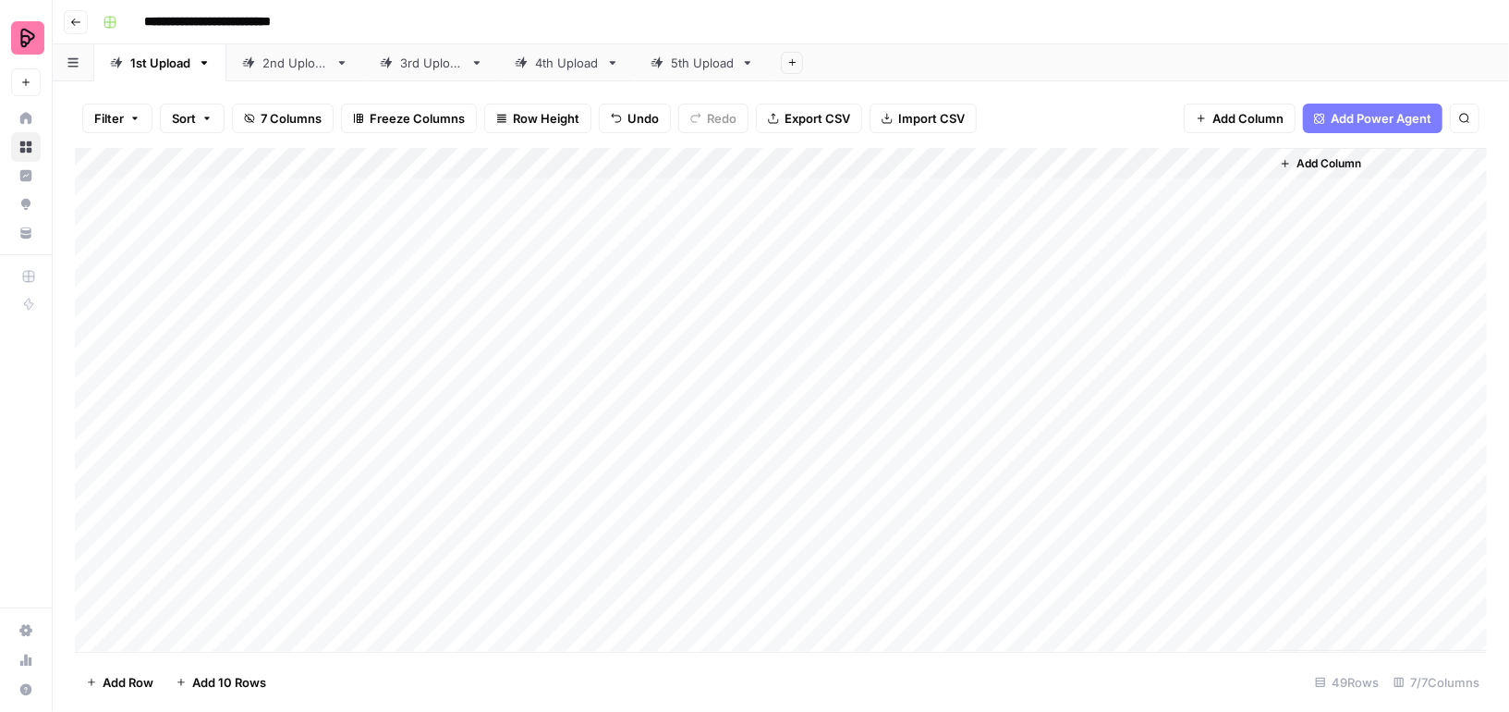
click at [1060, 161] on div "Add Column" at bounding box center [781, 400] width 1412 height 504
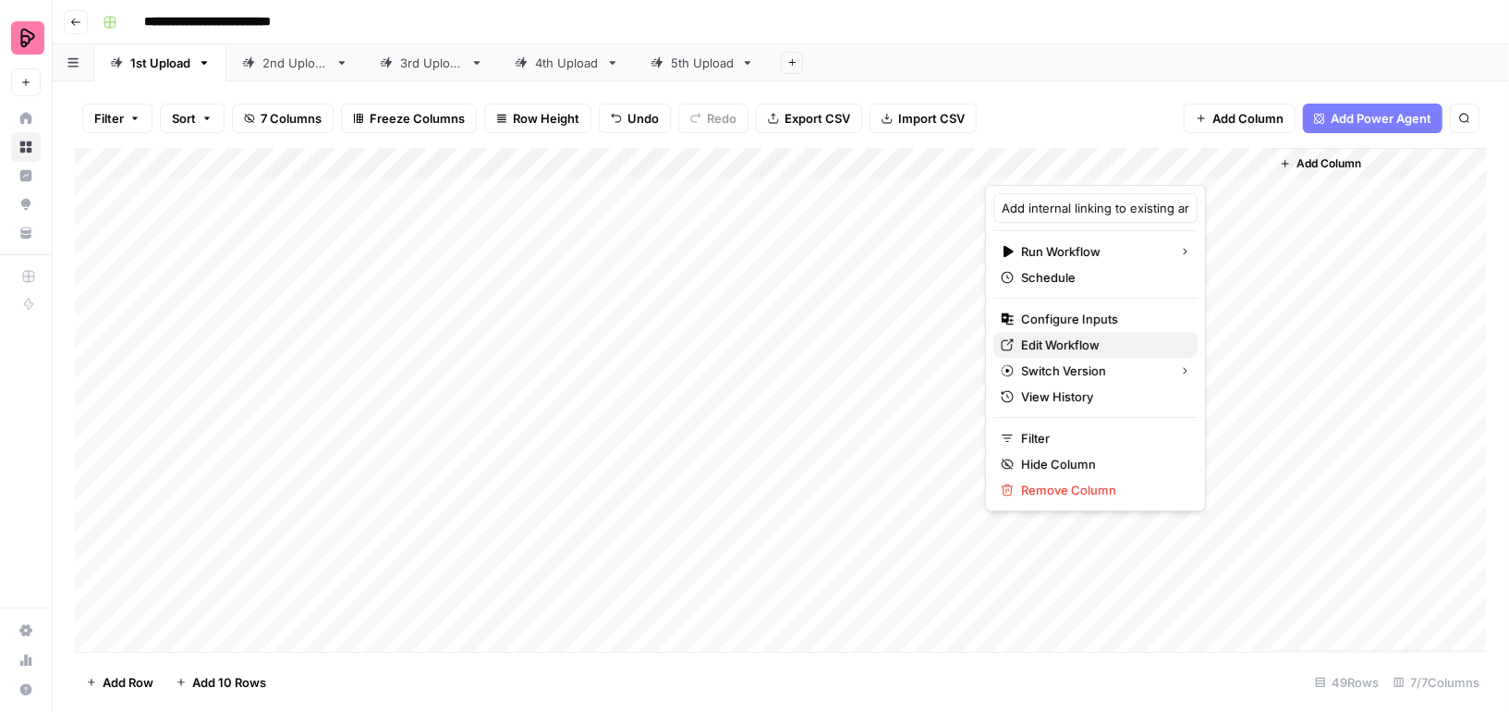
click at [1034, 341] on span "Edit Workflow" at bounding box center [1102, 345] width 162 height 18
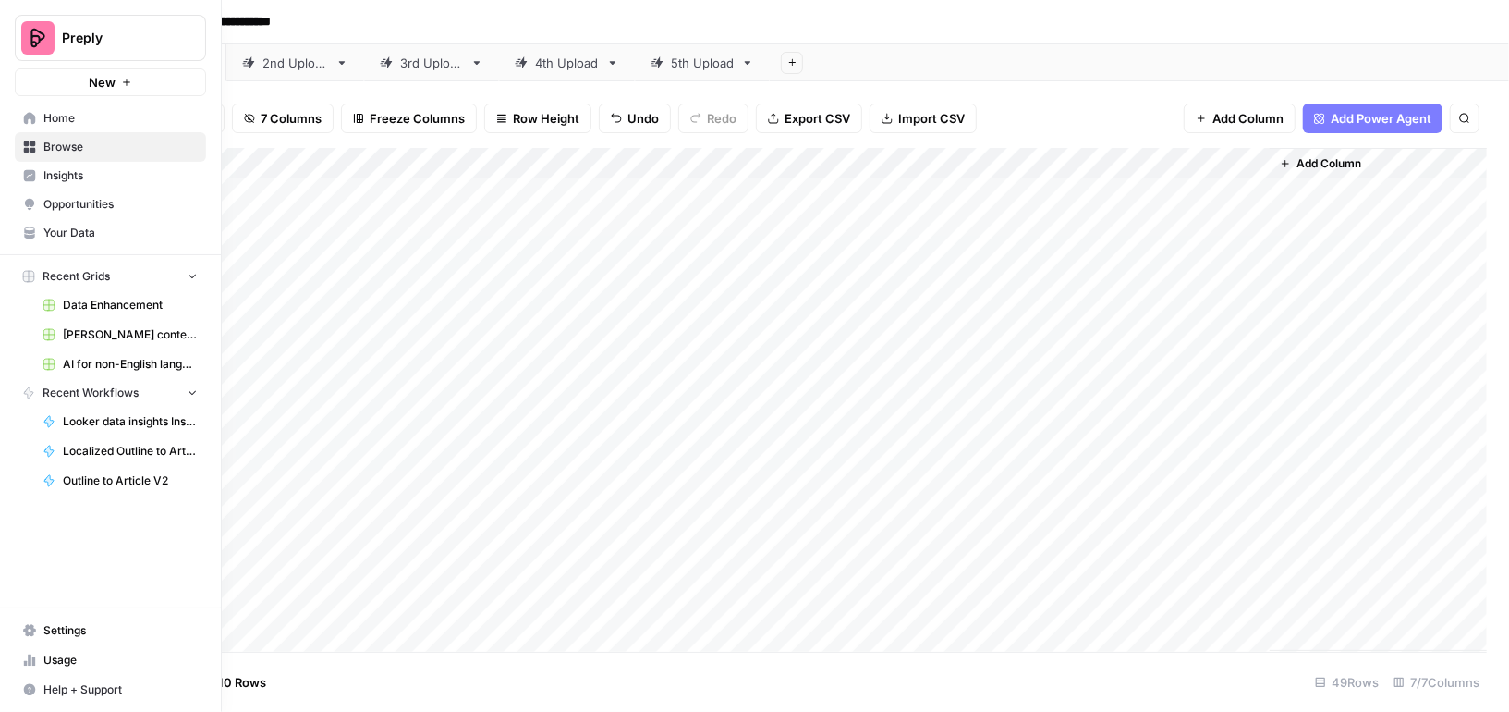
click at [63, 107] on link "Home" at bounding box center [110, 119] width 191 height 30
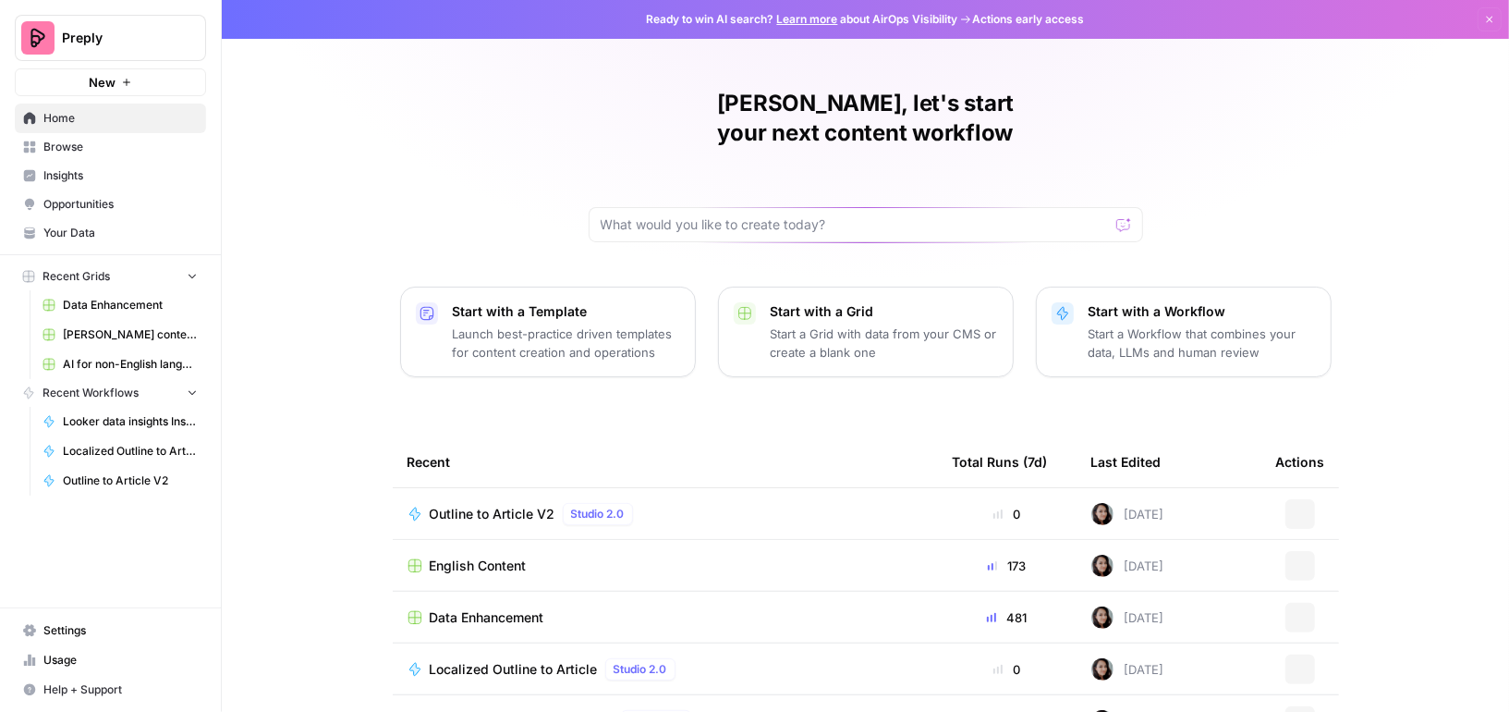
click at [66, 143] on span "Browse" at bounding box center [120, 147] width 154 height 17
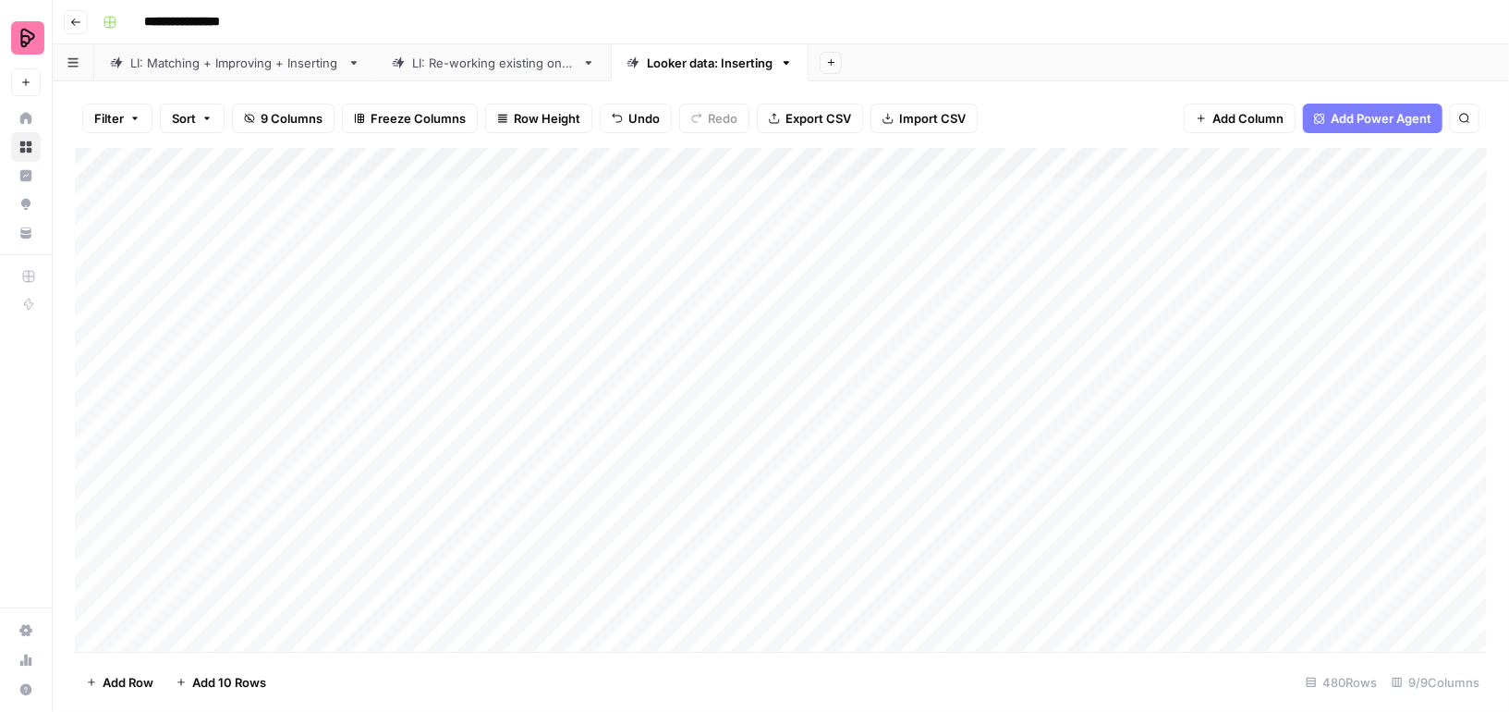
click at [205, 192] on div "Add Column" at bounding box center [781, 400] width 1412 height 504
click at [776, 196] on div "Add Column" at bounding box center [781, 400] width 1412 height 504
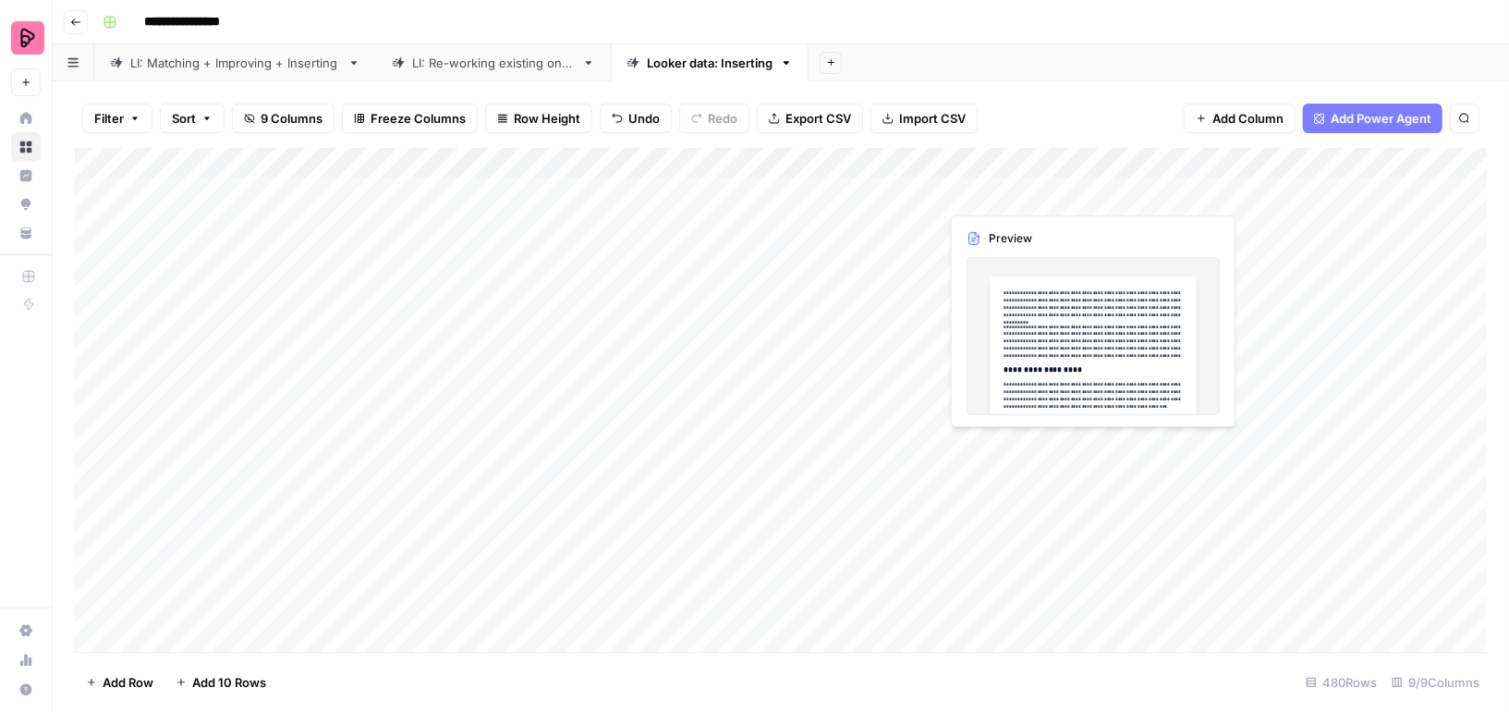
click at [998, 189] on div "Add Column" at bounding box center [781, 400] width 1412 height 504
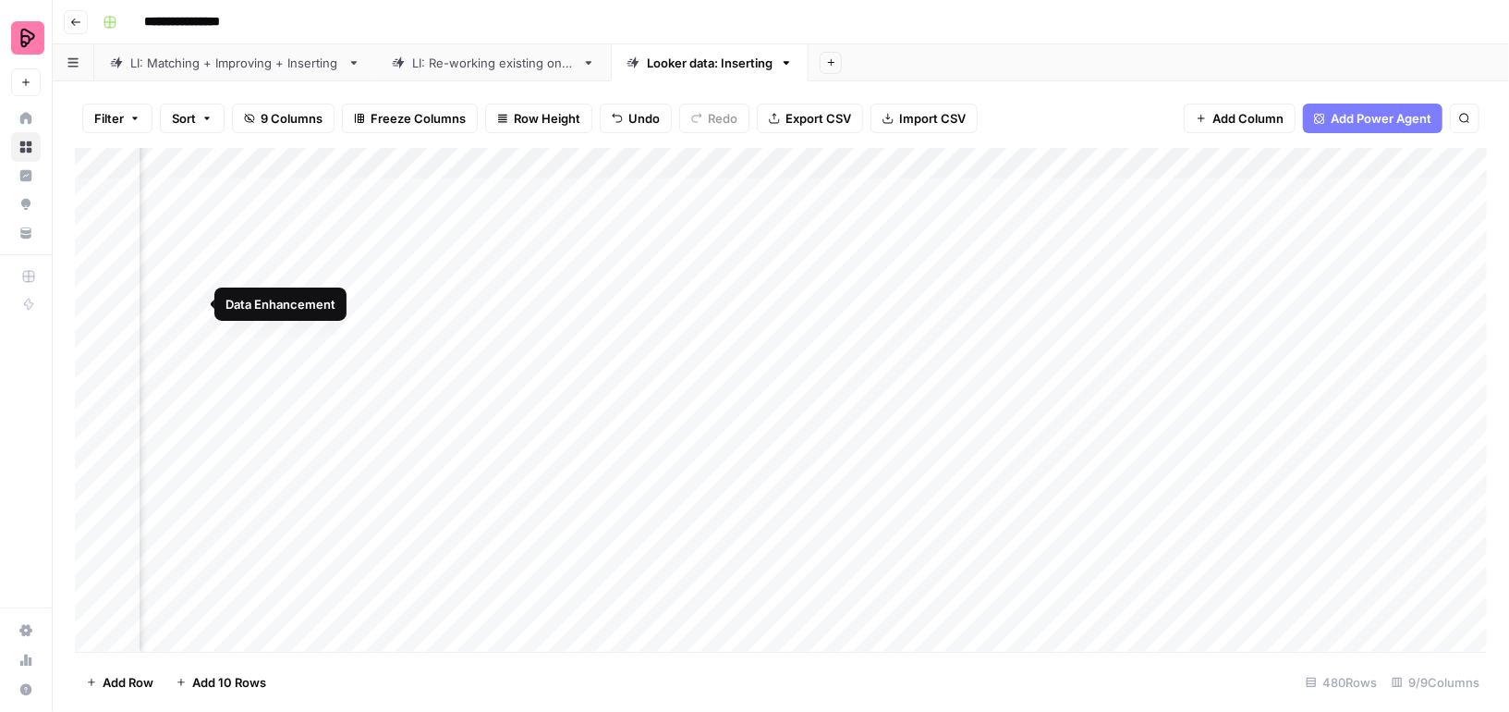
scroll to position [0, 426]
click at [923, 189] on div "Add Column" at bounding box center [781, 400] width 1412 height 504
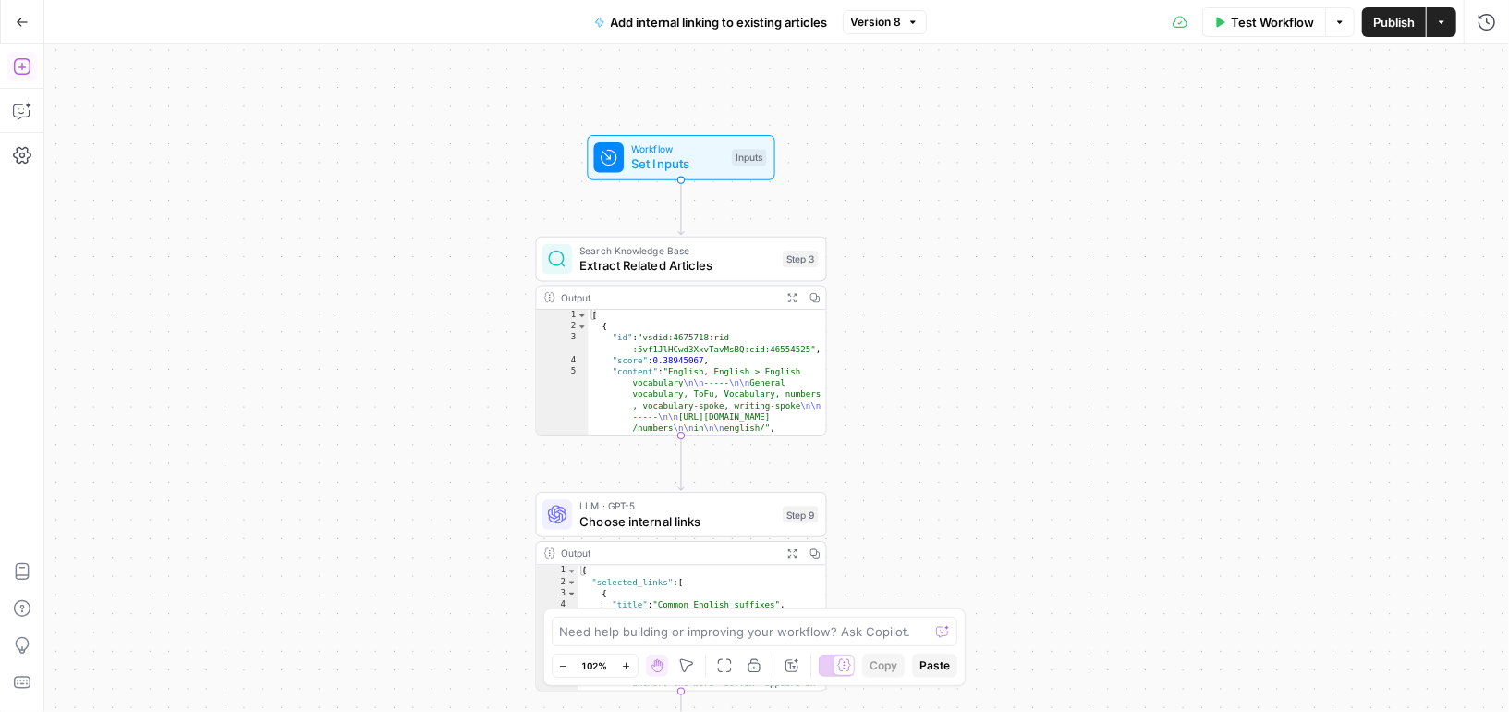
click at [26, 60] on icon "button" at bounding box center [22, 66] width 18 height 18
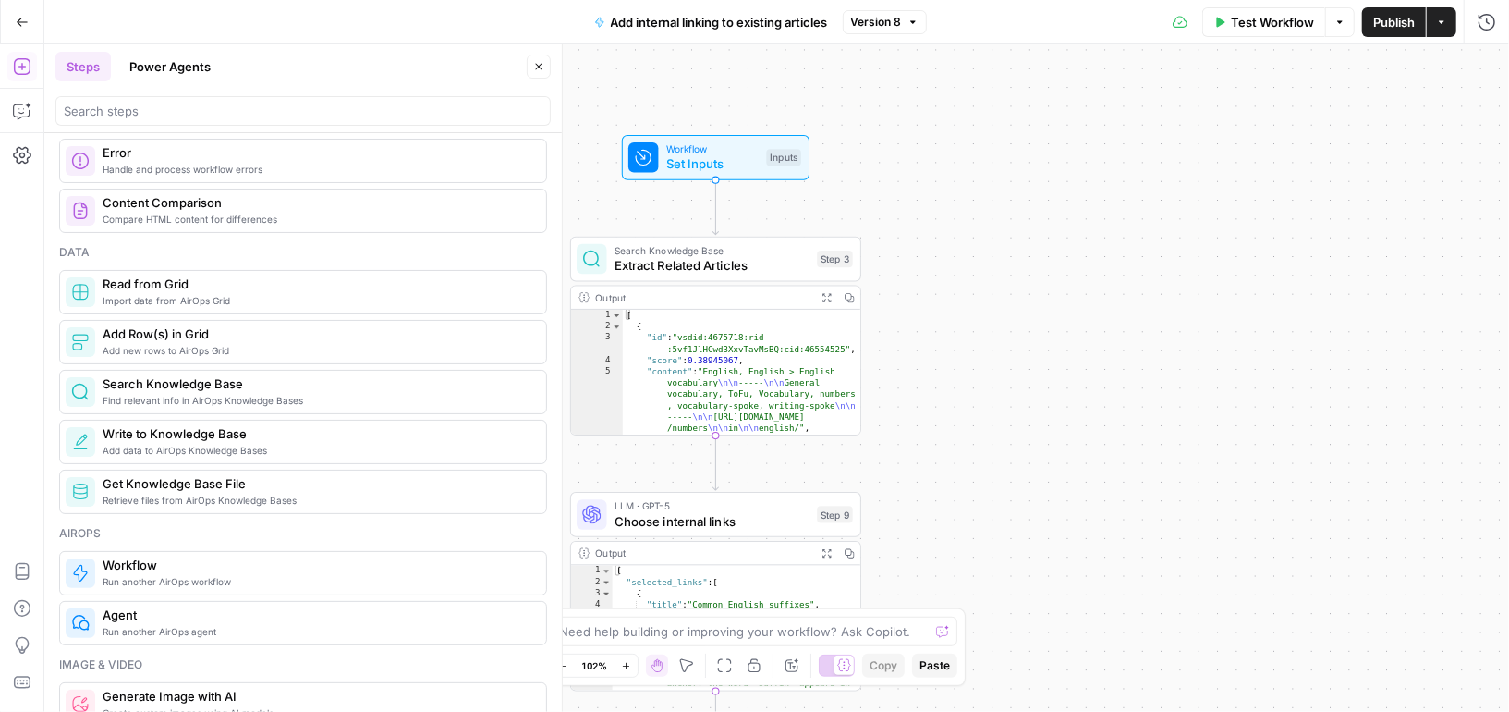
scroll to position [848, 0]
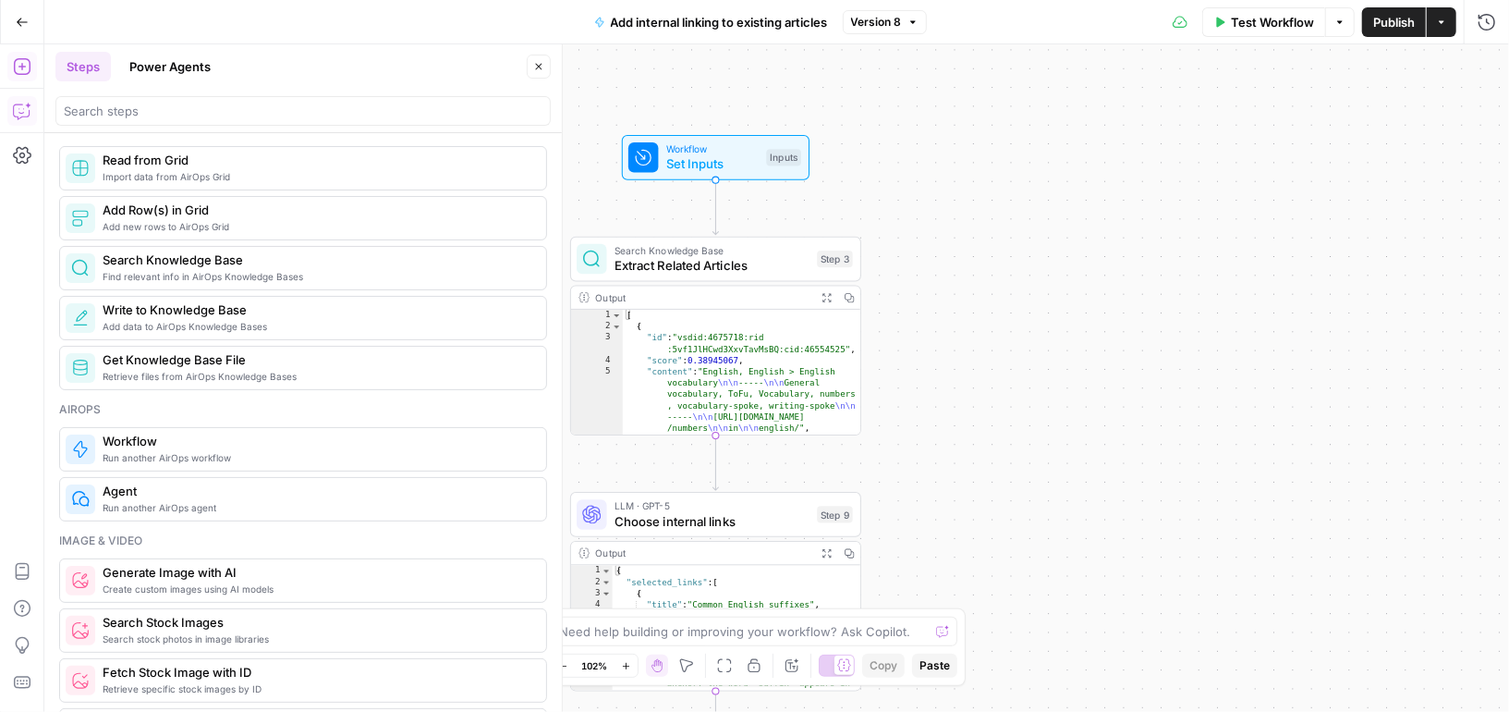
click at [16, 106] on icon "button" at bounding box center [22, 111] width 18 height 18
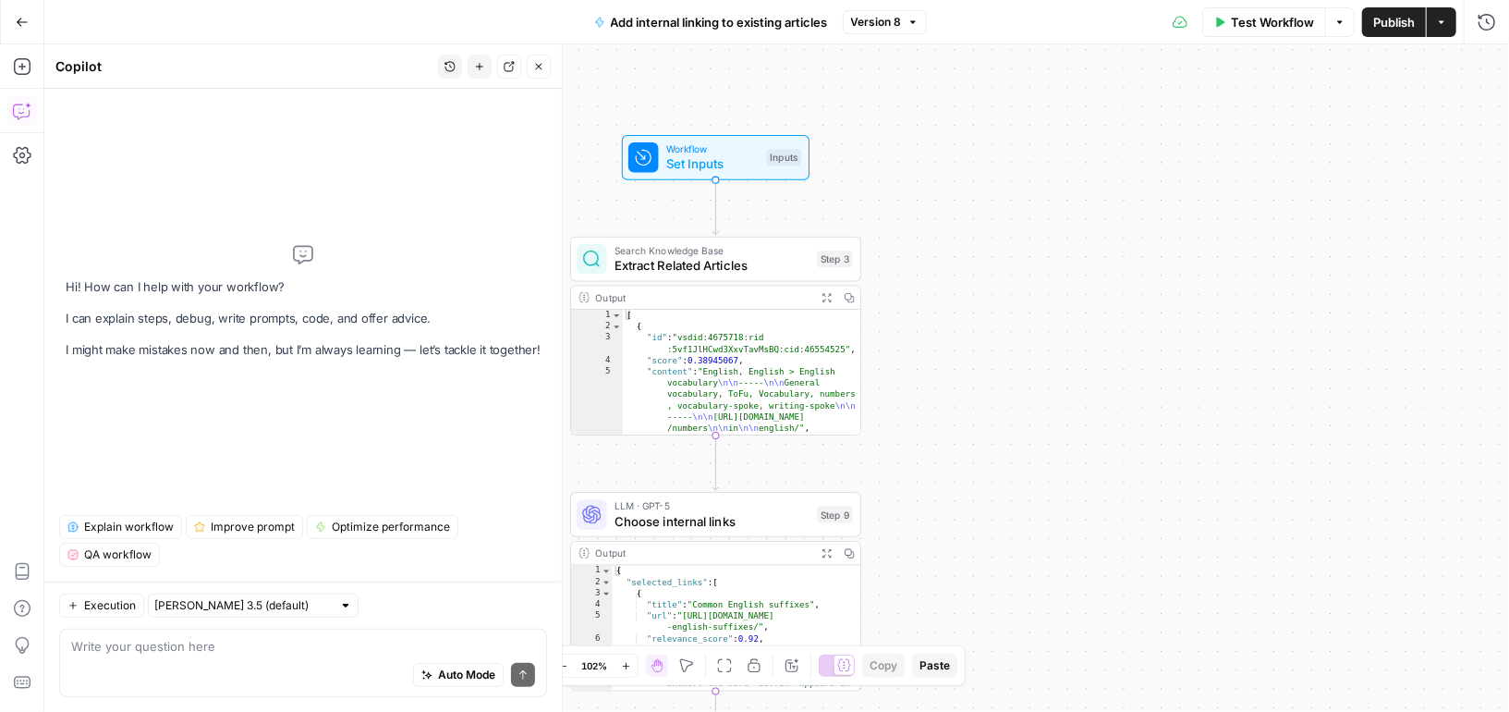
click at [982, 369] on div "Workflow Set Inputs Inputs Search Knowledge Base Extract Related Articles Step …" at bounding box center [776, 377] width 1465 height 667
click at [535, 53] on header "Copilot History New chat Detach Close" at bounding box center [303, 66] width 518 height 44
click at [540, 60] on button "Close" at bounding box center [539, 67] width 24 height 24
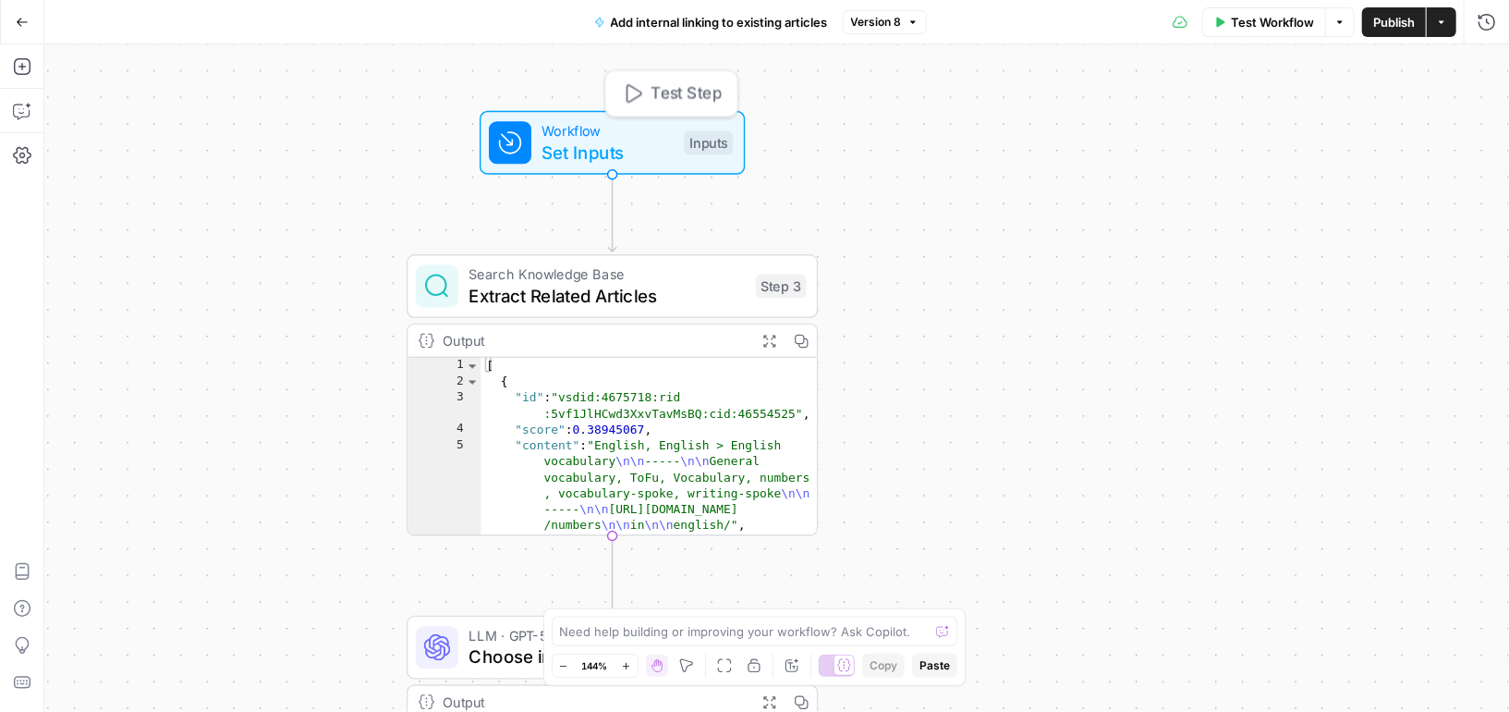
click at [652, 149] on span "Set Inputs" at bounding box center [608, 152] width 131 height 27
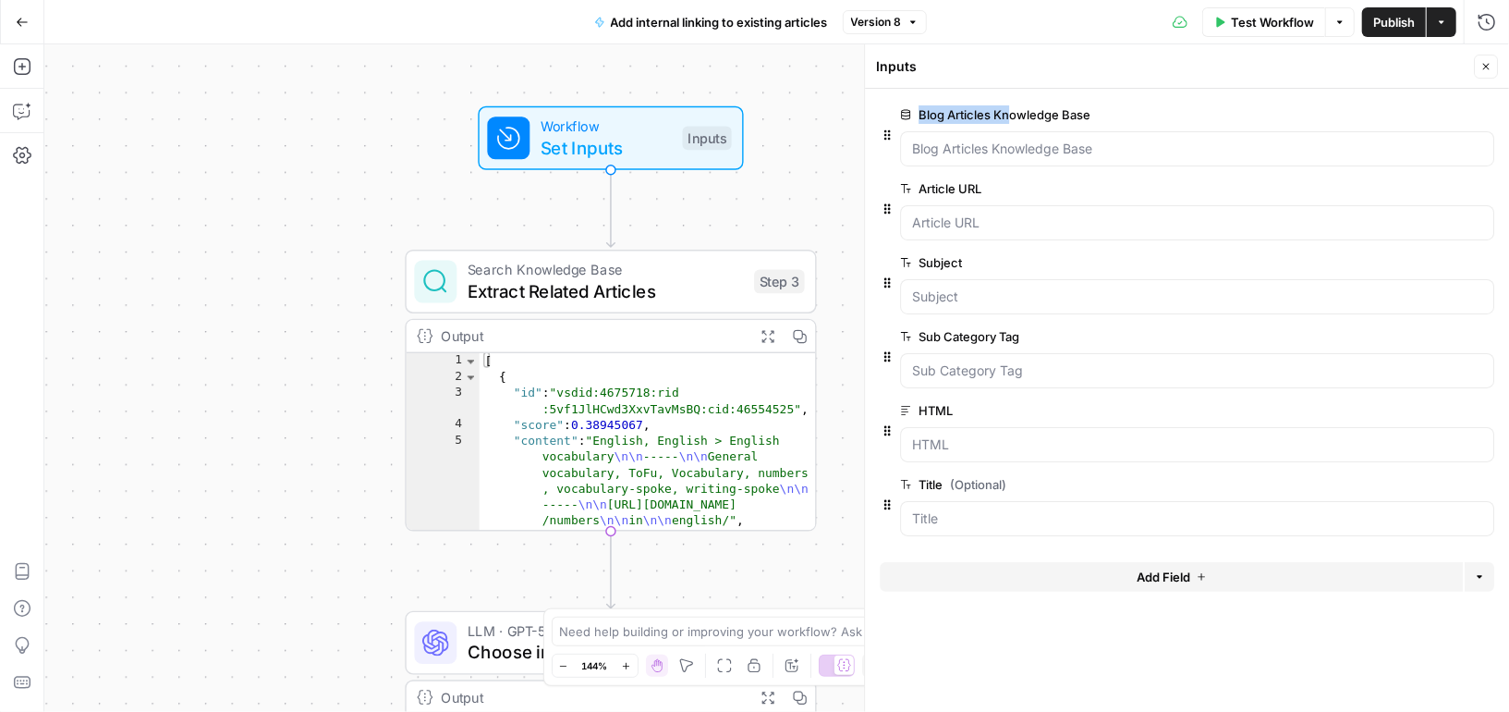
drag, startPoint x: 917, startPoint y: 111, endPoint x: 1007, endPoint y: 105, distance: 89.8
click at [1009, 106] on label "Blog Articles Knowledge Base" at bounding box center [1145, 114] width 490 height 18
click at [1009, 140] on Base "Blog Articles Knowledge Base" at bounding box center [1197, 149] width 570 height 18
click at [1031, 140] on Base "Blog Articles Knowledge Base" at bounding box center [1197, 149] width 570 height 18
click at [1259, 22] on span "Test Workflow" at bounding box center [1272, 22] width 83 height 18
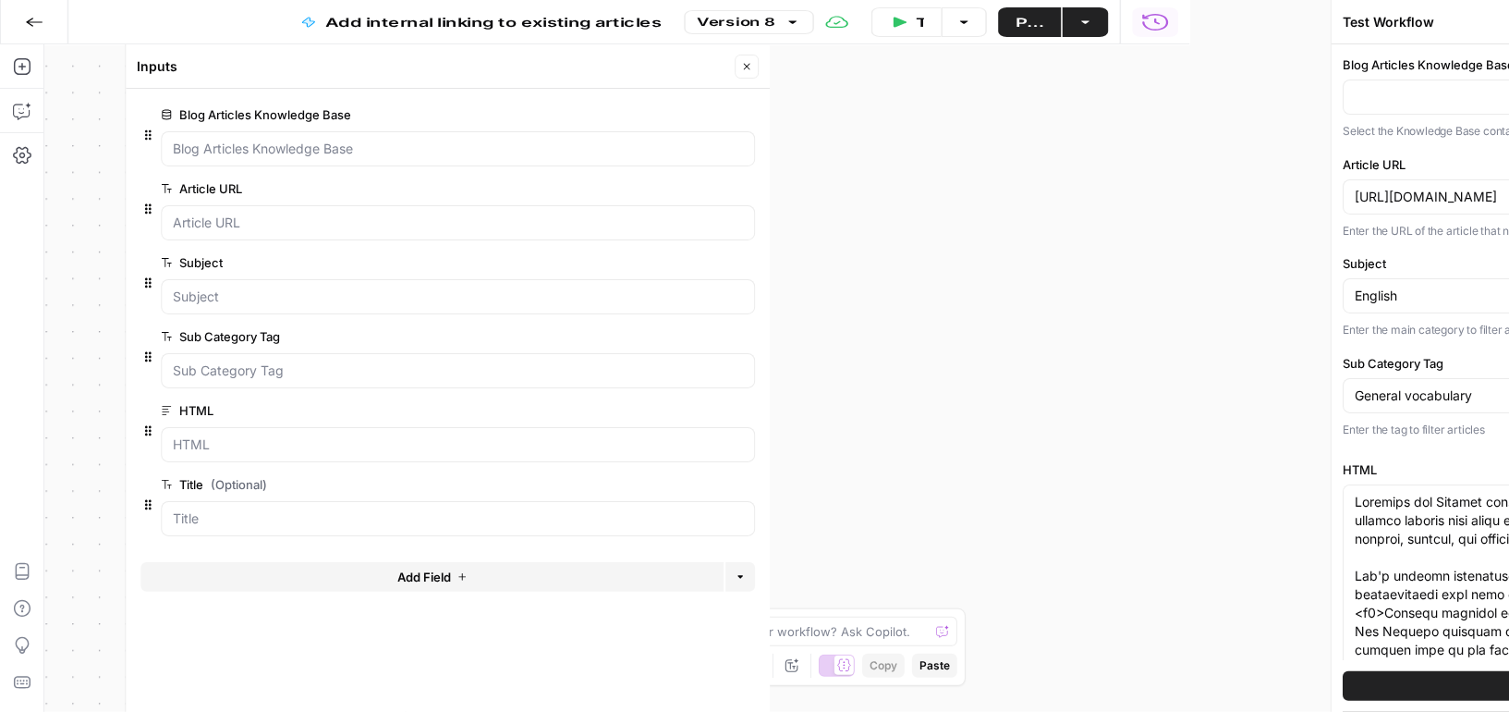
type input "Preply English Blogs"
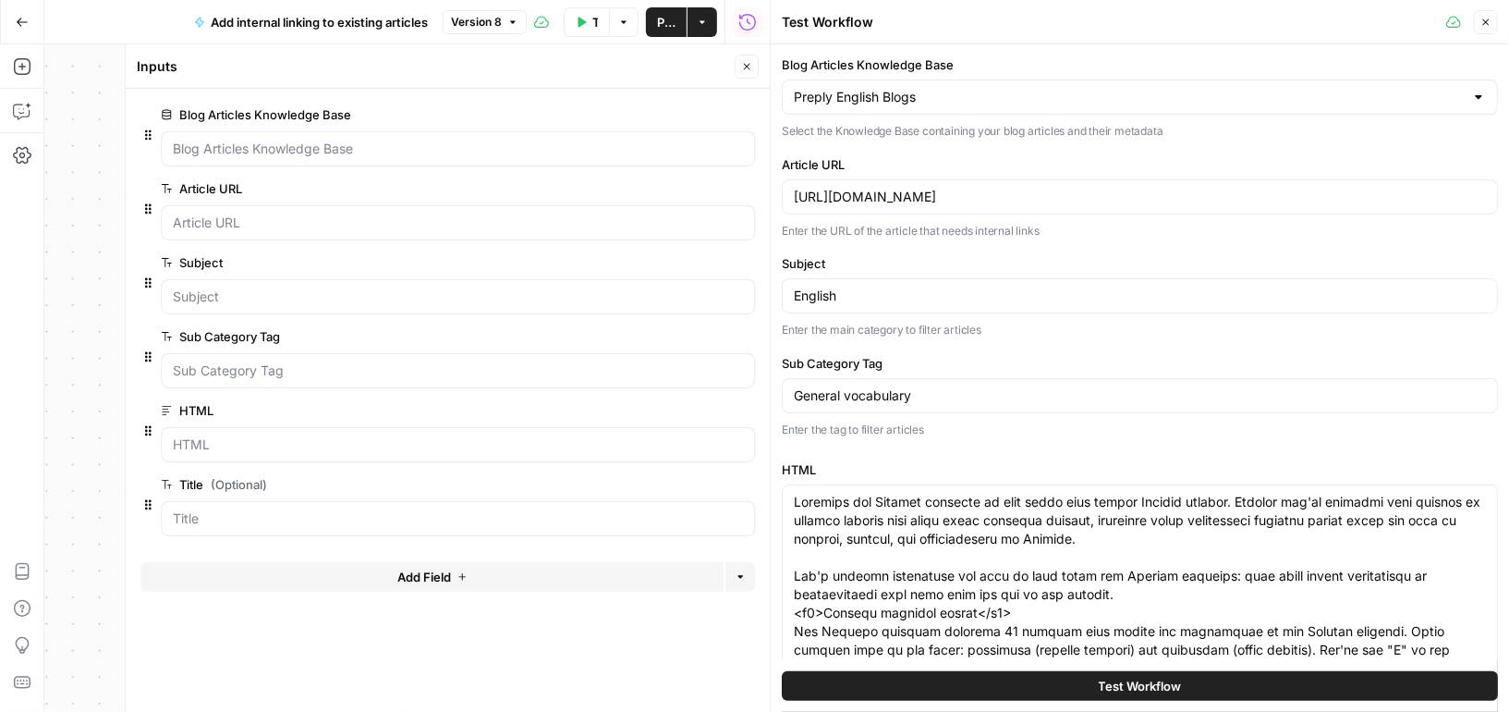
click at [921, 108] on div "Preply English Blogs" at bounding box center [1140, 96] width 716 height 35
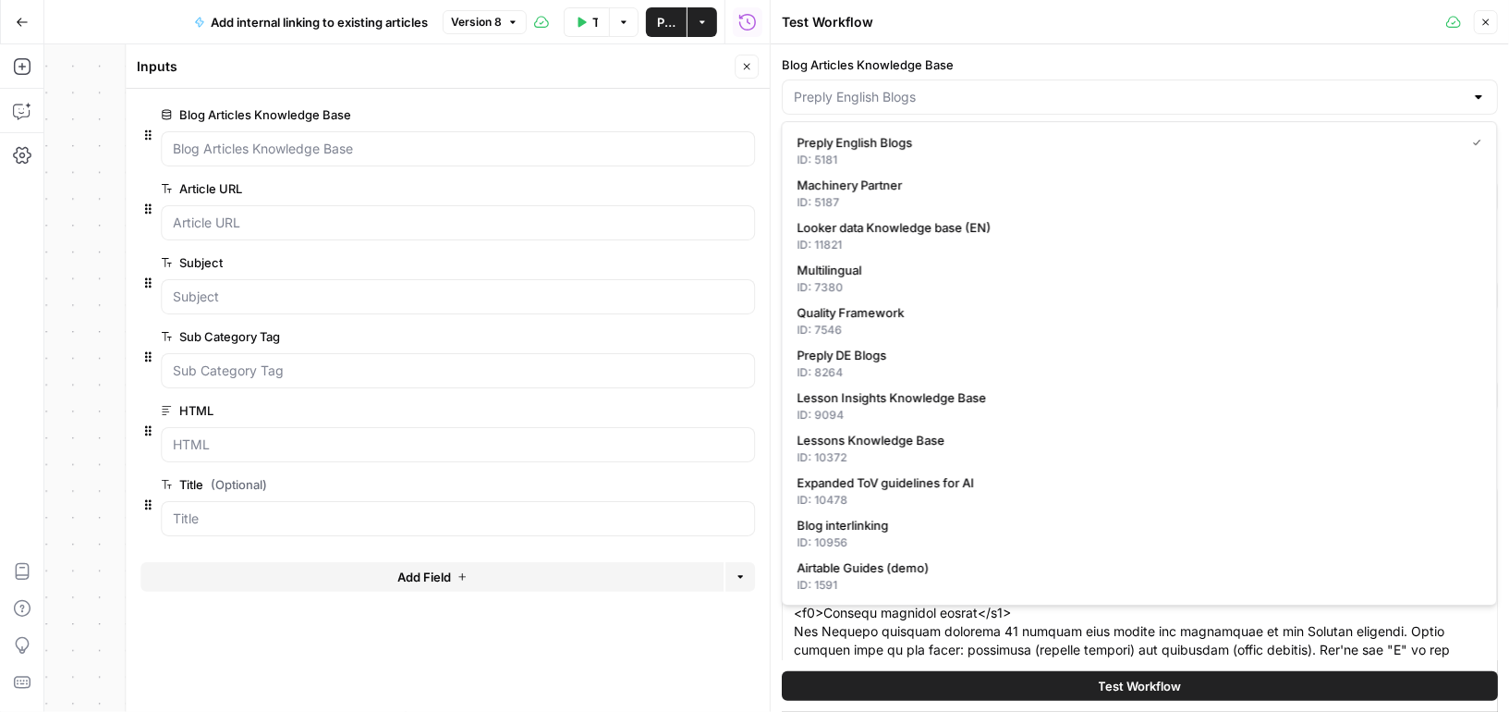
click at [1482, 91] on div at bounding box center [1478, 97] width 15 height 18
click at [1481, 92] on div at bounding box center [1478, 97] width 15 height 18
type input "Preply English Blogs"
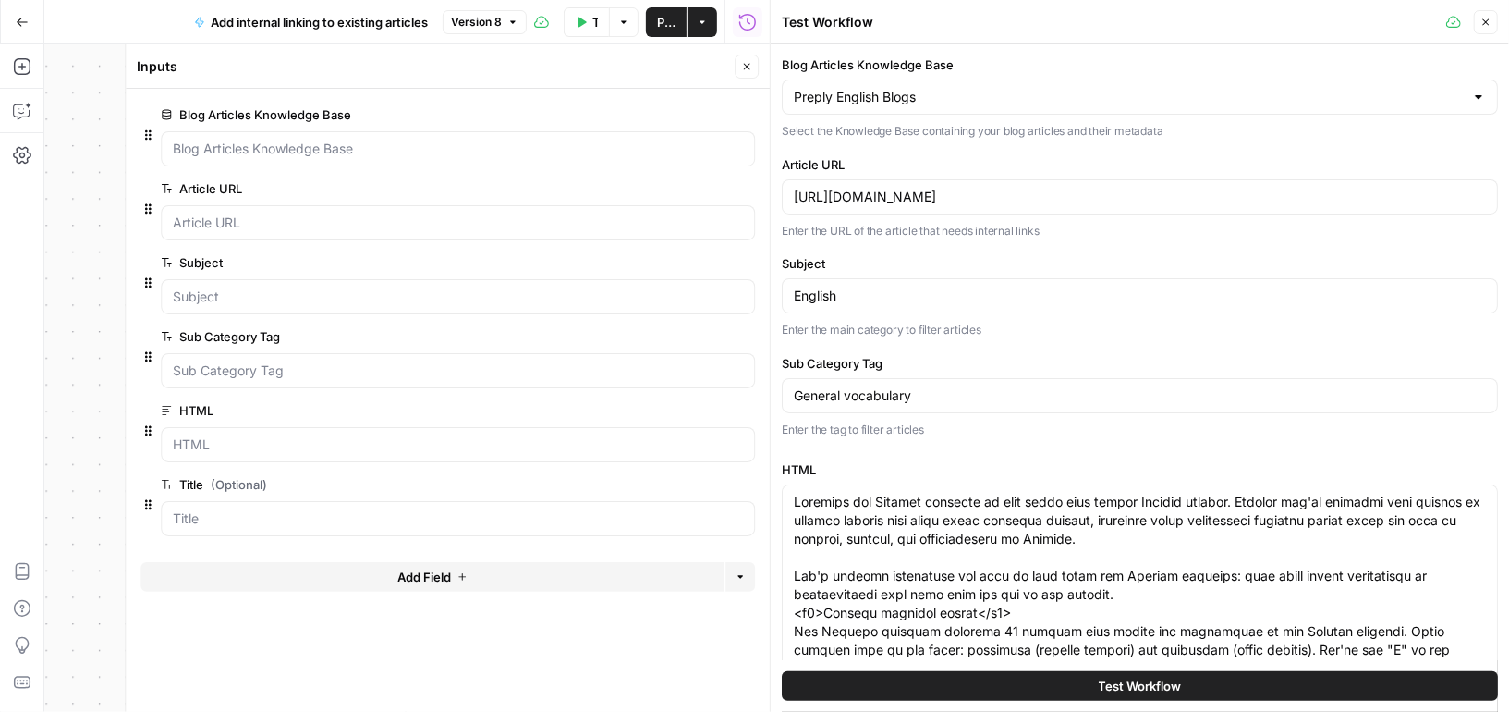
click at [1479, 21] on button "Close" at bounding box center [1486, 22] width 24 height 24
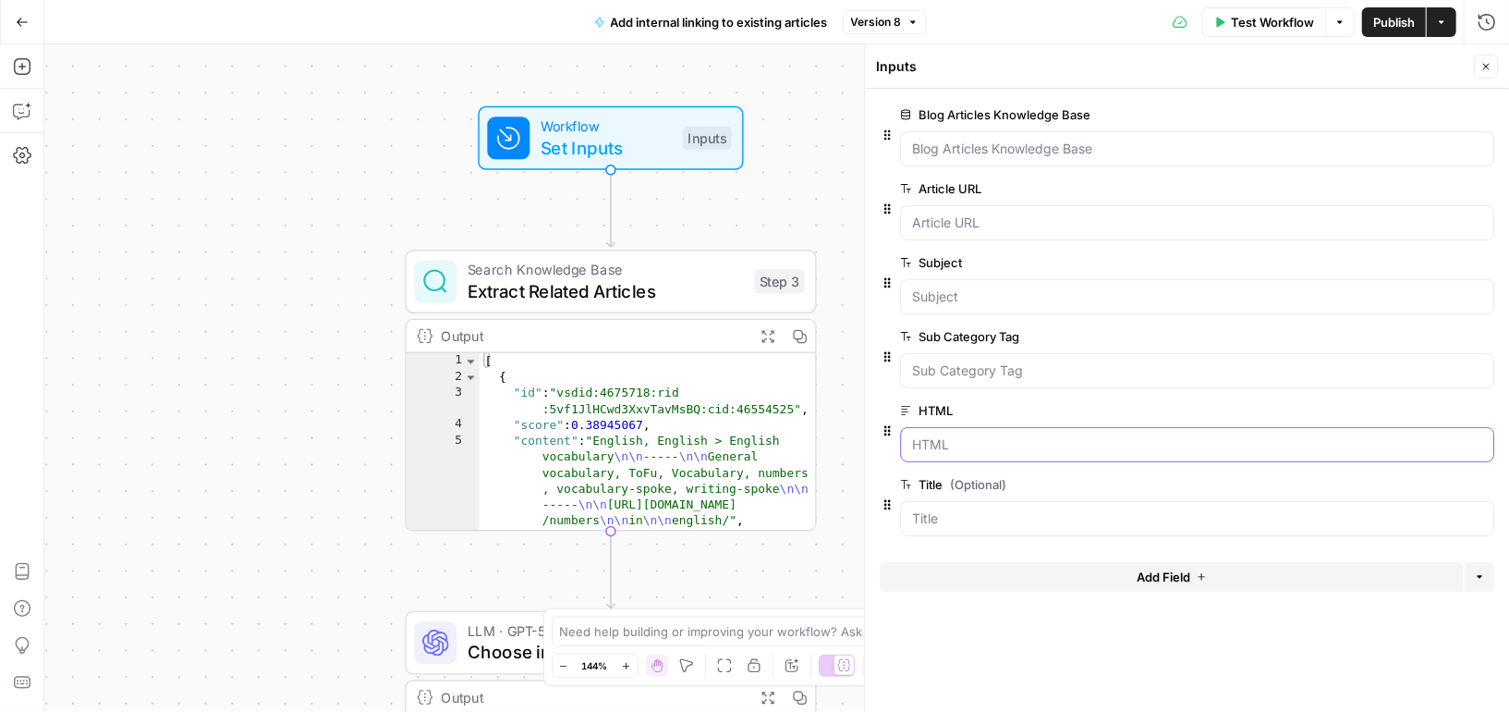
click at [981, 435] on input "HTML" at bounding box center [1197, 444] width 570 height 18
click at [1490, 66] on div "Delete group" at bounding box center [1454, 78] width 96 height 33
click at [1485, 64] on icon "button" at bounding box center [1486, 66] width 11 height 11
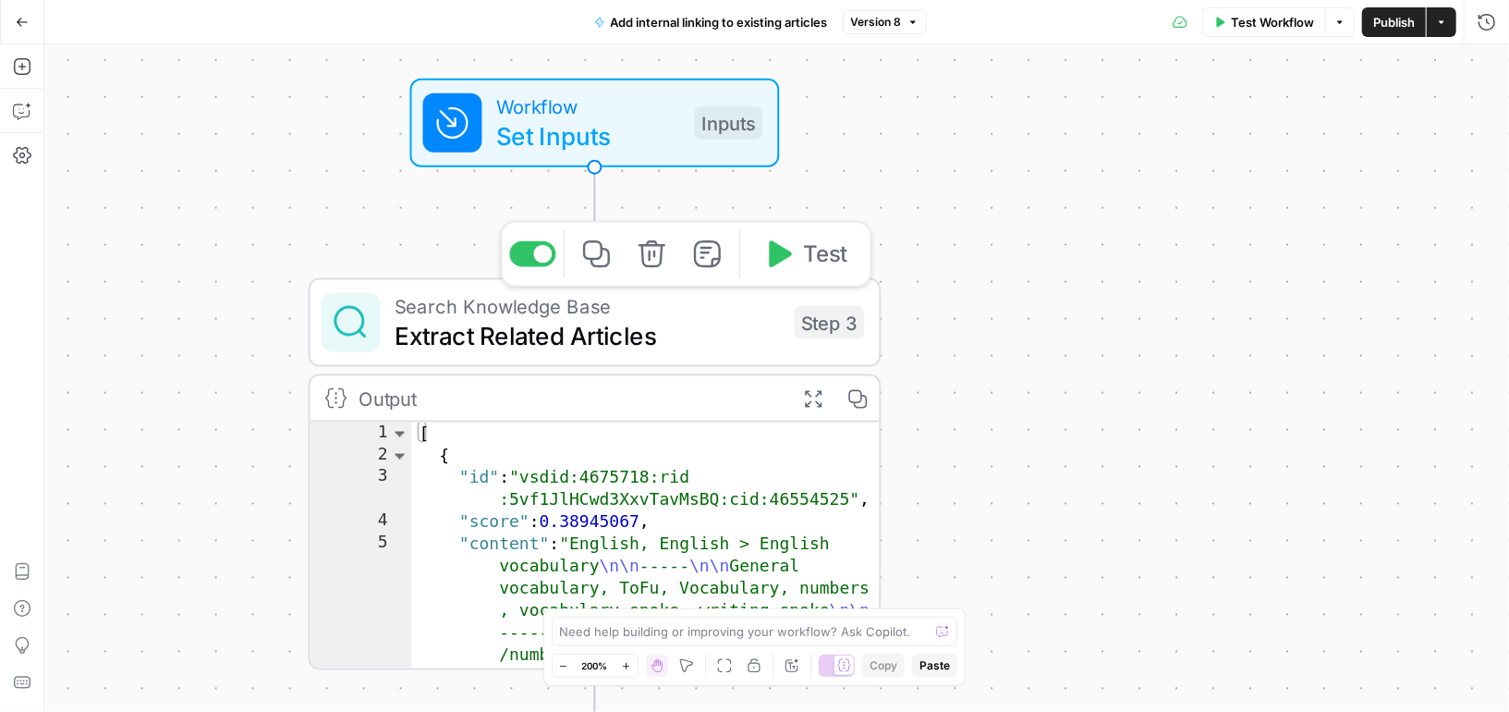
click at [706, 332] on span "Extract Related Articles" at bounding box center [588, 335] width 384 height 37
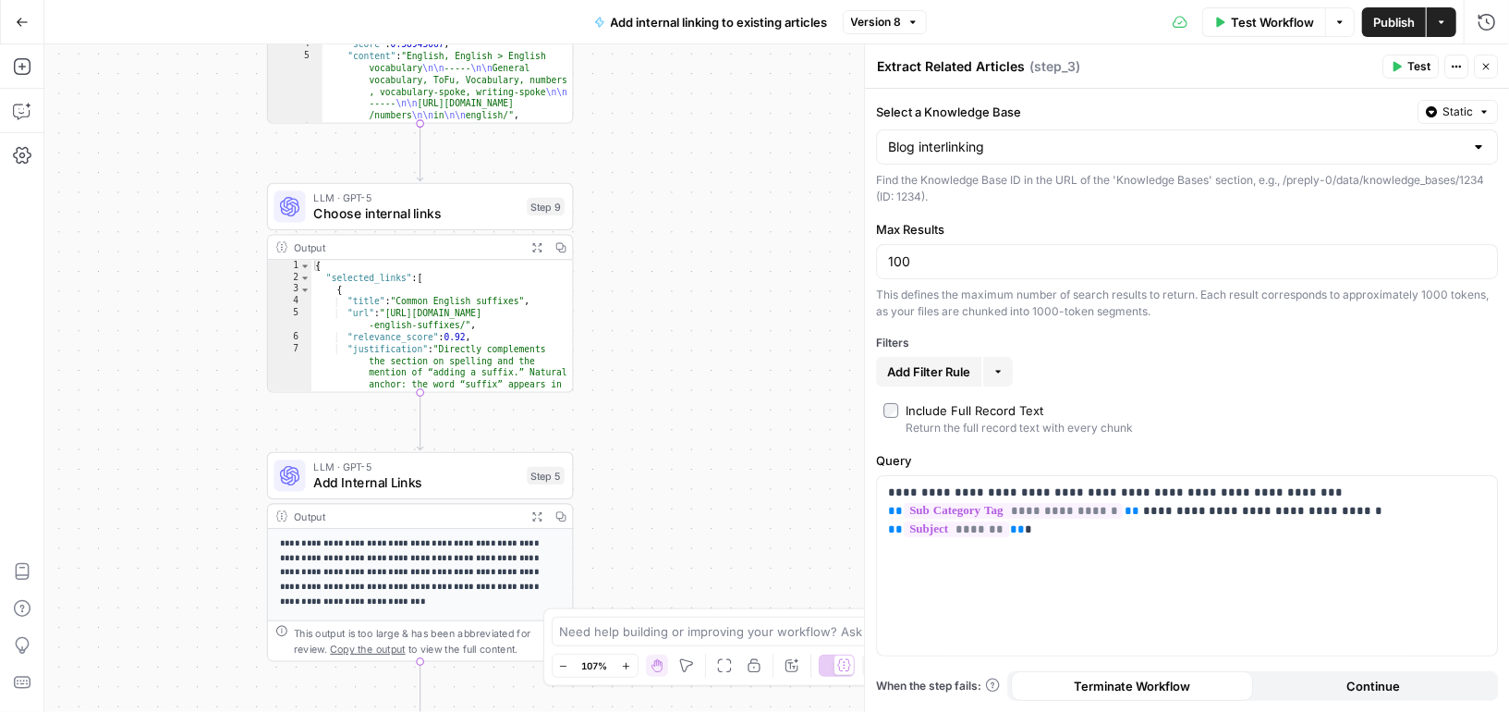
click at [489, 209] on span "Choose internal links" at bounding box center [416, 212] width 206 height 19
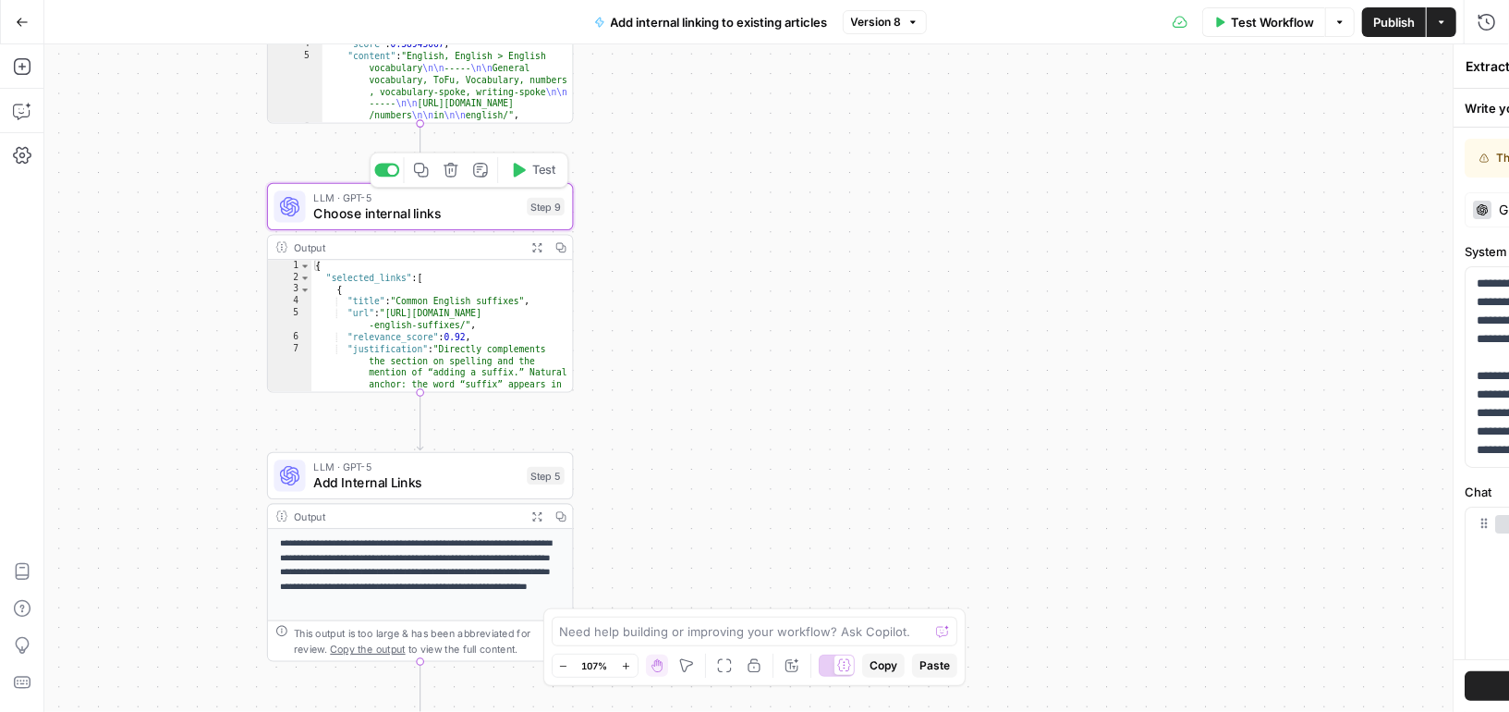
type textarea "Choose internal links"
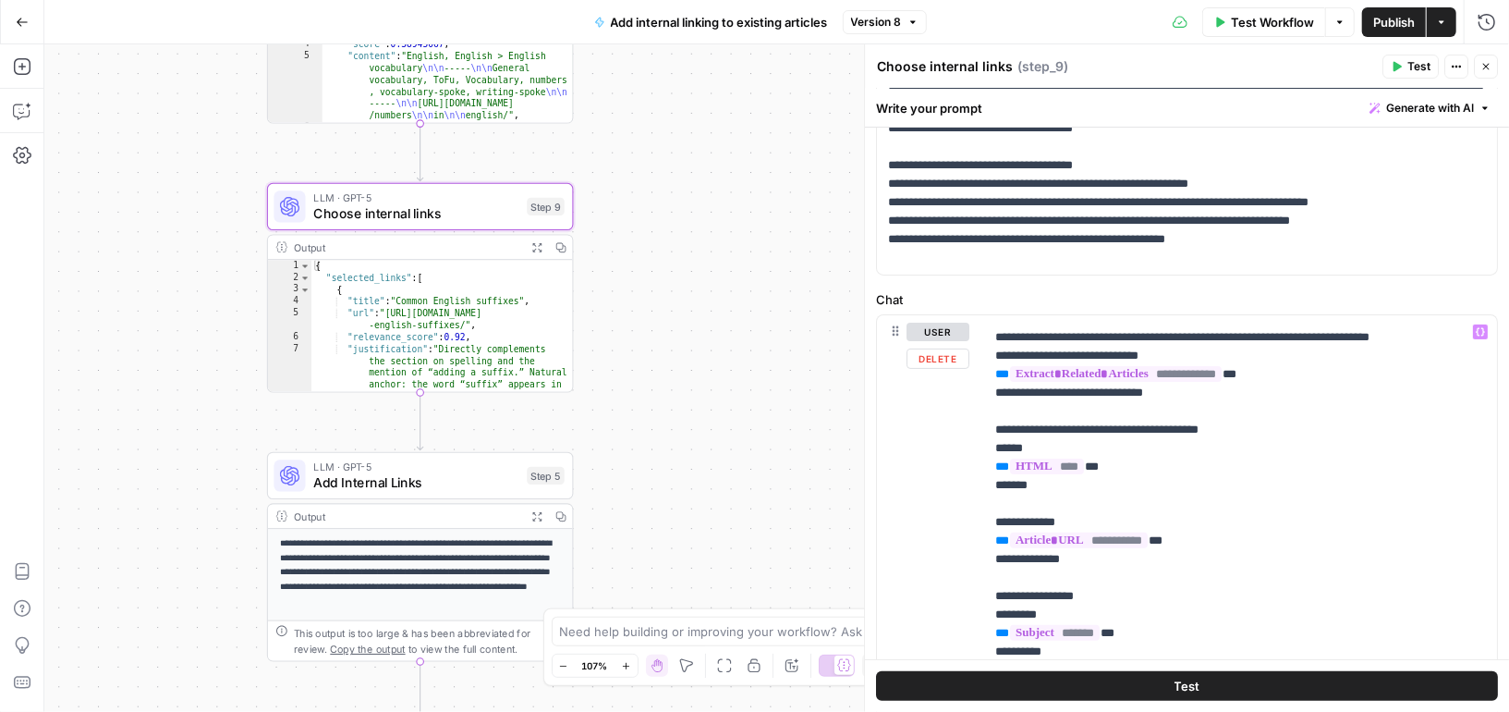
scroll to position [179, 0]
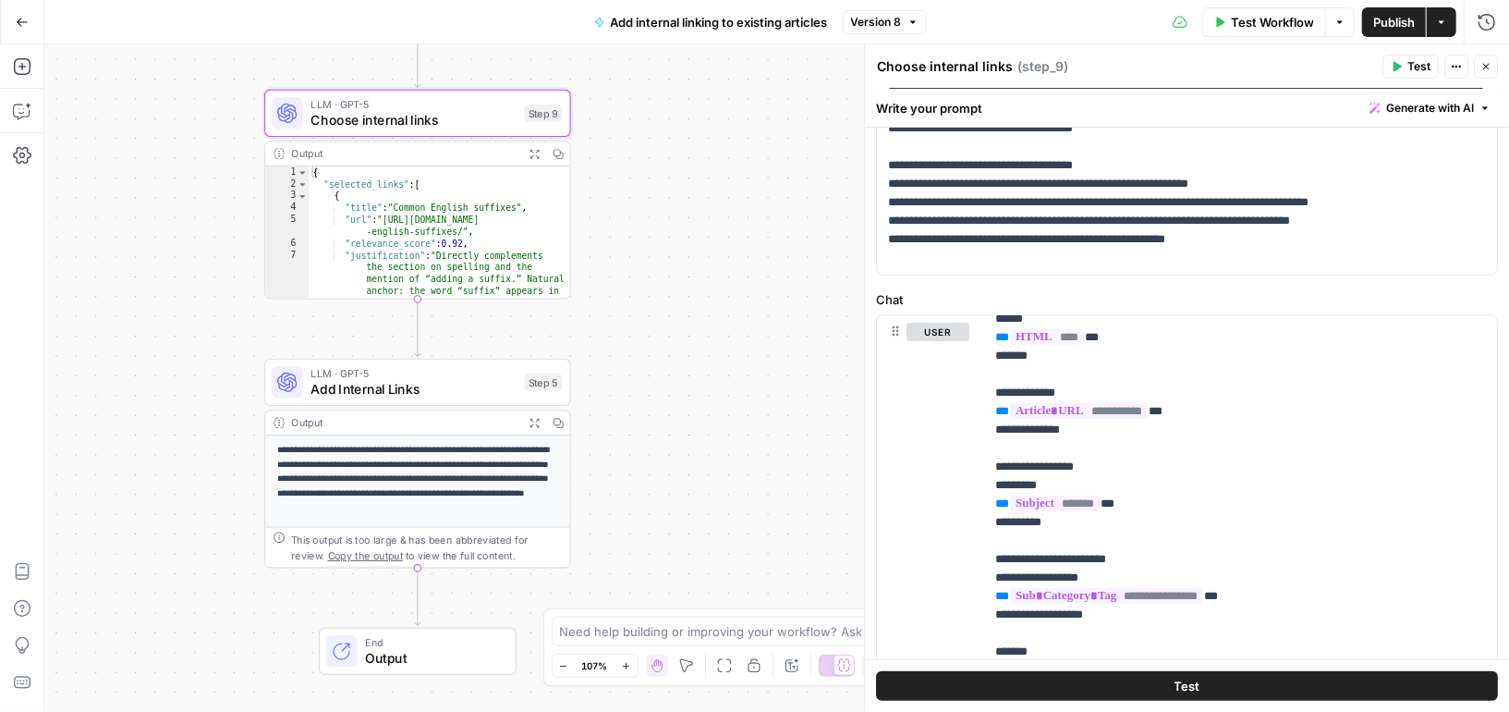
click at [440, 383] on span "Add Internal Links" at bounding box center [414, 388] width 206 height 19
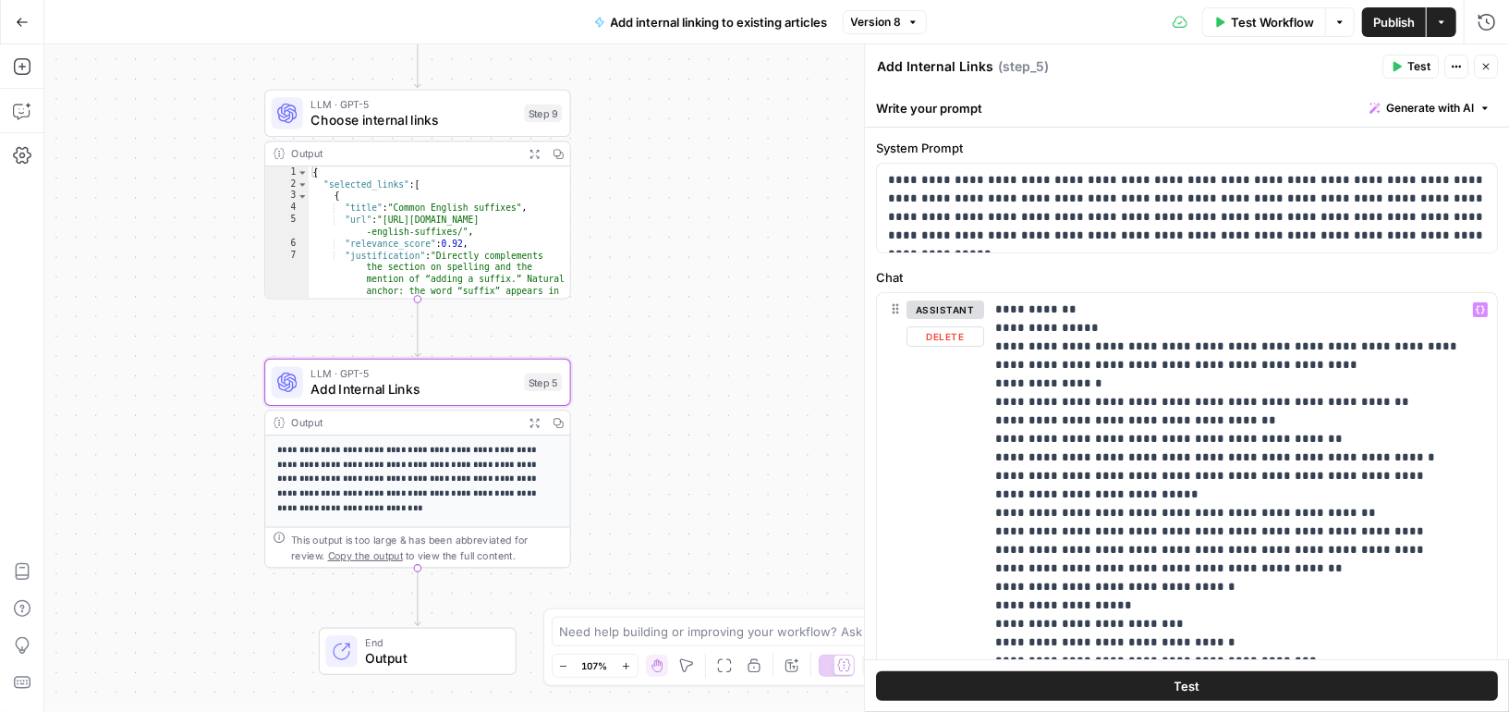
scroll to position [0, 0]
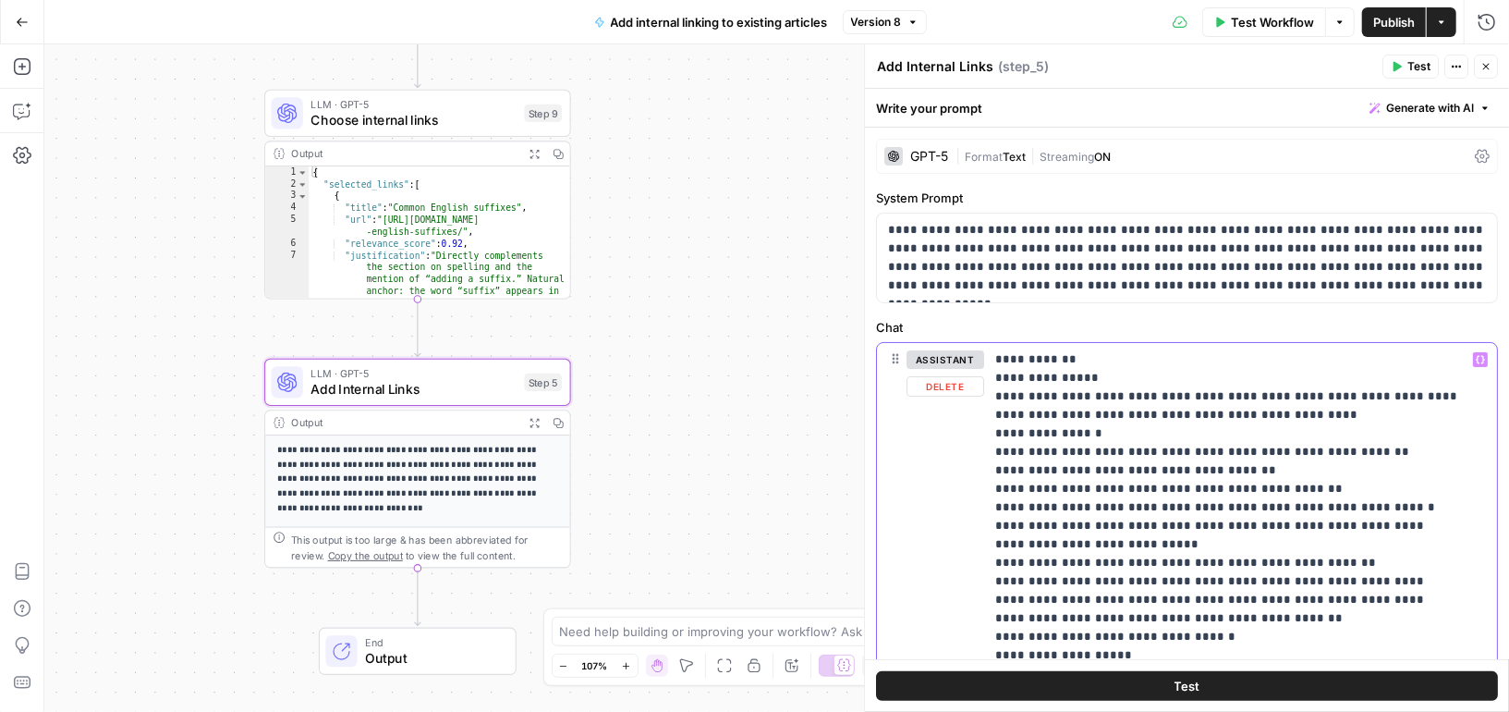
drag, startPoint x: 995, startPoint y: 389, endPoint x: 1248, endPoint y: 412, distance: 254.3
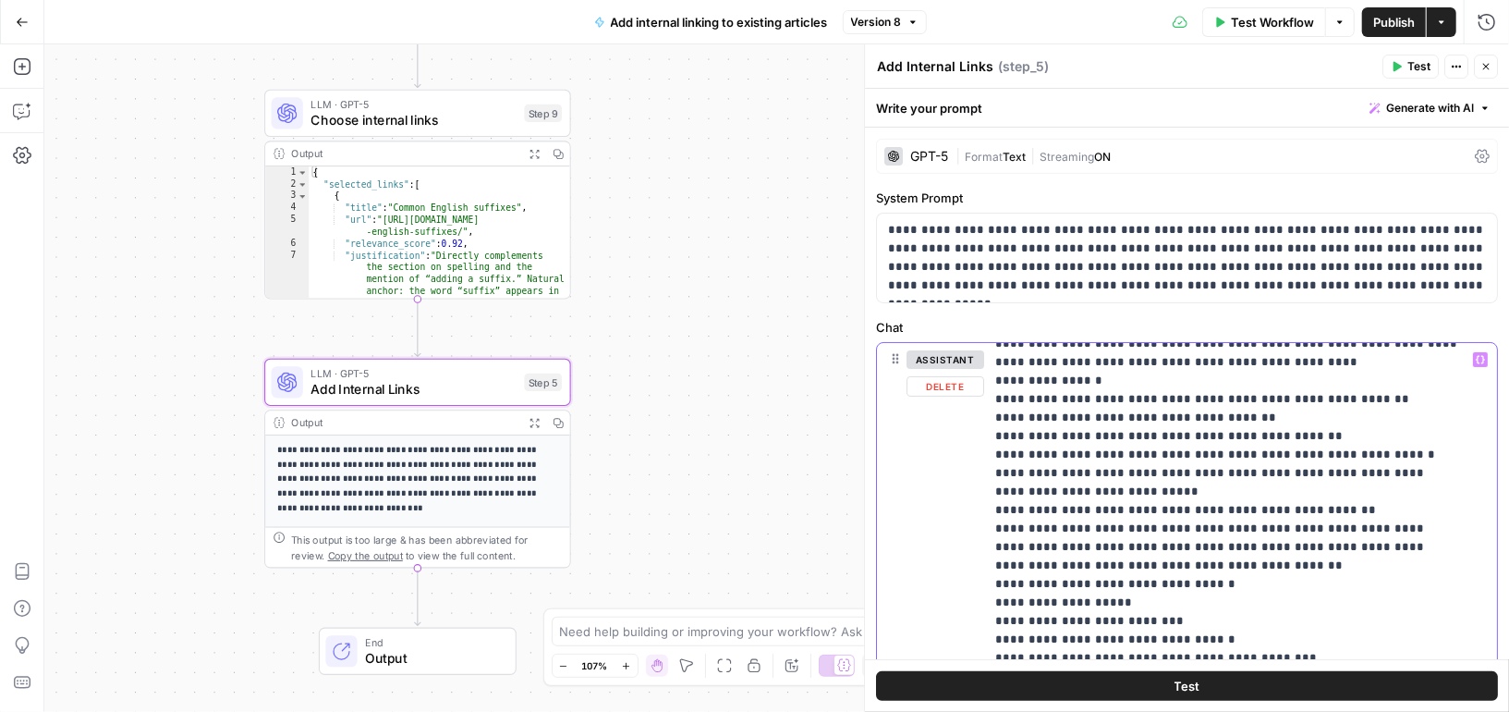
scroll to position [58, 0]
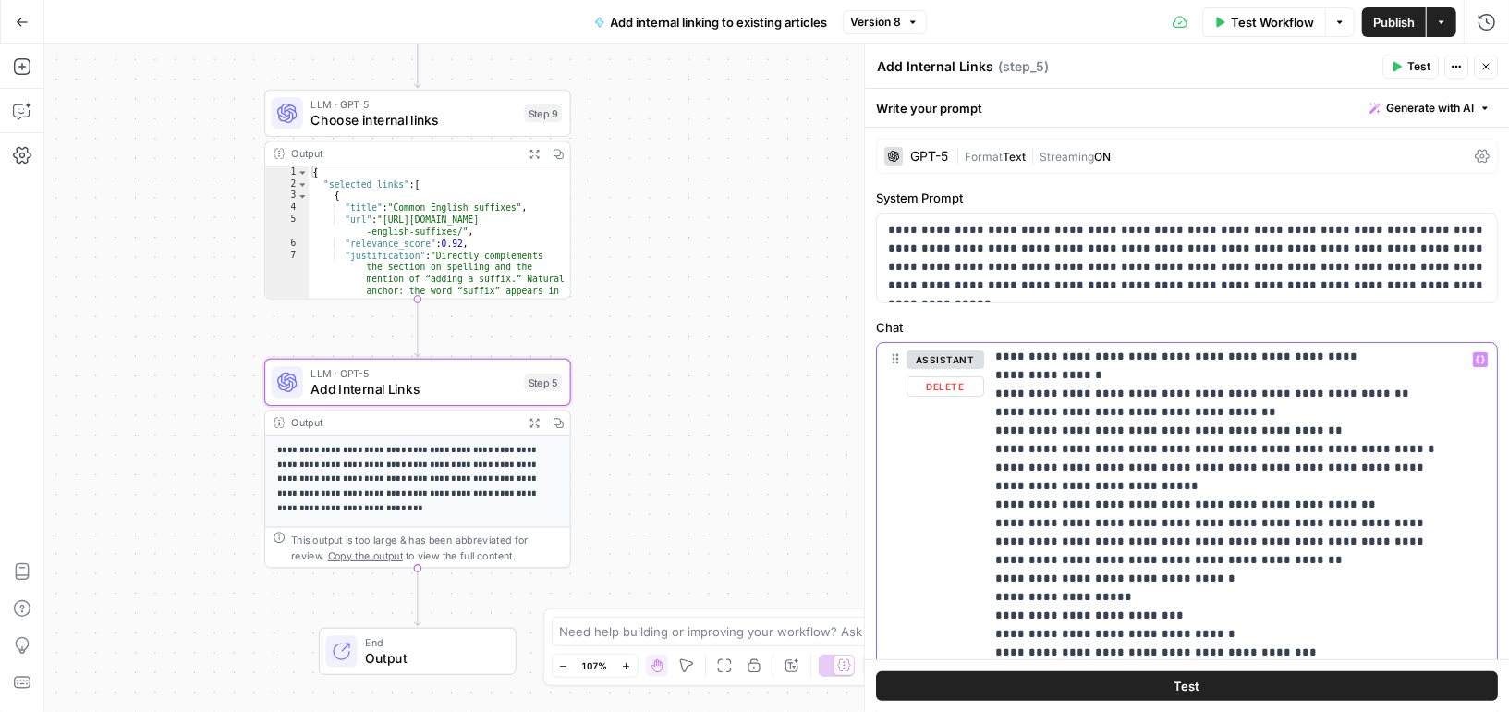
drag, startPoint x: 1002, startPoint y: 393, endPoint x: 1353, endPoint y: 397, distance: 351.2
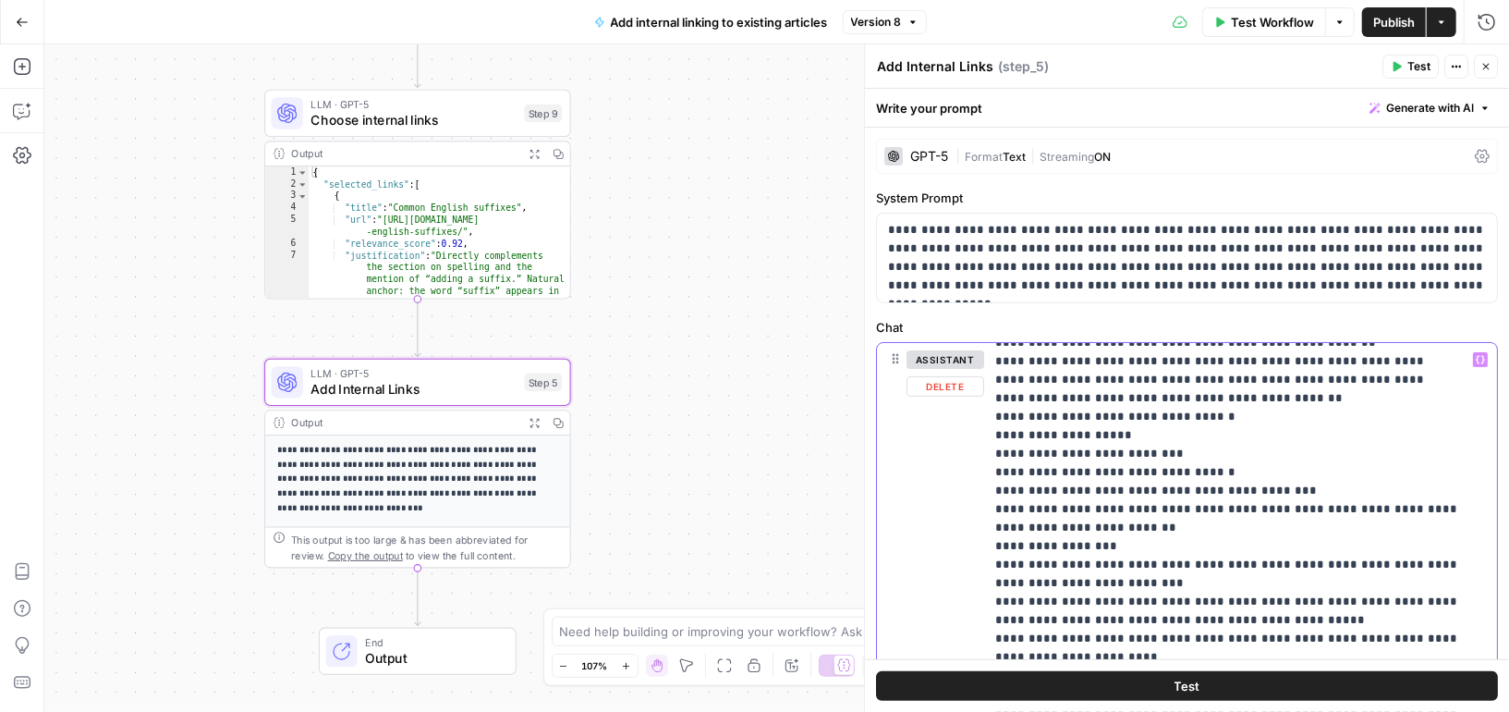
scroll to position [263, 0]
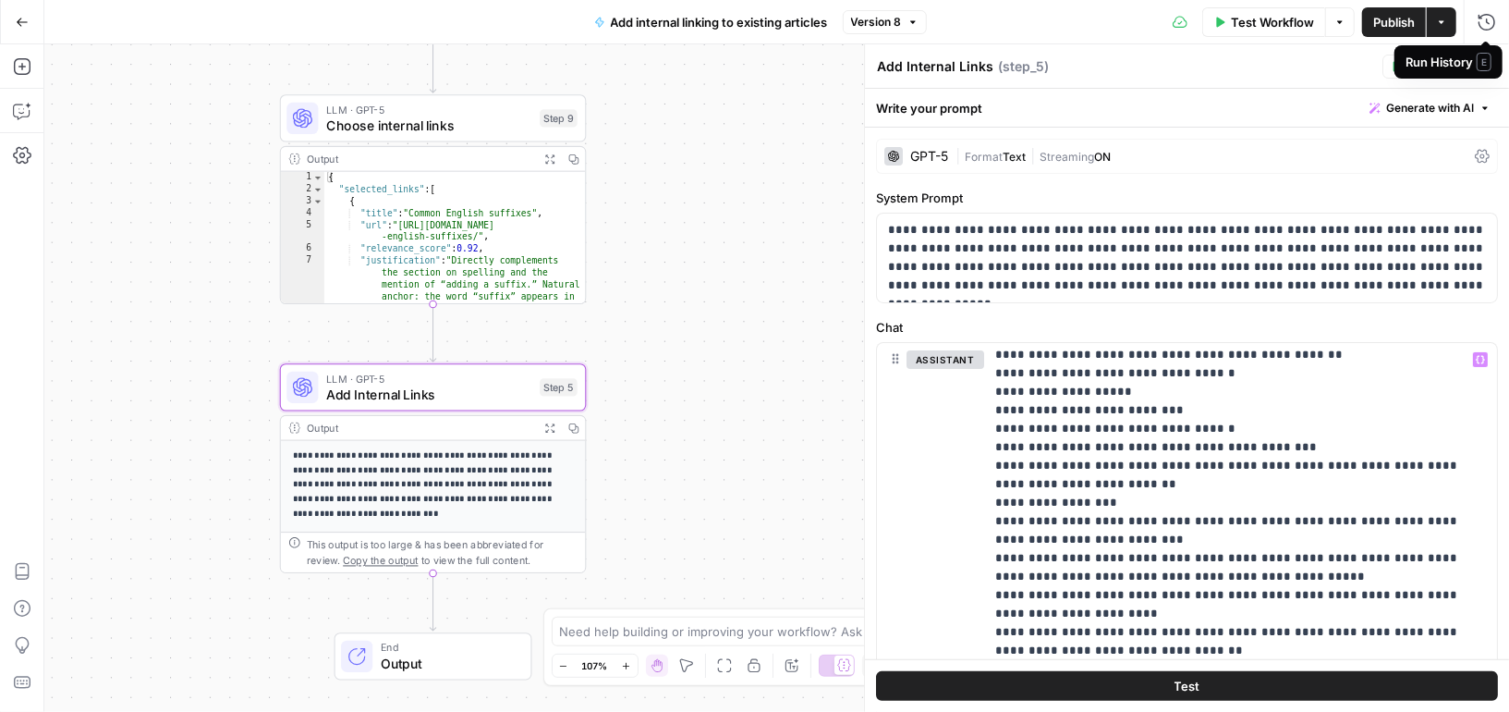
click at [1486, 71] on div "Run History E" at bounding box center [1449, 61] width 108 height 33
click at [1493, 65] on button "Close" at bounding box center [1486, 67] width 24 height 24
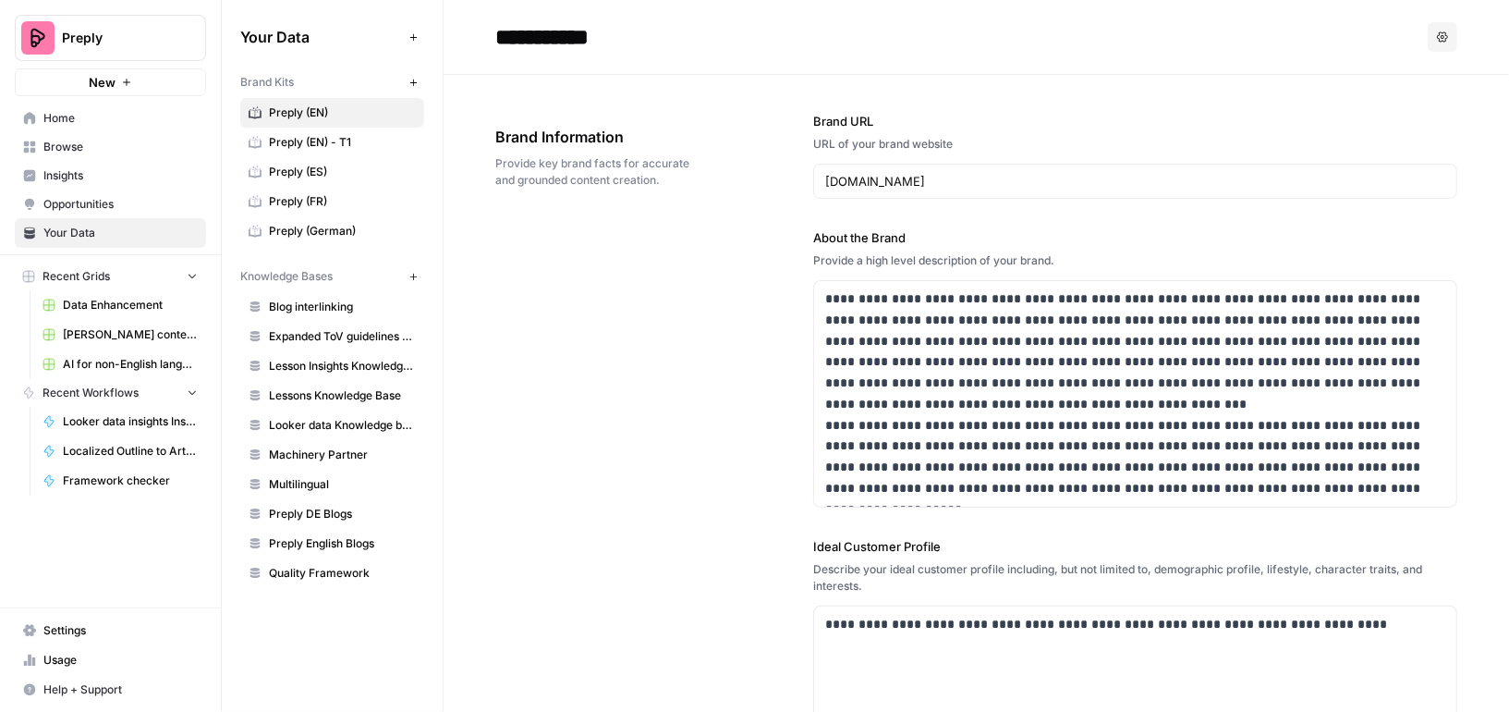
scroll to position [90, 0]
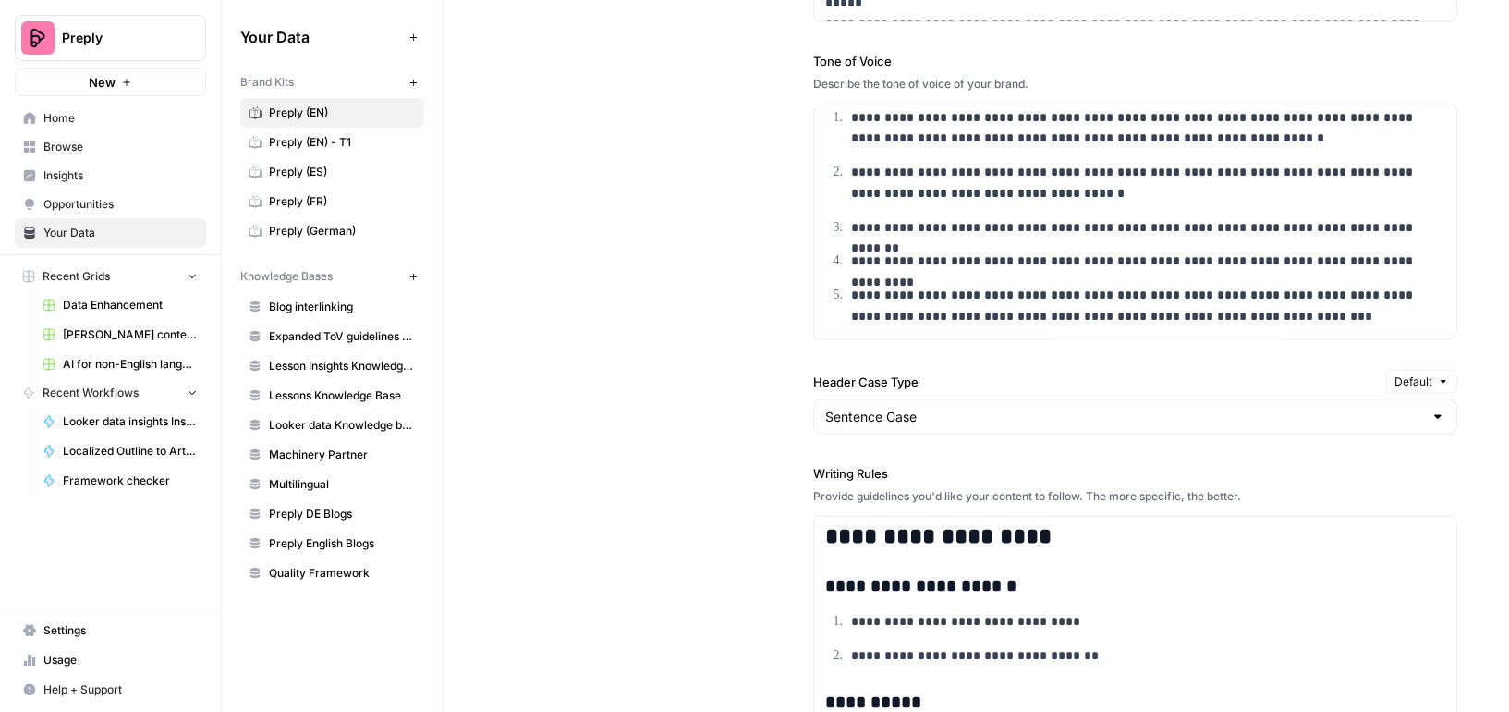
scroll to position [0, 0]
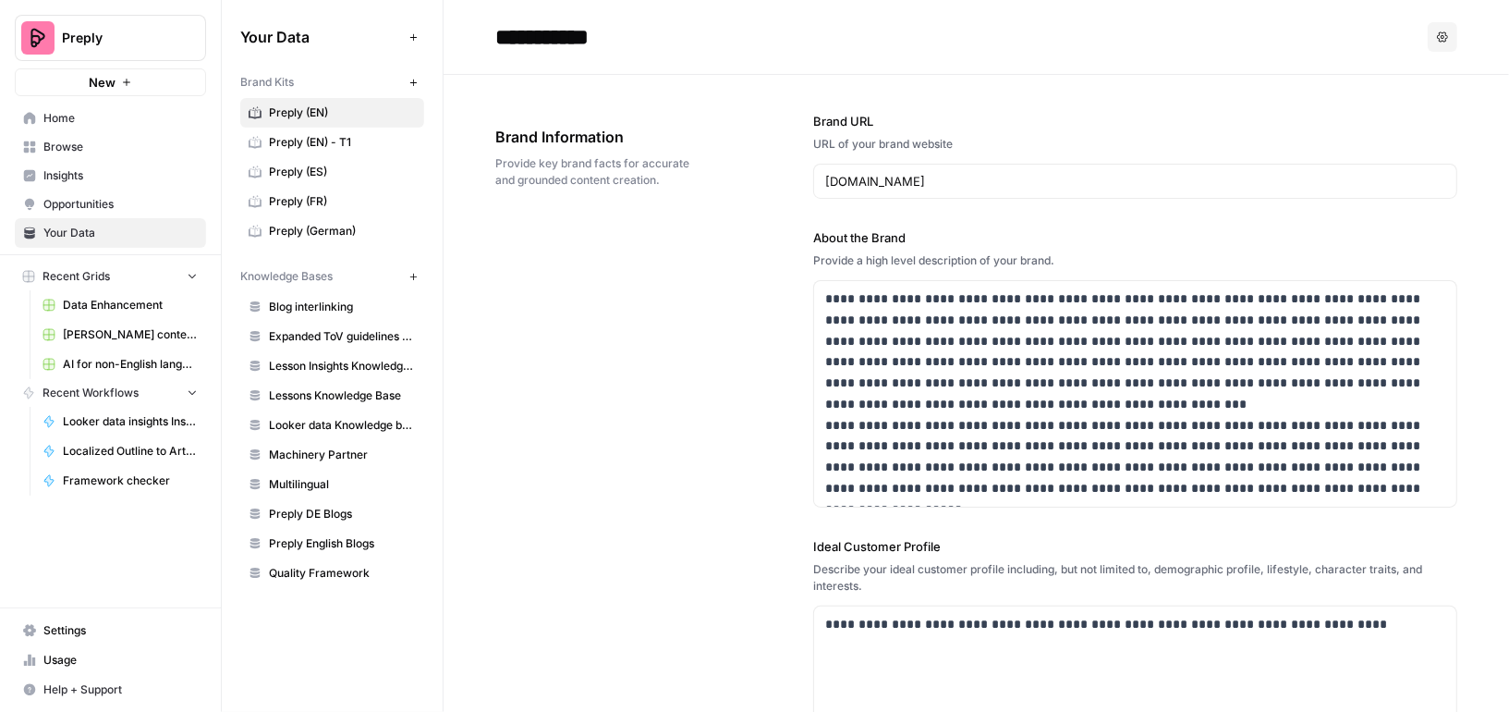
click at [73, 141] on span "Browse" at bounding box center [120, 147] width 154 height 17
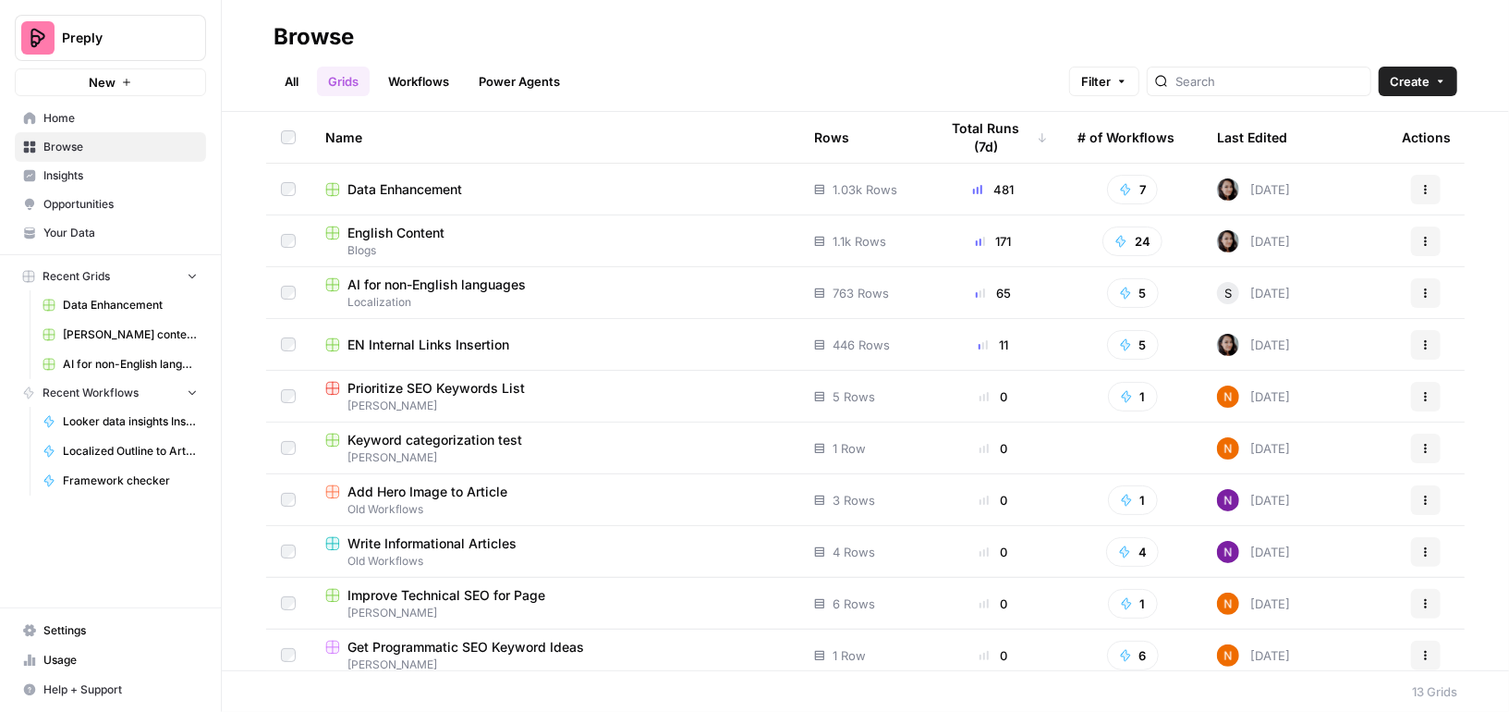
click at [450, 226] on div "English Content" at bounding box center [554, 233] width 459 height 18
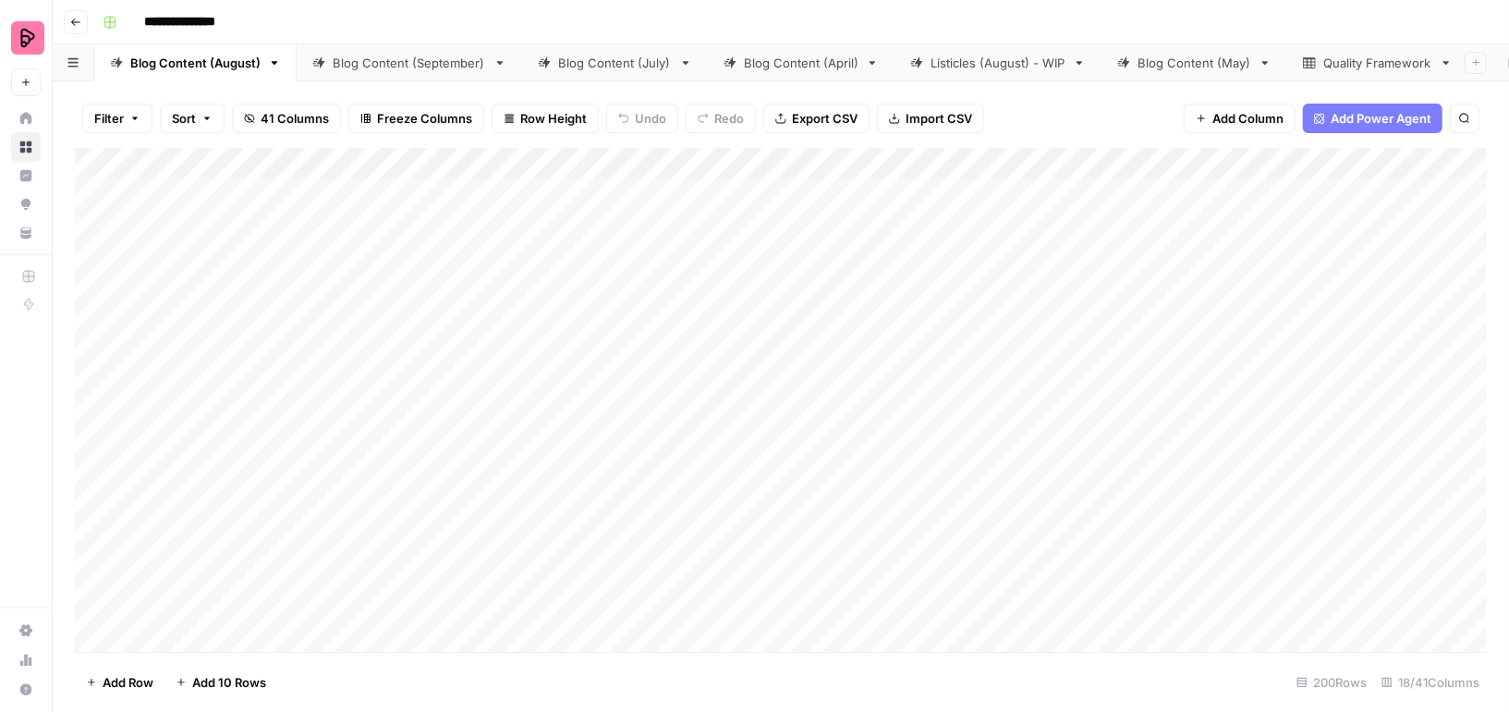
click at [1121, 160] on div "Add Column" at bounding box center [781, 400] width 1412 height 504
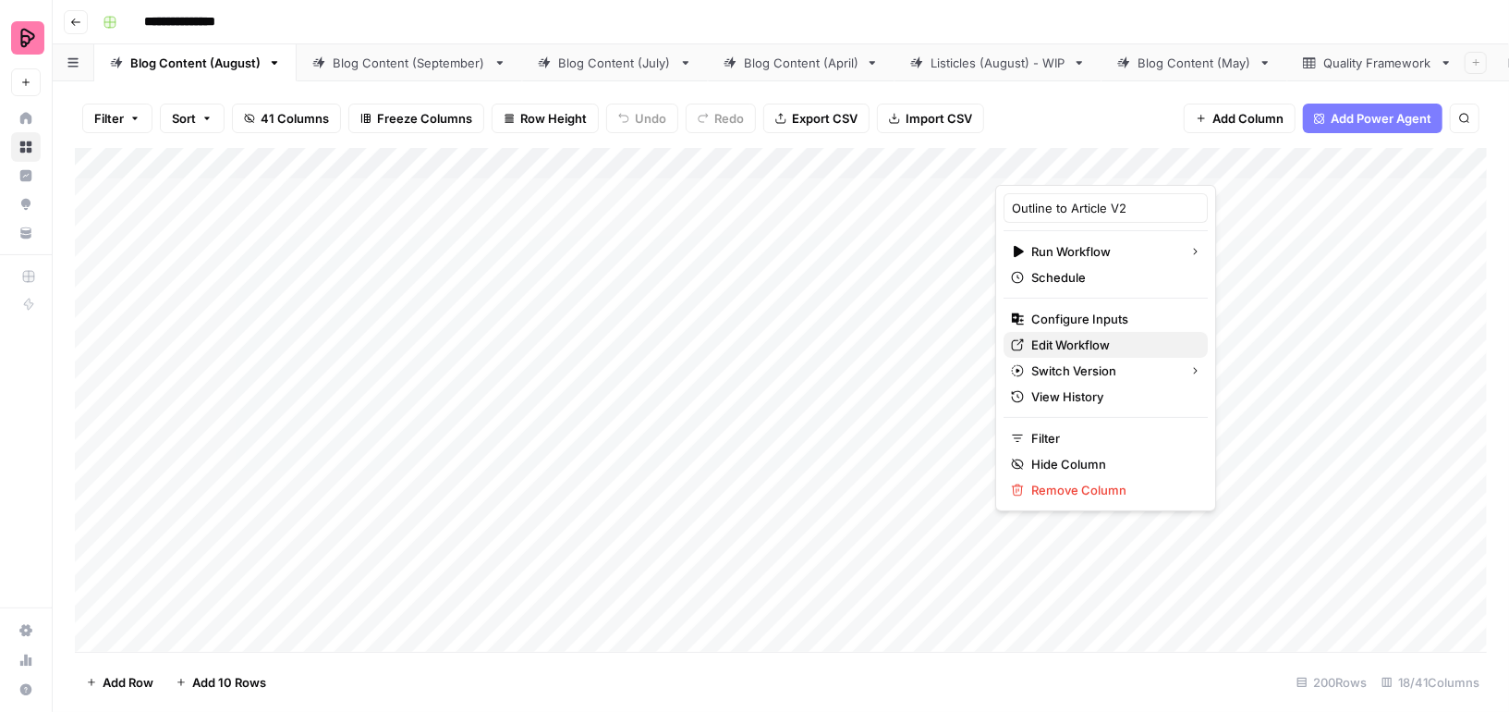
click at [1046, 337] on span "Edit Workflow" at bounding box center [1112, 345] width 162 height 18
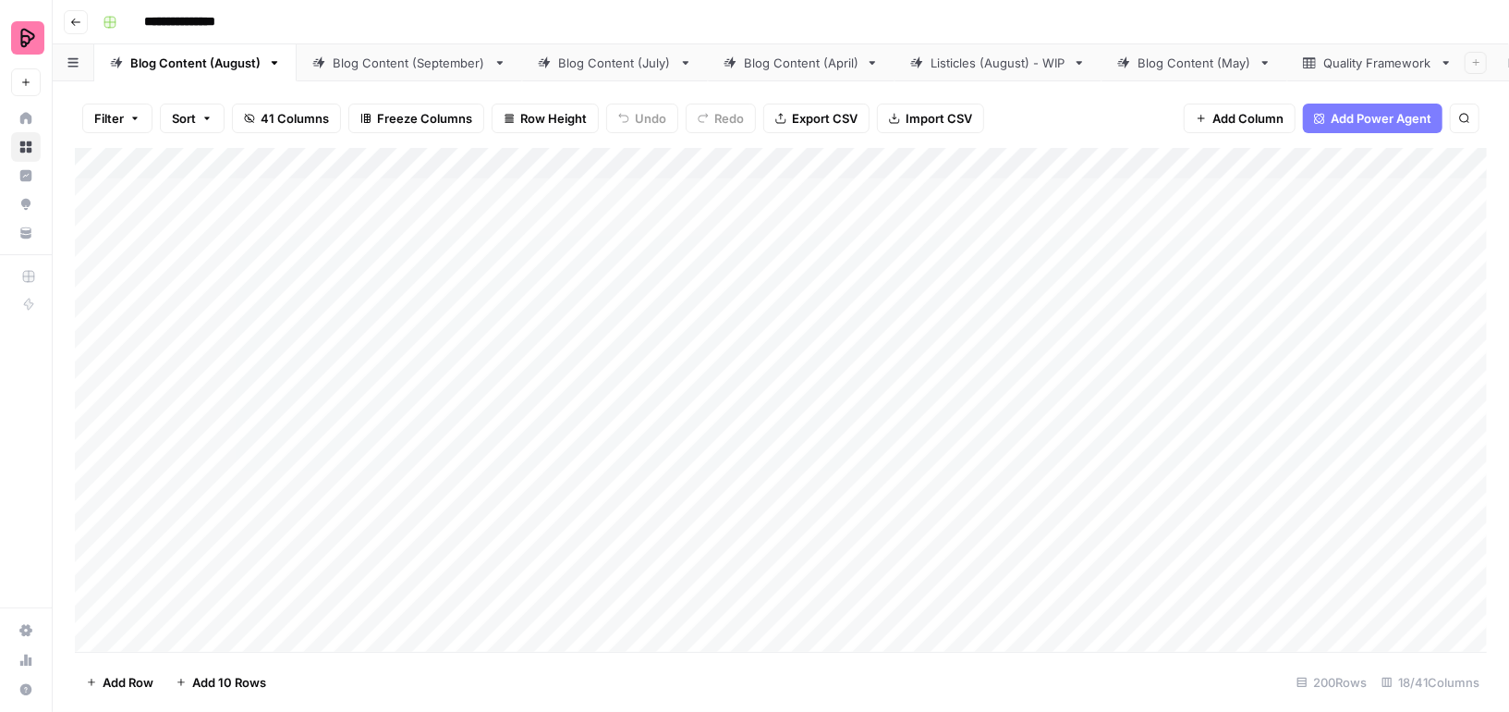
click at [1338, 60] on div "Quality Framework" at bounding box center [1378, 63] width 109 height 18
click at [236, 58] on div "Blog Content (August)" at bounding box center [195, 63] width 130 height 18
click at [1127, 158] on div "Add Column" at bounding box center [781, 400] width 1412 height 504
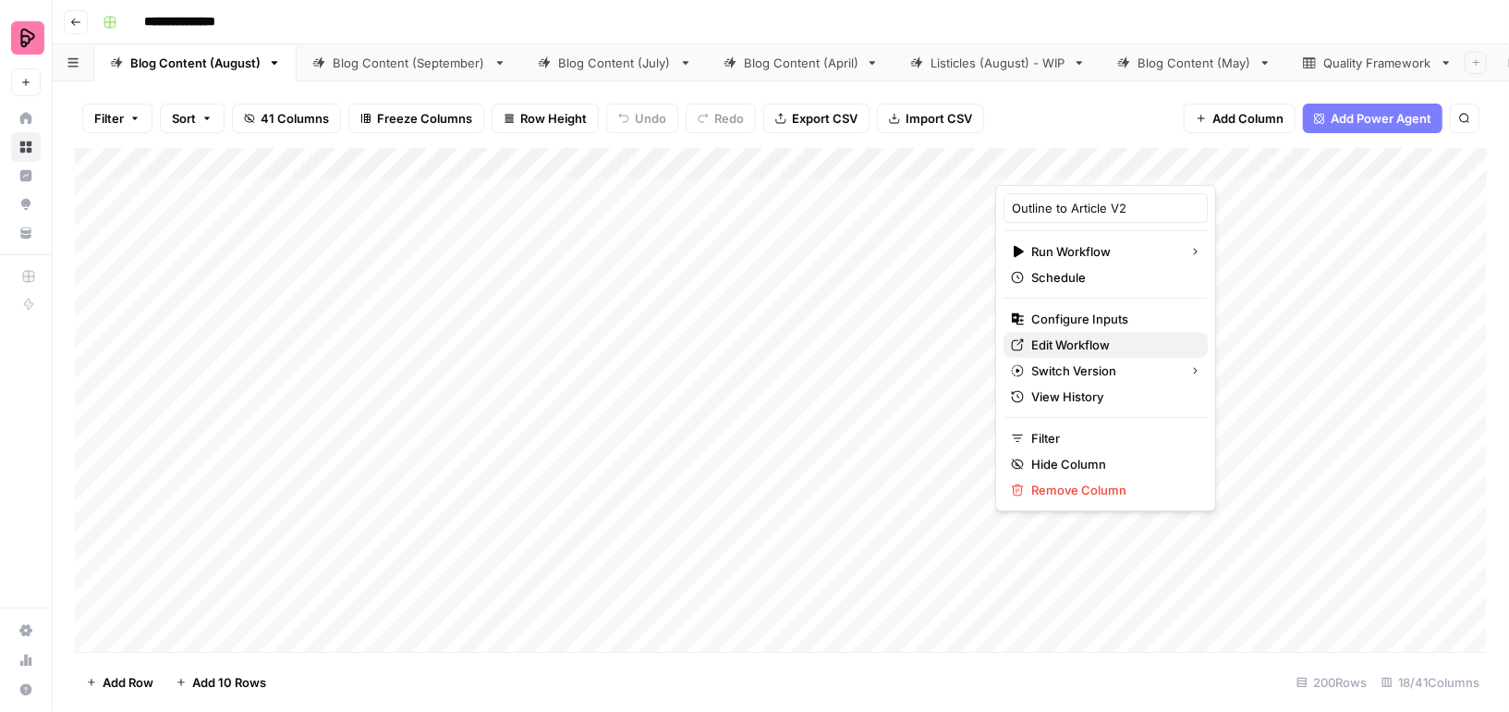
click at [1054, 340] on span "Edit Workflow" at bounding box center [1112, 345] width 162 height 18
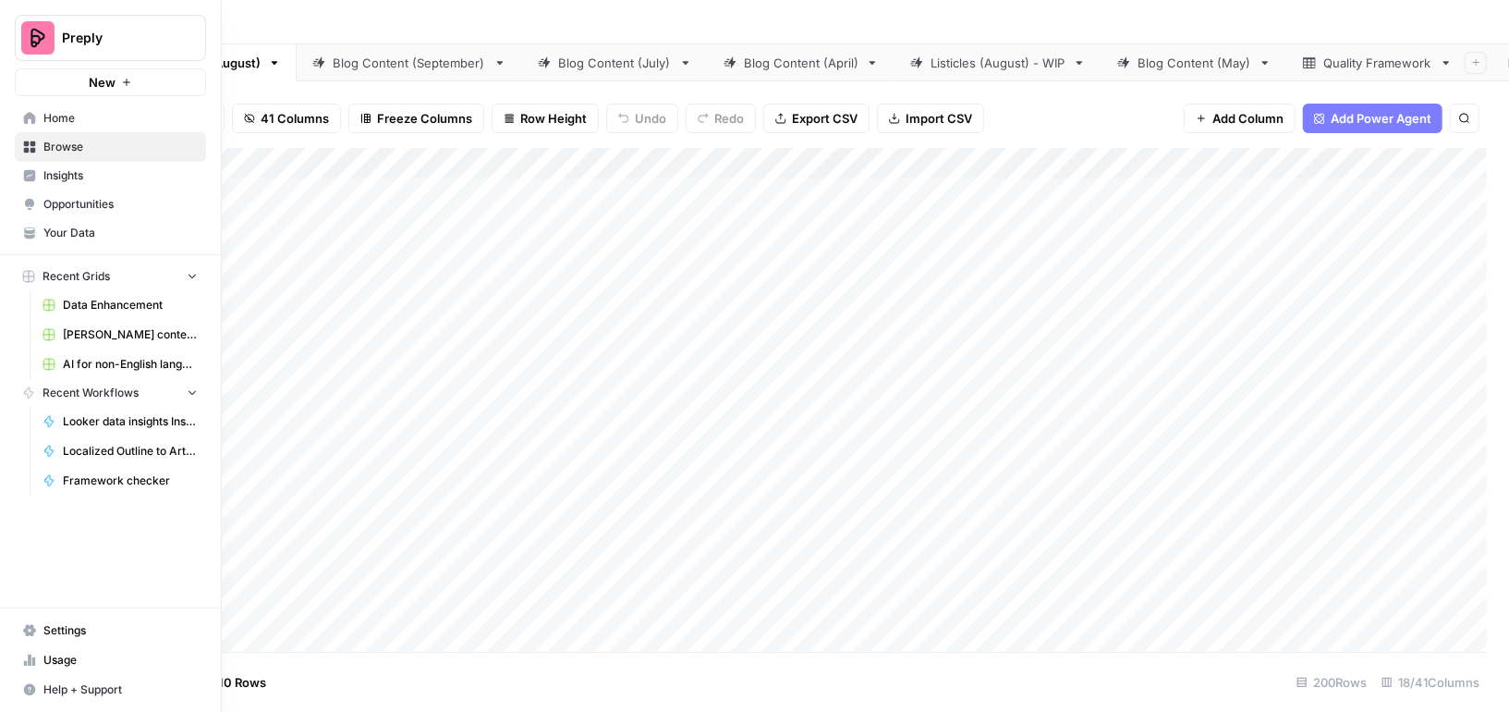
click at [81, 310] on span "Data Enhancement" at bounding box center [130, 305] width 135 height 17
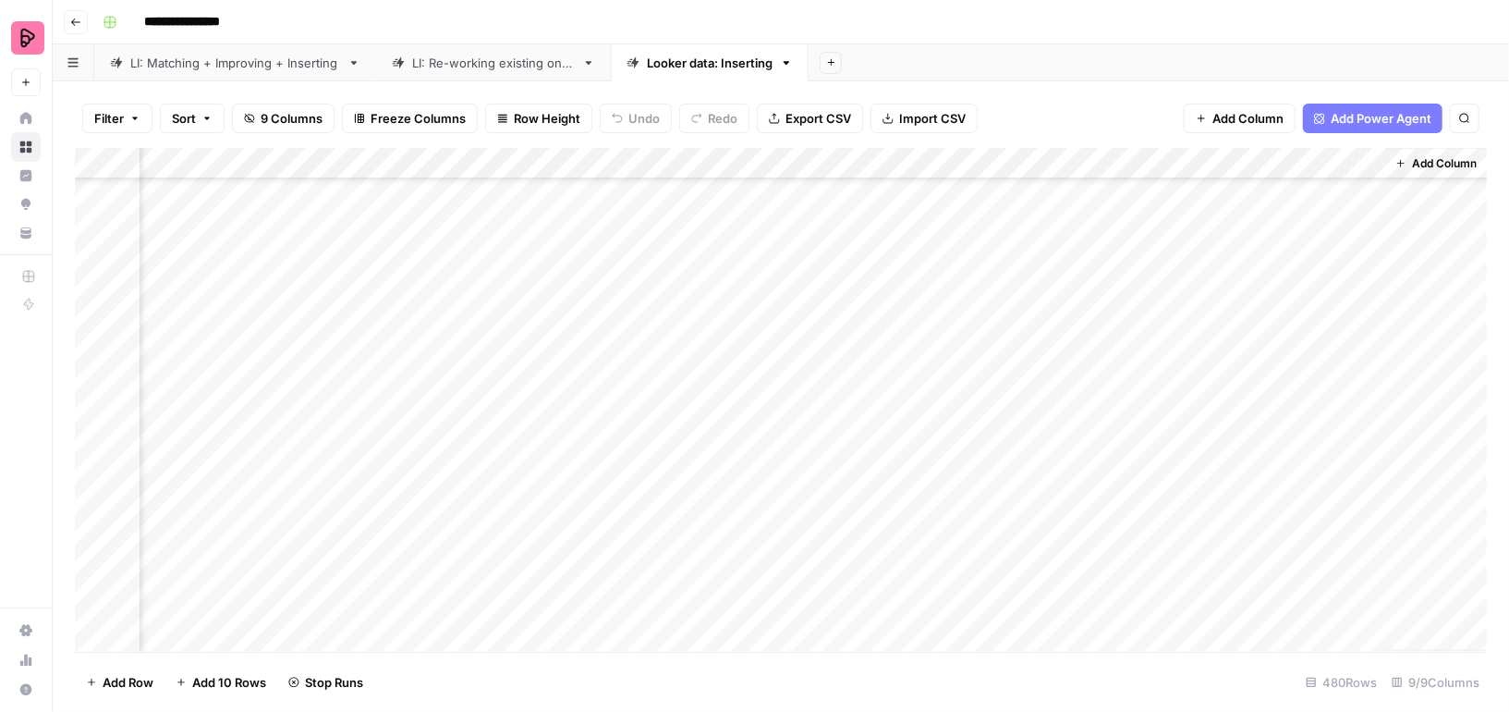
scroll to position [1425, 478]
click at [845, 434] on div "Add Column" at bounding box center [781, 400] width 1412 height 504
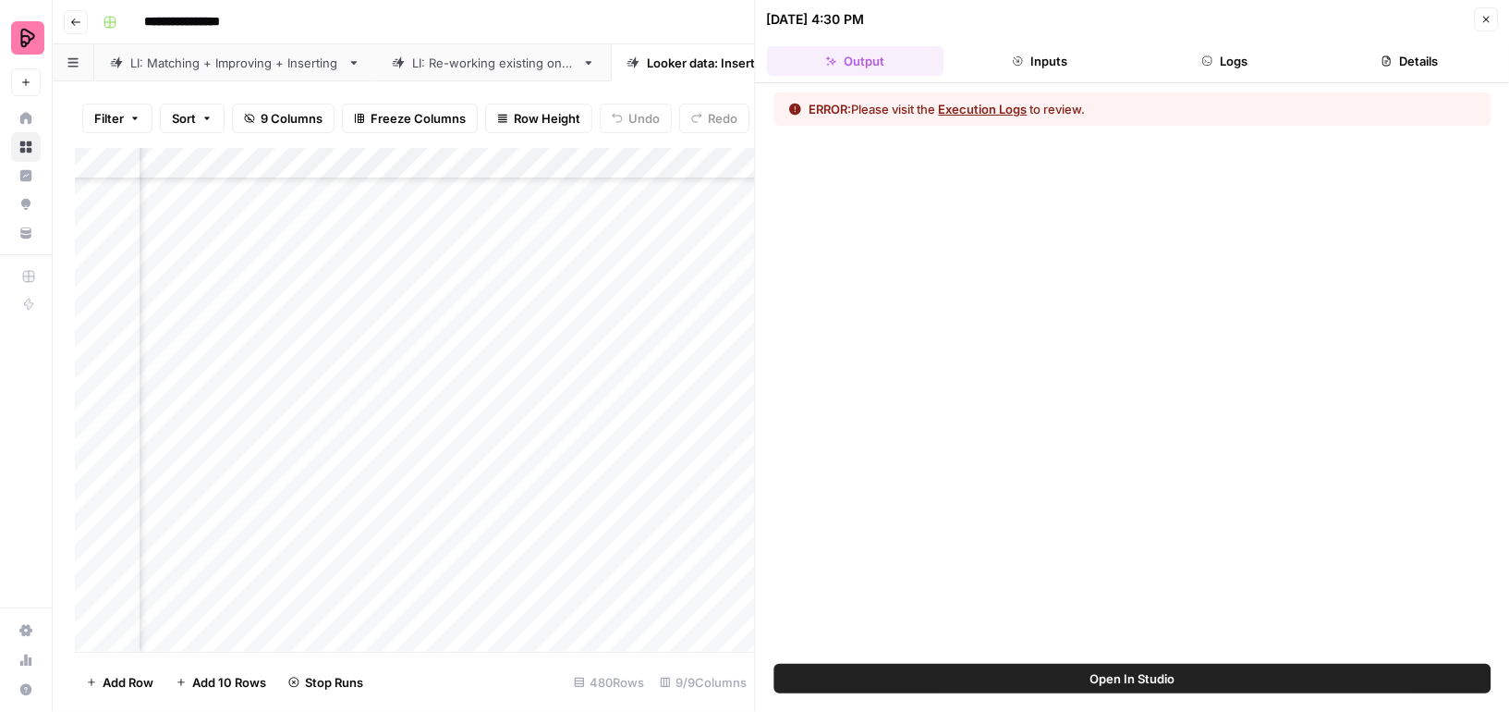
click at [1010, 111] on button "Execution Logs" at bounding box center [983, 109] width 89 height 18
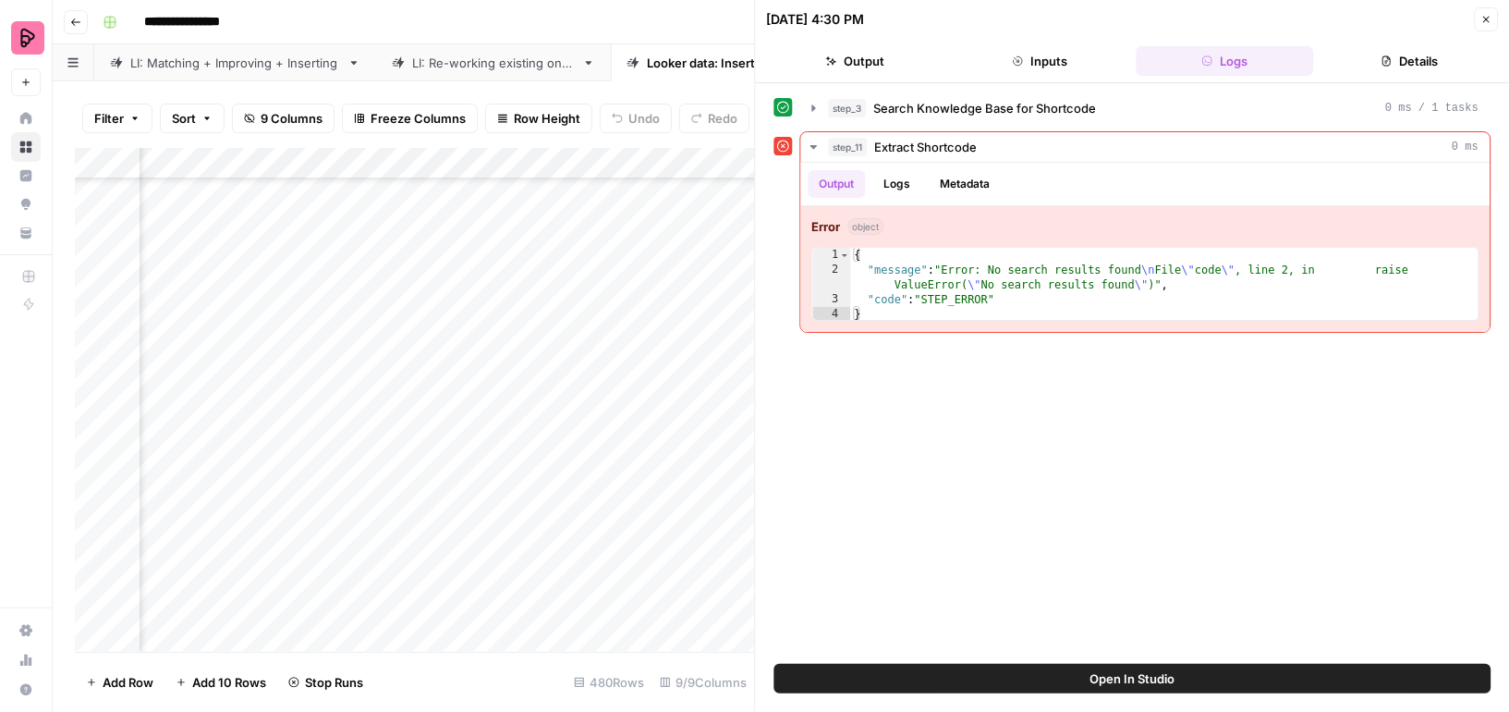
click at [1481, 17] on icon "button" at bounding box center [1486, 19] width 11 height 11
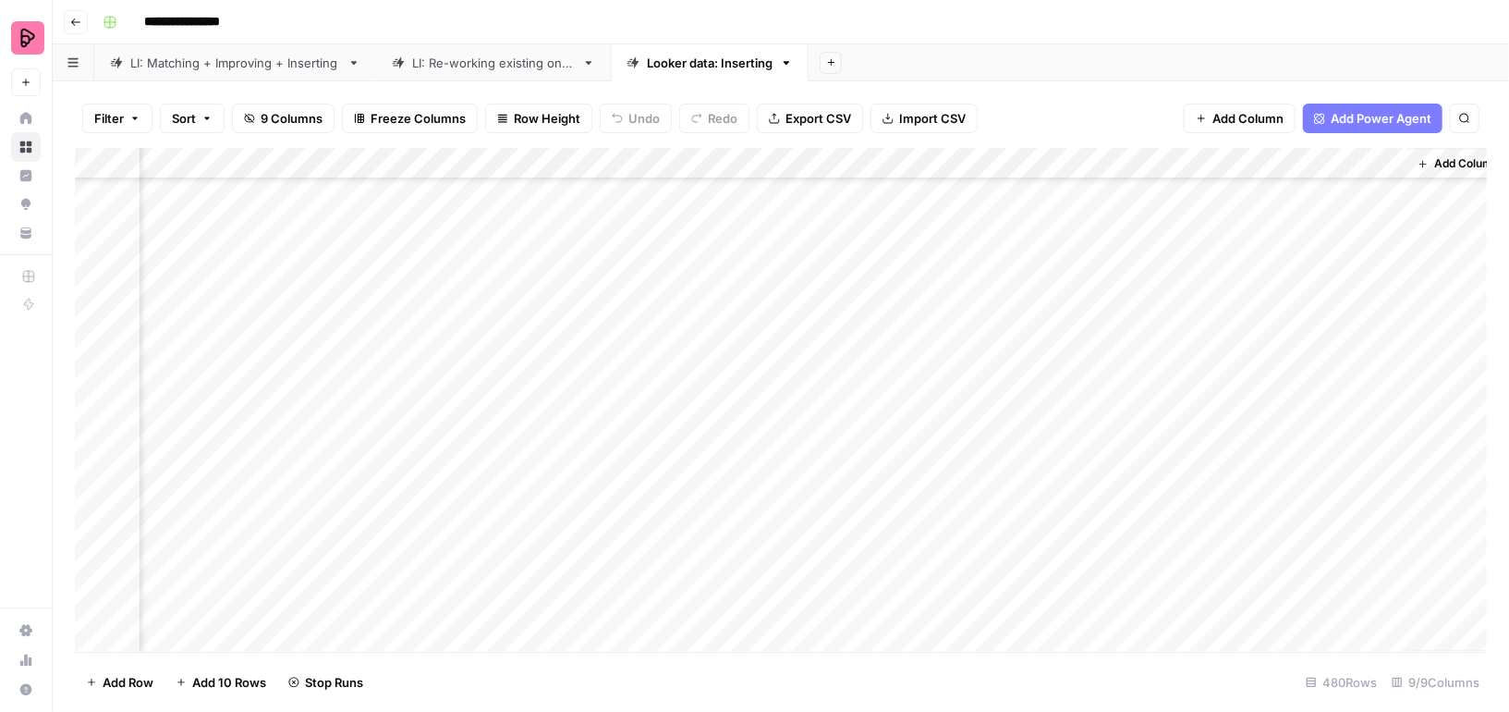
scroll to position [2403, 456]
click at [1218, 270] on div "Add Column" at bounding box center [781, 400] width 1412 height 504
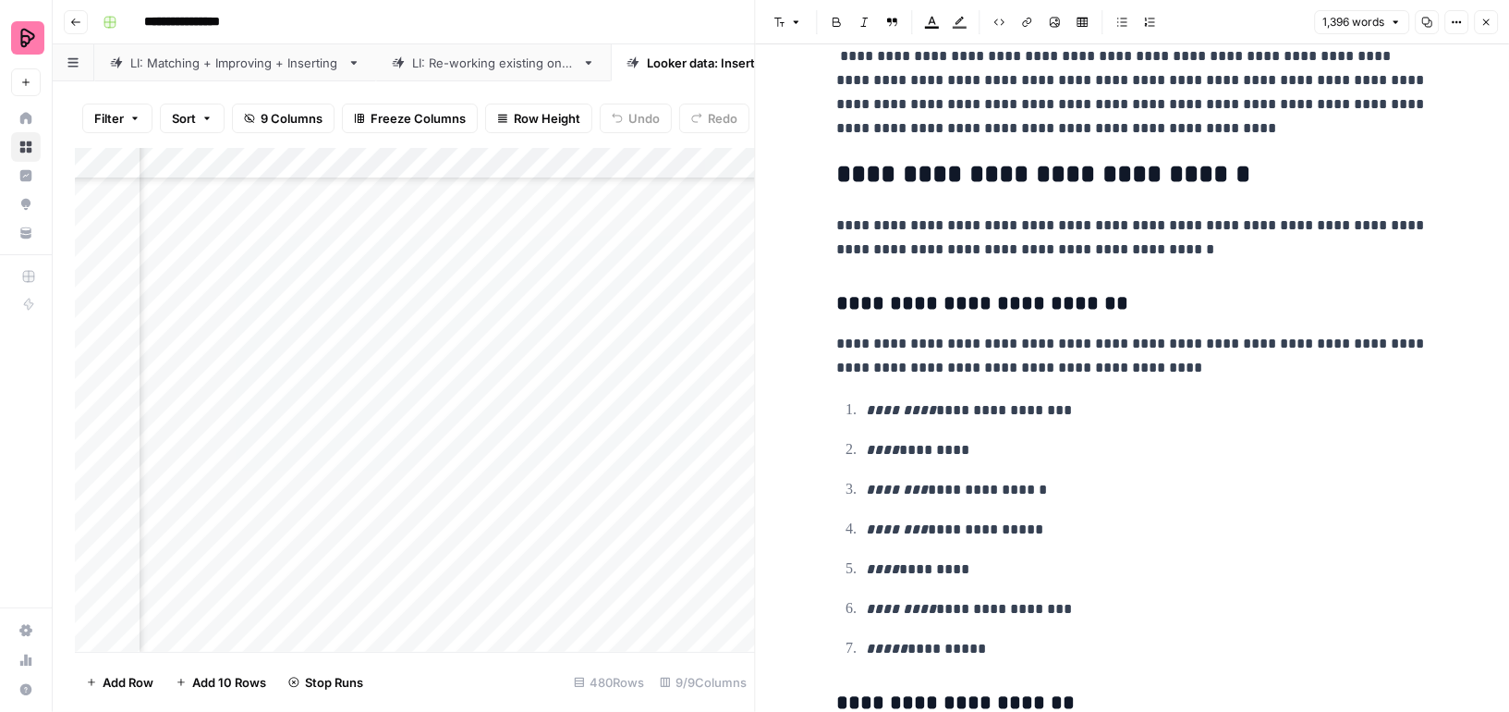
scroll to position [420, 0]
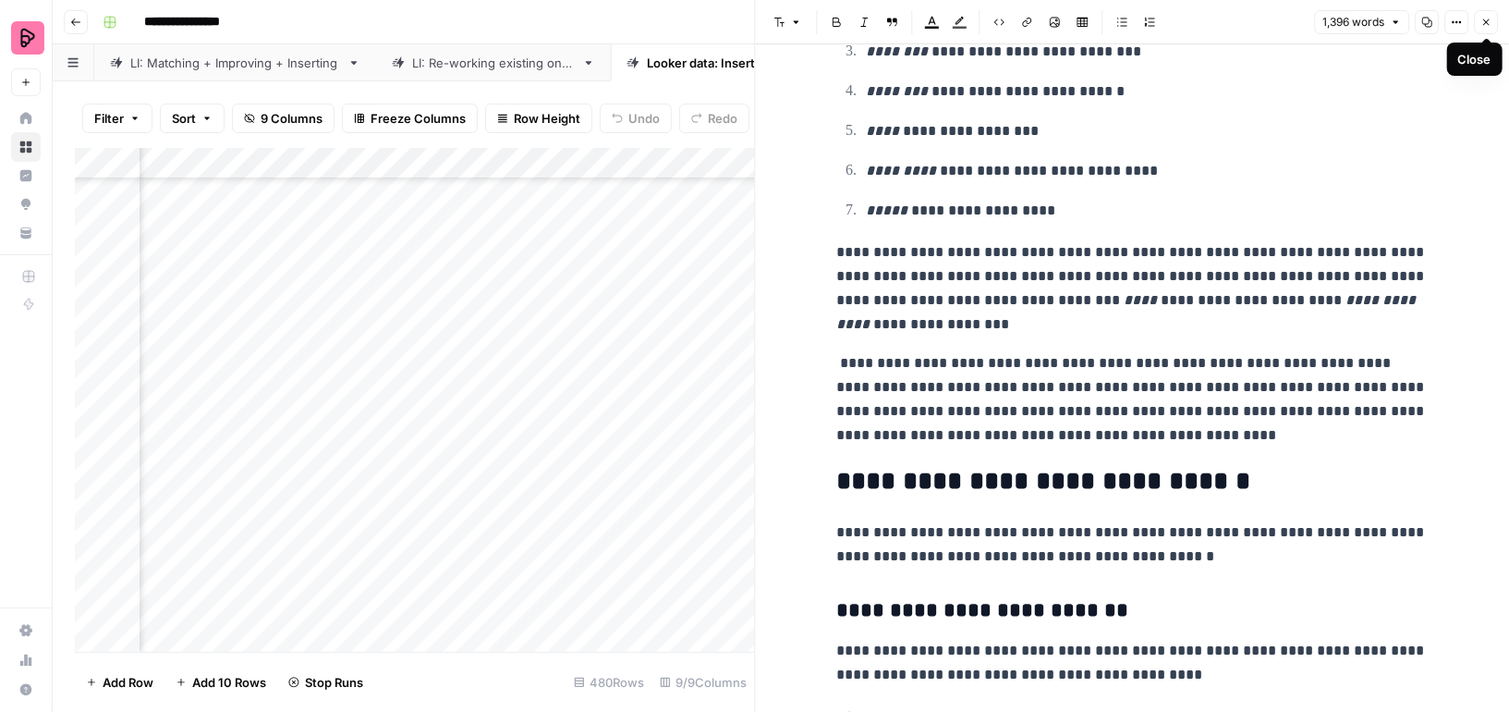
click at [1480, 21] on button "Close" at bounding box center [1486, 22] width 24 height 24
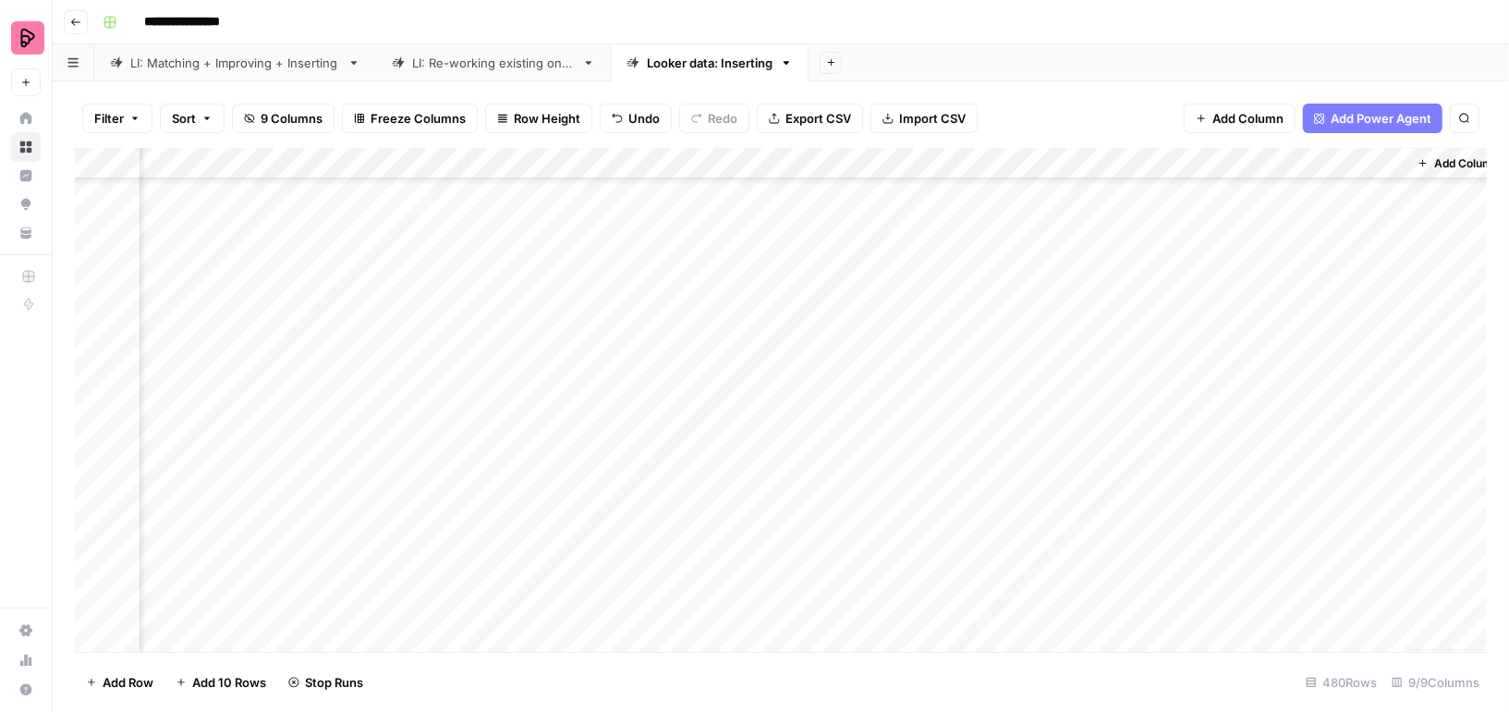
scroll to position [1996, 456]
click at [1225, 361] on div "Add Column" at bounding box center [781, 400] width 1412 height 504
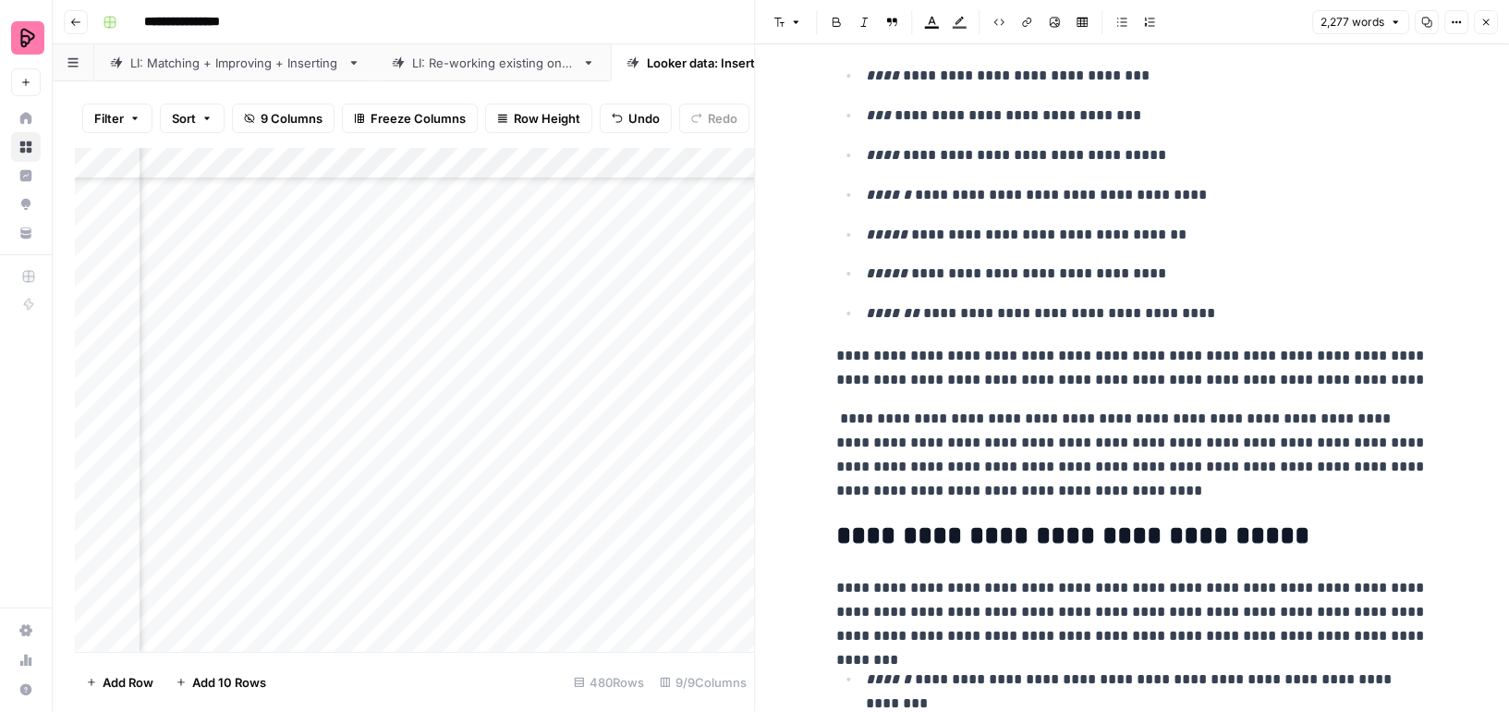
scroll to position [474, 0]
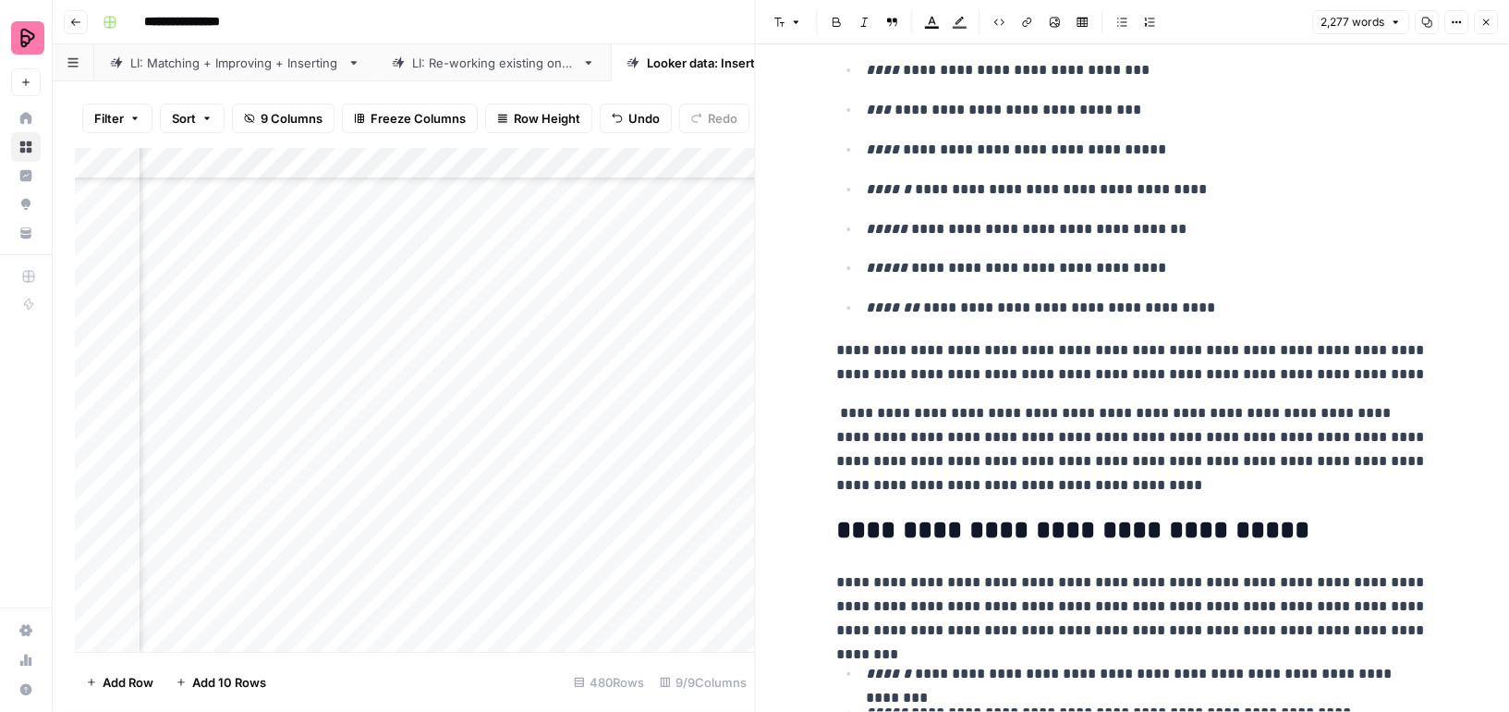
click at [1490, 24] on icon "button" at bounding box center [1486, 22] width 11 height 11
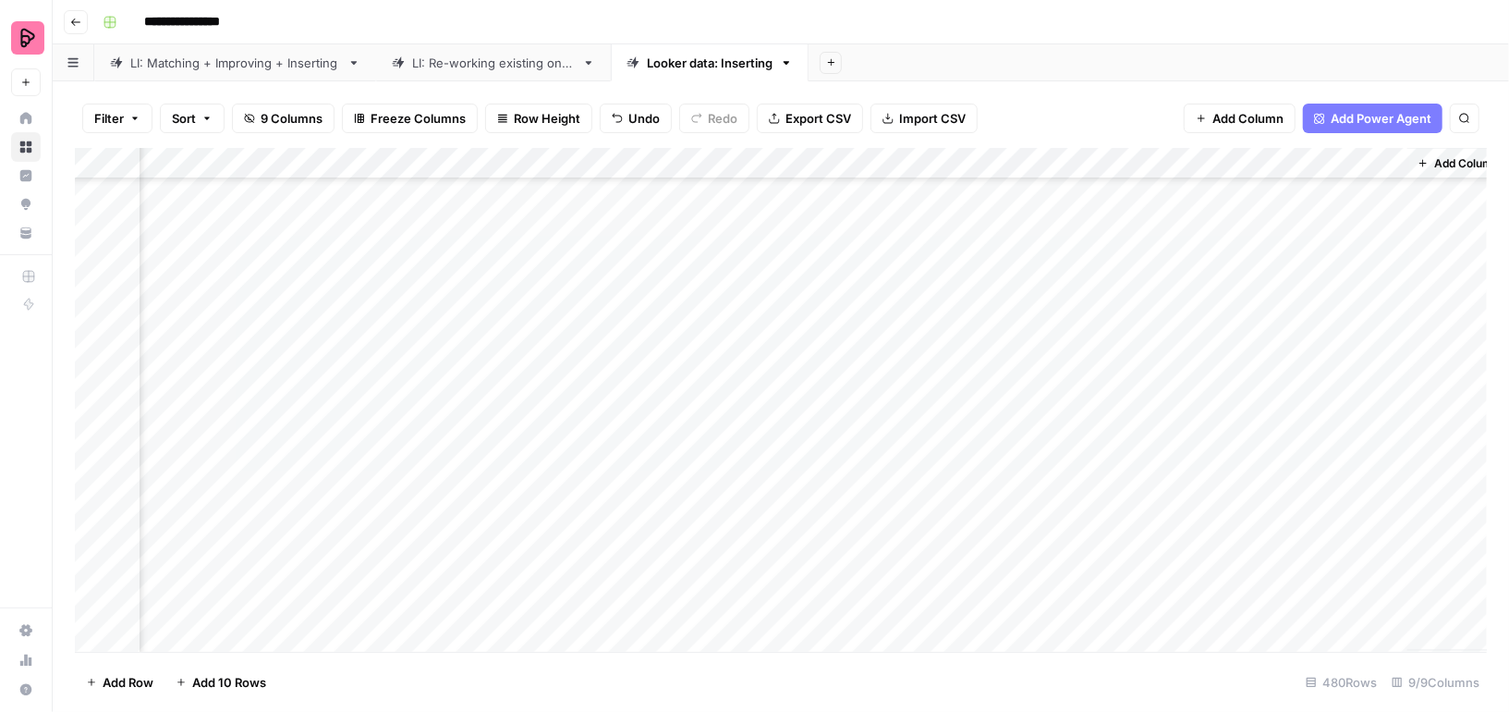
click at [1199, 363] on div "Add Column" at bounding box center [781, 400] width 1412 height 504
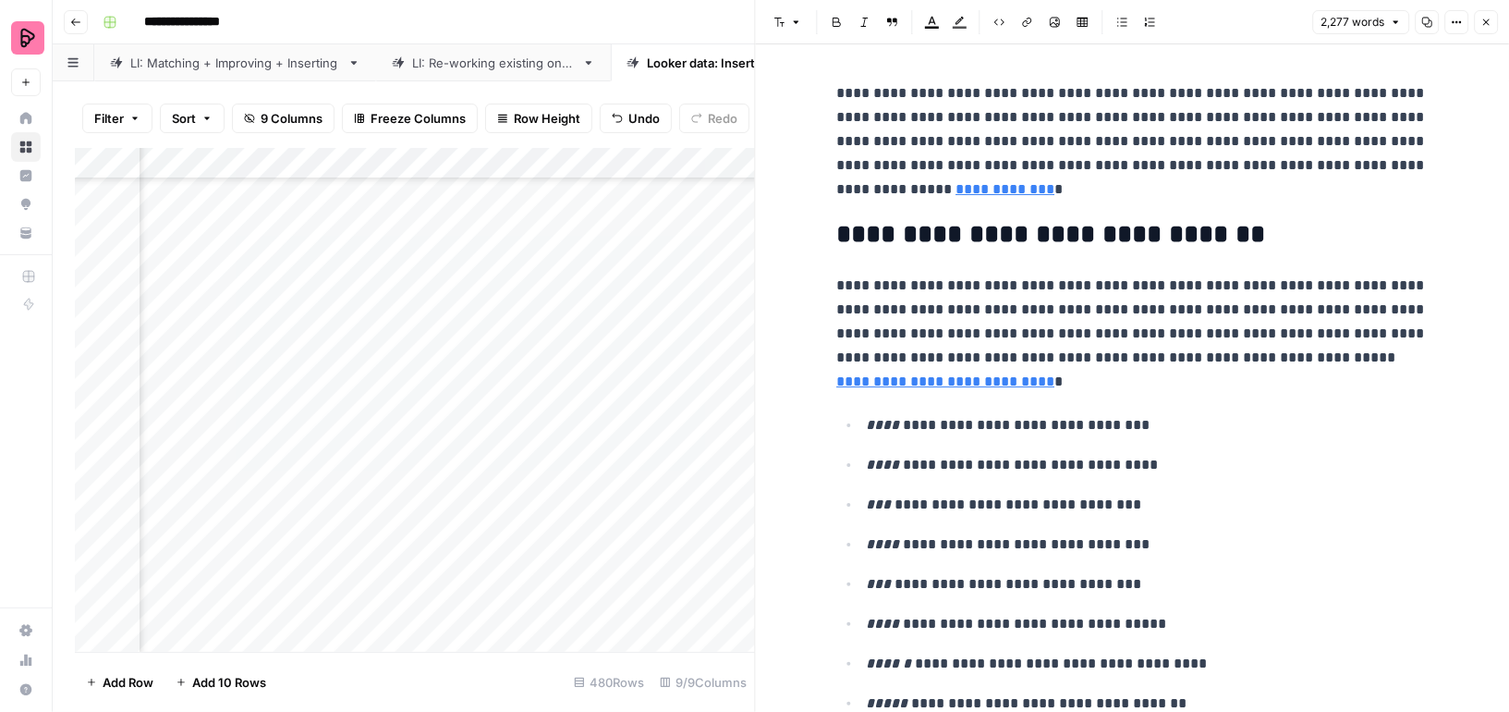
scroll to position [685, 0]
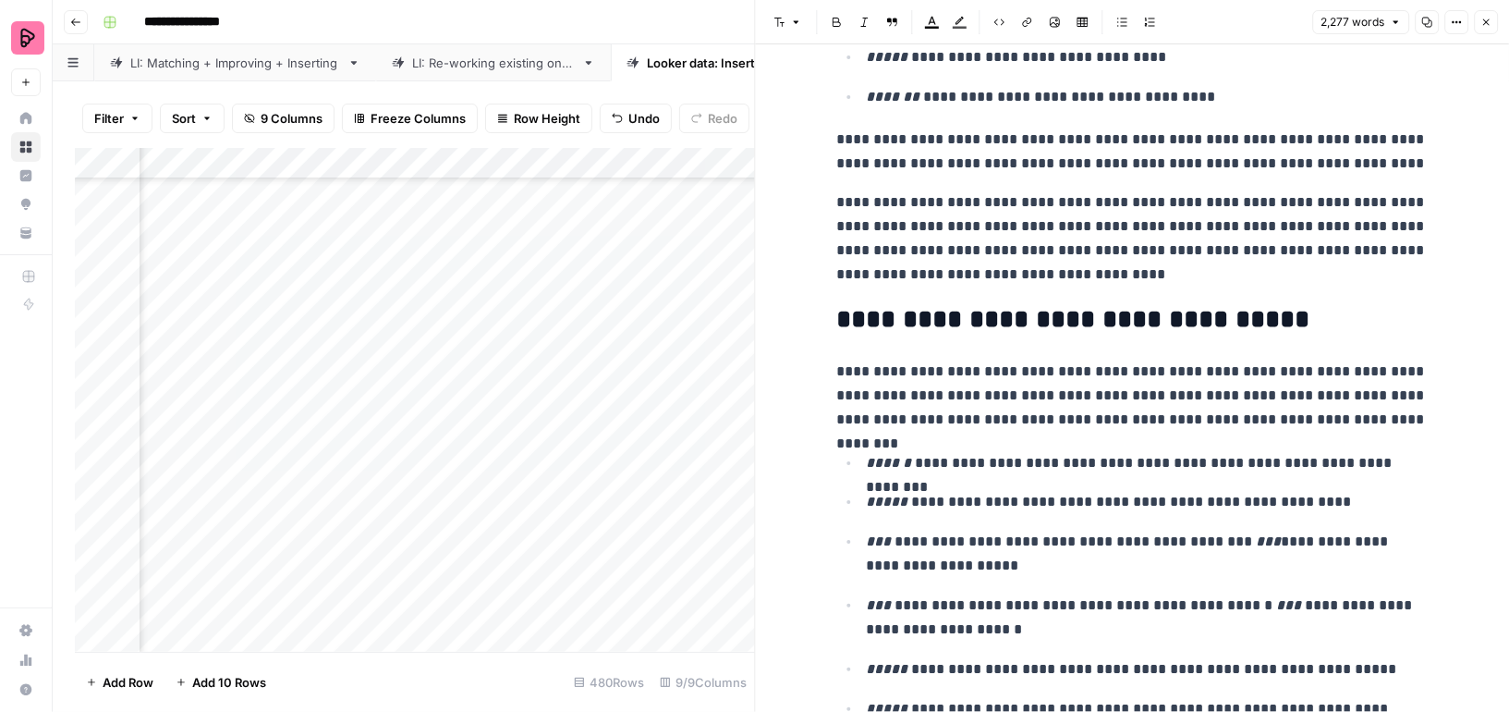
click at [1485, 23] on icon "button" at bounding box center [1486, 22] width 6 height 6
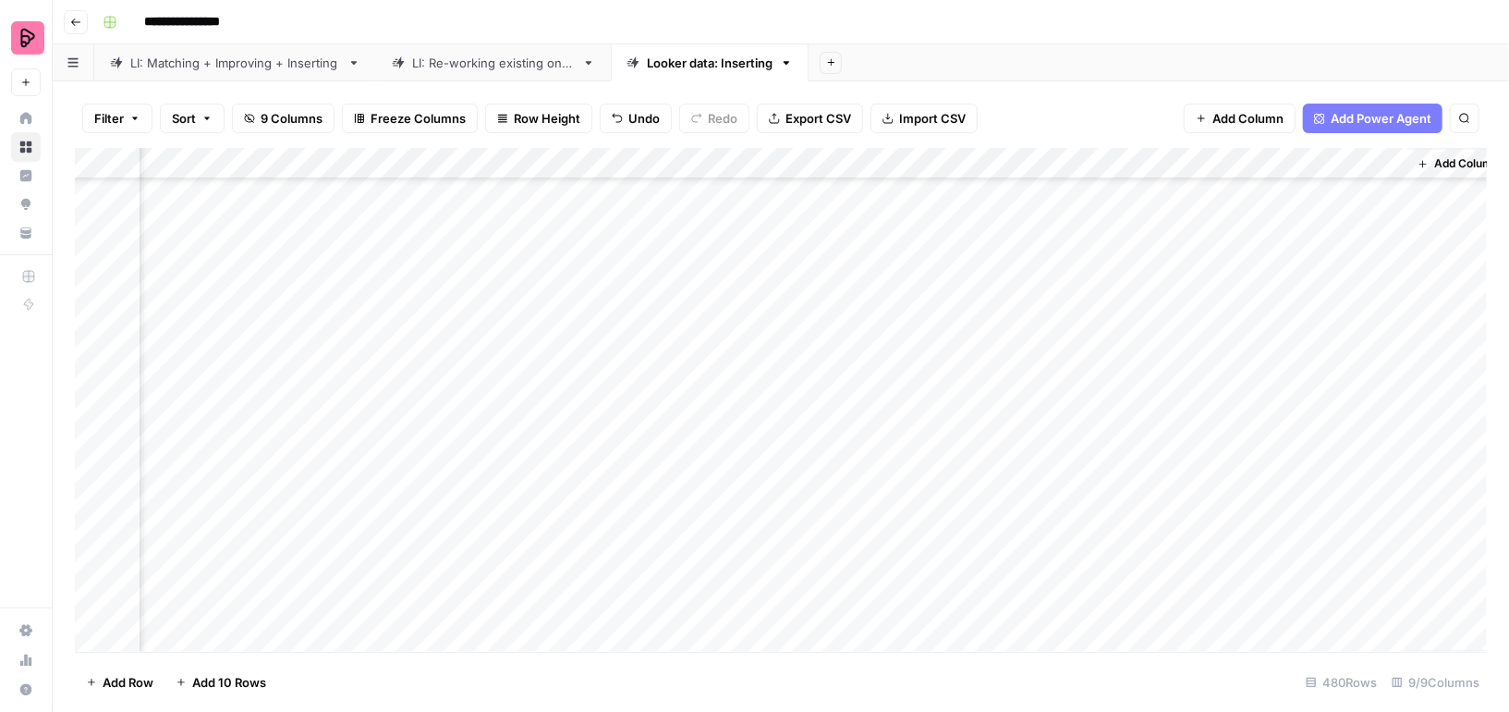
scroll to position [2940, 456]
click at [1222, 301] on div "Add Column" at bounding box center [781, 400] width 1412 height 504
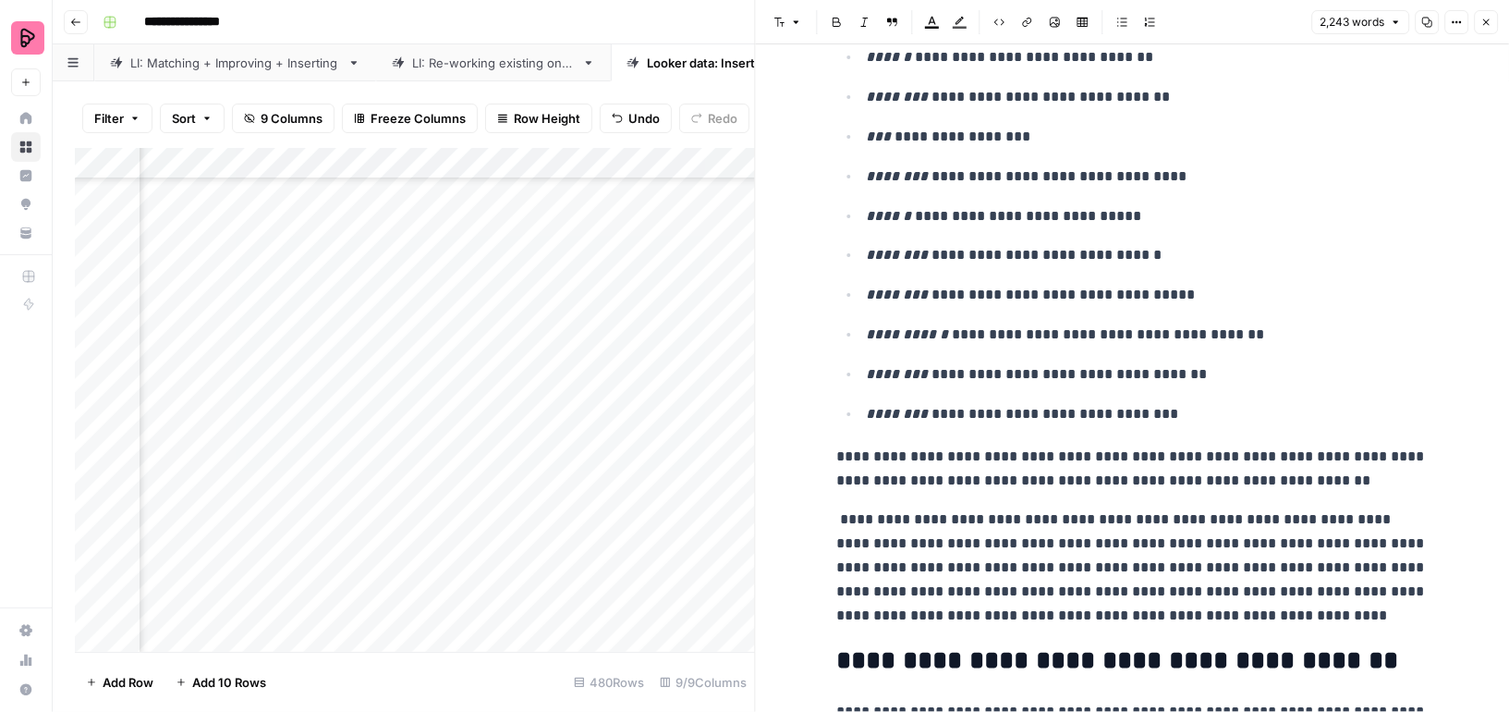
scroll to position [622, 0]
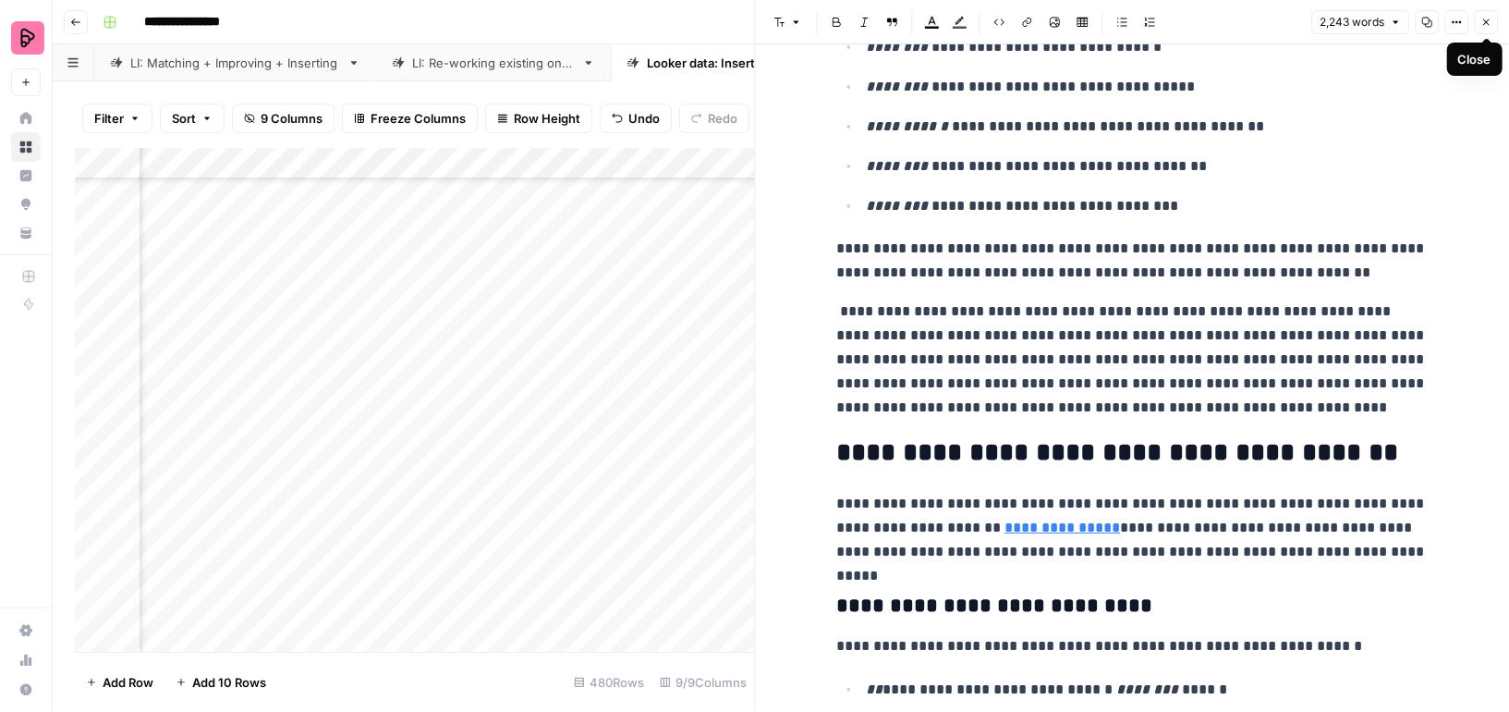
click at [1491, 22] on span "Close" at bounding box center [1491, 22] width 1 height 1
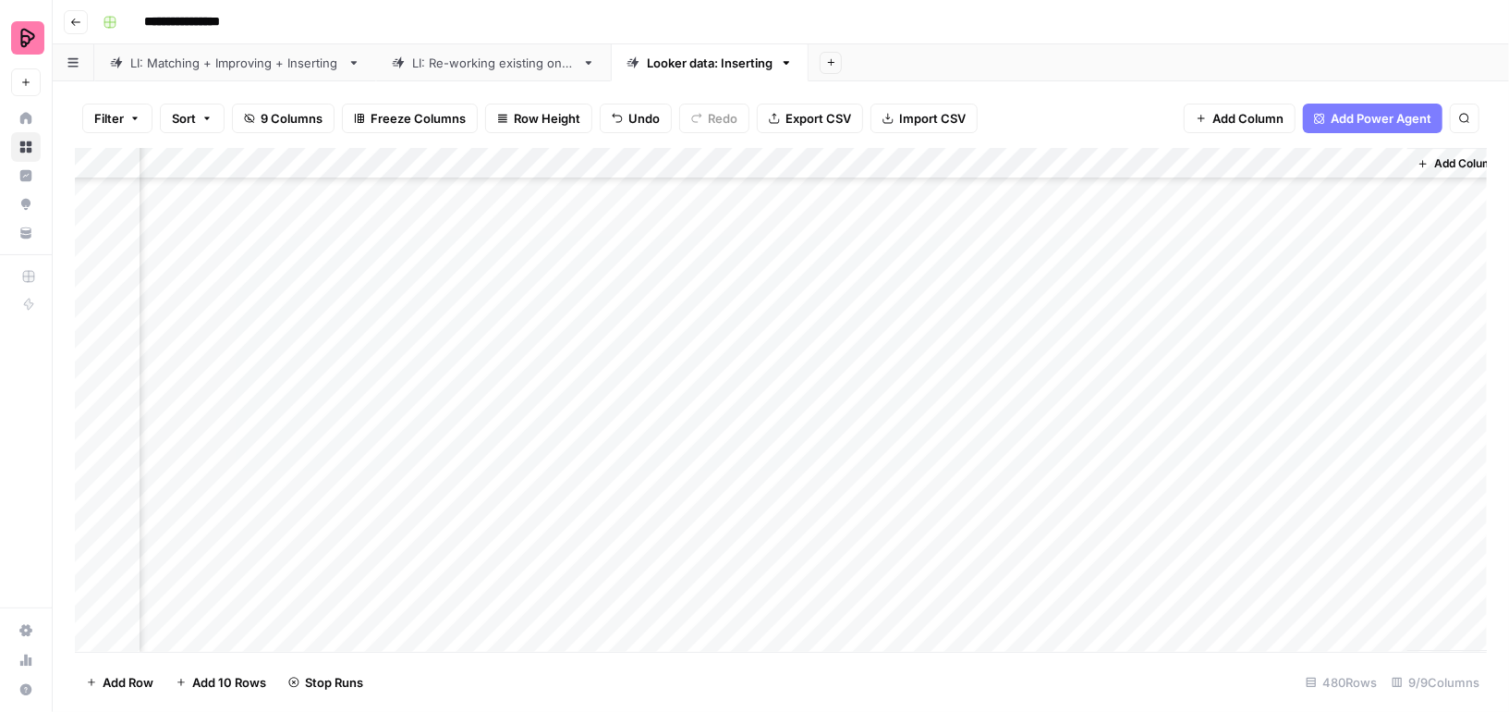
scroll to position [3610, 456]
click at [868, 447] on div "Add Column" at bounding box center [781, 400] width 1412 height 504
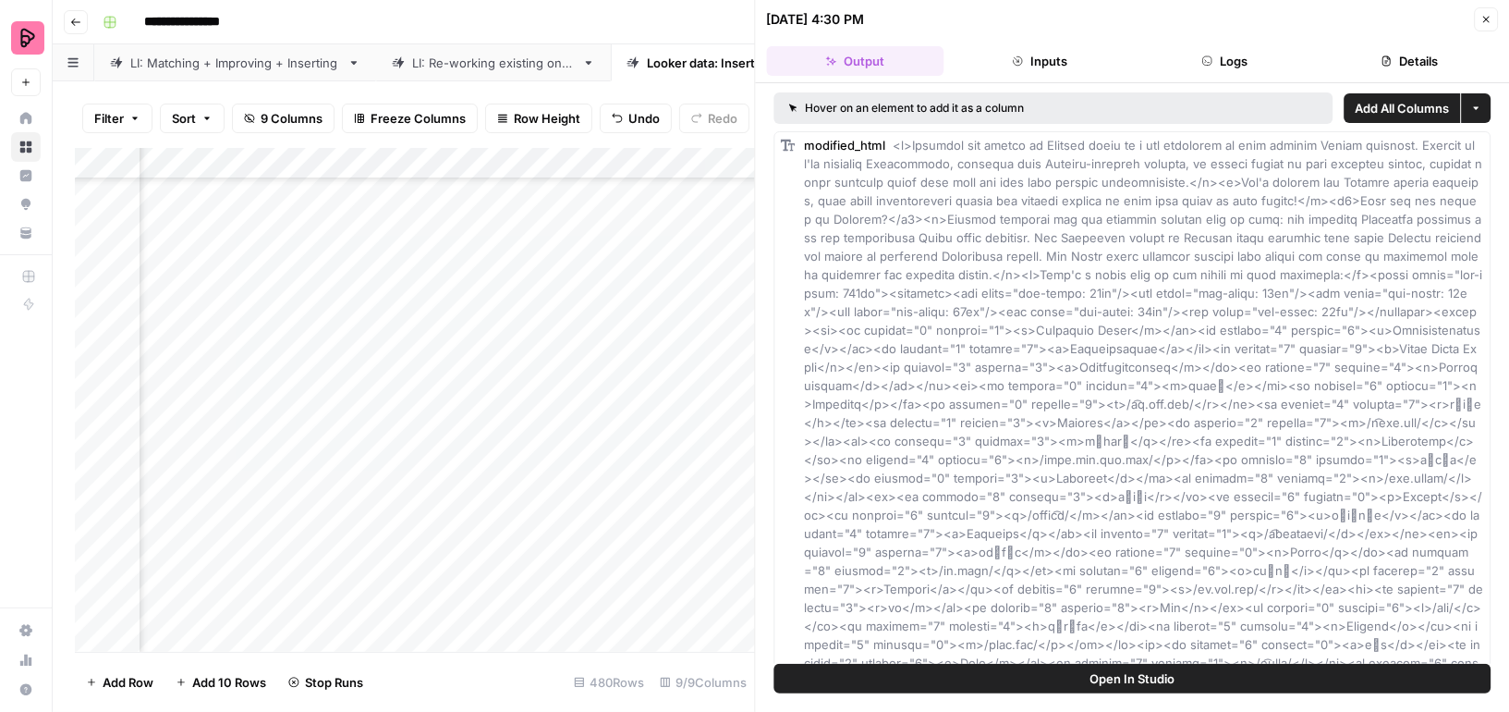
click at [1382, 51] on button "Details" at bounding box center [1409, 61] width 177 height 30
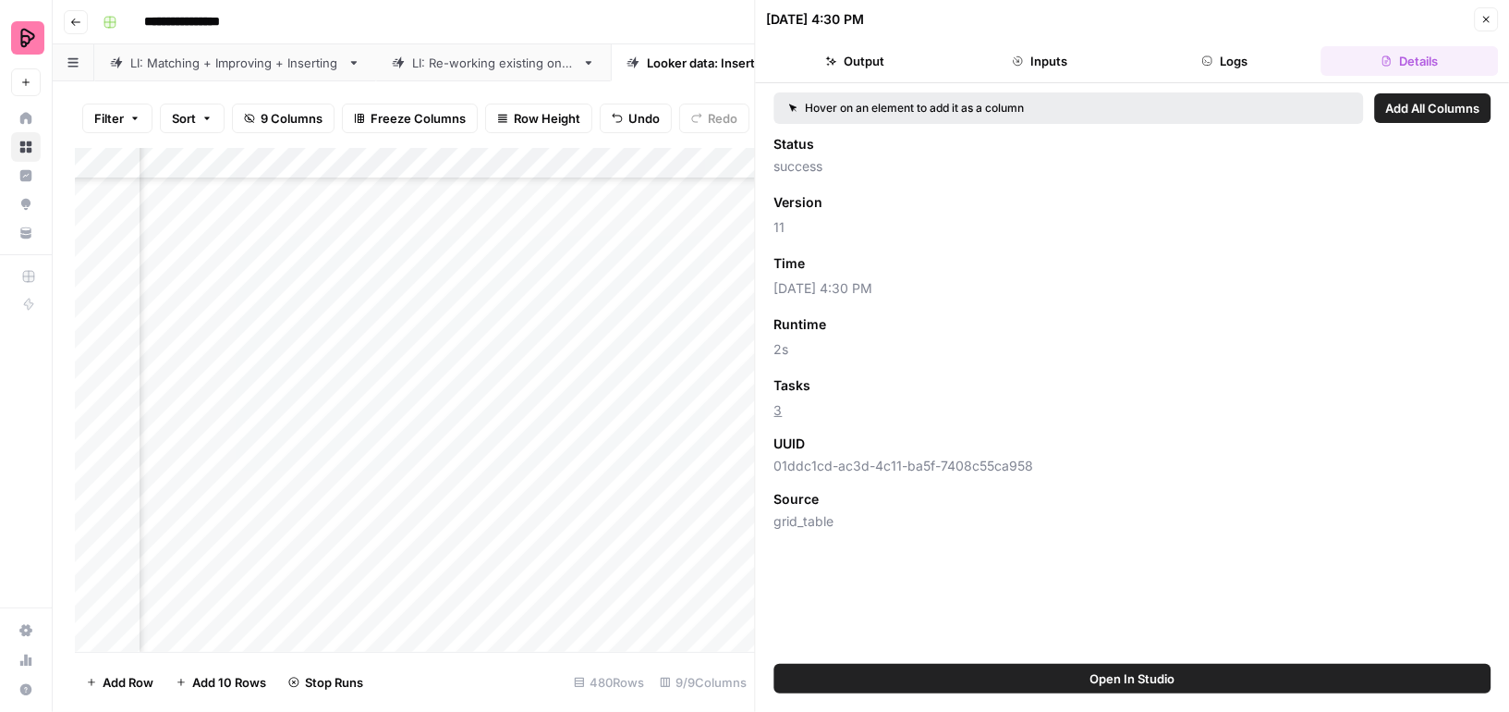
click at [1485, 18] on icon "button" at bounding box center [1486, 20] width 6 height 6
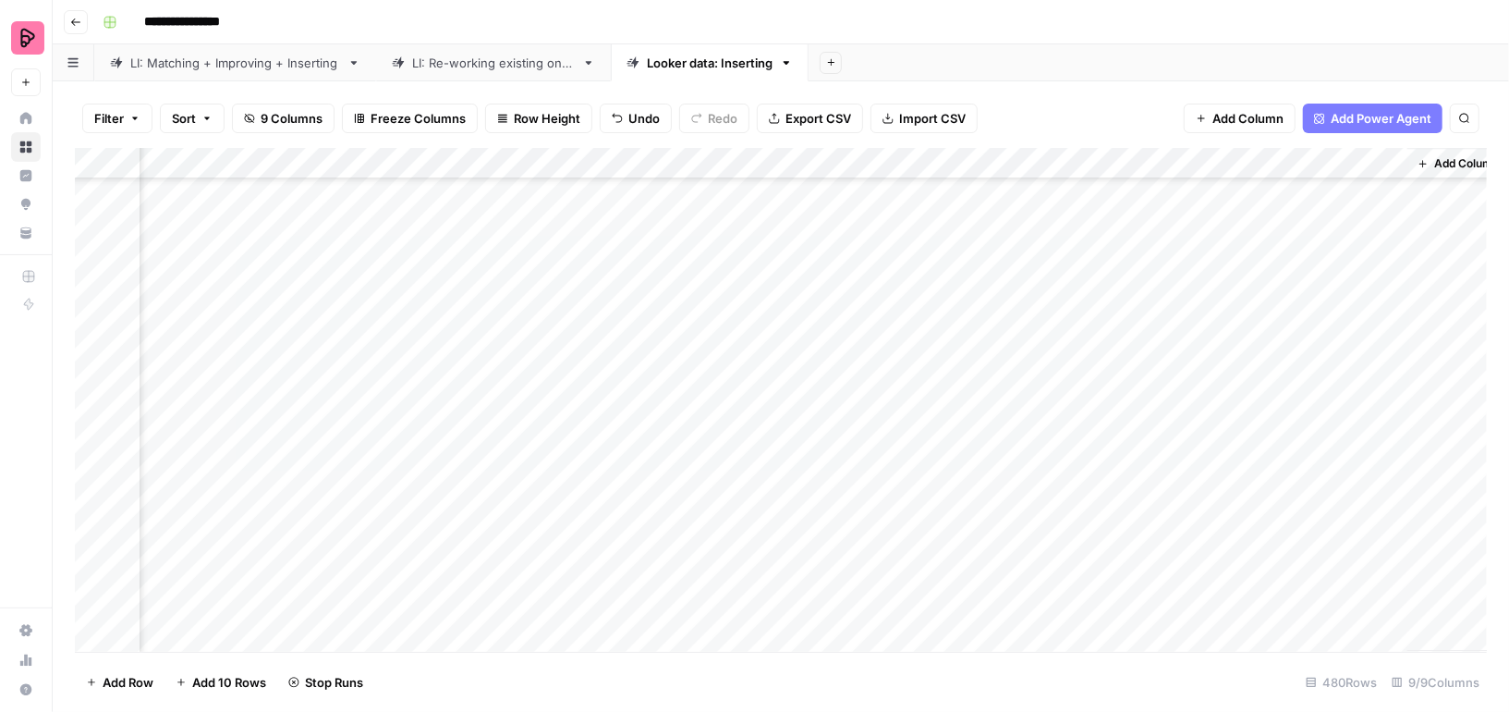
scroll to position [2671, 456]
click at [866, 315] on div "Add Column" at bounding box center [781, 400] width 1412 height 504
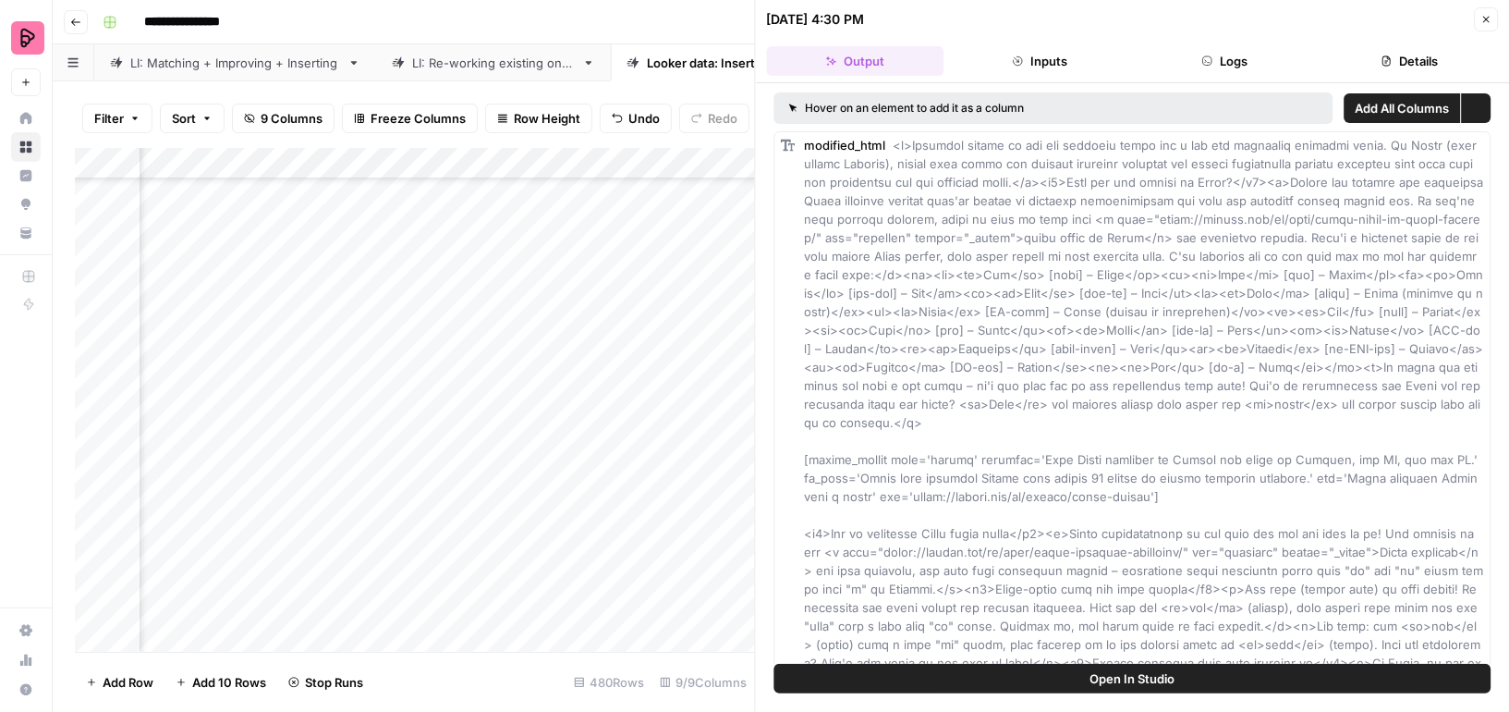
click at [1381, 57] on icon "button" at bounding box center [1386, 60] width 11 height 11
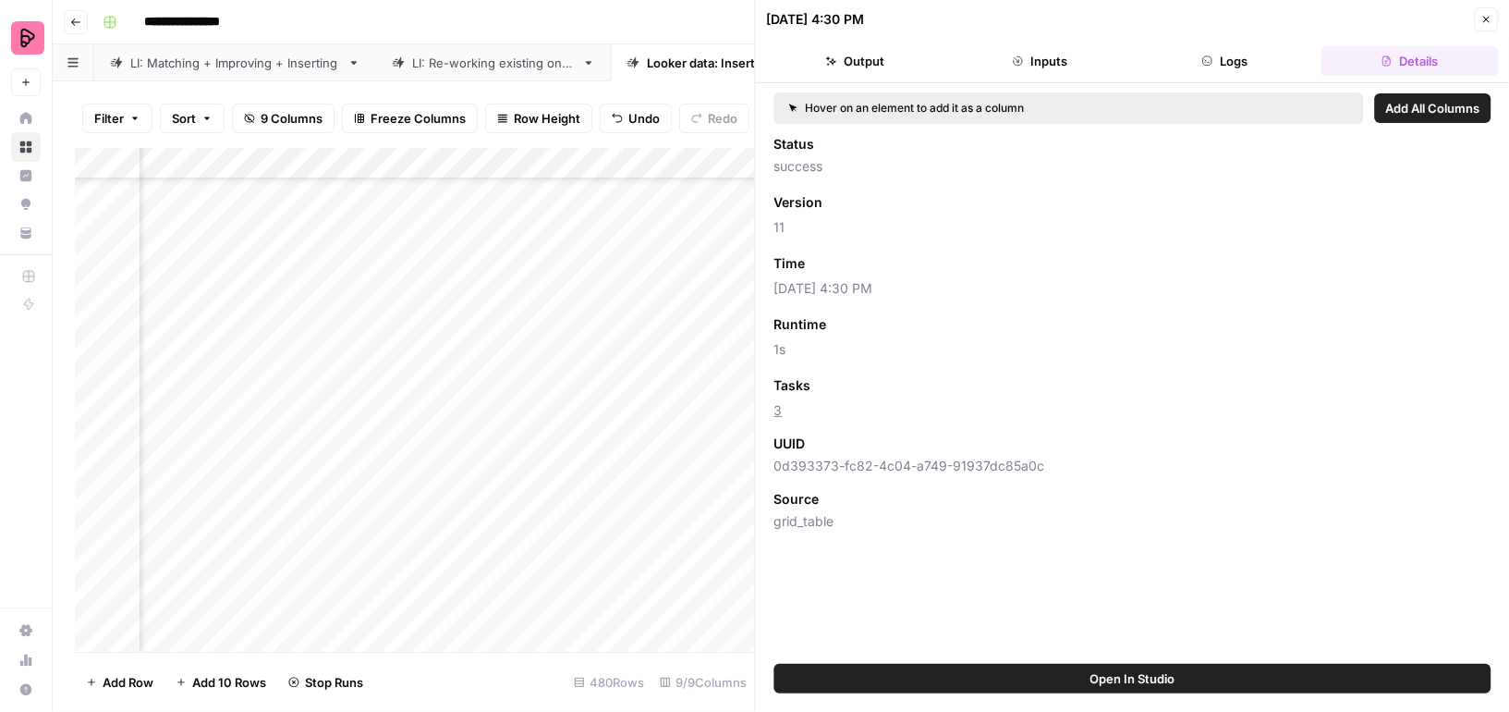
click at [1490, 17] on icon "button" at bounding box center [1486, 19] width 11 height 11
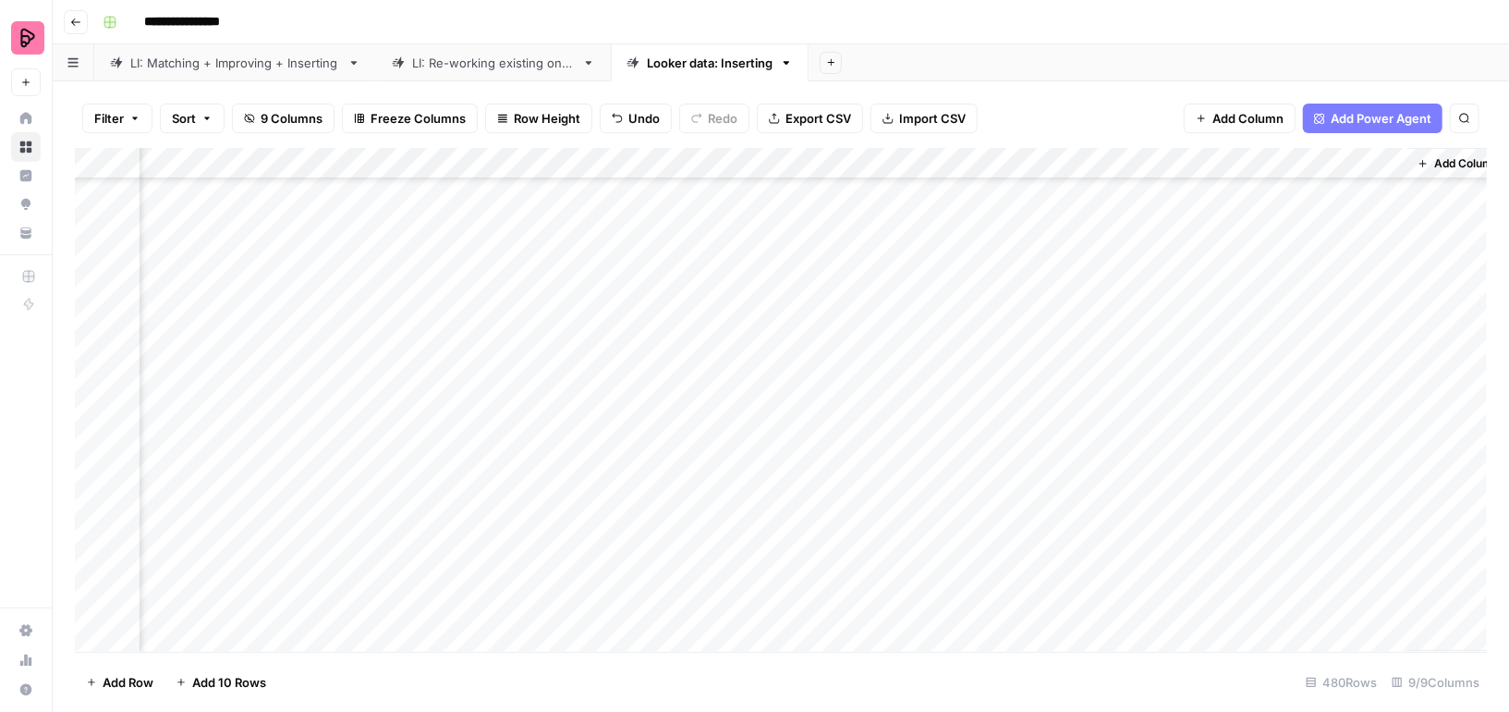
scroll to position [9277, 456]
click at [1219, 434] on div "Add Column" at bounding box center [781, 400] width 1412 height 504
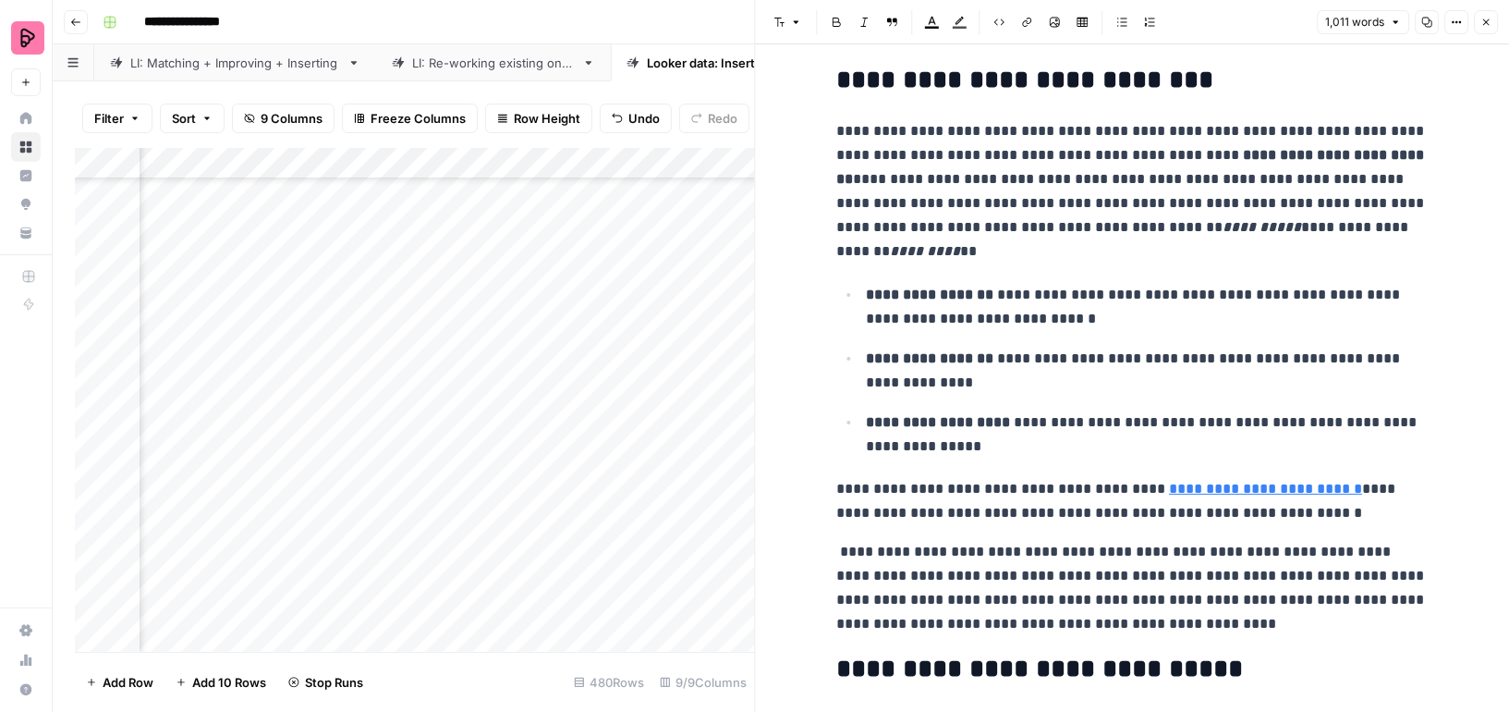
scroll to position [592, 0]
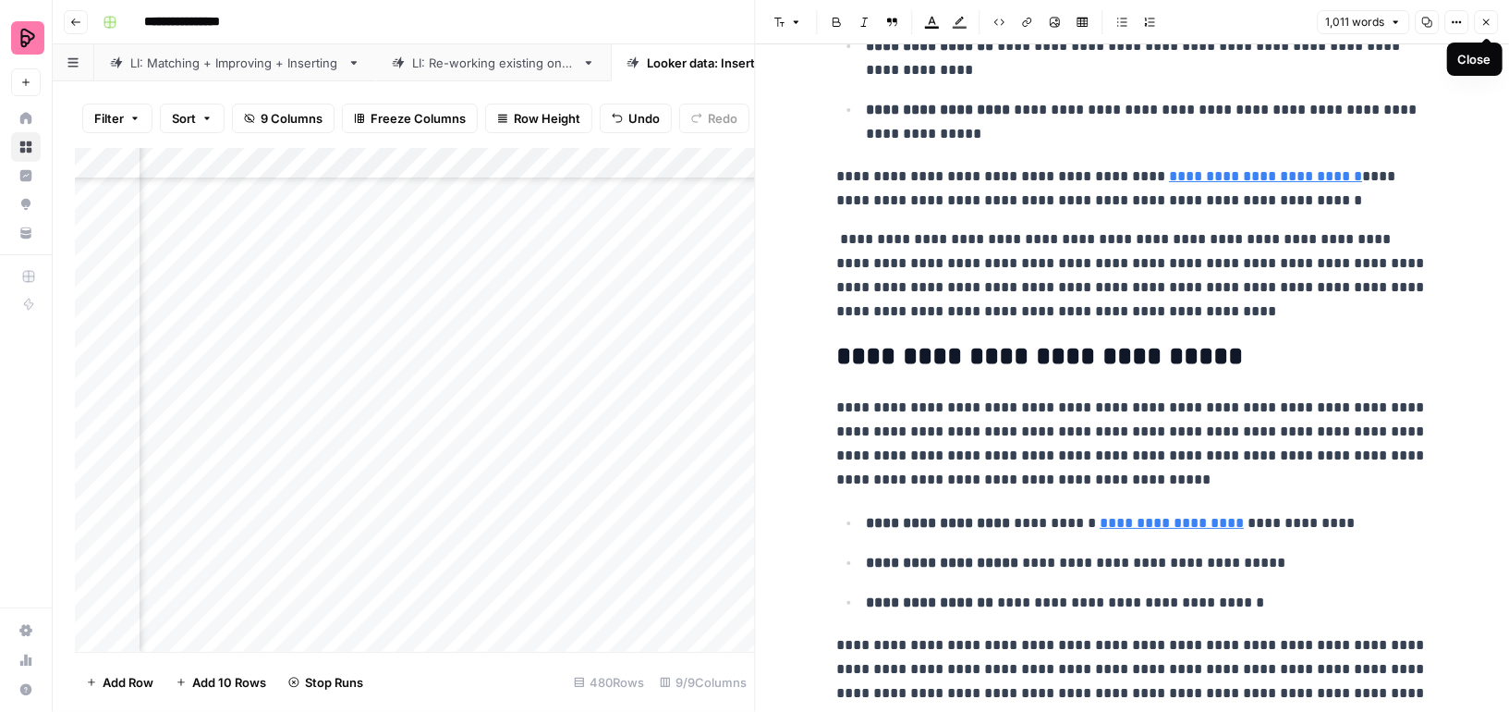
click at [1491, 14] on button "Close" at bounding box center [1486, 22] width 24 height 24
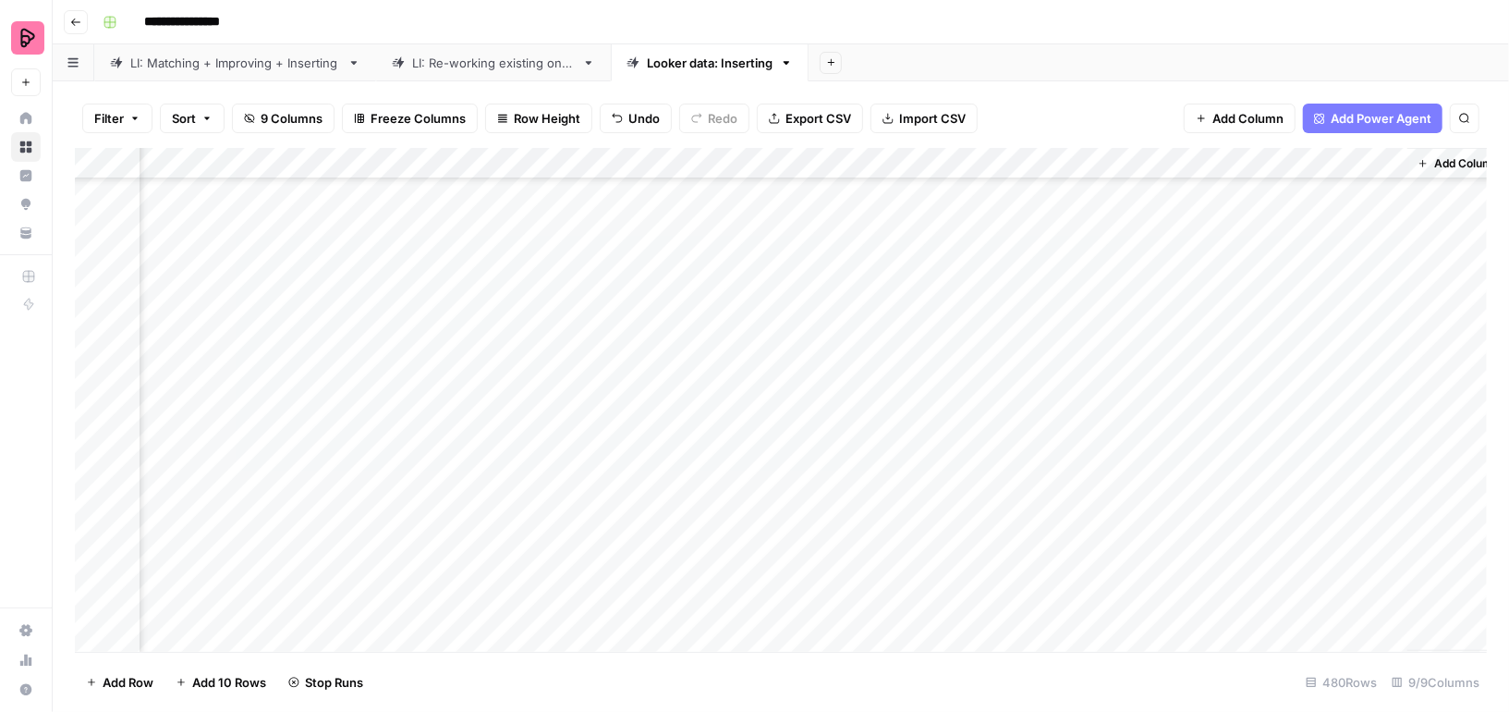
scroll to position [9671, 456]
click at [1224, 448] on div "Add Column" at bounding box center [781, 400] width 1412 height 504
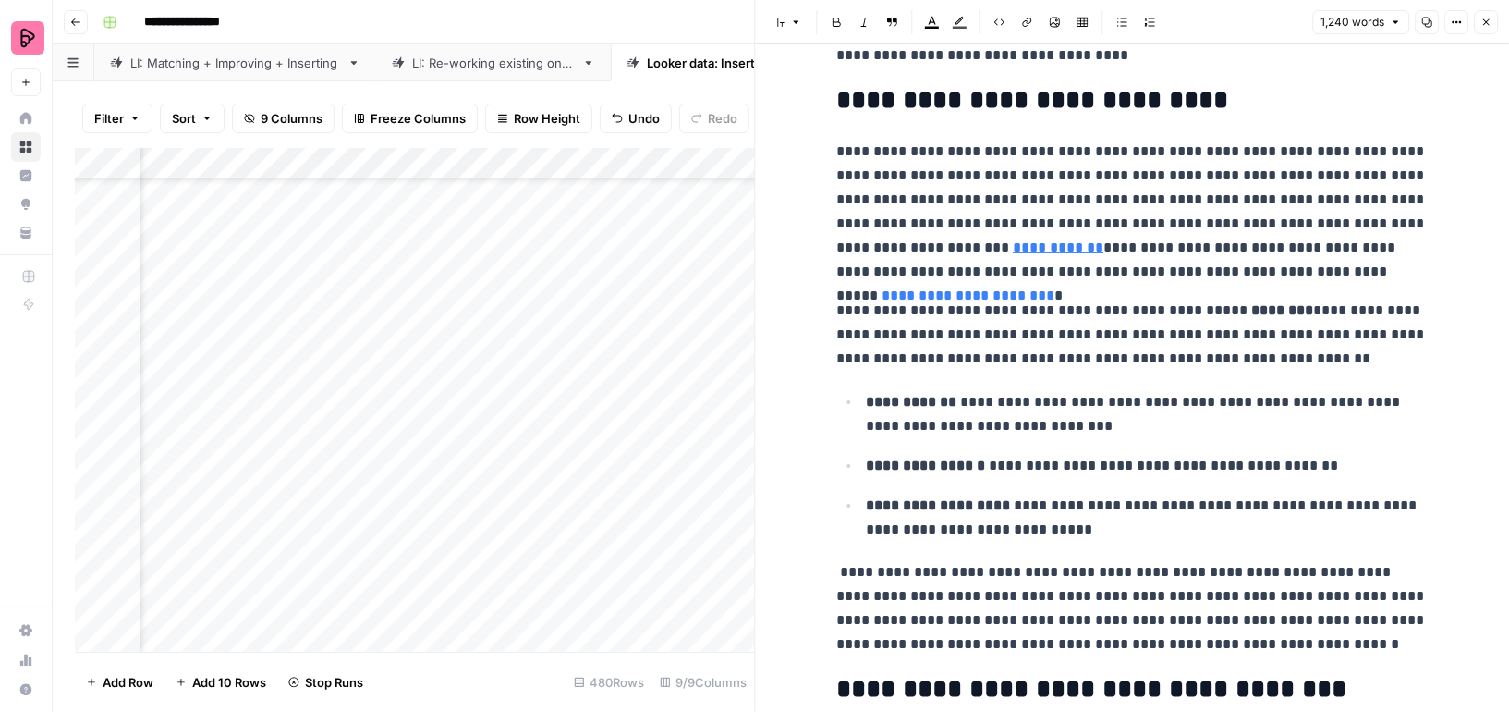
scroll to position [391, 0]
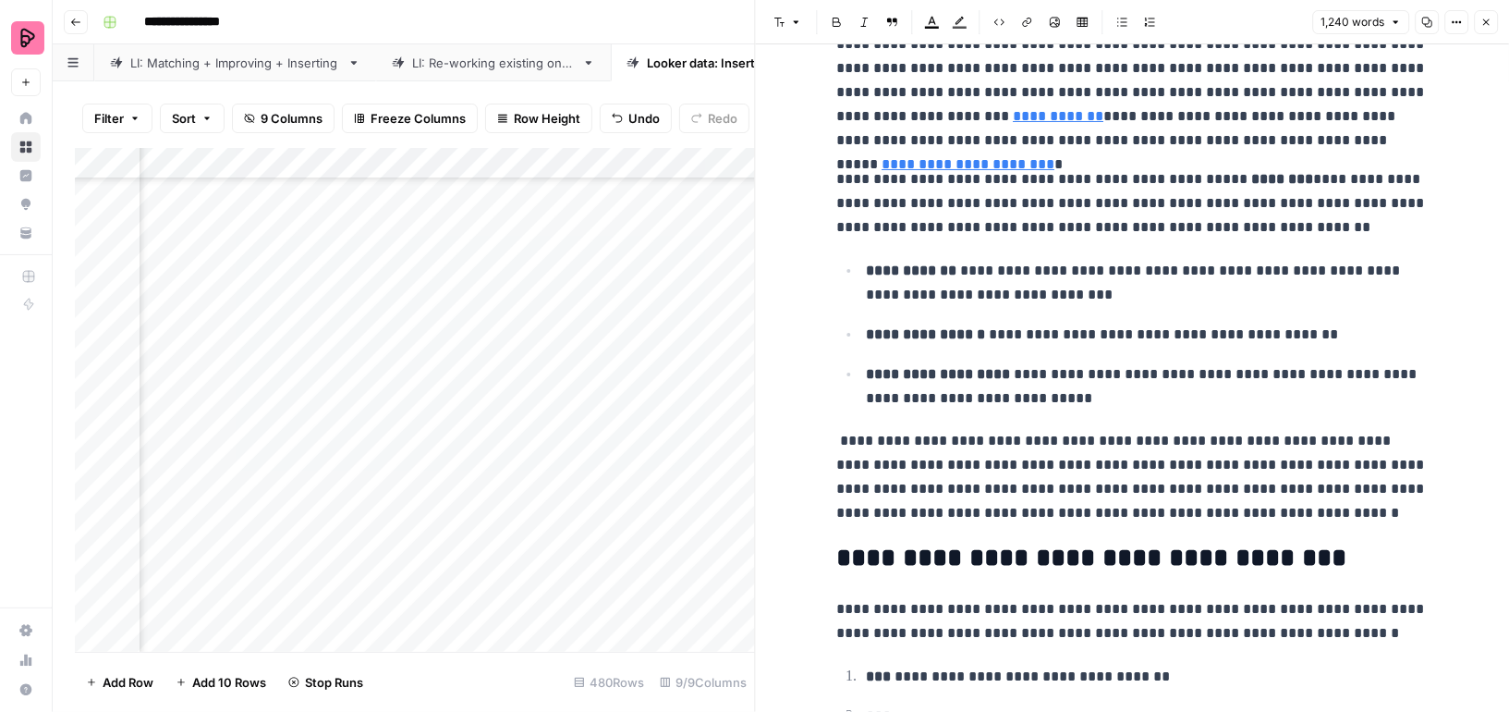
click at [1486, 20] on icon "button" at bounding box center [1486, 22] width 11 height 11
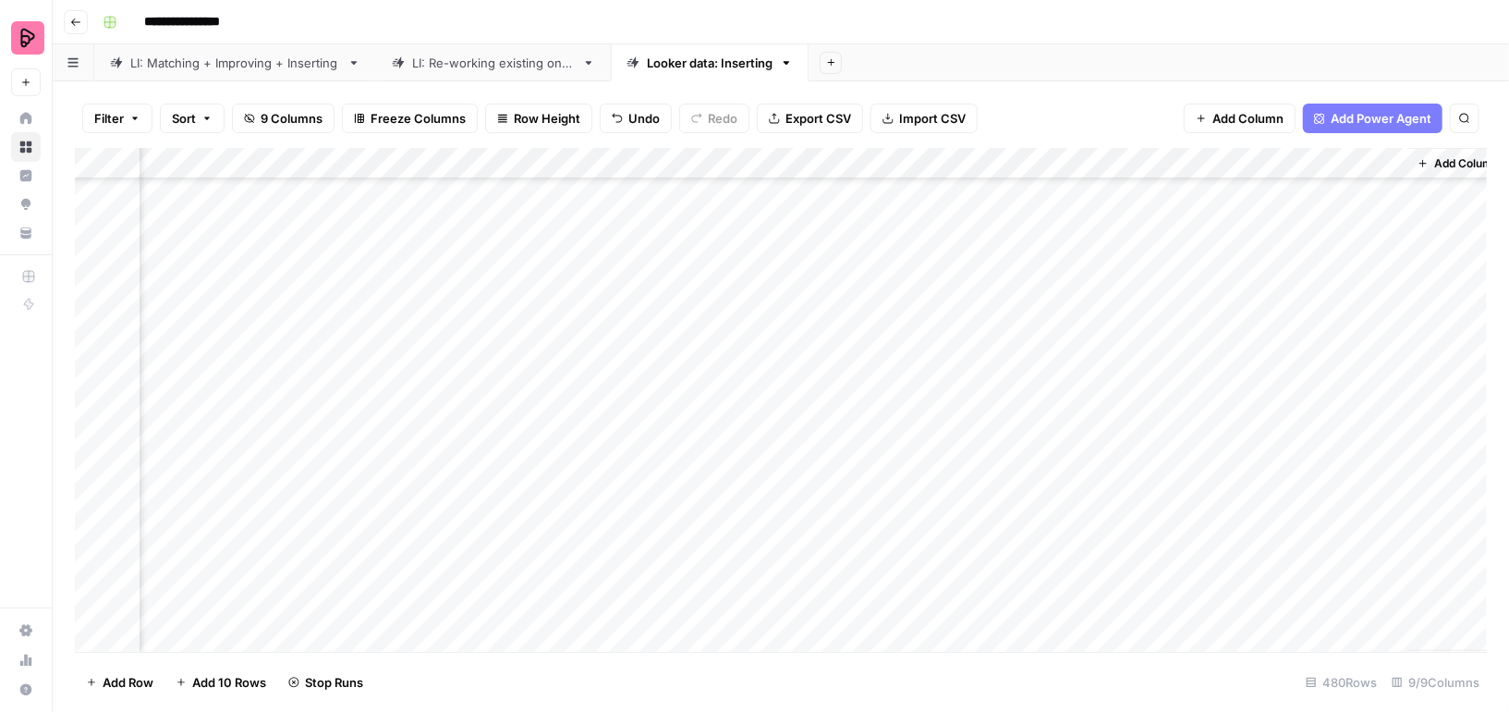
scroll to position [10187, 456]
click at [1222, 345] on div "Add Column" at bounding box center [781, 400] width 1412 height 504
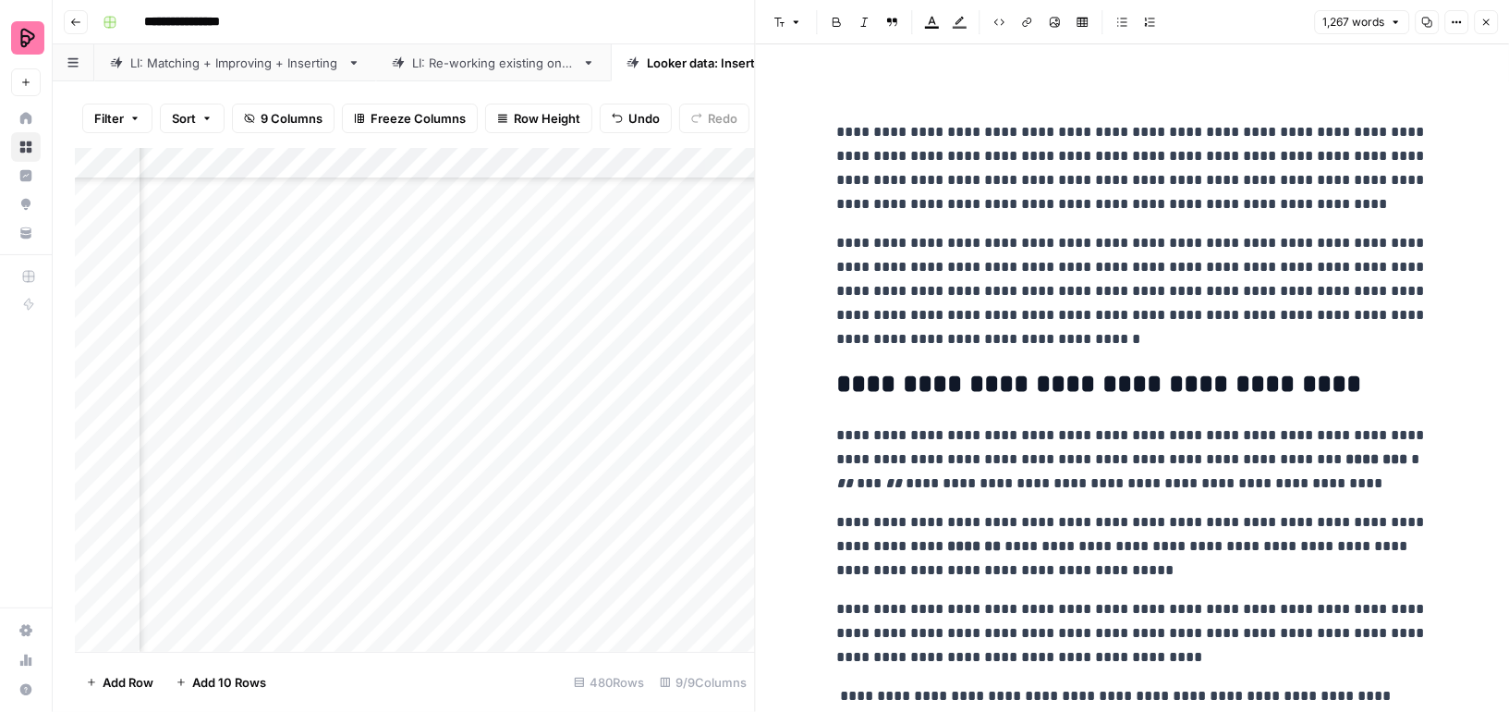
scroll to position [374, 0]
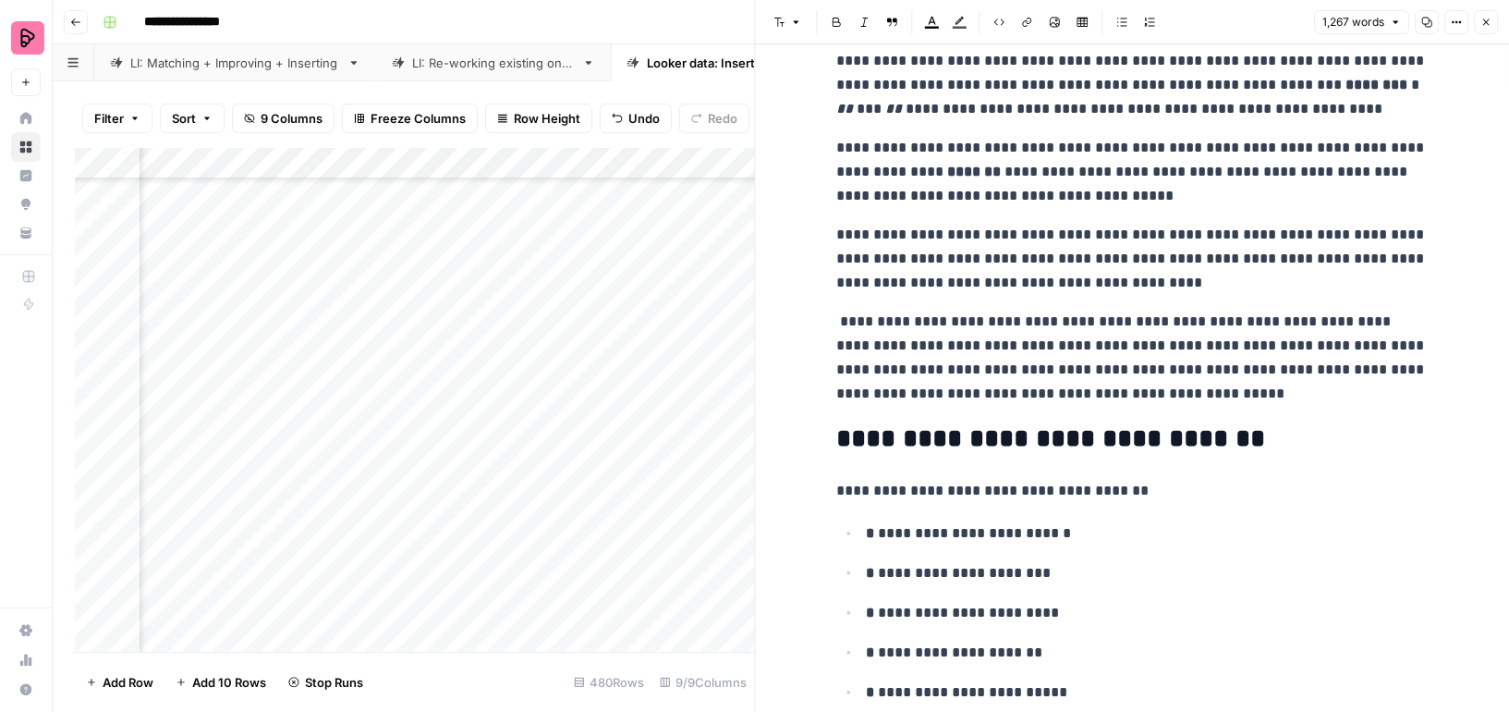
click at [1488, 33] on button "Close" at bounding box center [1486, 22] width 24 height 24
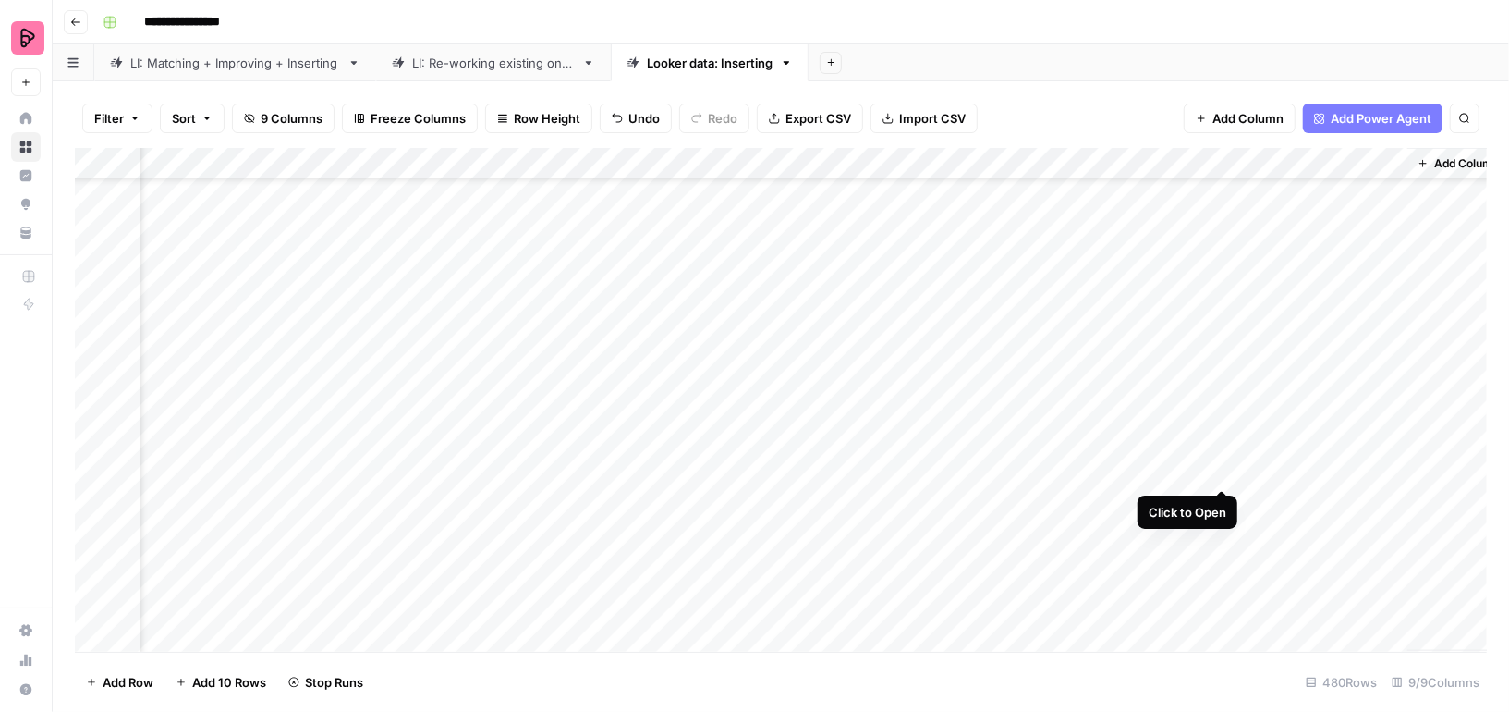
scroll to position [10110, 456]
click at [1197, 328] on div "Add Column" at bounding box center [781, 400] width 1412 height 504
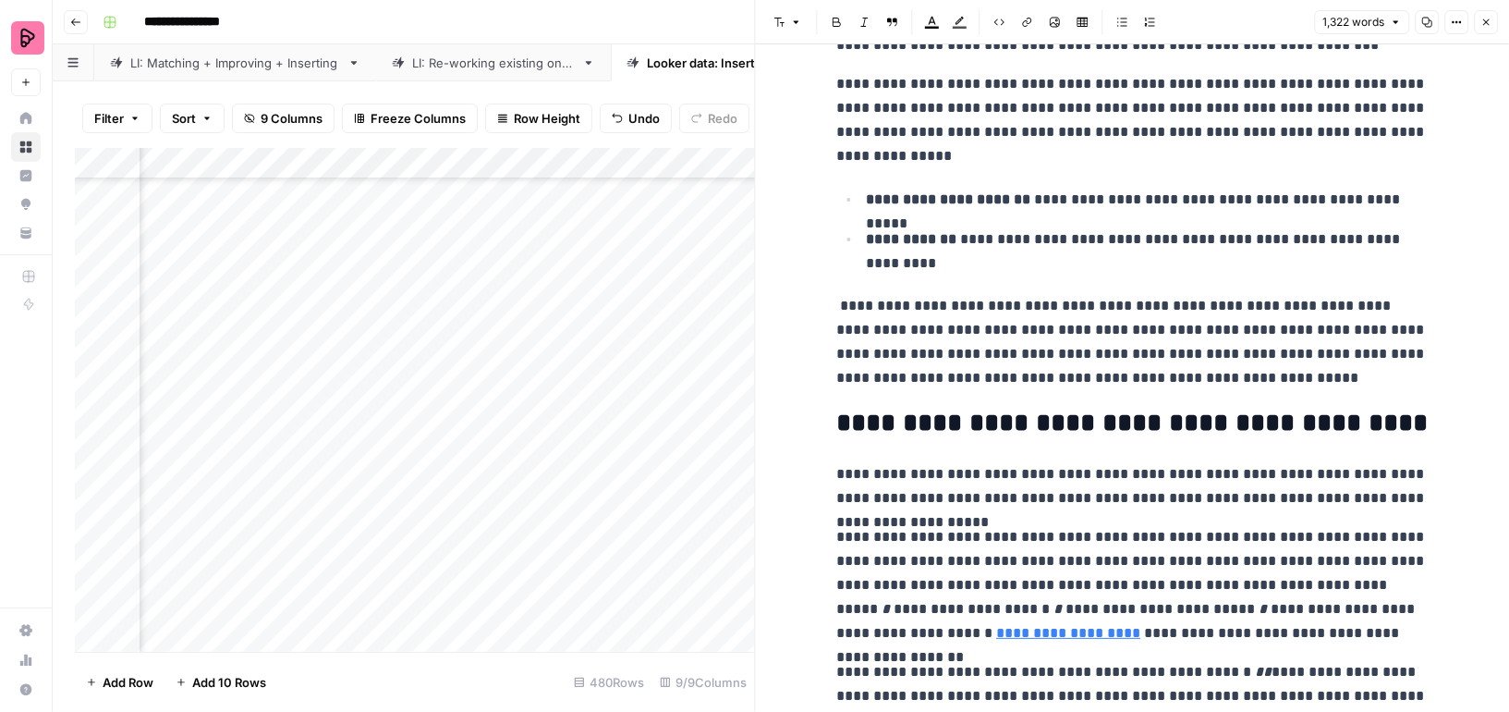
scroll to position [499, 0]
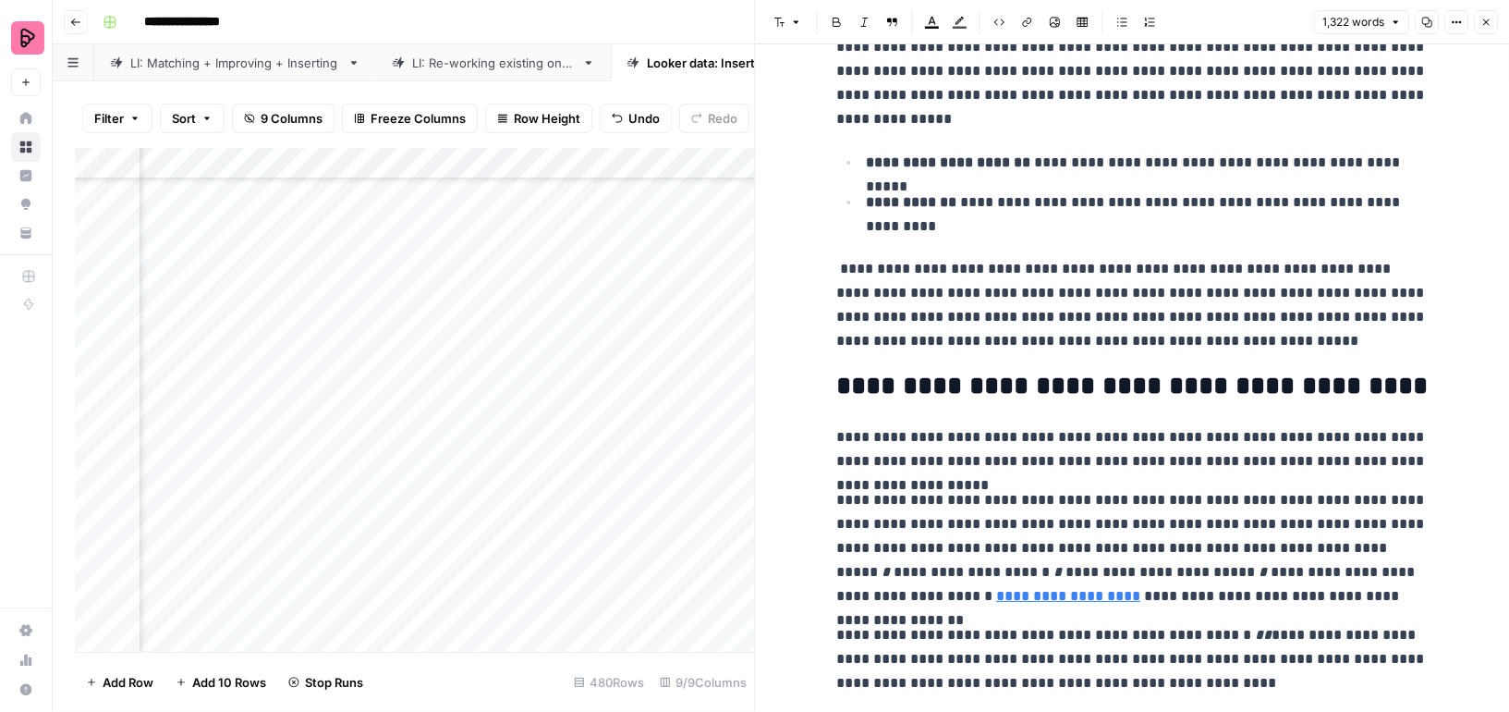
click at [1488, 17] on icon "button" at bounding box center [1486, 22] width 11 height 11
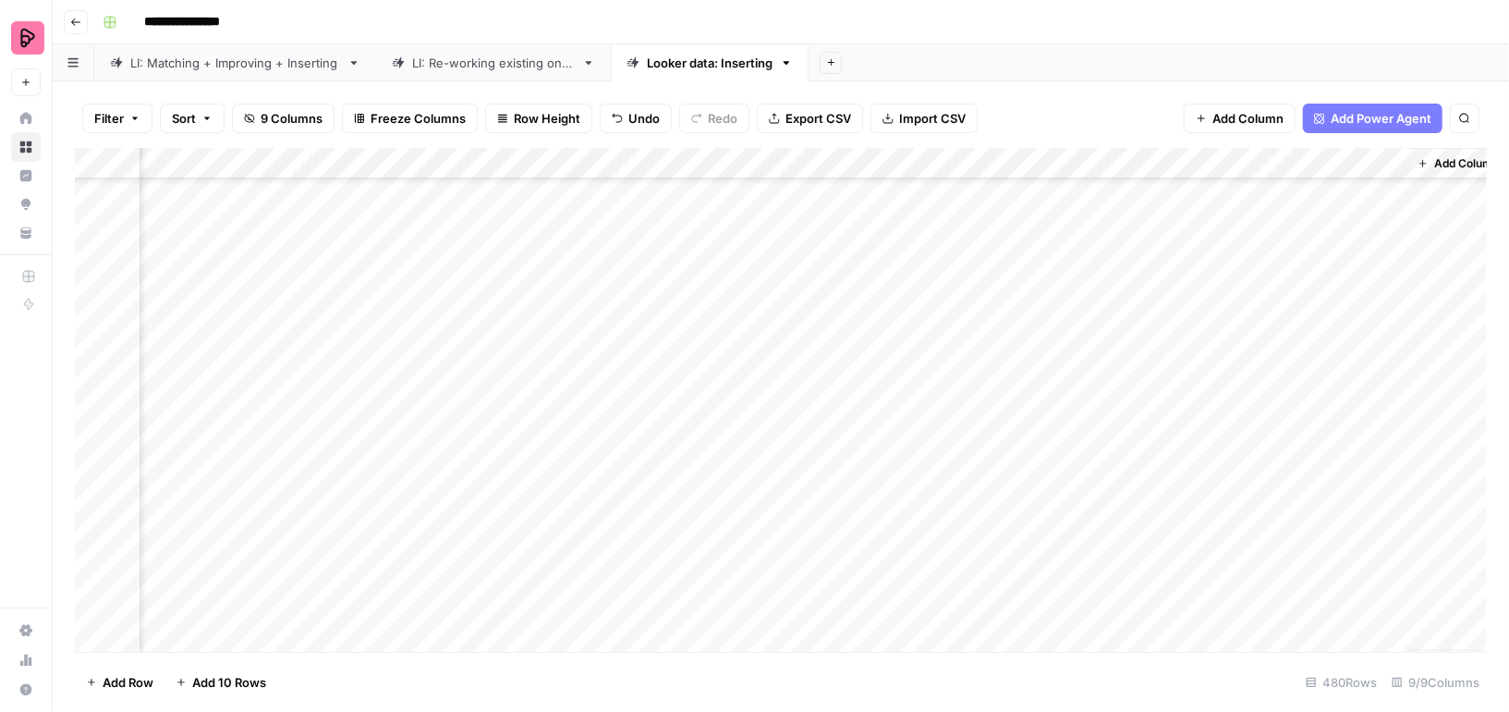
scroll to position [9757, 456]
click at [1197, 520] on div "Add Column" at bounding box center [781, 400] width 1412 height 504
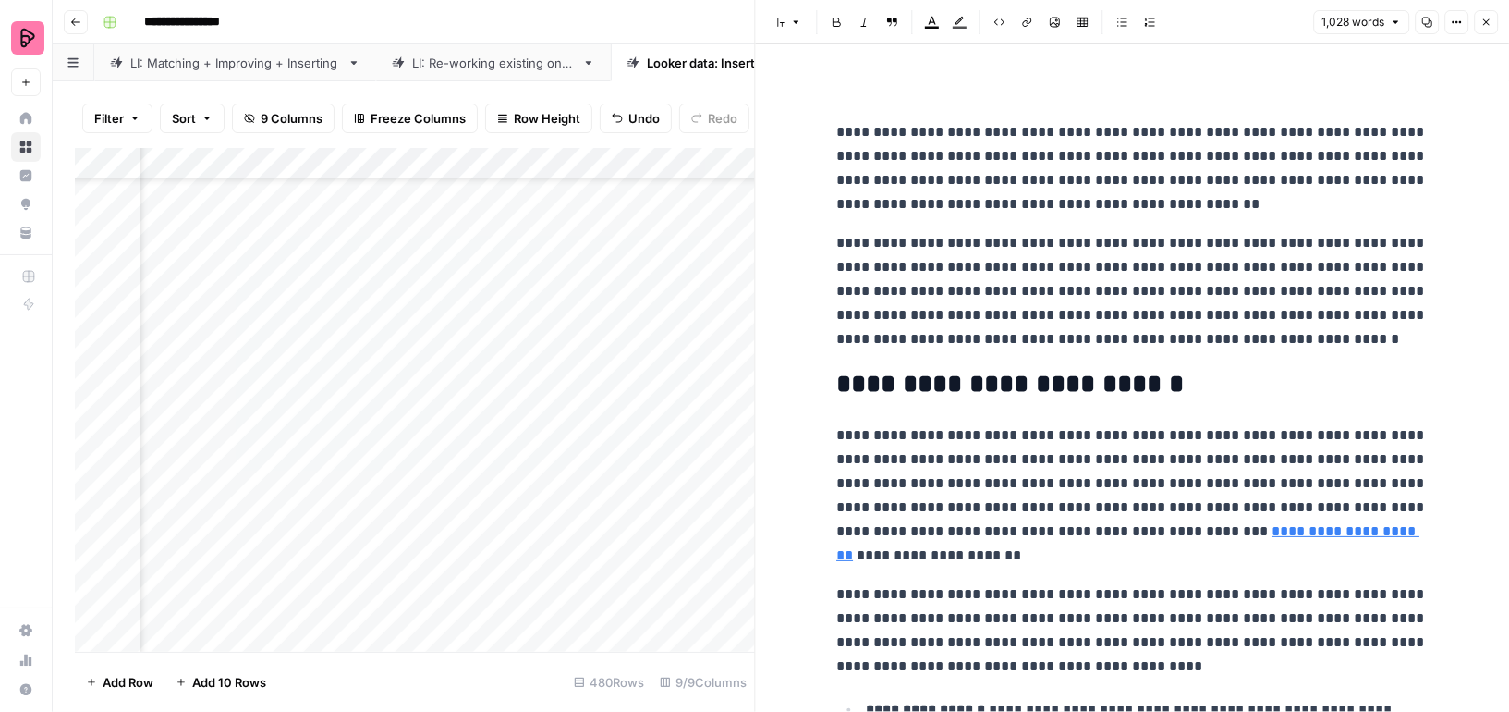
click at [1489, 19] on icon "button" at bounding box center [1486, 22] width 11 height 11
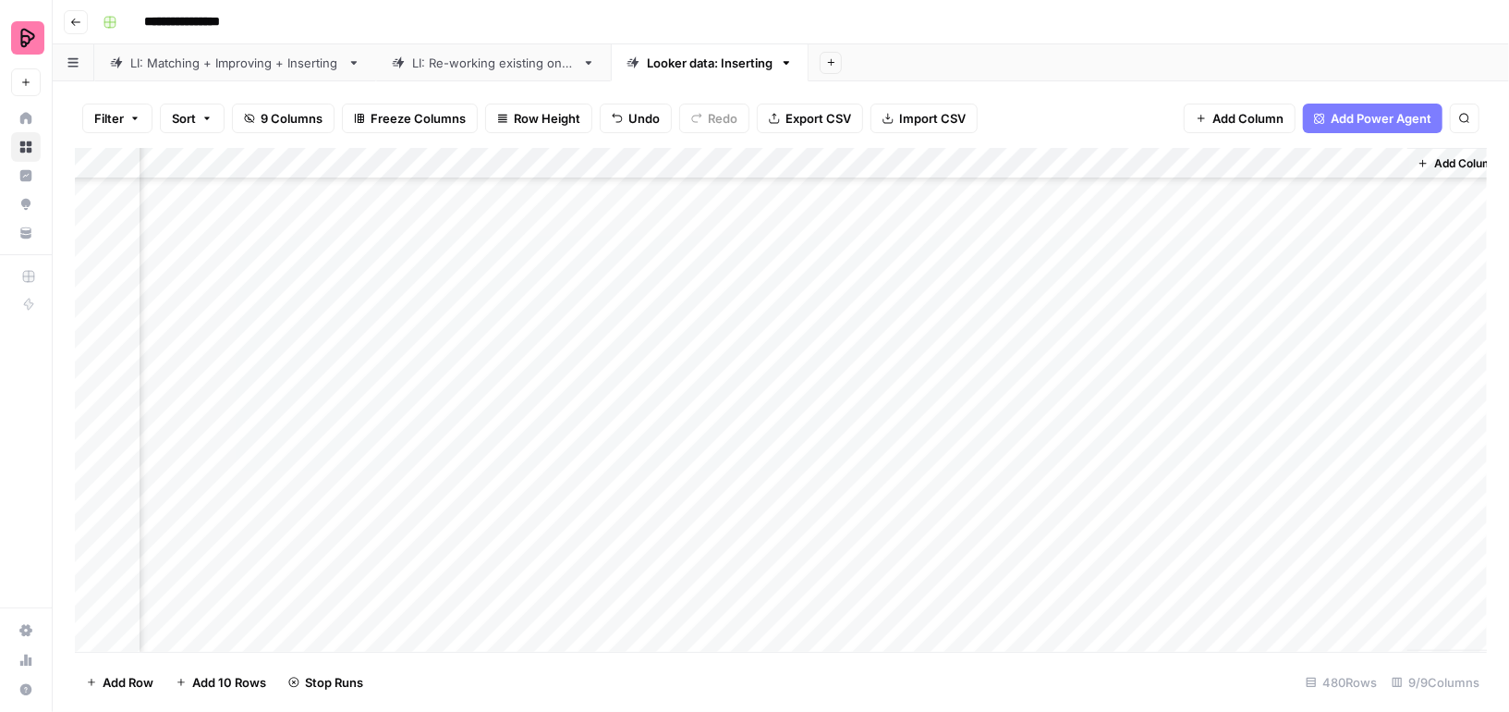
scroll to position [14640, 456]
click at [112, 117] on span "Filter" at bounding box center [109, 118] width 30 height 18
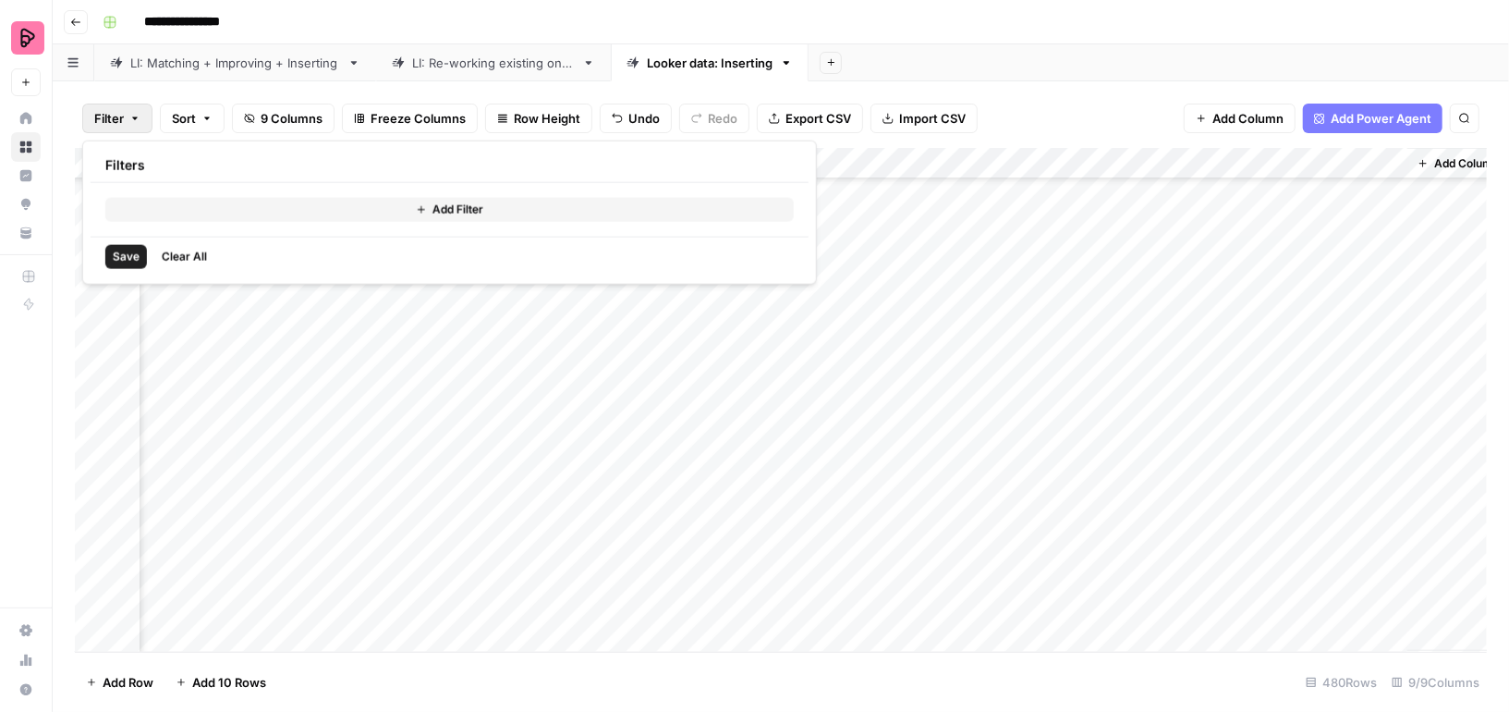
click at [168, 212] on button "Add Filter" at bounding box center [449, 210] width 689 height 24
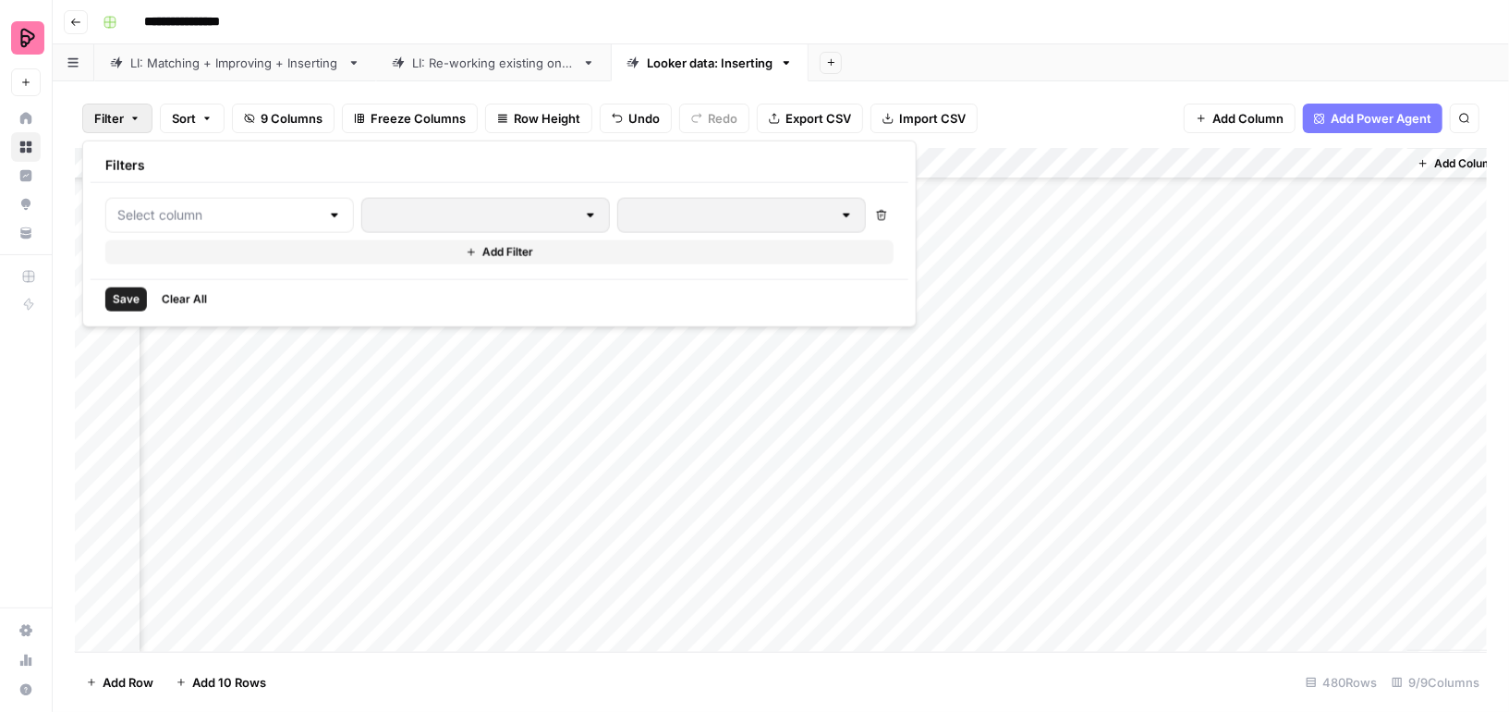
click at [167, 228] on div at bounding box center [229, 215] width 249 height 35
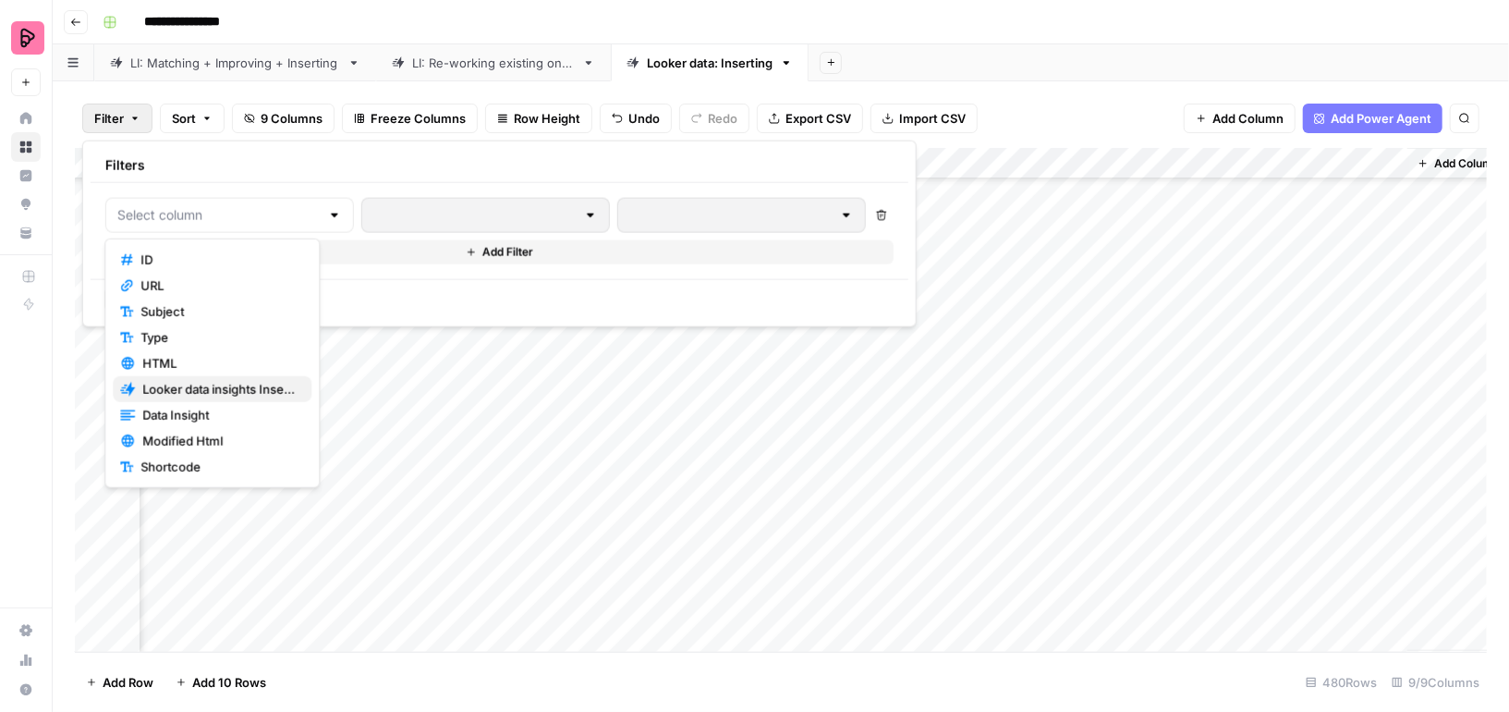
click at [212, 392] on span "Looker data insights Insertion" at bounding box center [219, 389] width 154 height 18
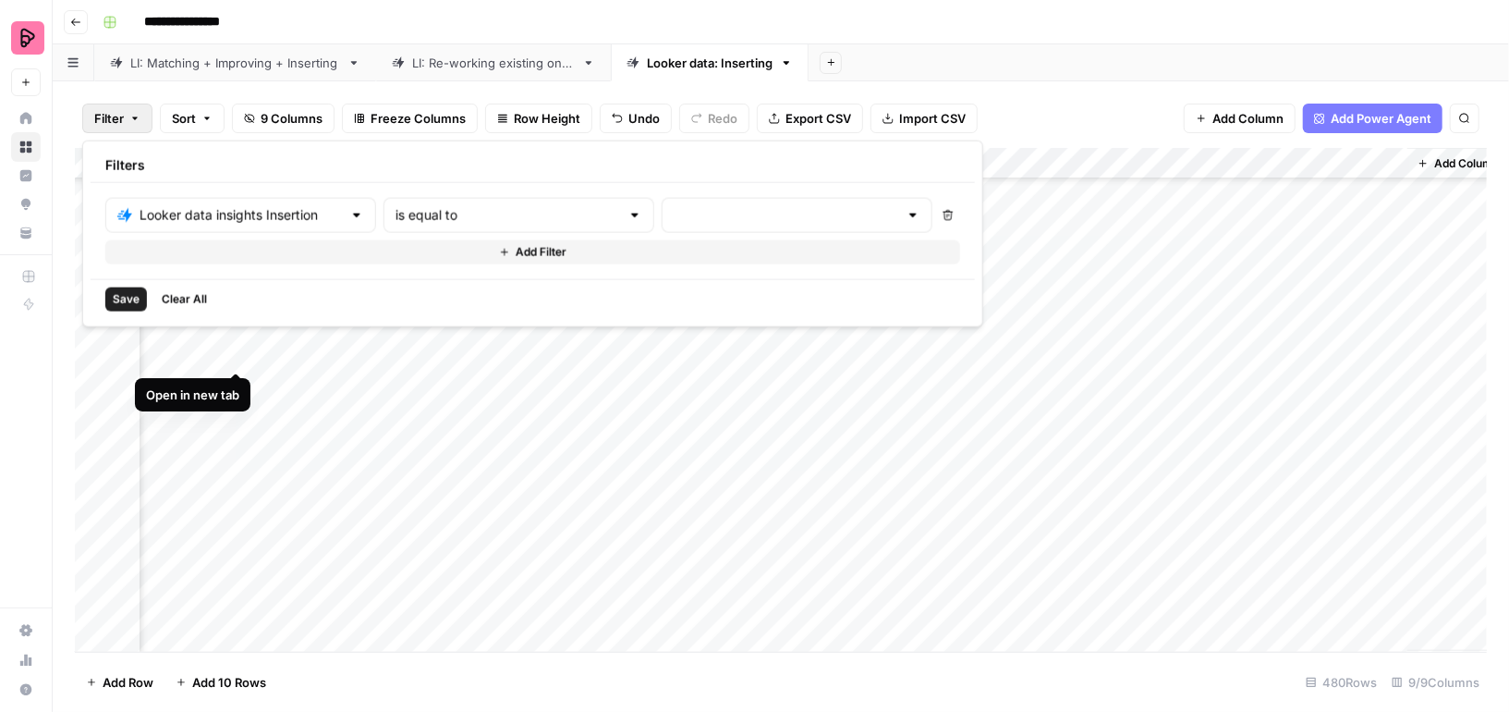
click at [662, 203] on div at bounding box center [797, 215] width 271 height 35
click at [602, 299] on button "error" at bounding box center [661, 312] width 200 height 26
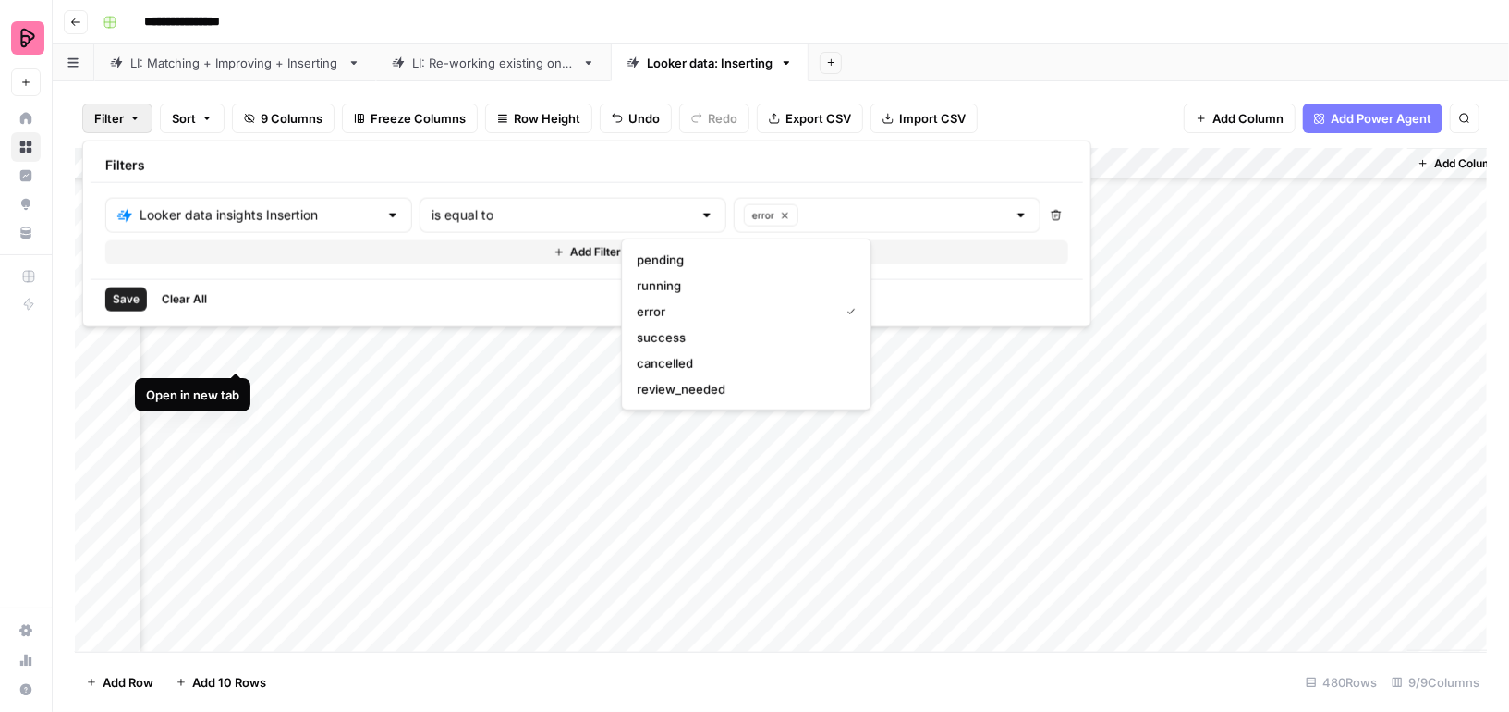
click at [135, 301] on span "Save" at bounding box center [126, 299] width 27 height 17
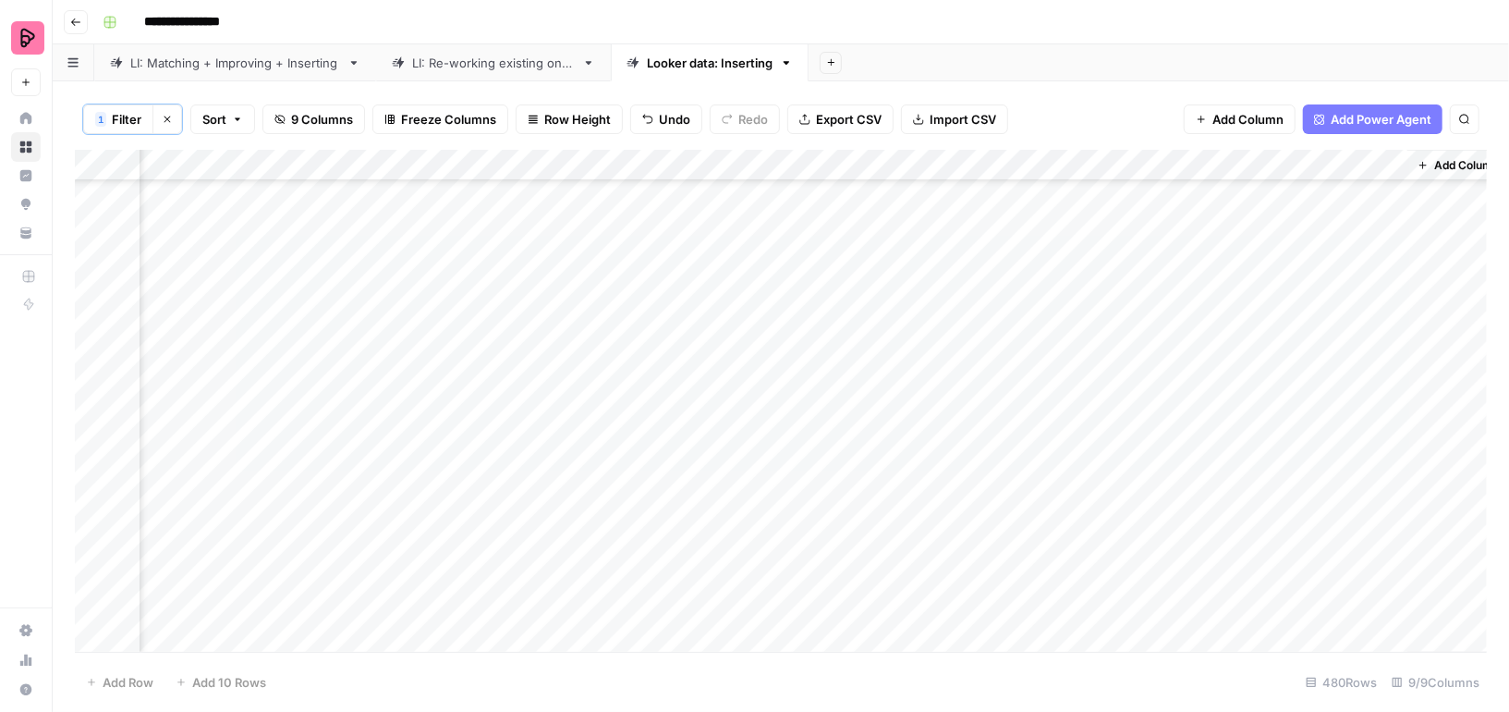
scroll to position [0, 456]
click at [129, 113] on span "Filter" at bounding box center [127, 119] width 30 height 18
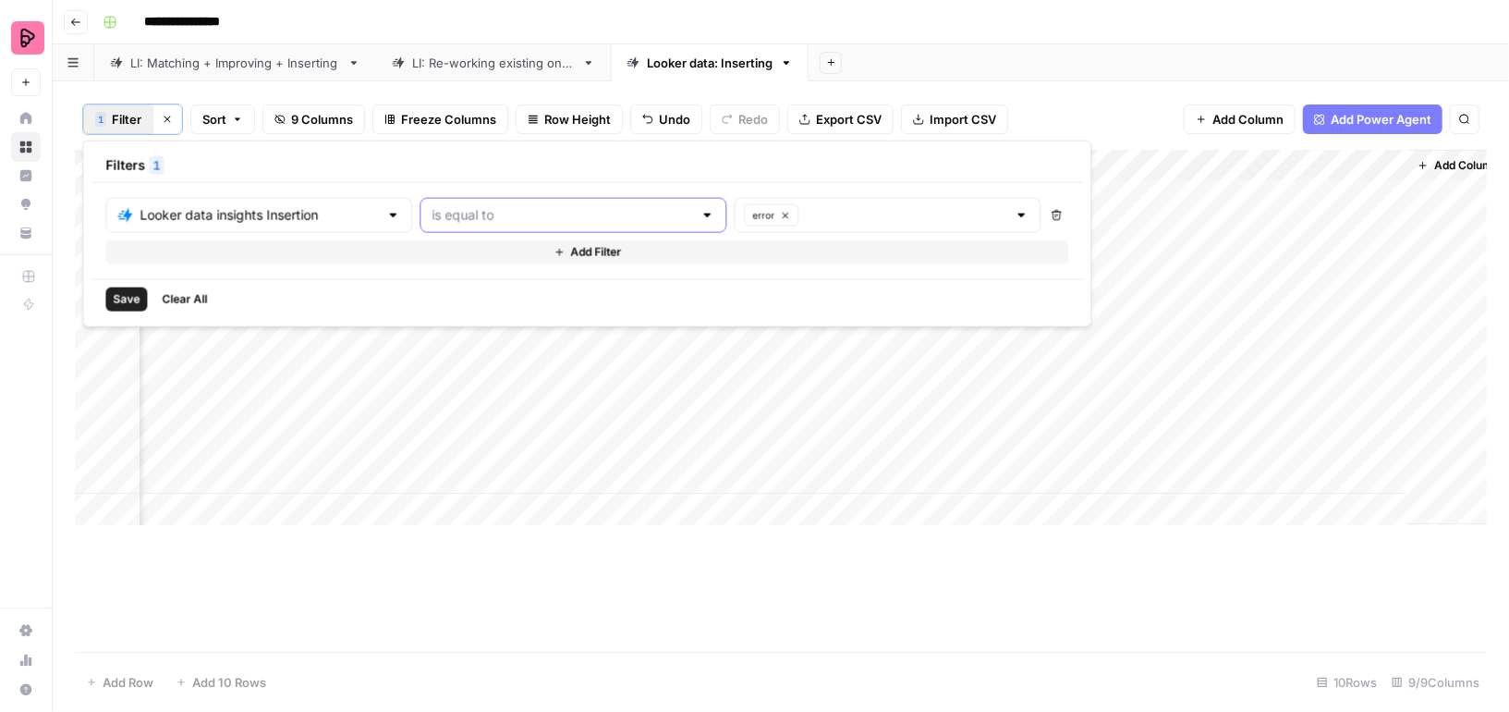
click at [432, 207] on input "text" at bounding box center [562, 215] width 261 height 18
click at [422, 285] on span "is not equal to" at bounding box center [485, 285] width 212 height 18
type input "is not equal to"
click at [117, 291] on span "Save" at bounding box center [126, 299] width 27 height 17
click at [106, 163] on div "Add Column" at bounding box center [781, 402] width 1412 height 504
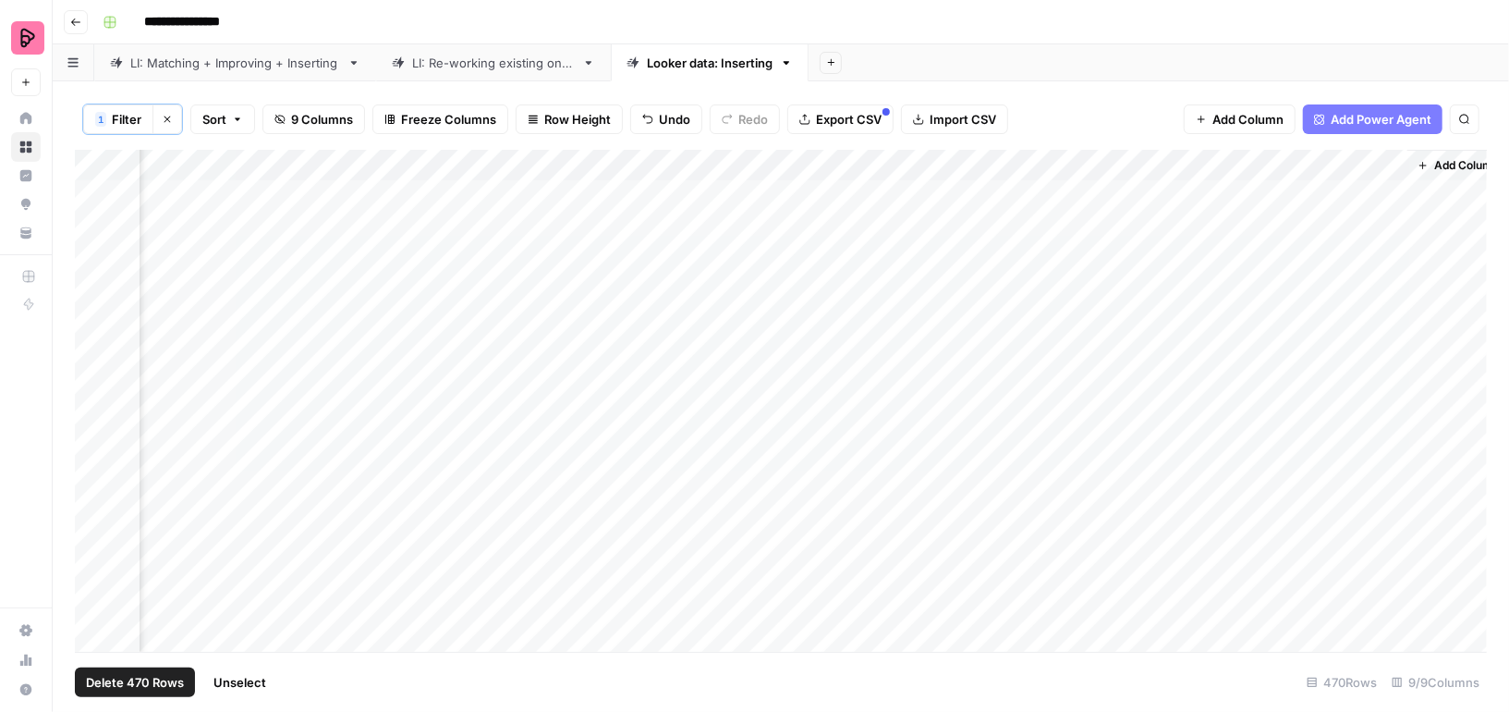
click at [833, 120] on span "Export CSV" at bounding box center [849, 119] width 66 height 18
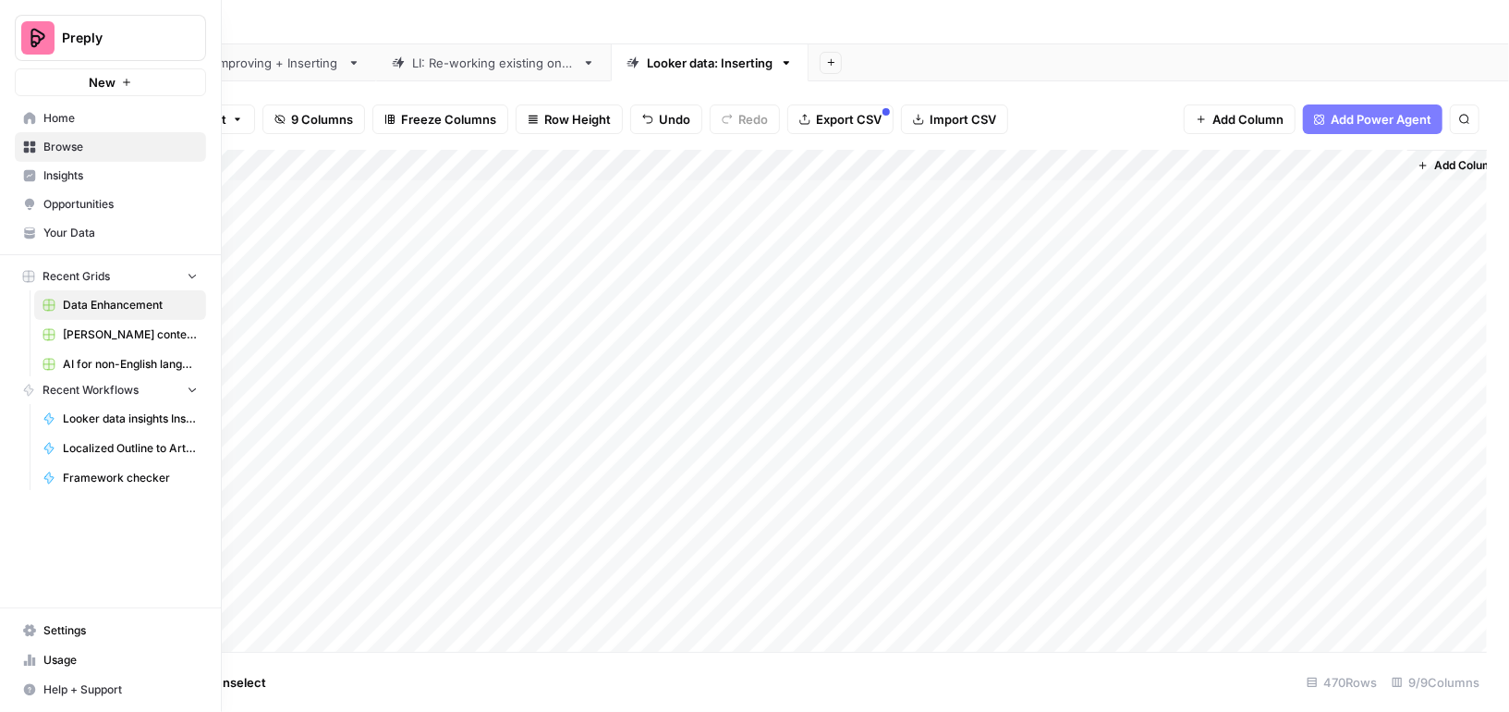
click at [31, 43] on img "Workspace: Preply" at bounding box center [37, 37] width 33 height 33
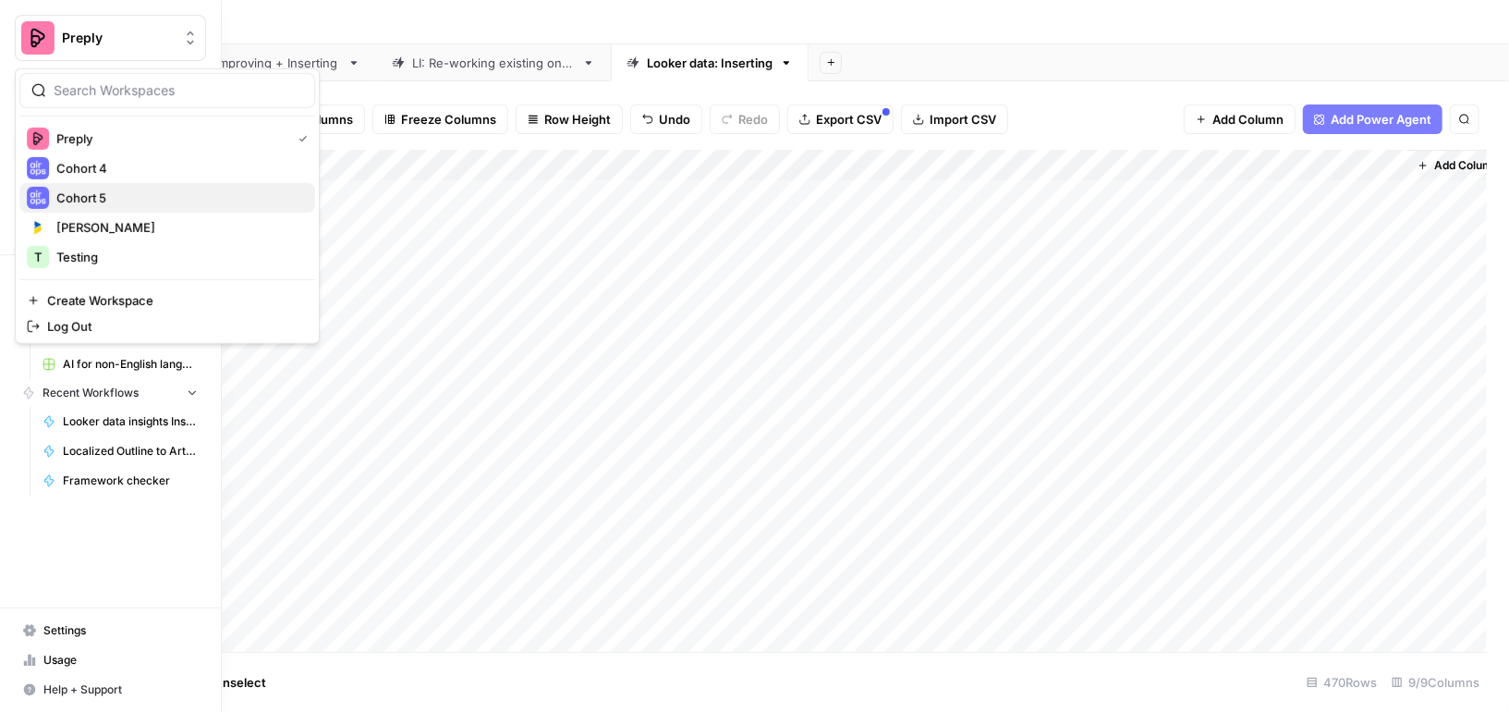
drag, startPoint x: 91, startPoint y: 177, endPoint x: 92, endPoint y: 196, distance: 18.6
click at [92, 196] on div "Preply Cohort 4 Cohort 5 Nikki Test T Testing" at bounding box center [167, 198] width 296 height 148
click at [92, 196] on span "Cohort 5" at bounding box center [178, 198] width 244 height 18
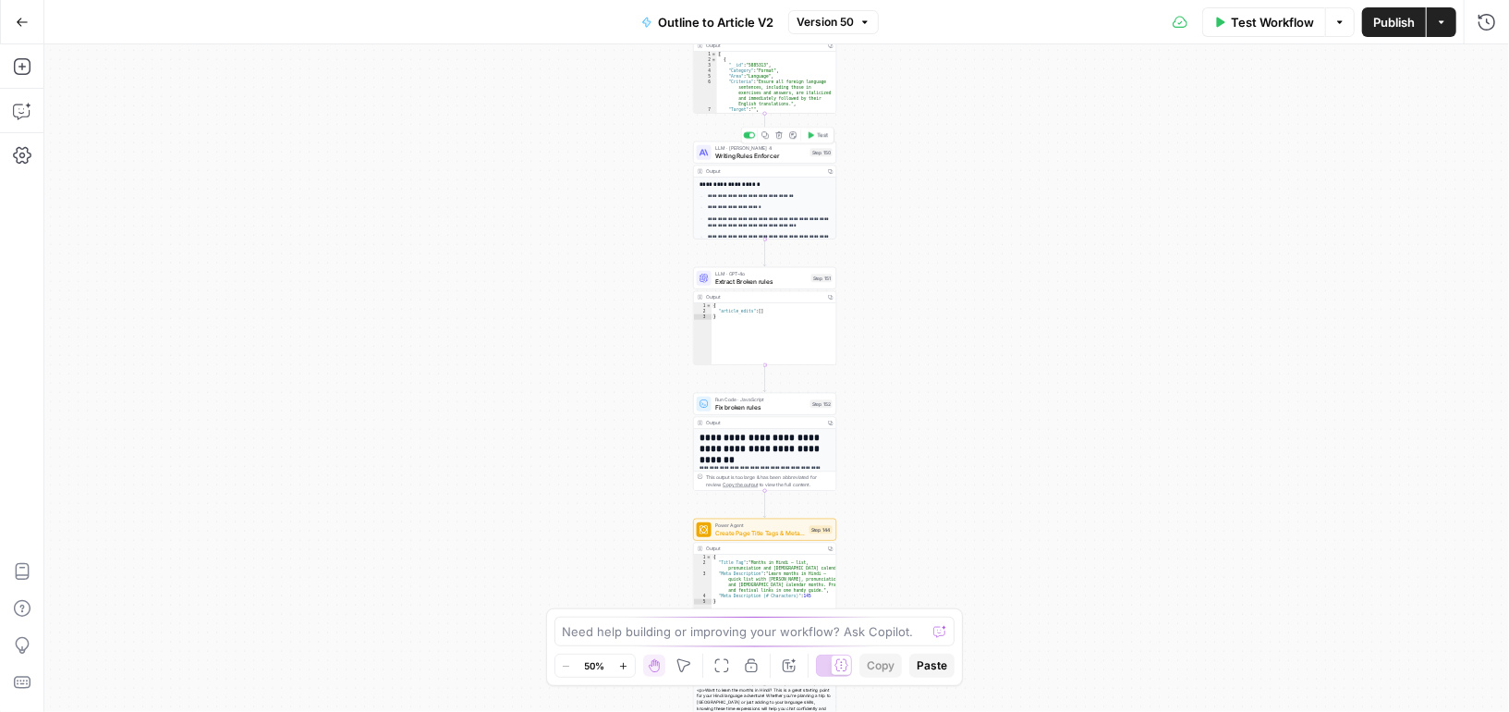
click at [786, 154] on span "Writing Rules Enforcer" at bounding box center [761, 155] width 92 height 9
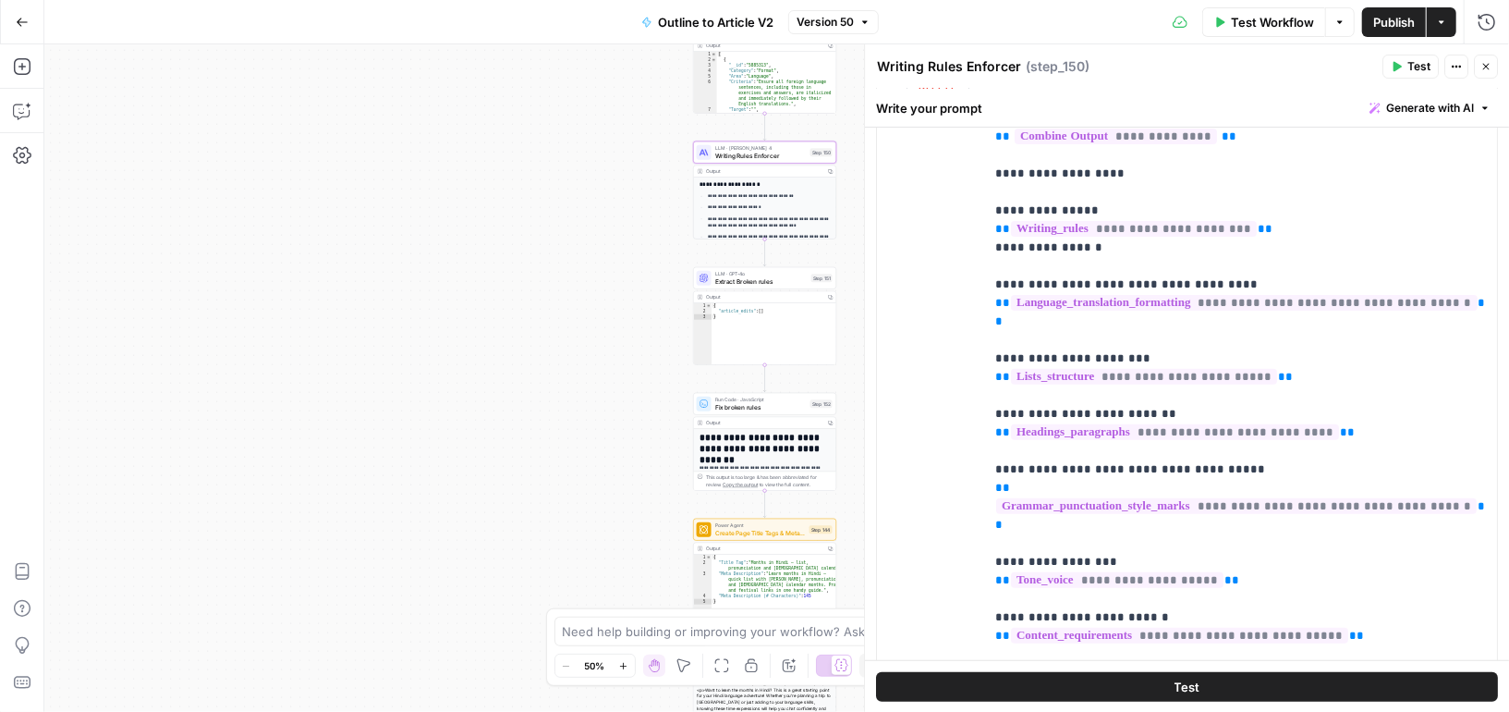
scroll to position [289, 0]
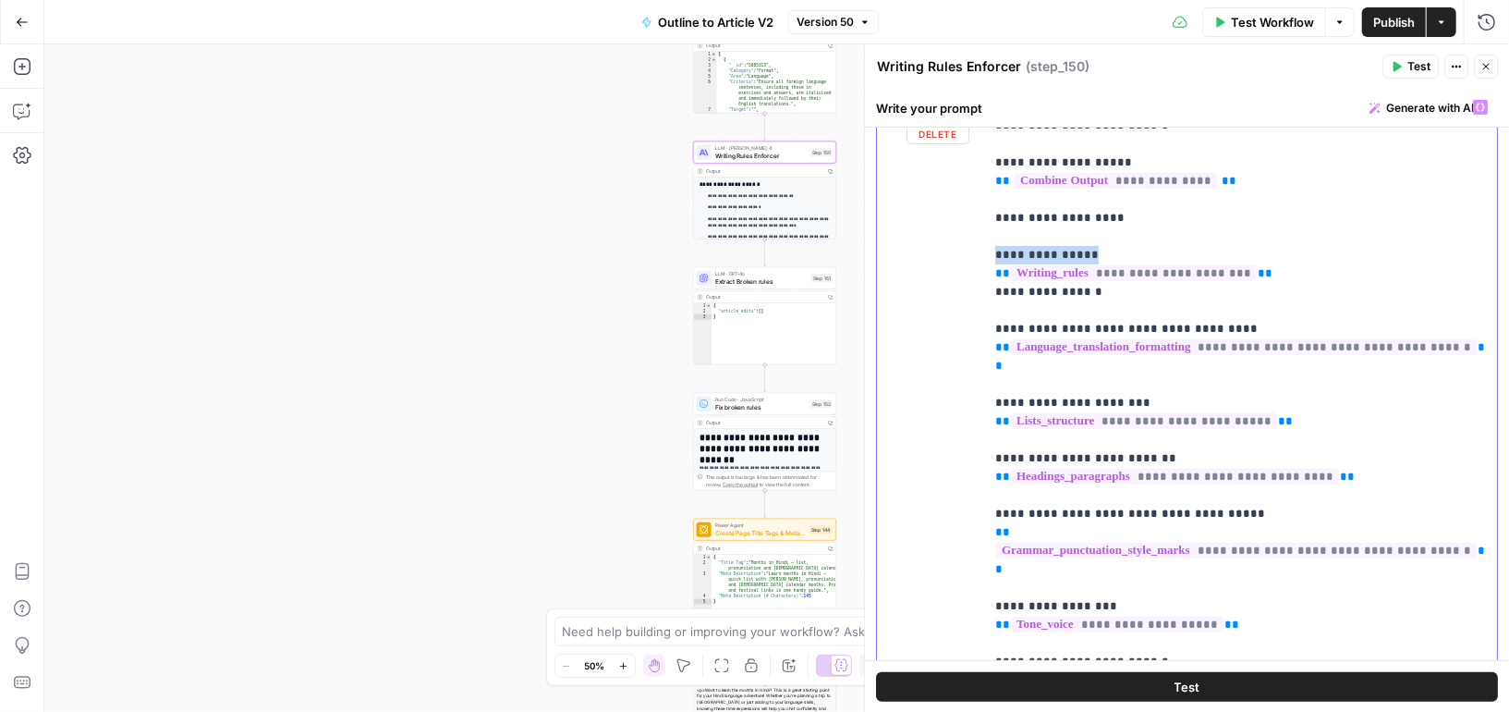
drag, startPoint x: 1098, startPoint y: 245, endPoint x: 983, endPoint y: 245, distance: 114.6
click at [984, 245] on div "**********" at bounding box center [1240, 422] width 513 height 662
copy p "**********"
click at [991, 317] on div "**********" at bounding box center [1240, 422] width 513 height 662
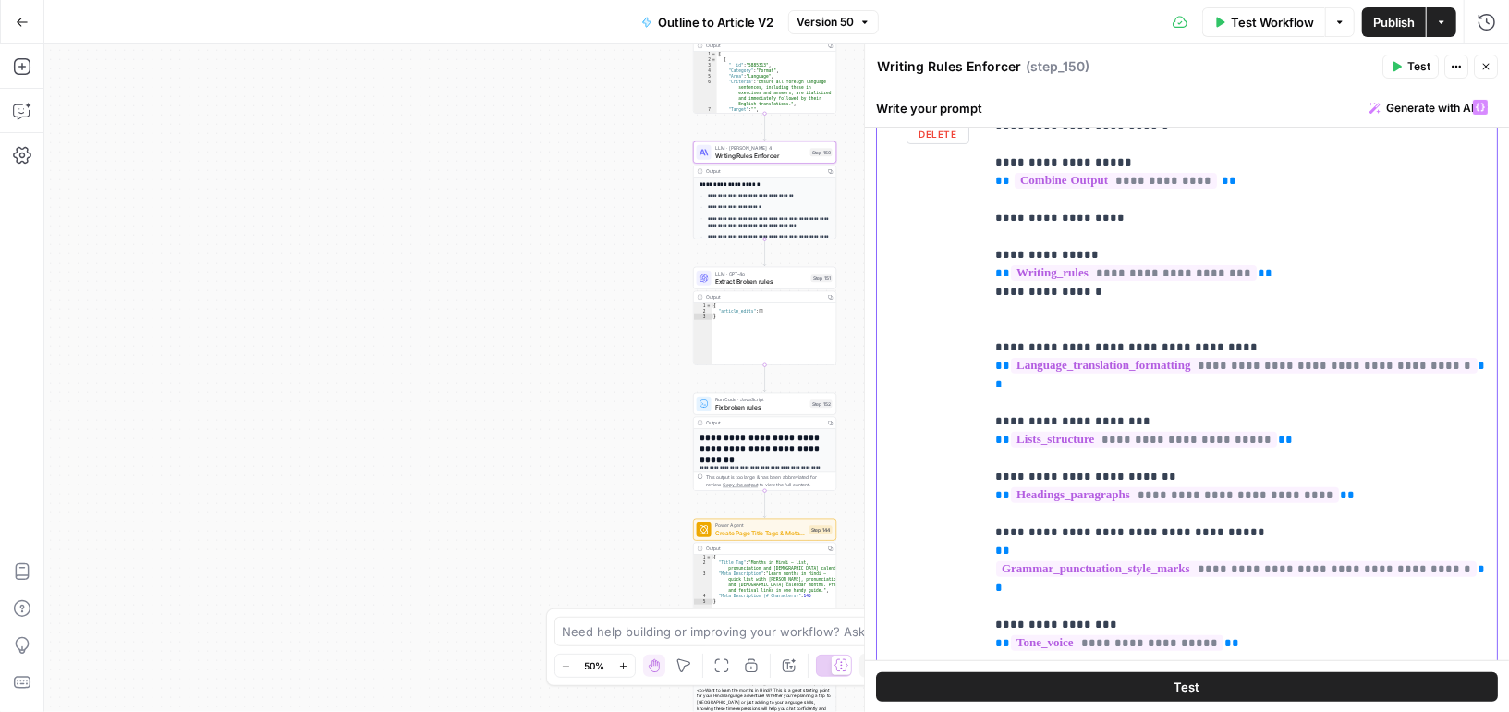
paste div
click at [1024, 328] on p "**********" at bounding box center [1241, 430] width 492 height 665
drag, startPoint x: 1114, startPoint y: 325, endPoint x: 944, endPoint y: 325, distance: 170.1
click at [944, 325] on div "**********" at bounding box center [1187, 453] width 620 height 725
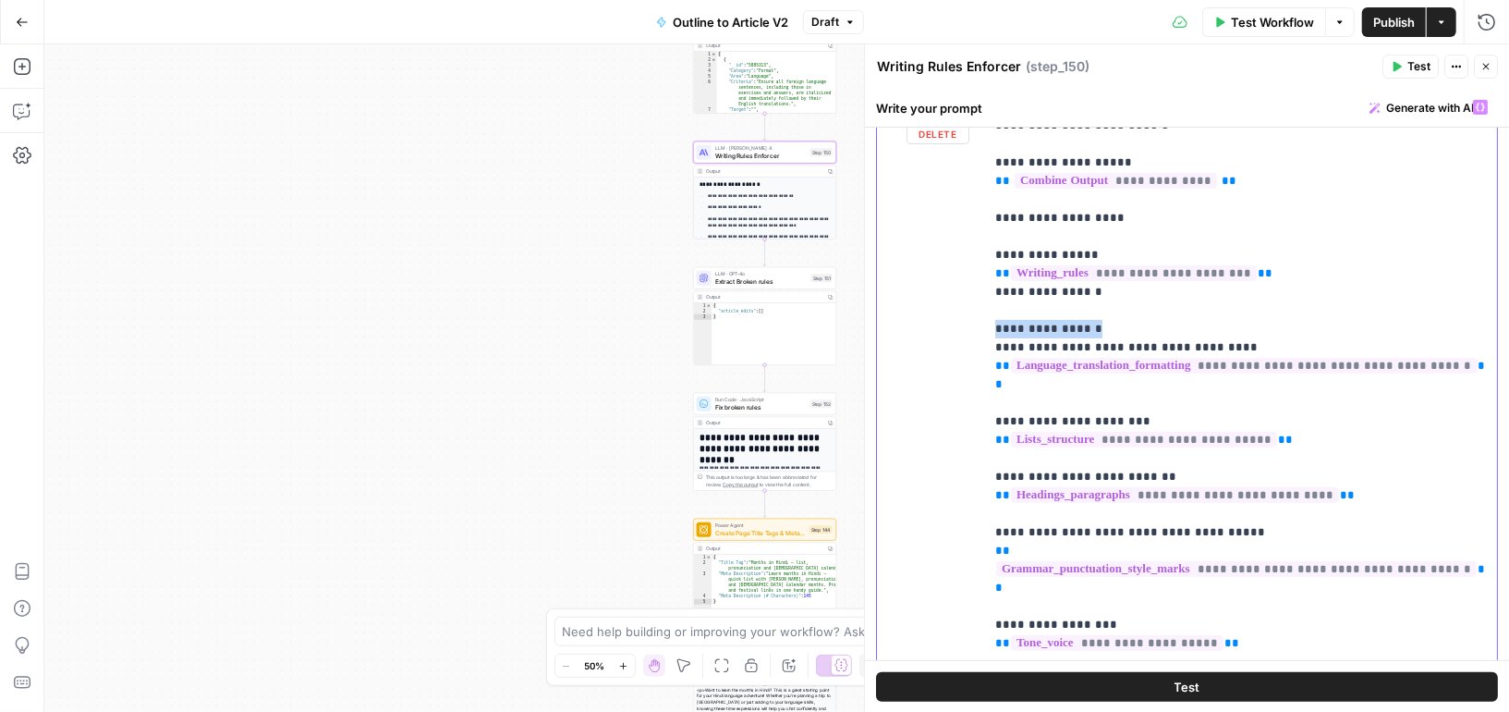
copy p "**********"
click at [1045, 383] on p "**********" at bounding box center [1241, 430] width 492 height 665
click at [1004, 380] on p "**********" at bounding box center [1241, 430] width 492 height 665
click at [1134, 382] on p "**********" at bounding box center [1241, 430] width 492 height 665
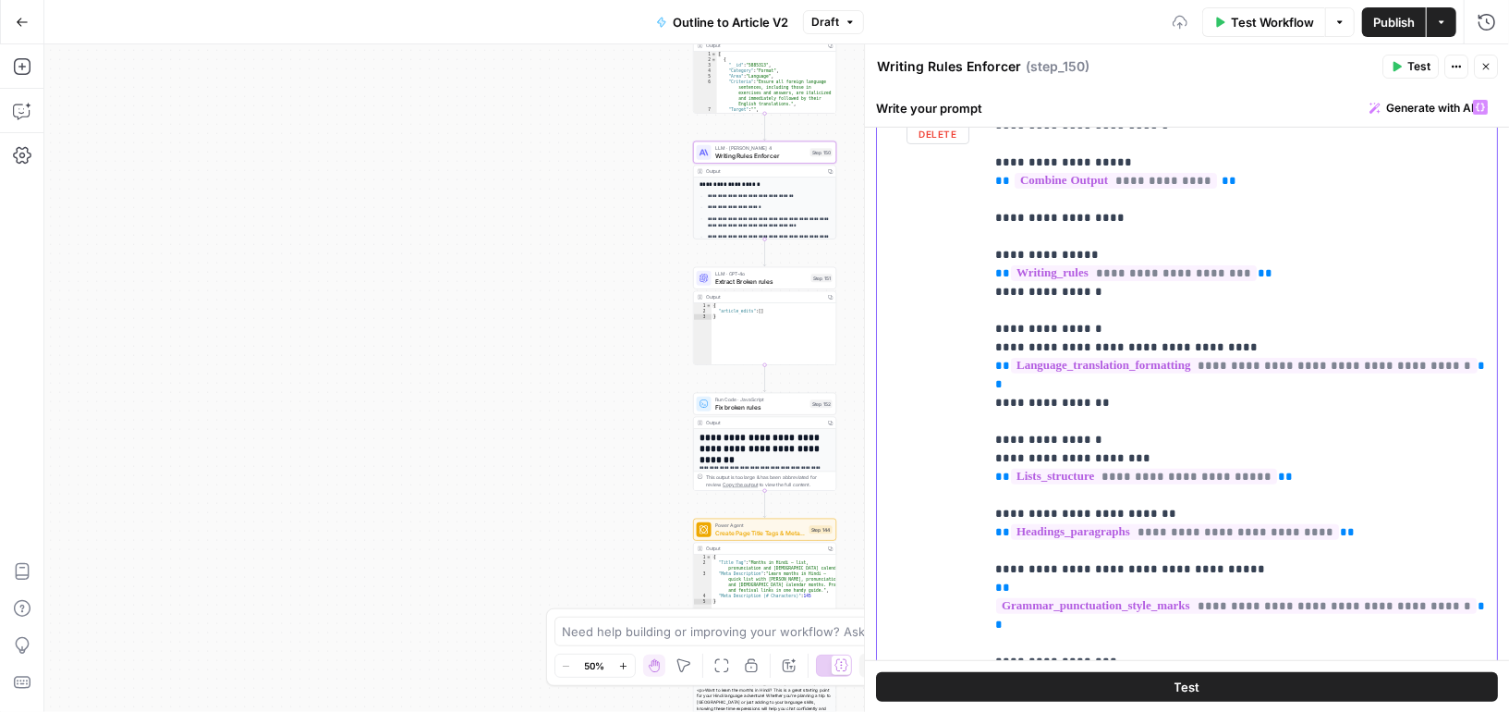
click at [1008, 415] on p "**********" at bounding box center [1241, 449] width 492 height 702
drag, startPoint x: 1103, startPoint y: 421, endPoint x: 947, endPoint y: 418, distance: 155.3
click at [947, 419] on div "**********" at bounding box center [1187, 472] width 620 height 762
copy p "**********"
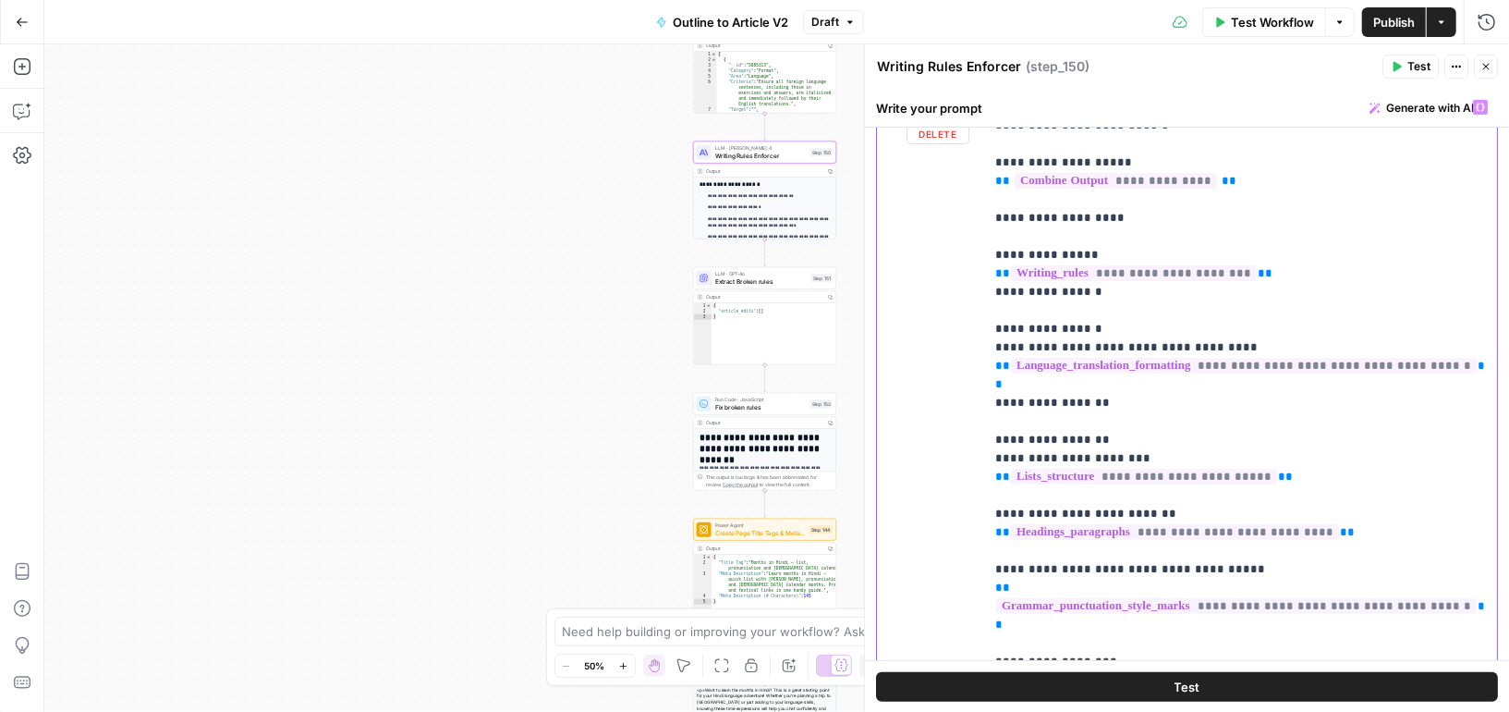
click at [1314, 452] on p "**********" at bounding box center [1241, 449] width 492 height 702
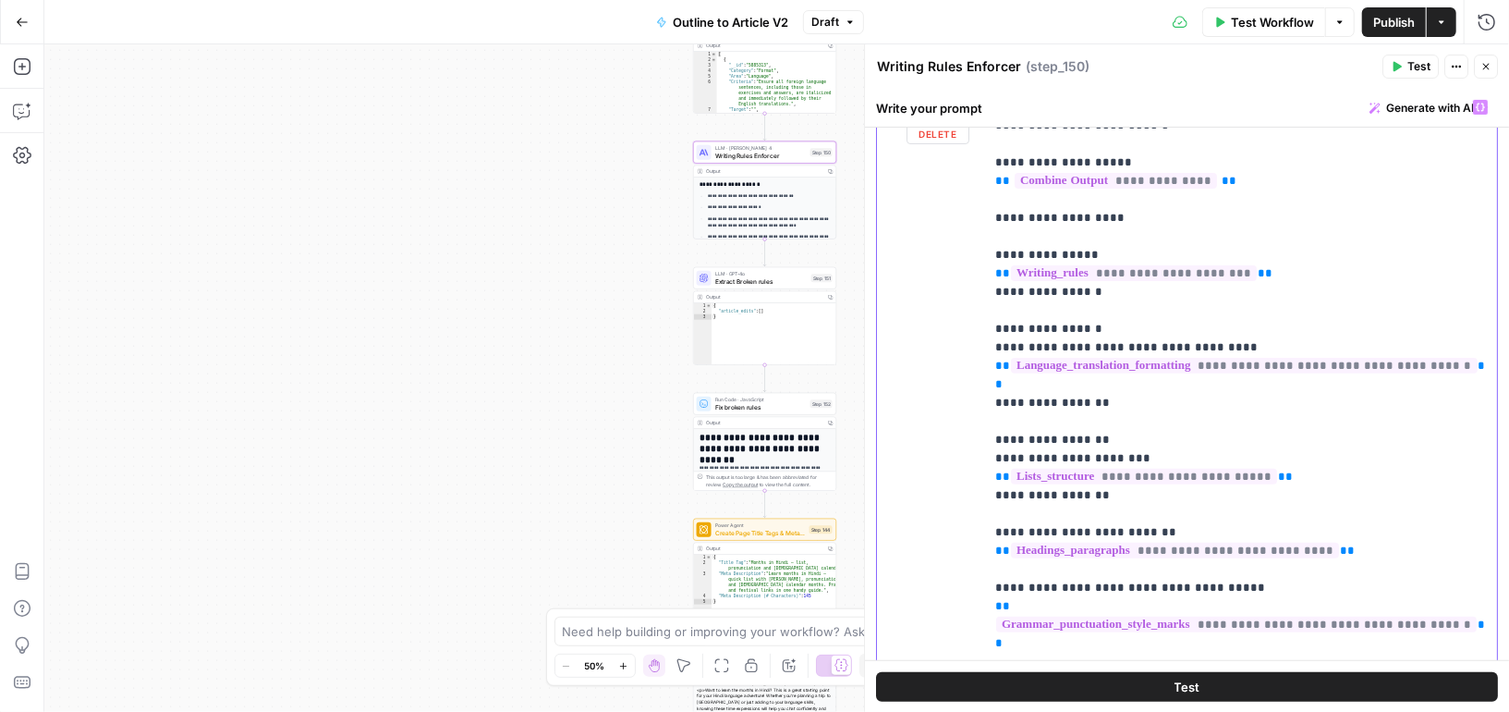
click at [988, 507] on div "**********" at bounding box center [1240, 459] width 513 height 736
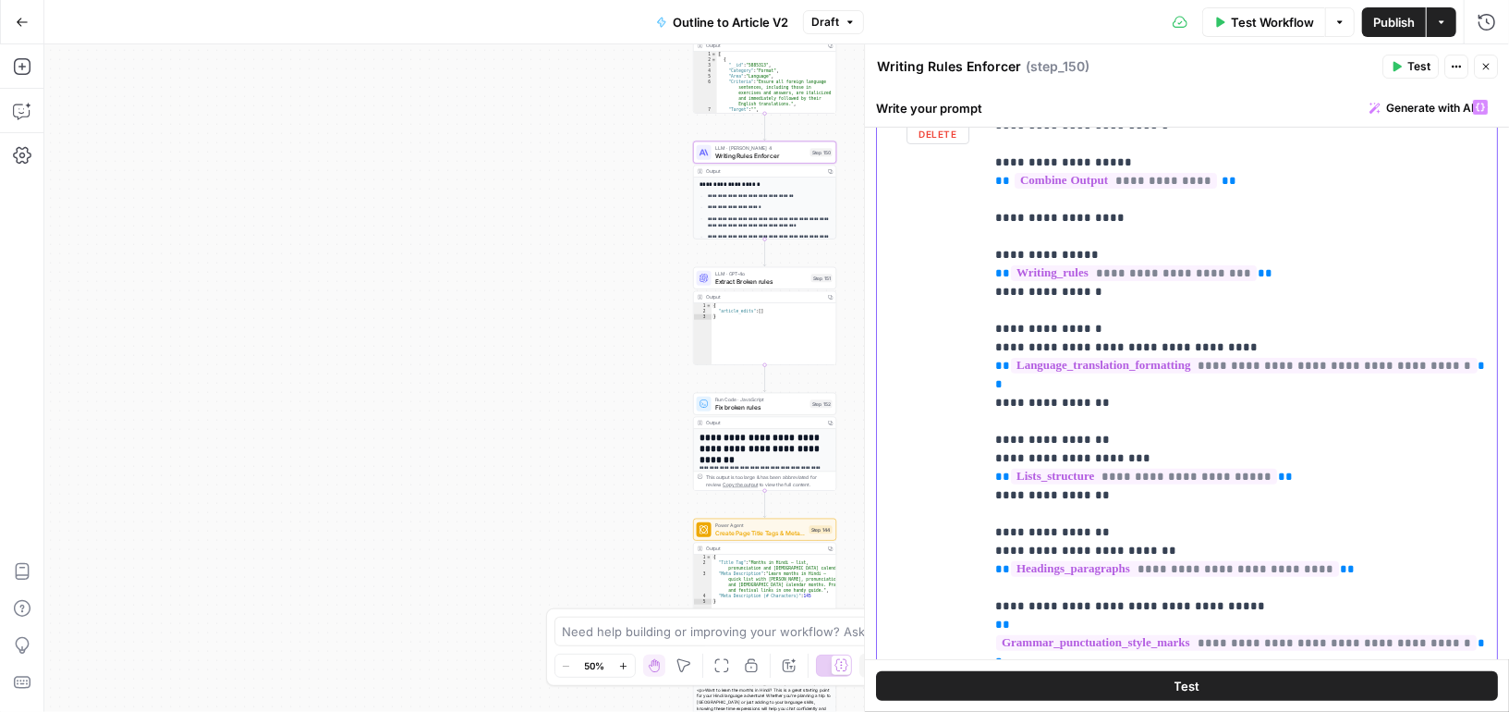
click at [1023, 508] on p "**********" at bounding box center [1241, 467] width 492 height 739
drag, startPoint x: 1114, startPoint y: 515, endPoint x: 968, endPoint y: 514, distance: 146.0
click at [968, 514] on div "**********" at bounding box center [1187, 489] width 620 height 797
copy p "**********"
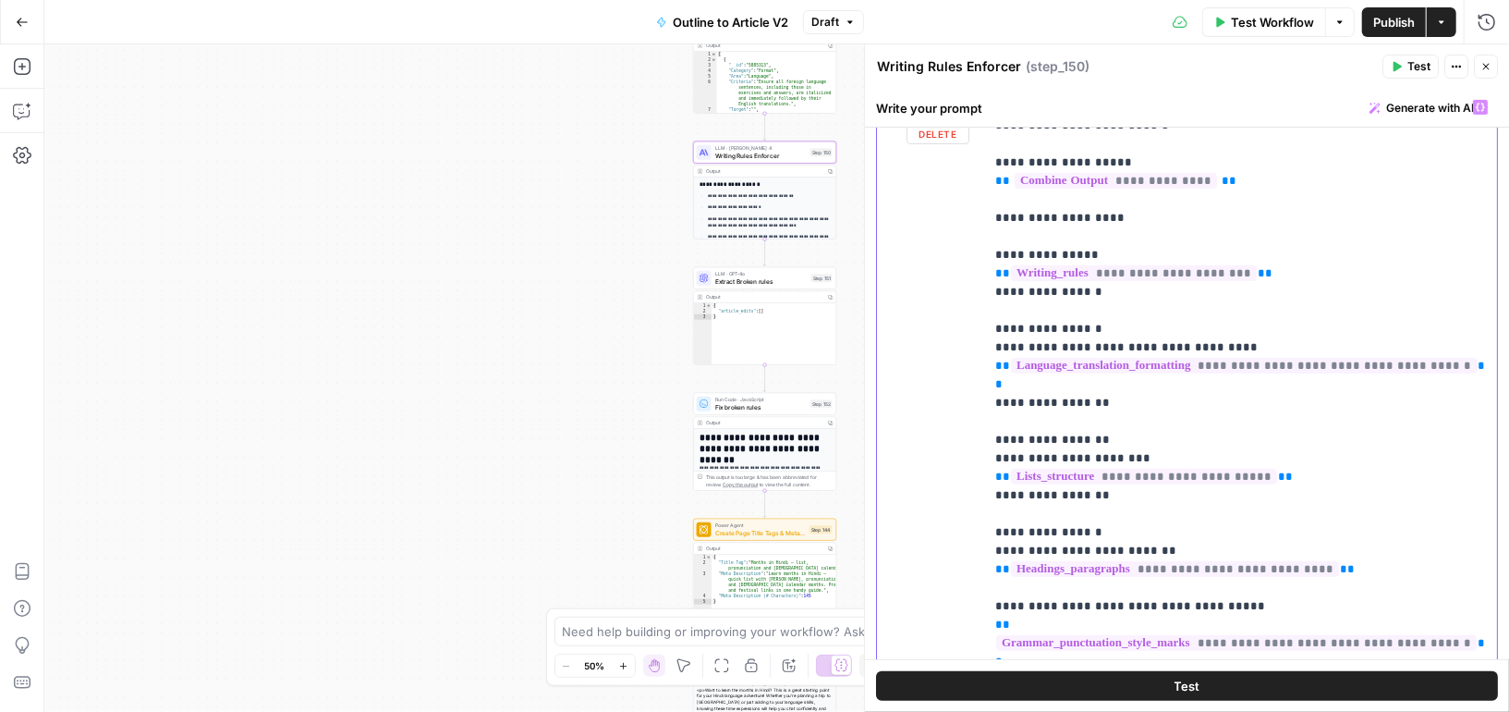
click at [1001, 476] on p "**********" at bounding box center [1241, 467] width 492 height 739
click at [1016, 558] on p "**********" at bounding box center [1241, 466] width 492 height 739
click at [1004, 561] on p "**********" at bounding box center [1241, 466] width 492 height 739
click at [1109, 566] on p "**********" at bounding box center [1241, 466] width 492 height 739
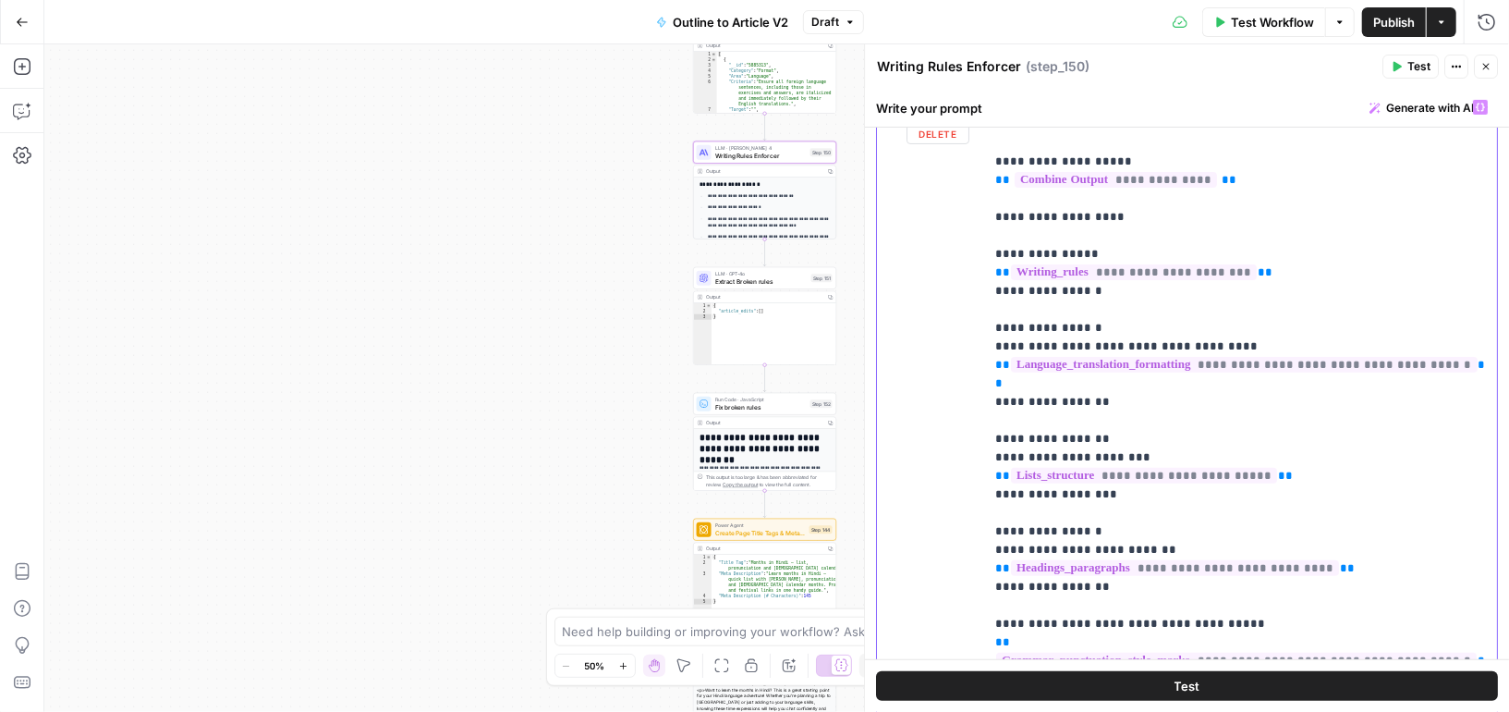
scroll to position [19, 0]
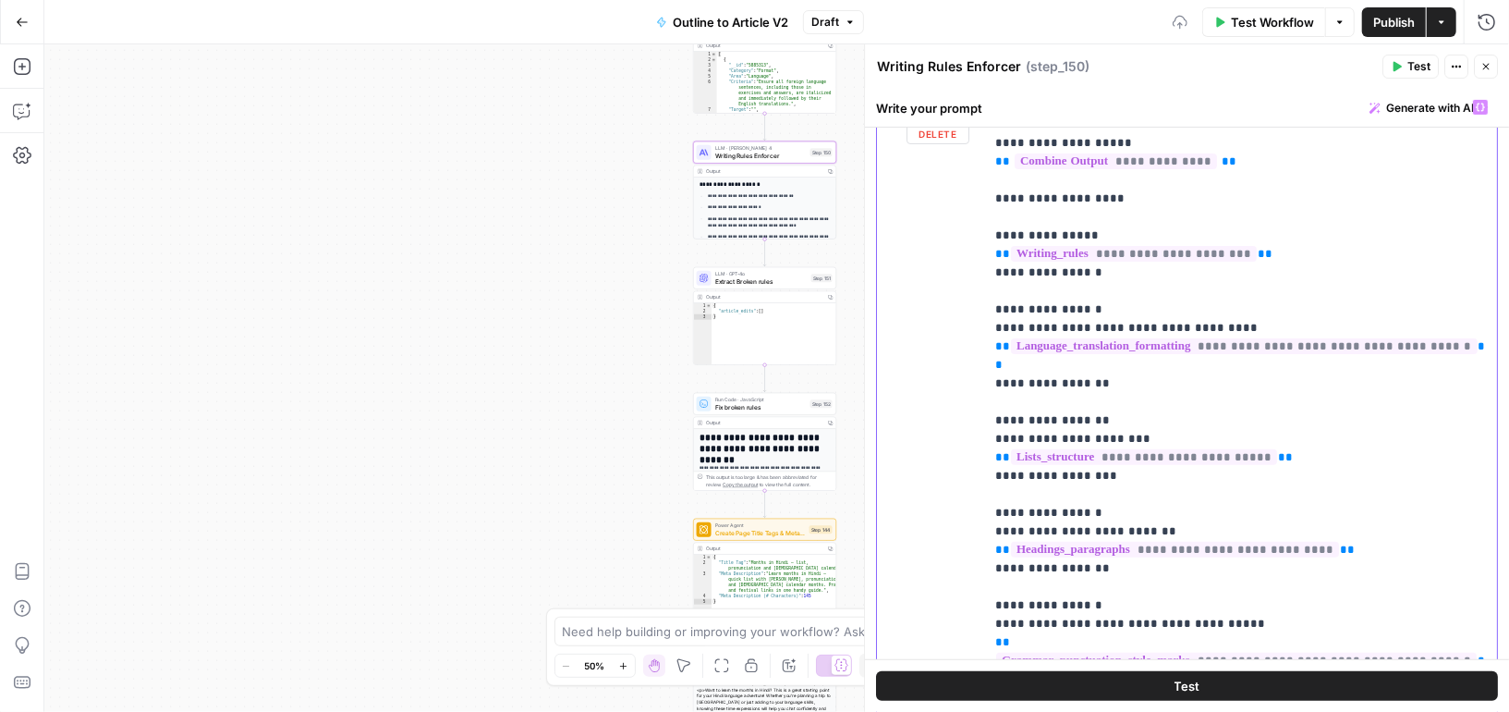
click at [1018, 583] on p "**********" at bounding box center [1241, 467] width 492 height 776
drag, startPoint x: 1121, startPoint y: 584, endPoint x: 913, endPoint y: 581, distance: 208.0
click at [913, 581] on div "**********" at bounding box center [1187, 489] width 620 height 797
copy p "**********"
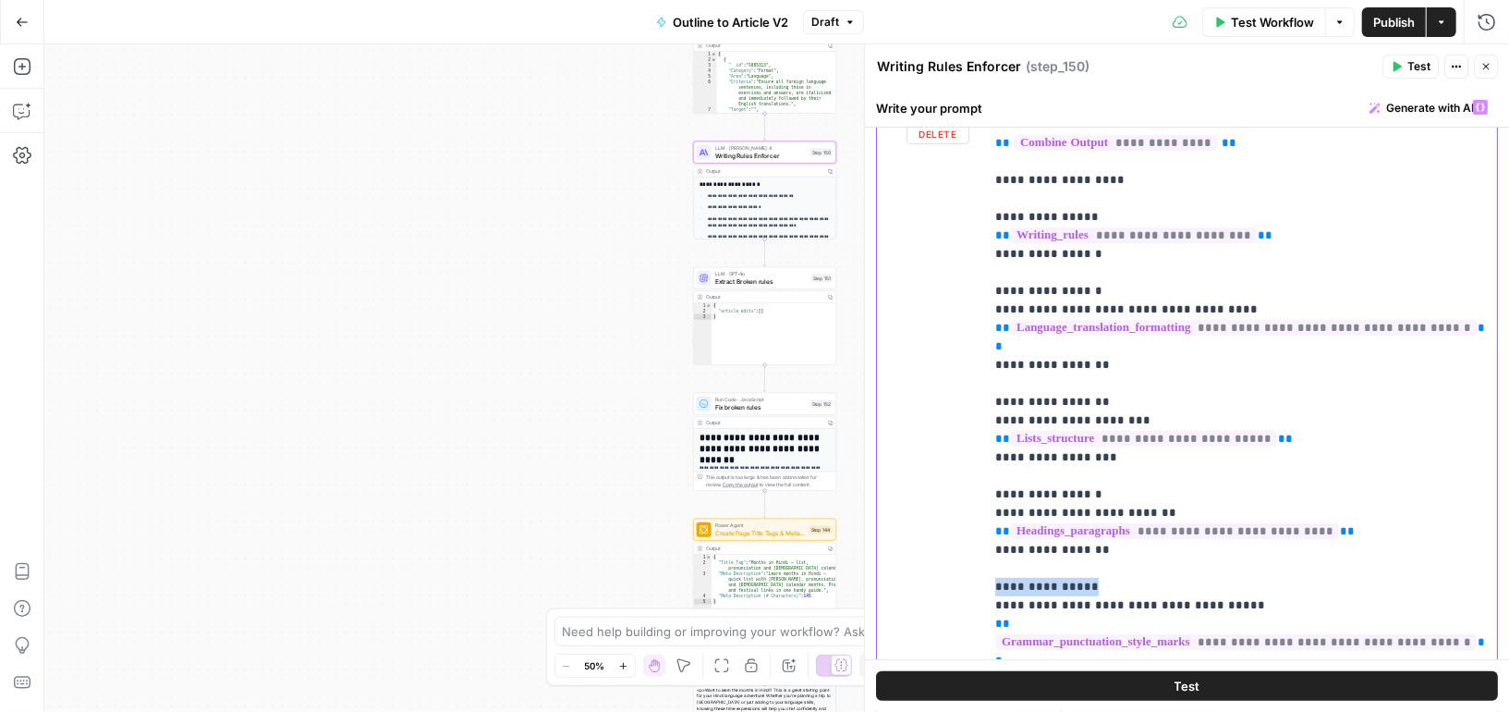
scroll to position [354, 0]
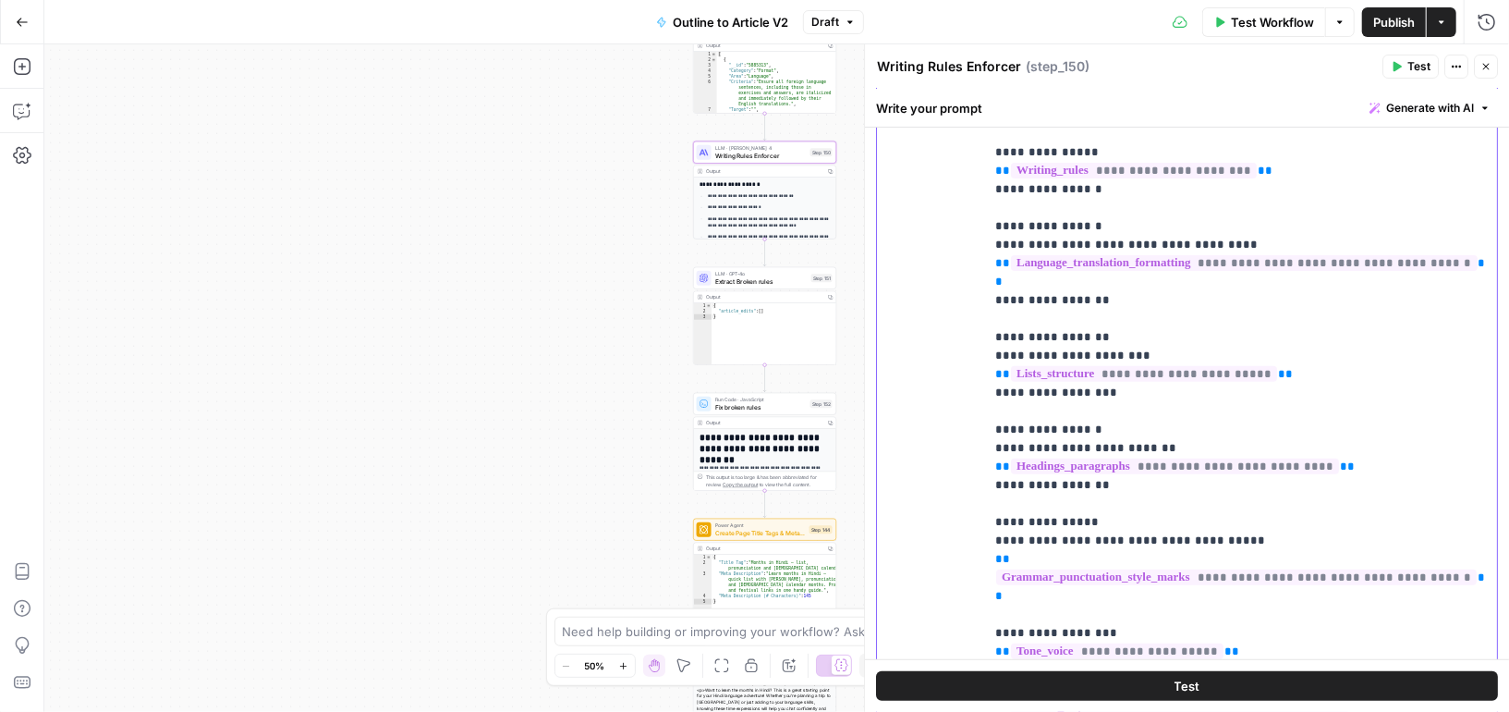
click at [998, 598] on p "**********" at bounding box center [1241, 383] width 492 height 776
click at [1004, 591] on p "**********" at bounding box center [1241, 383] width 492 height 776
click at [1112, 587] on p "**********" at bounding box center [1241, 383] width 492 height 776
click at [1041, 628] on p "**********" at bounding box center [1241, 401] width 492 height 813
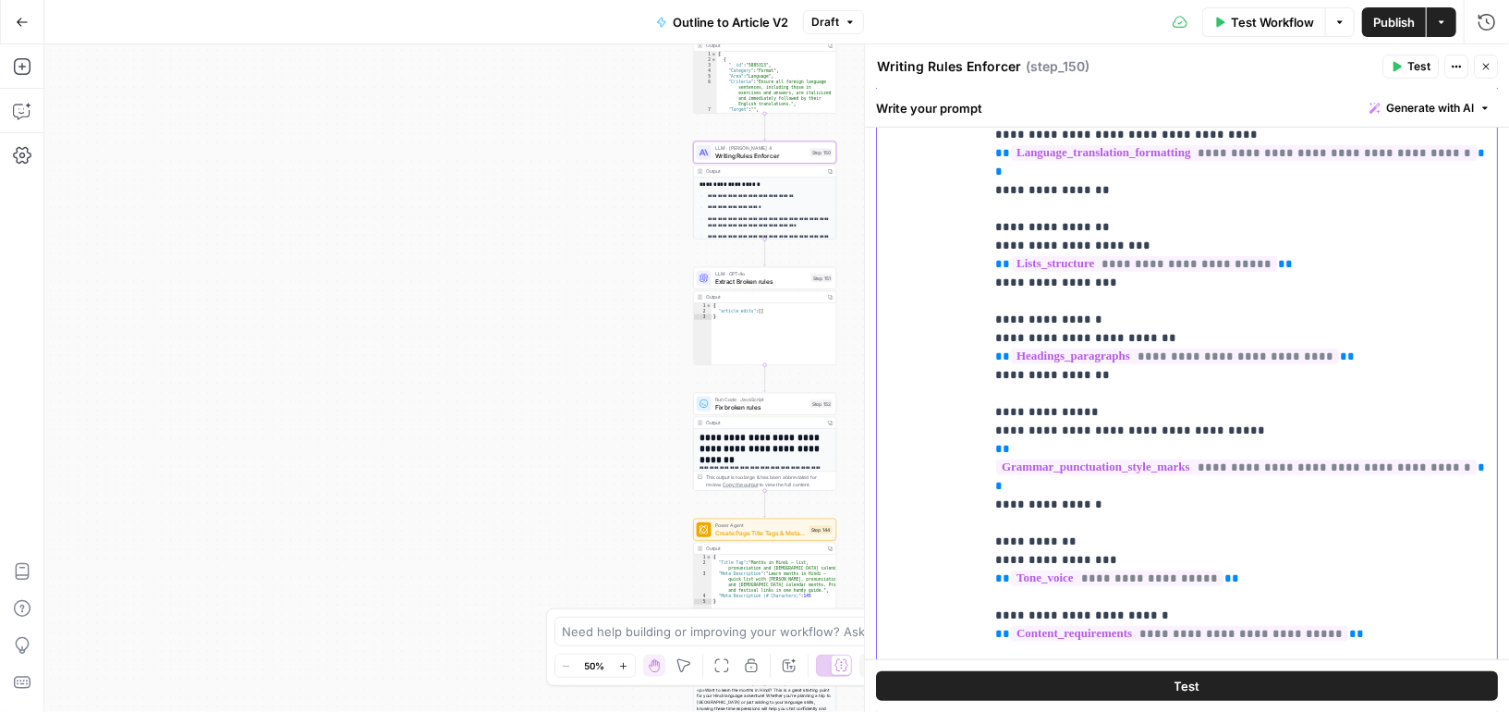
scroll to position [475, 0]
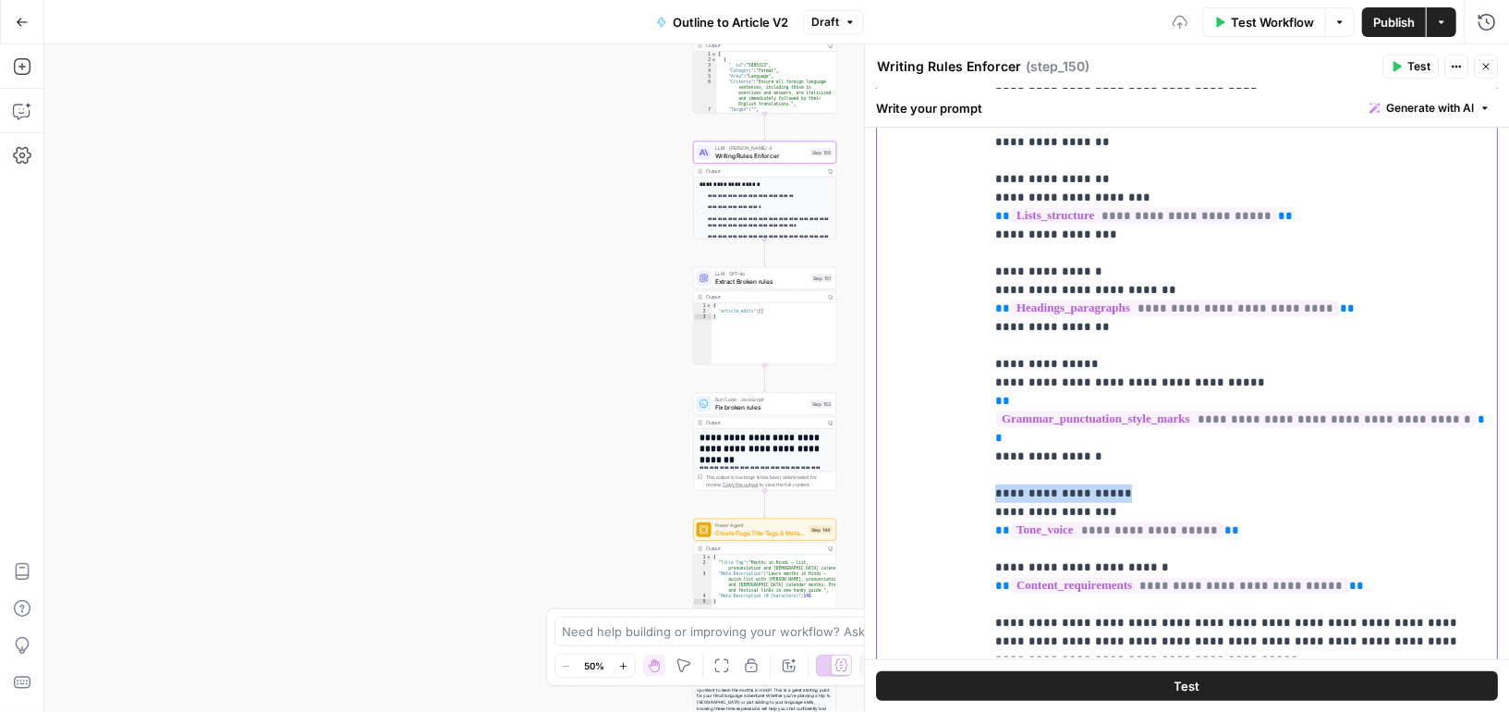
drag, startPoint x: 1128, startPoint y: 470, endPoint x: 897, endPoint y: 466, distance: 231.1
click at [897, 466] on div "**********" at bounding box center [1187, 303] width 620 height 797
copy p "**********"
click at [1011, 523] on p "**********" at bounding box center [1241, 243] width 492 height 813
click at [1002, 526] on p "**********" at bounding box center [1241, 243] width 492 height 813
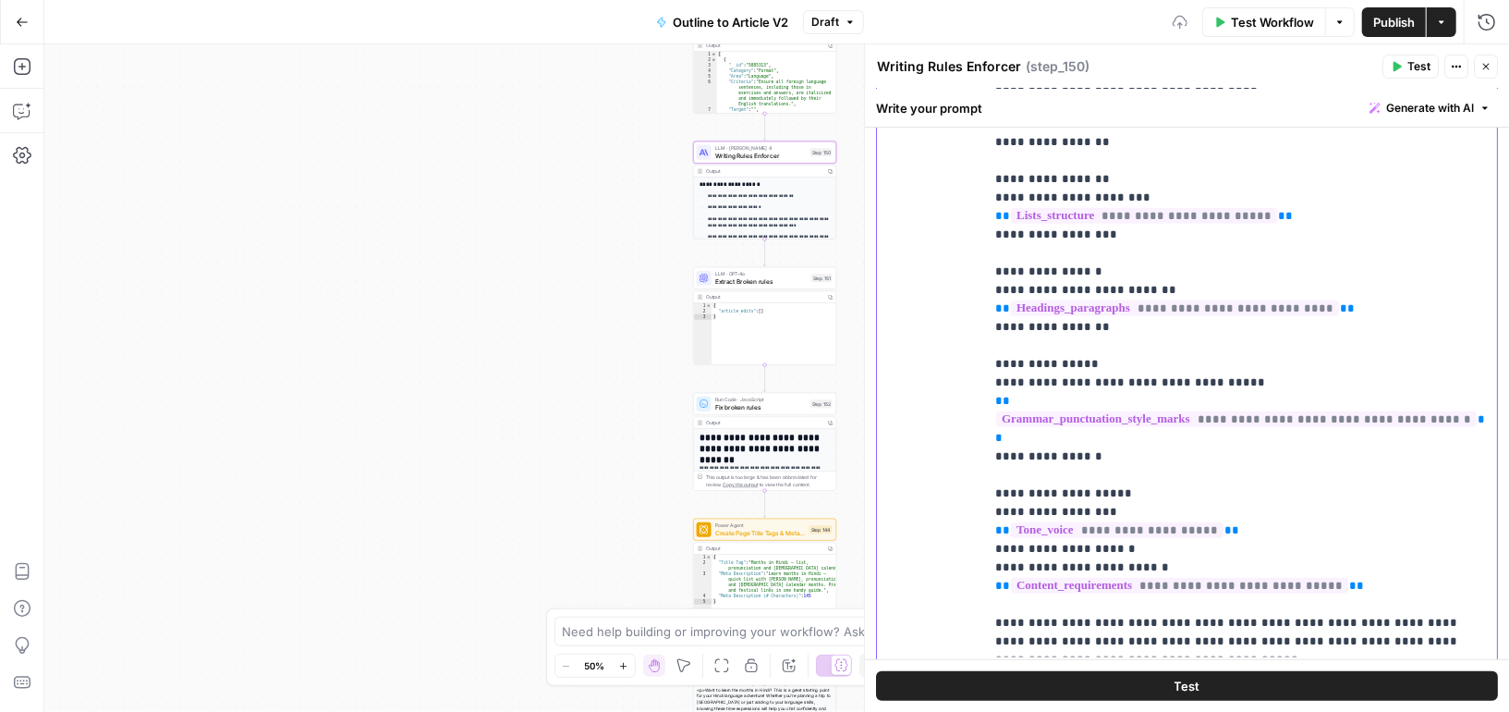
click at [1026, 470] on p "**********" at bounding box center [1241, 243] width 492 height 813
click at [1034, 523] on p "**********" at bounding box center [1241, 243] width 492 height 813
click at [1162, 532] on p "**********" at bounding box center [1241, 243] width 492 height 813
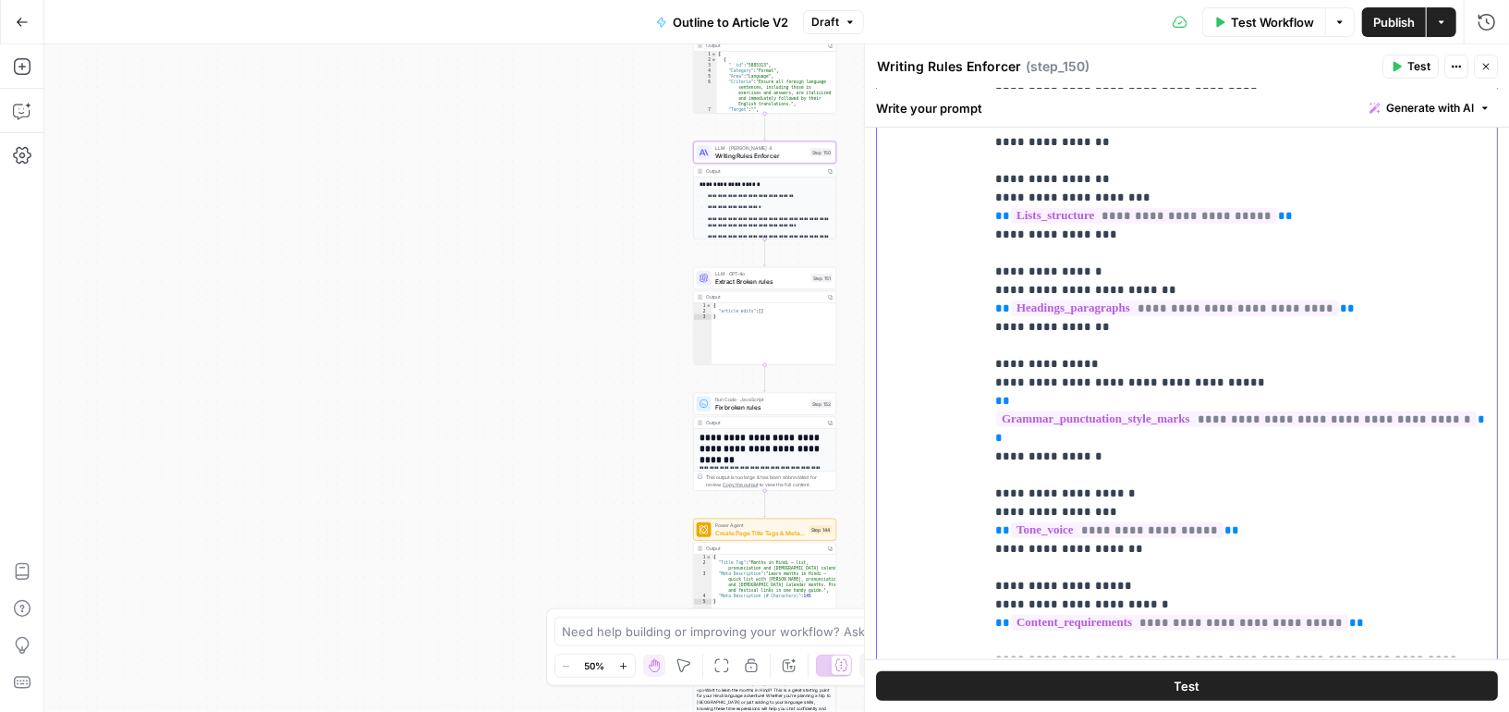
click at [1016, 558] on p "**********" at bounding box center [1241, 262] width 492 height 850
drag, startPoint x: 1075, startPoint y: 564, endPoint x: 1002, endPoint y: 565, distance: 73.0
click at [1002, 565] on p "**********" at bounding box center [1241, 262] width 492 height 850
drag, startPoint x: 1100, startPoint y: 563, endPoint x: 892, endPoint y: 560, distance: 208.0
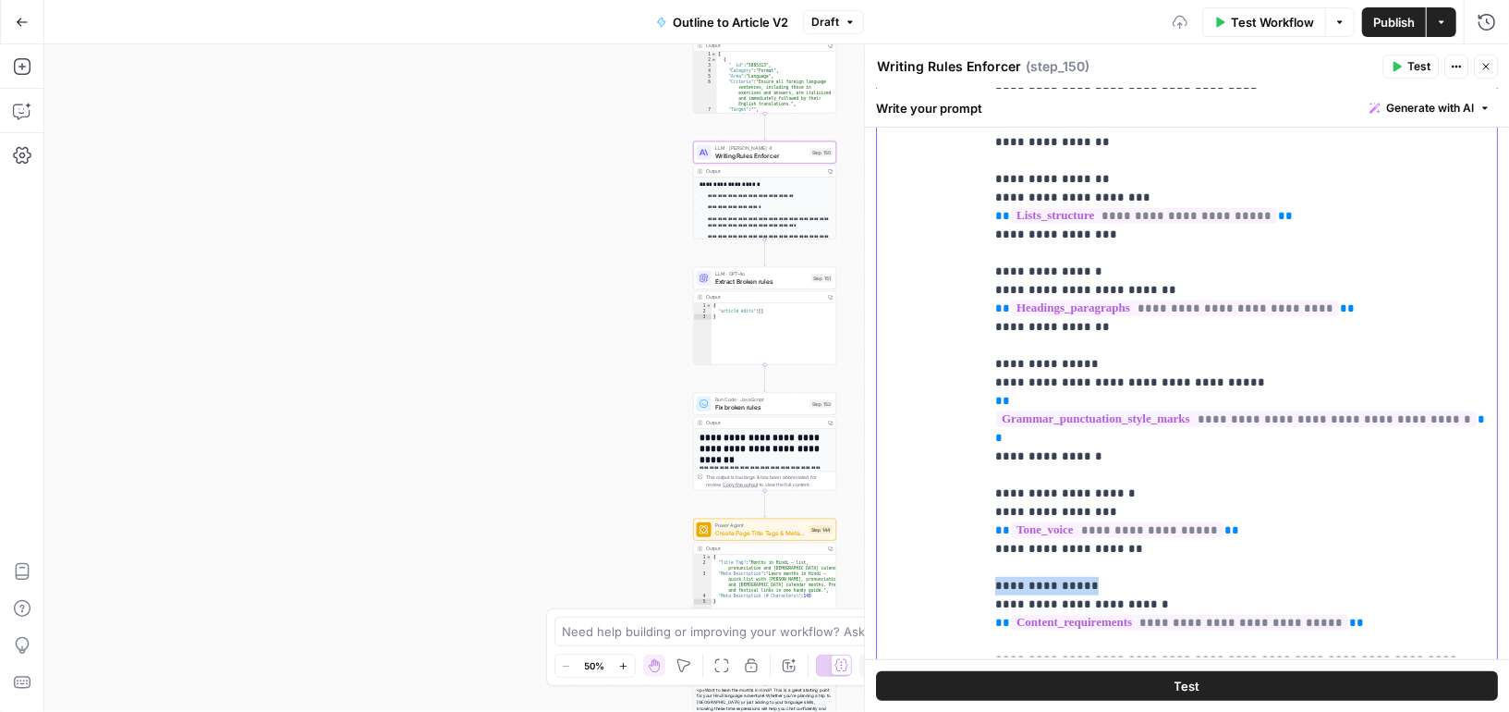
click at [893, 561] on div "**********" at bounding box center [1187, 303] width 620 height 797
copy p "**********"
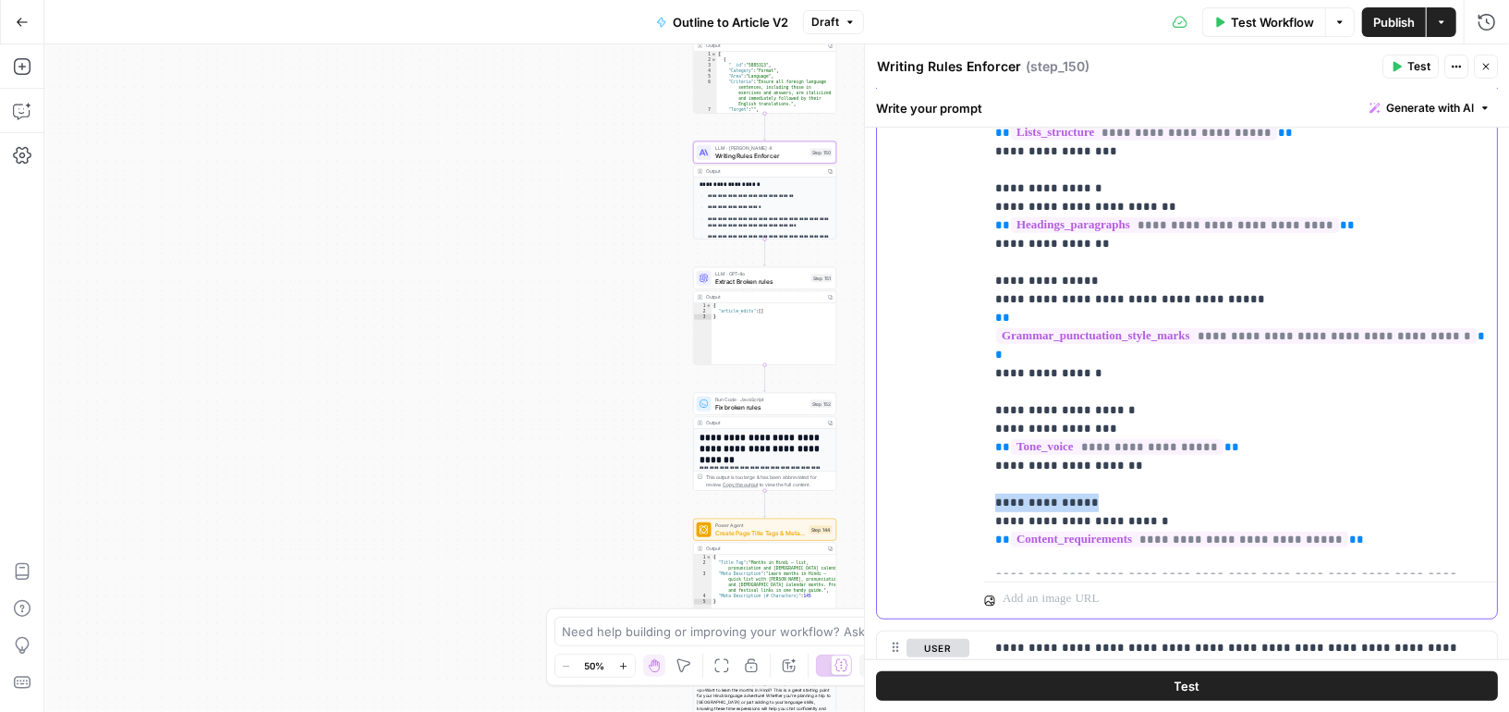
scroll to position [594, 0]
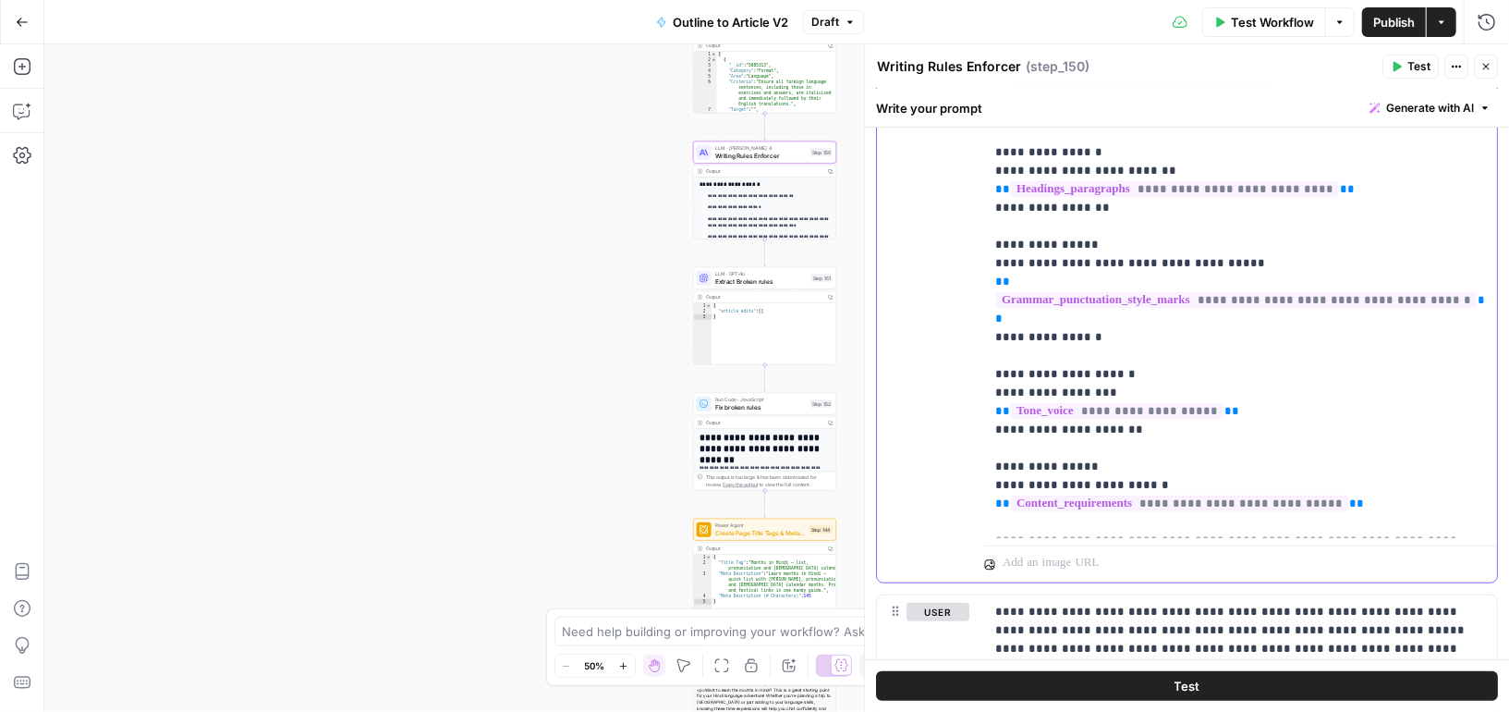
click at [1007, 495] on p "**********" at bounding box center [1241, 143] width 492 height 850
click at [1004, 495] on p "**********" at bounding box center [1241, 143] width 492 height 850
click at [1115, 494] on p "**********" at bounding box center [1241, 143] width 492 height 850
click at [1395, 26] on span "Publish" at bounding box center [1394, 22] width 42 height 18
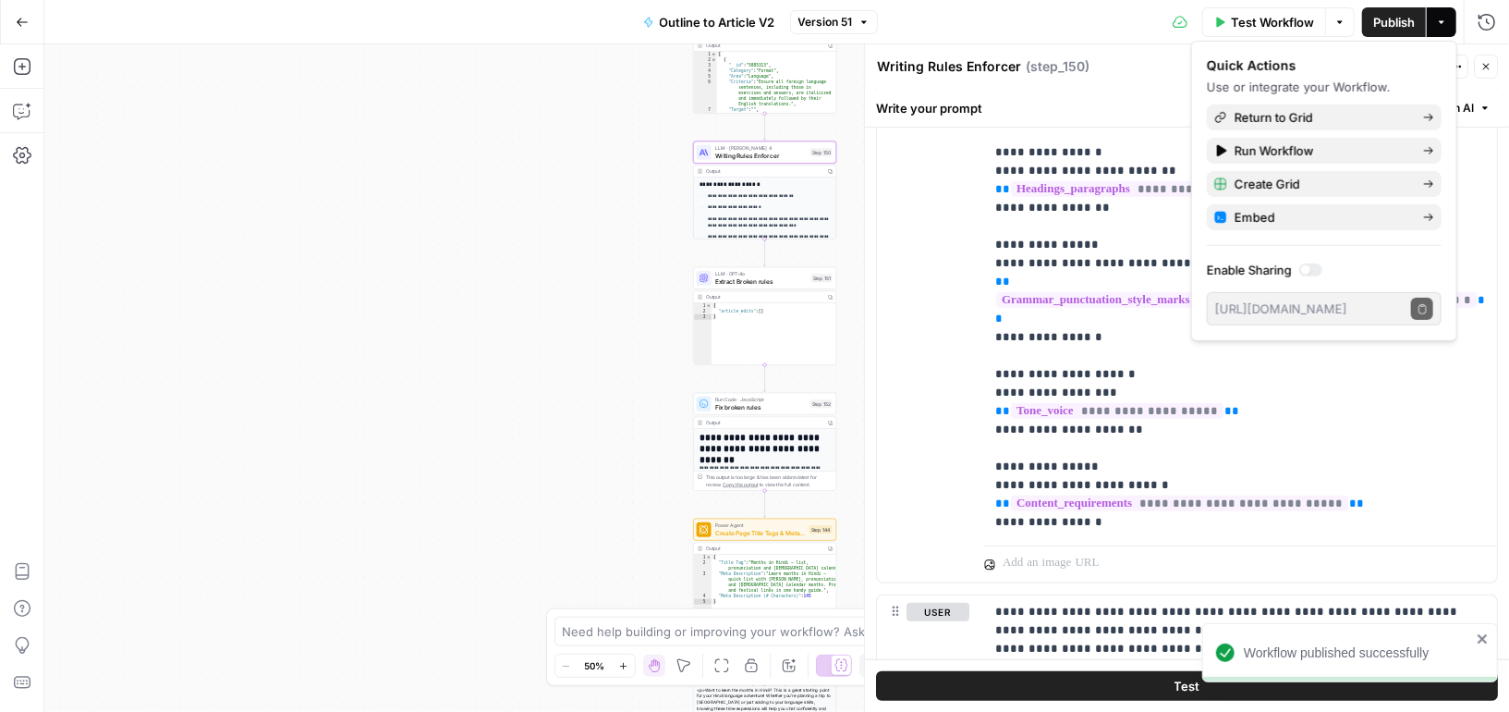
click at [1288, 26] on span "Test Workflow" at bounding box center [1272, 22] width 83 height 18
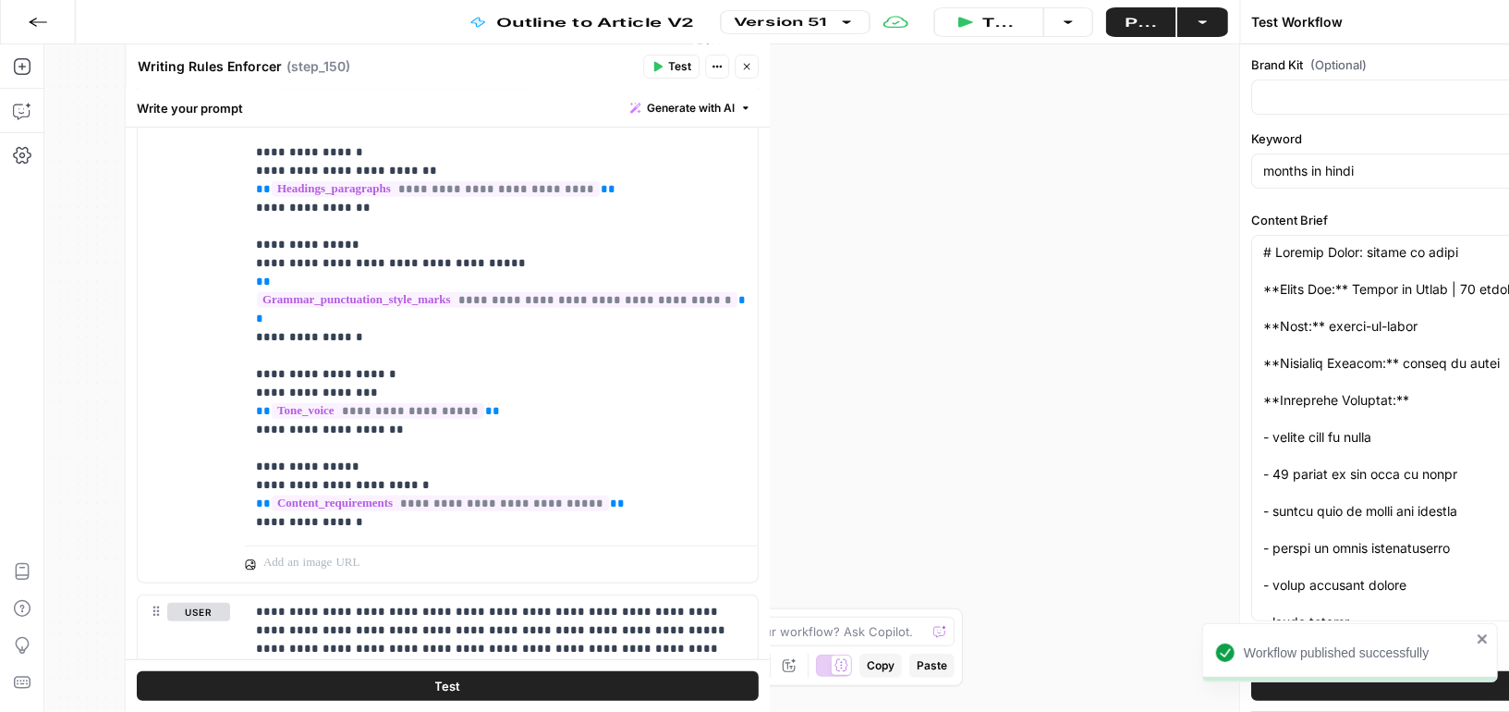
type input "Preply (EN)"
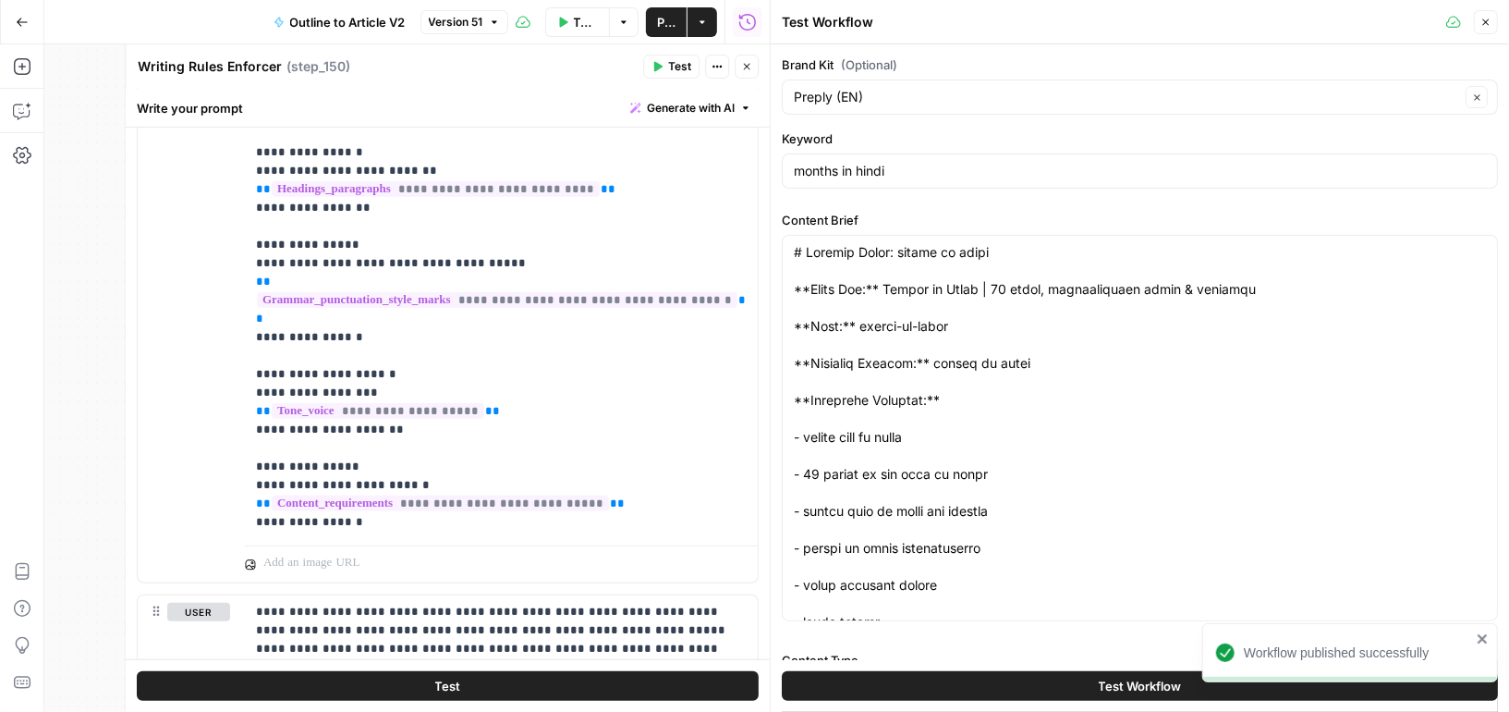
click at [1142, 681] on span "Test Workflow" at bounding box center [1140, 686] width 83 height 18
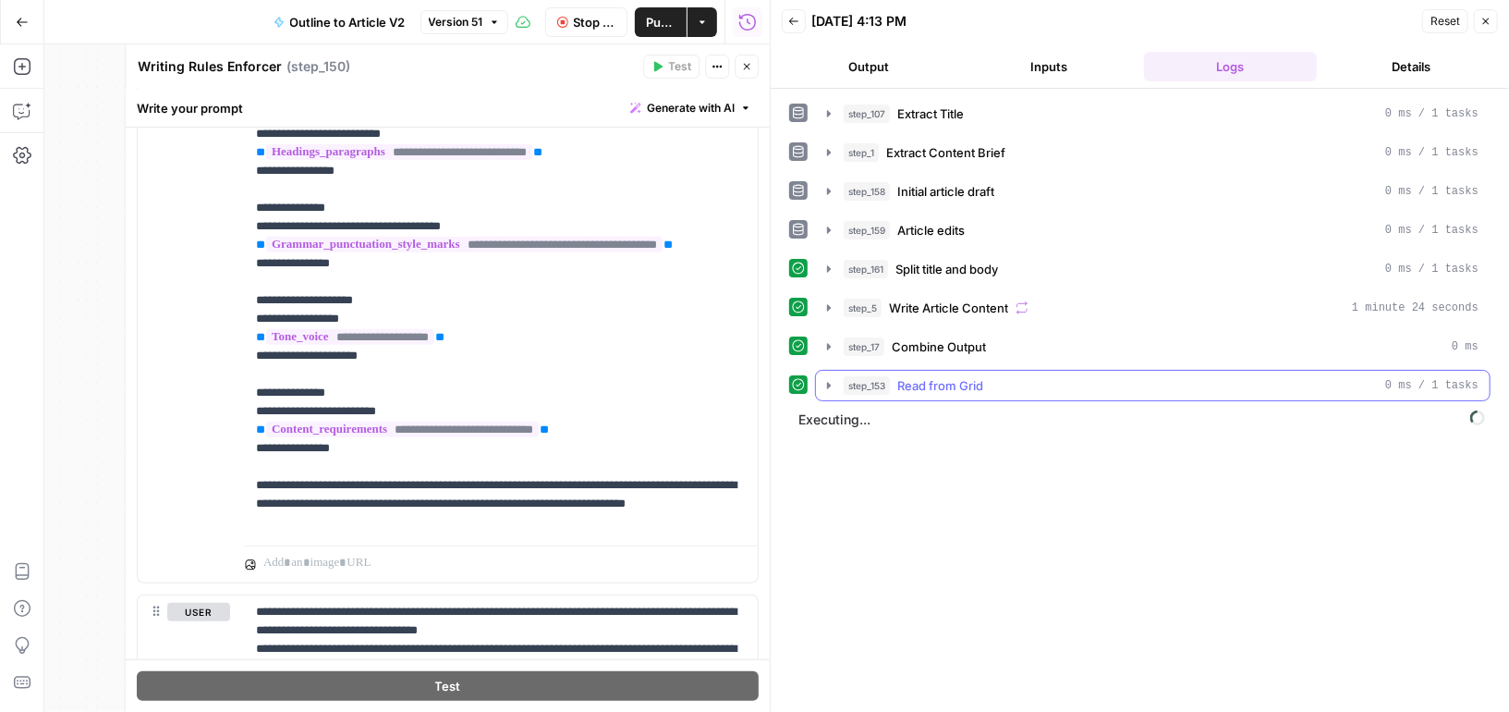
click at [827, 382] on icon "button" at bounding box center [829, 385] width 4 height 6
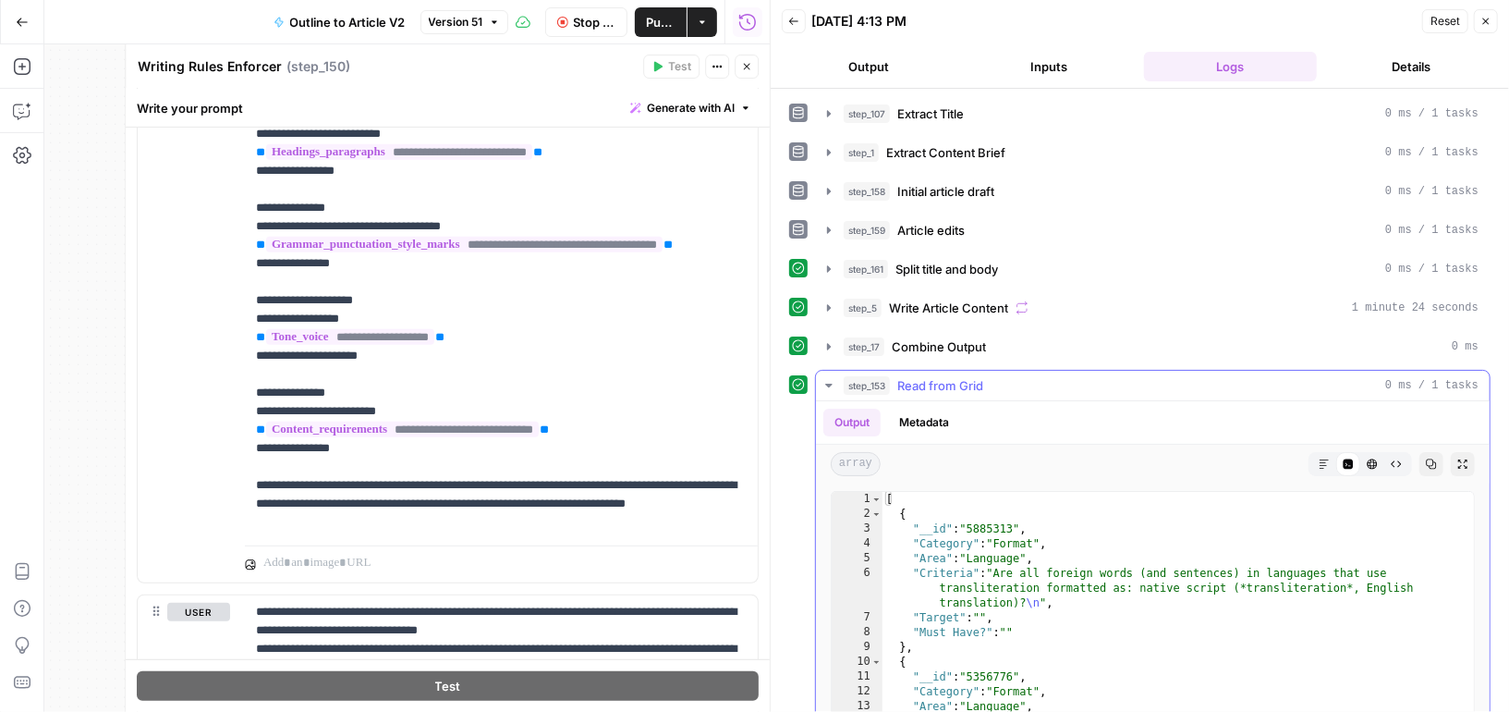
click at [827, 384] on icon "button" at bounding box center [828, 386] width 6 height 4
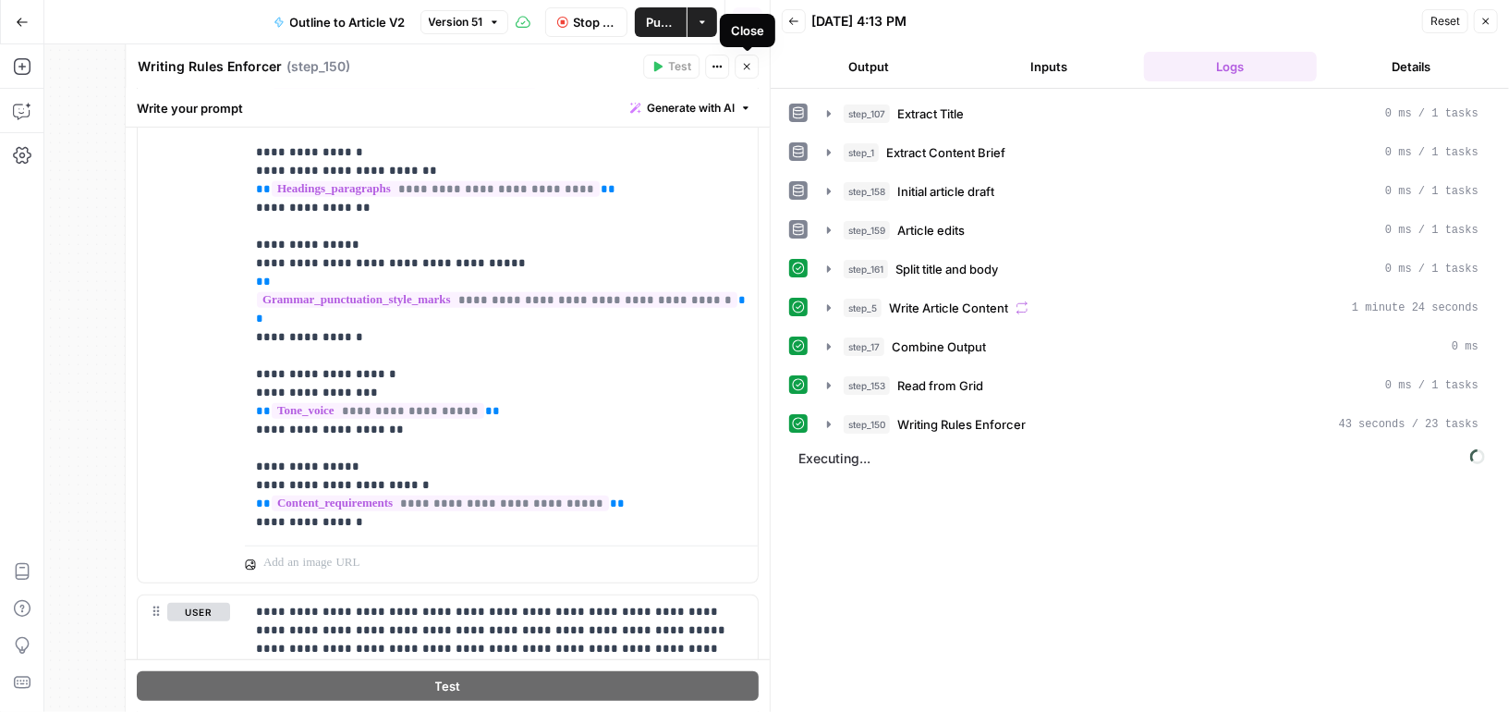
click at [746, 65] on icon "button" at bounding box center [746, 66] width 11 height 11
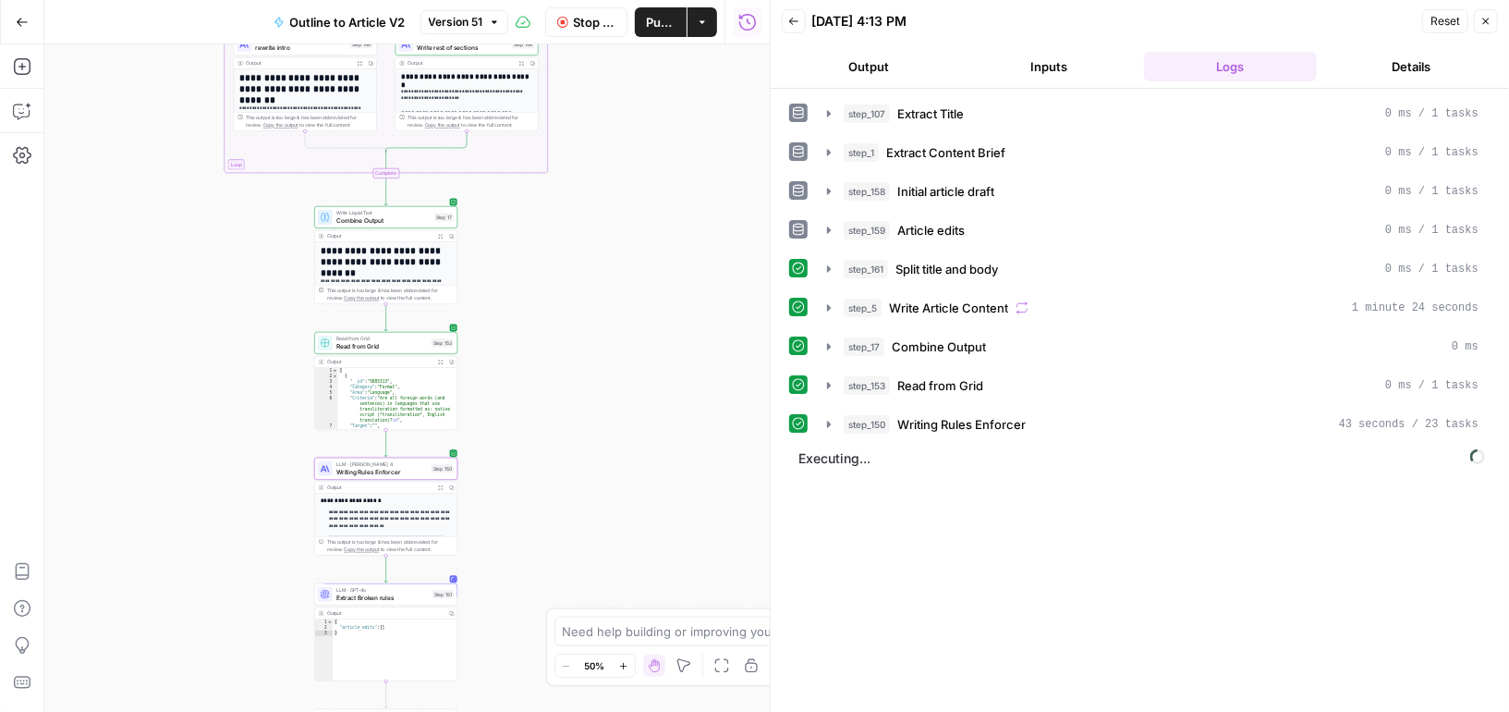
click at [410, 346] on span "Read from Grid" at bounding box center [382, 345] width 92 height 9
type input "Quality Framework"
type input "English Content"
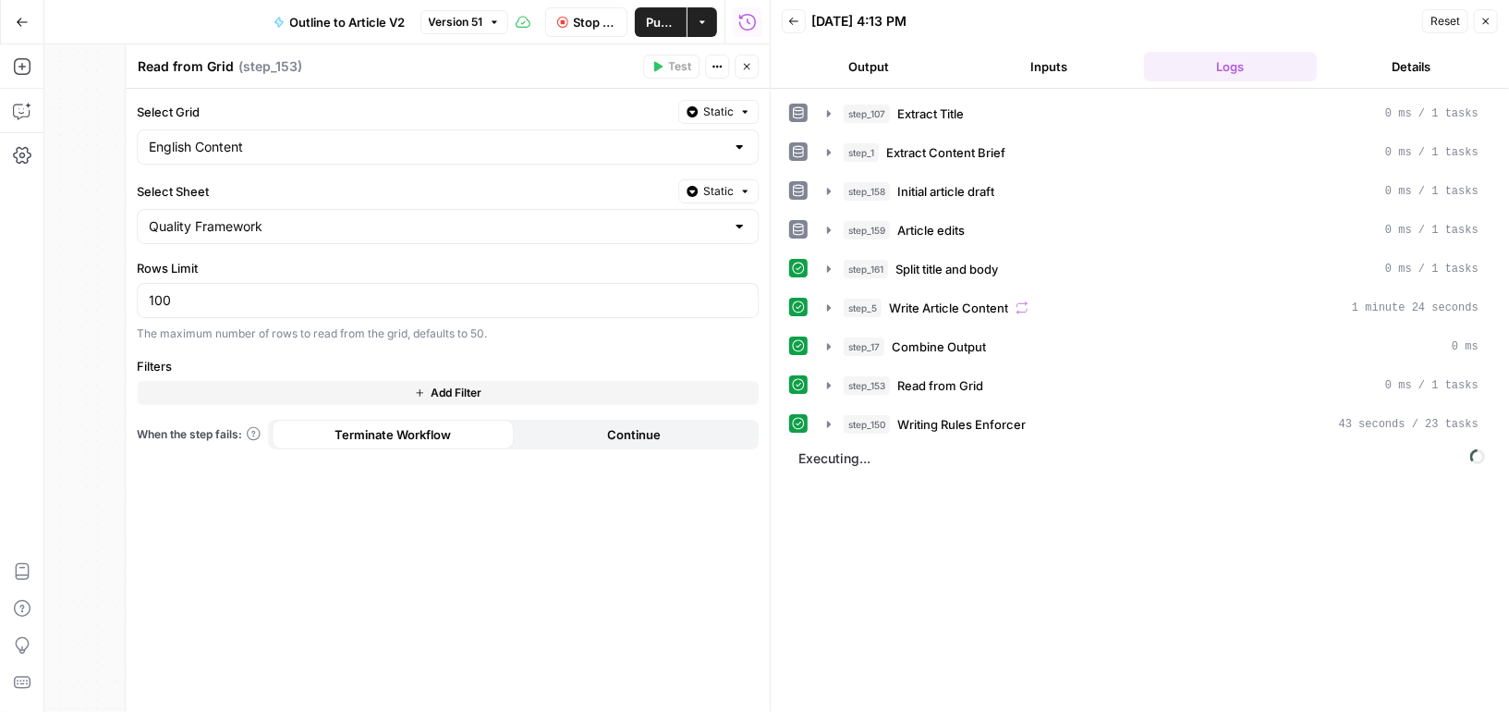
click at [750, 63] on icon "button" at bounding box center [746, 66] width 11 height 11
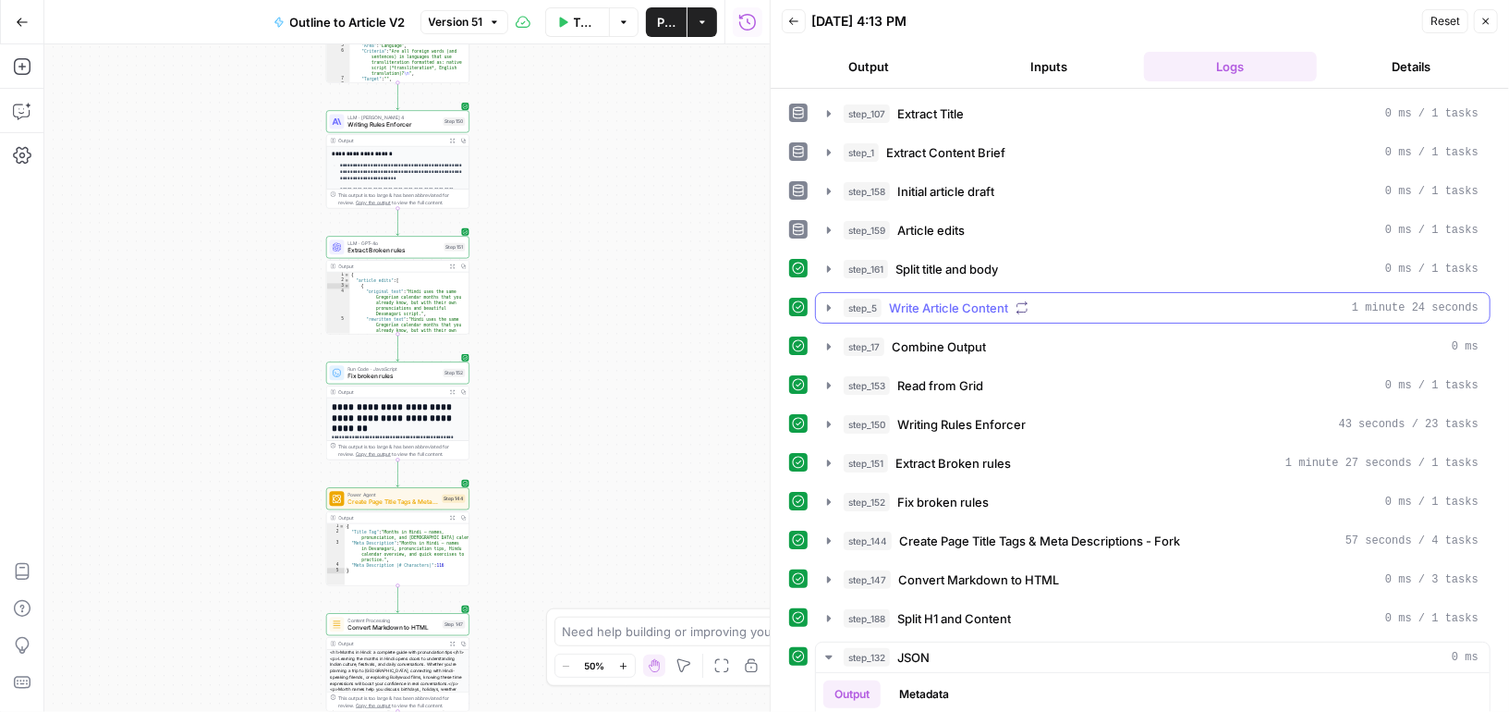
scroll to position [71, 0]
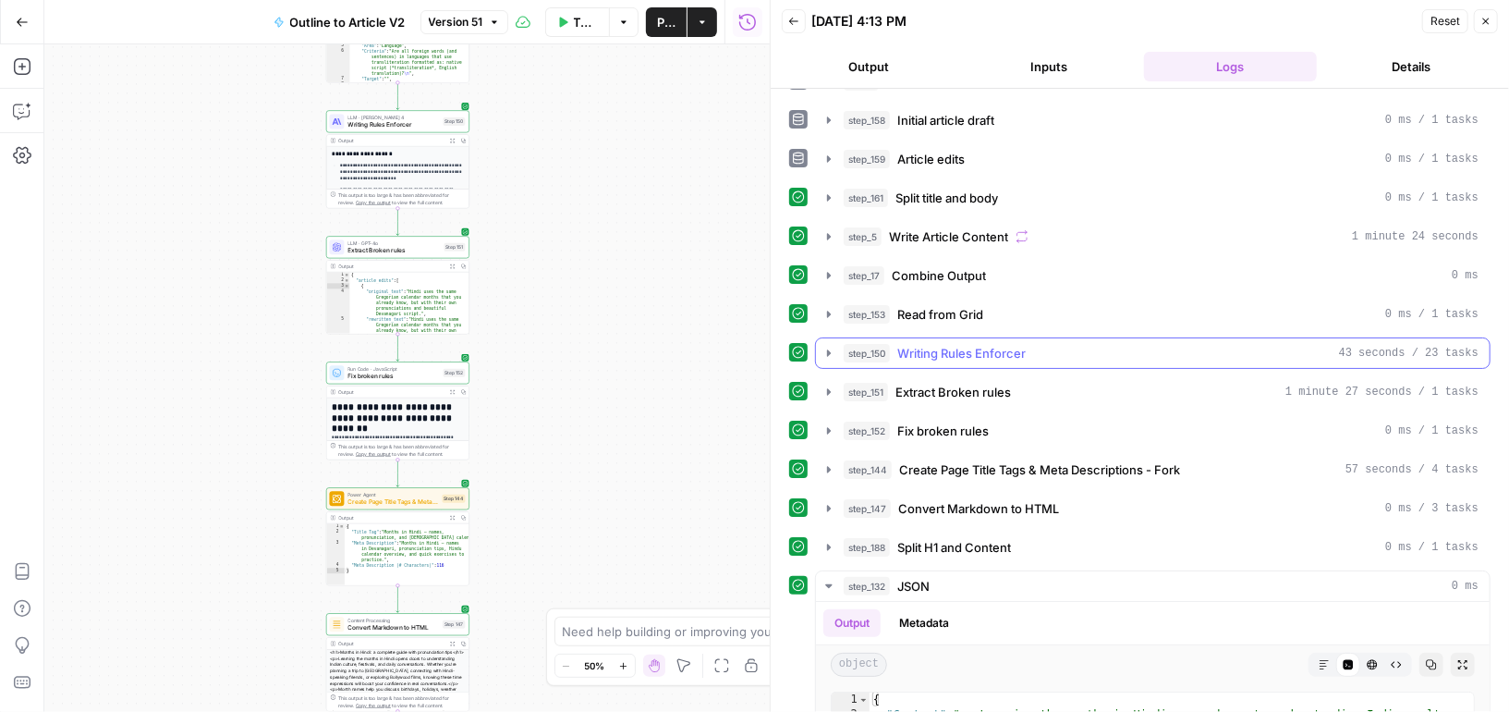
click at [827, 349] on icon "button" at bounding box center [829, 352] width 4 height 6
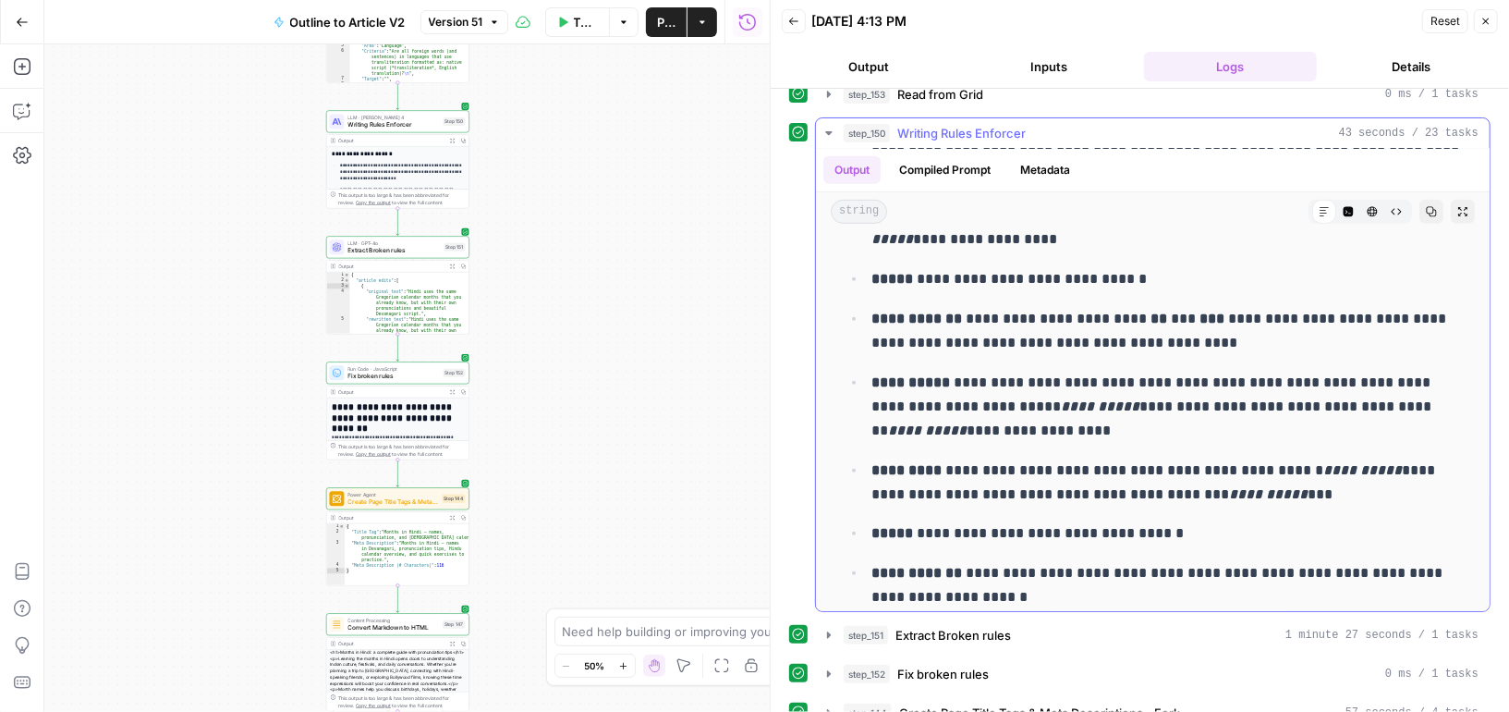
scroll to position [0, 0]
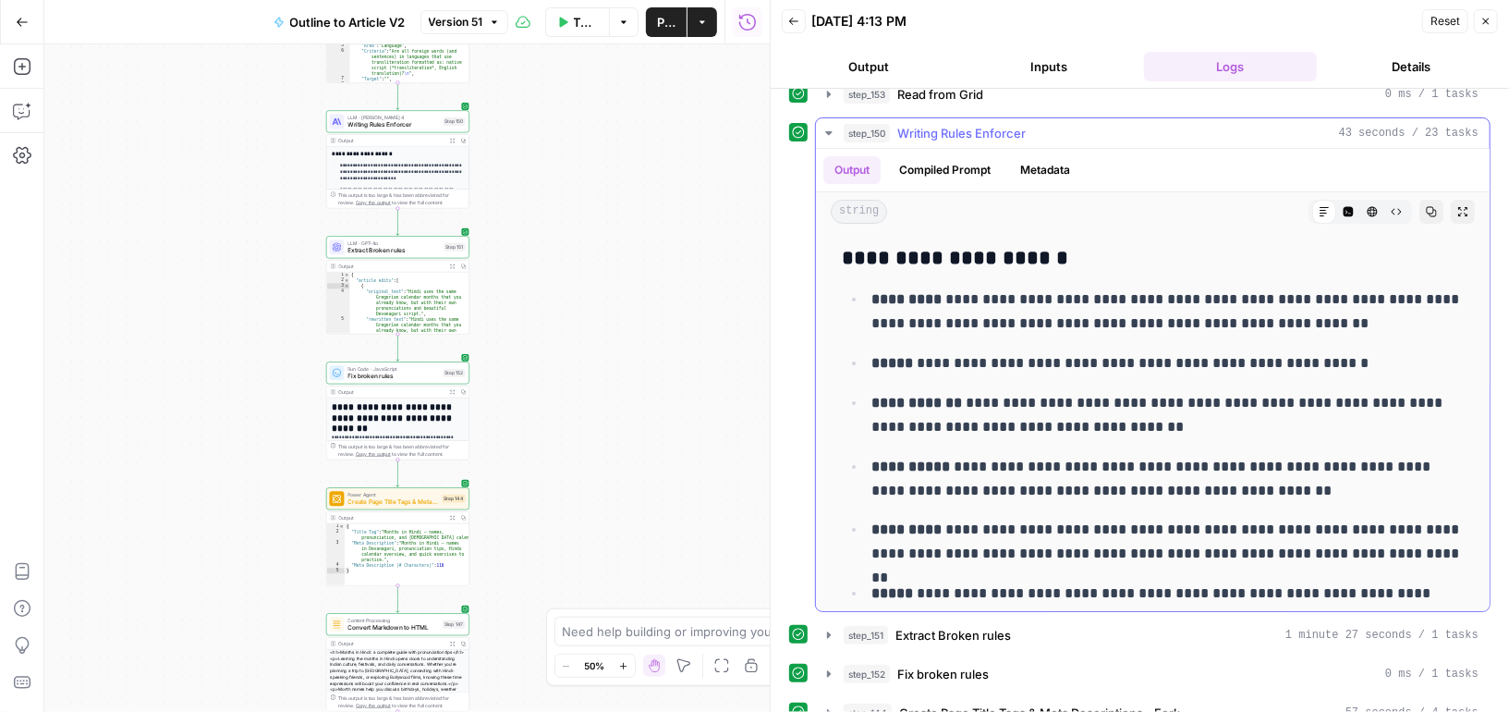
click at [962, 164] on button "Compiled Prompt" at bounding box center [945, 170] width 114 height 28
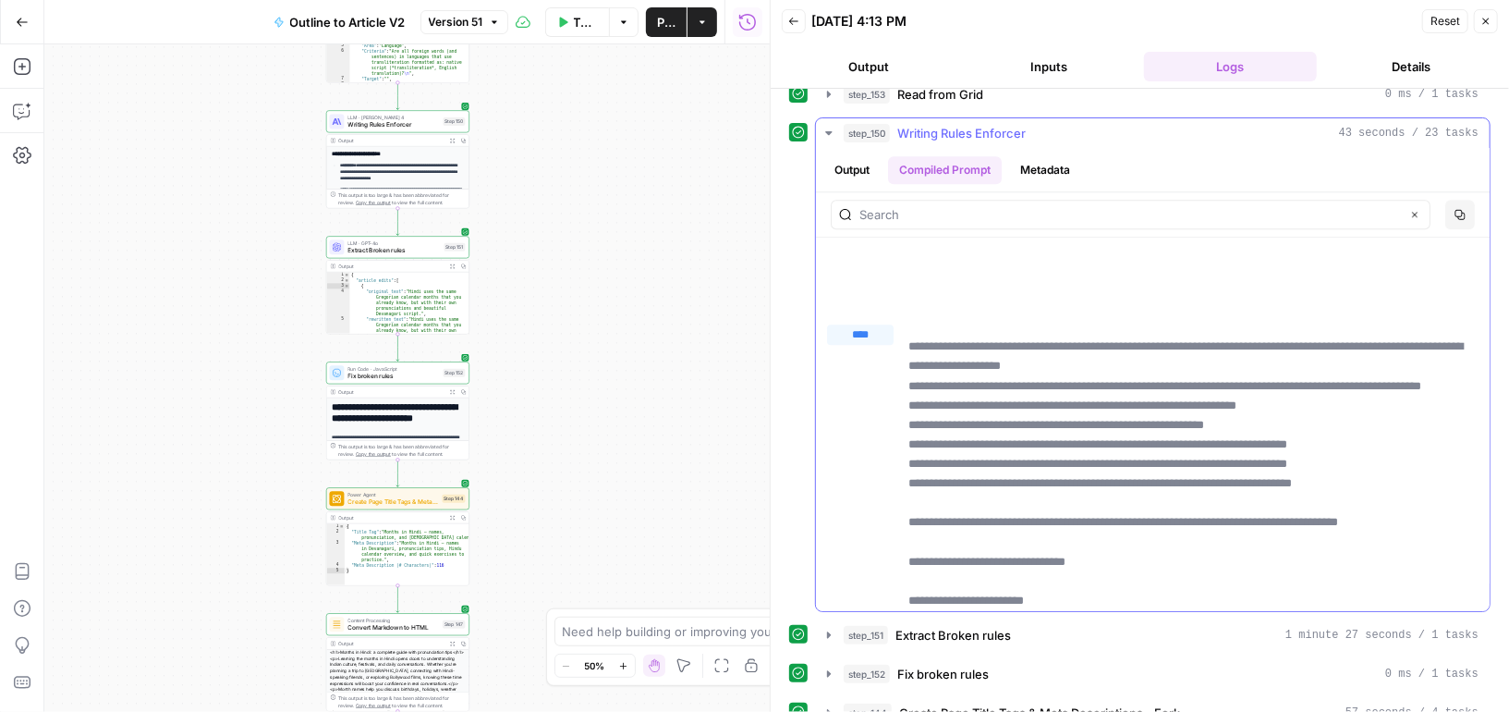
scroll to position [7908, 0]
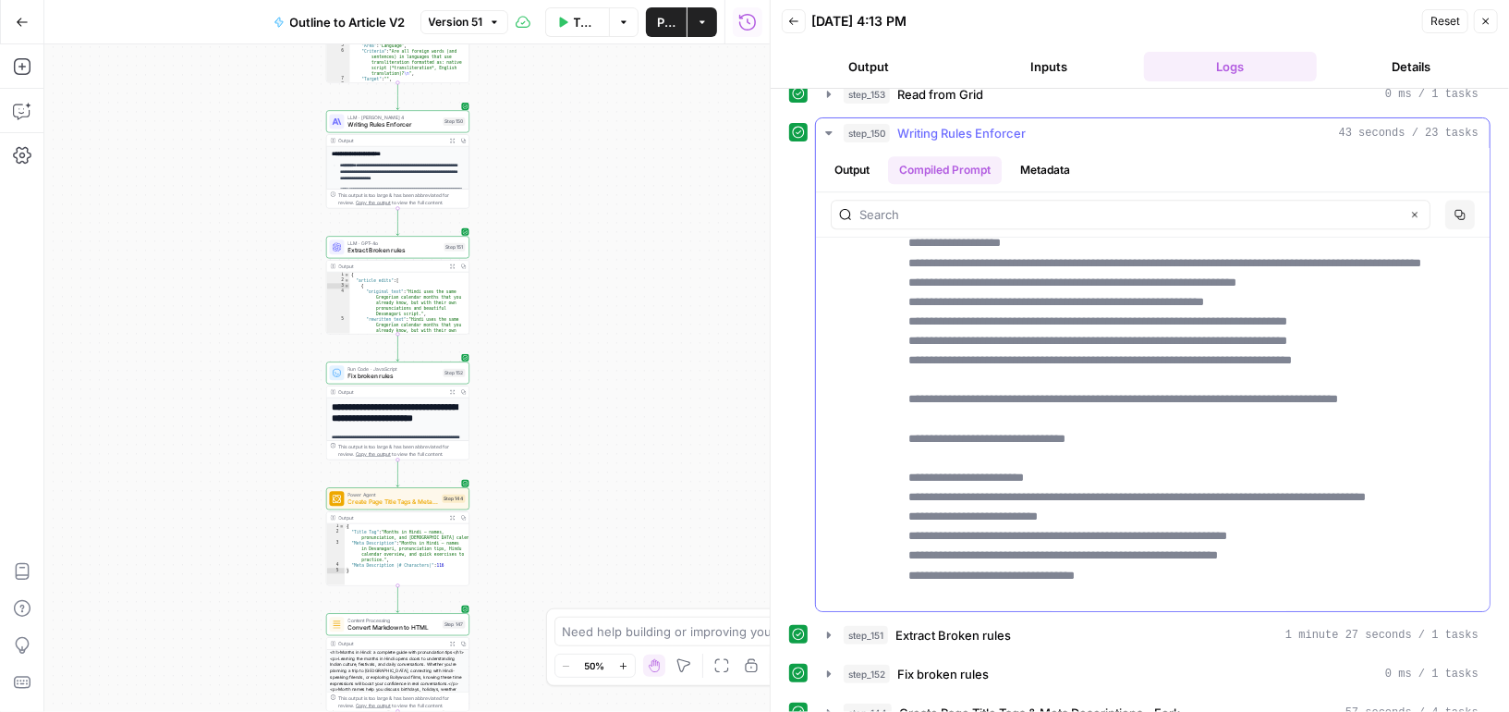
click at [859, 158] on button "Output" at bounding box center [852, 170] width 57 height 28
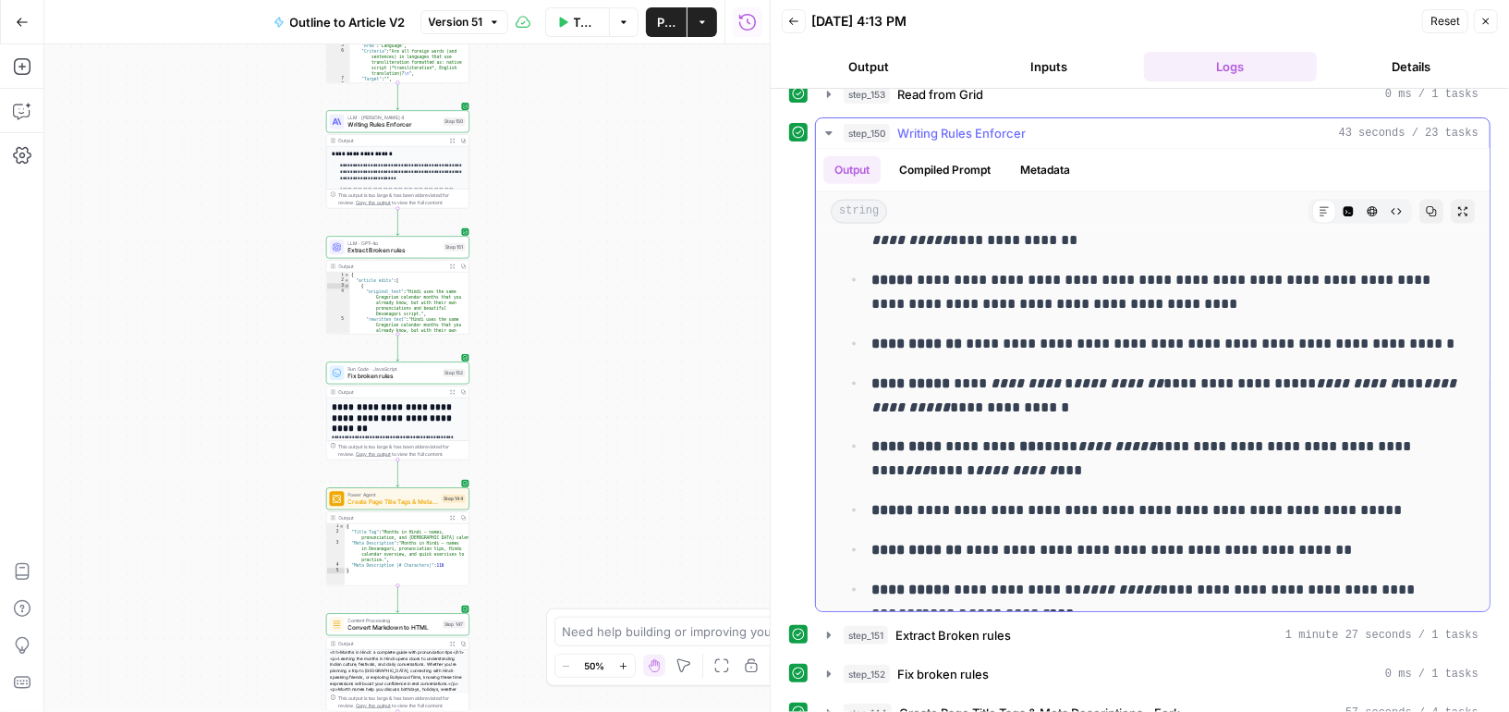
scroll to position [1659, 0]
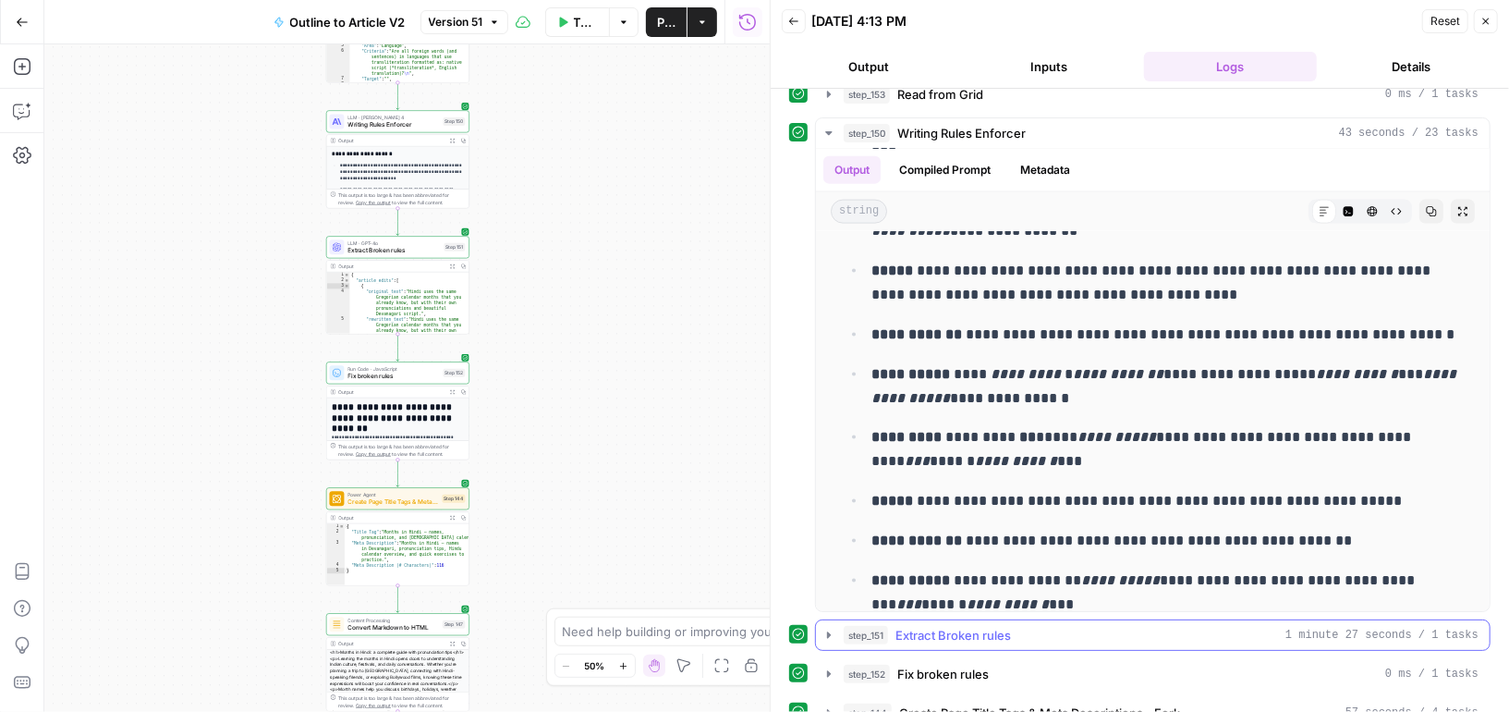
click at [825, 628] on icon "button" at bounding box center [829, 635] width 15 height 15
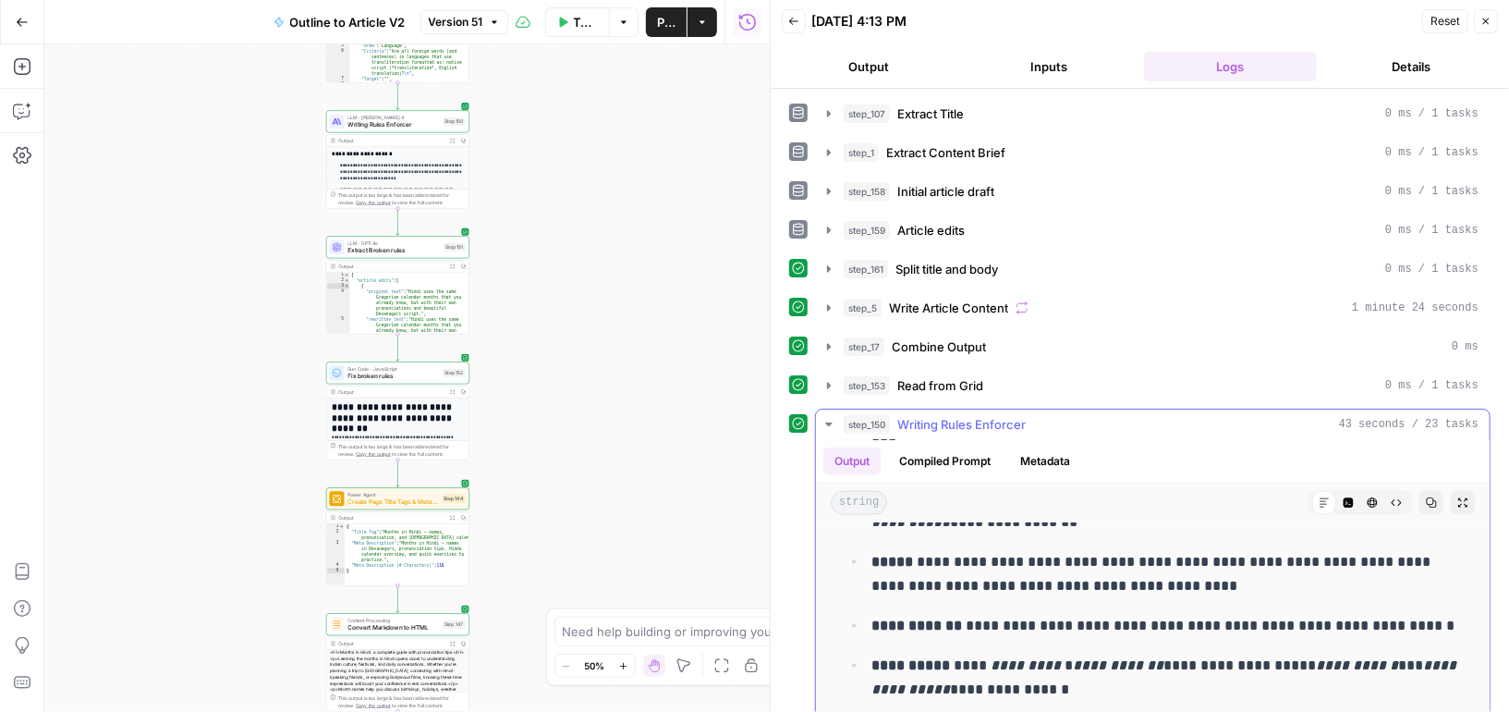
scroll to position [952, 0]
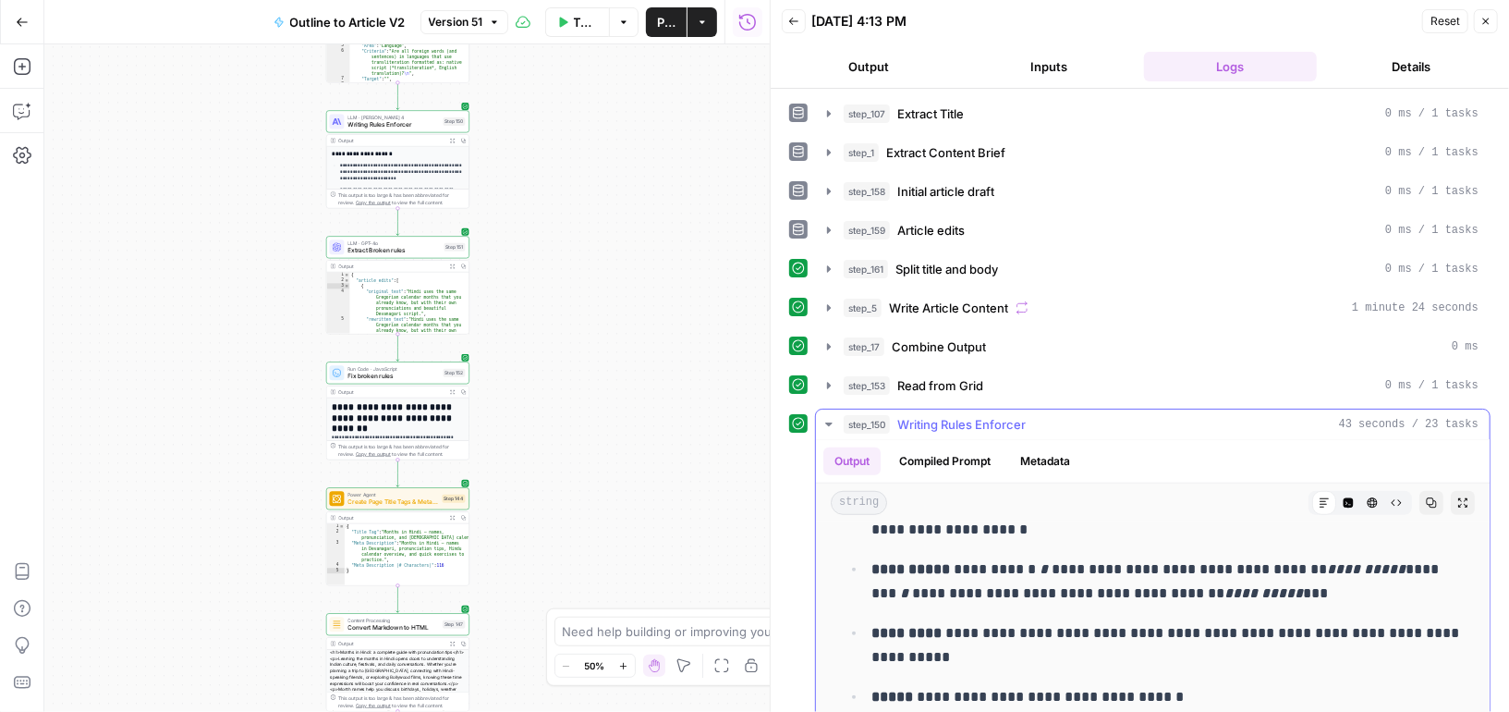
click at [830, 422] on icon "button" at bounding box center [828, 424] width 6 height 4
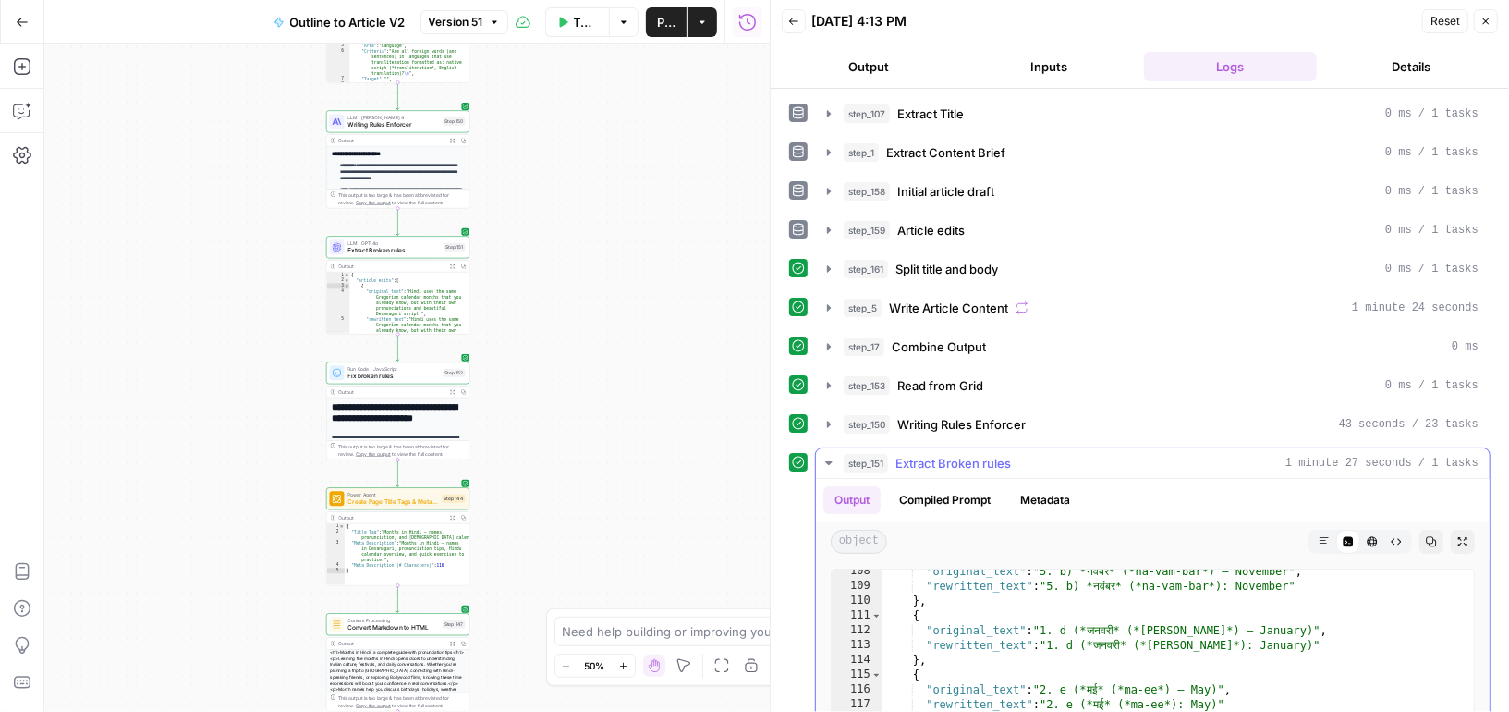
click at [825, 461] on icon "button" at bounding box center [828, 463] width 6 height 4
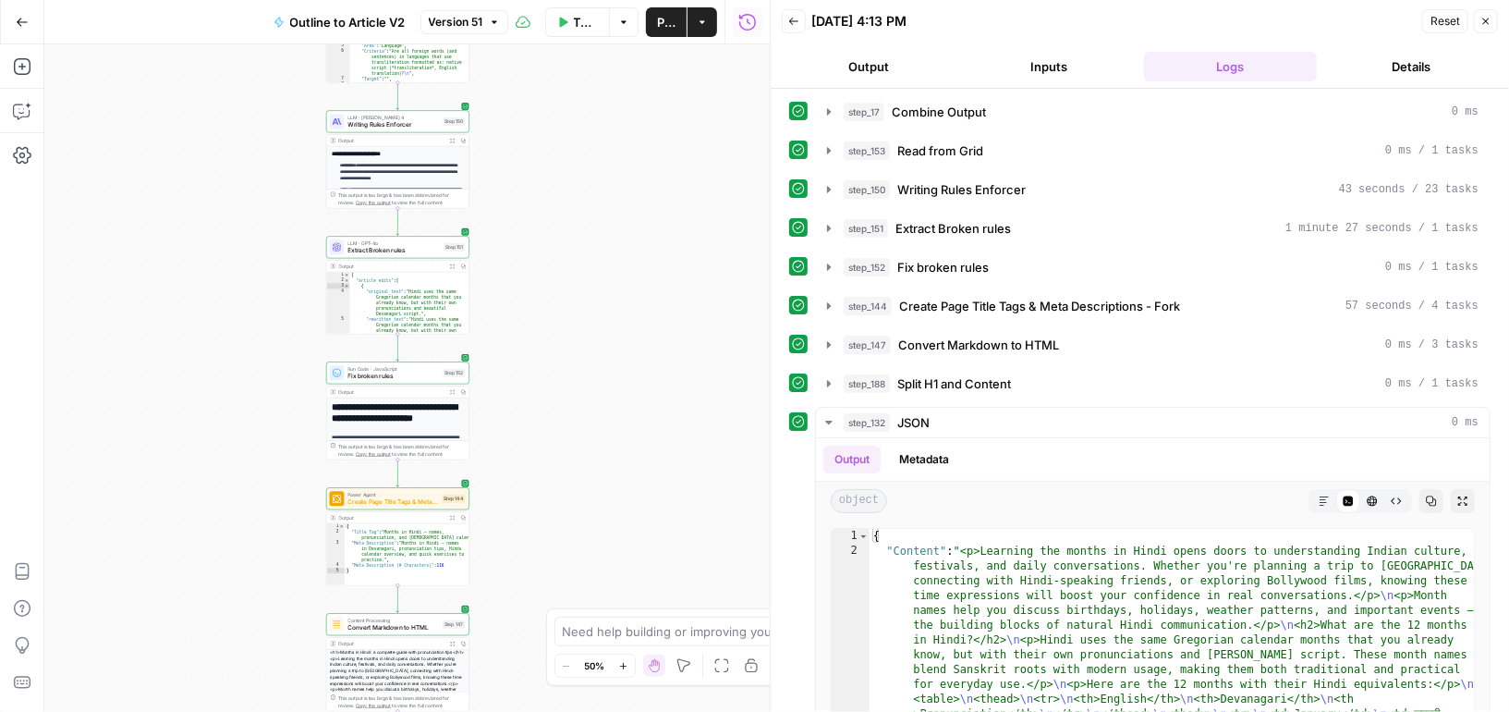
scroll to position [419, 0]
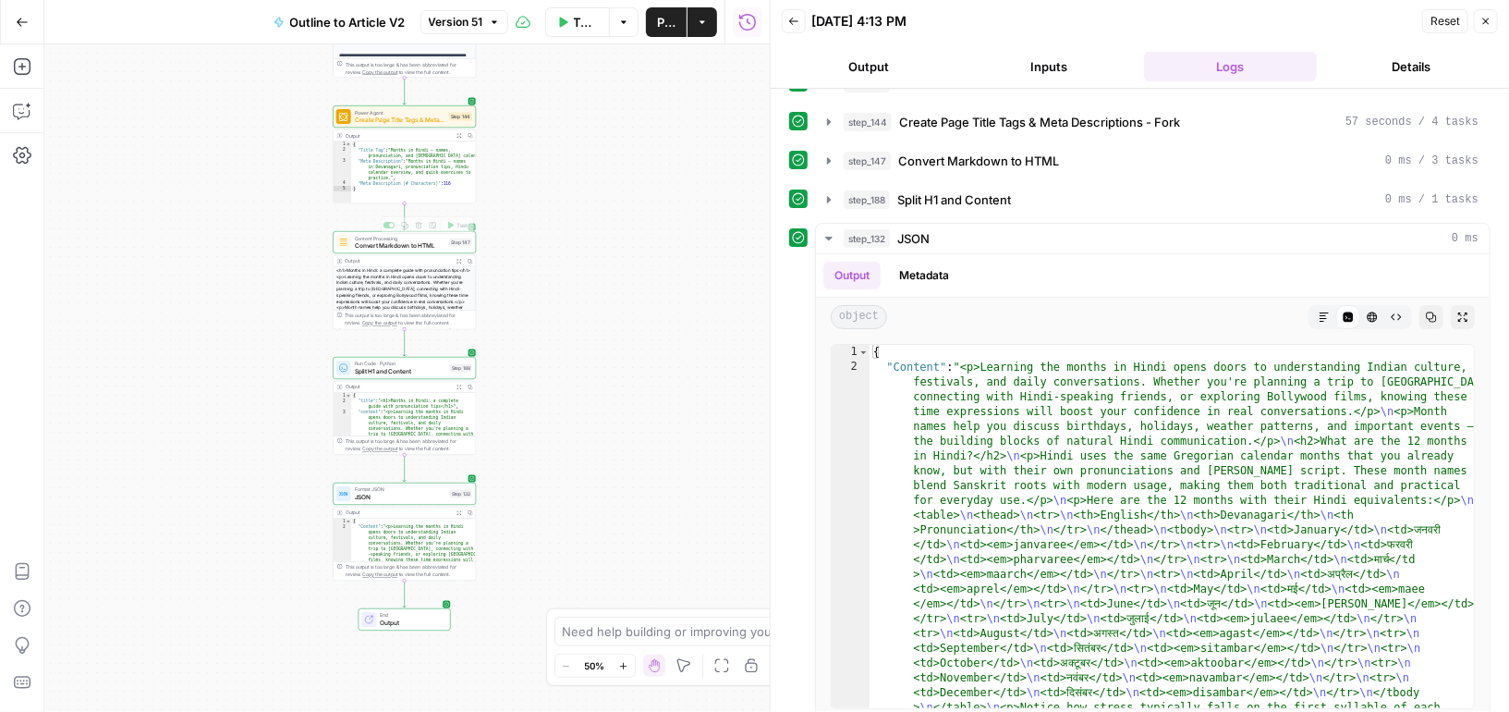
click at [428, 242] on span "Convert Markdown to HTML" at bounding box center [401, 245] width 92 height 9
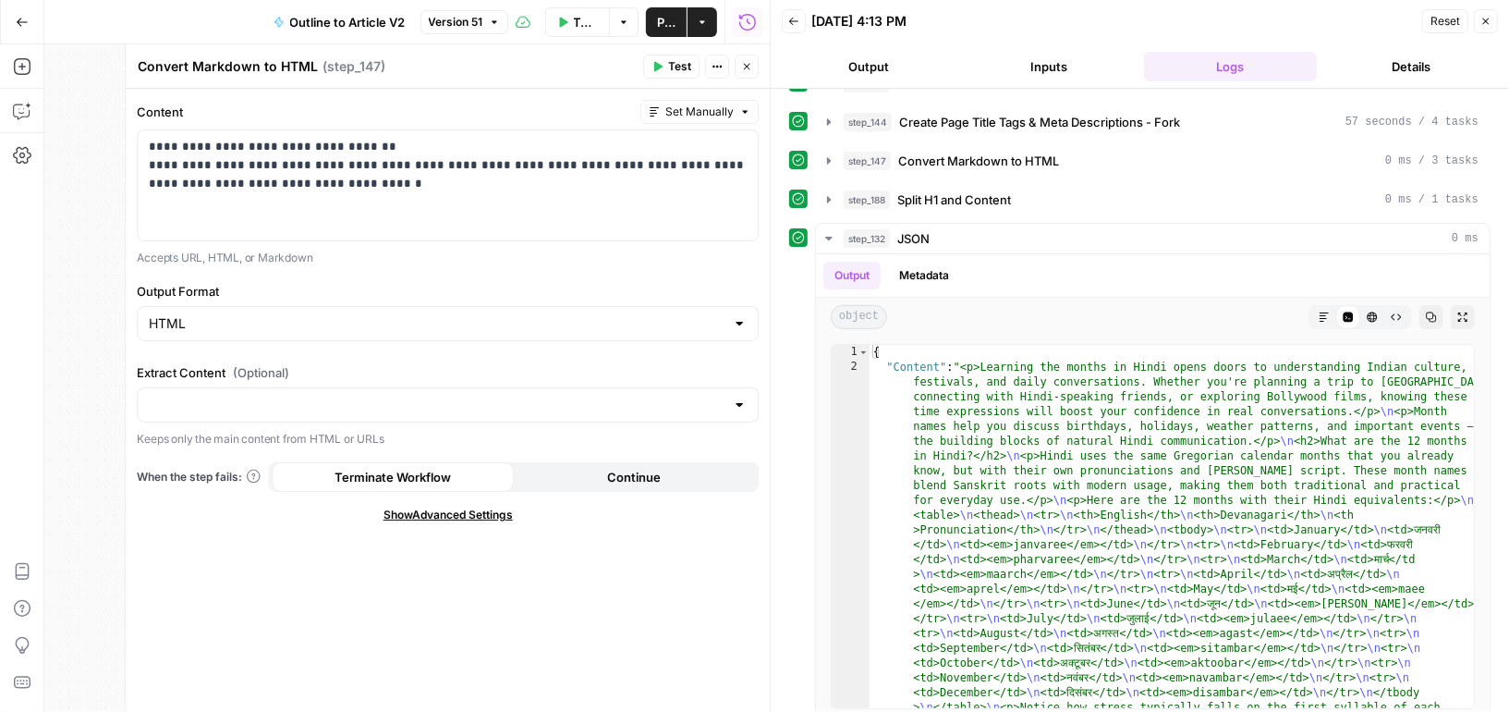
click at [748, 62] on icon "button" at bounding box center [746, 66] width 11 height 11
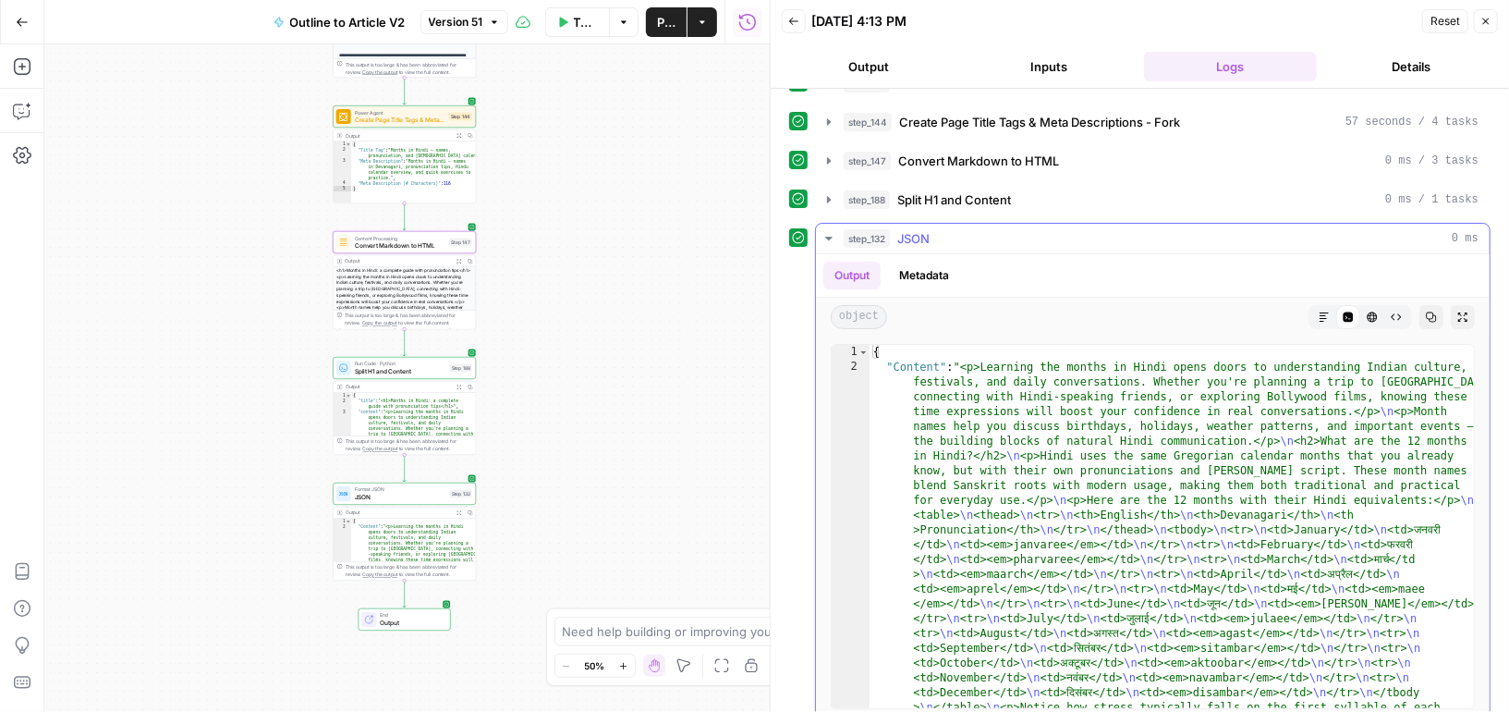
click at [823, 231] on icon "button" at bounding box center [829, 238] width 15 height 15
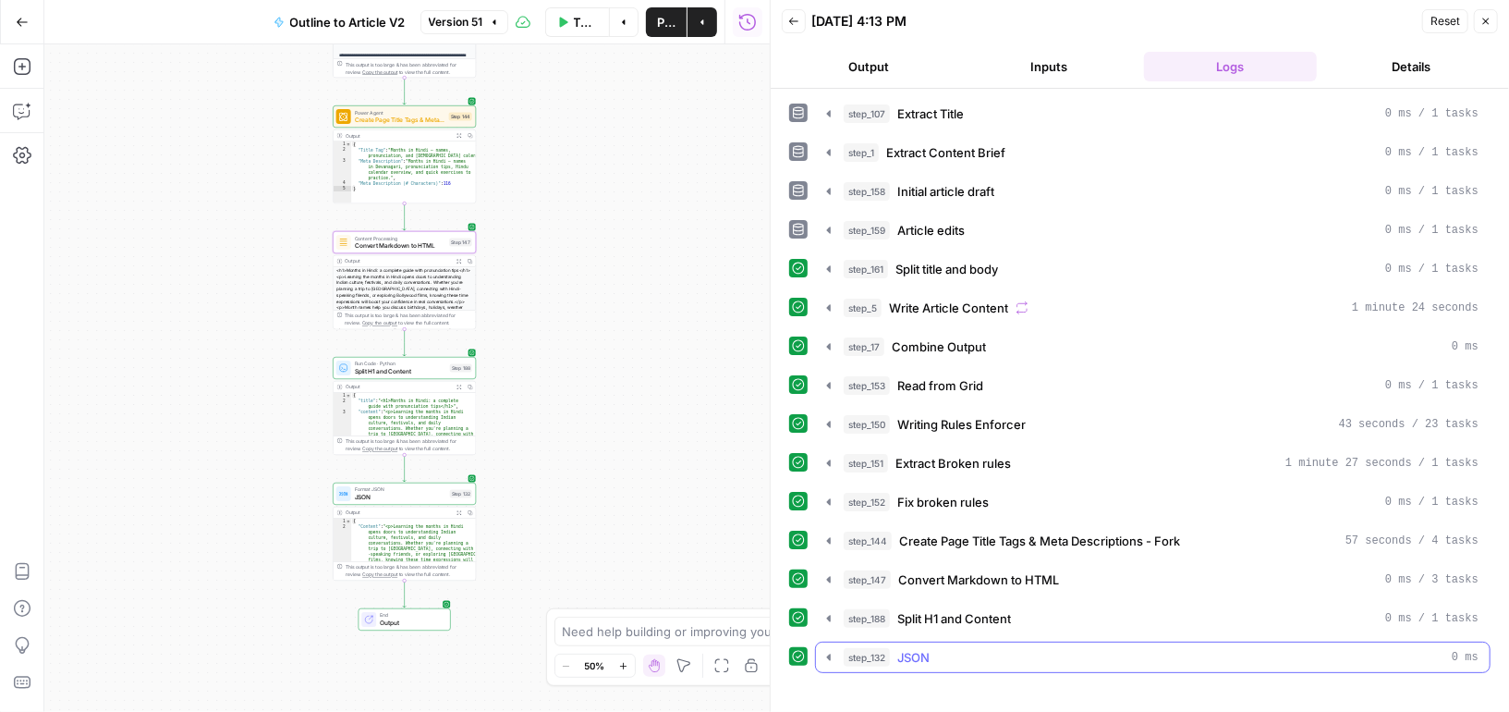
scroll to position [0, 0]
click at [827, 576] on icon "button" at bounding box center [829, 579] width 4 height 6
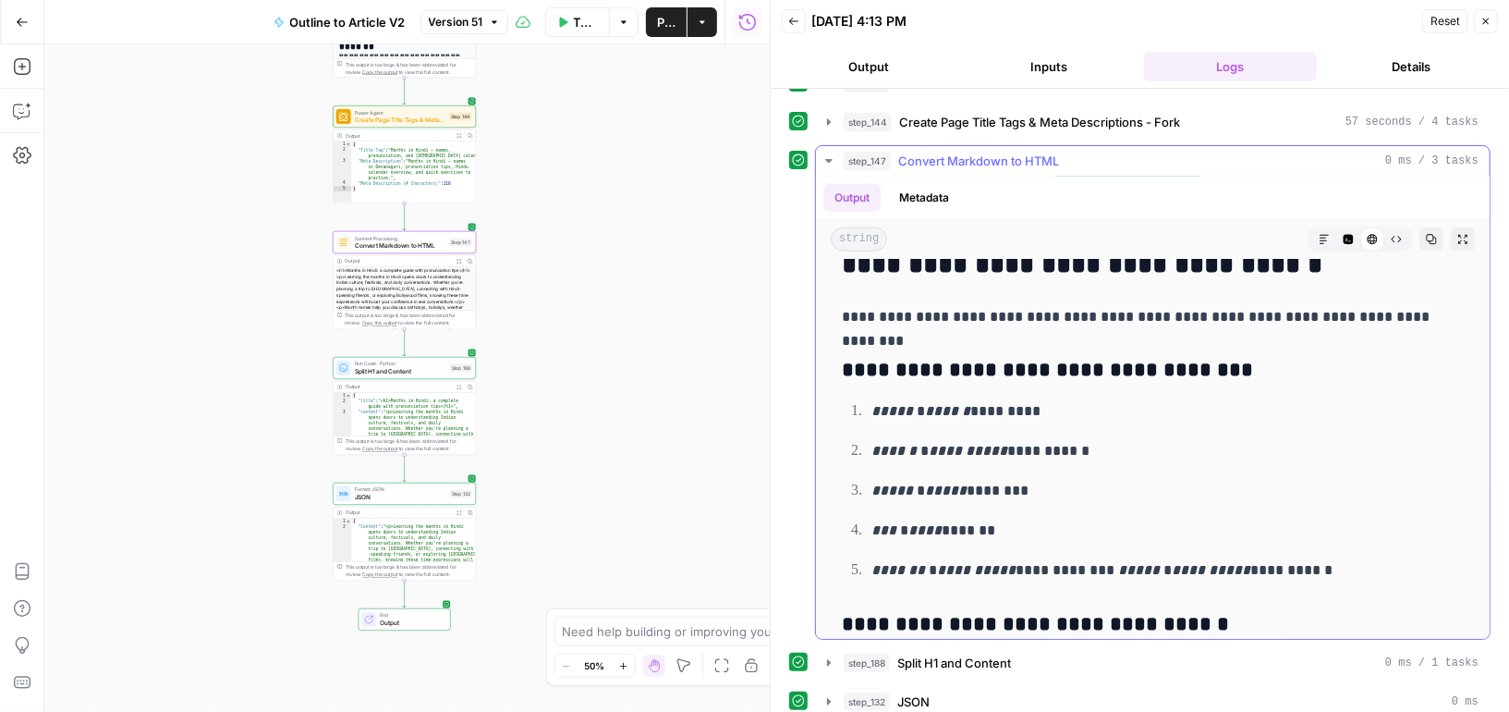
scroll to position [6120, 0]
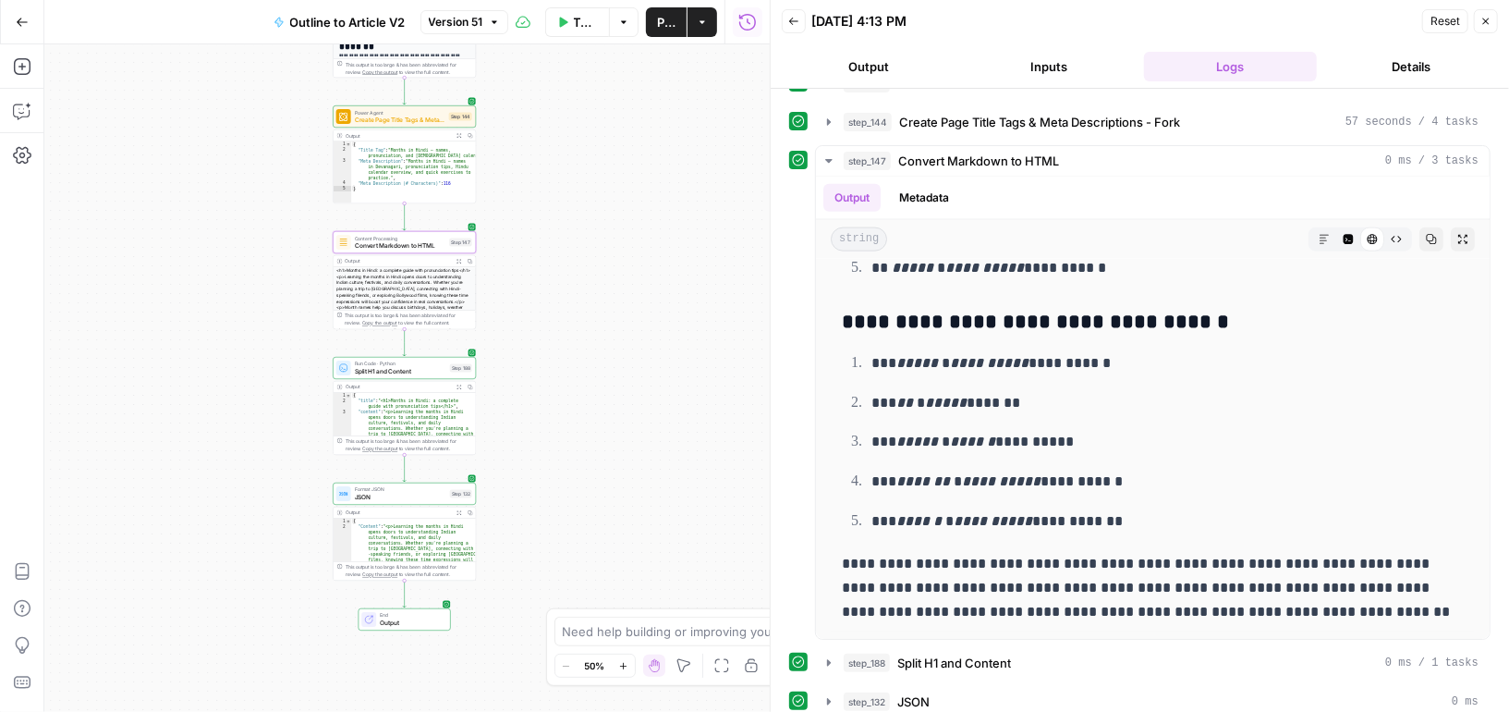
click at [1493, 19] on button "Close" at bounding box center [1486, 21] width 24 height 24
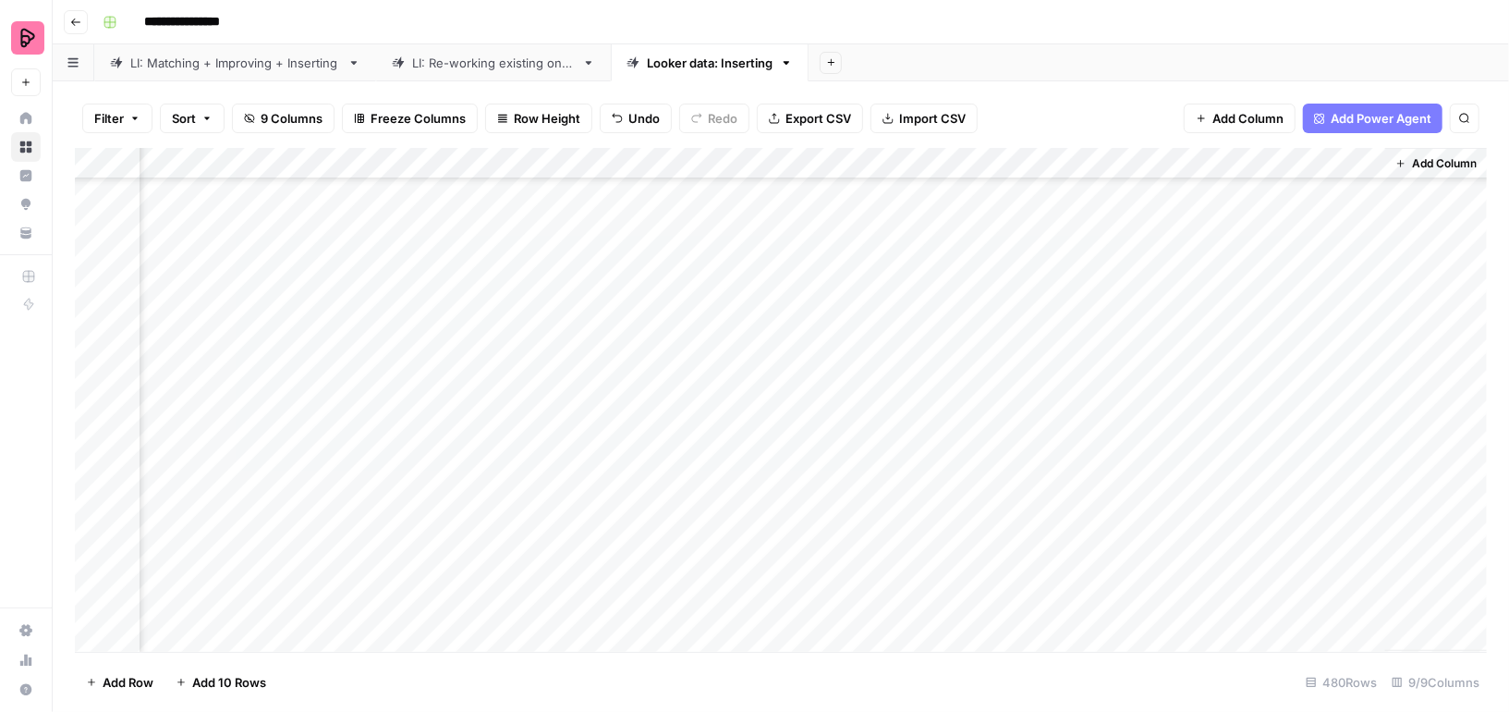
scroll to position [14640, 478]
click at [1200, 604] on div "Add Column" at bounding box center [781, 400] width 1412 height 504
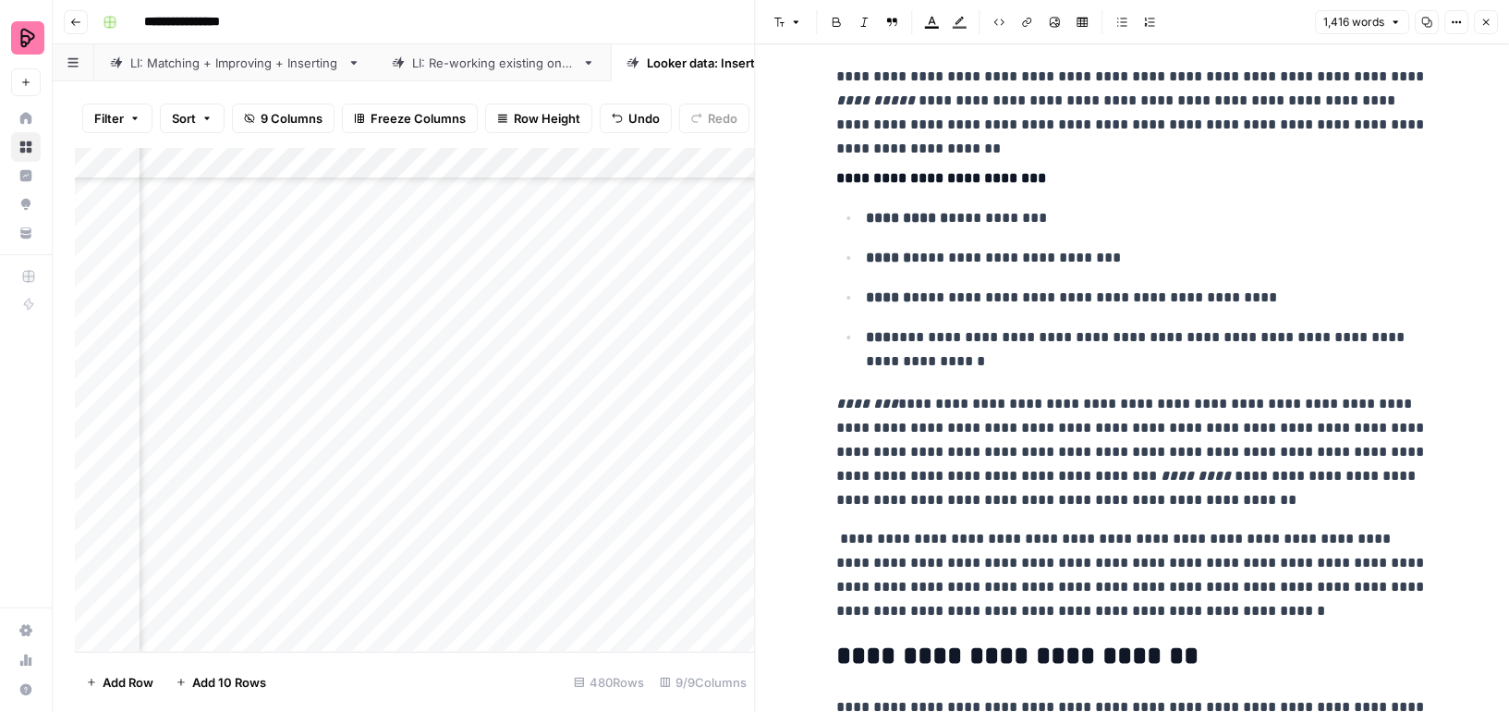
scroll to position [297, 0]
click at [1484, 20] on icon "button" at bounding box center [1486, 22] width 6 height 6
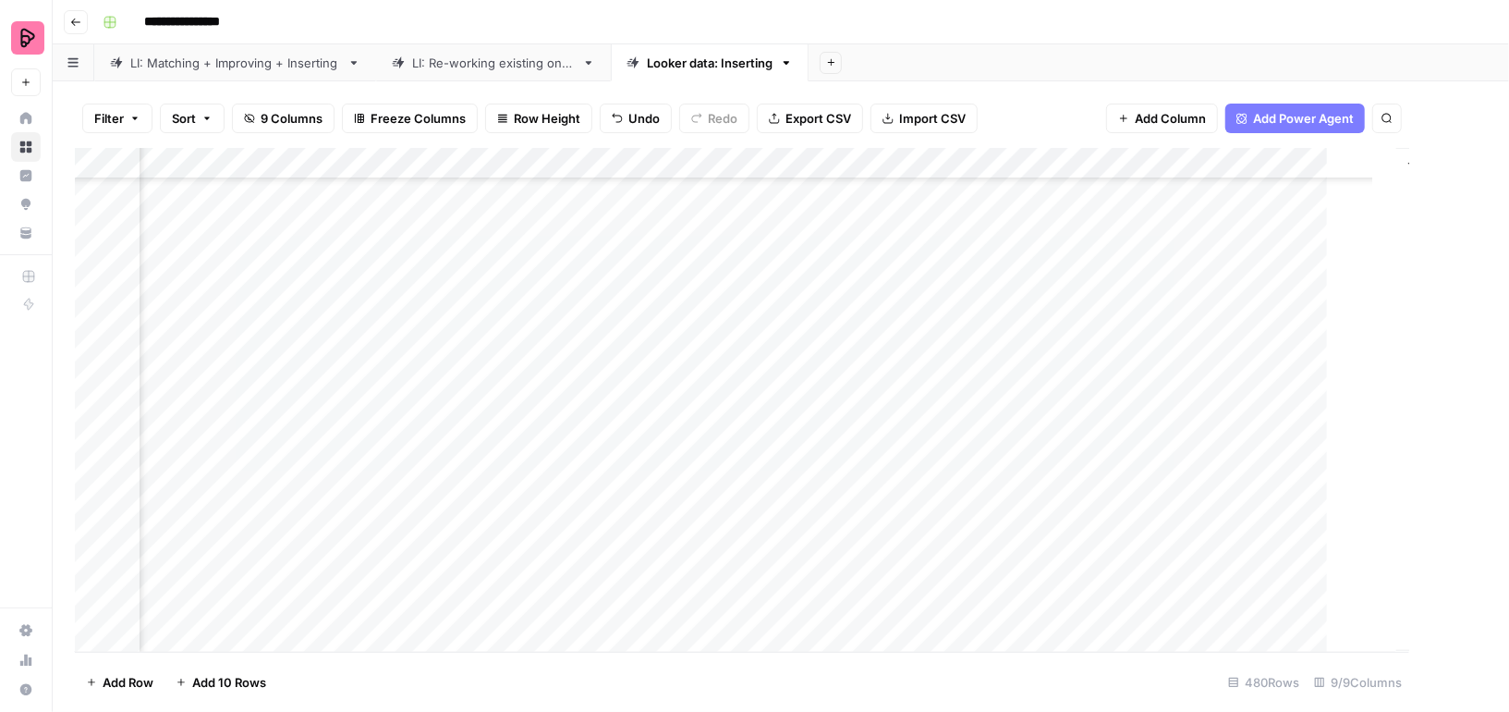
scroll to position [14640, 456]
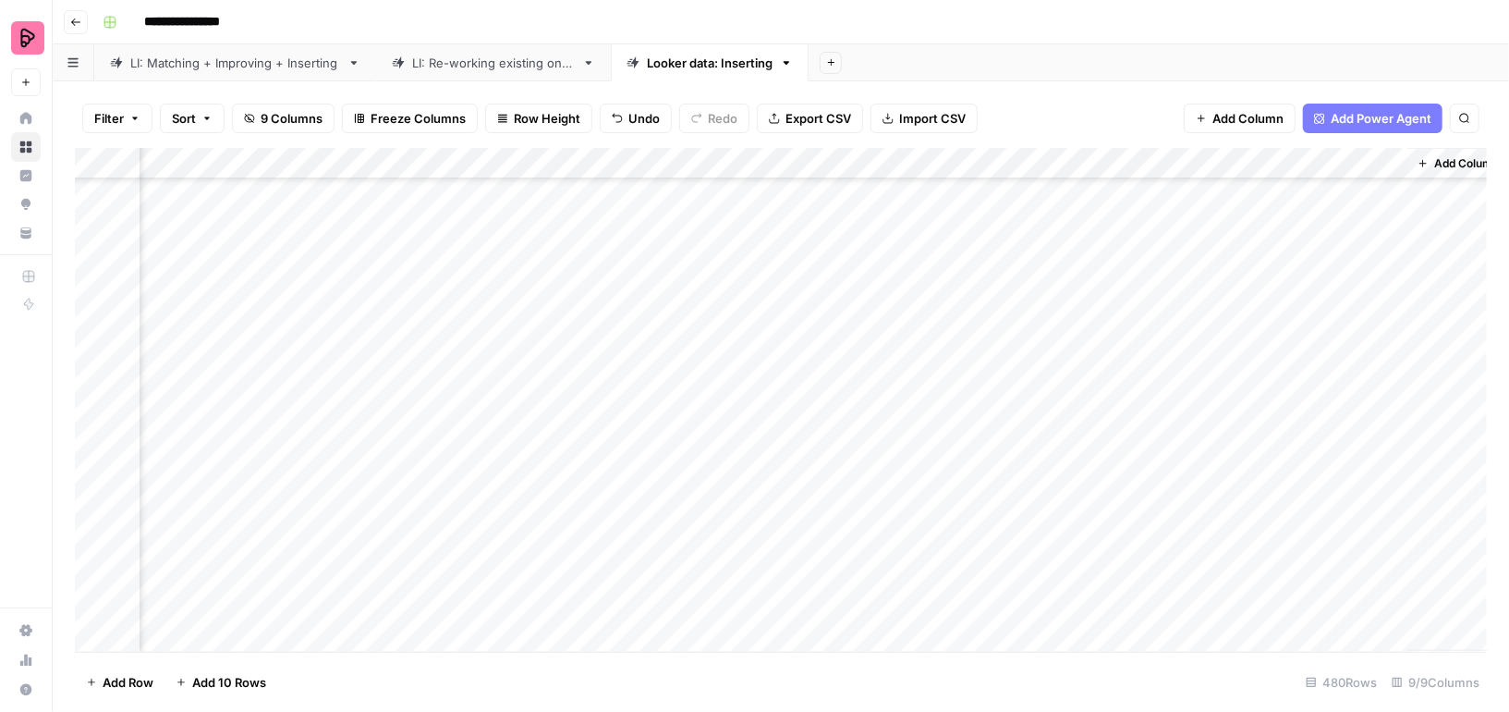
click at [813, 118] on span "Export CSV" at bounding box center [819, 118] width 66 height 18
click at [26, 227] on icon at bounding box center [25, 232] width 13 height 13
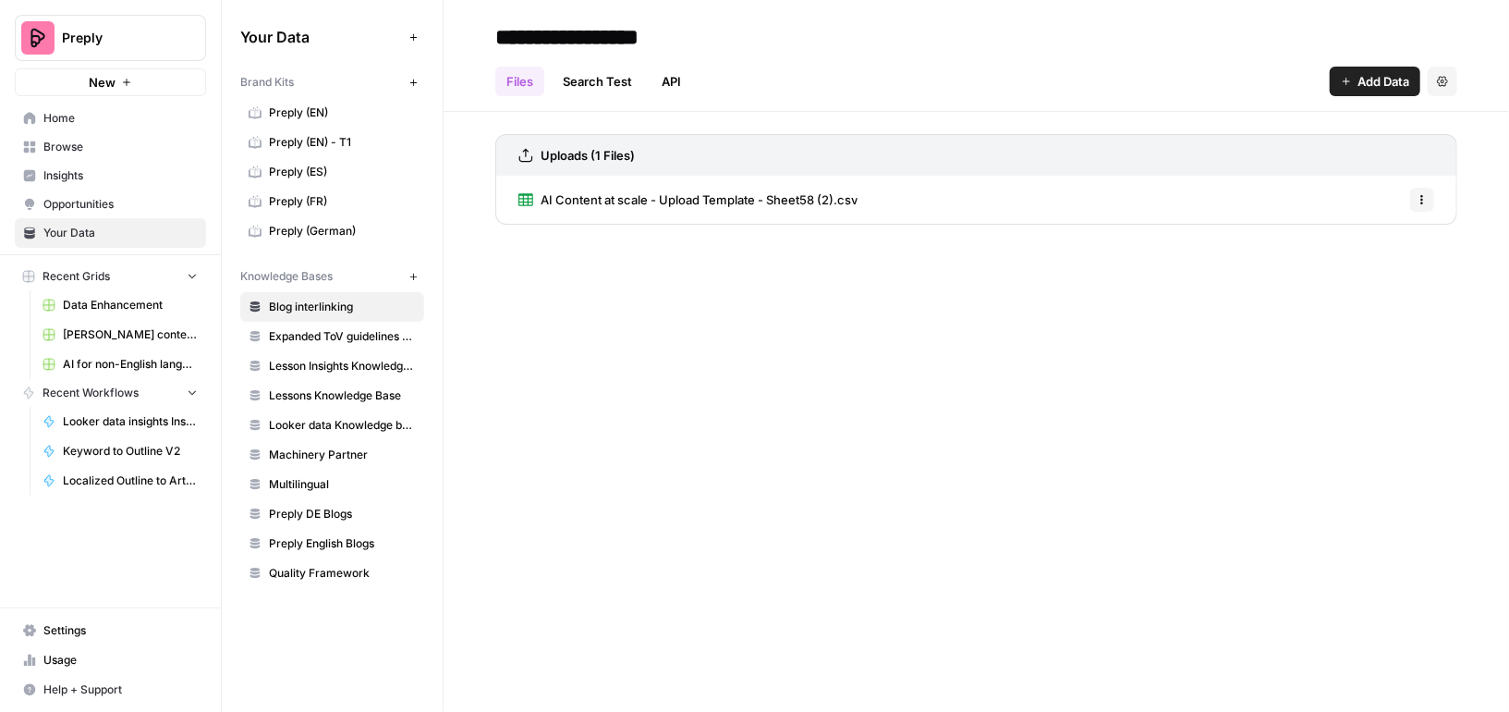
click at [350, 421] on span "Looker data Knowledge base (EN)" at bounding box center [342, 425] width 147 height 17
click at [1425, 204] on button "Options" at bounding box center [1422, 200] width 24 height 24
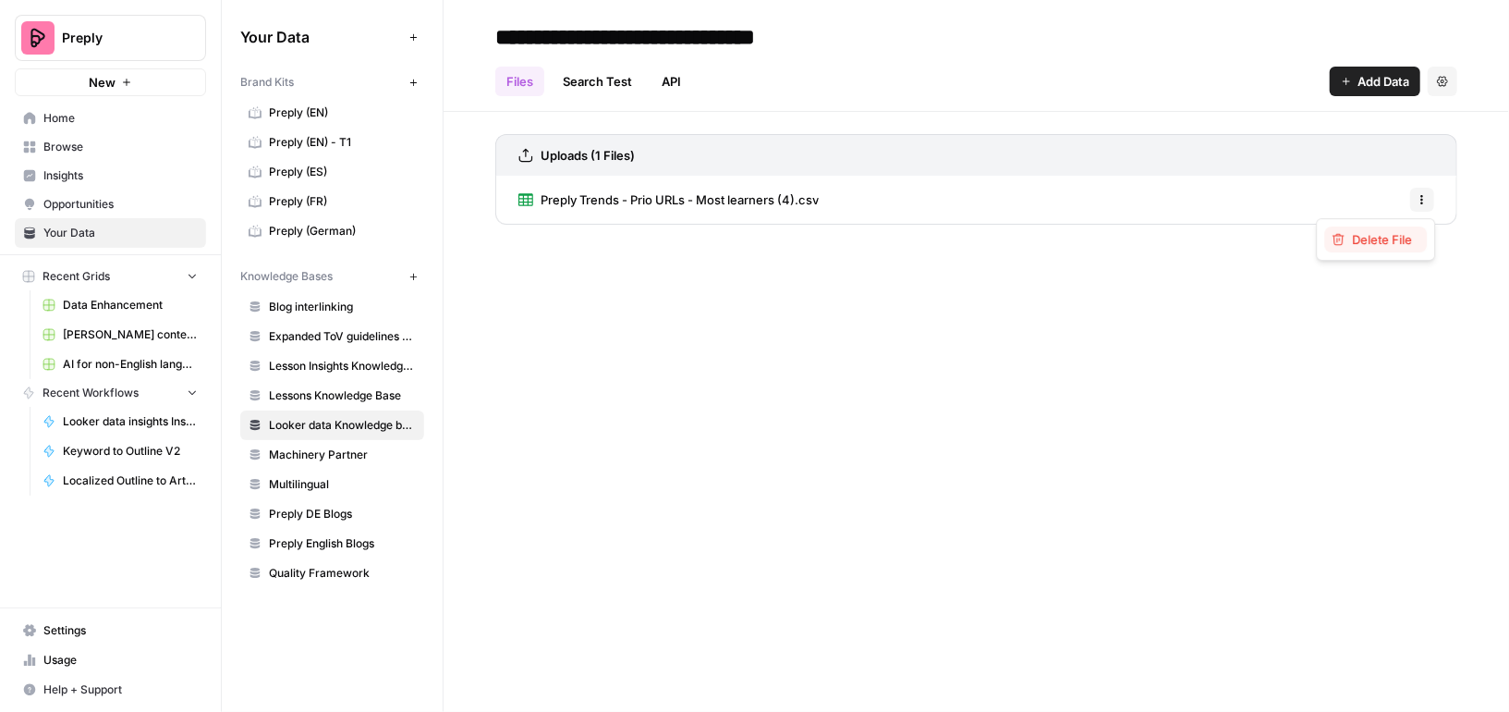
click at [1385, 250] on button "Delete File" at bounding box center [1375, 239] width 103 height 26
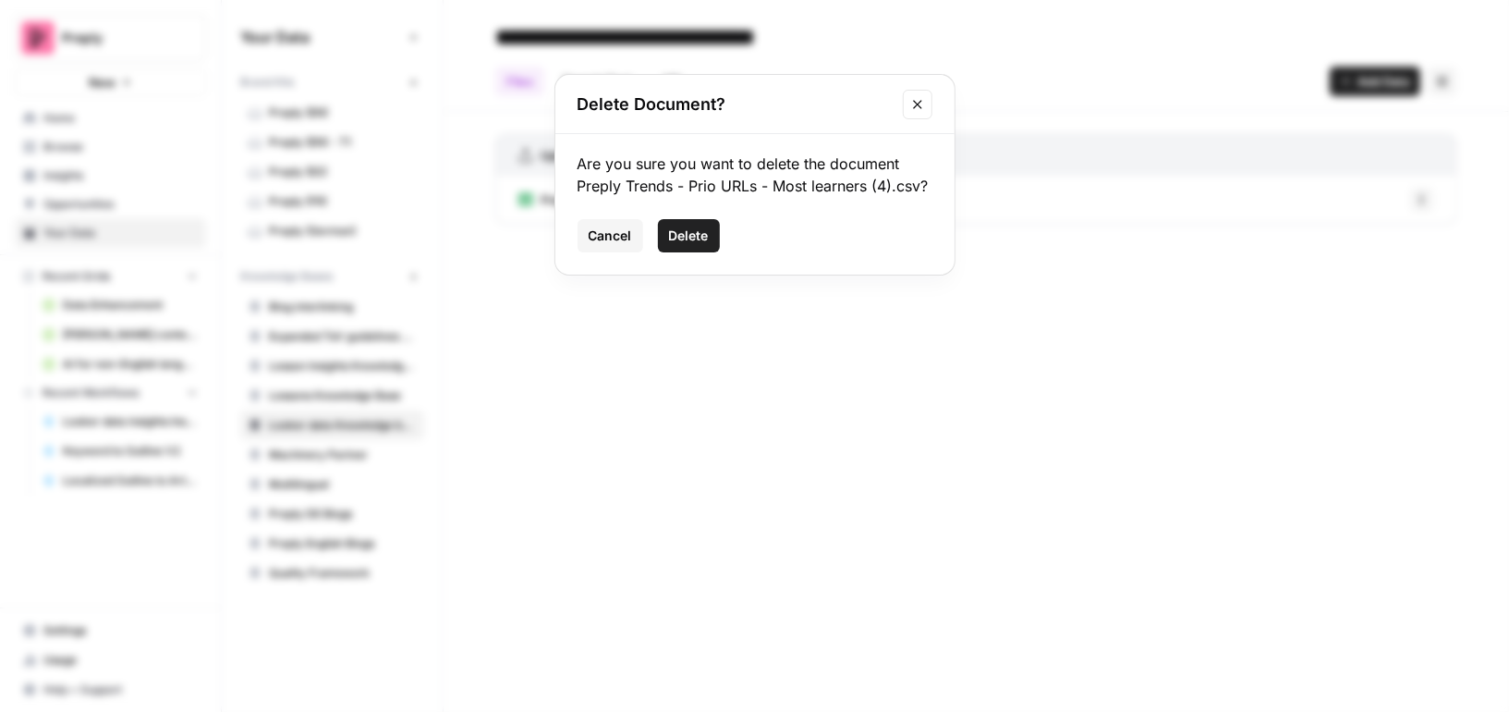
click at [689, 239] on span "Delete" at bounding box center [689, 235] width 40 height 18
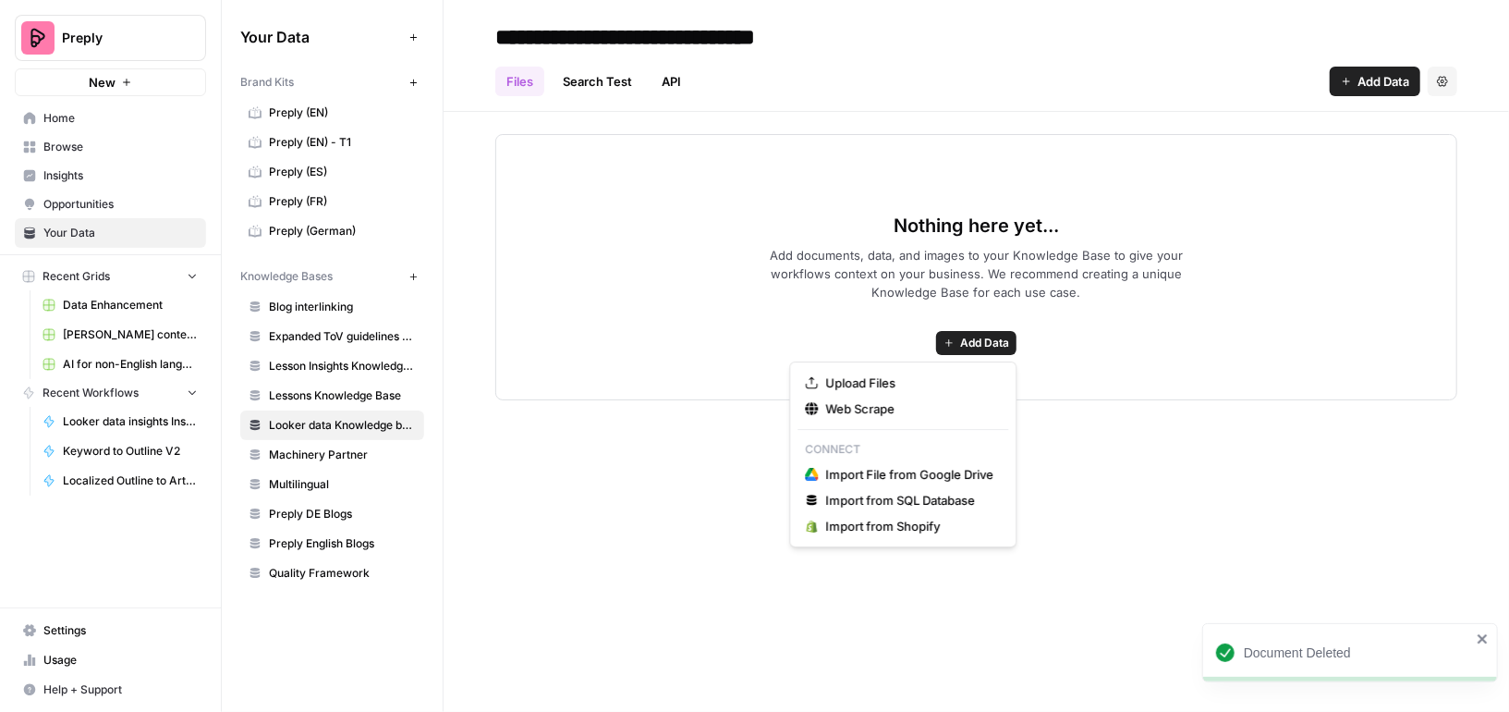
click at [986, 339] on span "Add Data" at bounding box center [984, 343] width 49 height 17
click at [825, 384] on span "Upload Files" at bounding box center [909, 382] width 168 height 18
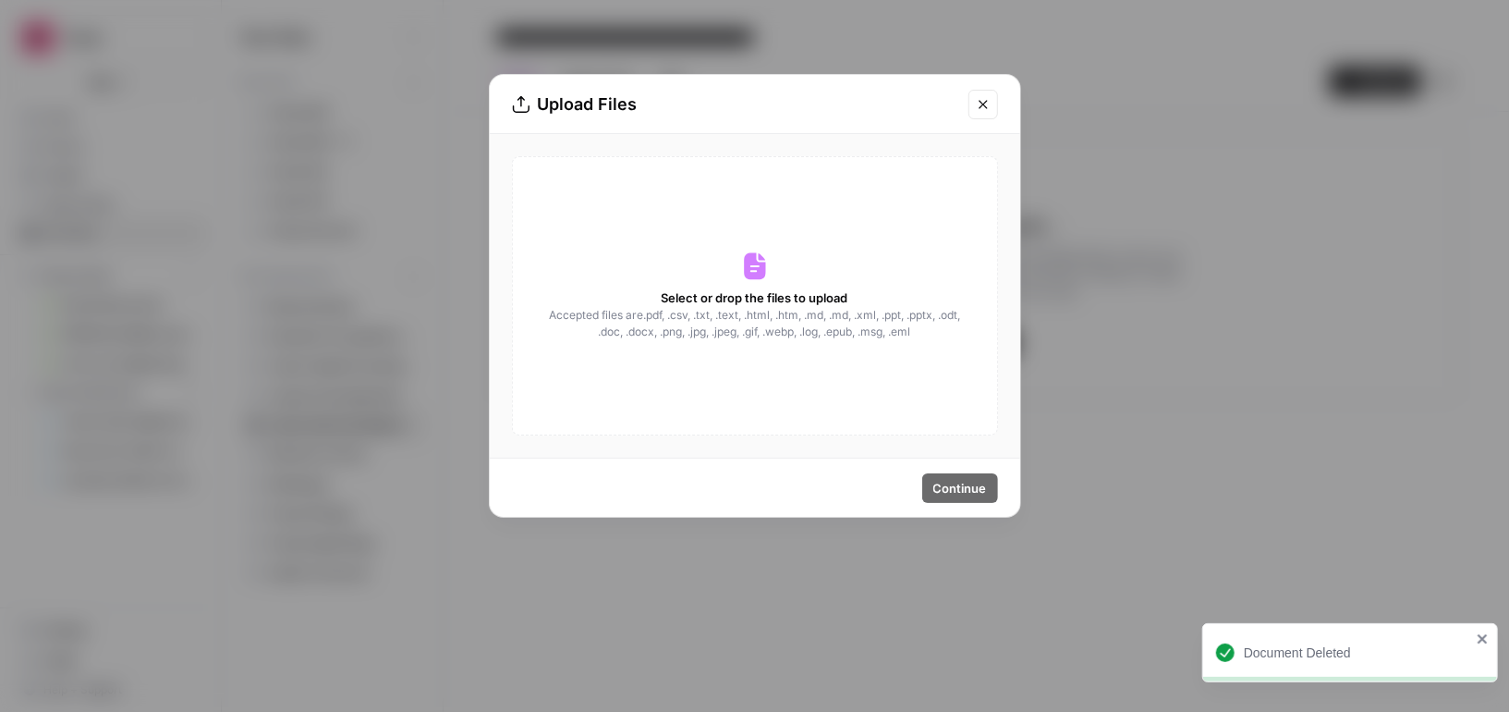
click at [710, 271] on div "Select or drop the files to upload Accepted files are .pdf, .csv, .txt, .text, …" at bounding box center [755, 295] width 486 height 279
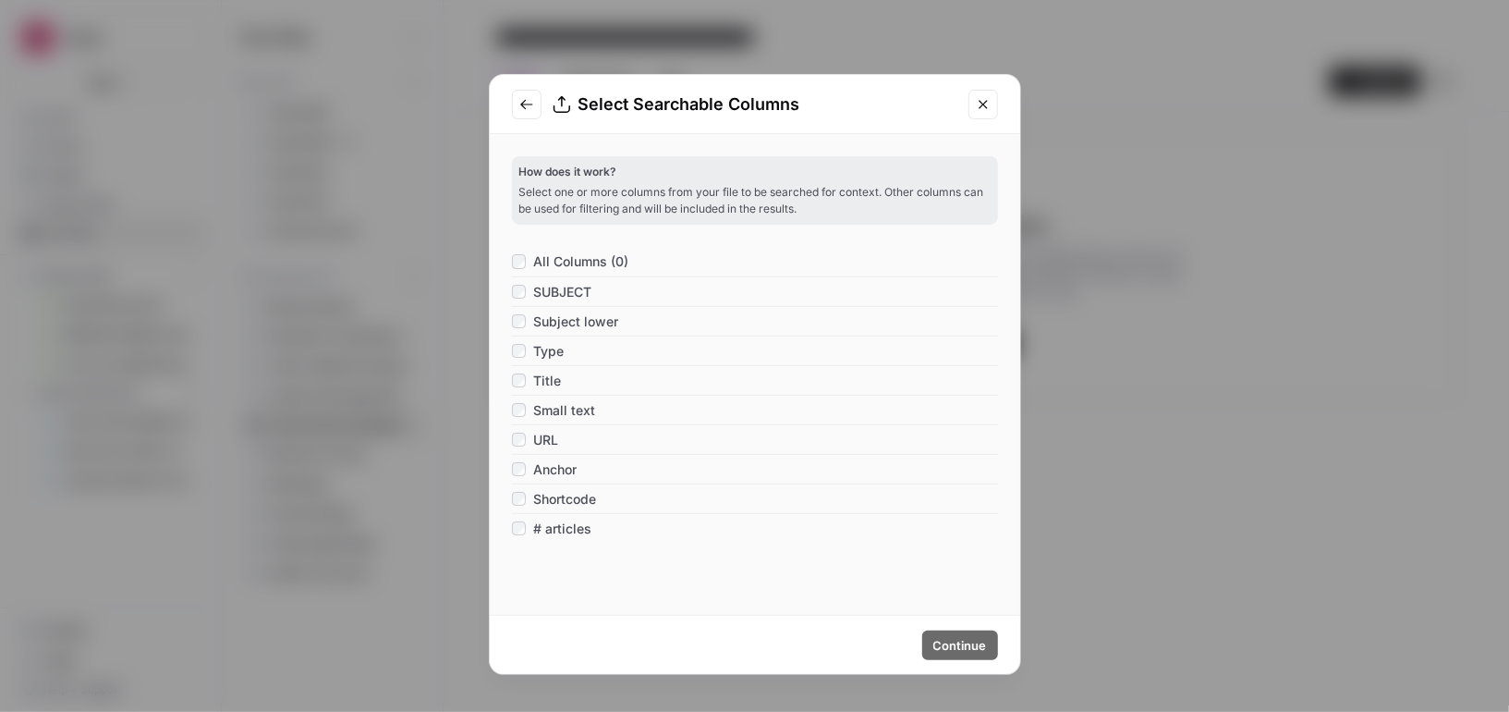
click at [584, 264] on span "All Columns (0)" at bounding box center [580, 261] width 95 height 18
click at [563, 530] on span "# articles" at bounding box center [562, 528] width 58 height 18
click at [953, 641] on span "Continue" at bounding box center [961, 645] width 54 height 18
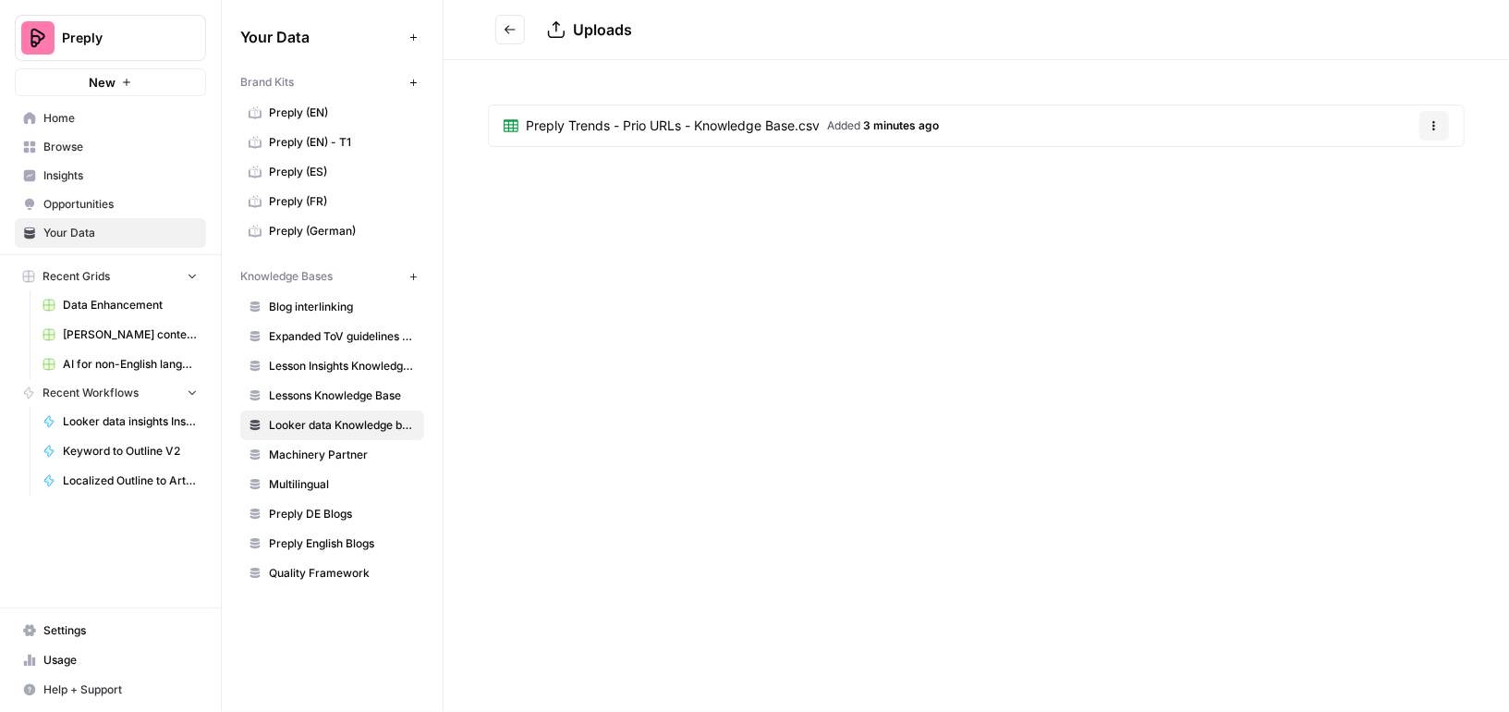
click at [655, 123] on span "Preply Trends - Prio URLs - Knowledge Base.csv" at bounding box center [673, 125] width 294 height 18
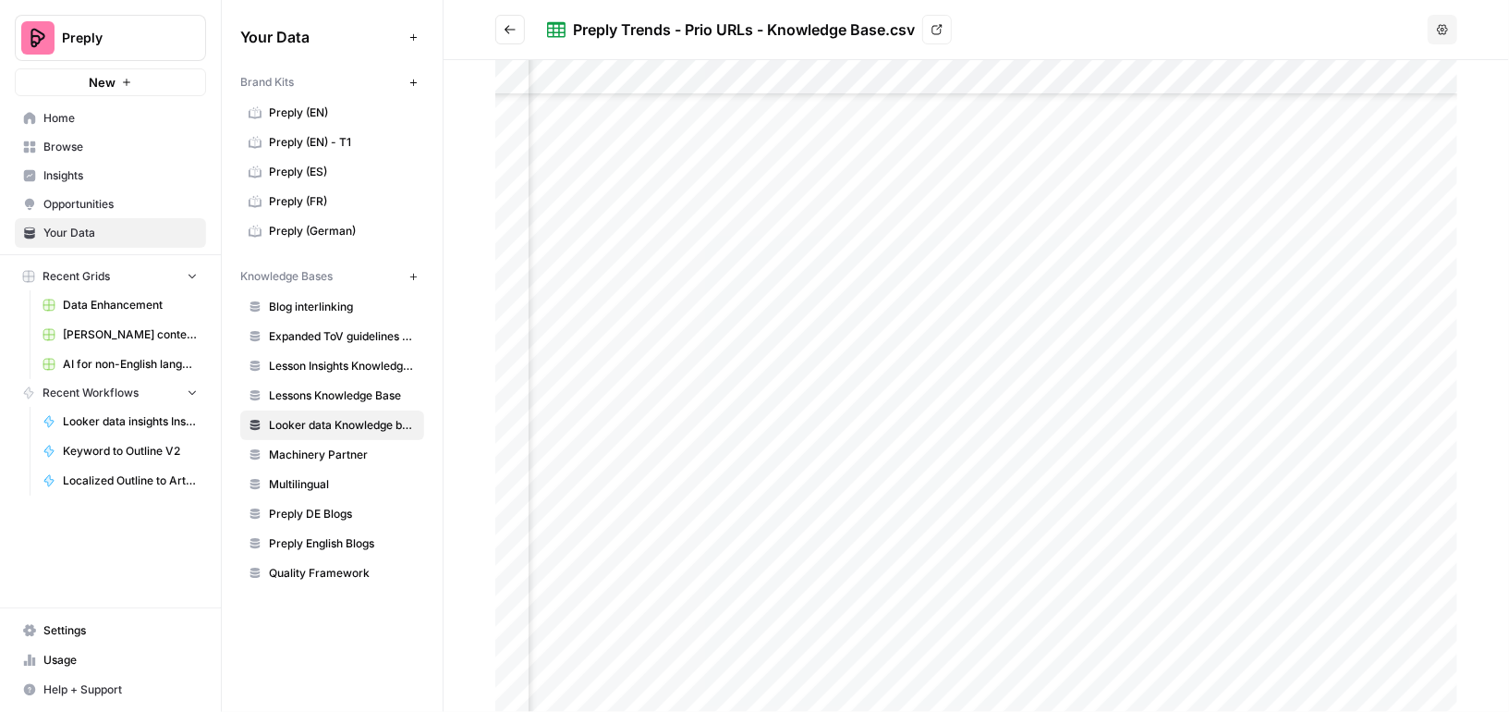
scroll to position [3277, 1421]
click at [957, 503] on div at bounding box center [976, 386] width 962 height 652
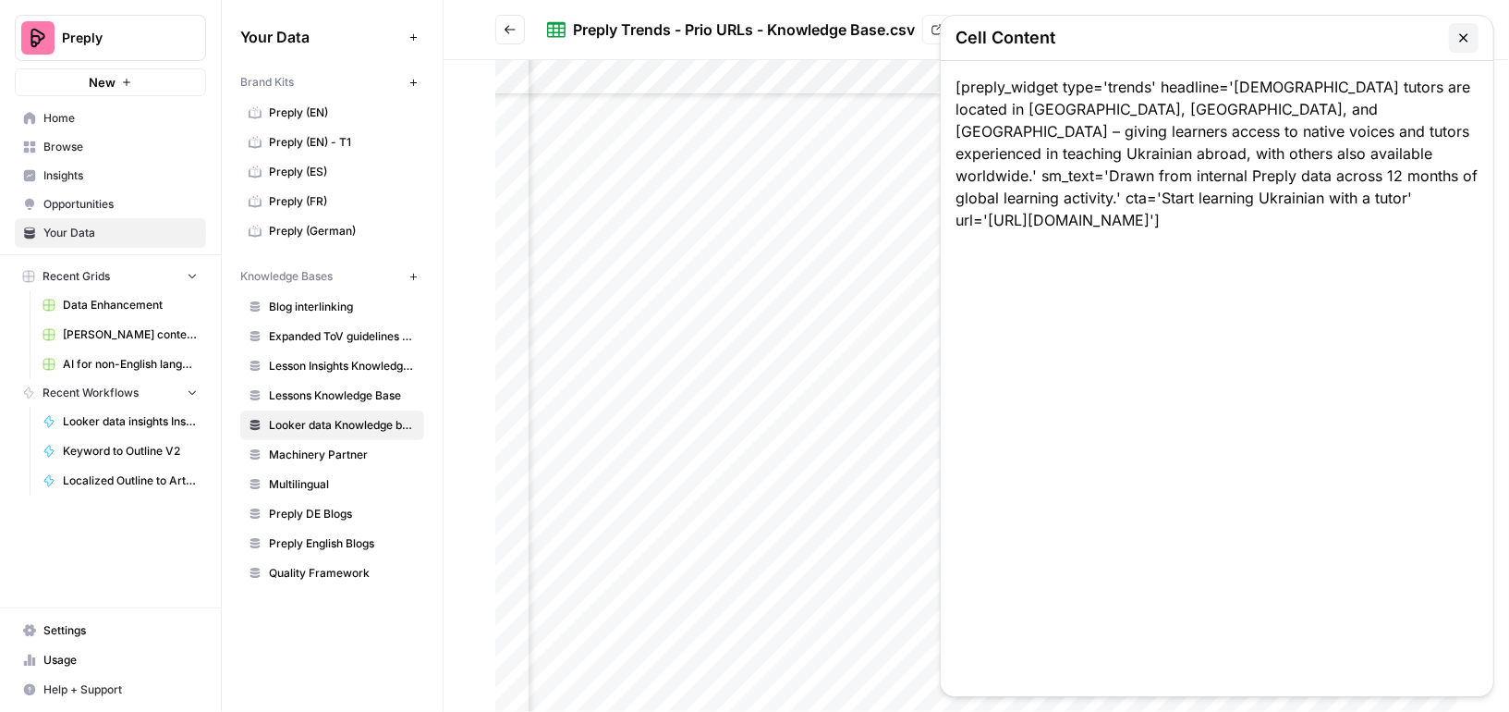
click at [957, 503] on div "[preply_widget type='trends' headline='[DEMOGRAPHIC_DATA] tutors are located in…" at bounding box center [1217, 378] width 553 height 635
click at [1461, 37] on icon "button" at bounding box center [1464, 38] width 15 height 15
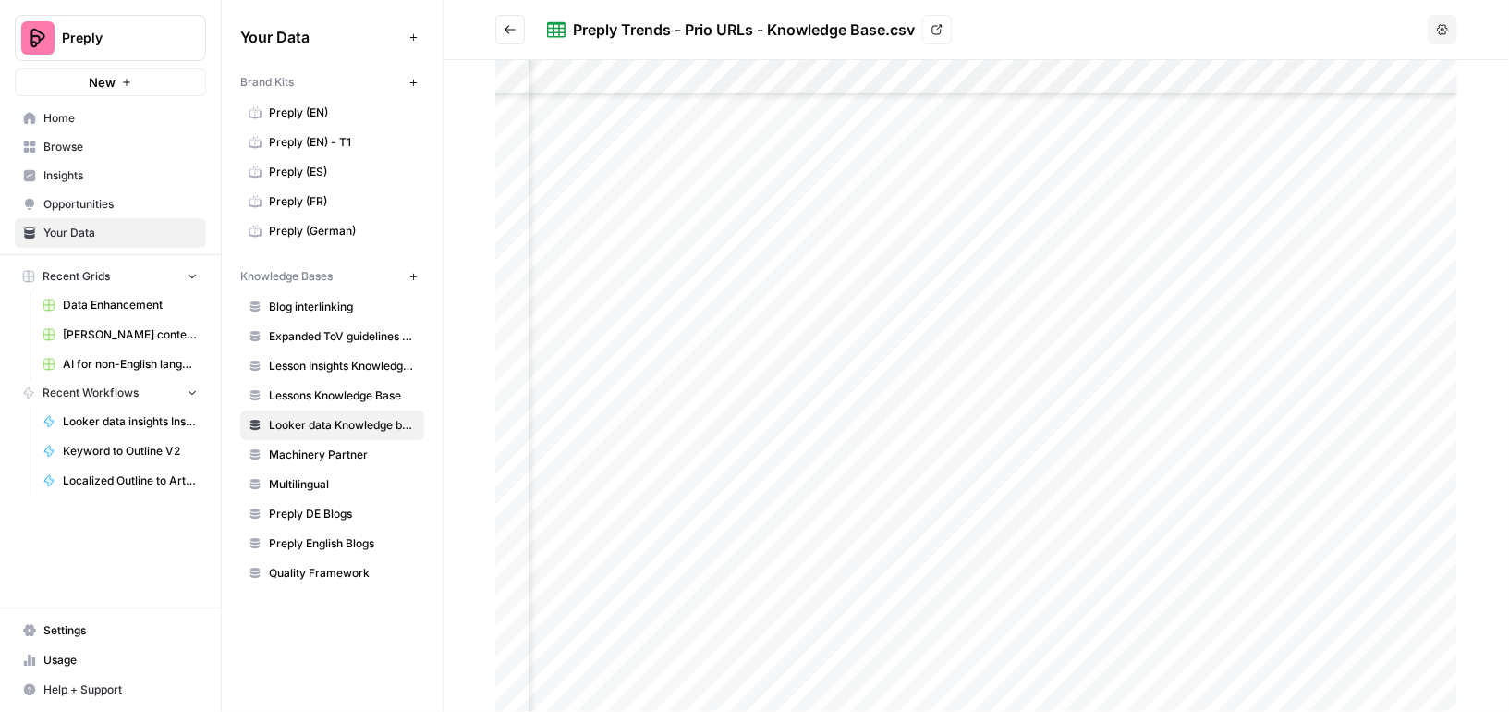
click at [1189, 266] on div at bounding box center [976, 386] width 962 height 652
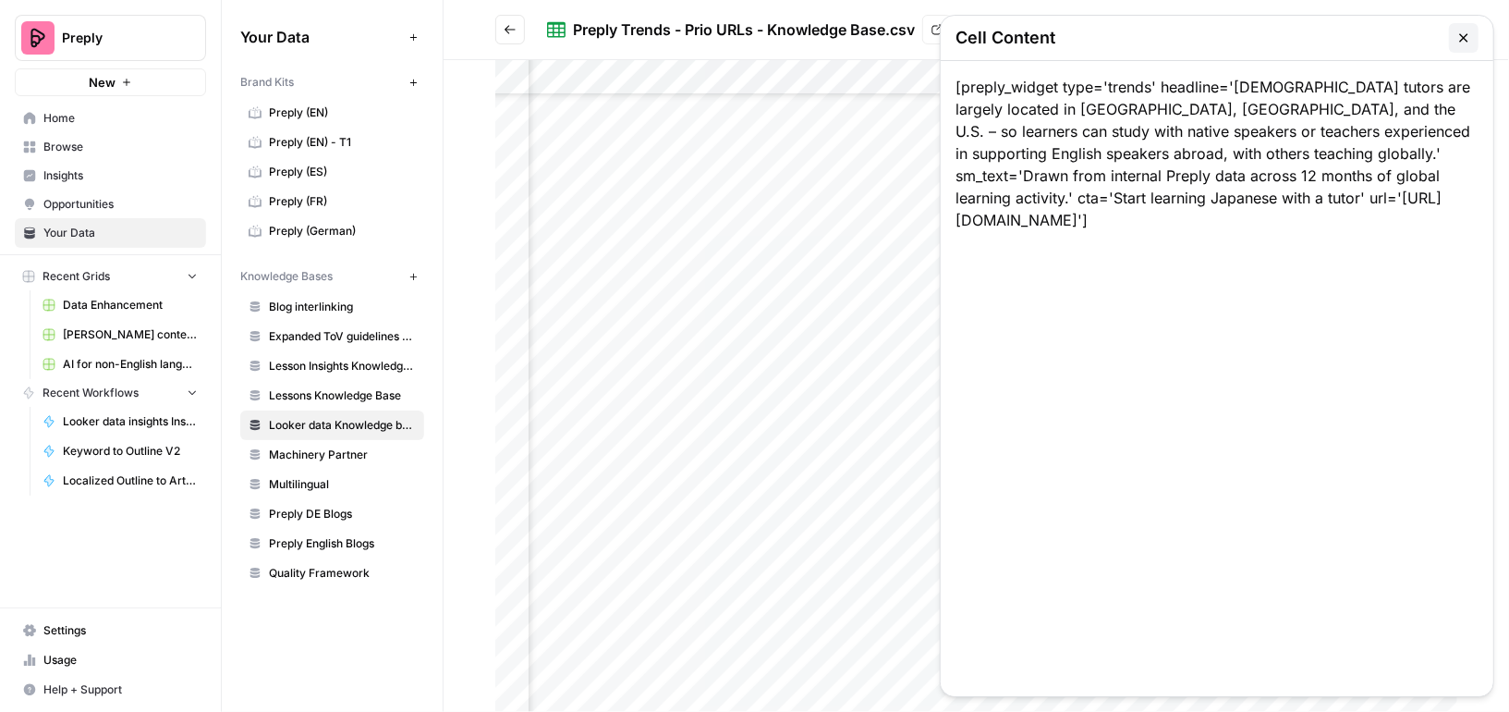
click at [1460, 27] on button "button" at bounding box center [1464, 38] width 30 height 30
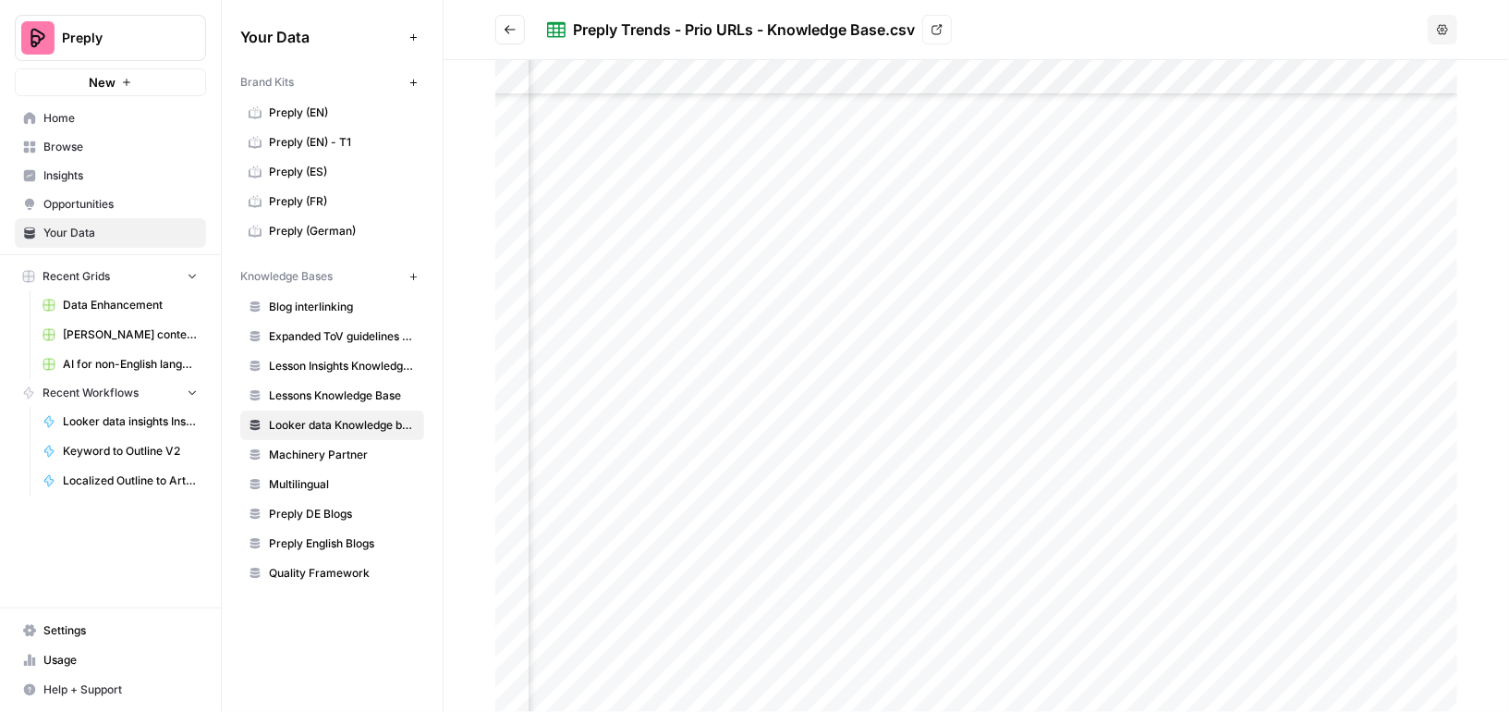
click at [1181, 582] on div at bounding box center [976, 386] width 962 height 652
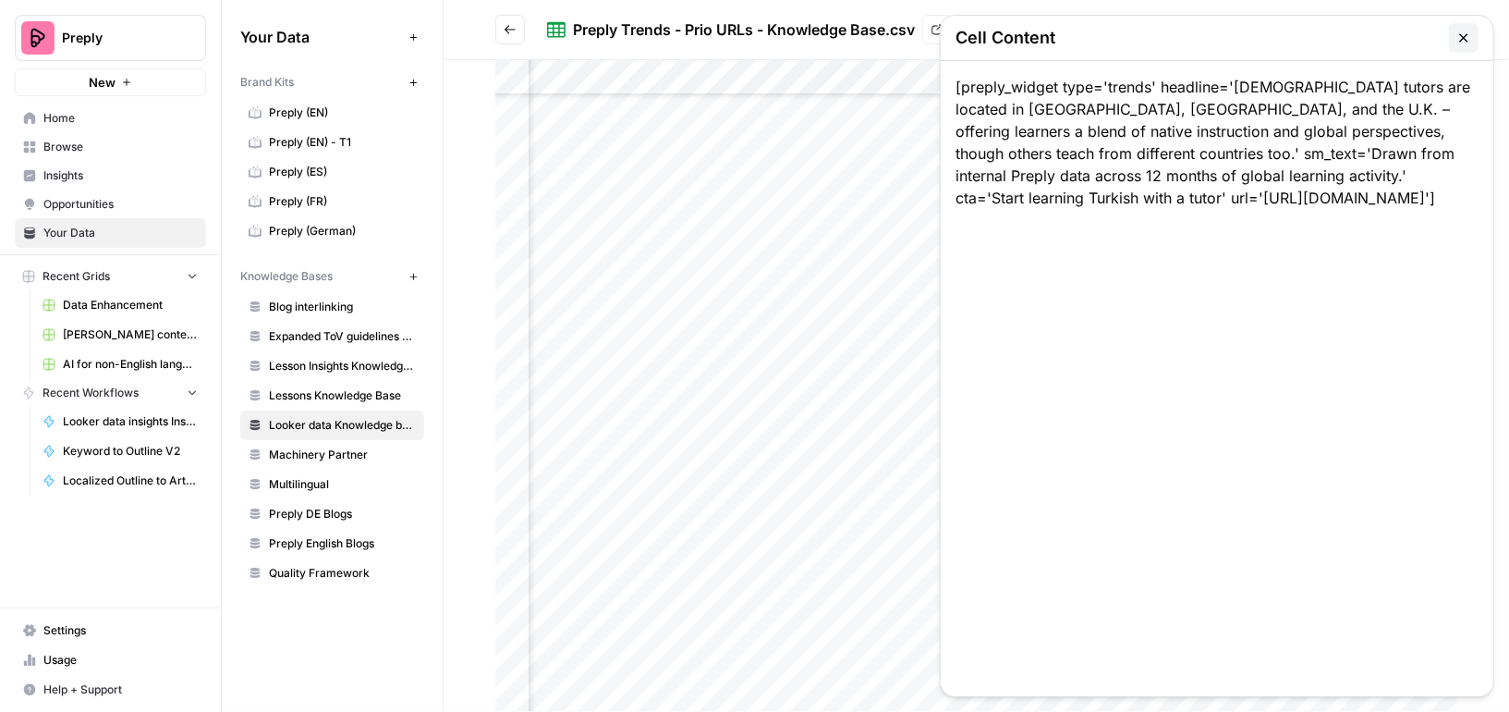
click at [1460, 33] on icon "button" at bounding box center [1464, 38] width 15 height 15
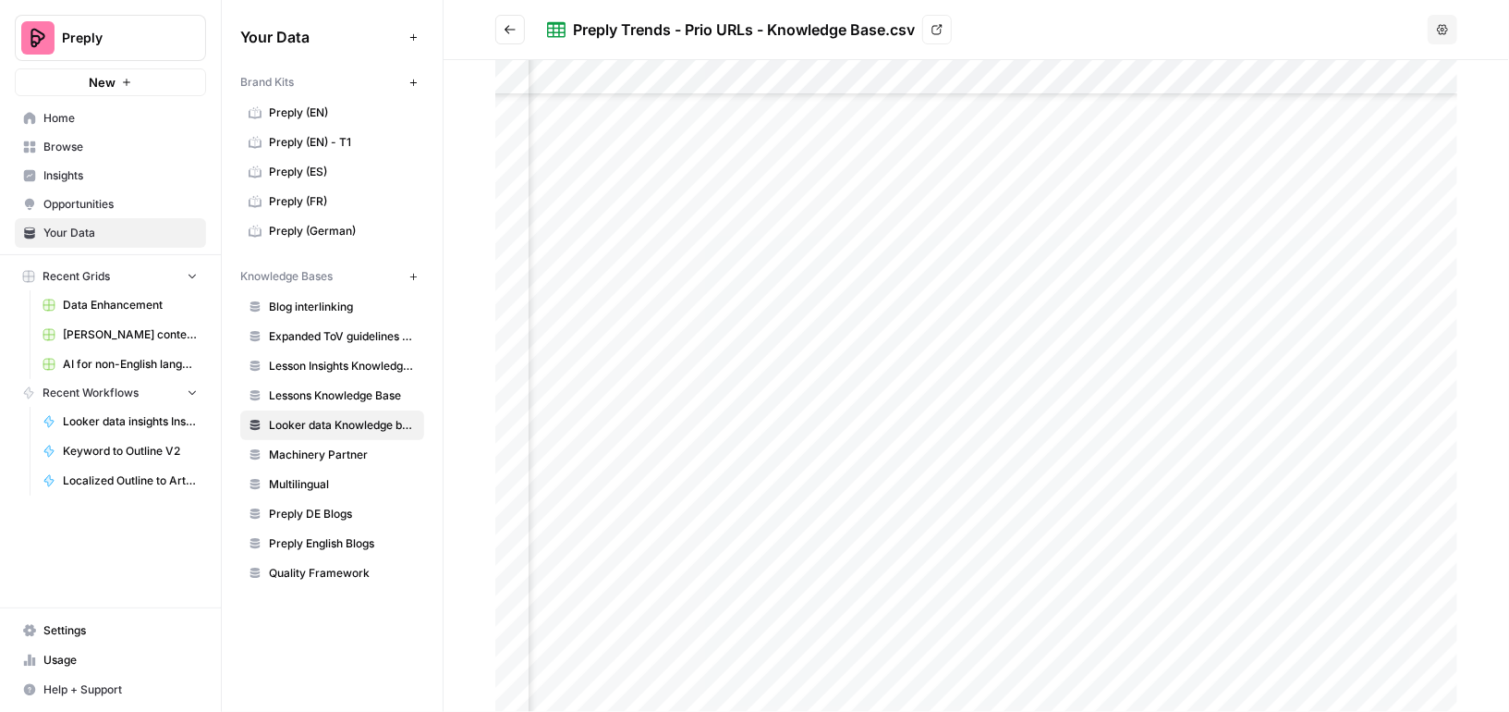
click at [1177, 637] on div at bounding box center [976, 386] width 962 height 652
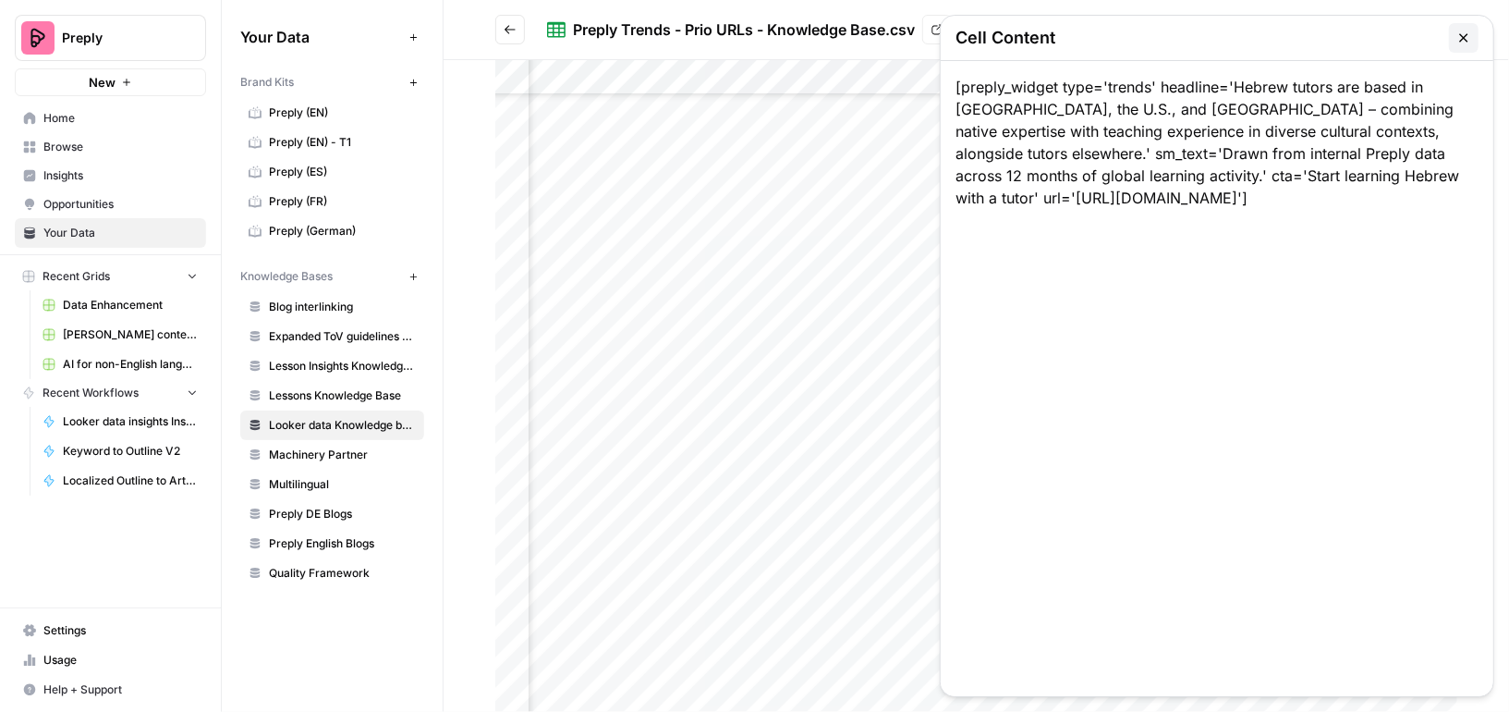
click at [1456, 33] on button "button" at bounding box center [1464, 38] width 30 height 30
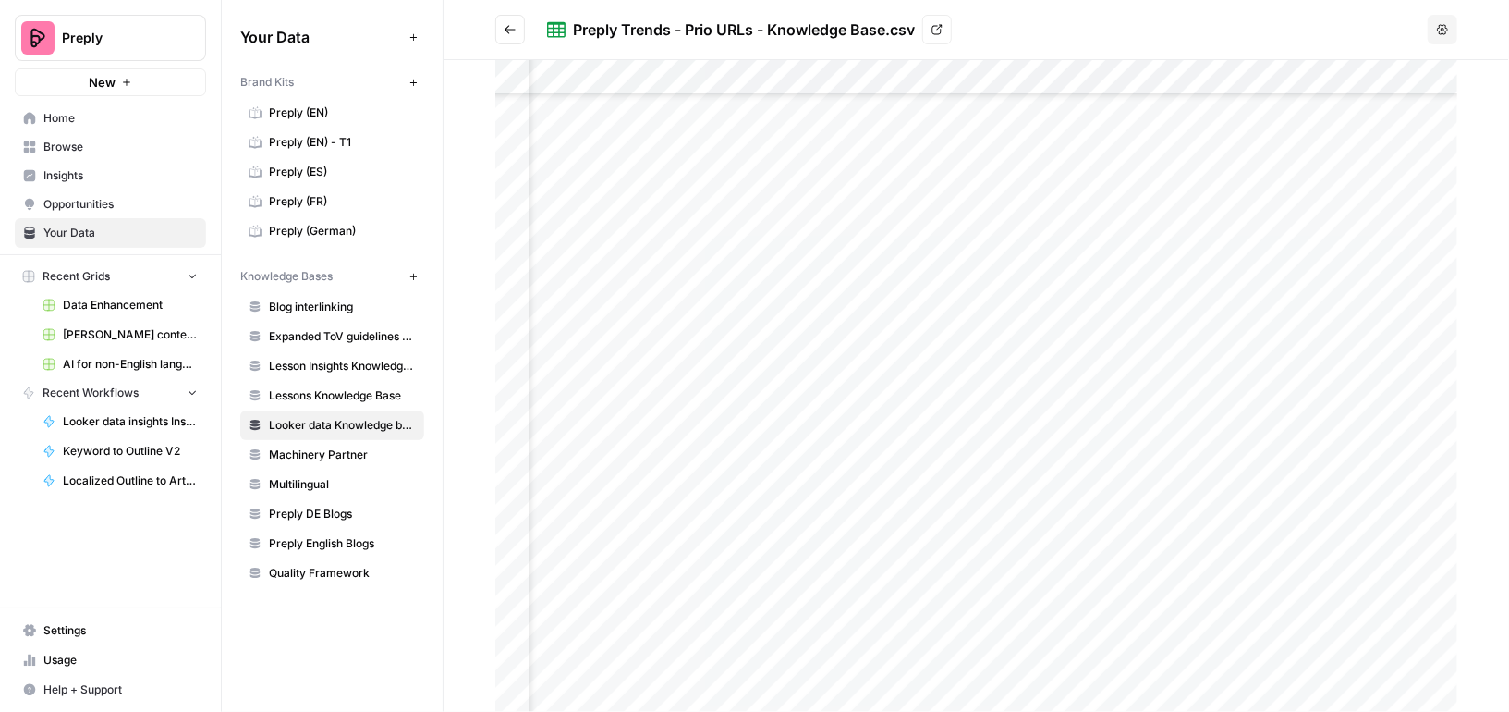
click at [1166, 451] on div at bounding box center [976, 386] width 962 height 652
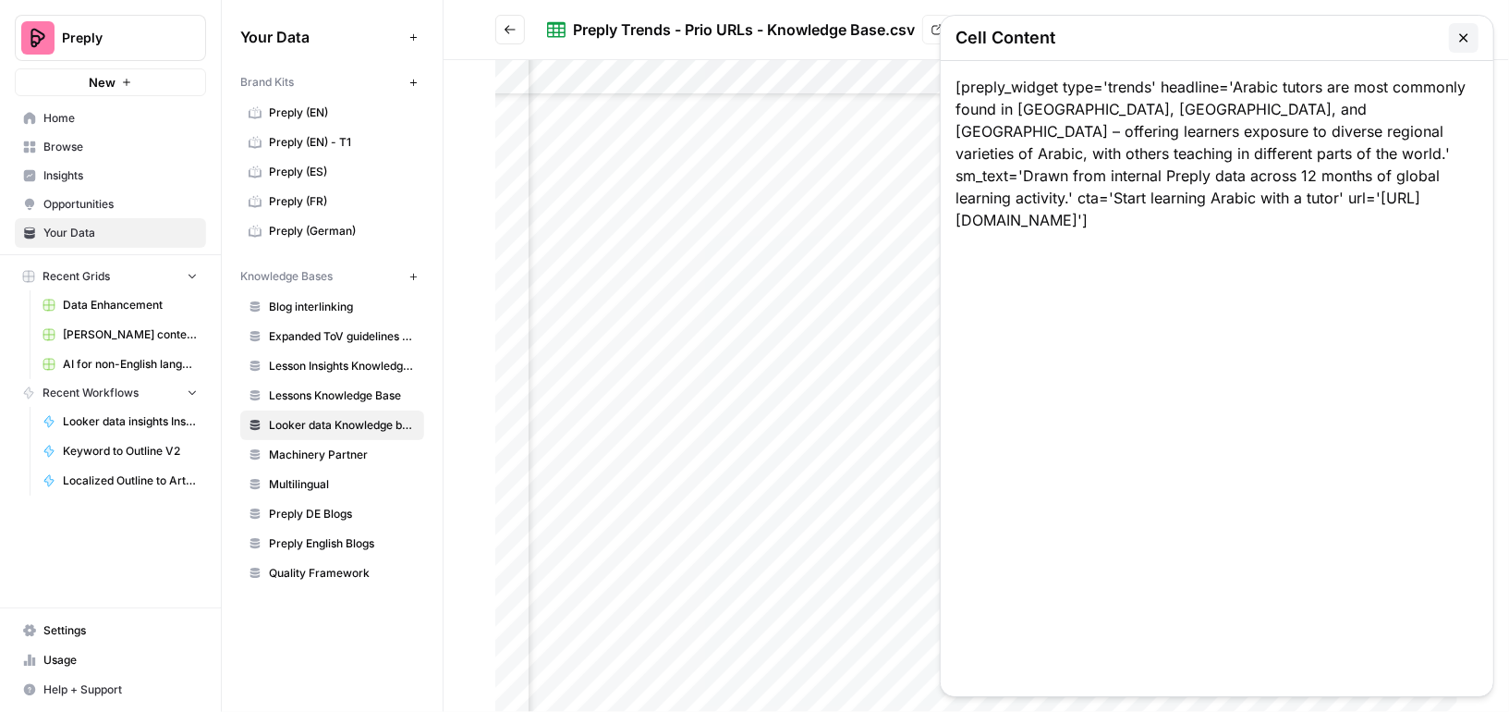
click at [1465, 34] on icon "button" at bounding box center [1464, 38] width 15 height 15
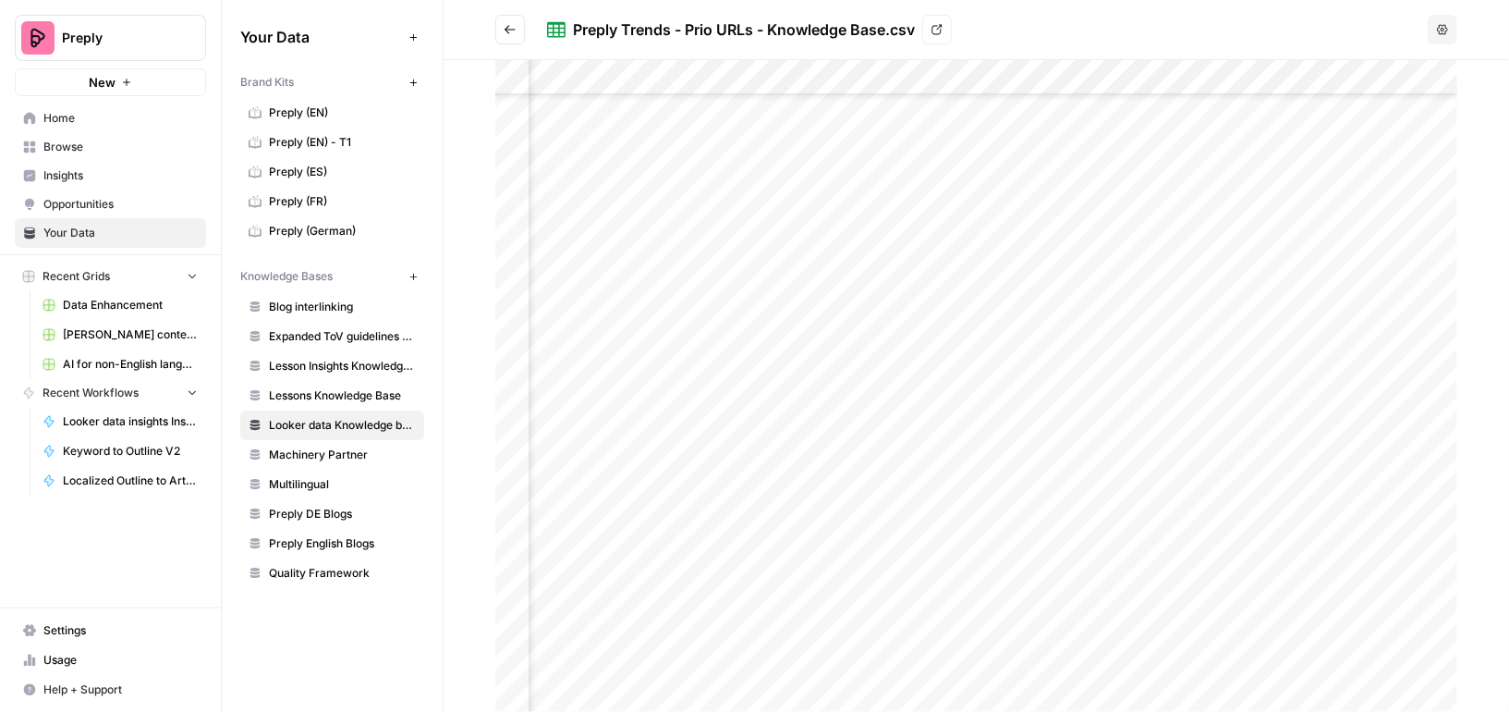
scroll to position [1268, 1421]
click at [133, 307] on span "Data Enhancement" at bounding box center [130, 305] width 135 height 17
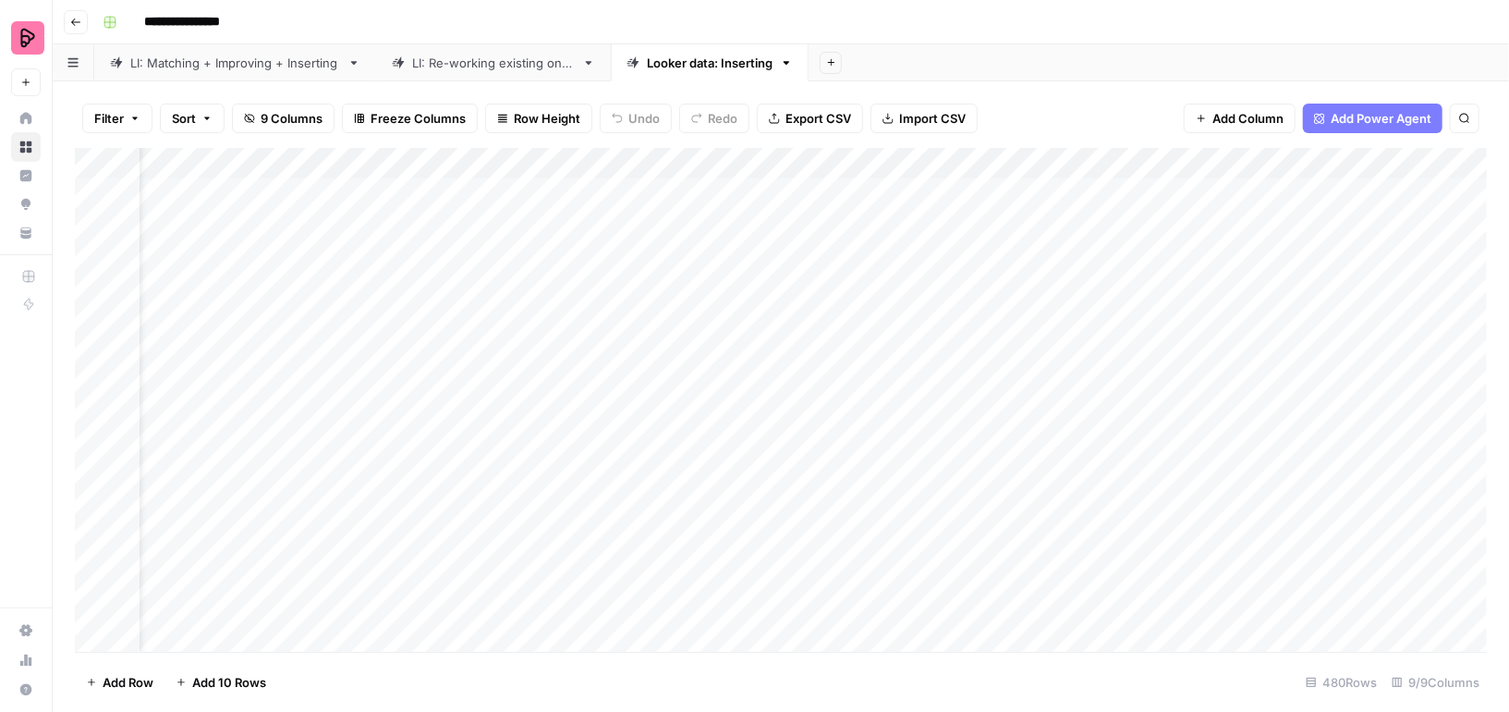
scroll to position [0, 478]
click at [946, 191] on div "Add Column" at bounding box center [781, 400] width 1412 height 504
click at [931, 189] on div "Add Column" at bounding box center [781, 400] width 1412 height 504
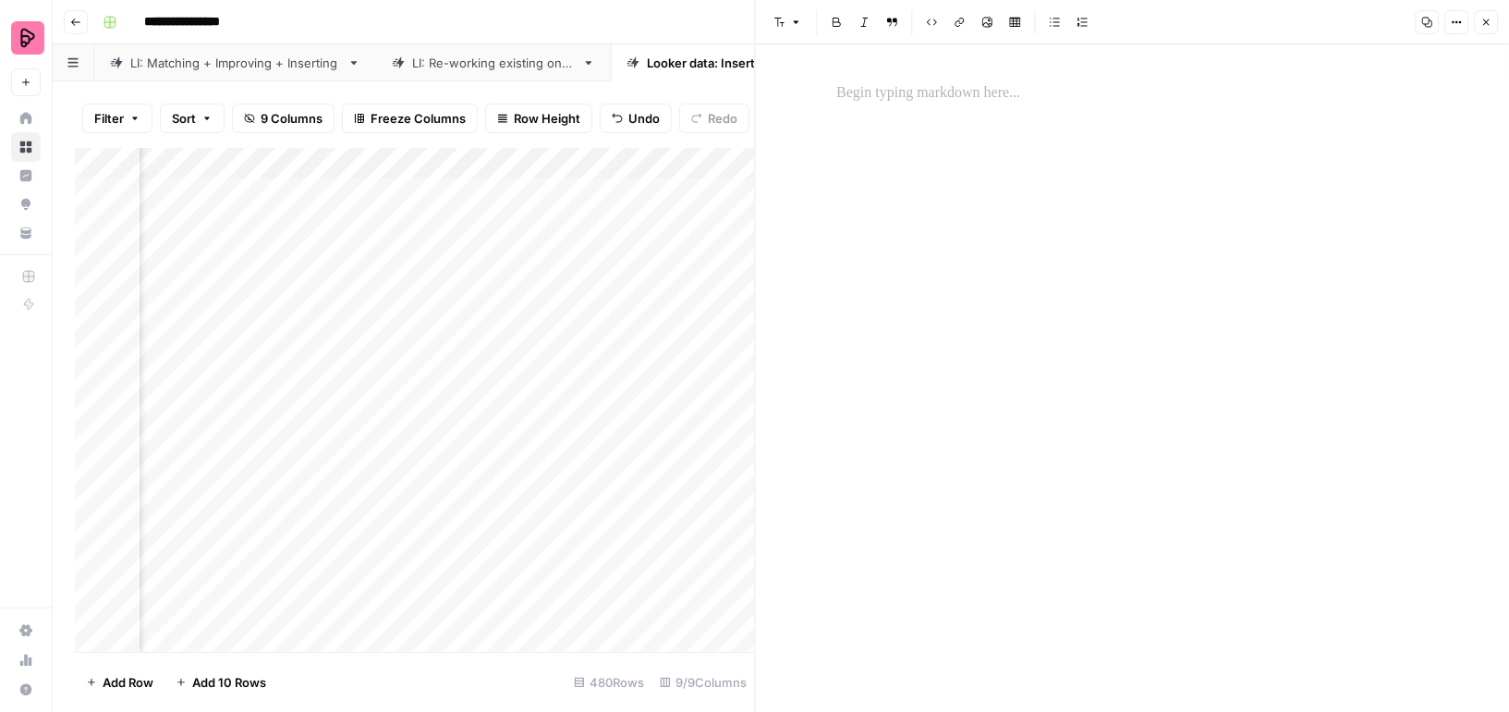
click at [1487, 19] on icon "button" at bounding box center [1486, 22] width 11 height 11
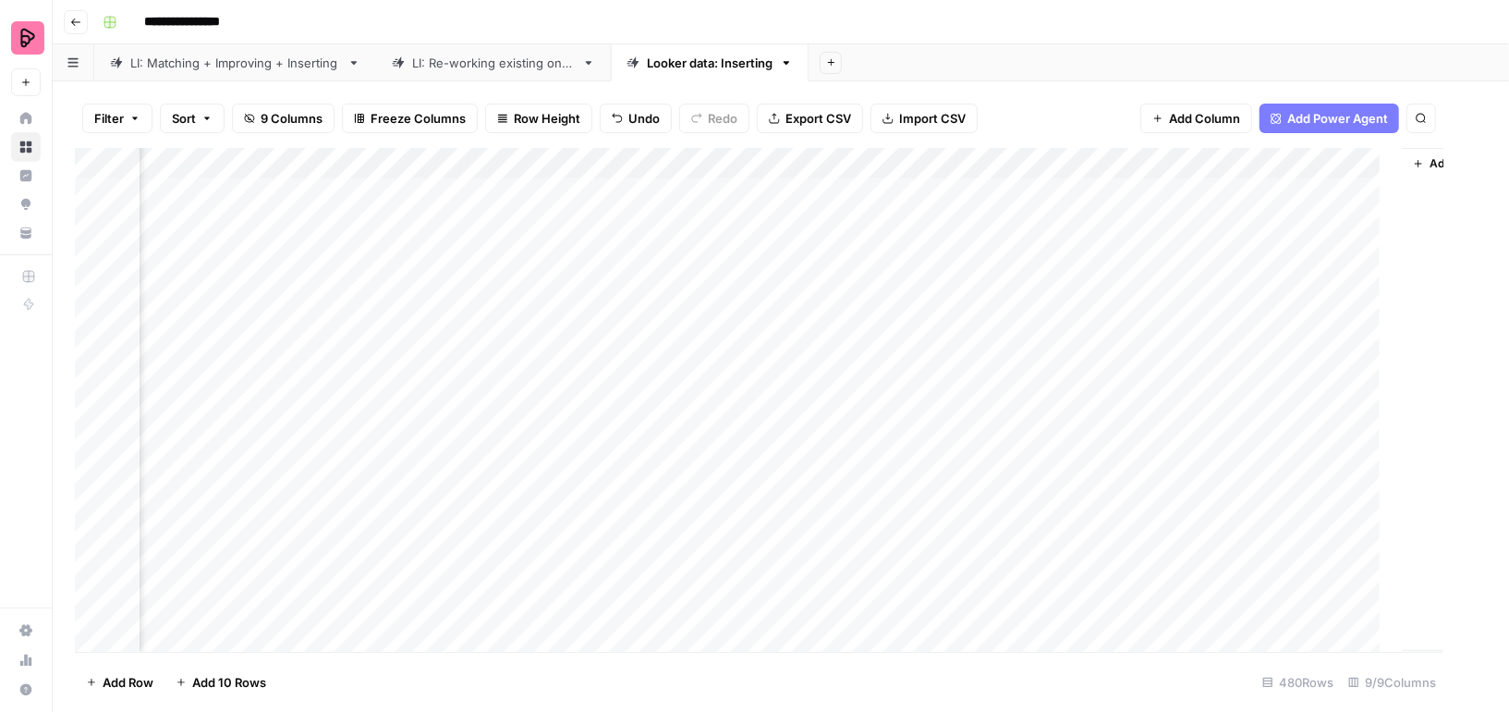
scroll to position [0, 456]
click at [845, 288] on div "Add Column" at bounding box center [781, 400] width 1412 height 504
click at [885, 161] on div "Add Column" at bounding box center [781, 400] width 1412 height 504
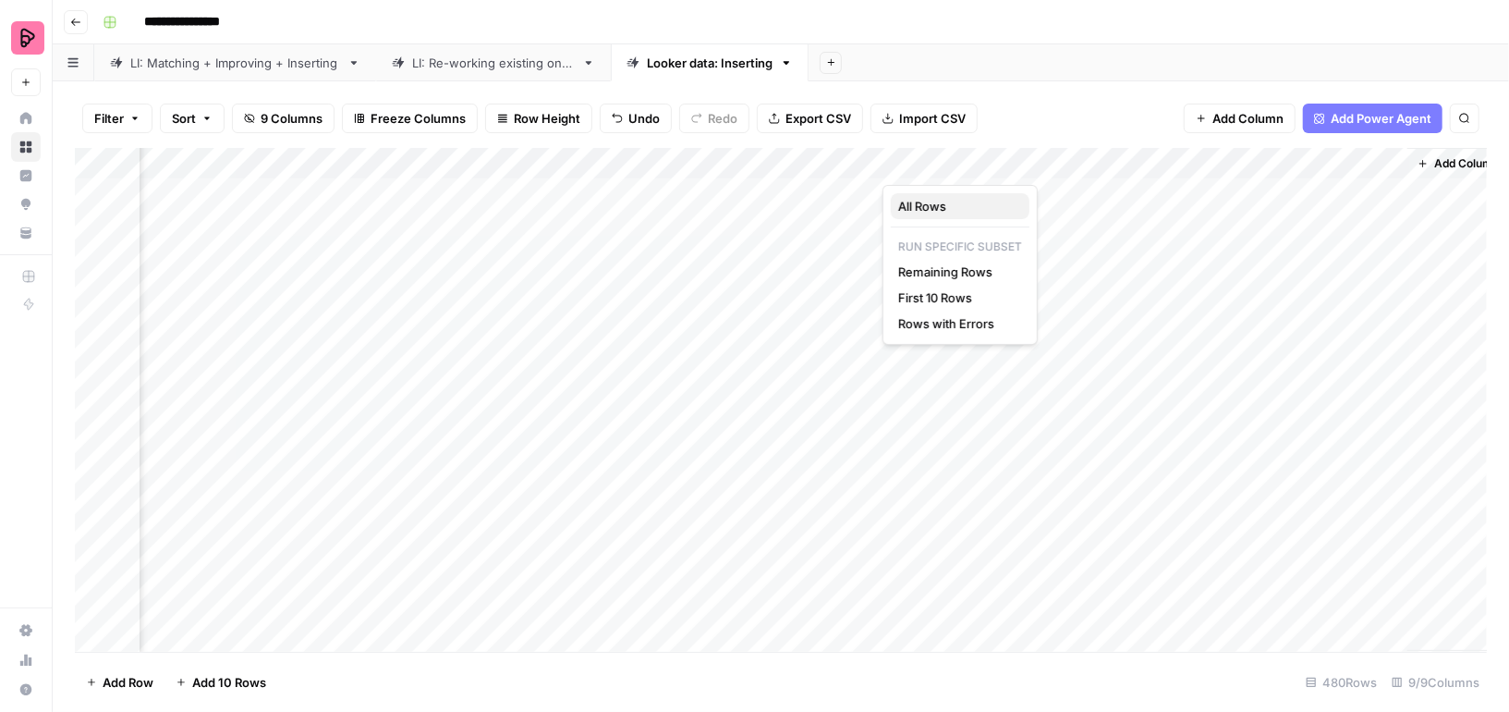
click at [907, 205] on span "All Rows" at bounding box center [956, 206] width 116 height 18
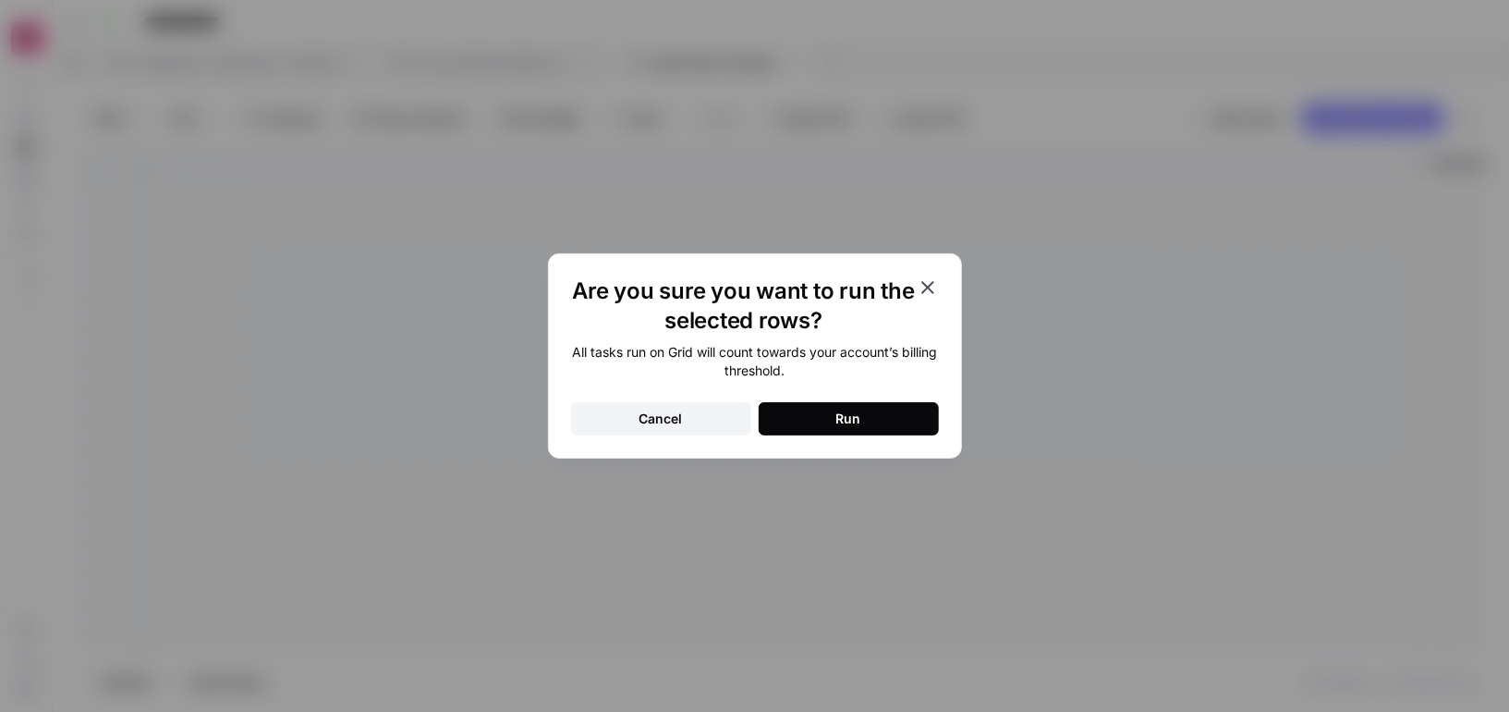
click at [870, 421] on button "Run" at bounding box center [849, 418] width 180 height 33
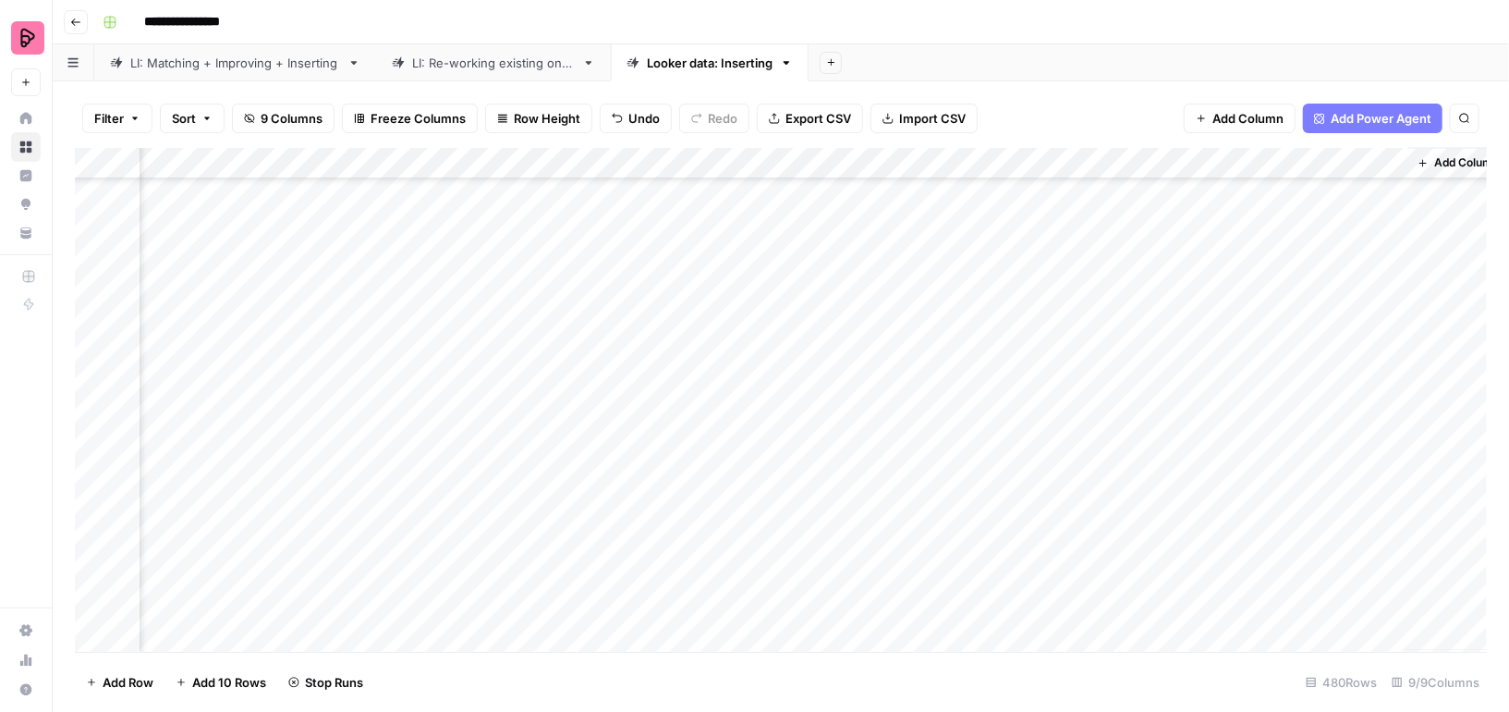
scroll to position [2342, 456]
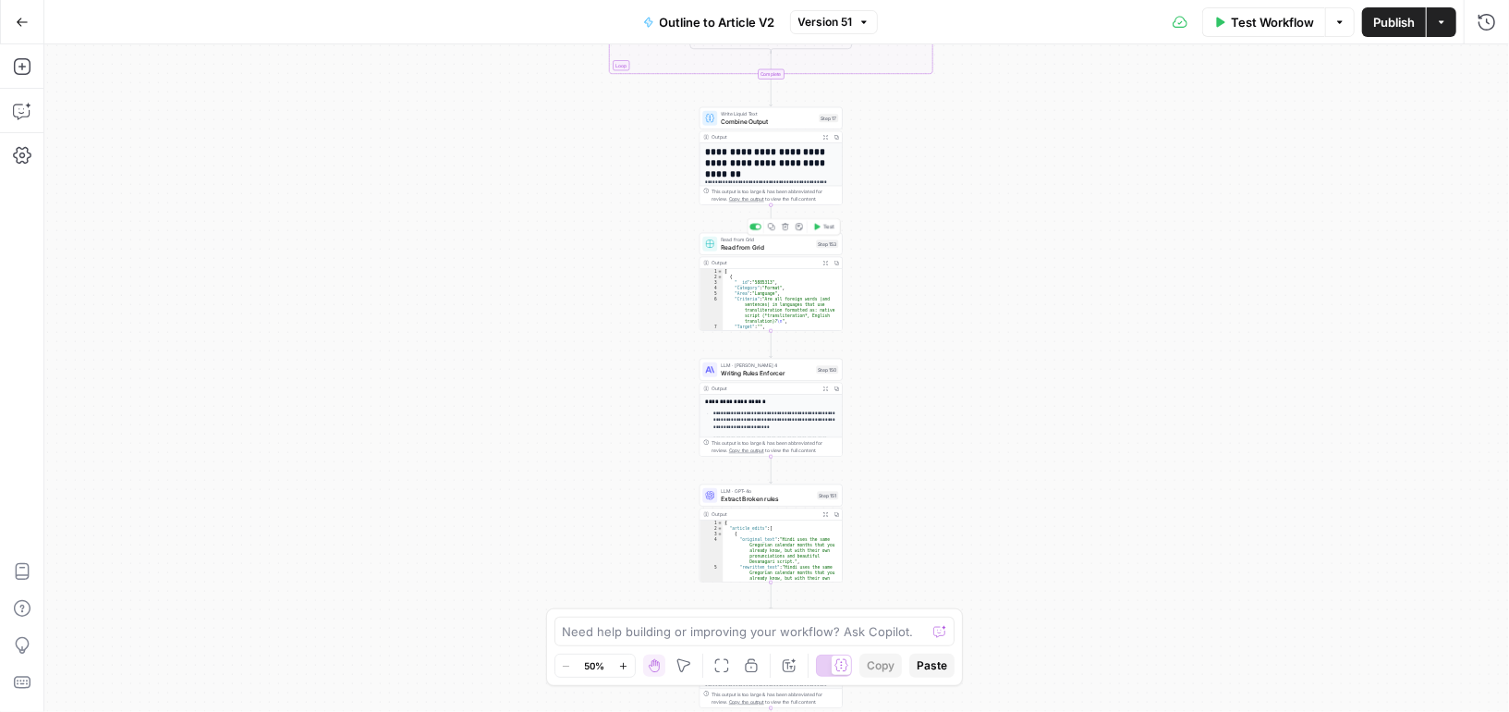
click at [799, 247] on span "Read from Grid" at bounding box center [767, 246] width 92 height 9
type input "English Content"
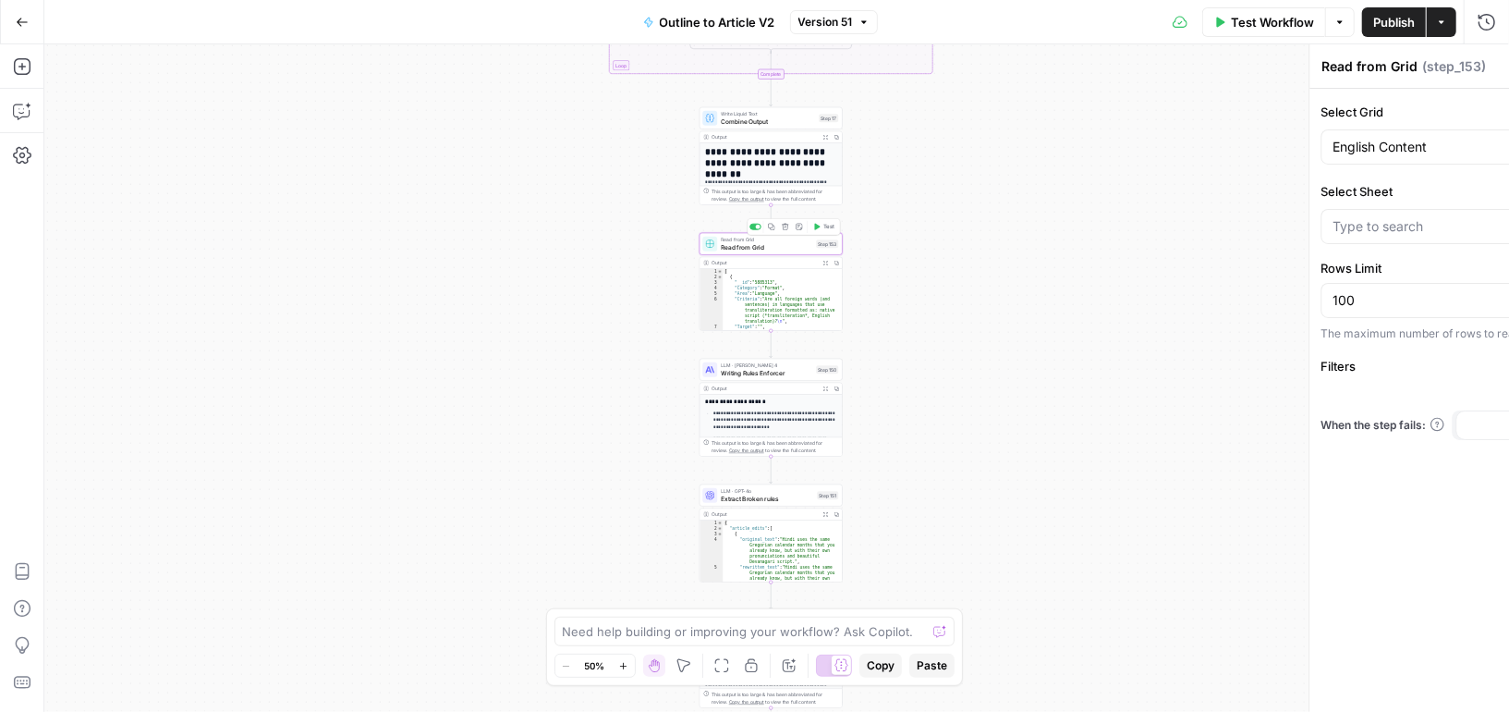
type input "Quality Framework"
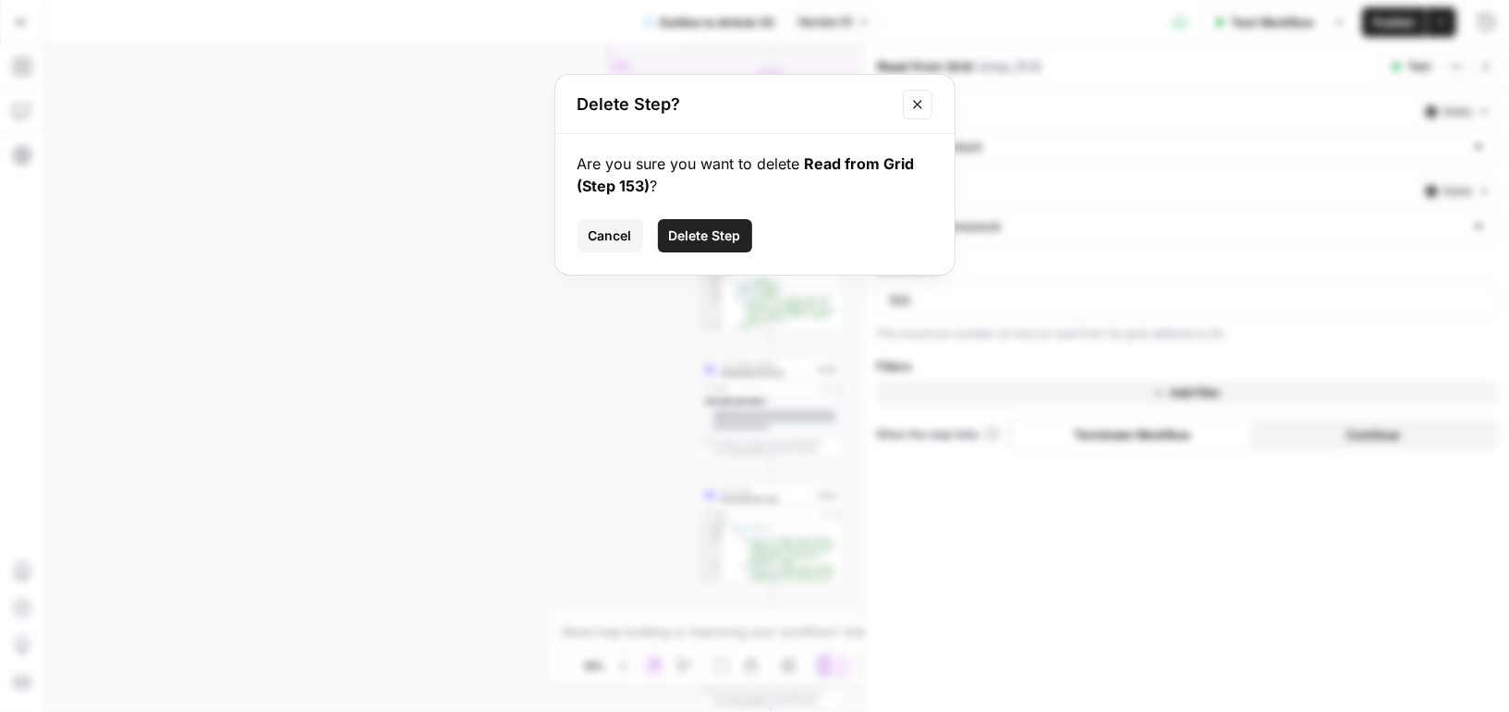
click at [731, 227] on span "Delete Step" at bounding box center [705, 235] width 72 height 18
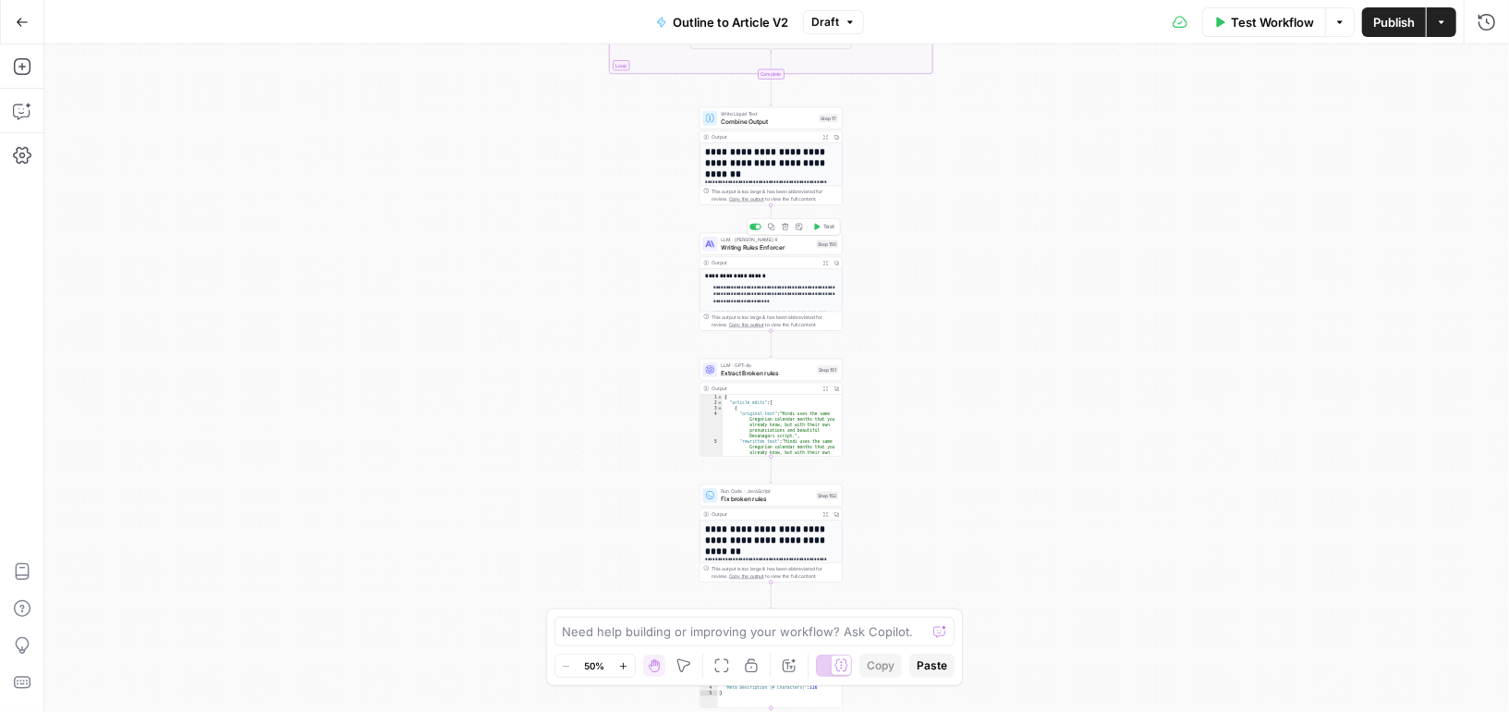
click at [817, 223] on icon "button" at bounding box center [816, 226] width 7 height 7
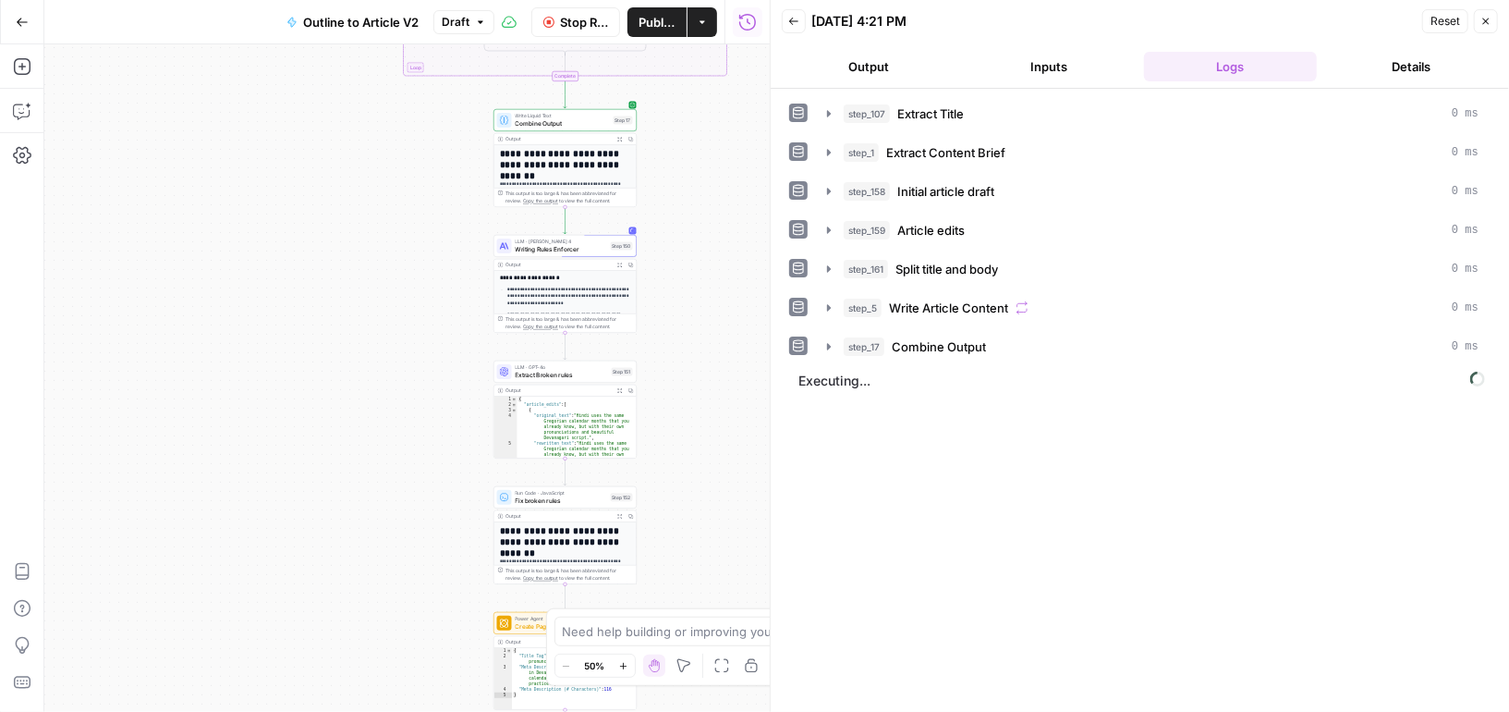
click at [585, 21] on span "Stop Run" at bounding box center [584, 22] width 48 height 18
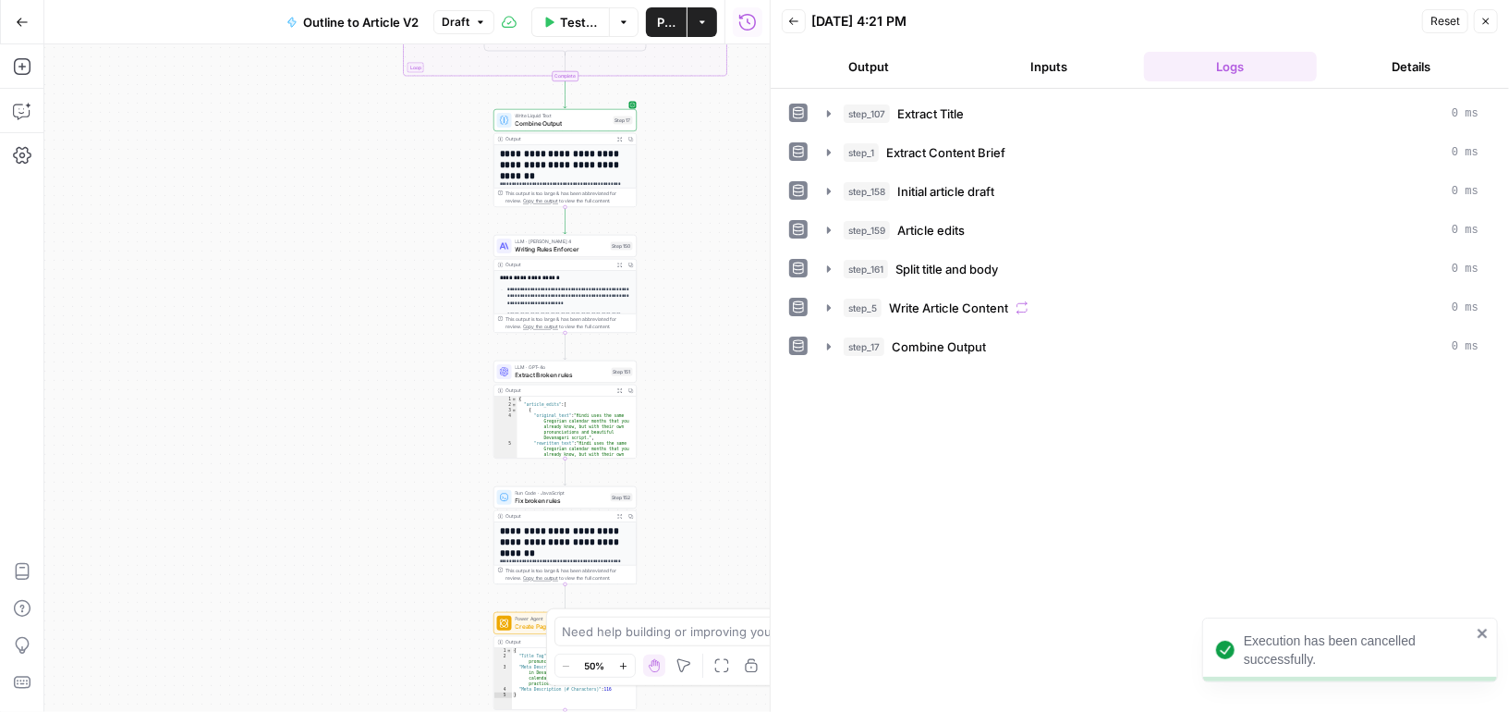
click at [664, 21] on span "Publish" at bounding box center [666, 22] width 18 height 18
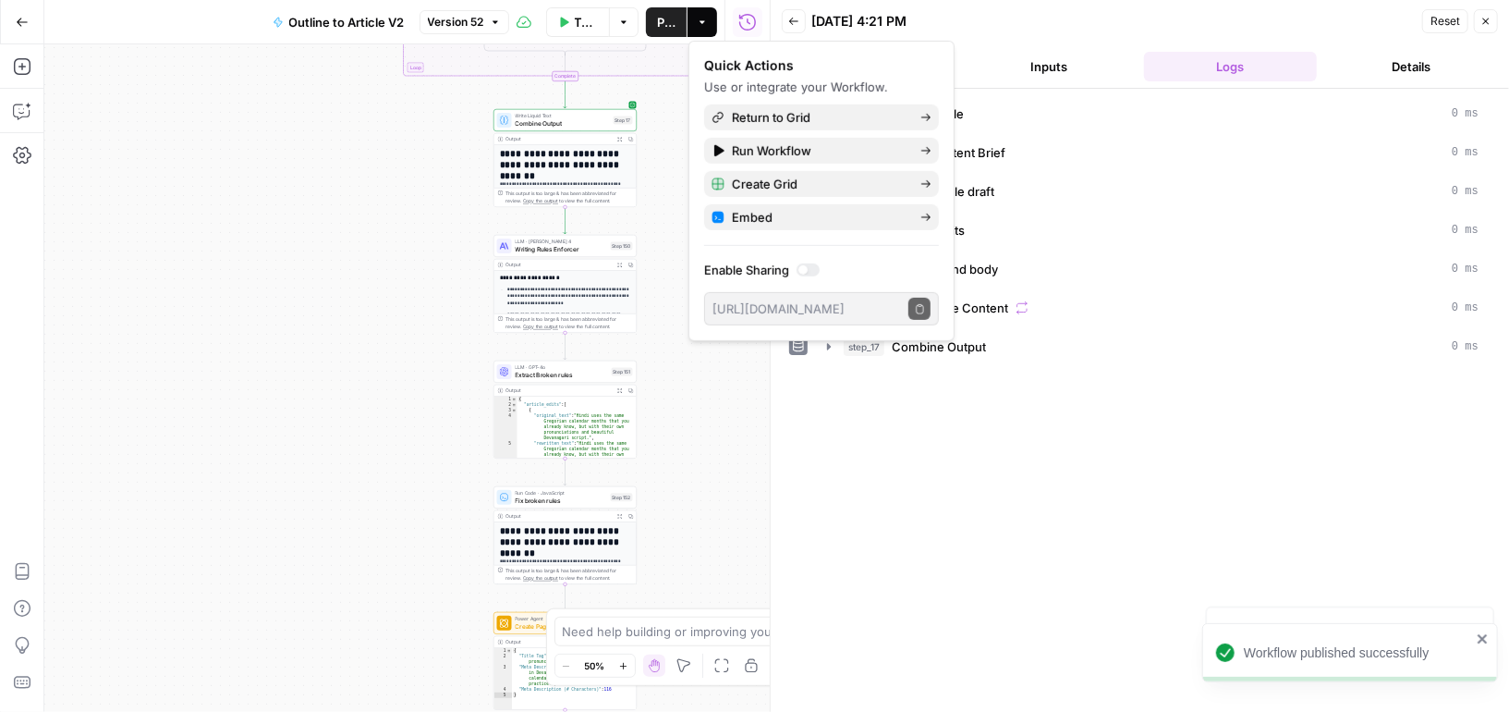
click at [1492, 31] on button "Close" at bounding box center [1486, 21] width 24 height 24
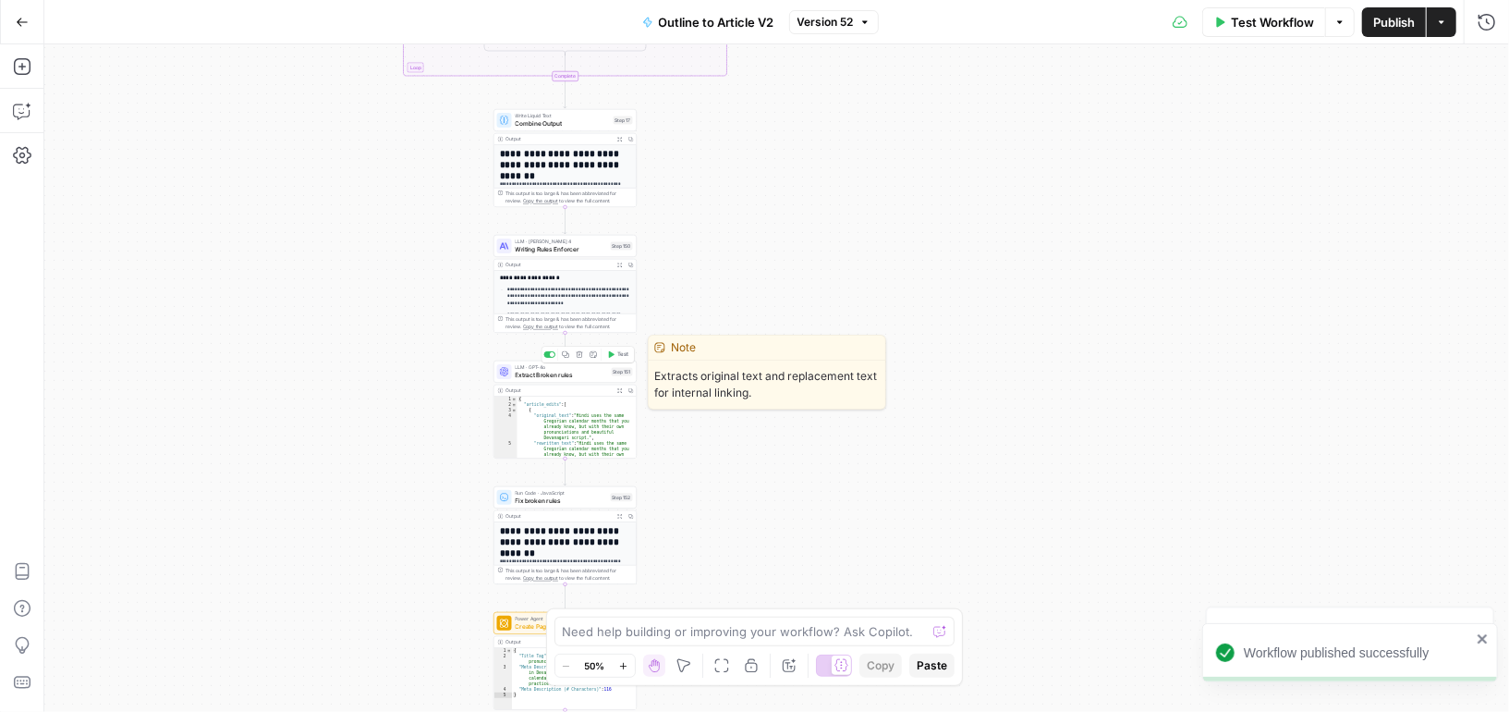
click at [590, 377] on span "Extract Broken rules" at bounding box center [562, 374] width 92 height 9
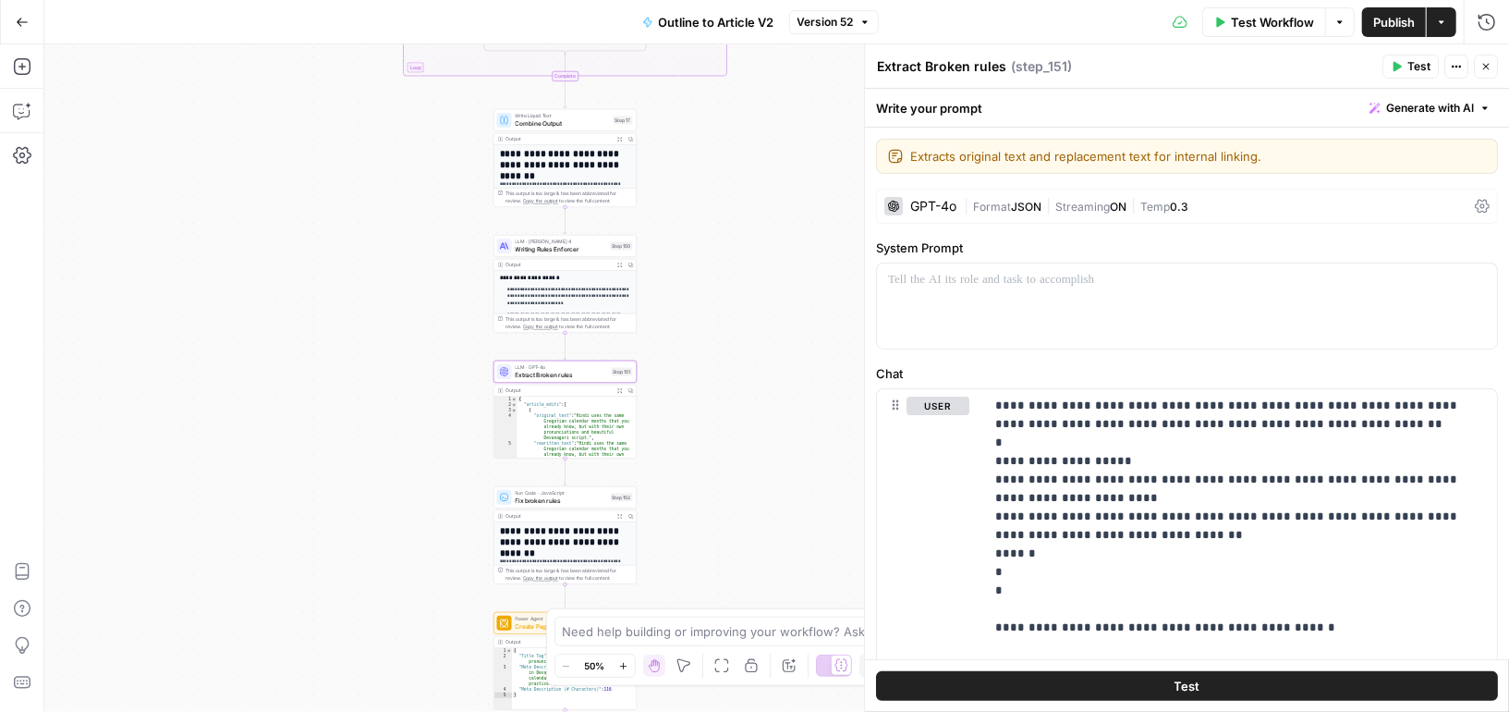
click at [18, 22] on icon "button" at bounding box center [22, 22] width 13 height 13
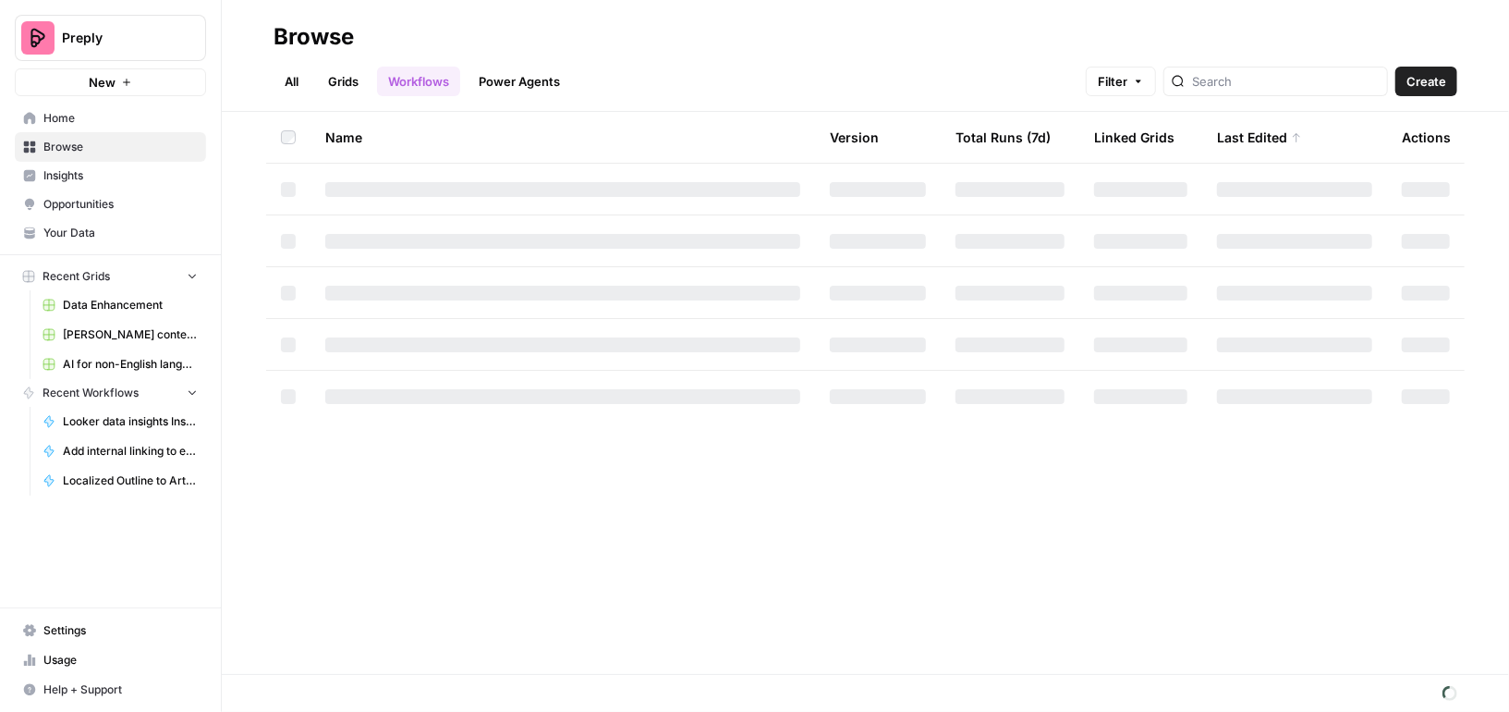
click at [65, 228] on span "Your Data" at bounding box center [120, 233] width 154 height 17
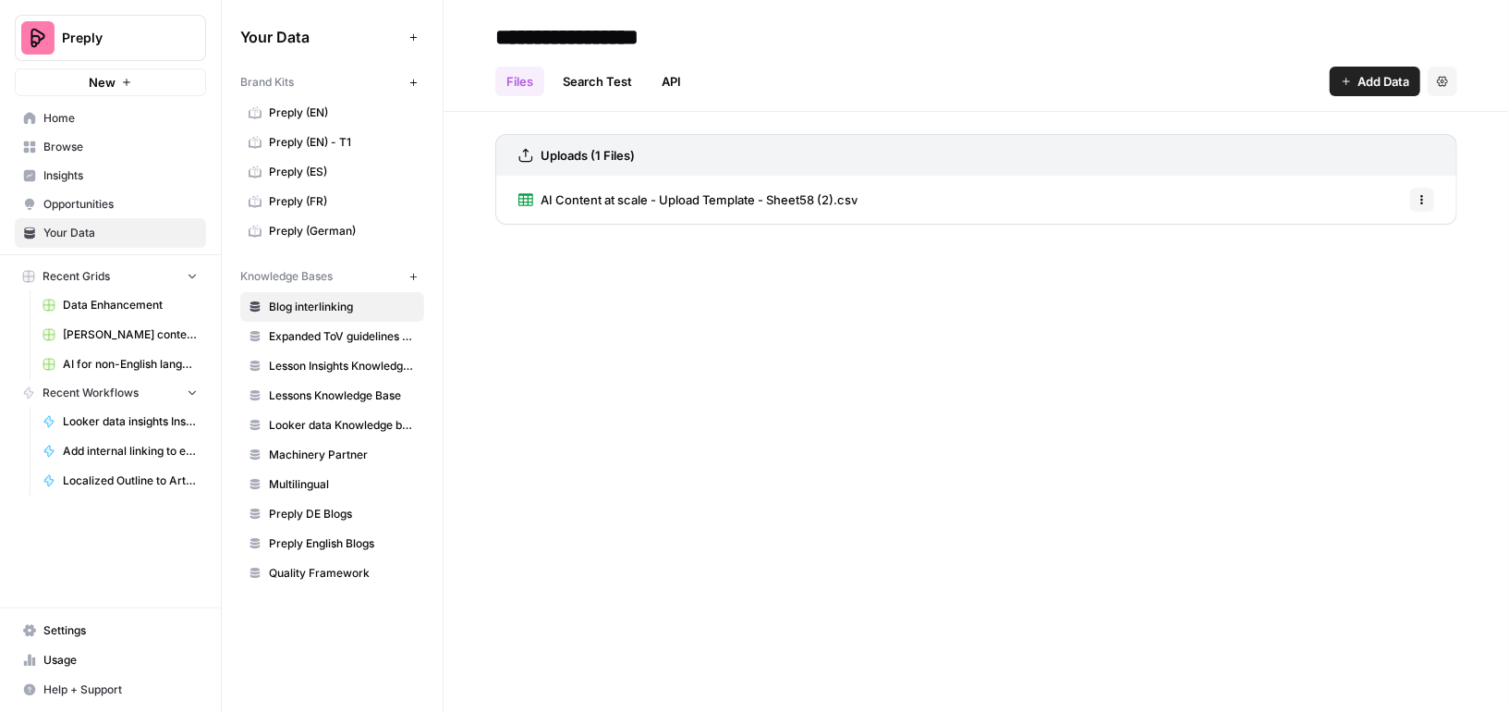
click at [316, 117] on span "Preply (EN)" at bounding box center [342, 112] width 147 height 17
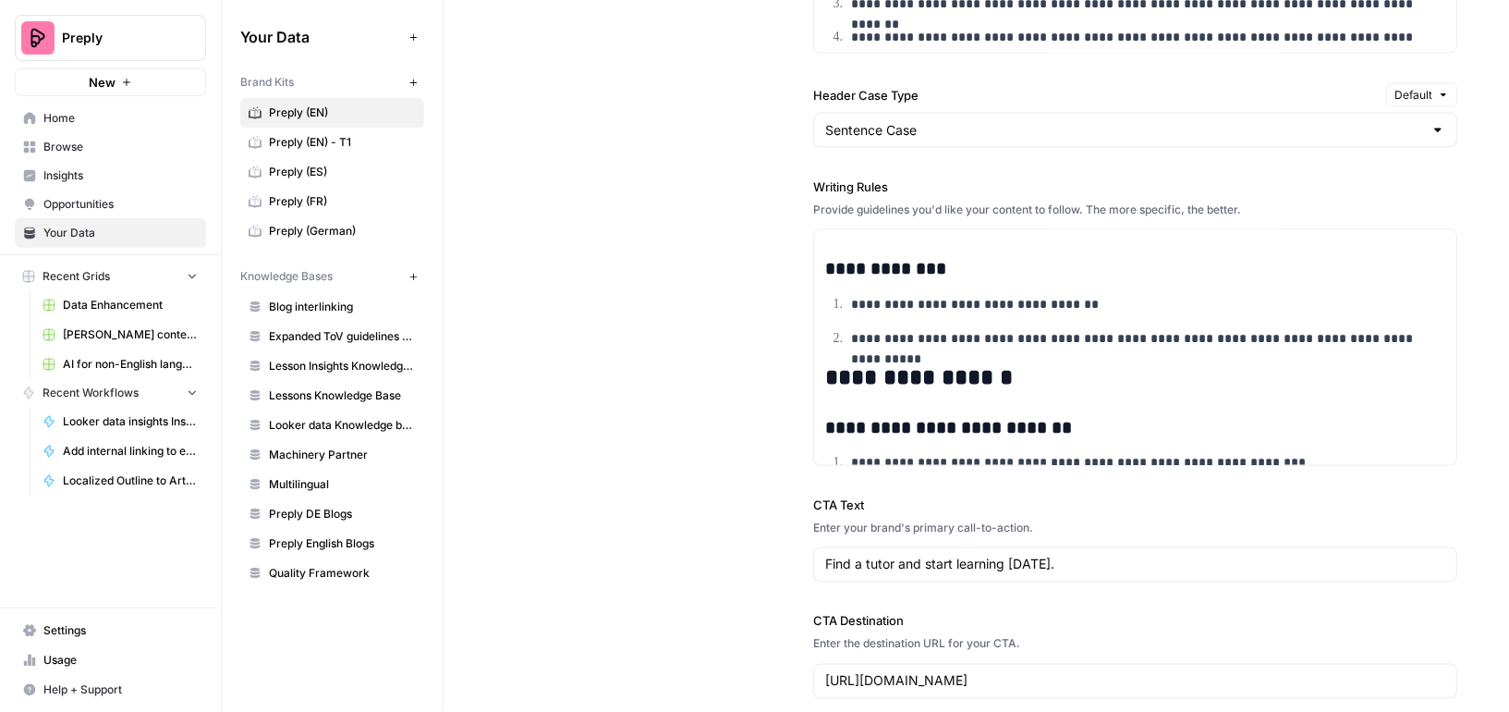
scroll to position [826, 0]
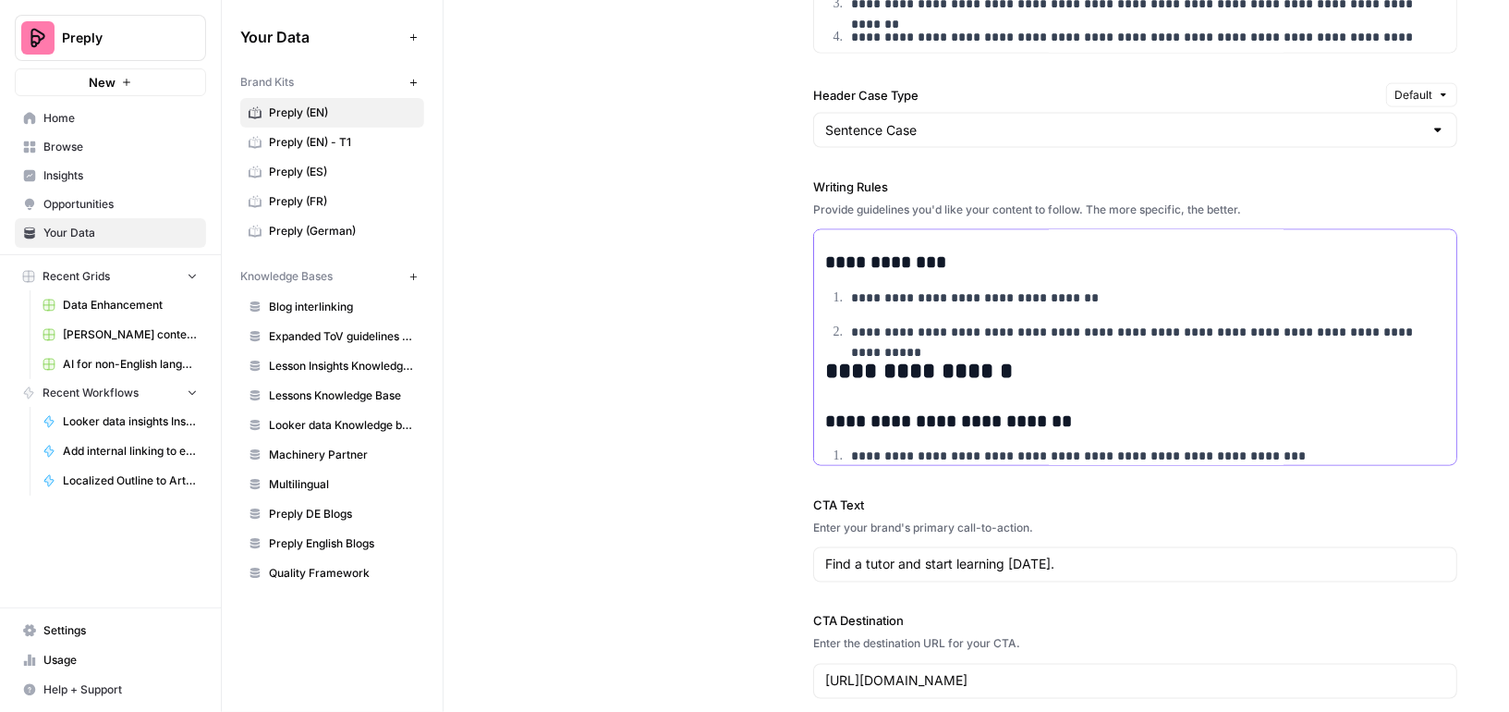
drag, startPoint x: 1433, startPoint y: 320, endPoint x: 822, endPoint y: 252, distance: 614.7
click at [822, 252] on div "**********" at bounding box center [1135, 290] width 642 height 1773
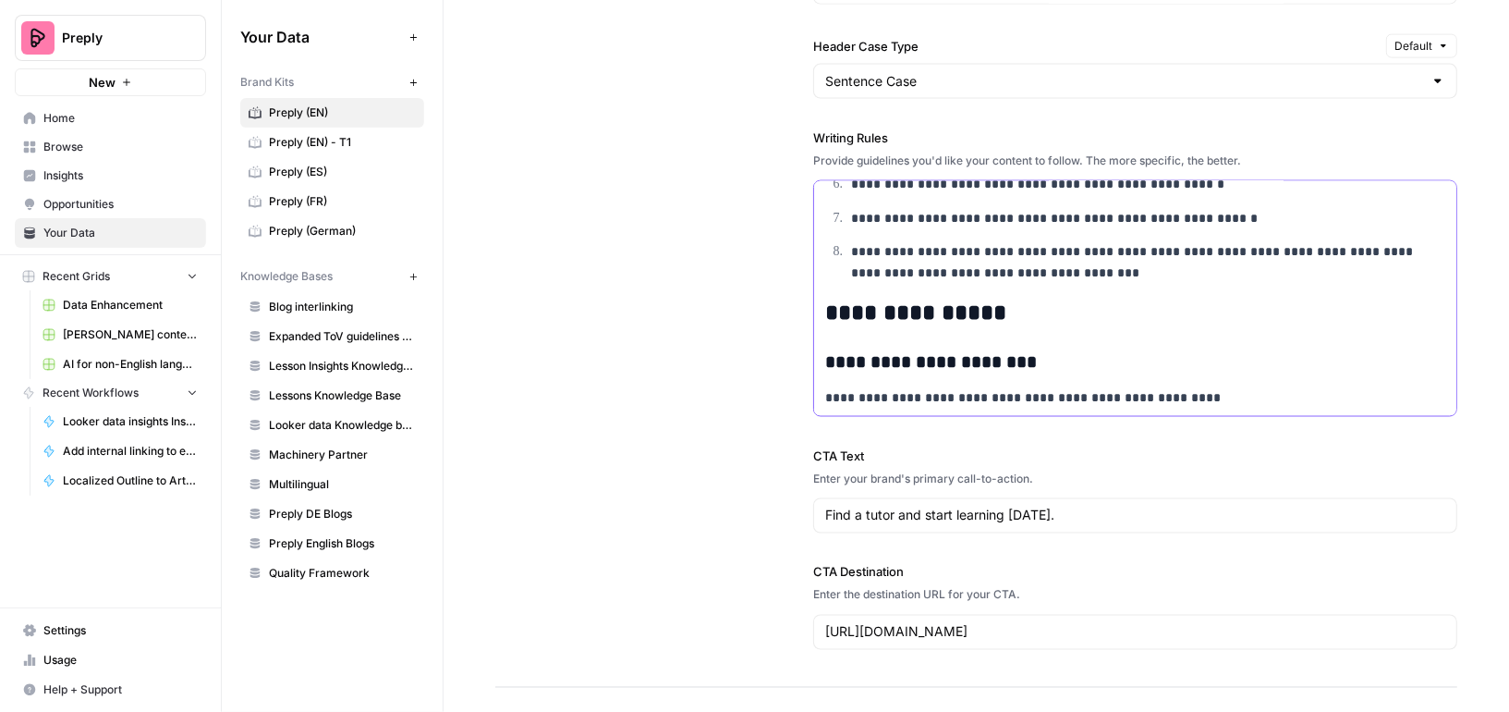
scroll to position [1807, 0]
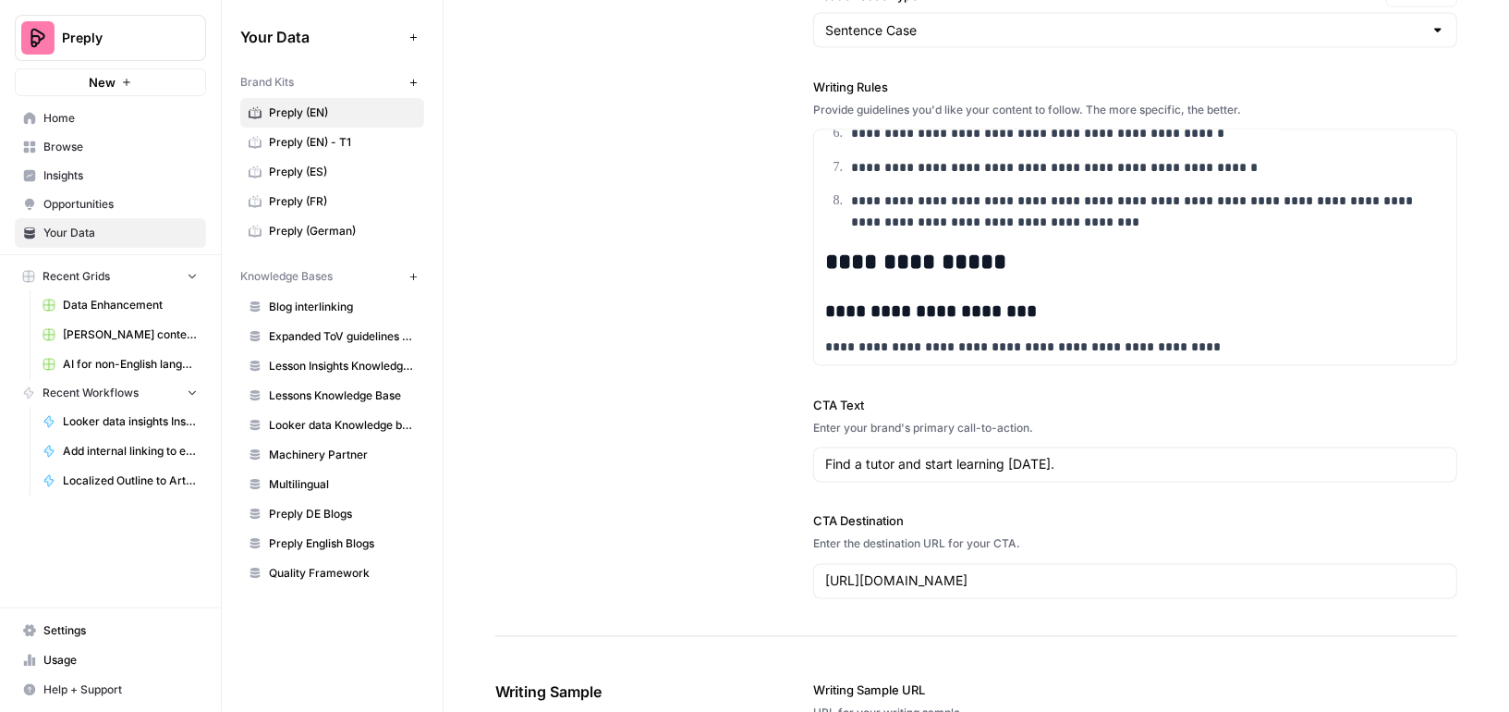
click at [646, 349] on div "**********" at bounding box center [976, 2] width 962 height 1270
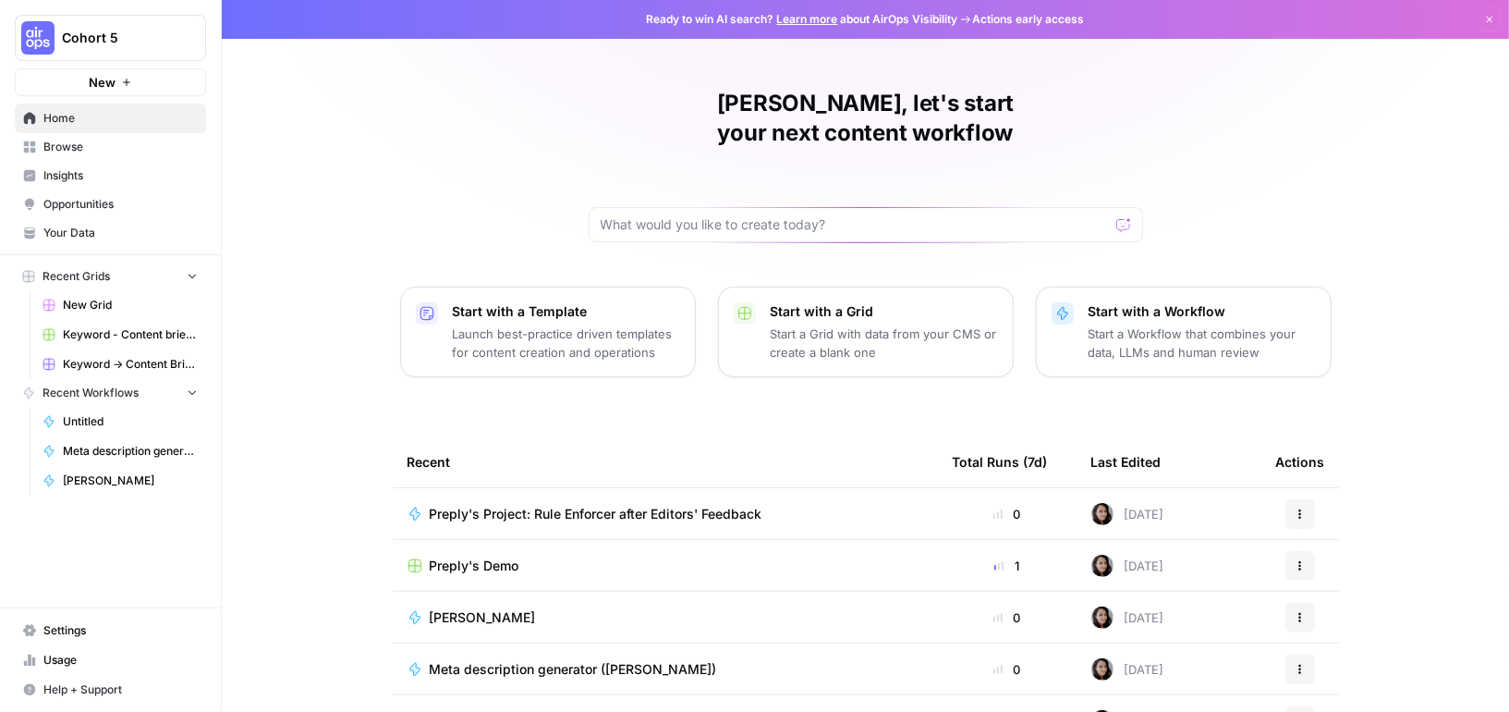
click at [547, 505] on span "Preply's Project: Rule Enforcer after Editors' Feedback" at bounding box center [596, 514] width 333 height 18
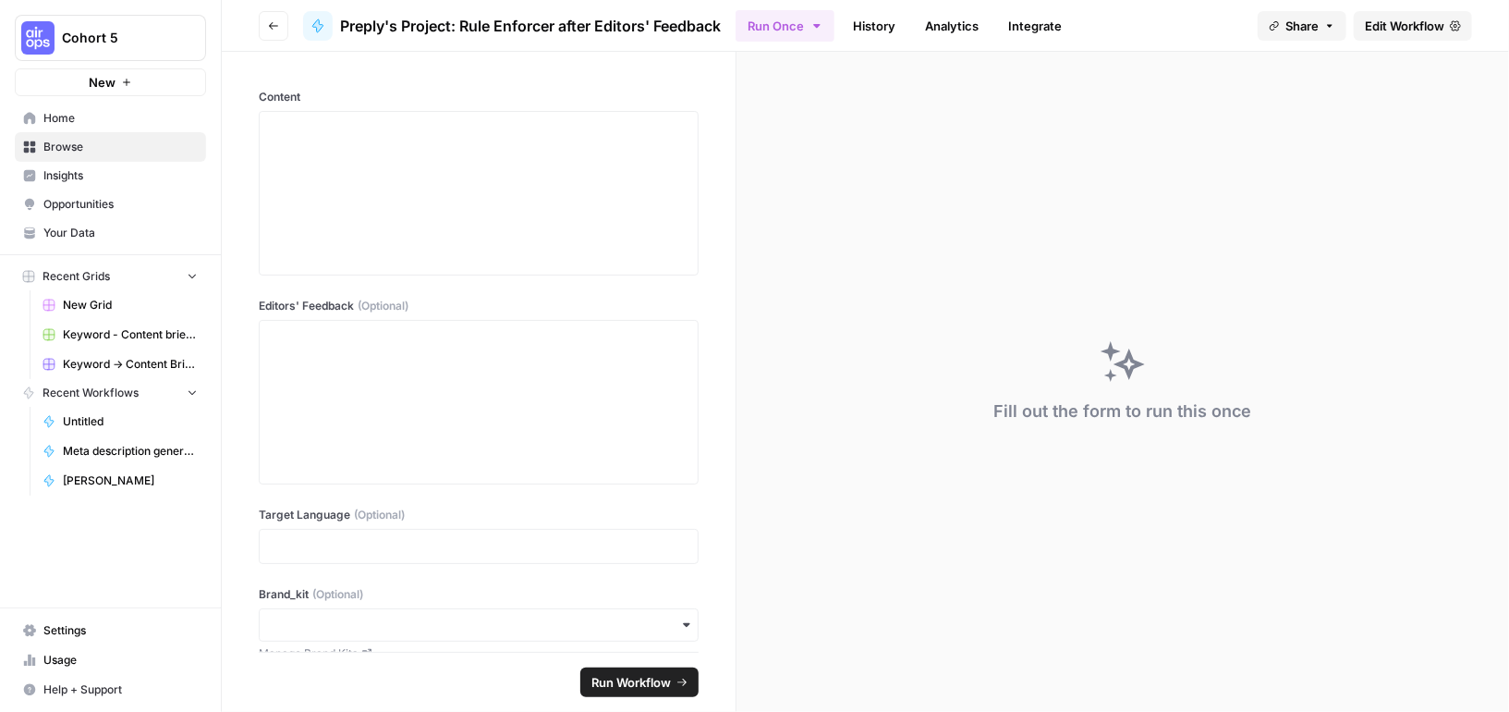
click at [1435, 31] on span "Edit Workflow" at bounding box center [1404, 26] width 79 height 18
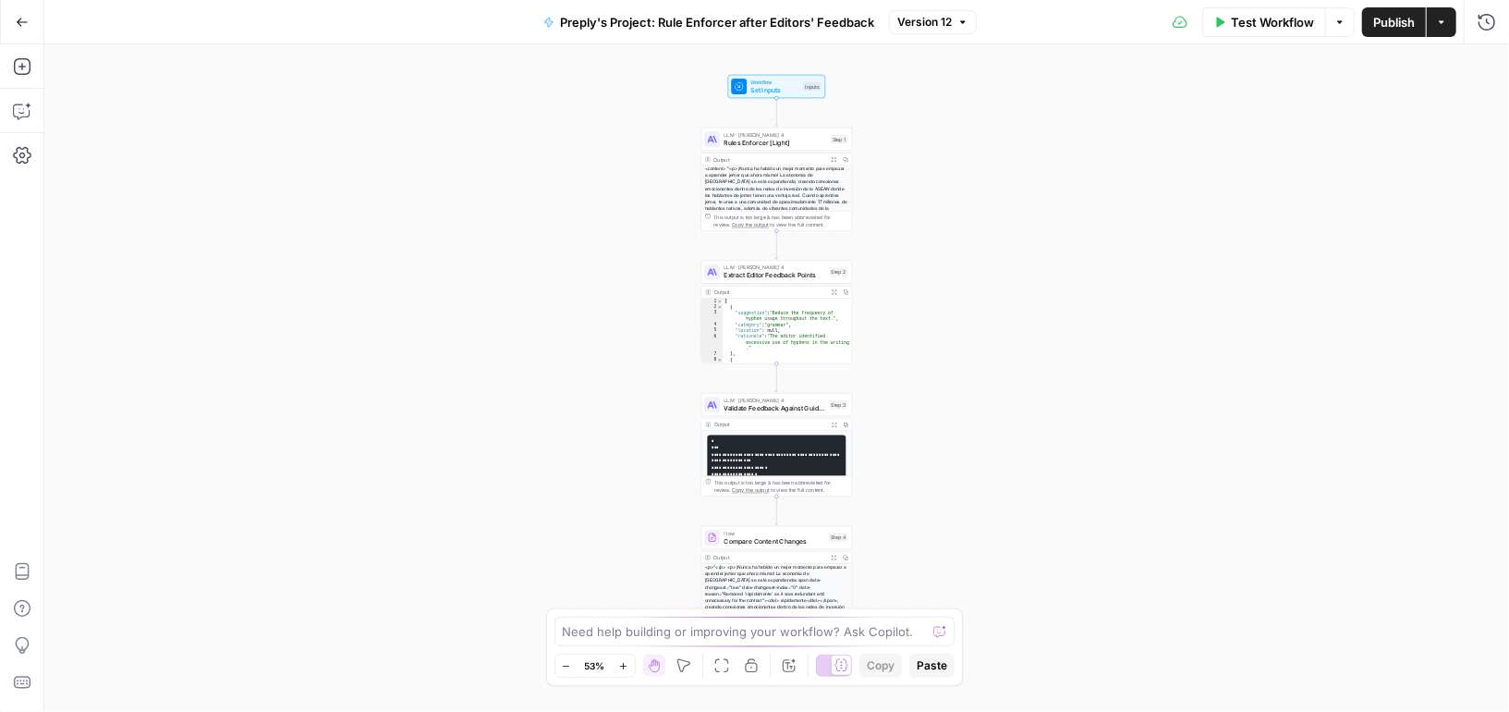
click at [785, 28] on span "Preply's Project: Rule Enforcer after Editors' Feedback" at bounding box center [717, 22] width 314 height 18
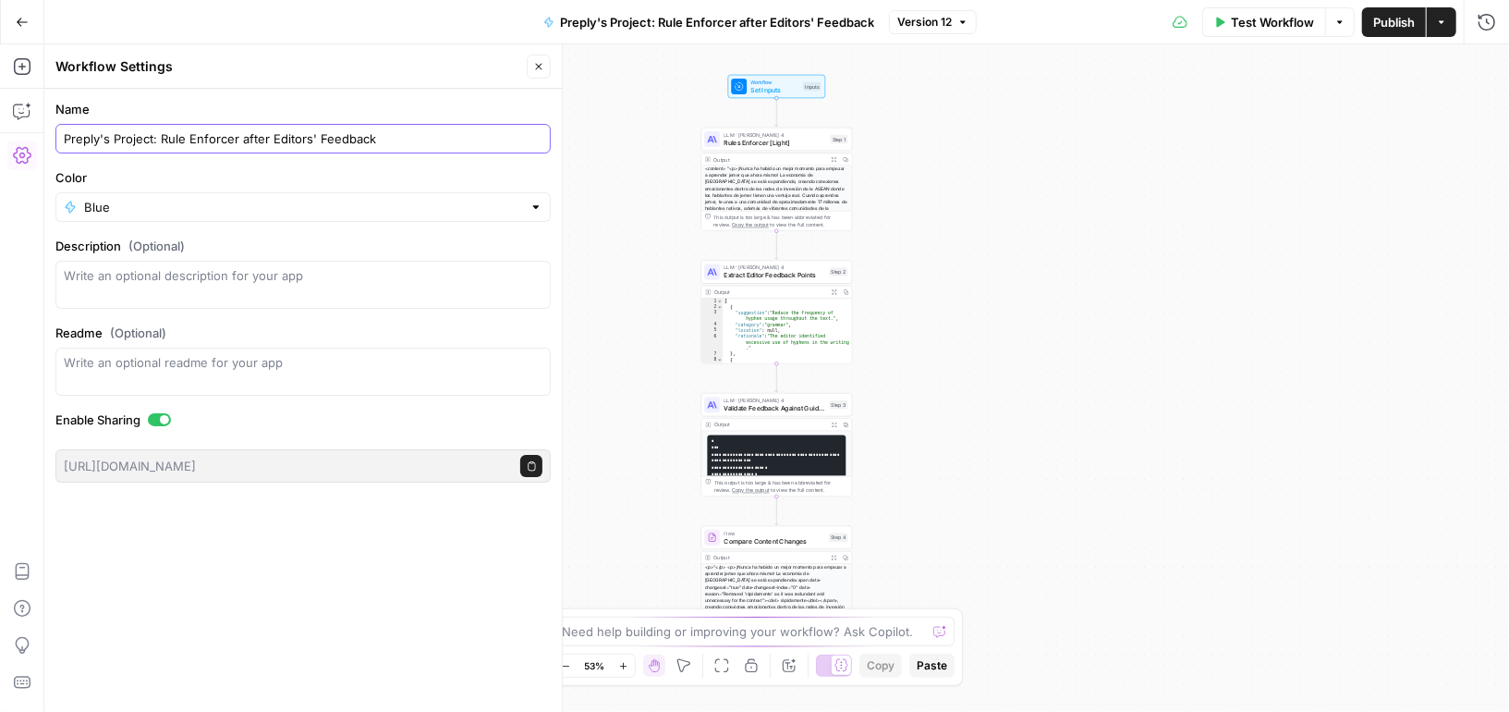
drag, startPoint x: 161, startPoint y: 140, endPoint x: 471, endPoint y: 135, distance: 310.6
click at [471, 135] on input "Preply's Project: Rule Enforcer after Editors' Feedback" at bounding box center [303, 138] width 479 height 18
paste input "Editorial Compliance Che"
type input "Preply's Project: Editorial Compliance Check"
click at [1399, 21] on span "Publish" at bounding box center [1394, 22] width 42 height 18
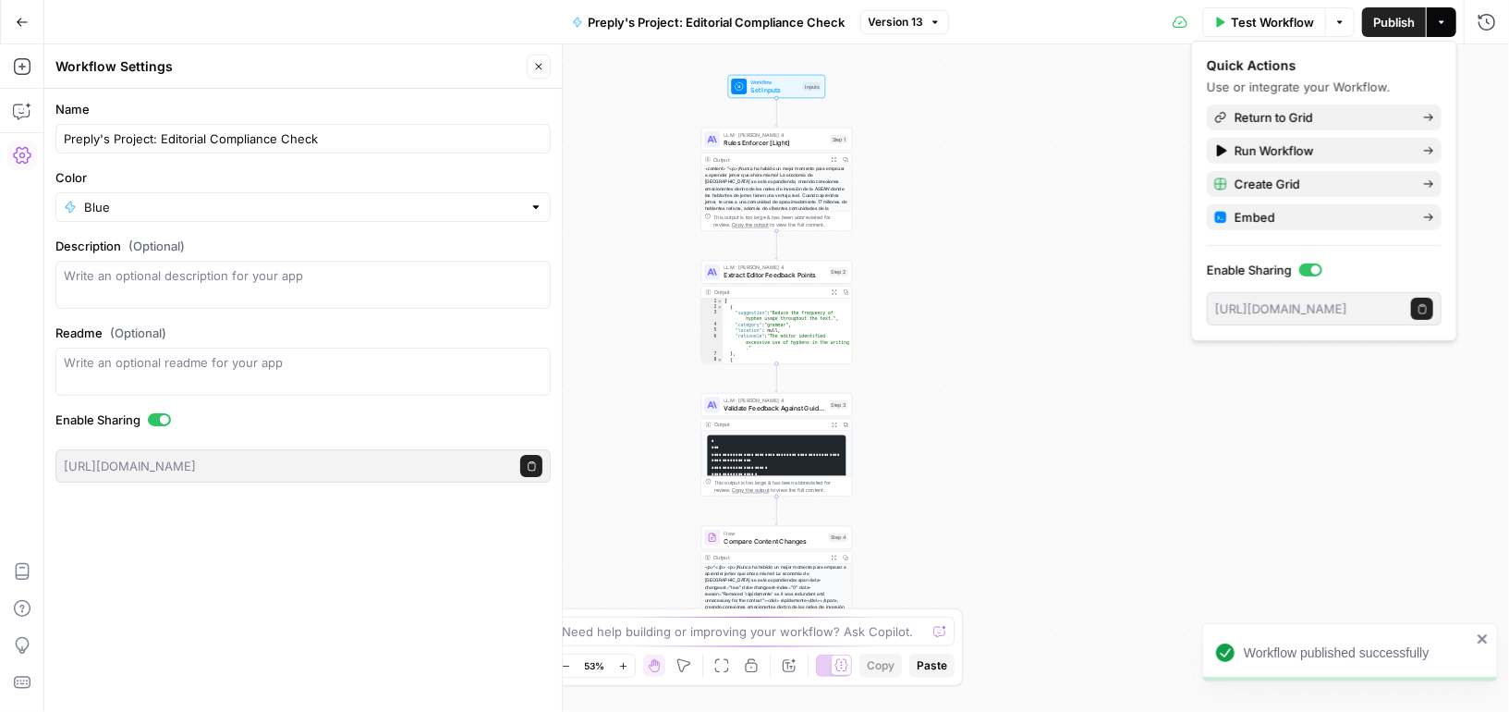
click at [24, 17] on icon "button" at bounding box center [22, 22] width 13 height 13
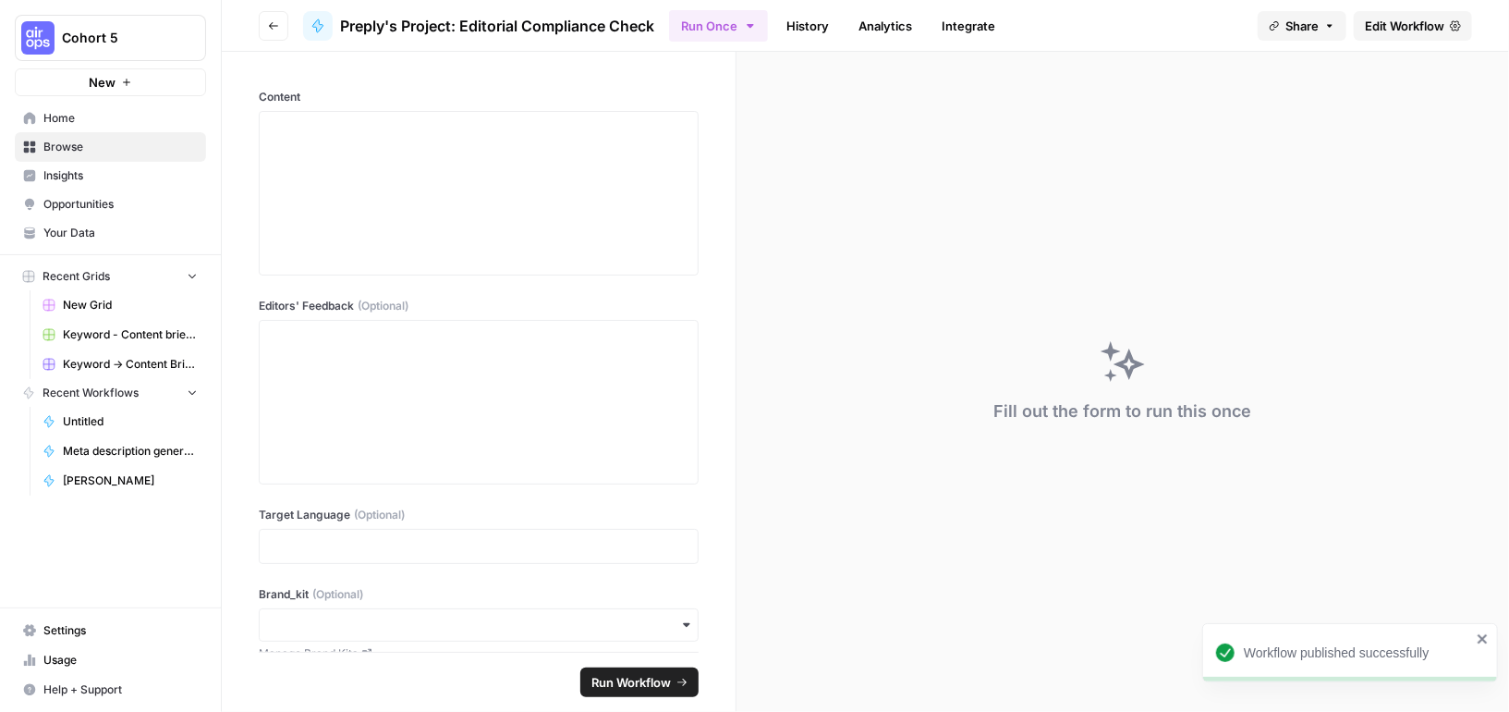
click at [59, 113] on span "Home" at bounding box center [120, 118] width 154 height 17
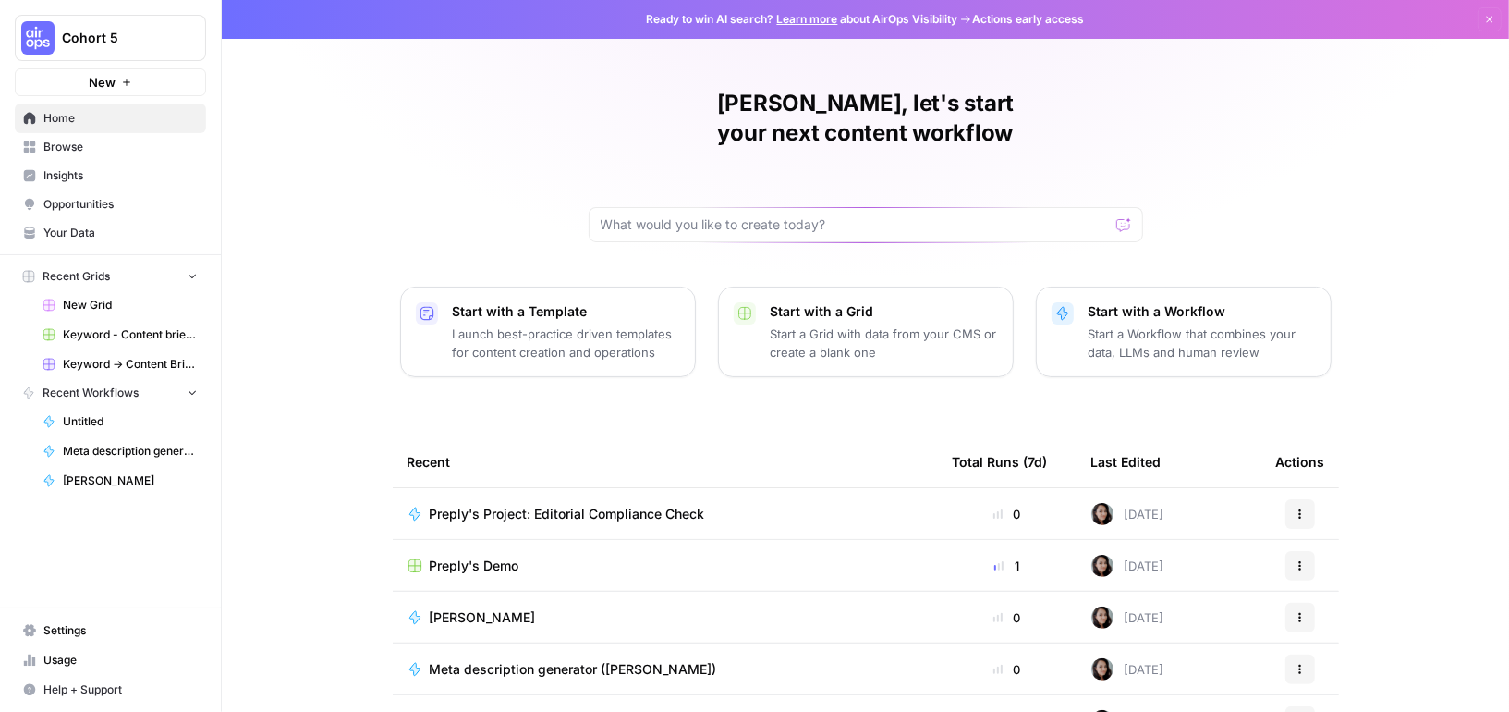
click at [482, 556] on span "Preply's Demo" at bounding box center [475, 565] width 90 height 18
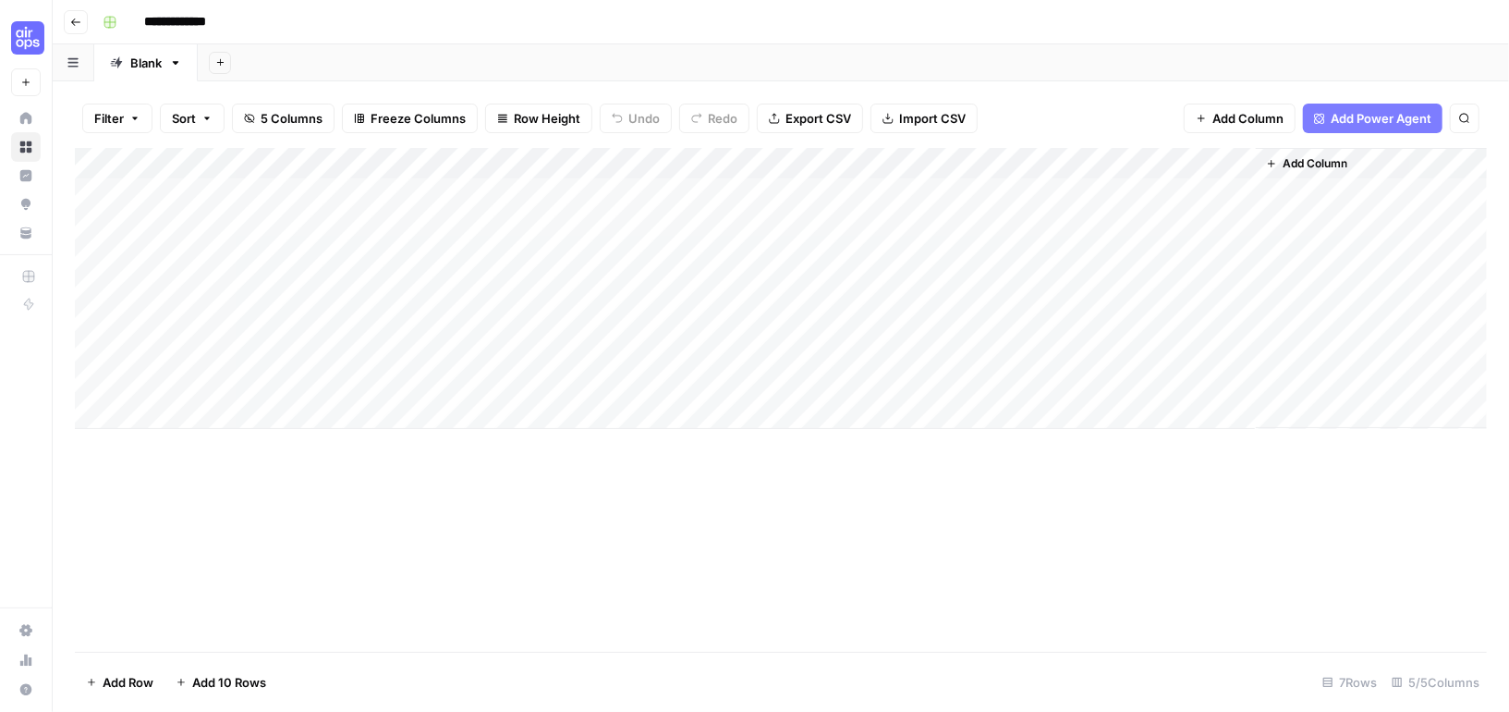
click at [226, 26] on input "**********" at bounding box center [190, 22] width 108 height 30
click at [235, 25] on input "**********" at bounding box center [190, 22] width 108 height 30
paste input "**********"
type input "**********"
click at [384, 431] on div "Add Column" at bounding box center [781, 400] width 1412 height 504
